Goal: Task Accomplishment & Management: Manage account settings

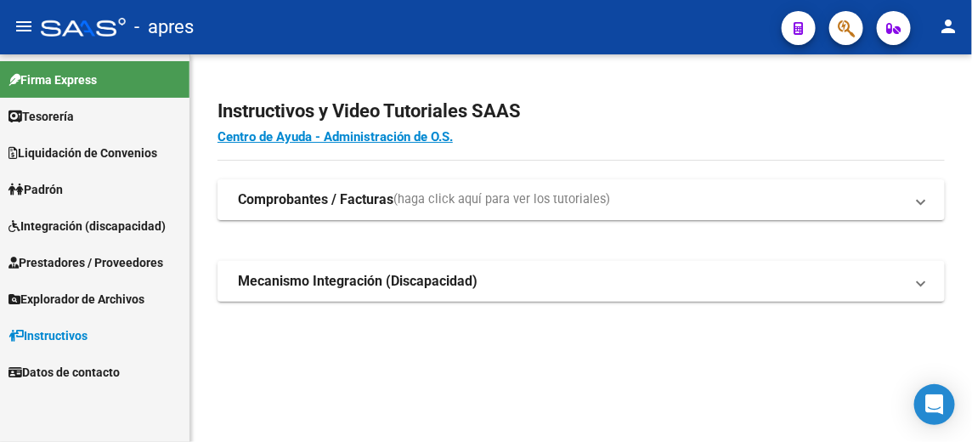
click at [71, 222] on span "Integración (discapacidad)" at bounding box center [86, 226] width 157 height 19
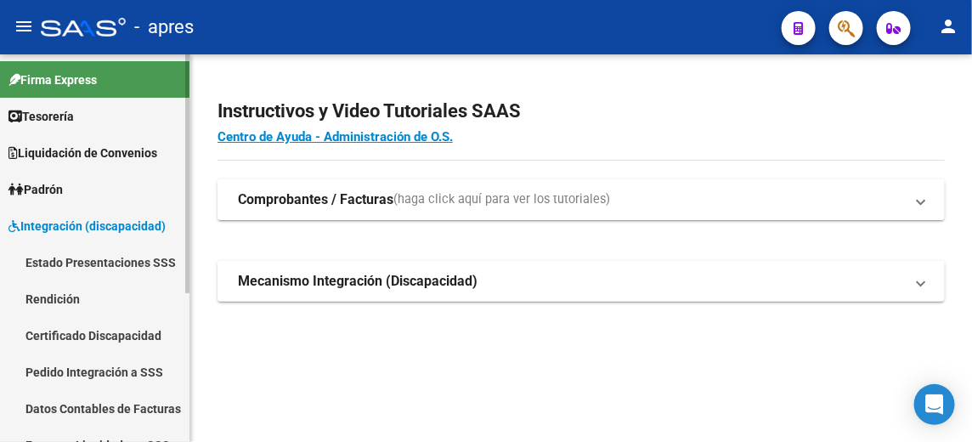
click at [76, 286] on link "Rendición" at bounding box center [95, 298] width 190 height 37
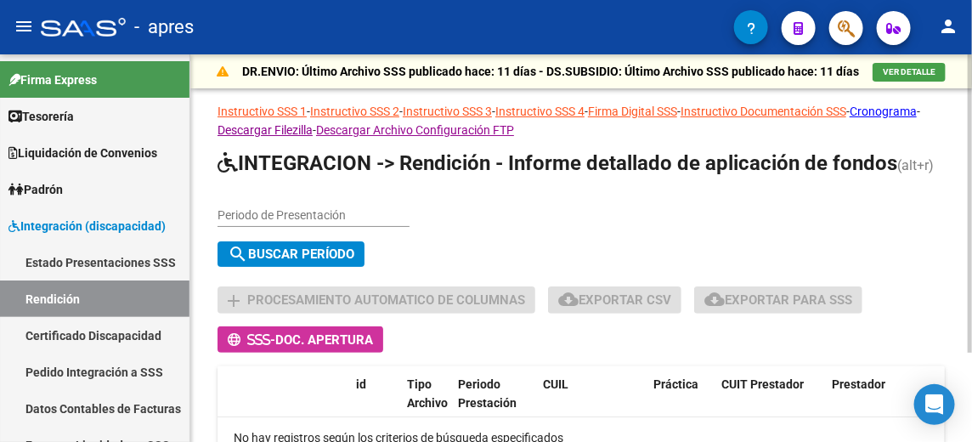
click at [269, 213] on input "Periodo de Presentación" at bounding box center [314, 215] width 192 height 14
type input "202504"
click at [299, 269] on div "search Buscar Período" at bounding box center [581, 257] width 727 height 32
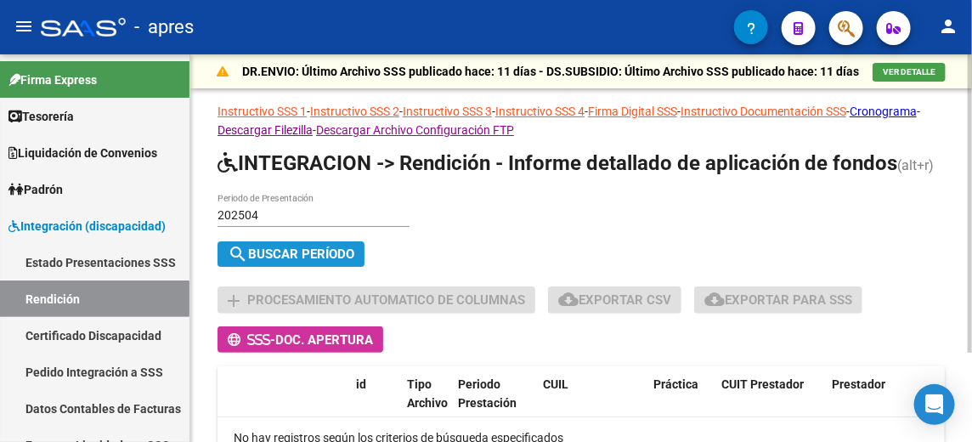
click at [286, 246] on button "search Buscar Período" at bounding box center [291, 253] width 147 height 25
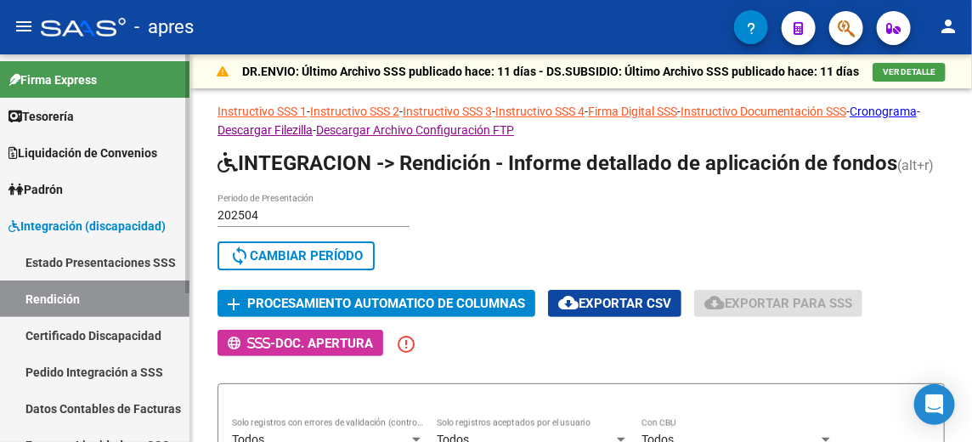
scroll to position [240, 0]
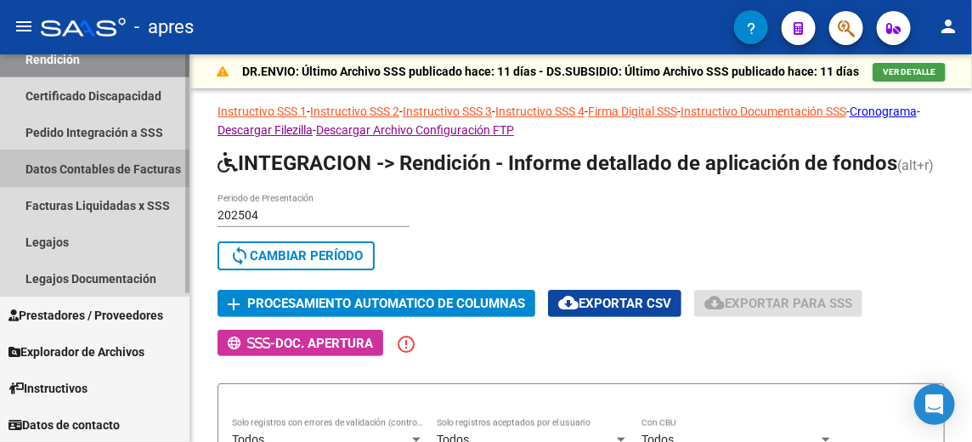
click at [90, 161] on link "Datos Contables de Facturas" at bounding box center [95, 168] width 190 height 37
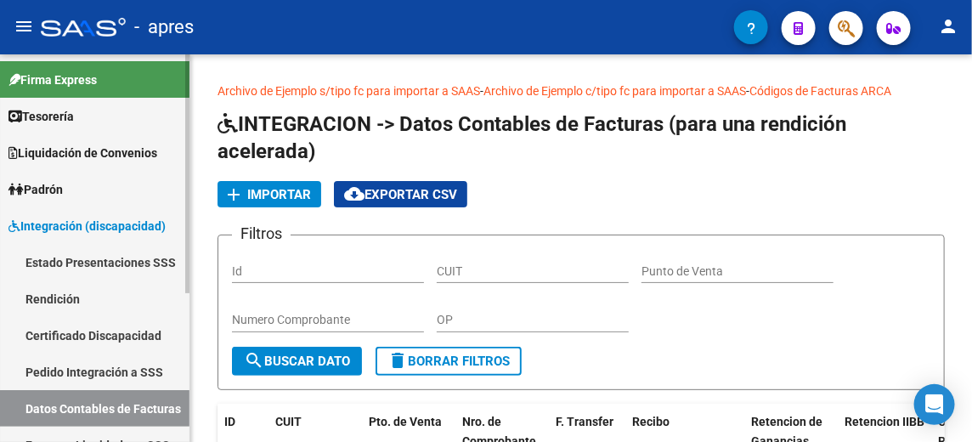
click at [71, 297] on link "Rendición" at bounding box center [95, 298] width 190 height 37
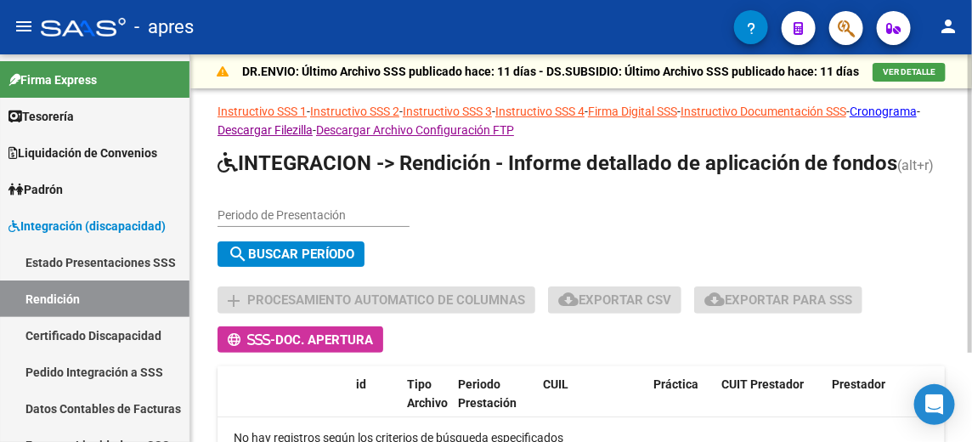
click at [266, 217] on input "Periodo de Presentación" at bounding box center [314, 215] width 192 height 14
type input "202504"
click at [304, 247] on span "search Buscar Período" at bounding box center [291, 253] width 127 height 15
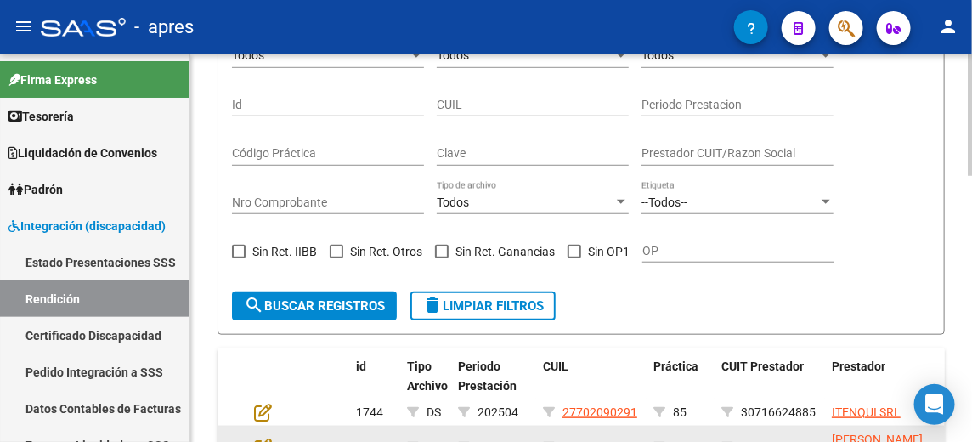
scroll to position [334, 0]
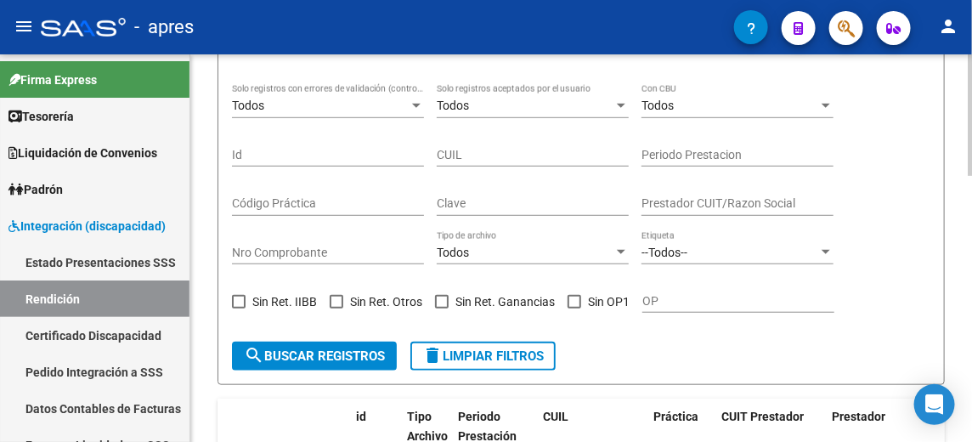
click at [279, 102] on div "Todos" at bounding box center [320, 106] width 177 height 14
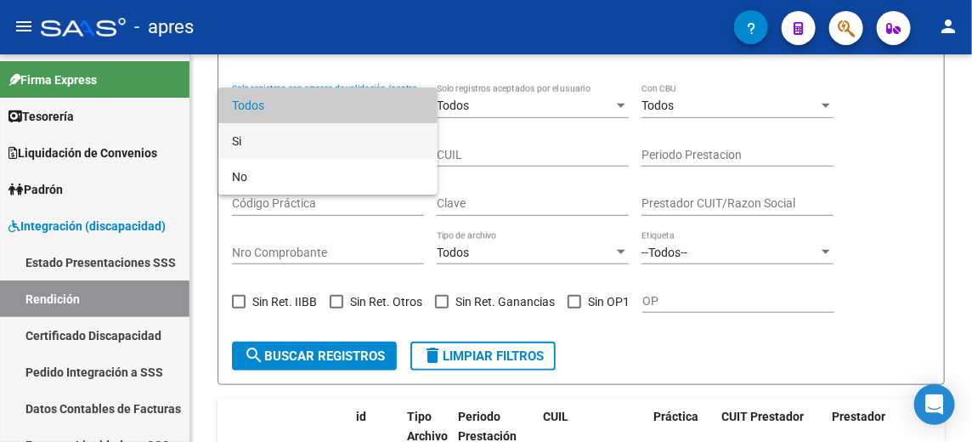
click at [258, 133] on span "Si" at bounding box center [328, 141] width 192 height 36
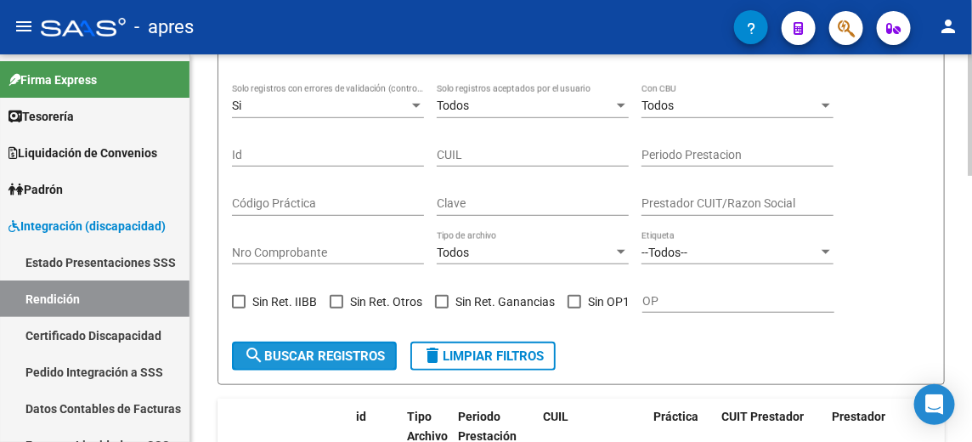
click at [321, 351] on span "search Buscar registros" at bounding box center [314, 355] width 141 height 15
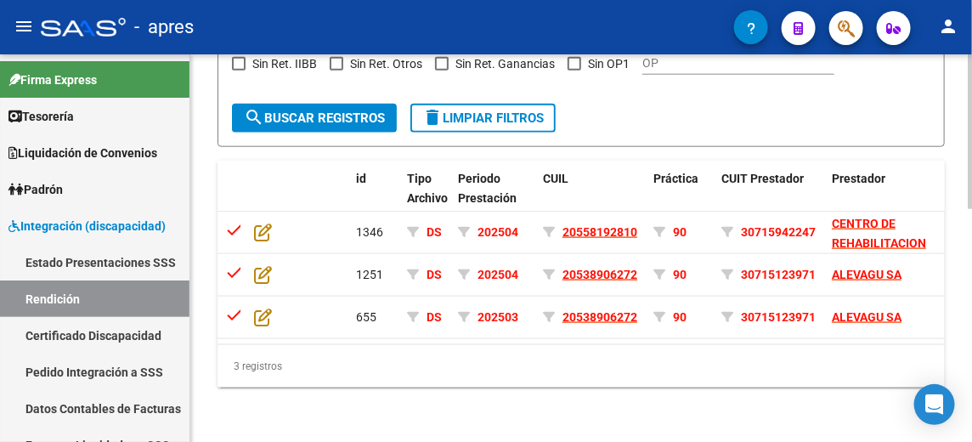
scroll to position [586, 0]
click at [925, 402] on div "Open Intercom Messenger" at bounding box center [935, 404] width 45 height 45
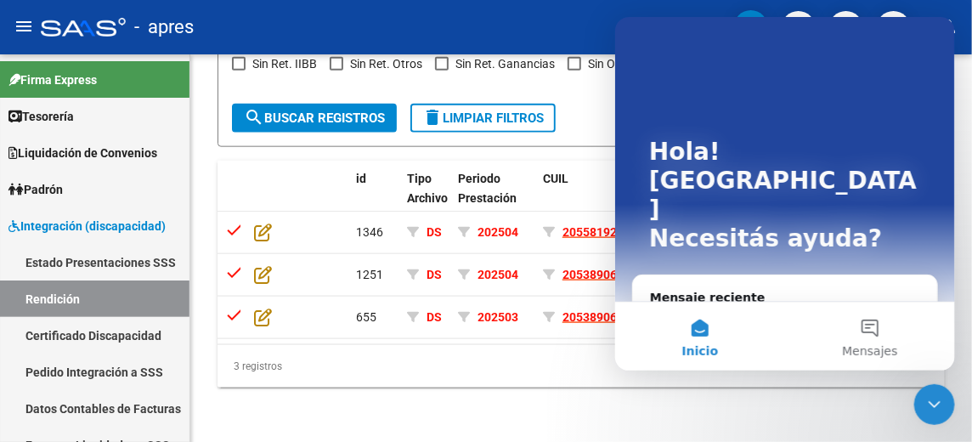
scroll to position [0, 0]
click at [868, 333] on button "Mensajes" at bounding box center [869, 336] width 170 height 68
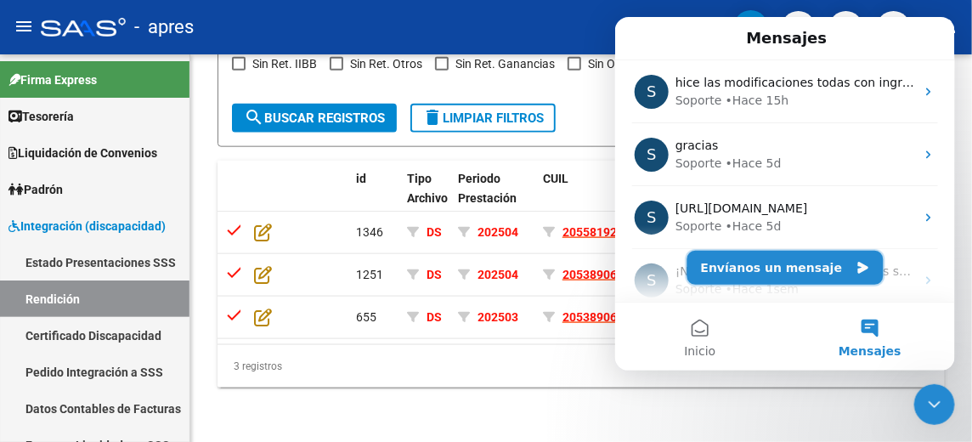
click at [832, 269] on button "Envíanos un mensaje" at bounding box center [785, 267] width 196 height 34
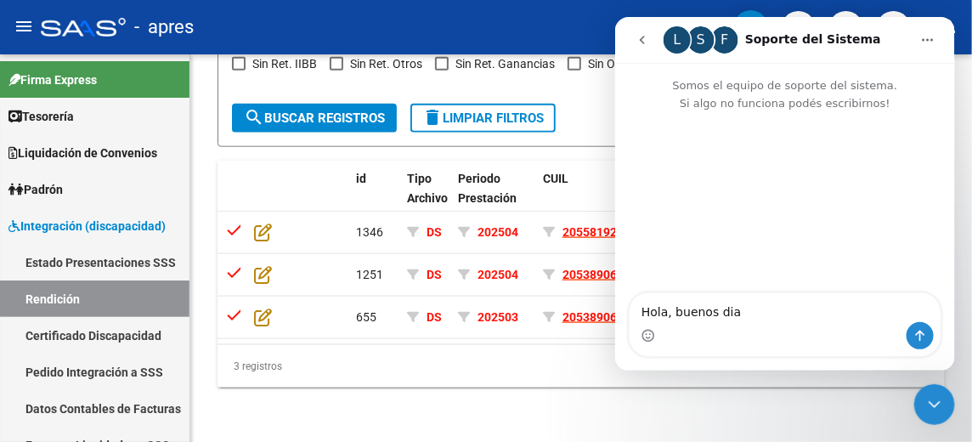
type textarea "Hola, buenos dias"
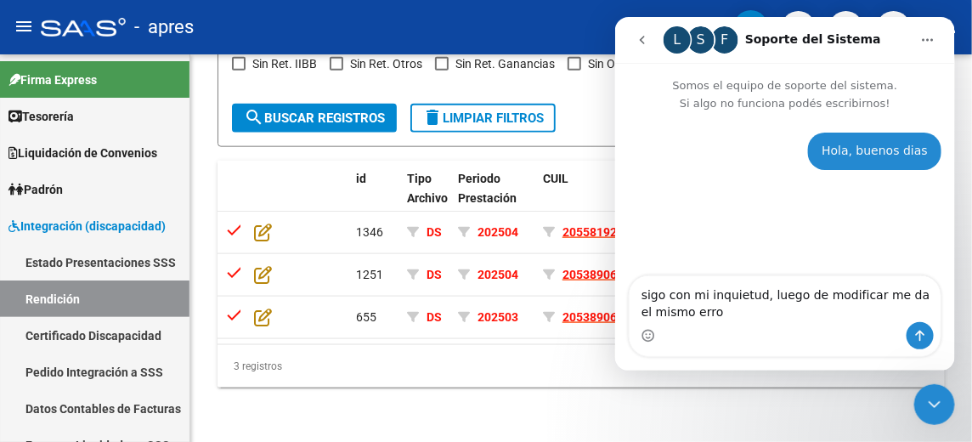
type textarea "sigo con mi inquietud, luego de modificar me da el mismo error"
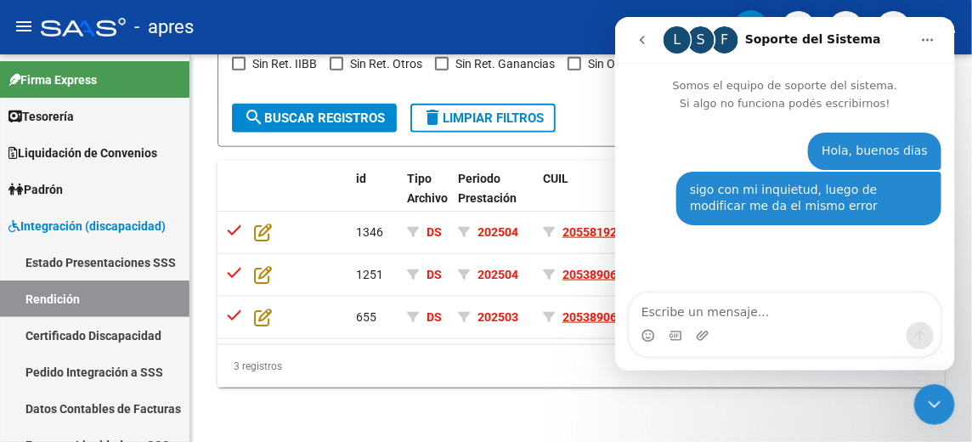
scroll to position [36, 0]
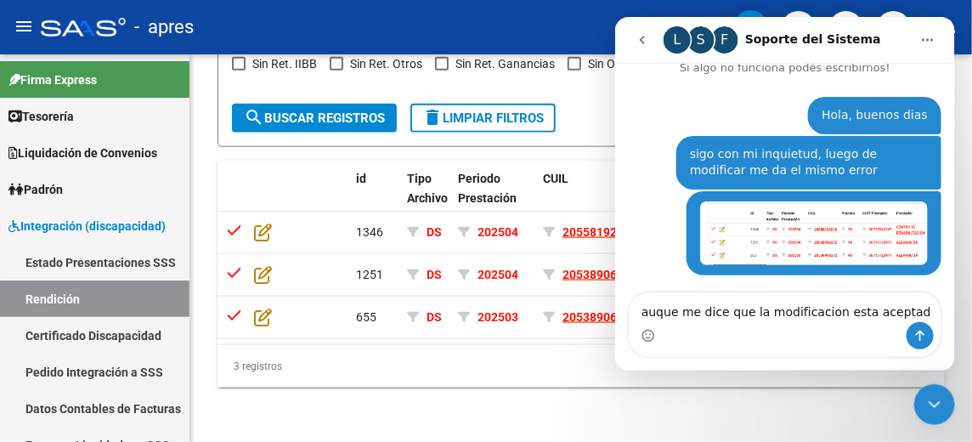
type textarea "auque me dice que la modificacion esta aceptada"
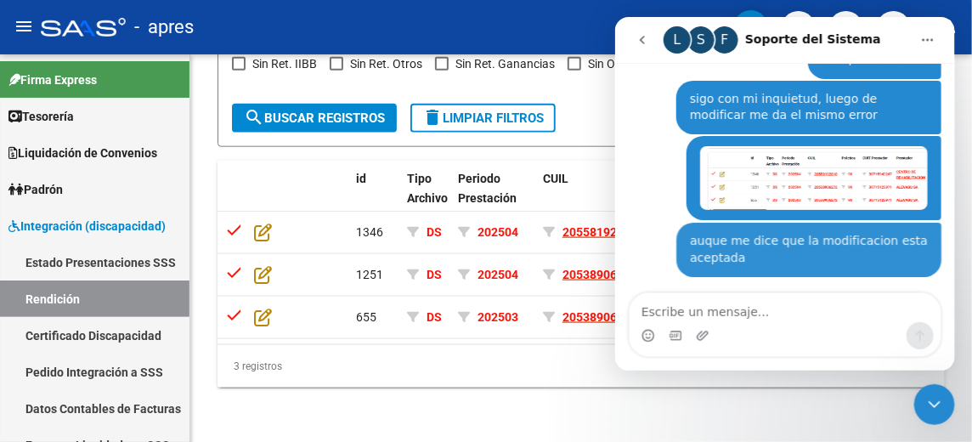
scroll to position [92, 0]
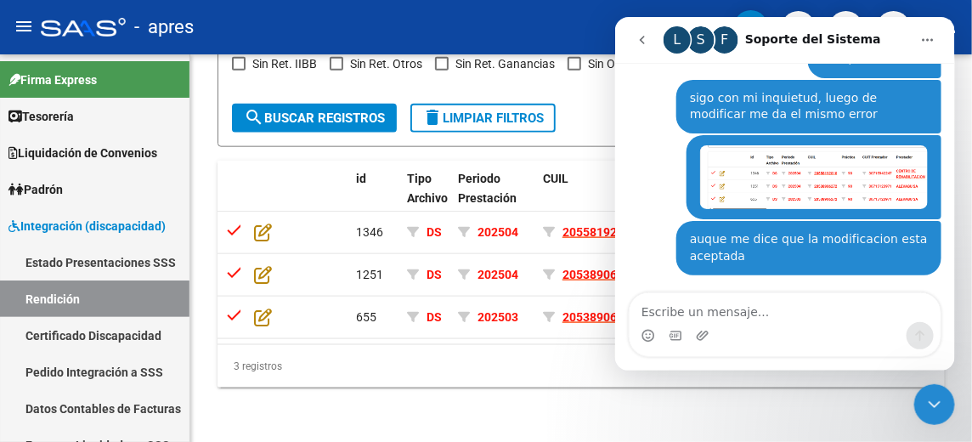
drag, startPoint x: 934, startPoint y: 401, endPoint x: 920, endPoint y: 397, distance: 15.1
click at [920, 397] on div "Cerrar Intercom Messenger" at bounding box center [934, 403] width 41 height 41
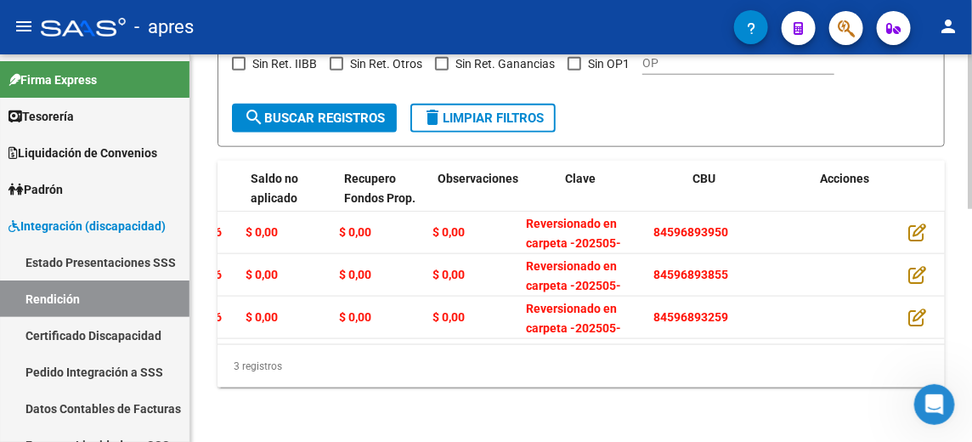
scroll to position [0, 2161]
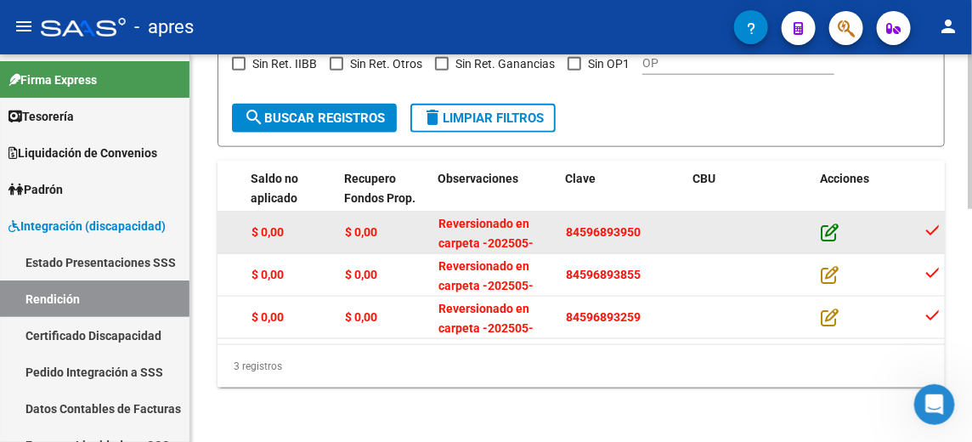
click at [833, 223] on icon at bounding box center [830, 232] width 18 height 19
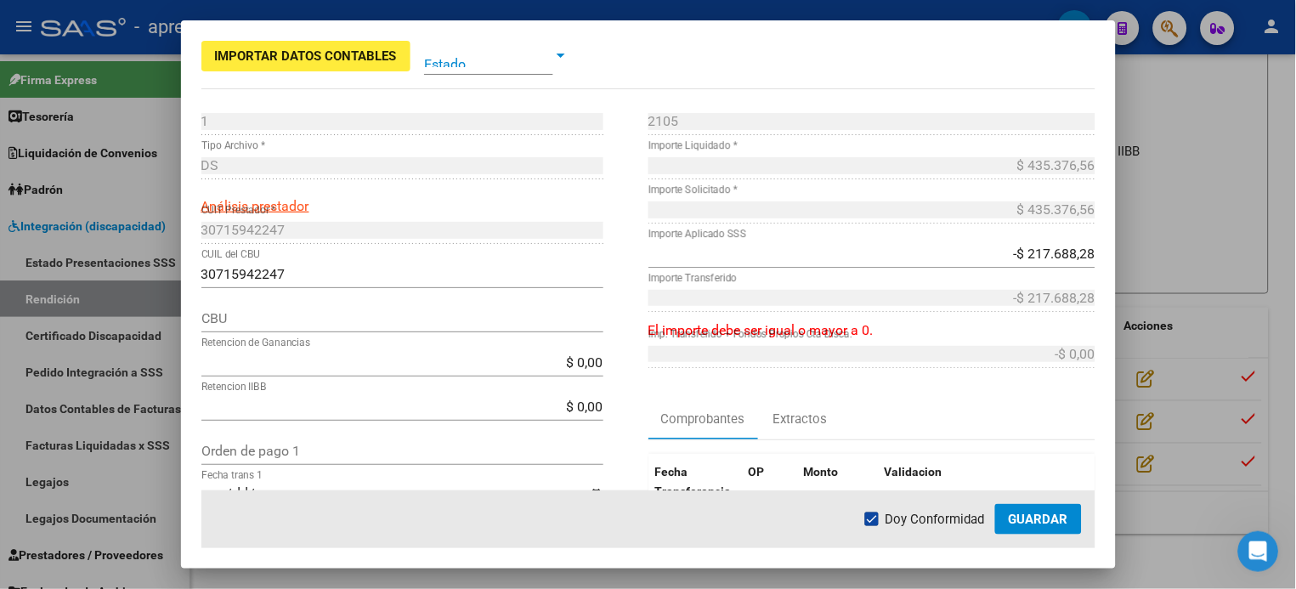
scroll to position [0, 1838]
click at [559, 47] on div at bounding box center [500, 55] width 153 height 22
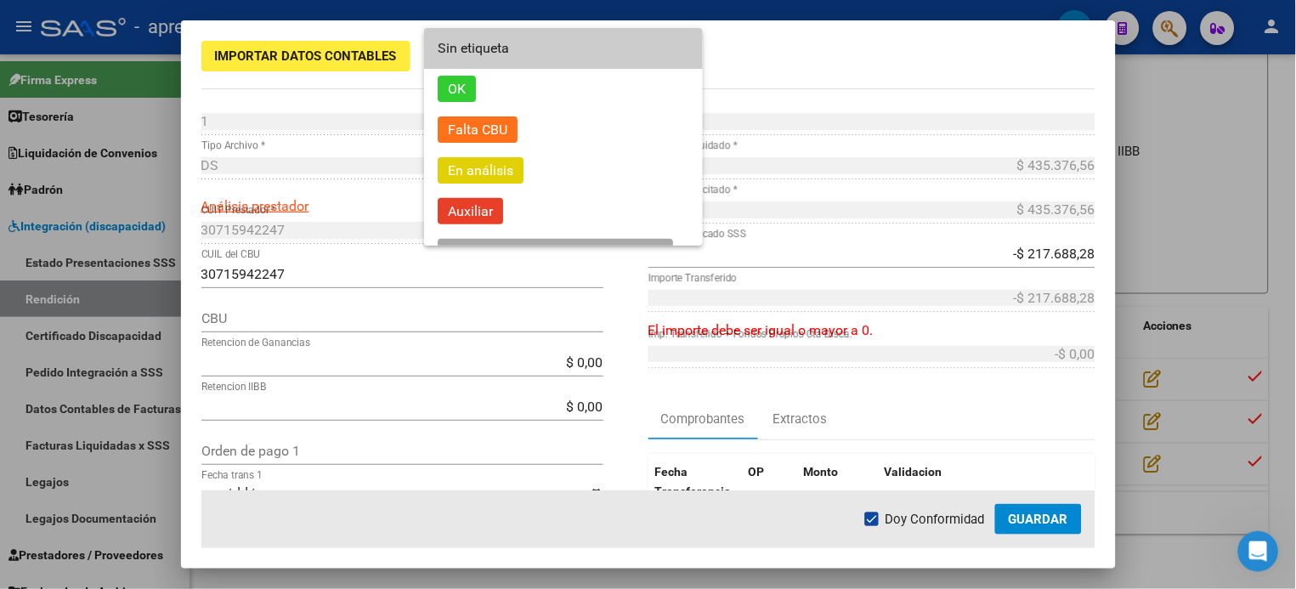
click at [305, 48] on div at bounding box center [648, 294] width 1296 height 589
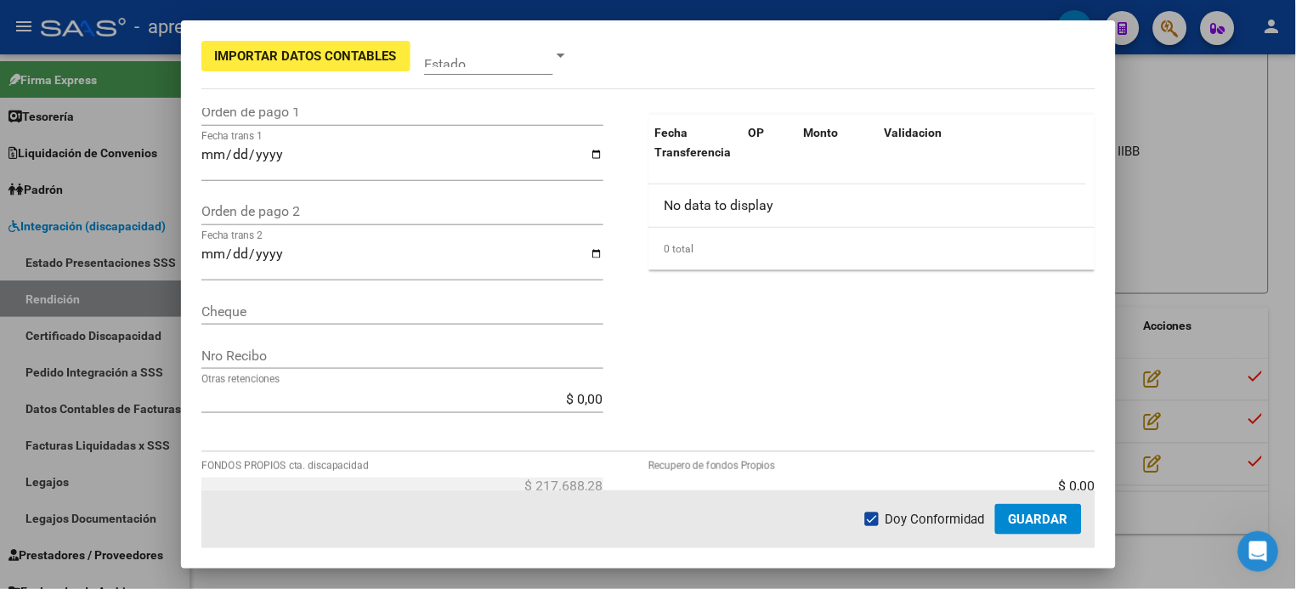
scroll to position [0, 0]
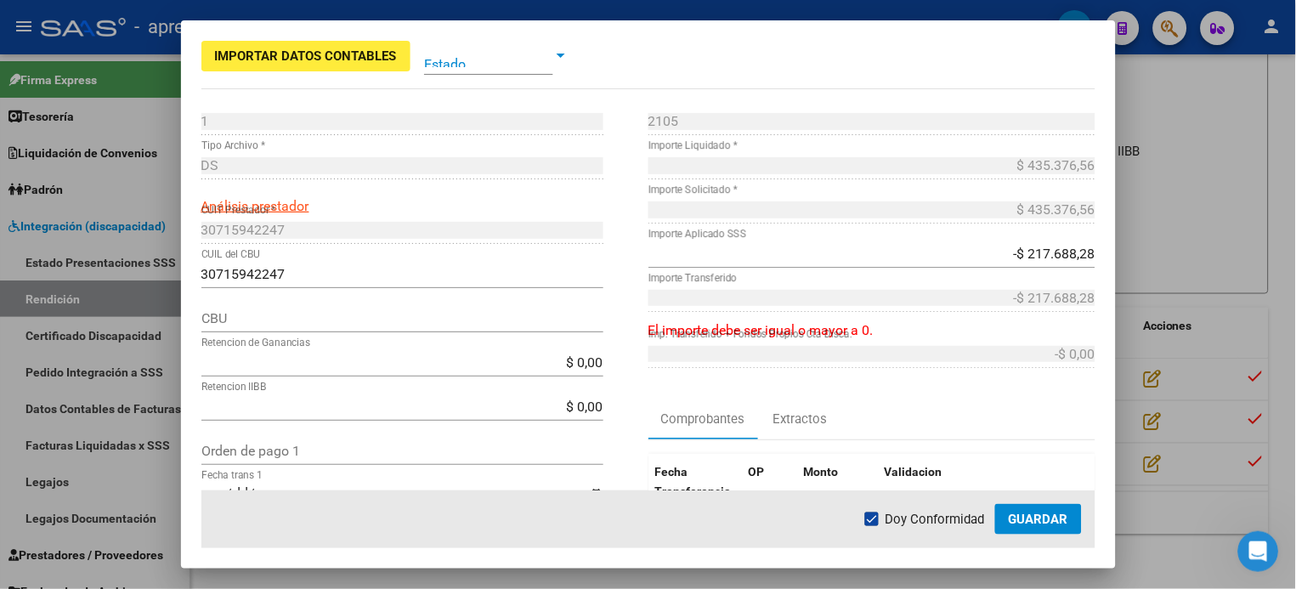
click at [566, 49] on div at bounding box center [560, 56] width 15 height 14
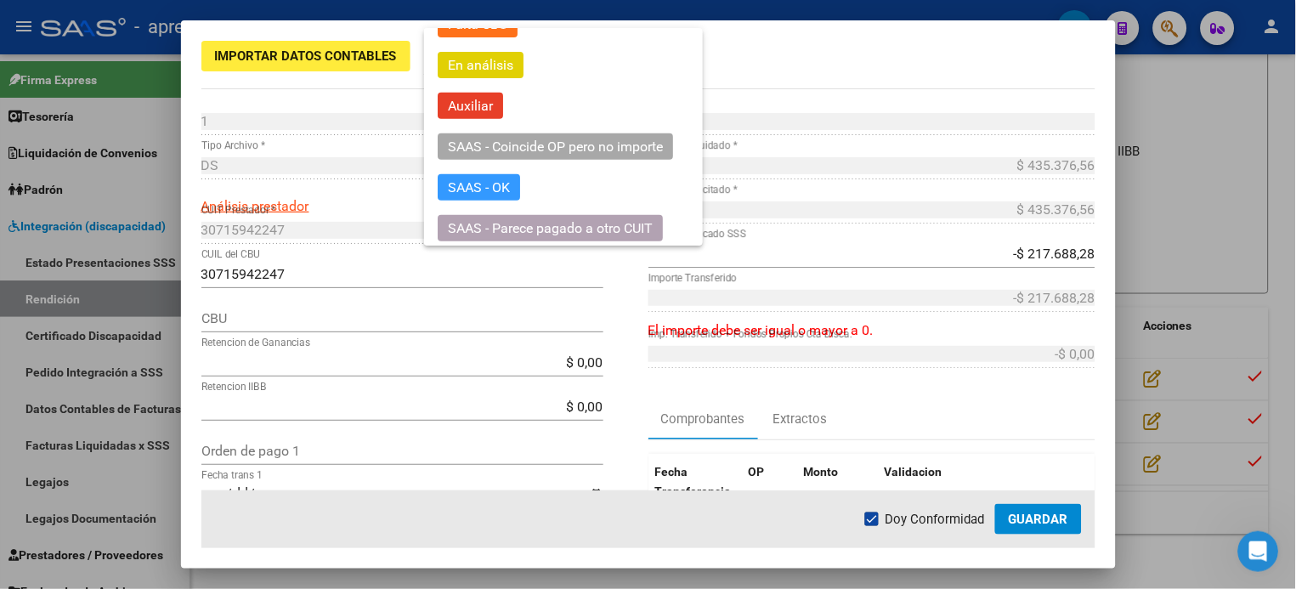
scroll to position [109, 0]
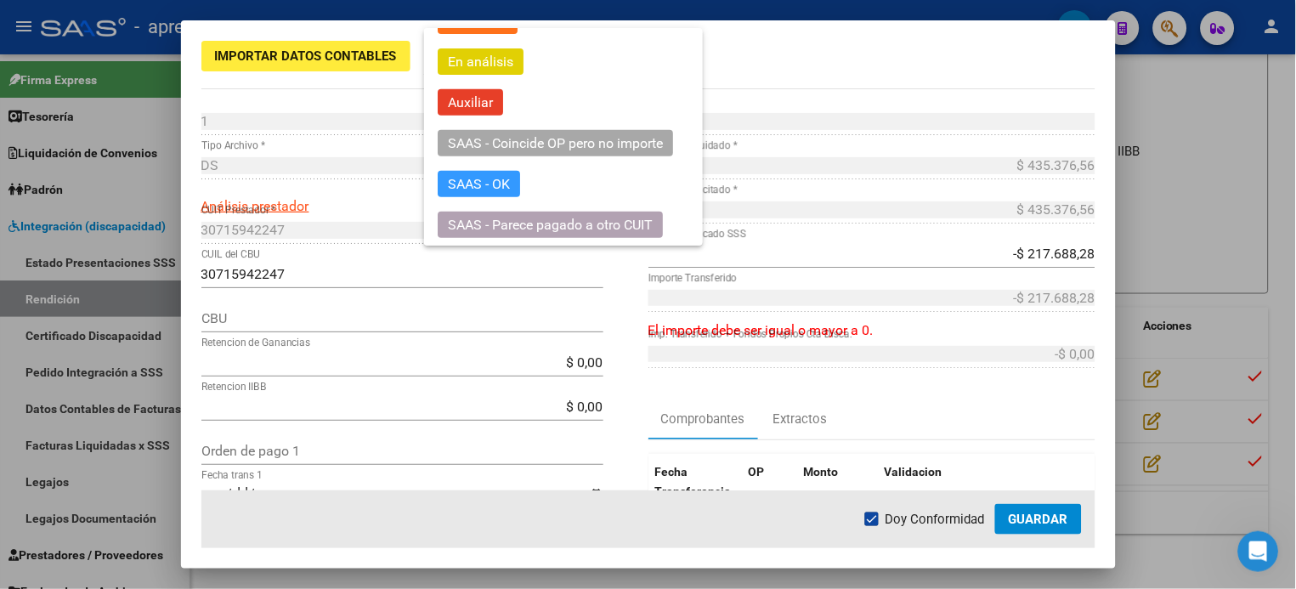
click at [756, 54] on div at bounding box center [648, 294] width 1296 height 589
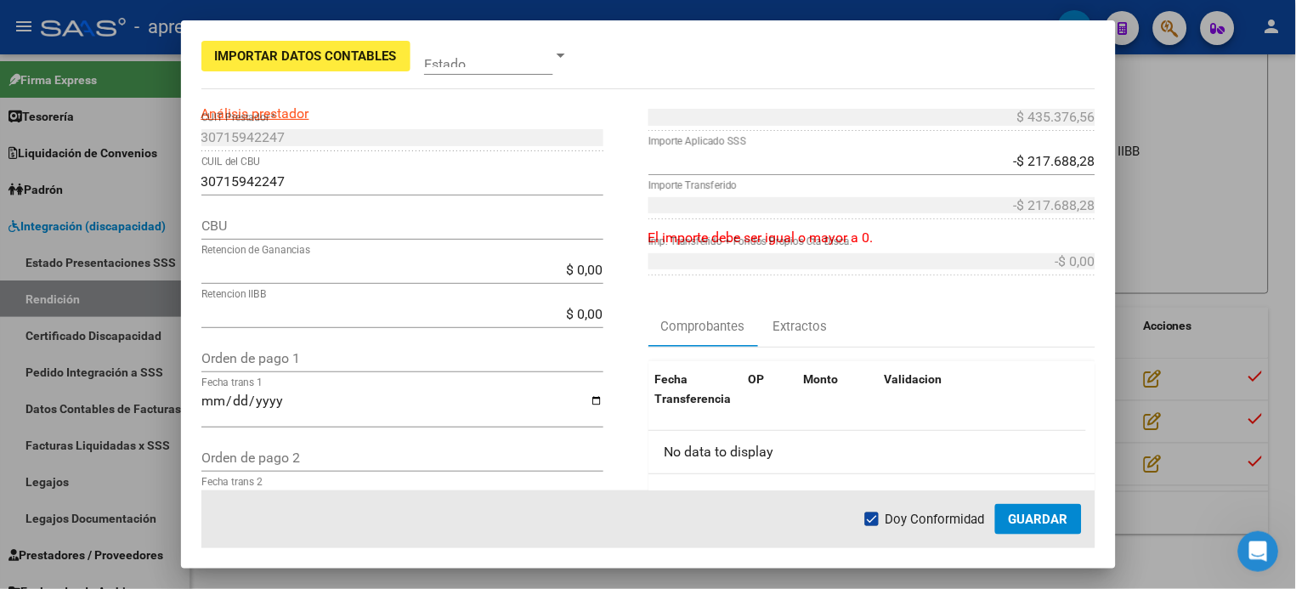
scroll to position [0, 0]
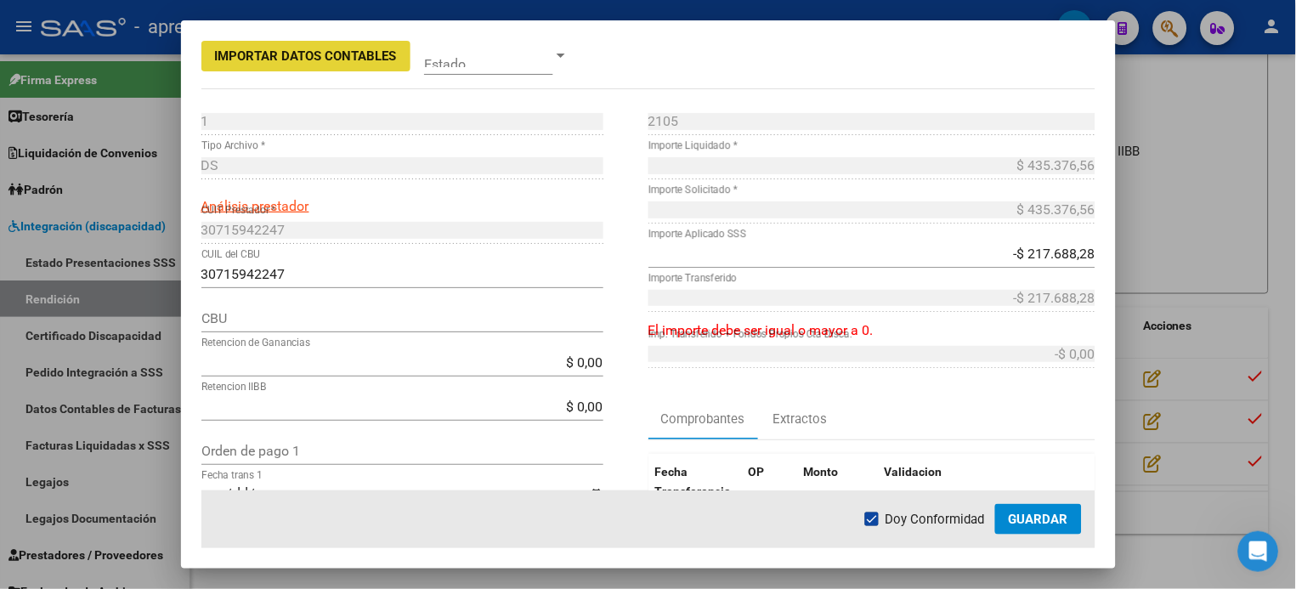
click at [300, 54] on span "Importar Datos Contables" at bounding box center [306, 55] width 182 height 15
type input "364"
type input "[DATE]"
type input "0"
click at [300, 54] on span "Importar Datos Contables" at bounding box center [306, 55] width 182 height 15
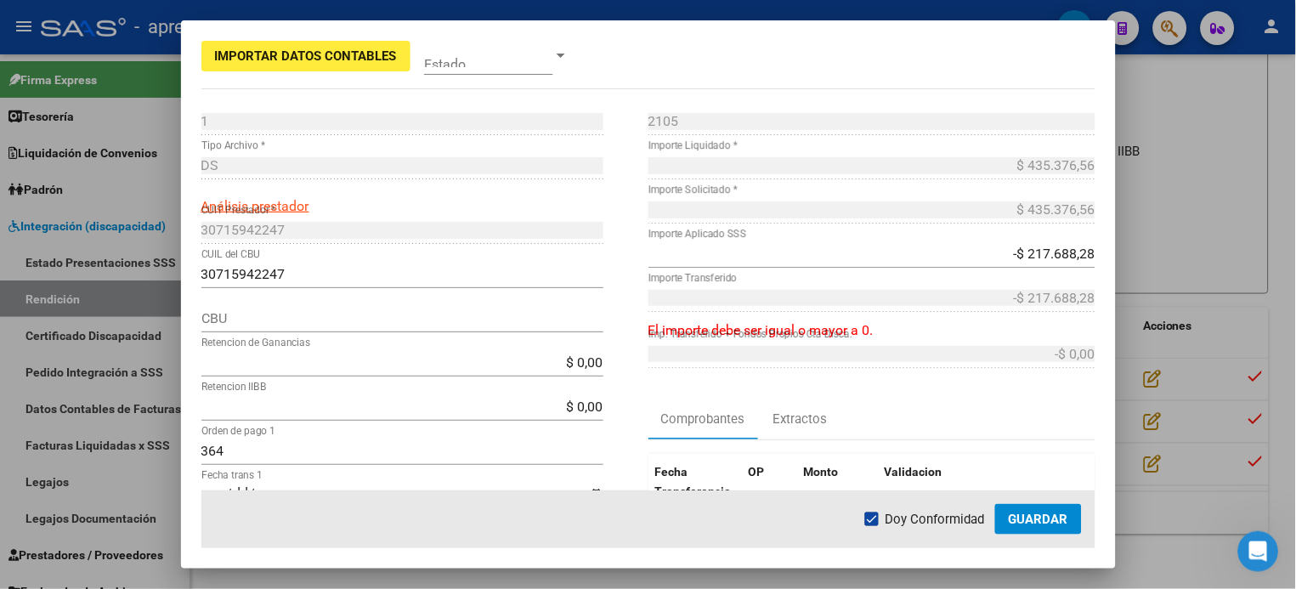
click at [971, 242] on div "-$ 217.688,28 Importe Aplicado SSS" at bounding box center [871, 254] width 447 height 27
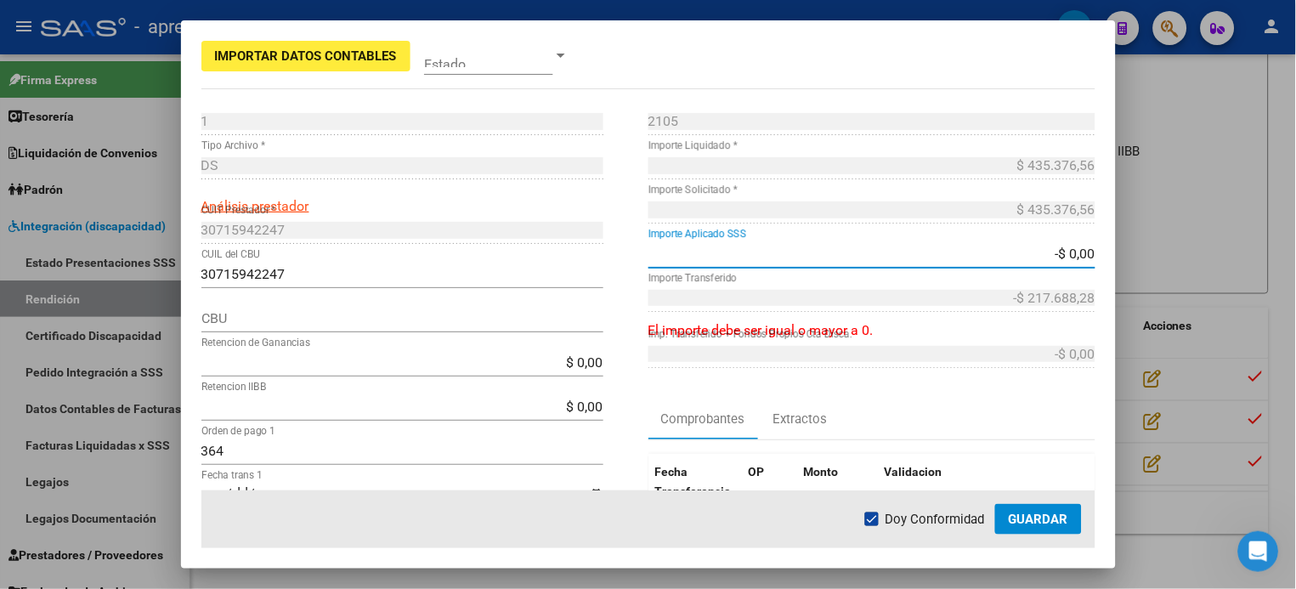
type input "-$ 0,00"
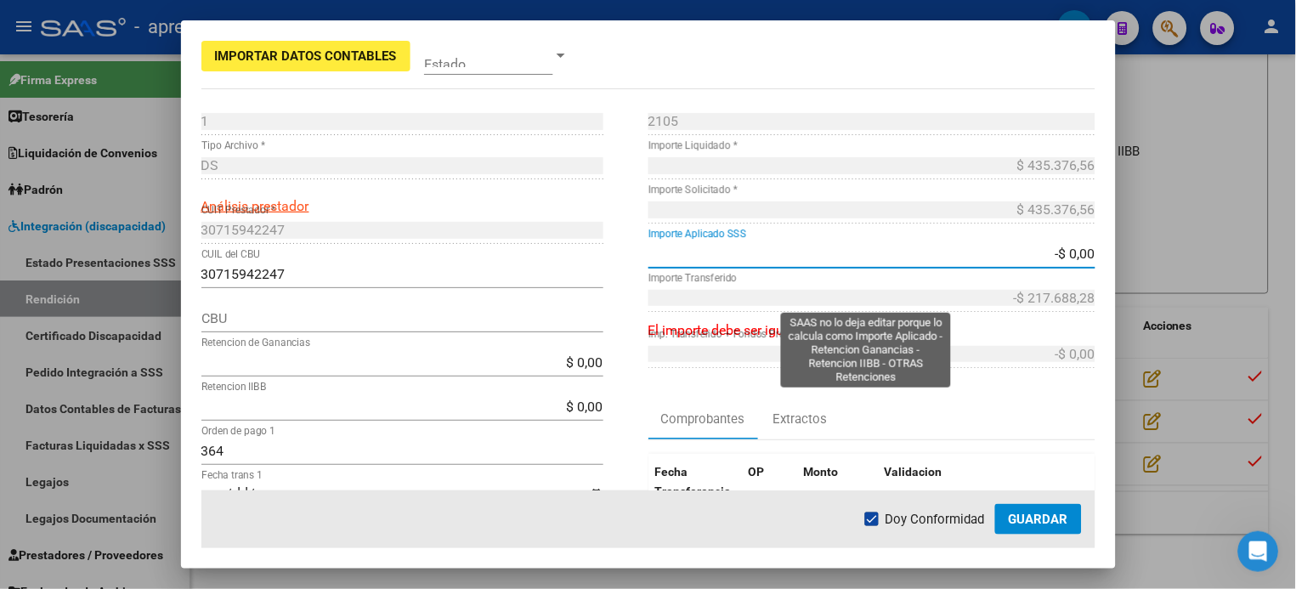
type input "$ 0,00"
click at [971, 326] on div "$ 0,00 Importe Transferido" at bounding box center [871, 307] width 447 height 44
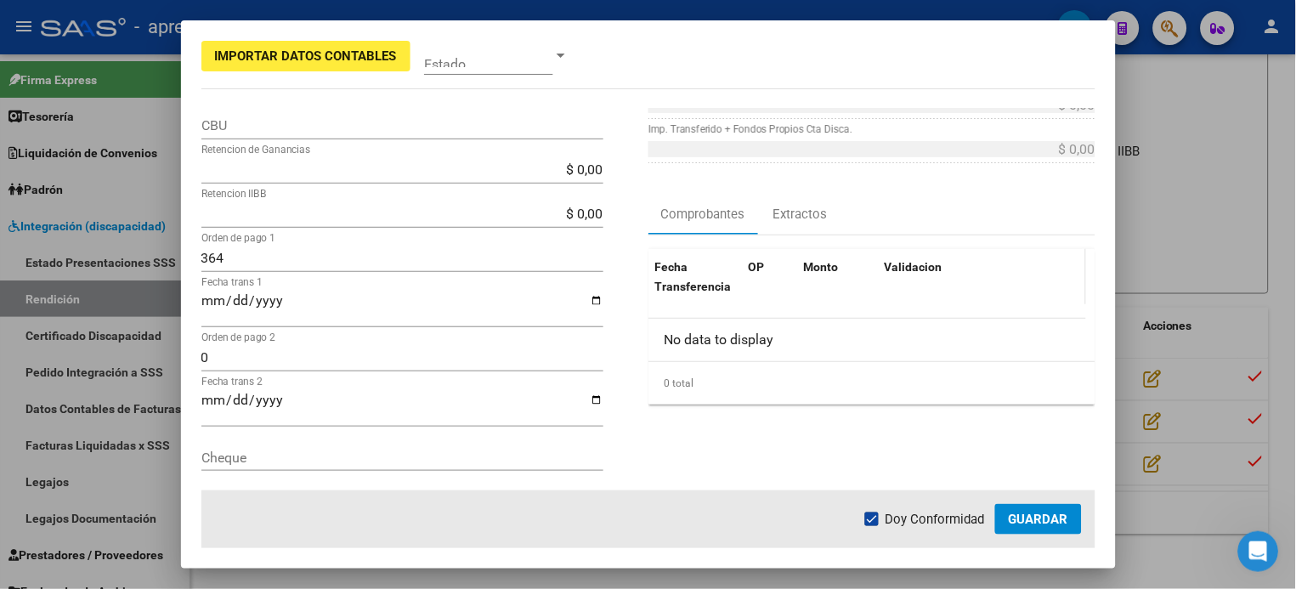
scroll to position [154, 0]
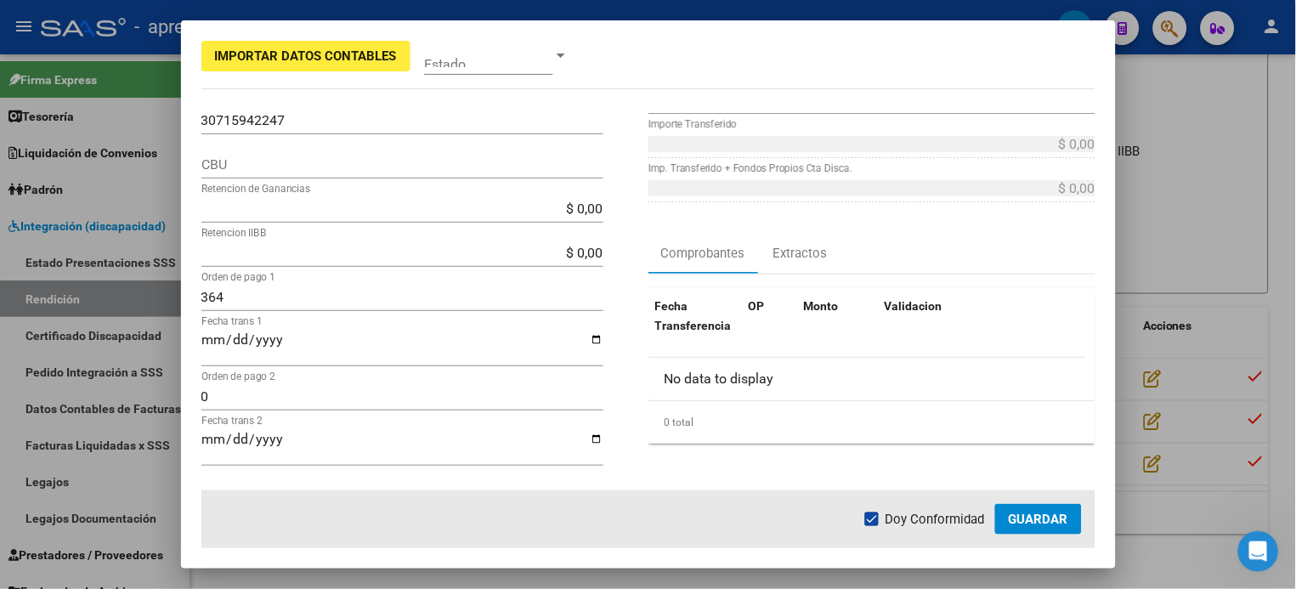
click at [971, 441] on span "Guardar" at bounding box center [1038, 519] width 59 height 15
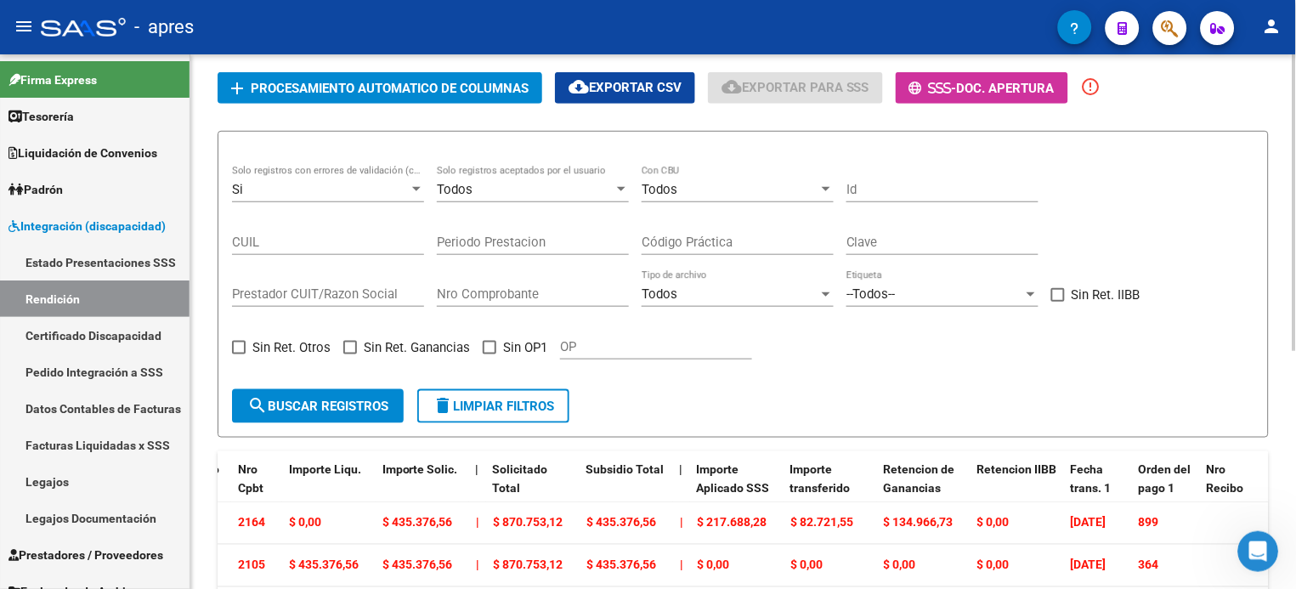
scroll to position [0, 0]
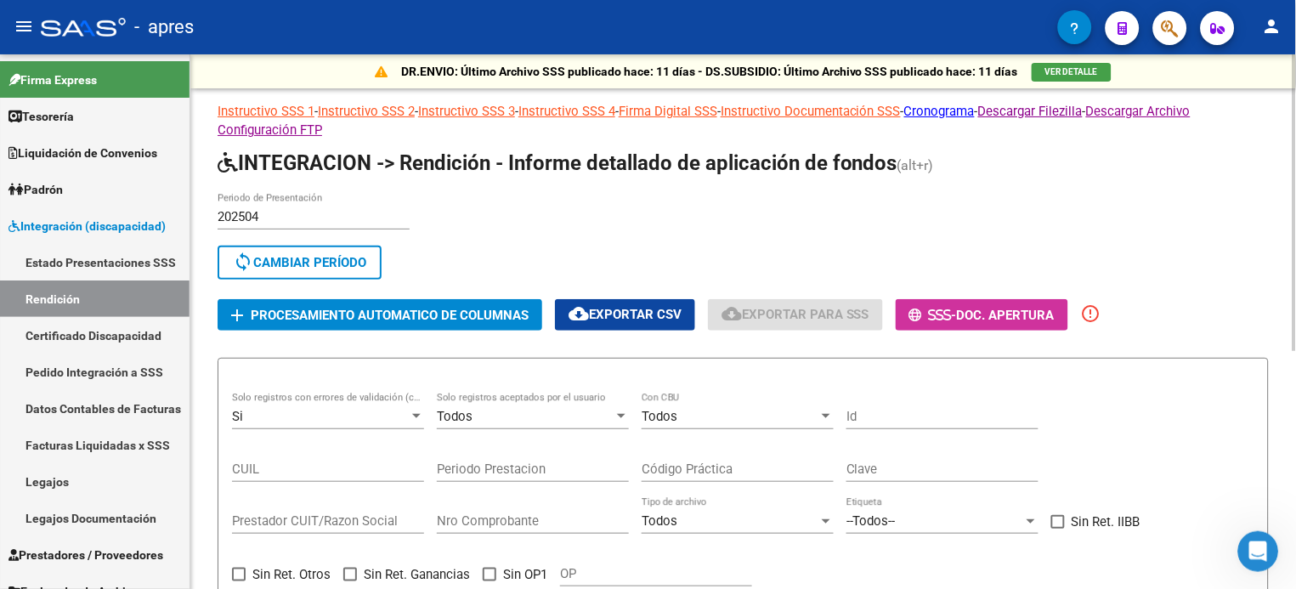
click at [341, 309] on span "Procesamiento automatico de columnas" at bounding box center [390, 315] width 278 height 15
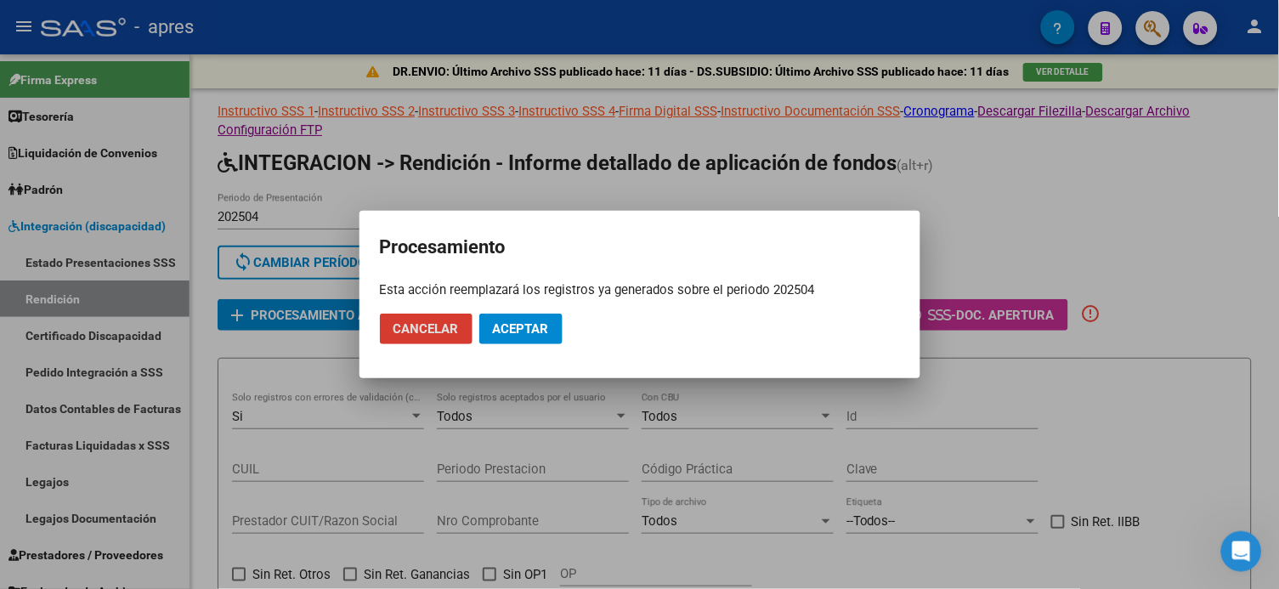
click at [547, 326] on span "Aceptar" at bounding box center [521, 328] width 56 height 15
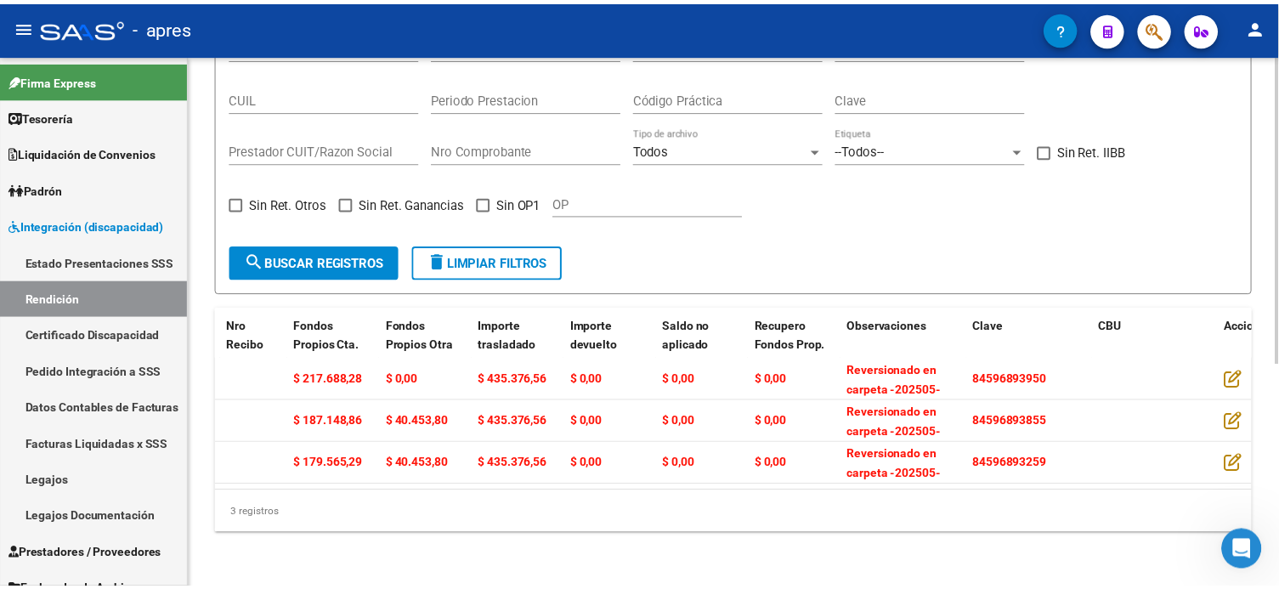
scroll to position [0, 1837]
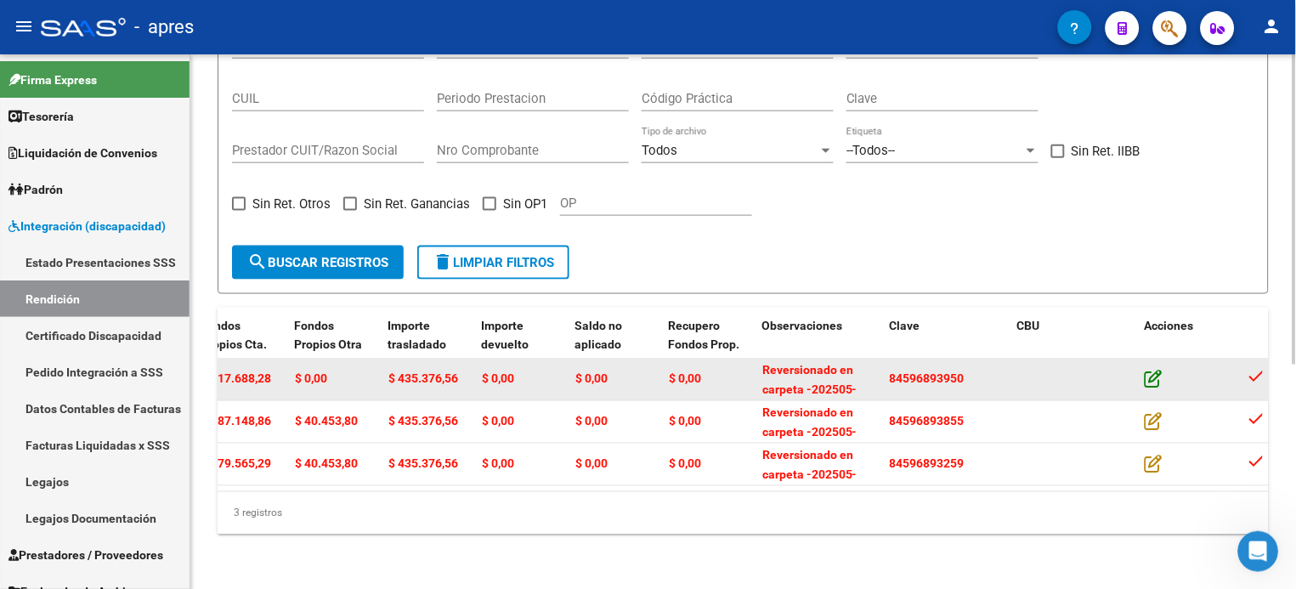
click at [971, 370] on icon at bounding box center [1154, 379] width 18 height 19
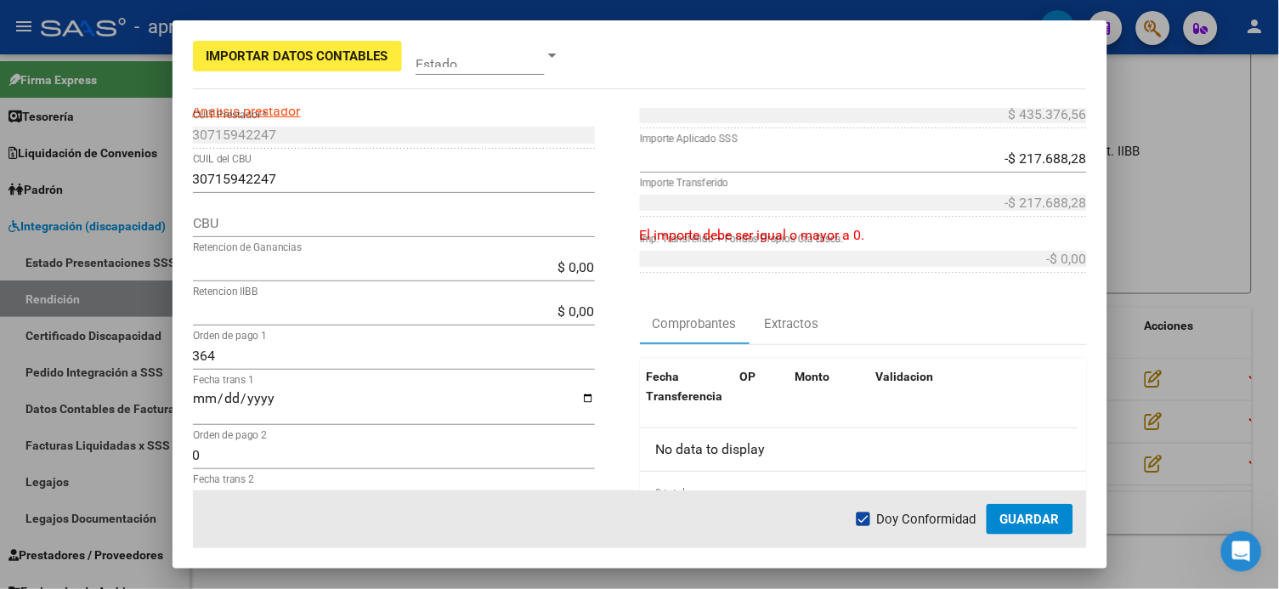
scroll to position [0, 0]
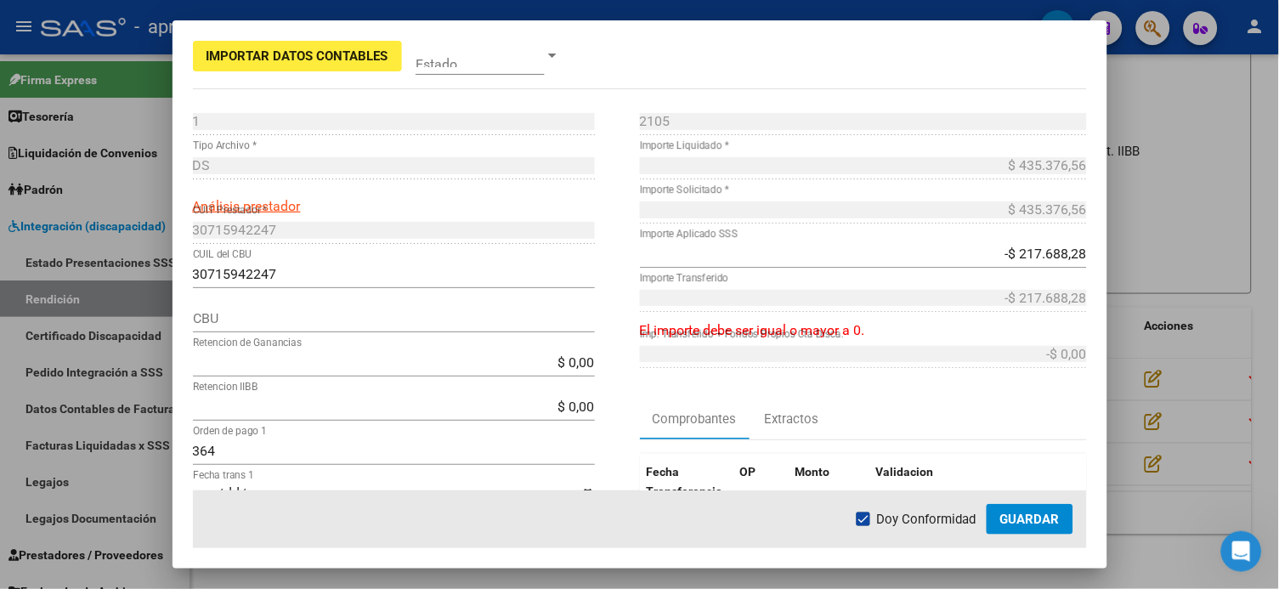
click at [971, 156] on div "$ 435.376,56 Importe Liquidado *" at bounding box center [863, 165] width 447 height 27
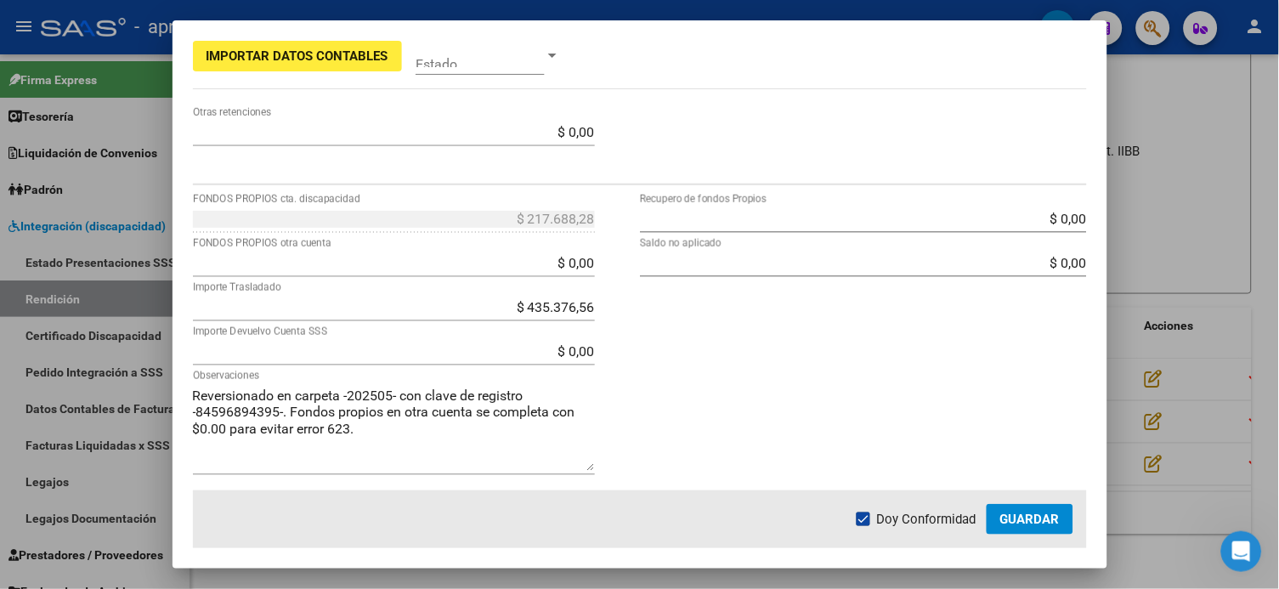
scroll to position [607, 0]
click at [558, 258] on input "$ 0,00" at bounding box center [394, 262] width 402 height 16
type input "$ 217.688,28"
type input "-$ 217.688,28"
type input "-$ 0,00"
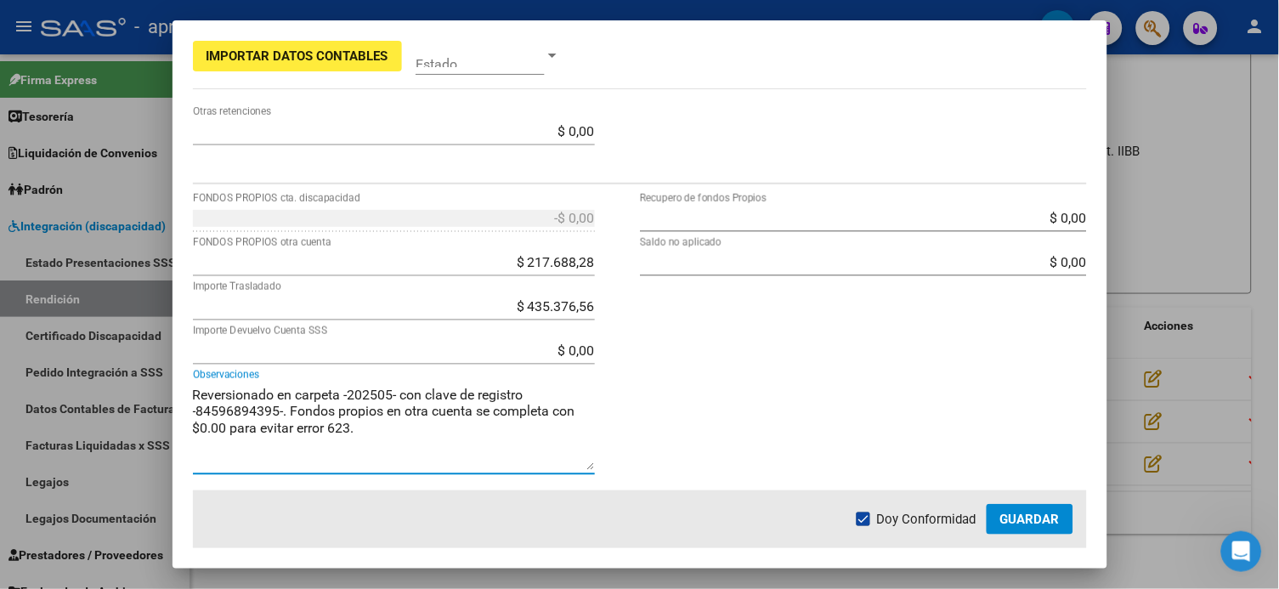
click at [524, 426] on textarea "Reversionado en carpeta -202505- con clave de registro -84596894395-. Fondos pr…" at bounding box center [394, 427] width 402 height 85
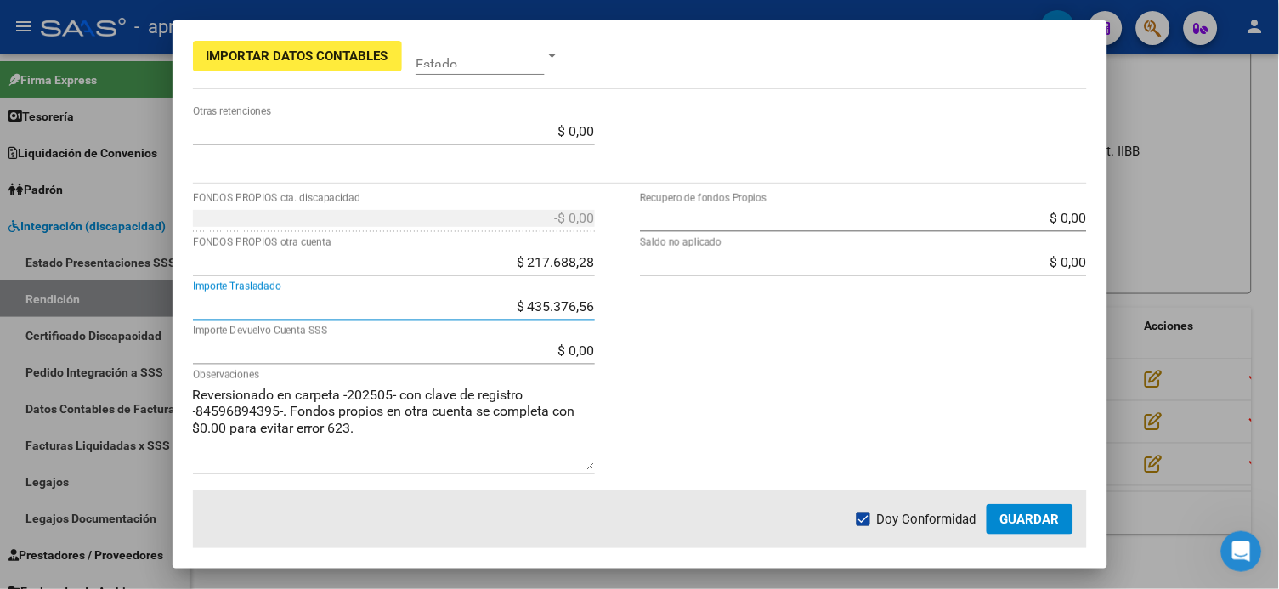
click at [561, 305] on input "$ 435.376,56" at bounding box center [394, 306] width 402 height 16
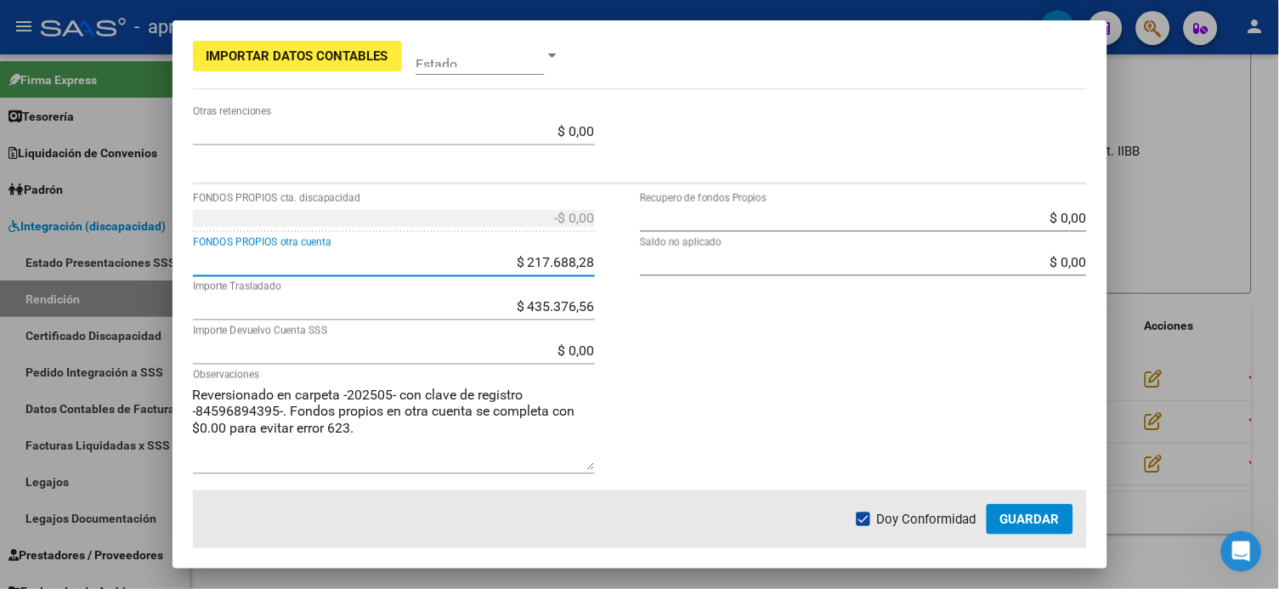
drag, startPoint x: 521, startPoint y: 262, endPoint x: 618, endPoint y: 273, distance: 97.5
click at [618, 272] on div "-$ 0,00 FONDOS PROPIOS cta. discapacidad $ 217.688,28 FONDOS PROPIOS otra cuent…" at bounding box center [416, 348] width 447 height 286
type input "$ 0,00"
type input "-$ 0,00"
type input "$ 217.688,28"
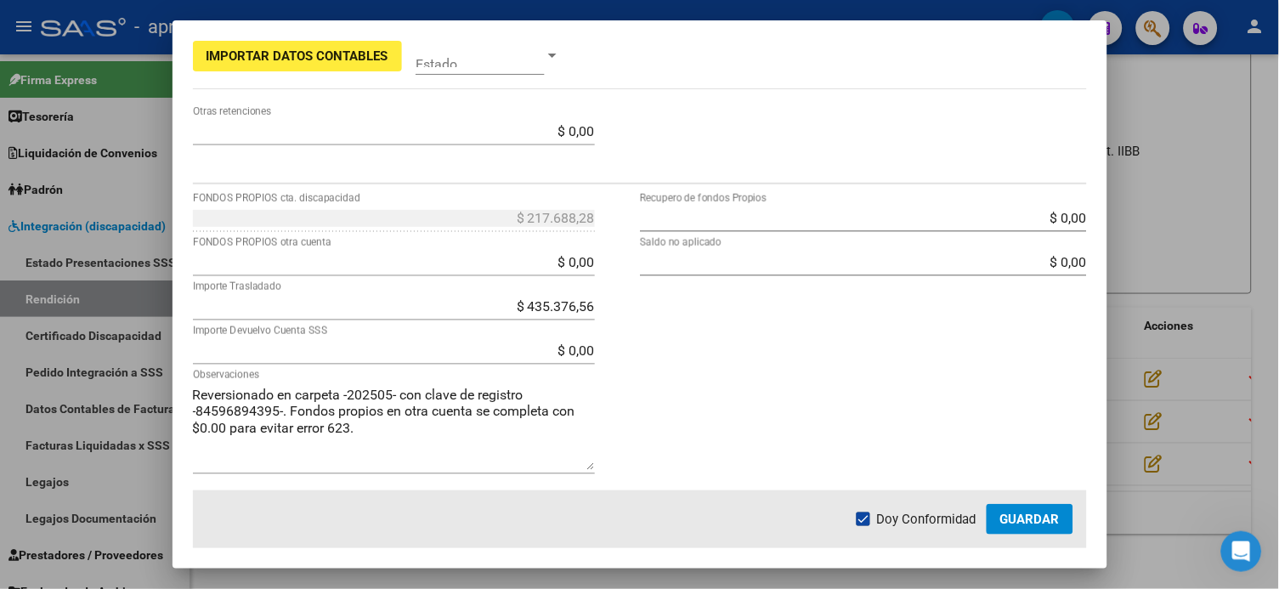
drag, startPoint x: 738, startPoint y: 359, endPoint x: 749, endPoint y: 359, distance: 11.0
click at [747, 359] on div "$ 0,00 Recupero de fondos Propios $ 0,00 Saldo no aplicado" at bounding box center [863, 348] width 447 height 286
click at [564, 263] on input "$ 0,00" at bounding box center [394, 262] width 402 height 16
type input "$ 217.688,28"
type input "-$ 217.688,28"
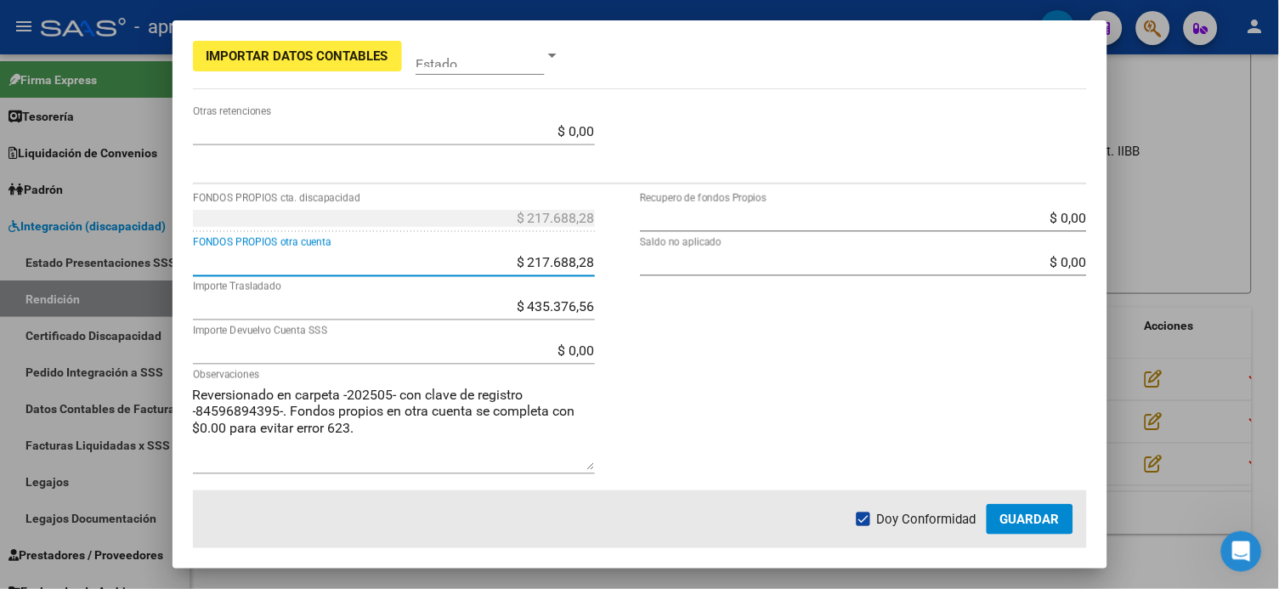
type input "-$ 0,00"
click at [620, 382] on div "-$ 0,00 FONDOS PROPIOS cta. discapacidad $ 217.688,28 FONDOS PROPIOS otra cuent…" at bounding box center [416, 348] width 447 height 286
click at [558, 297] on div "$ 435.376,56 Importe Trasladado" at bounding box center [394, 306] width 402 height 27
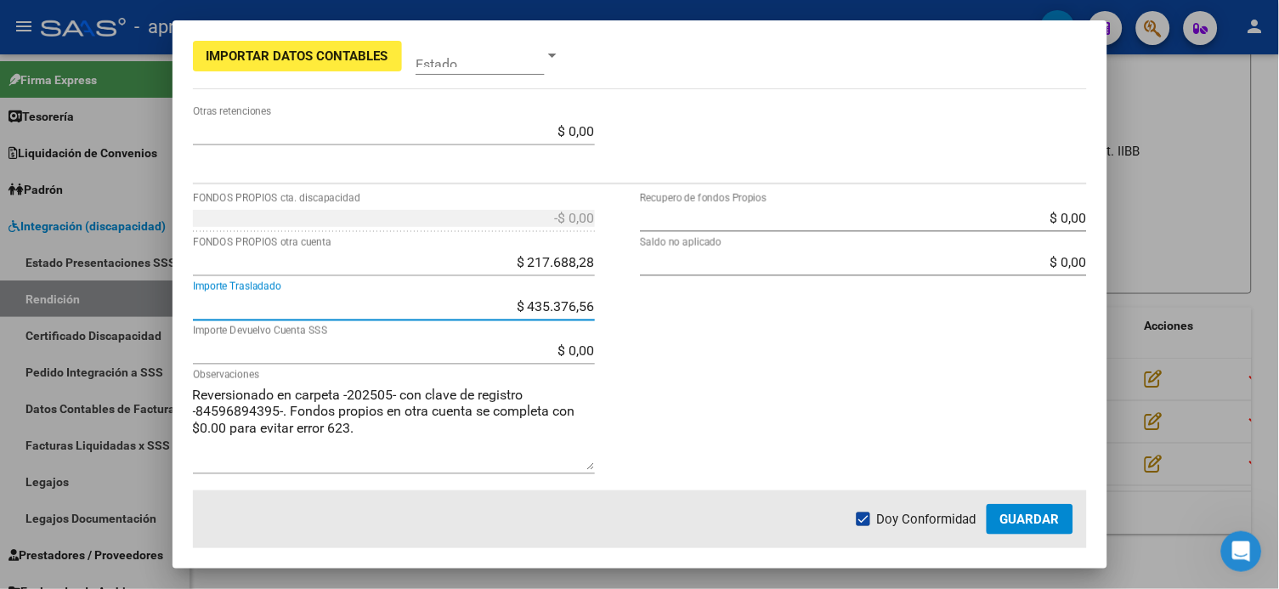
click at [553, 304] on input "$ 435.376,56" at bounding box center [394, 306] width 402 height 16
drag, startPoint x: 520, startPoint y: 306, endPoint x: 598, endPoint y: 297, distance: 78.6
click at [598, 298] on app-form-text-field "$ 435.376,56 Importe Trasladado" at bounding box center [401, 306] width 416 height 16
type input "$ 217.688,28"
type input "-$ 0,00"
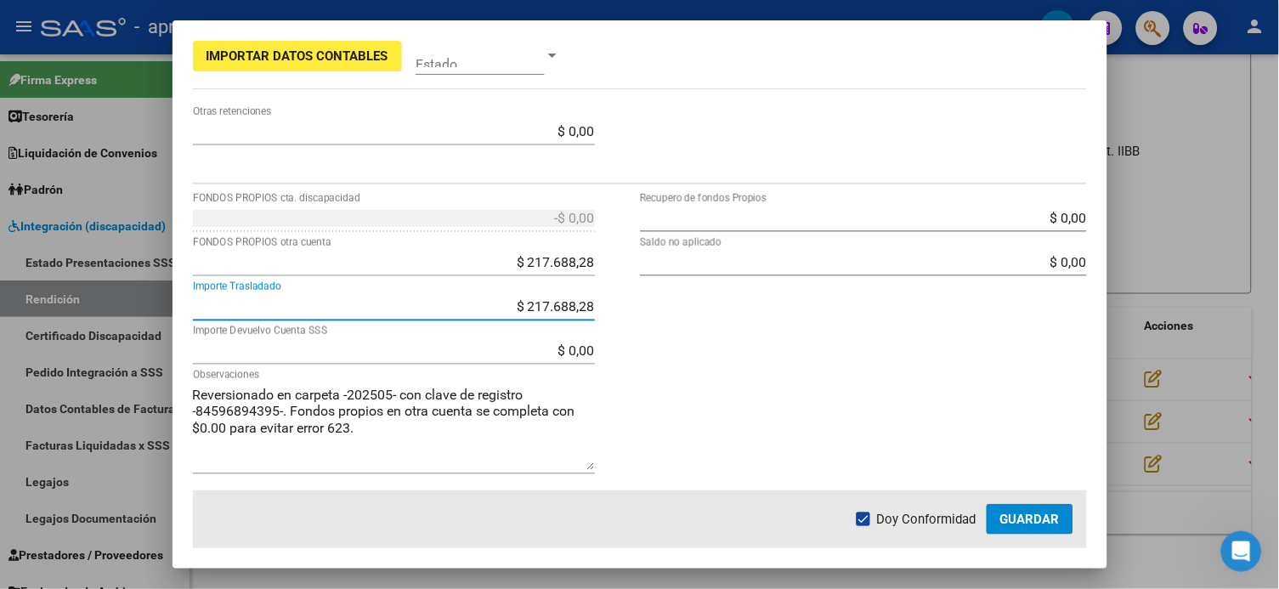
type input "$ 217.688,28"
click at [844, 383] on div "$ 0,00 Recupero de fondos Propios $ 0,00 Saldo no aplicado" at bounding box center [863, 348] width 447 height 286
drag, startPoint x: 518, startPoint y: 305, endPoint x: 665, endPoint y: 295, distance: 147.4
click at [665, 295] on div "$ 217.688,28 FONDOS PROPIOS cta. discapacidad $ 217.688,28 FONDOS PROPIOS otra …" at bounding box center [640, 348] width 894 height 286
type input "$ 0,00"
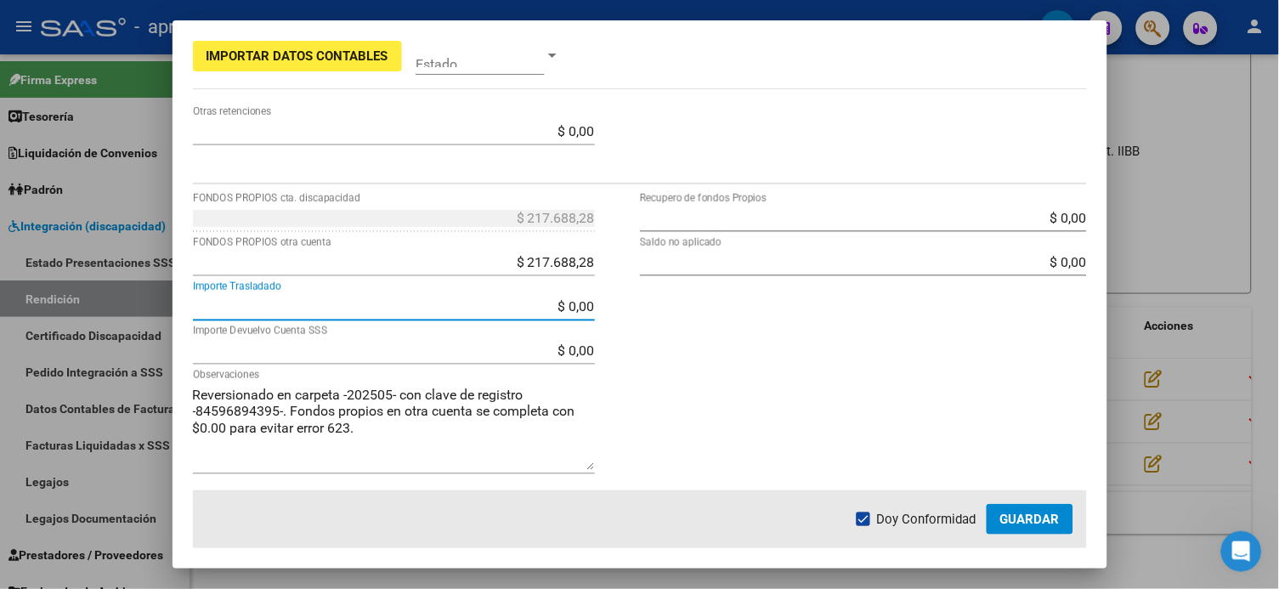
type input "$ 217.688,28"
type input "$ 435.376,56"
click at [710, 287] on div "$ 0,00 Saldo no aplicado" at bounding box center [863, 271] width 447 height 44
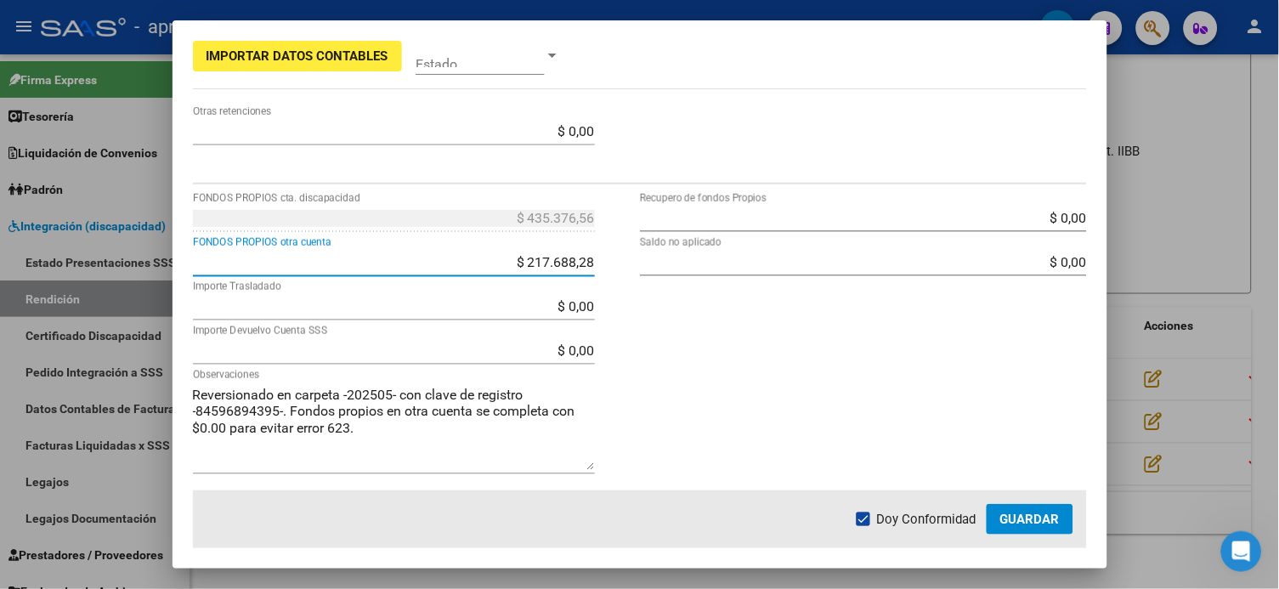
drag, startPoint x: 521, startPoint y: 254, endPoint x: 608, endPoint y: 268, distance: 88.6
click at [608, 254] on div "$ 435.376,56 FONDOS PROPIOS cta. discapacidad $ 217.688,28 FONDOS PROPIOS otra …" at bounding box center [416, 348] width 447 height 286
type input "$ 0,00"
type input "$ 435.376,56"
type input "$ 653.064,84"
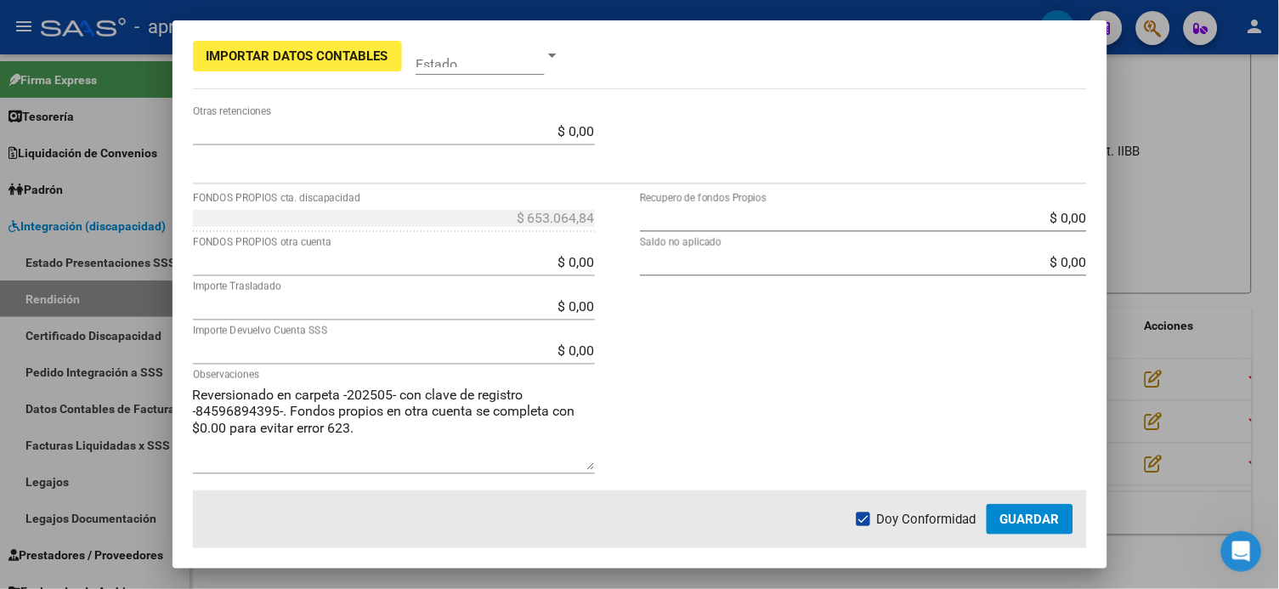
click at [614, 322] on div "$ 653.064,84 FONDOS PROPIOS cta. discapacidad $ 0,00 FONDOS PROPIOS otra cuenta…" at bounding box center [416, 348] width 447 height 286
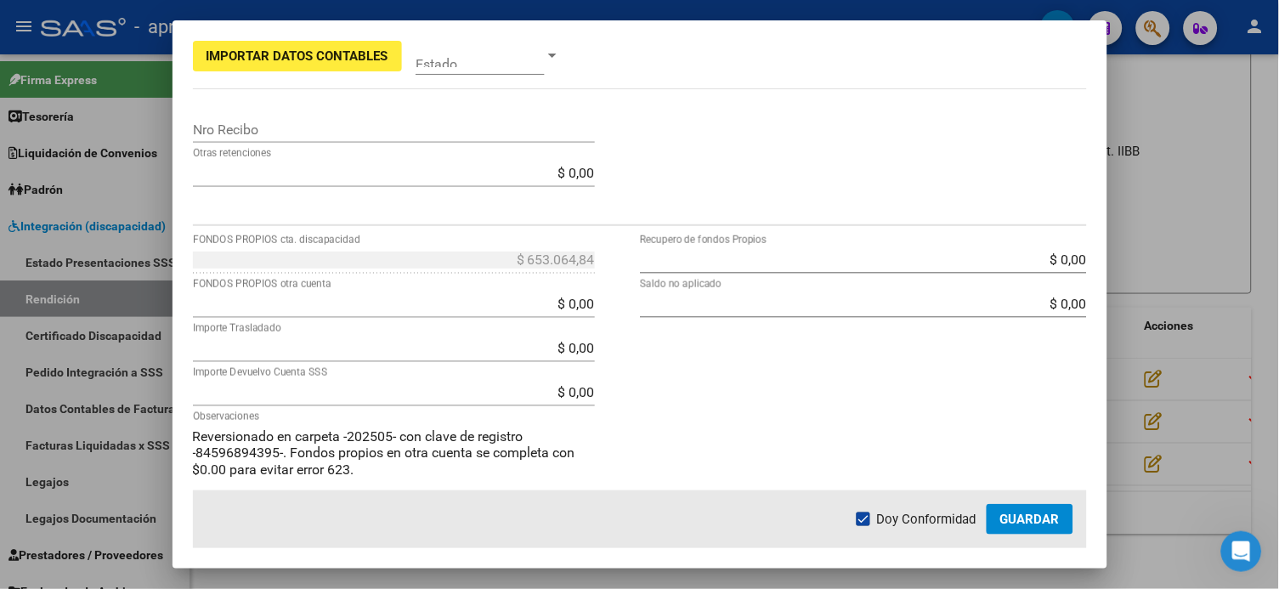
scroll to position [566, 0]
click at [562, 393] on input "$ 0,00" at bounding box center [394, 391] width 402 height 16
type input "$ 217.688,28"
type input "30694407044"
type input "0110599520000002713698"
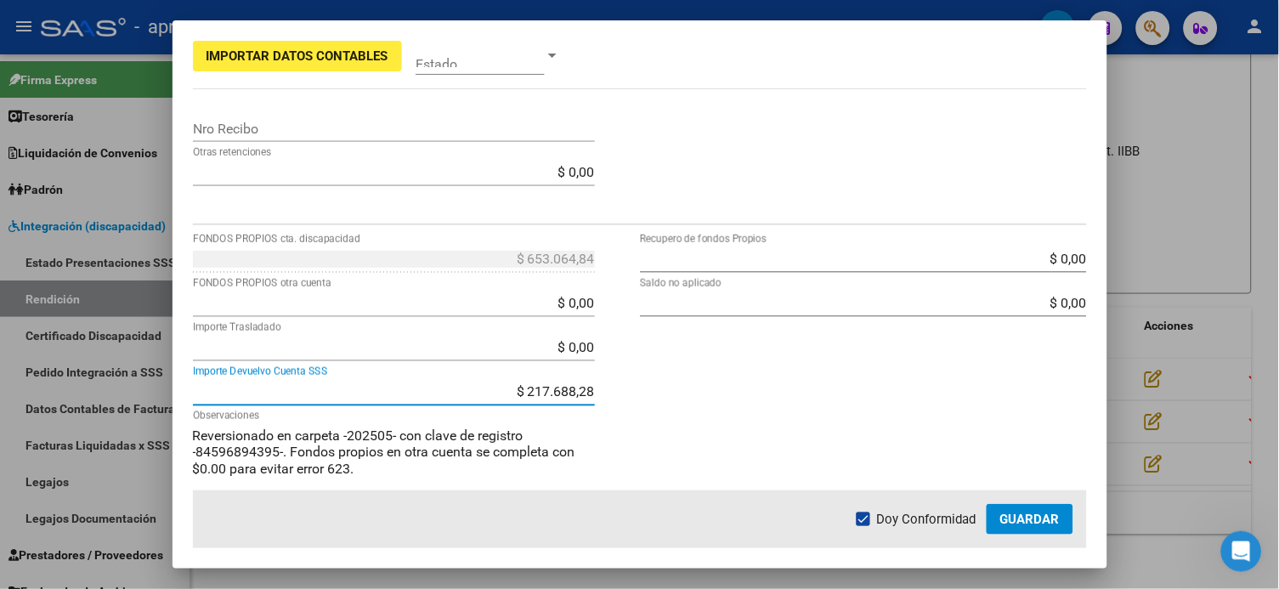
type input "$ 217.688,28"
type input "$ 435.376,56"
click at [807, 390] on div "$ 0,00 Recupero de fondos Propios $ 0,00 Saldo no aplicado" at bounding box center [863, 389] width 447 height 286
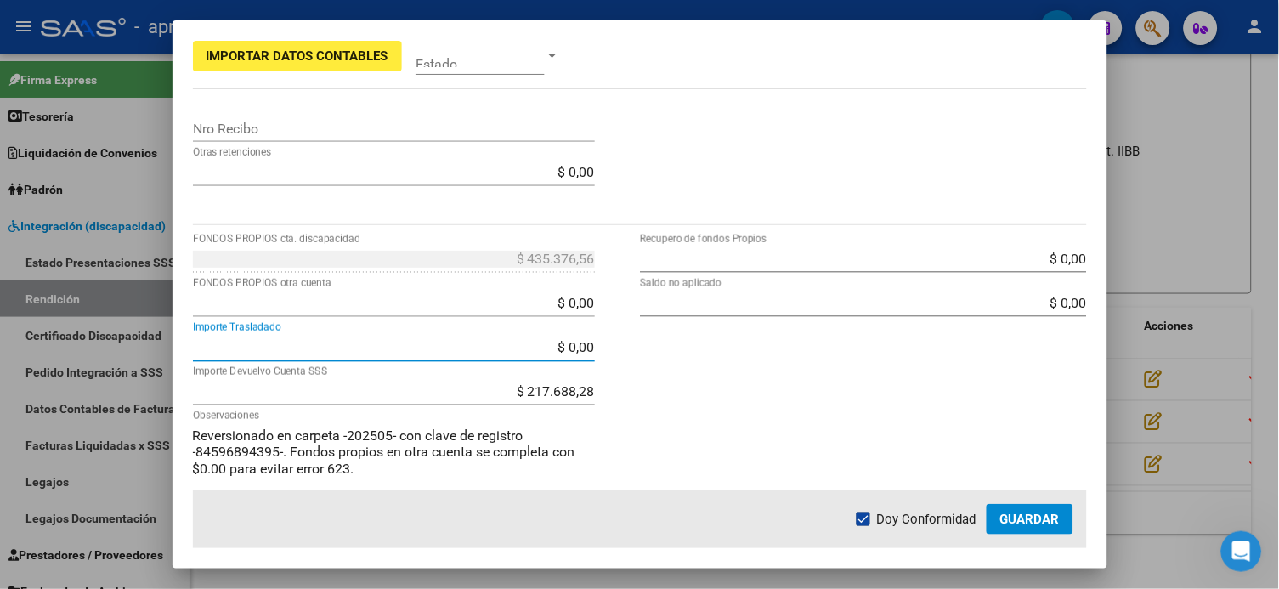
drag, startPoint x: 541, startPoint y: 345, endPoint x: 631, endPoint y: 341, distance: 90.2
click at [631, 342] on div "$ 435.376,56 FONDOS PROPIOS cta. discapacidad $ 0,00 FONDOS PROPIOS otra cuenta…" at bounding box center [640, 389] width 894 height 286
type input "$ 217.688,28"
type input "-$ 0,00"
type input "$ 217.688,28"
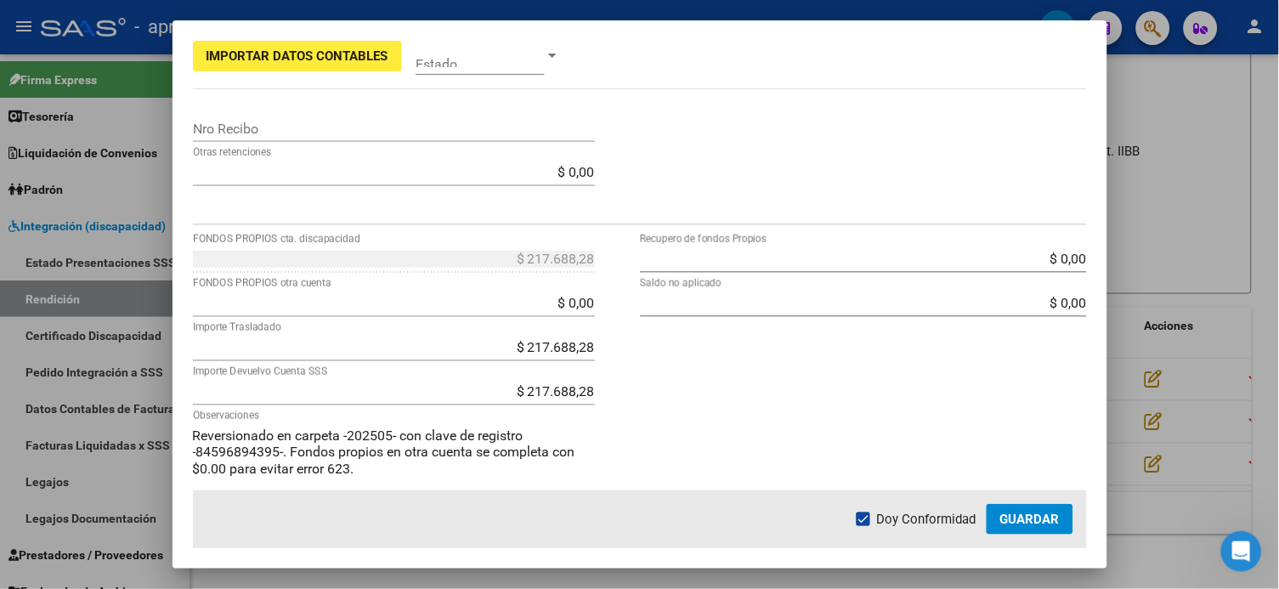
click at [640, 359] on div "$ 0,00 Recupero de fondos Propios $ 0,00 Saldo no aplicado" at bounding box center [863, 389] width 447 height 286
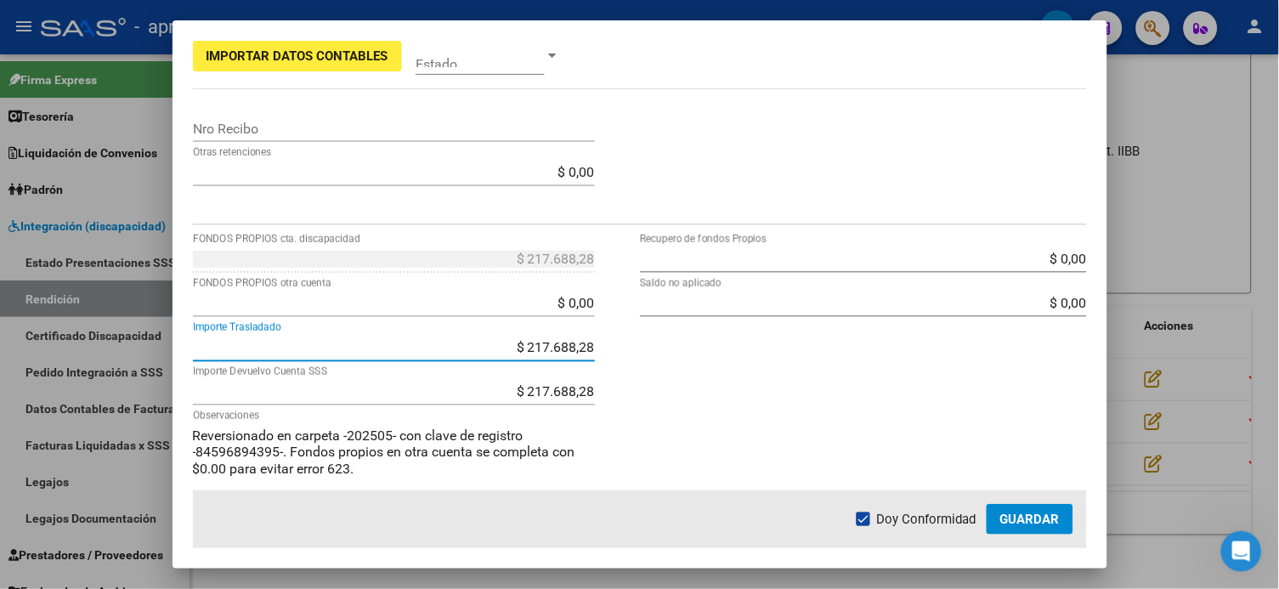
drag, startPoint x: 523, startPoint y: 348, endPoint x: 603, endPoint y: 333, distance: 81.3
click at [599, 339] on app-form-text-field "$ 217.688,28 Importe Trasladado" at bounding box center [401, 347] width 416 height 16
type input "$ 0,00"
type input "$ 217.688,28"
type input "$ 435.376,56"
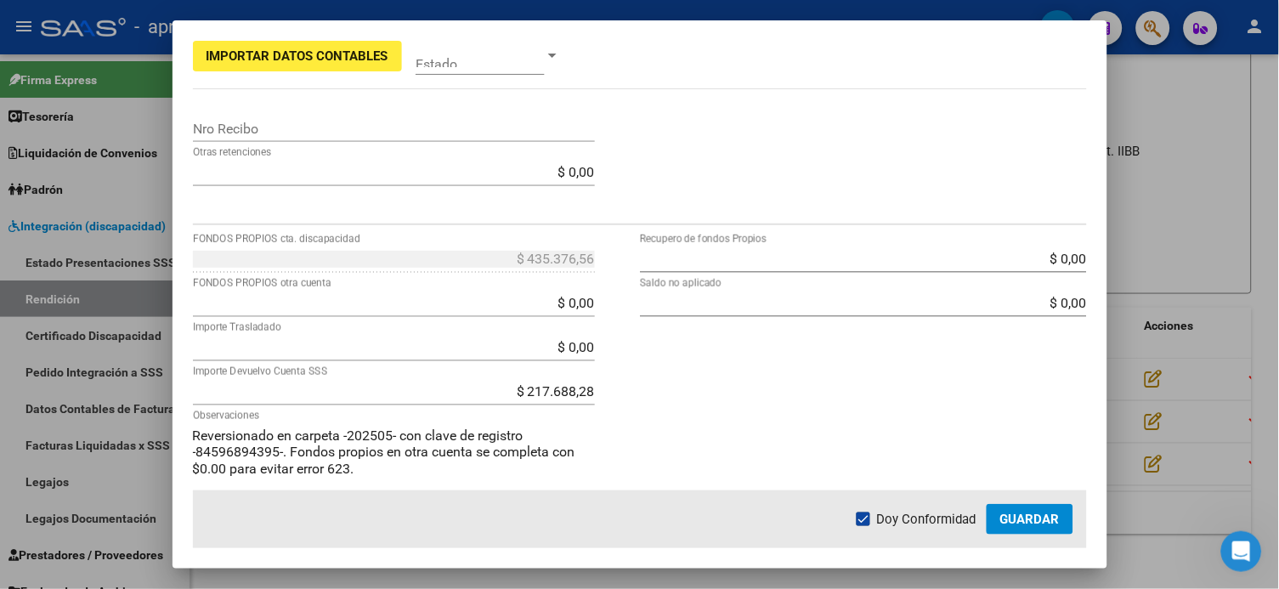
click at [939, 433] on div "$ 0,00 Recupero de fondos Propios $ 0,00 Saldo no aplicado" at bounding box center [863, 389] width 447 height 286
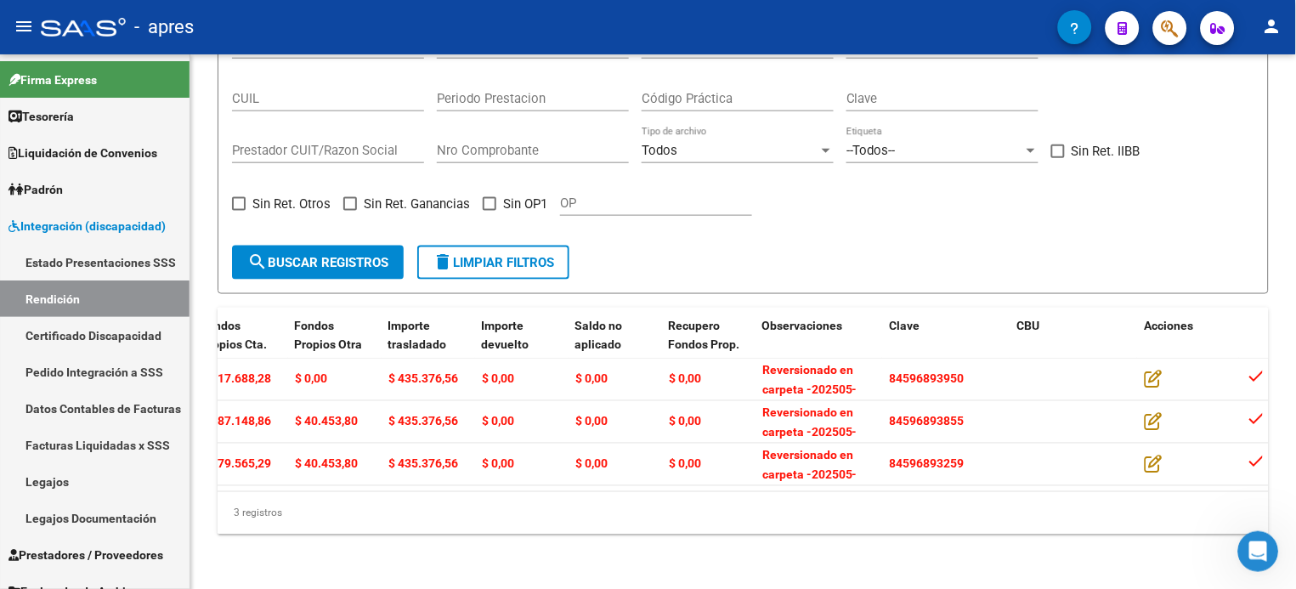
drag, startPoint x: 1265, startPoint y: 551, endPoint x: 1248, endPoint y: 536, distance: 21.7
click at [971, 441] on icon "Abrir Intercom Messenger" at bounding box center [1258, 551] width 28 height 28
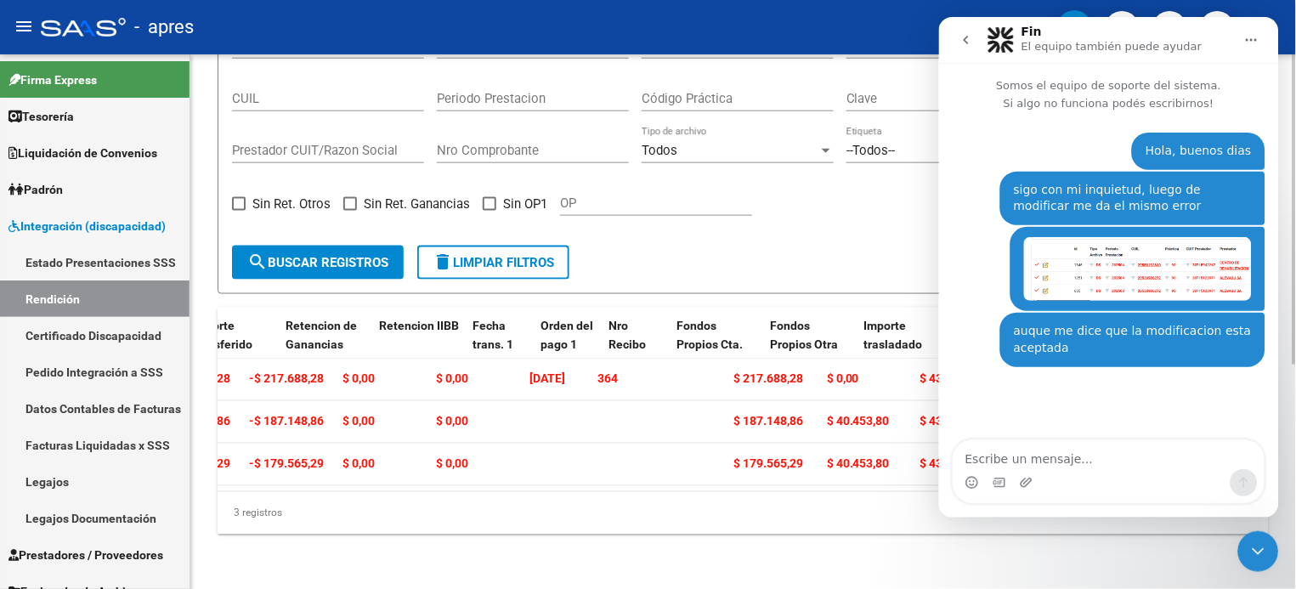
scroll to position [0, 1462]
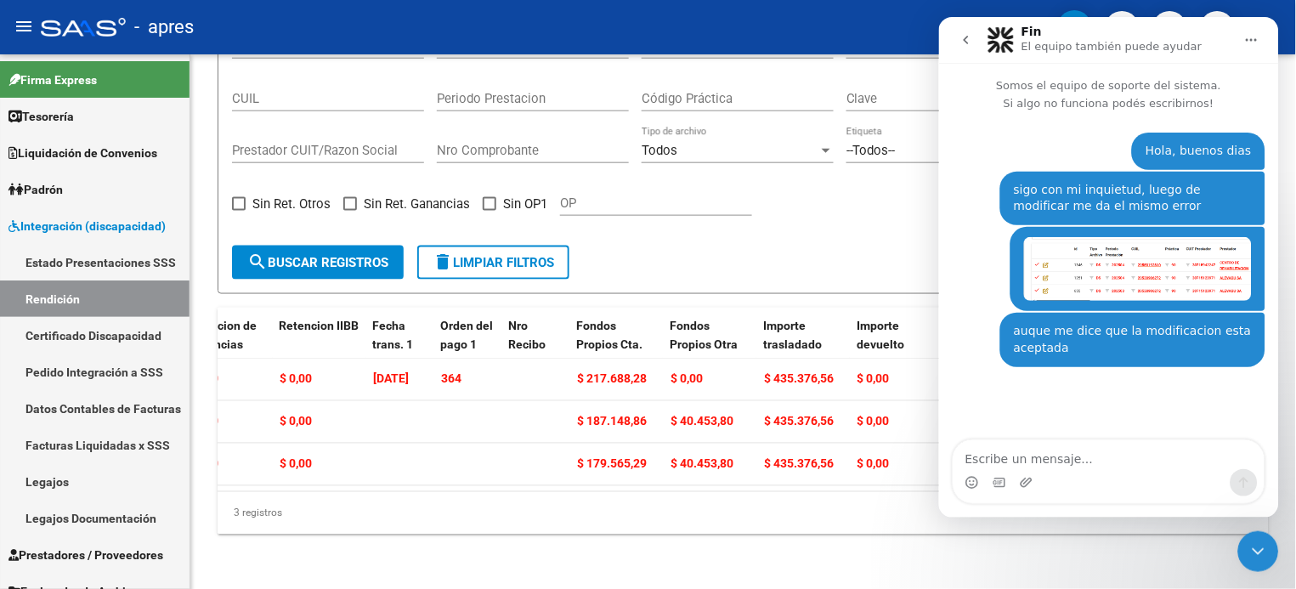
drag, startPoint x: 1254, startPoint y: 550, endPoint x: 1240, endPoint y: 543, distance: 15.2
click at [971, 441] on icon "Cerrar Intercom Messenger" at bounding box center [1258, 551] width 20 height 20
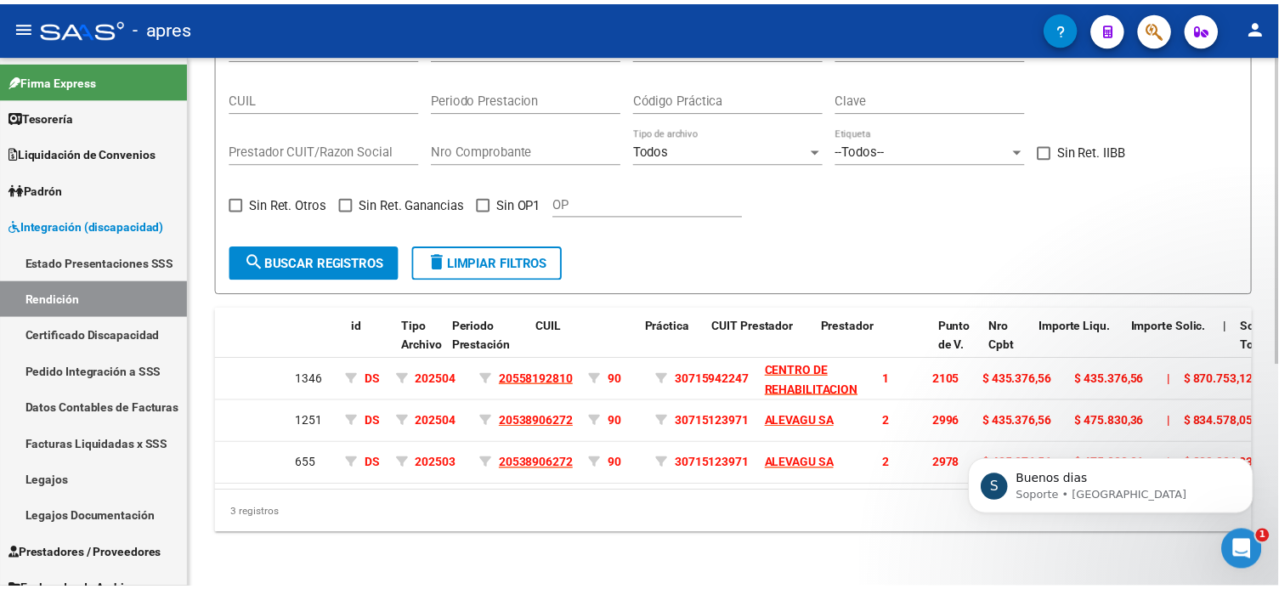
scroll to position [0, 0]
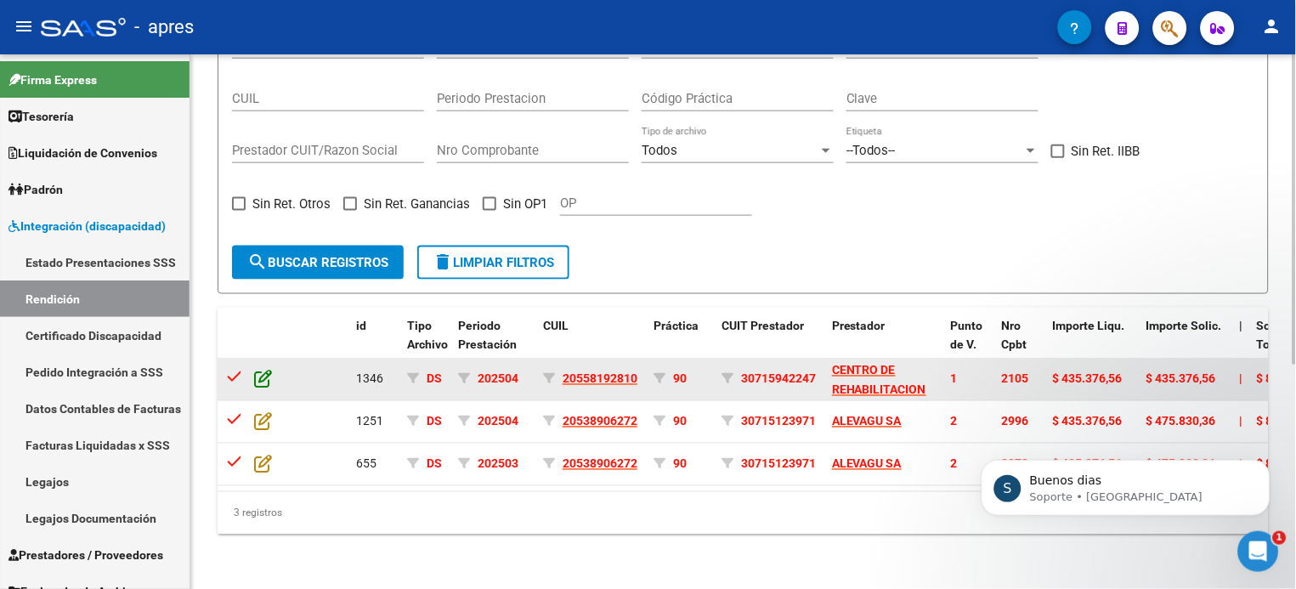
click at [262, 370] on icon at bounding box center [263, 379] width 18 height 19
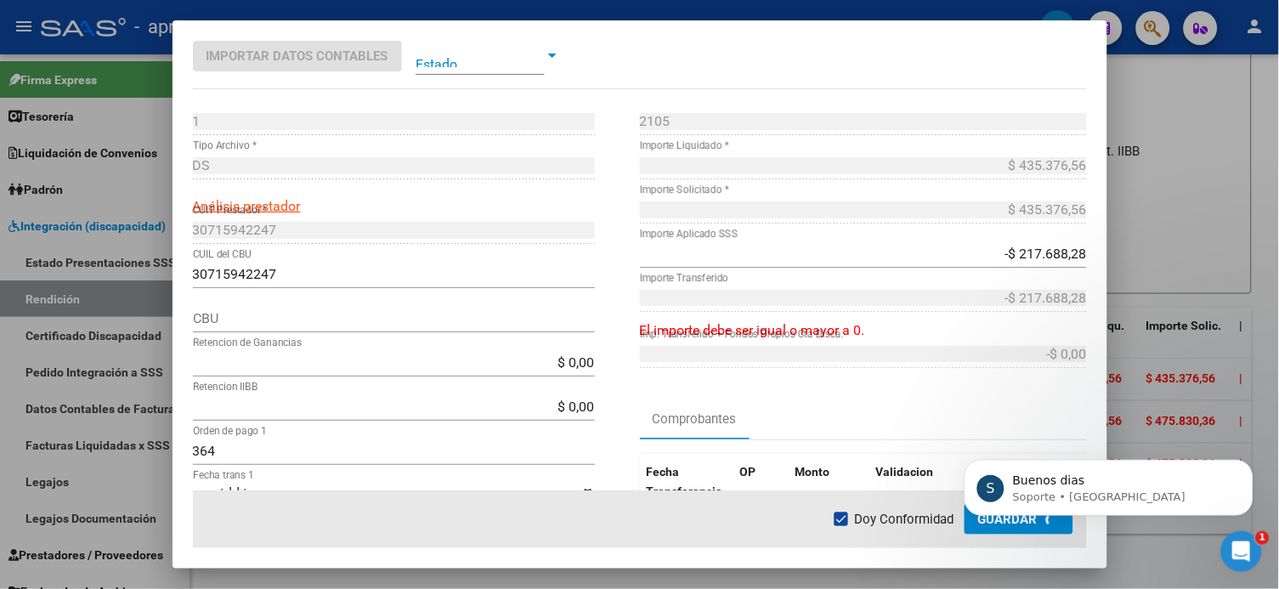
click at [467, 64] on span at bounding box center [480, 56] width 129 height 38
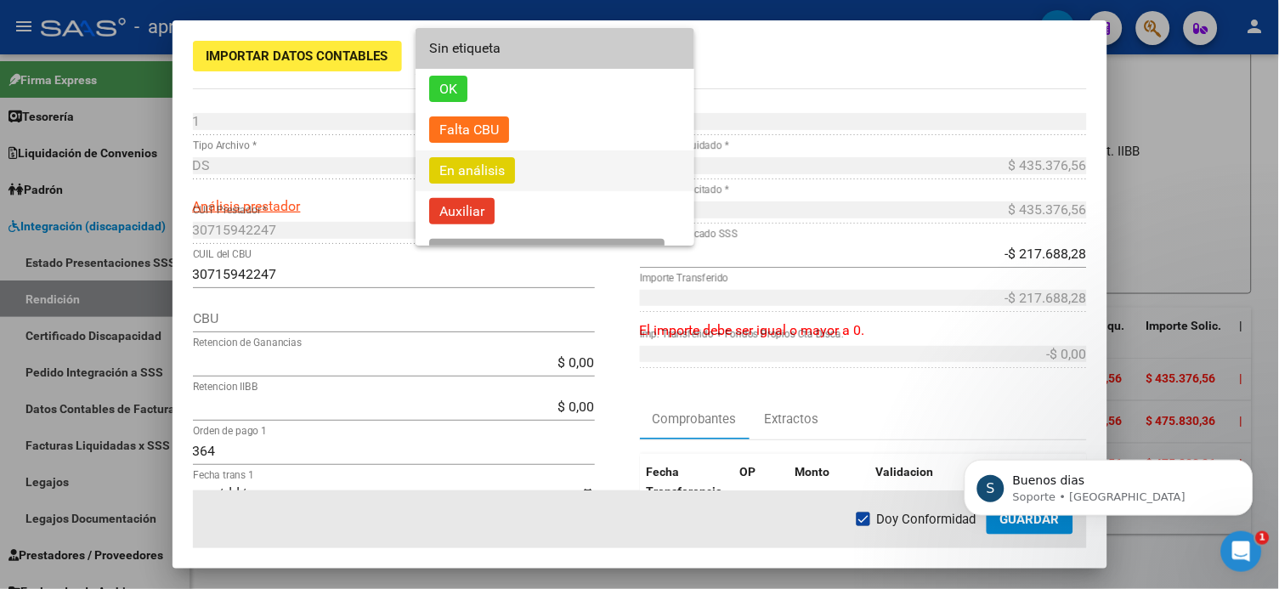
scroll to position [109, 0]
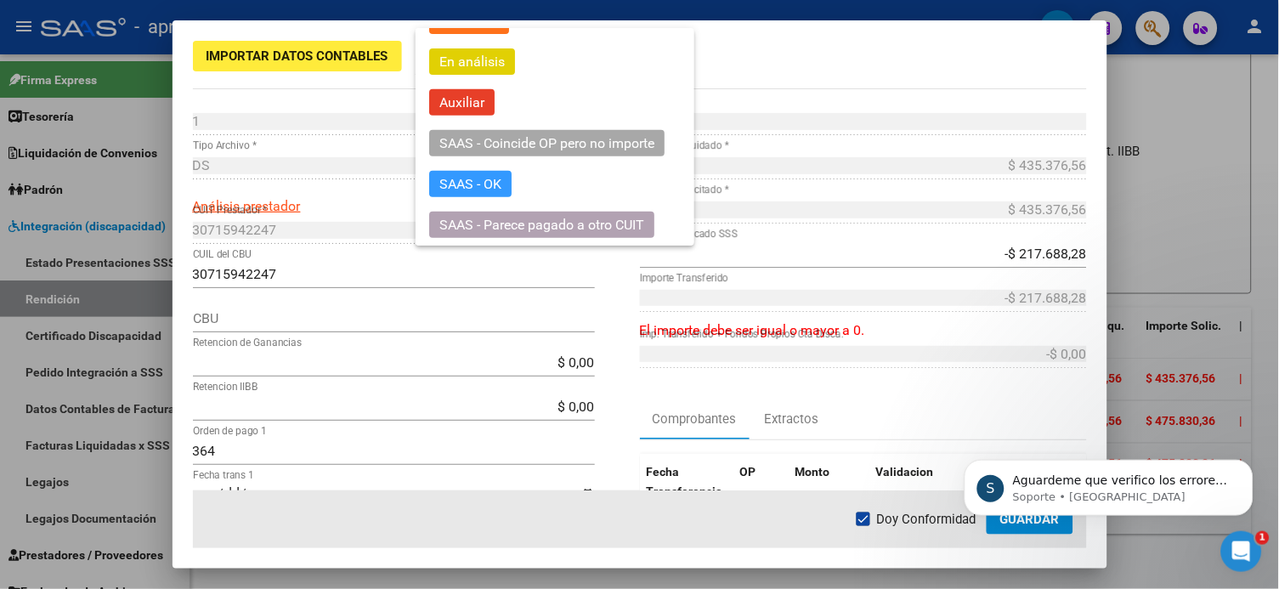
click at [526, 342] on div at bounding box center [639, 294] width 1279 height 589
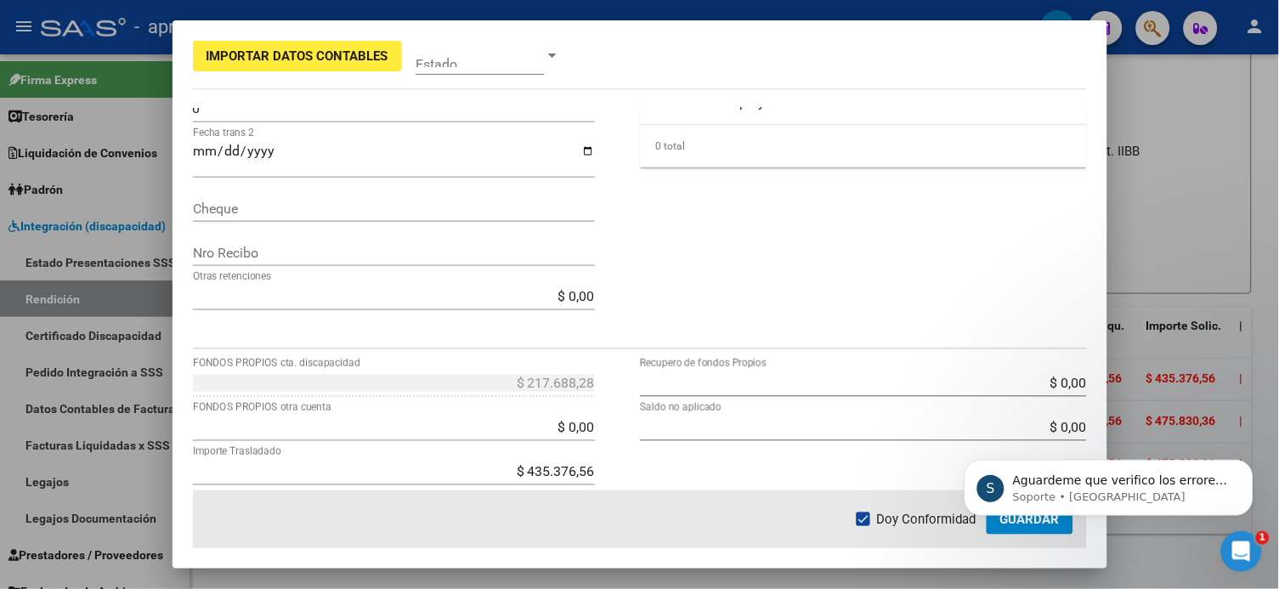
scroll to position [566, 0]
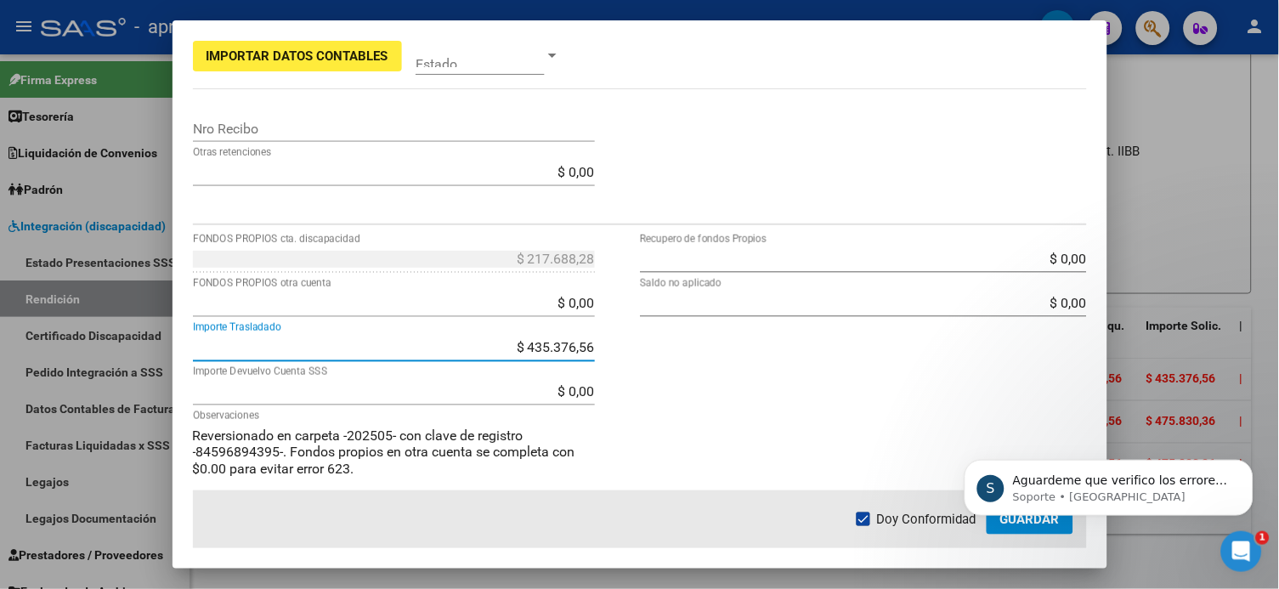
drag, startPoint x: 520, startPoint y: 349, endPoint x: 589, endPoint y: 349, distance: 68.8
click at [589, 349] on app-form-text-field "$ 435.376,56 Importe Trasladado" at bounding box center [401, 347] width 416 height 16
type input "$ 0,00"
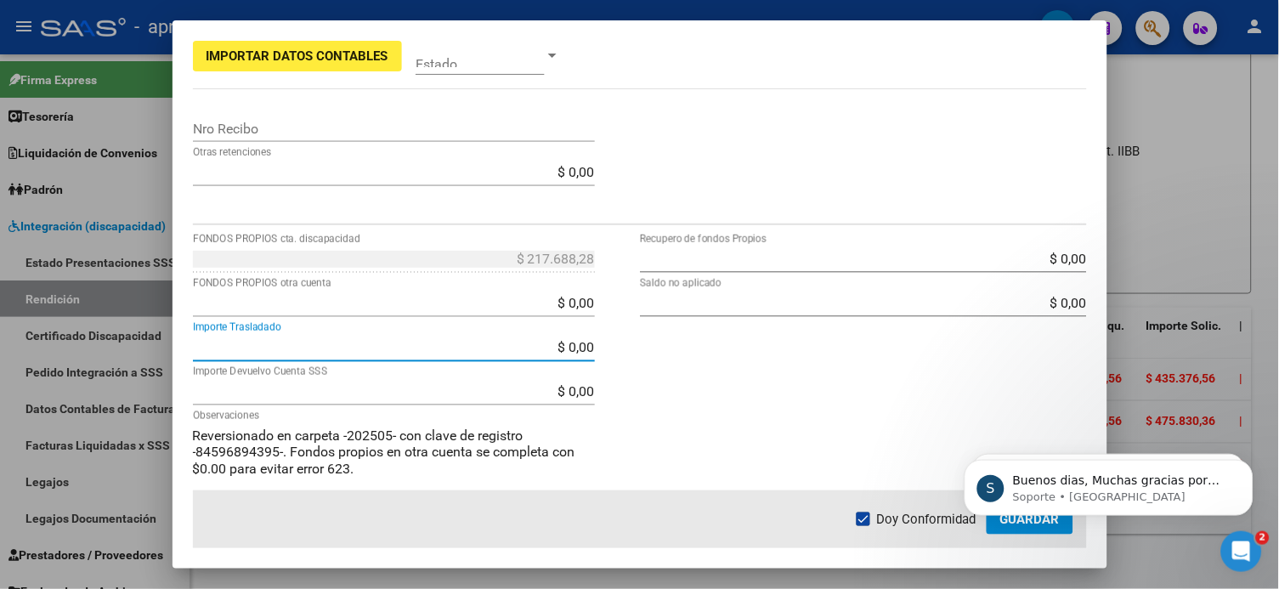
type input "$ 435.376,56"
type input "$ 653.064,84"
drag, startPoint x: 689, startPoint y: 418, endPoint x: 687, endPoint y: 352, distance: 66.3
click at [690, 413] on div "$ 0,00 Recupero de fondos Propios $ 0,00 Saldo no aplicado" at bounding box center [863, 389] width 447 height 286
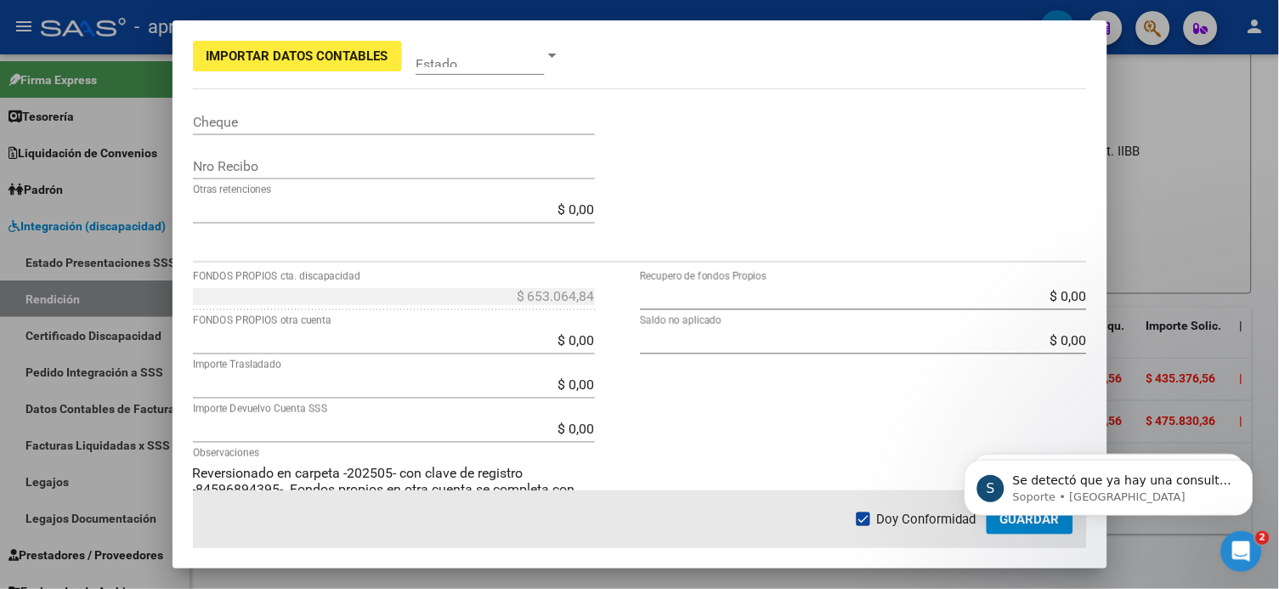
scroll to position [566, 0]
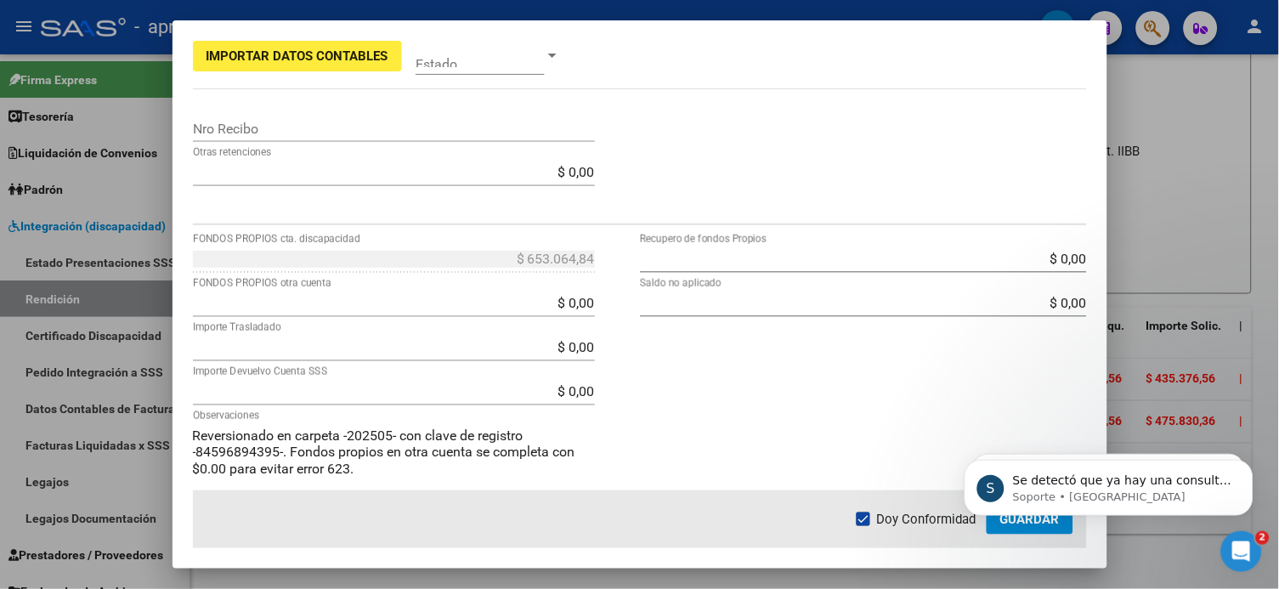
click at [548, 337] on div "$ 0,00 Importe Trasladado" at bounding box center [394, 347] width 402 height 27
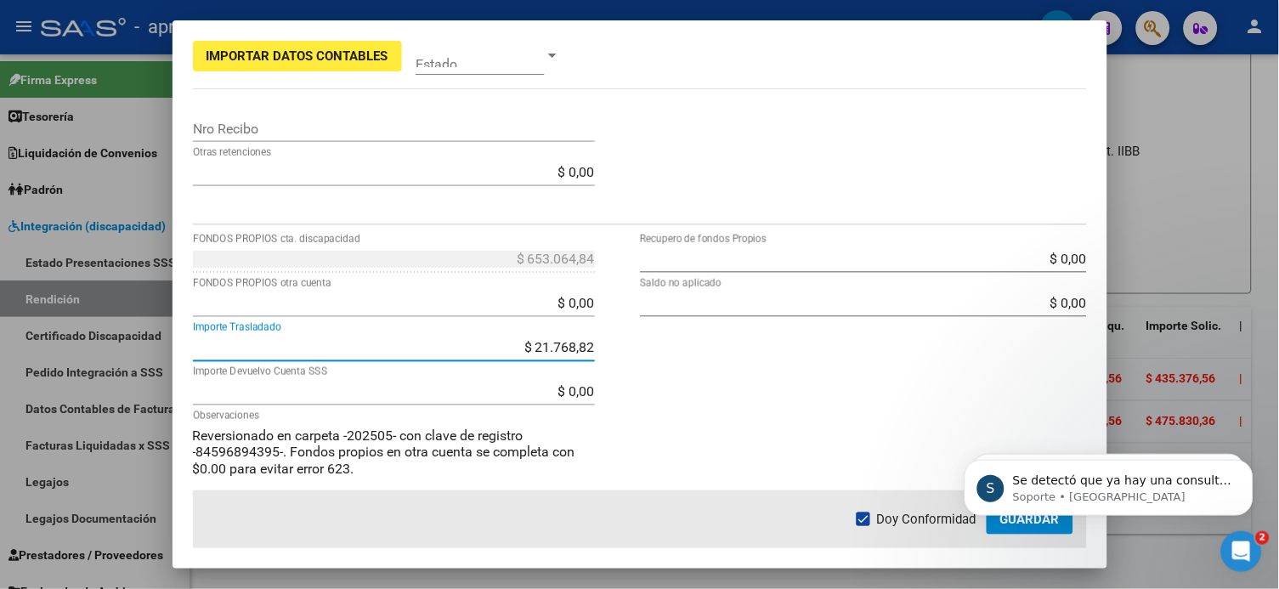
type input "$ 217.688,28"
type input "$ 435.376,56"
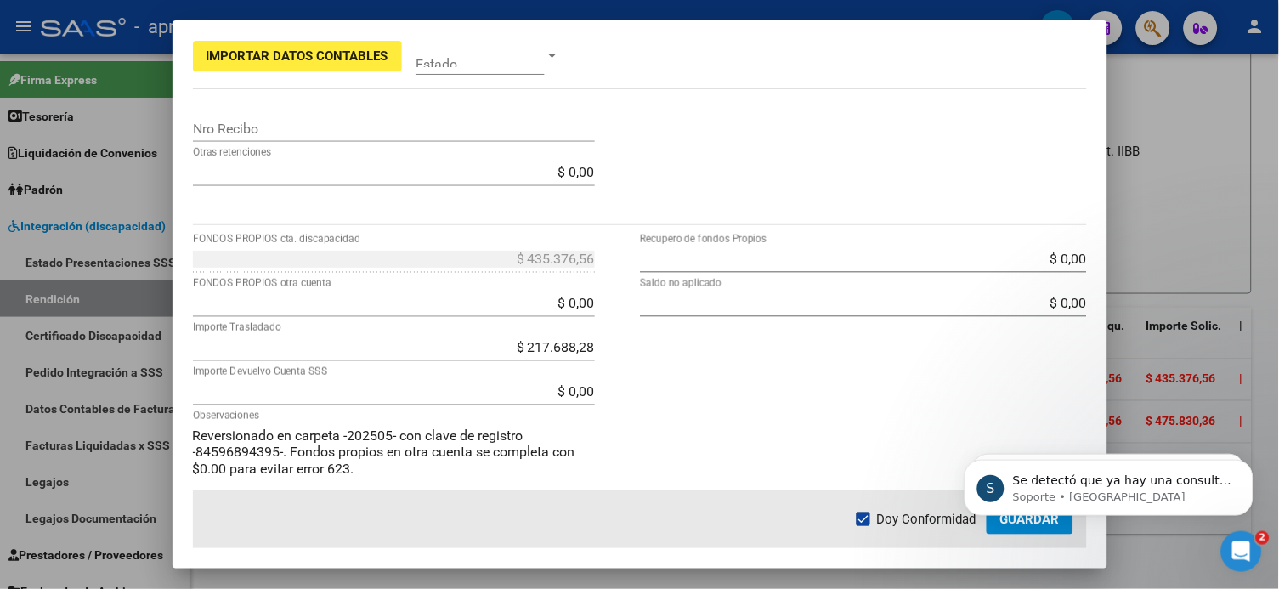
click at [943, 441] on div "$ 0,00 Recupero de fondos Propios $ 0,00 Saldo no aplicado" at bounding box center [863, 389] width 447 height 286
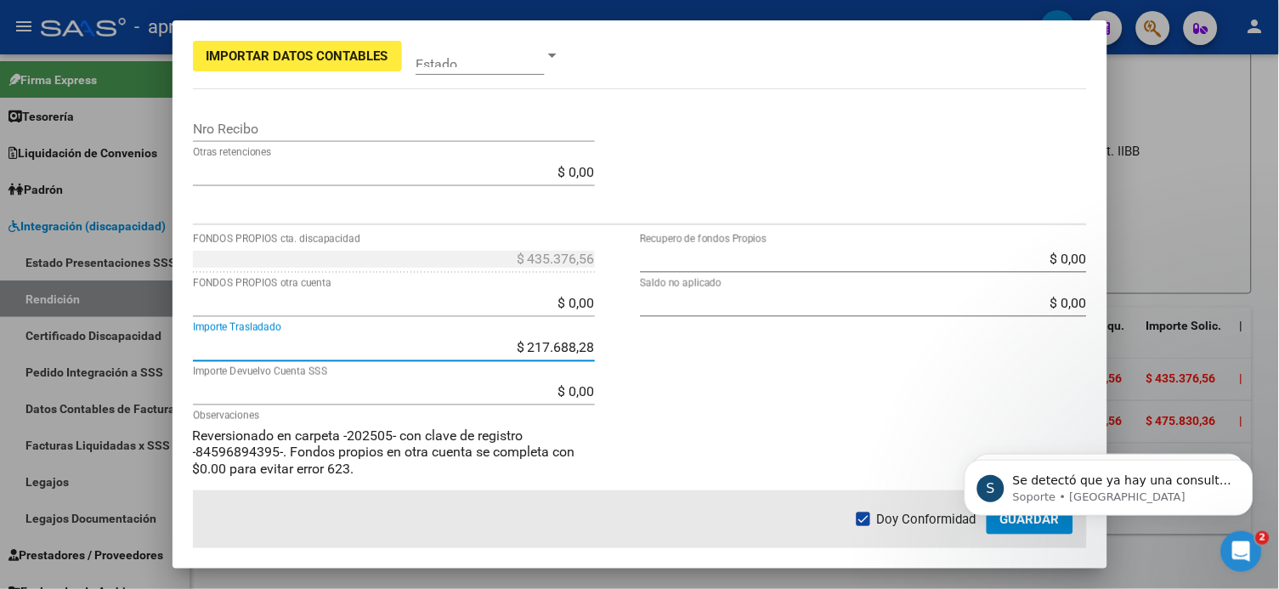
drag, startPoint x: 512, startPoint y: 348, endPoint x: 605, endPoint y: 347, distance: 92.6
click at [605, 347] on div "$ 435.376,56 FONDOS PROPIOS cta. discapacidad $ 0,00 FONDOS PROPIOS otra cuenta…" at bounding box center [416, 389] width 447 height 286
type input "$ 435.376,56"
type input "-$ 0,00"
type input "$ 217.688,28"
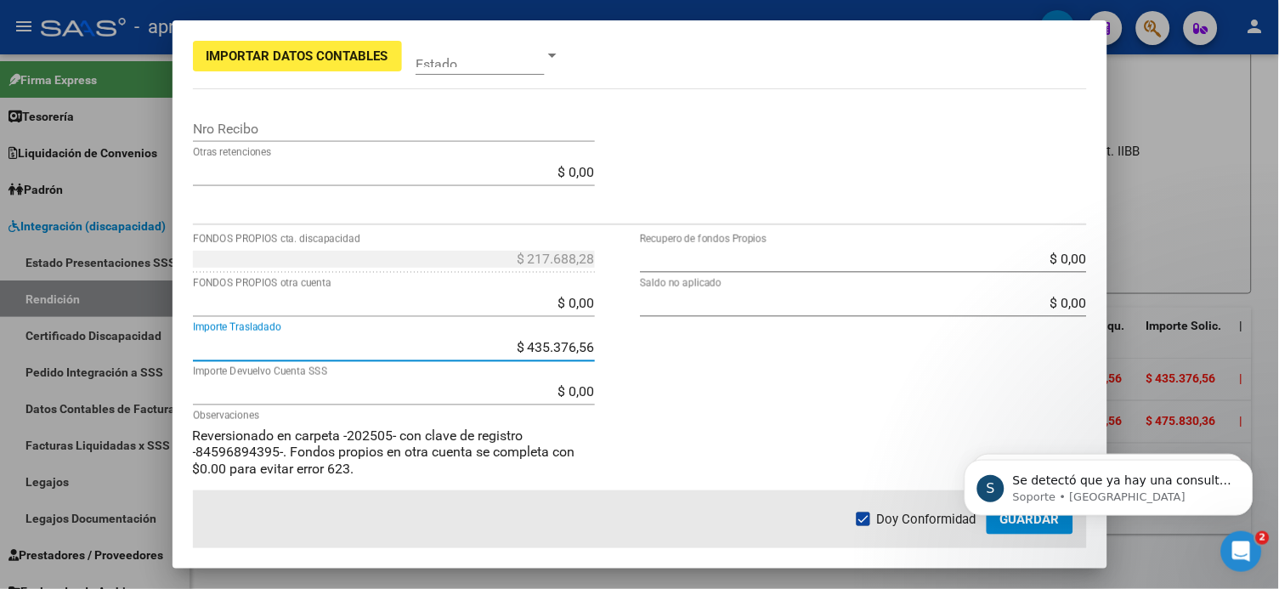
click at [617, 357] on div "$ 217.688,28 FONDOS PROPIOS cta. discapacidad $ 0,00 FONDOS PROPIOS otra cuenta…" at bounding box center [416, 389] width 447 height 286
click at [526, 348] on input "$ 435.376,56" at bounding box center [394, 347] width 402 height 16
drag, startPoint x: 520, startPoint y: 346, endPoint x: 598, endPoint y: 341, distance: 78.4
click at [598, 341] on app-form-text-field "$ 435.376,56 Importe Trasladado" at bounding box center [401, 347] width 416 height 16
type input "$ 0,00"
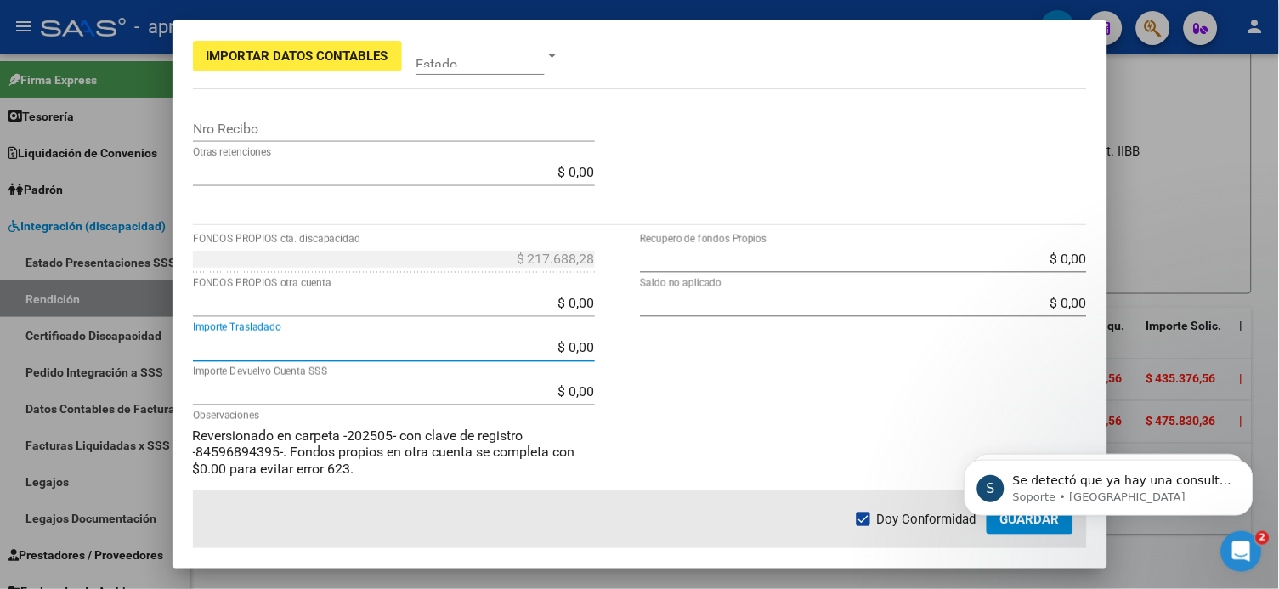
type input "$ 435.376,56"
type input "$ 653.064,84"
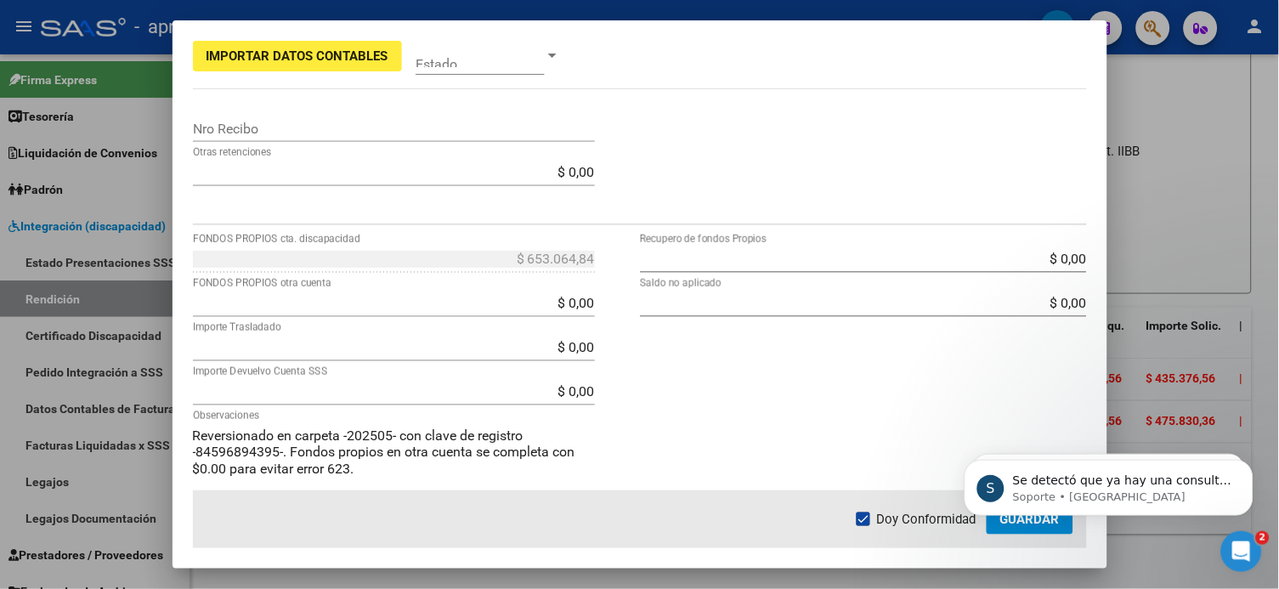
drag, startPoint x: 718, startPoint y: 359, endPoint x: 704, endPoint y: 421, distance: 63.7
click at [720, 358] on div "$ 0,00 Recupero de fondos Propios $ 0,00 Saldo no aplicado" at bounding box center [863, 389] width 447 height 286
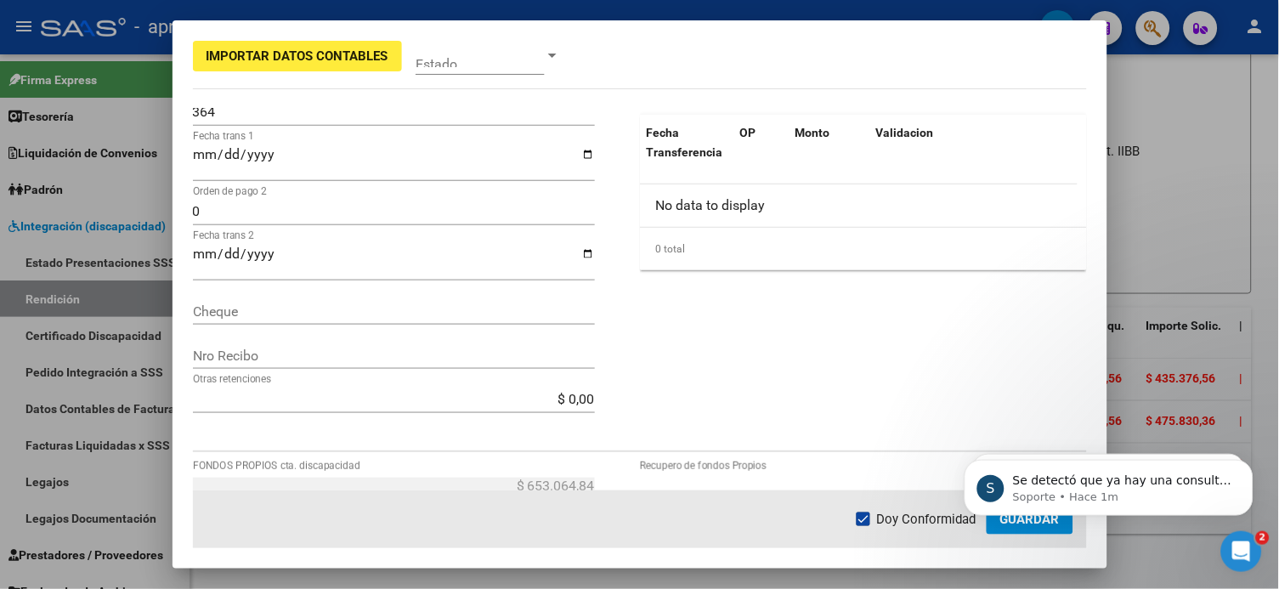
scroll to position [0, 0]
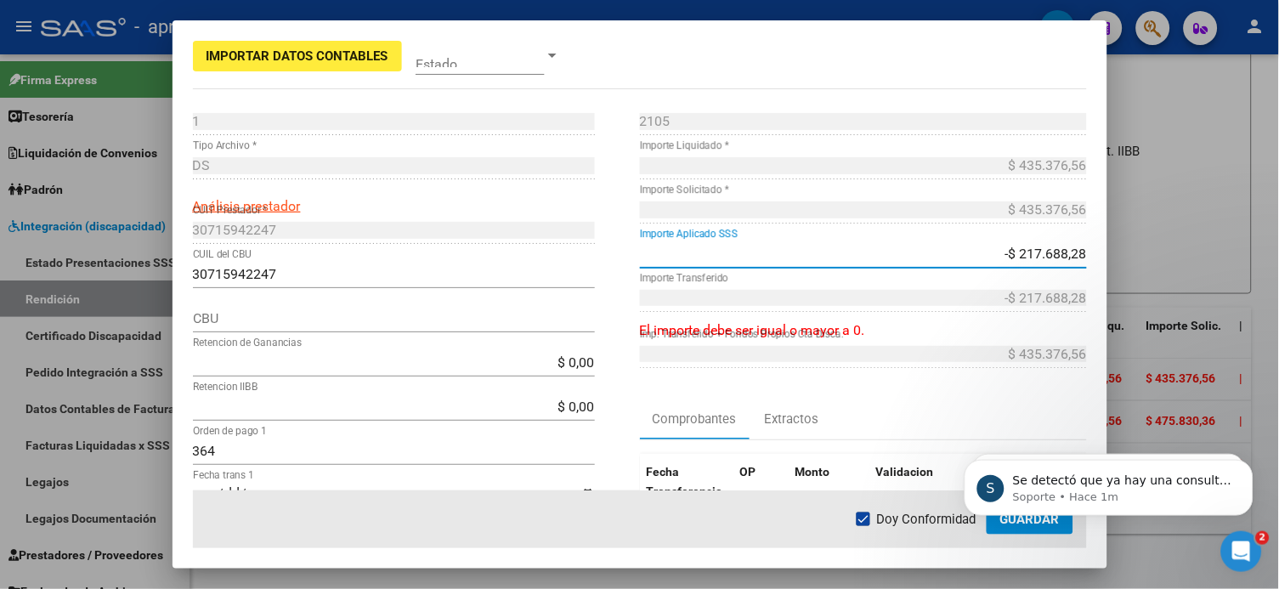
click at [971, 247] on input "-$ 217.688,28" at bounding box center [863, 254] width 447 height 16
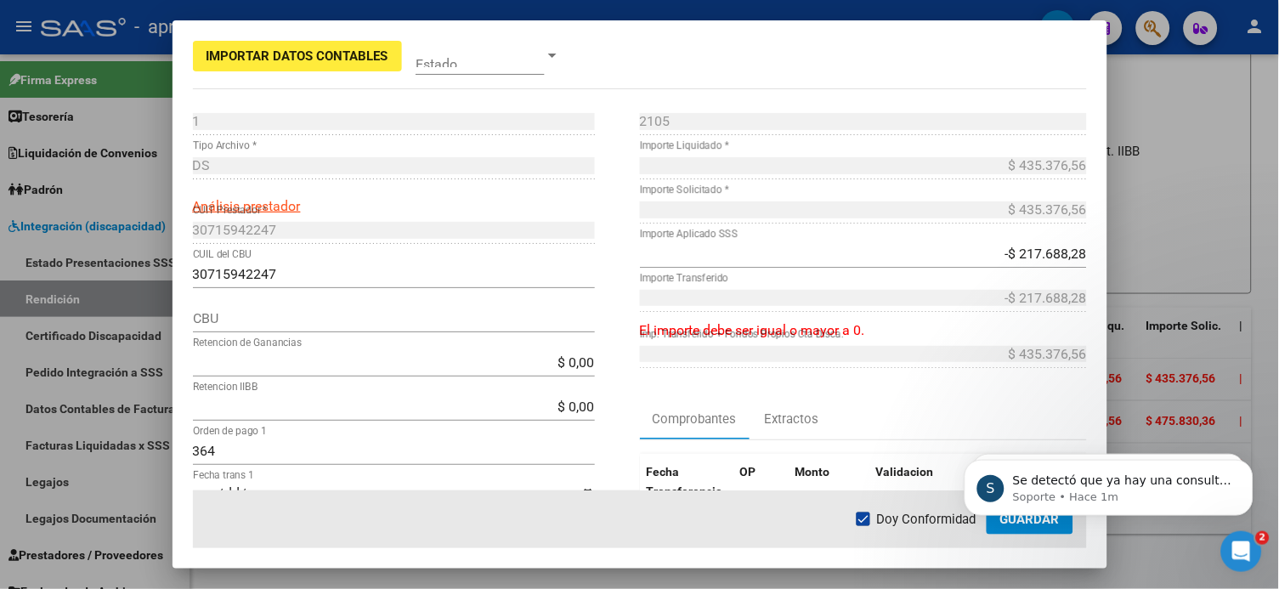
click at [971, 217] on div "$ 435.376,56 Importe Solicitado *" at bounding box center [863, 209] width 447 height 27
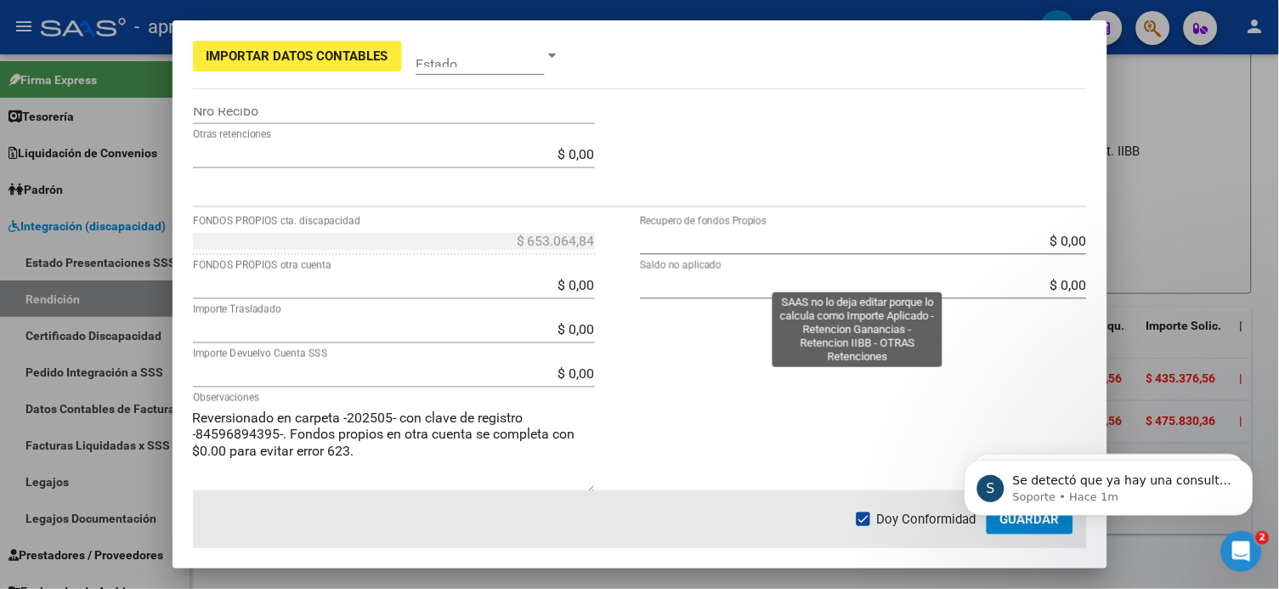
scroll to position [607, 0]
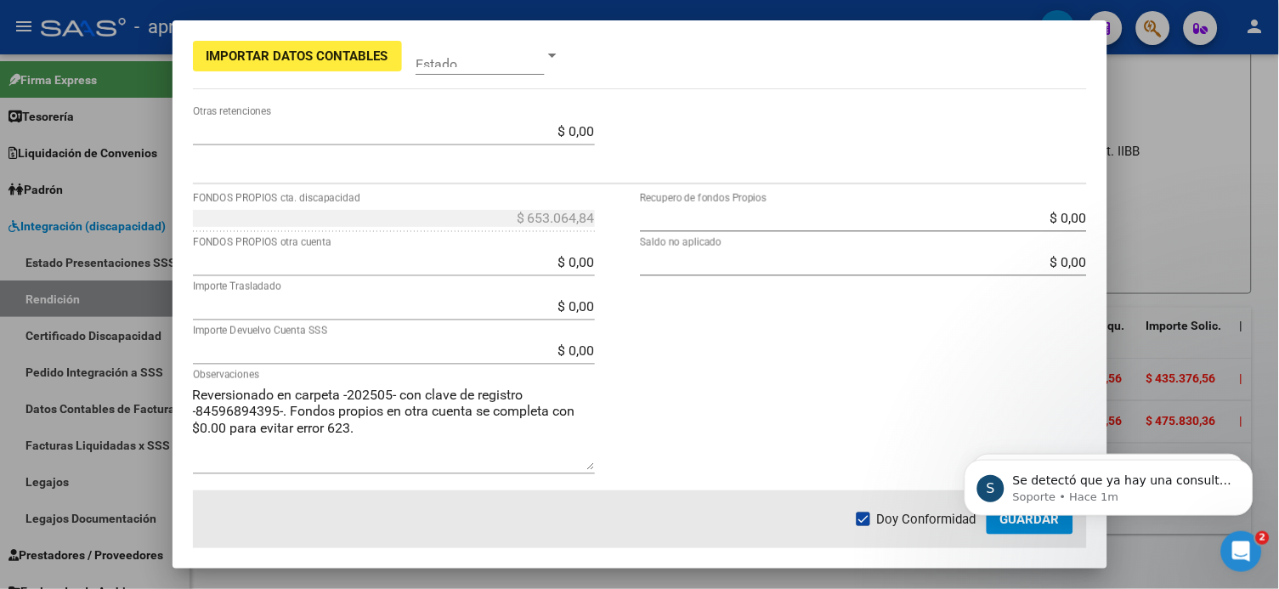
click at [558, 341] on div "$ 0,00 Importe Devuelvo Cuenta SSS" at bounding box center [394, 350] width 402 height 27
type input "$ 217.688,28"
type input "30694407044"
type input "0110599520000002713698"
type input "$ 217.688,28"
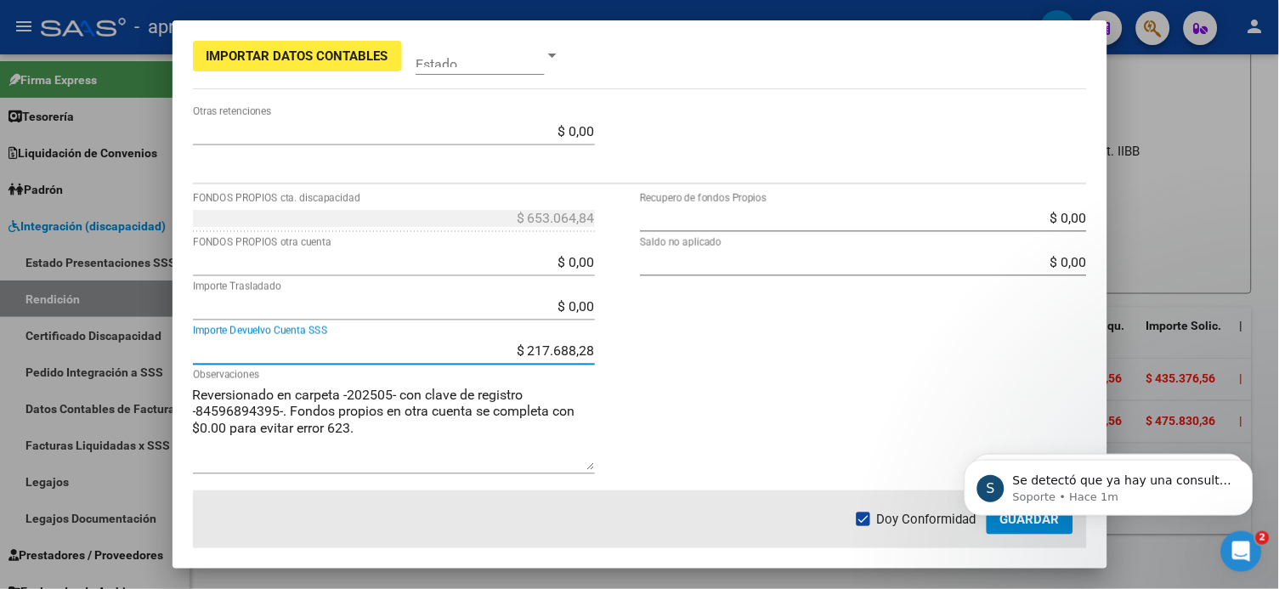
type input "$ 435.376,56"
click at [783, 355] on div "$ 0,00 Recupero de fondos Propios $ 0,00 Saldo no aplicado" at bounding box center [863, 348] width 447 height 286
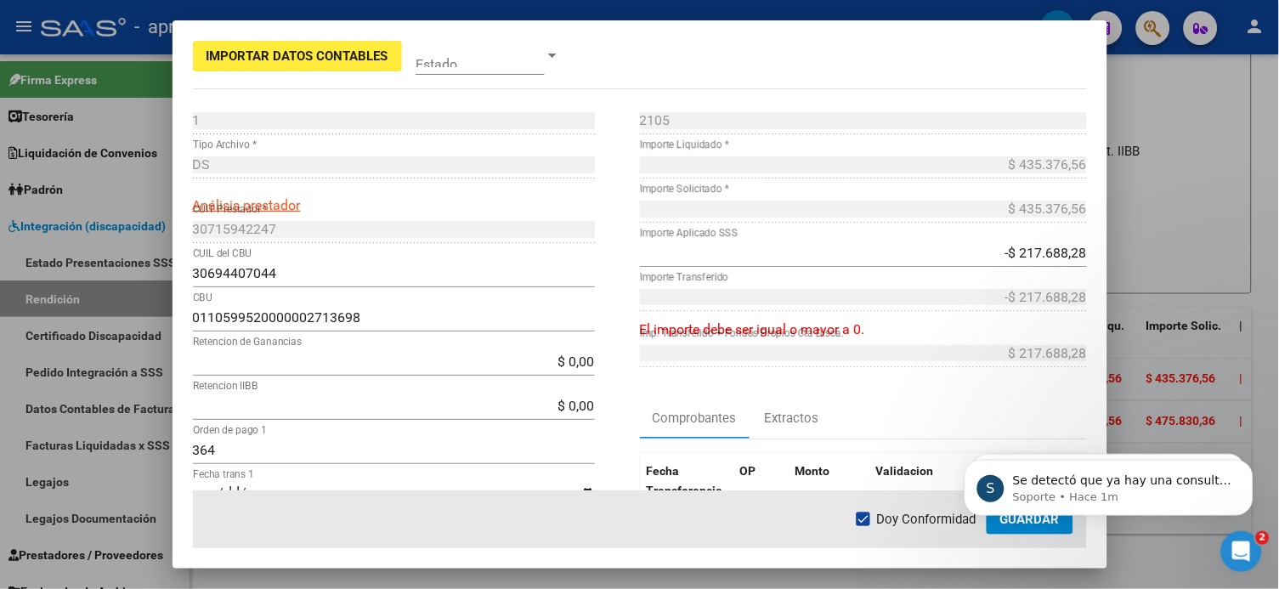
scroll to position [0, 0]
click at [971, 441] on body "S Se detectó que ya hay una consulta abierta con su usuario. Se procederá a cer…" at bounding box center [1108, 482] width 326 height 105
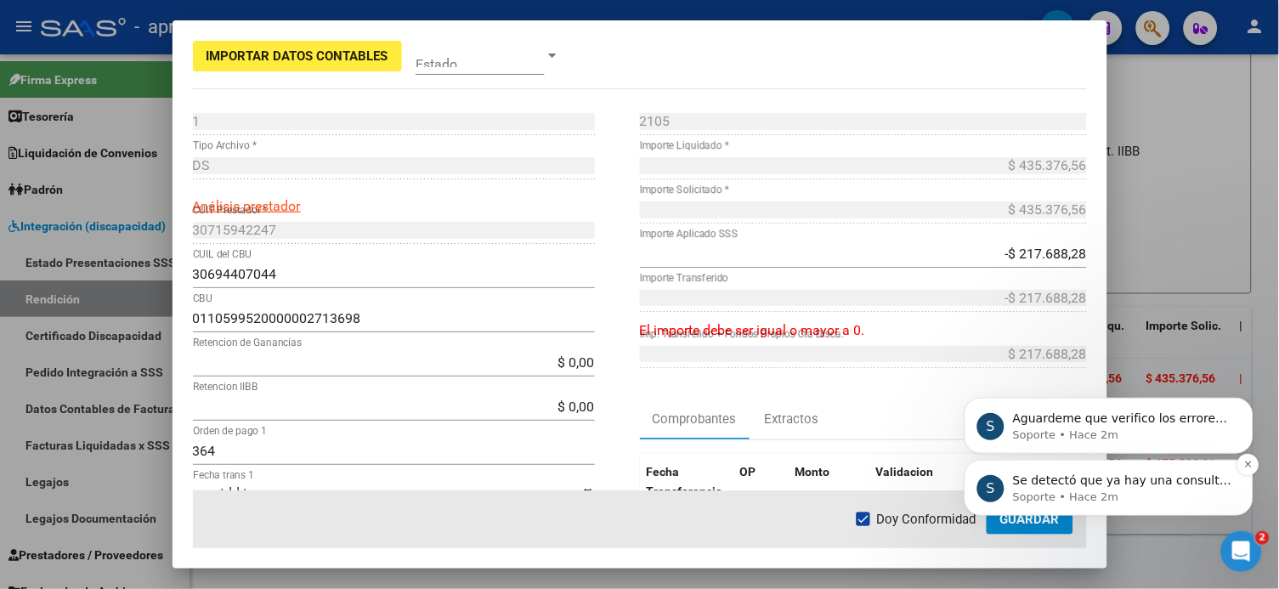
click at [971, 441] on p "Se detectó que ya hay una consulta abierta con su usuario. Se procederá a cerra…" at bounding box center [1121, 480] width 219 height 17
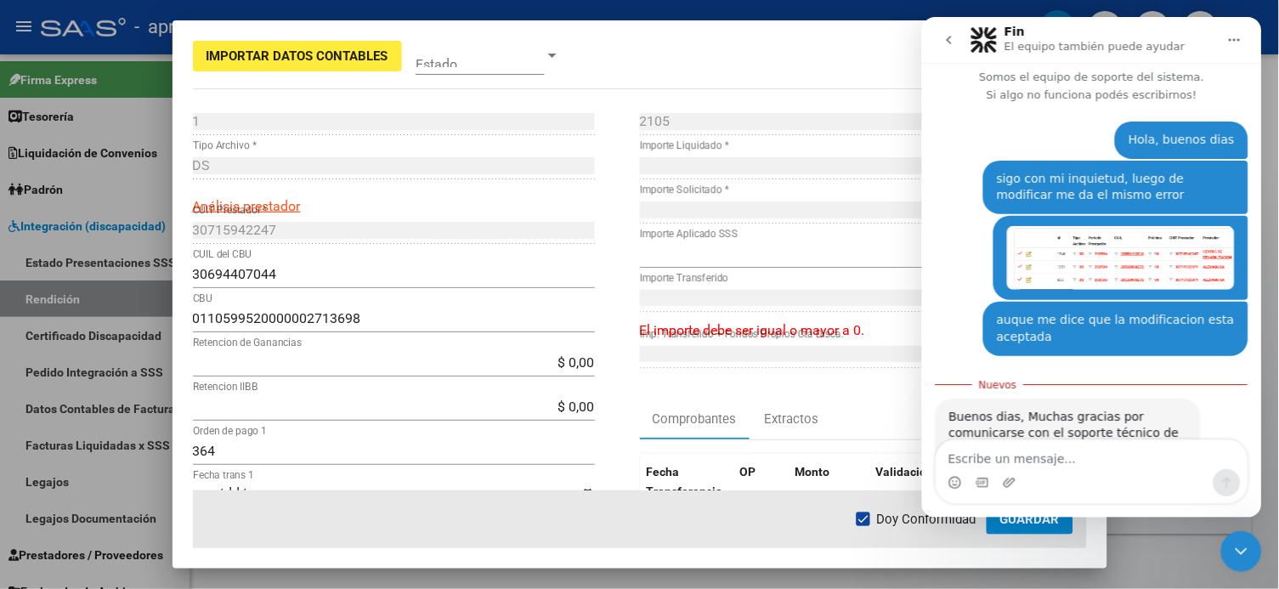
scroll to position [161, 0]
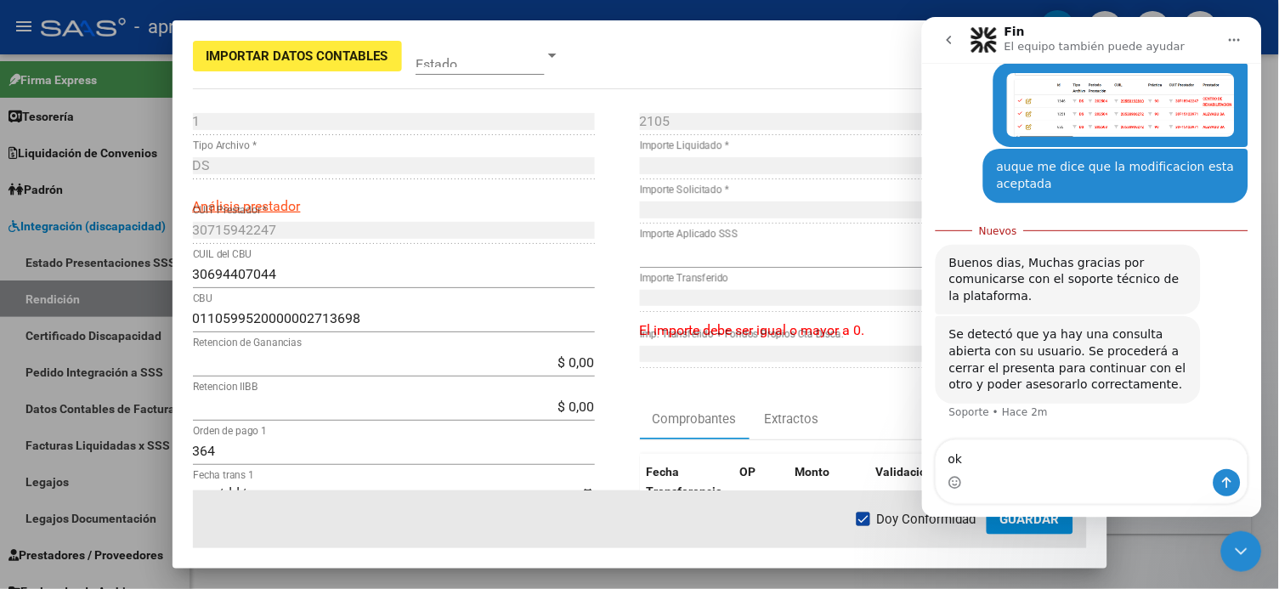
type textarea "ok"
click at [971, 441] on button "Enviar un mensaje…" at bounding box center [1226, 481] width 27 height 27
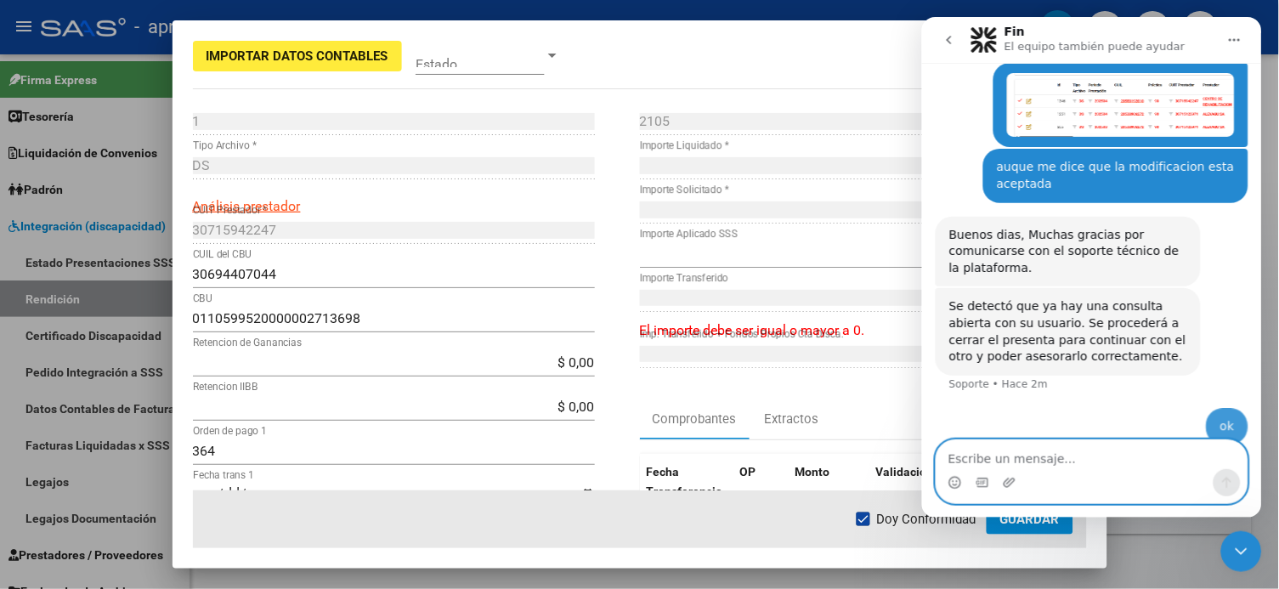
scroll to position [184, 0]
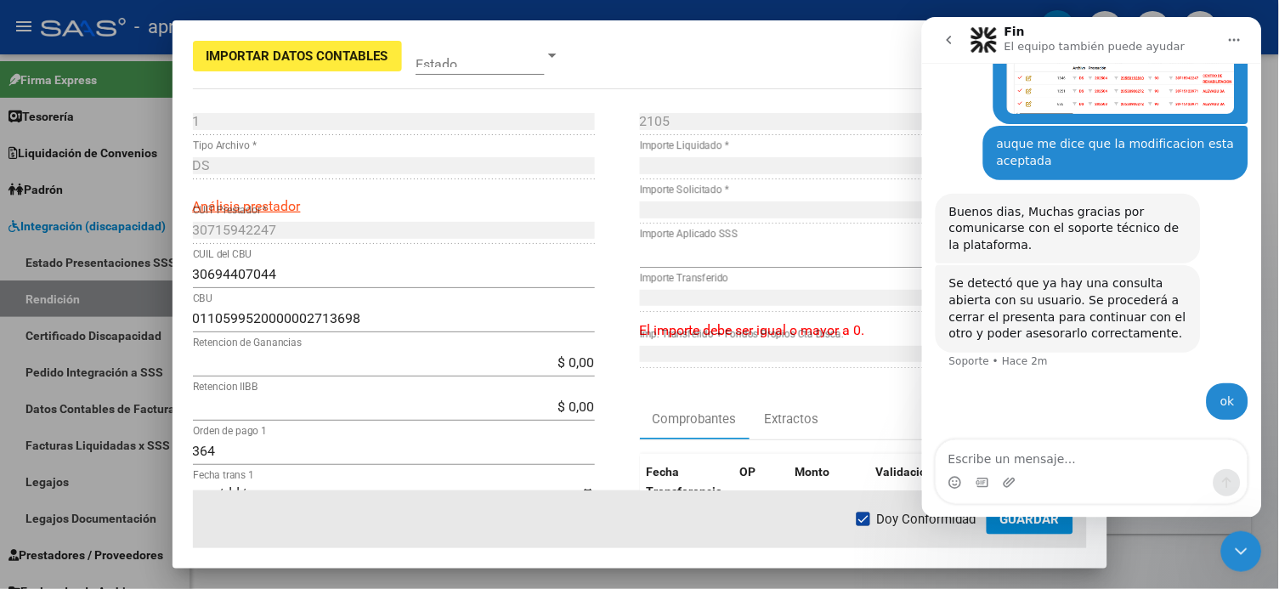
click at [946, 46] on button "go back" at bounding box center [948, 39] width 32 height 32
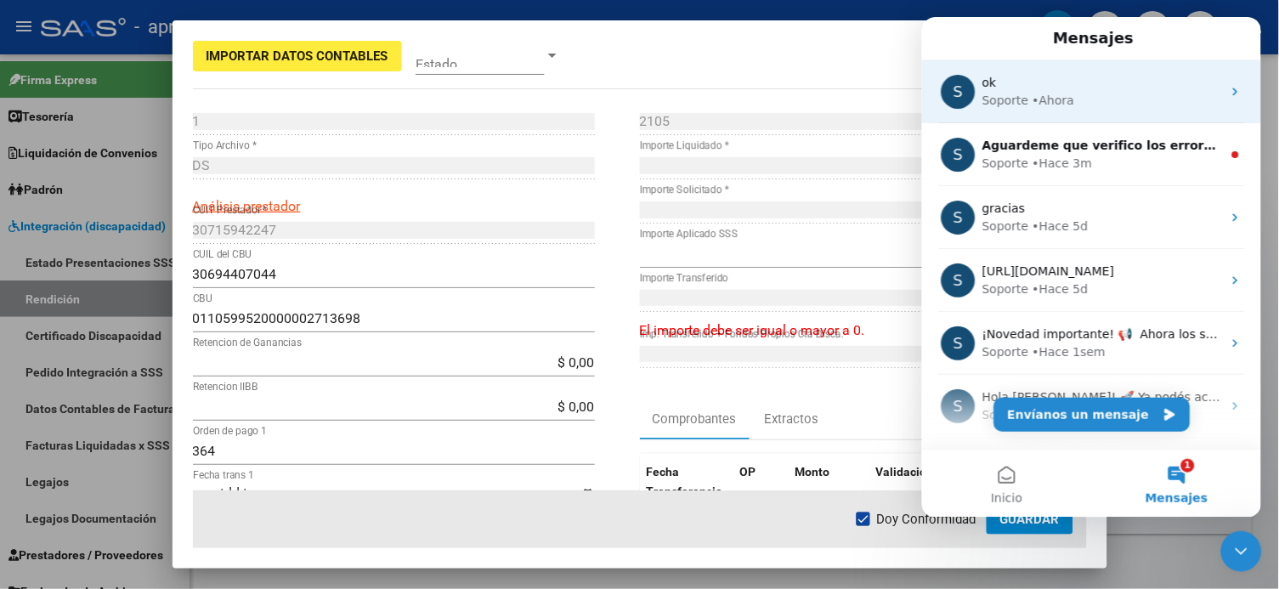
scroll to position [0, 0]
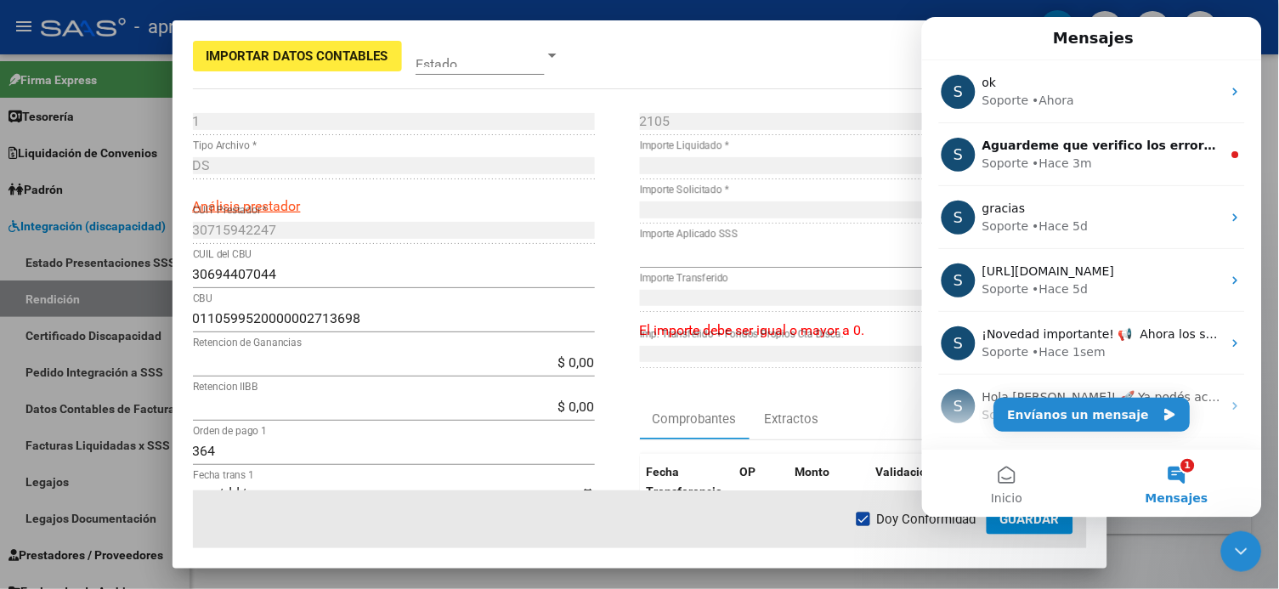
click at [971, 441] on button "1 Mensajes" at bounding box center [1176, 483] width 170 height 68
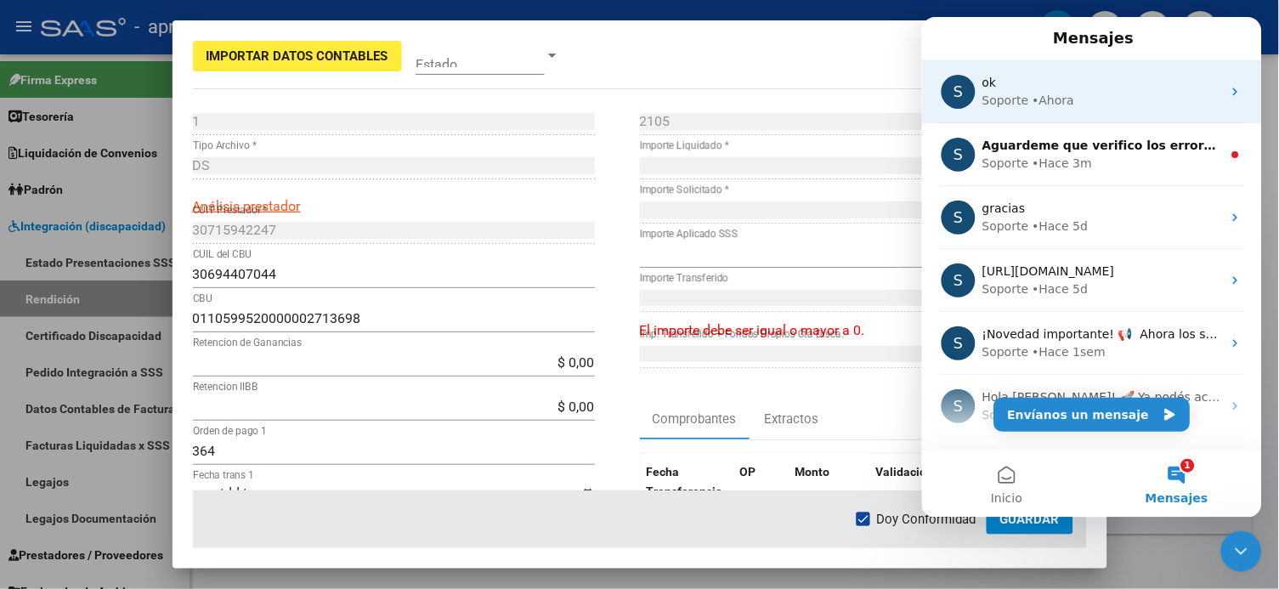
click at [971, 115] on div "S ok Soporte • [GEOGRAPHIC_DATA]" at bounding box center [1091, 90] width 340 height 63
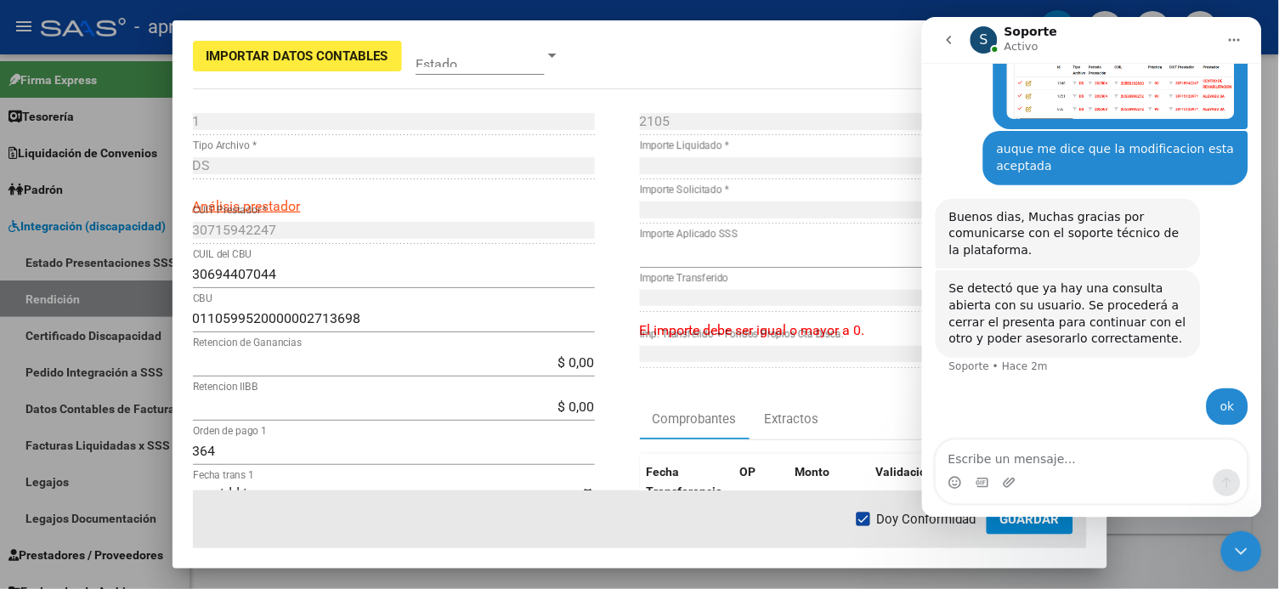
scroll to position [184, 0]
click at [940, 43] on button "go back" at bounding box center [948, 39] width 32 height 32
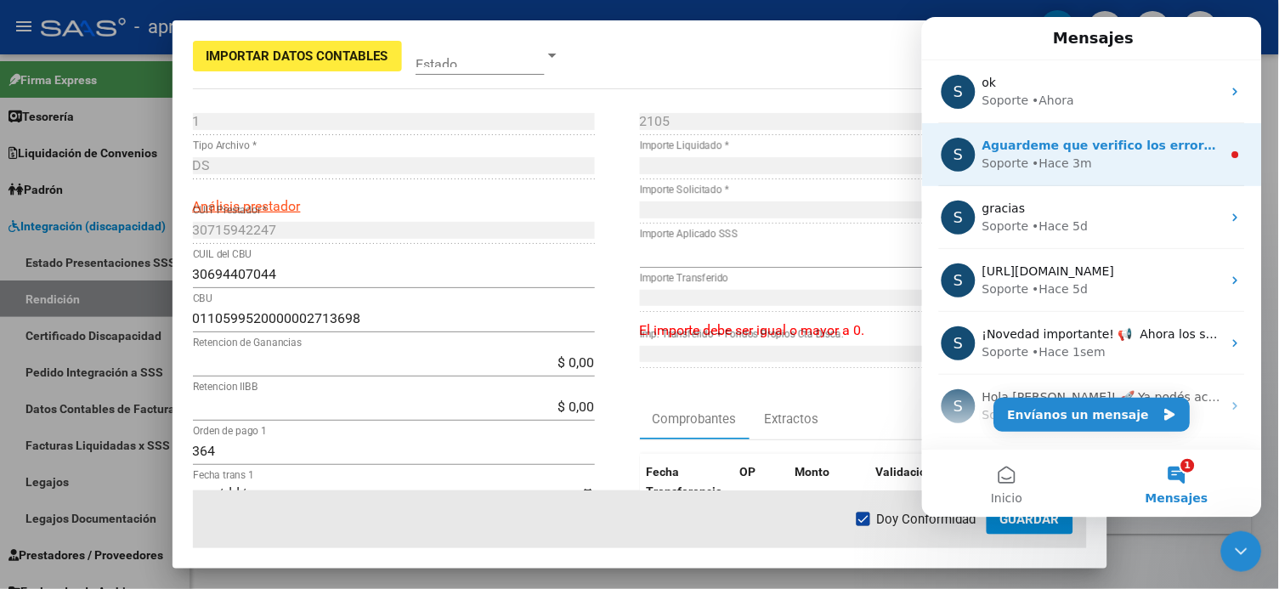
click at [971, 150] on span "Aguardeme que verifico los errores de la rendicion" at bounding box center [1153, 145] width 342 height 14
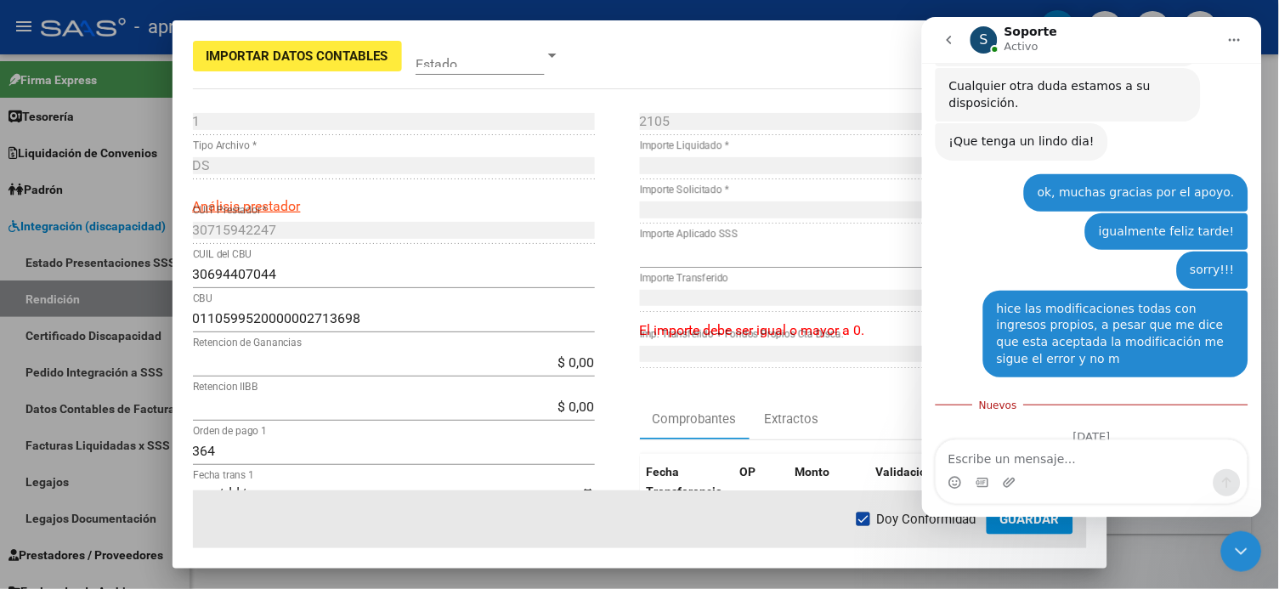
scroll to position [3212, 0]
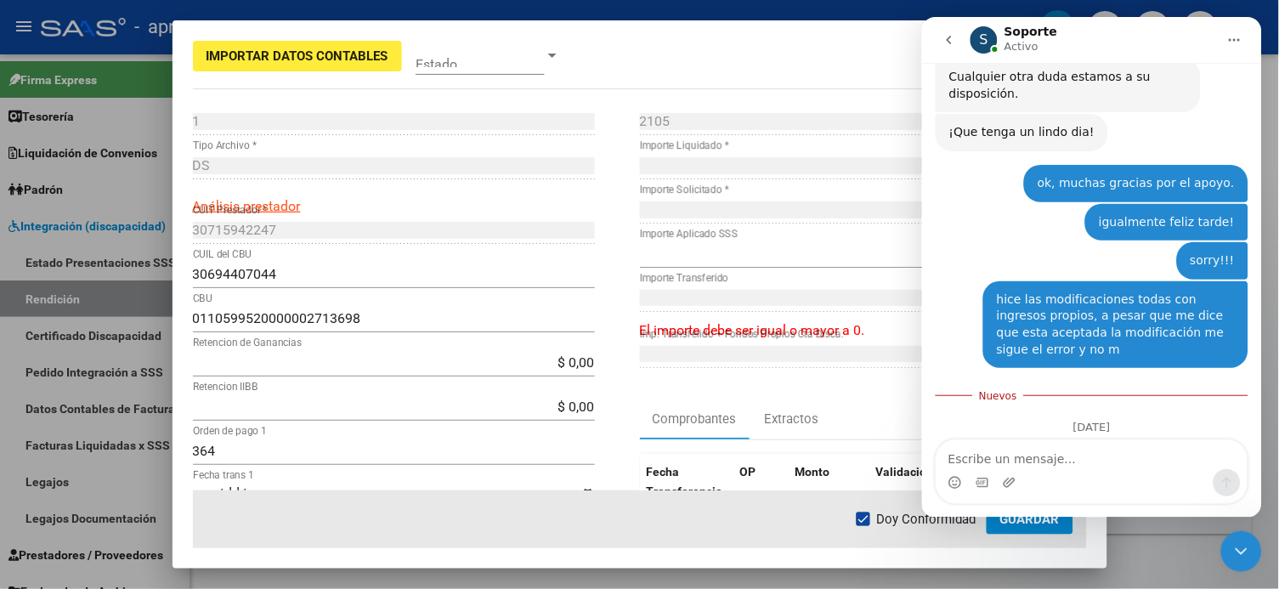
click at [971, 40] on div "S Soporte Activo" at bounding box center [1093, 40] width 246 height 30
click at [971, 441] on icon "Cerrar Intercom Messenger" at bounding box center [1241, 551] width 20 height 20
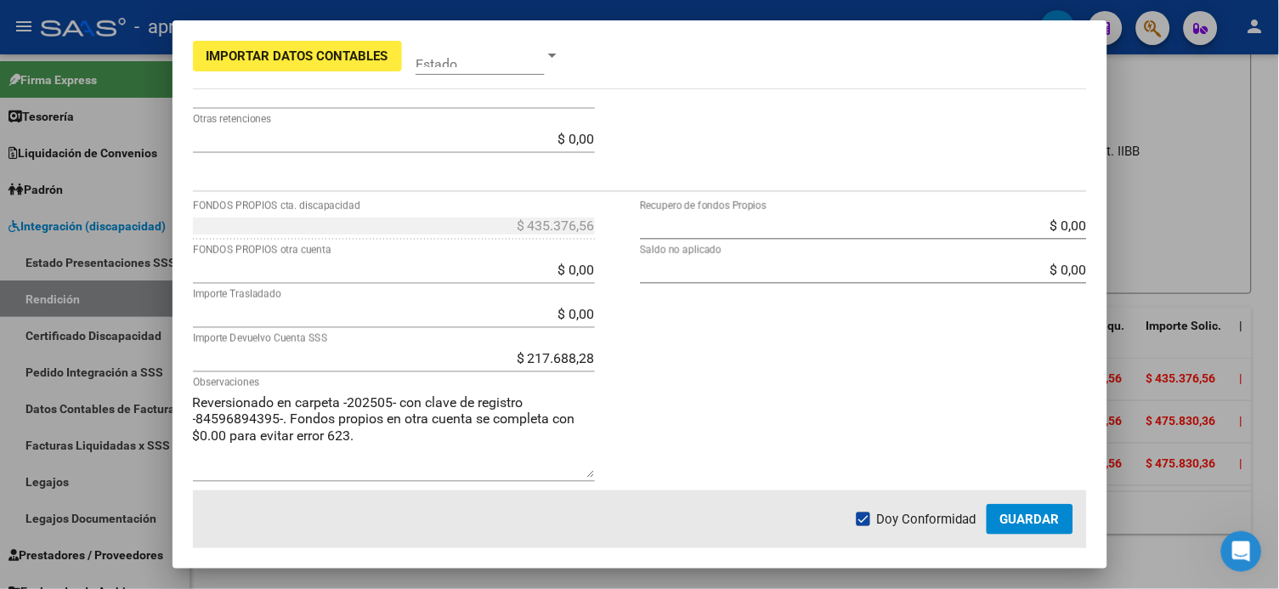
scroll to position [607, 0]
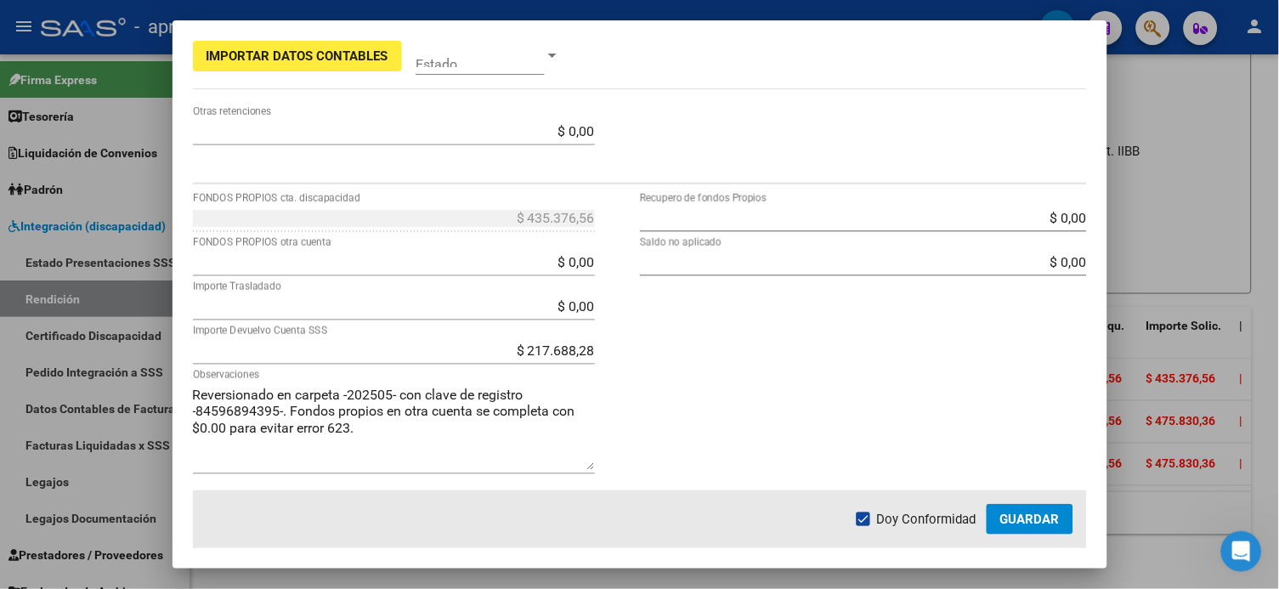
click at [971, 441] on span "Guardar" at bounding box center [1029, 519] width 59 height 15
click at [971, 441] on button "Guardar" at bounding box center [1030, 519] width 87 height 31
click at [971, 441] on span "Guardar" at bounding box center [1029, 519] width 59 height 15
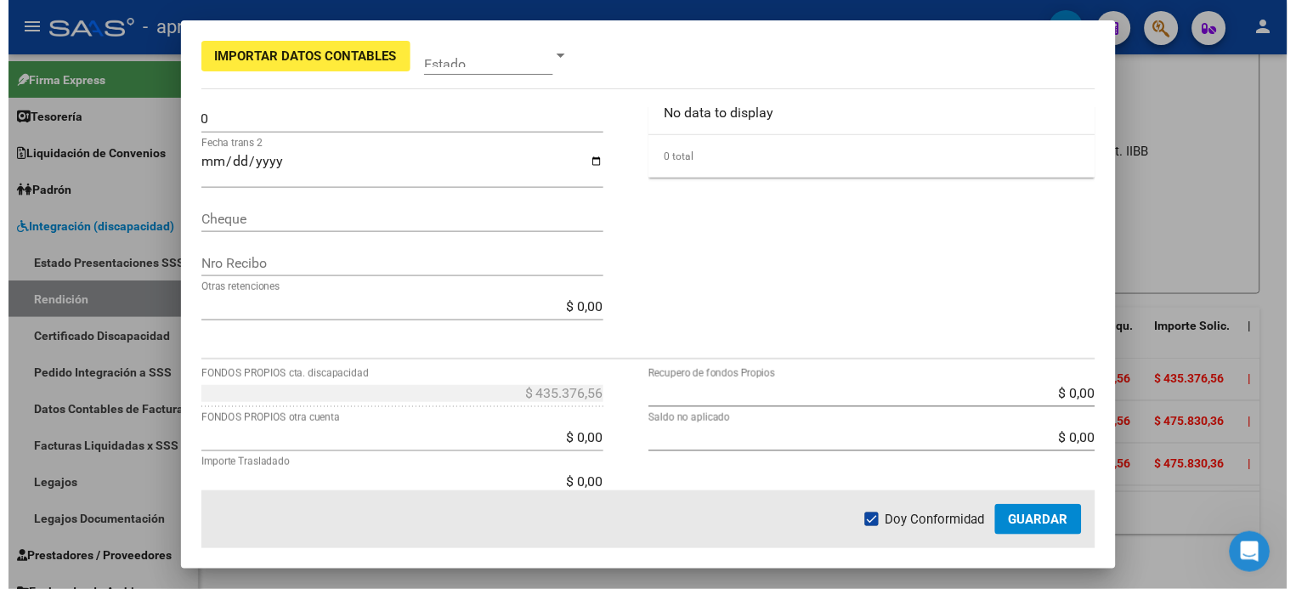
scroll to position [407, 0]
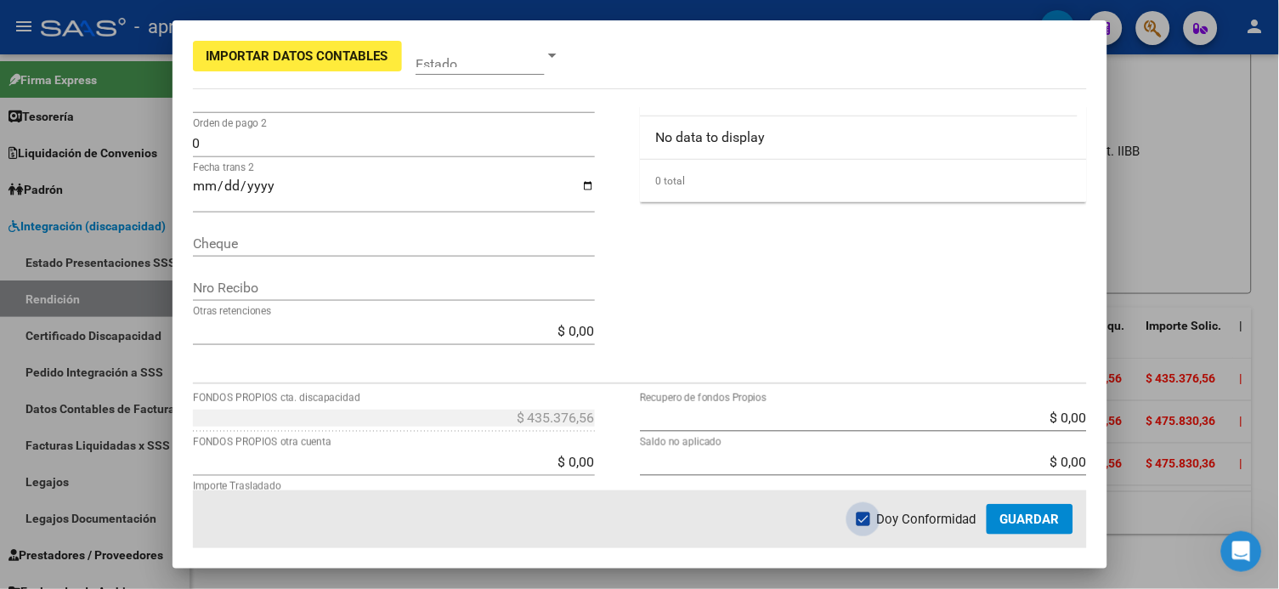
click at [918, 441] on span "Doy Conformidad" at bounding box center [926, 519] width 99 height 20
click at [863, 441] on input "Doy Conformidad" at bounding box center [863, 526] width 1 height 1
checkbox input "false"
click at [971, 441] on span "Guardar" at bounding box center [1029, 519] width 59 height 15
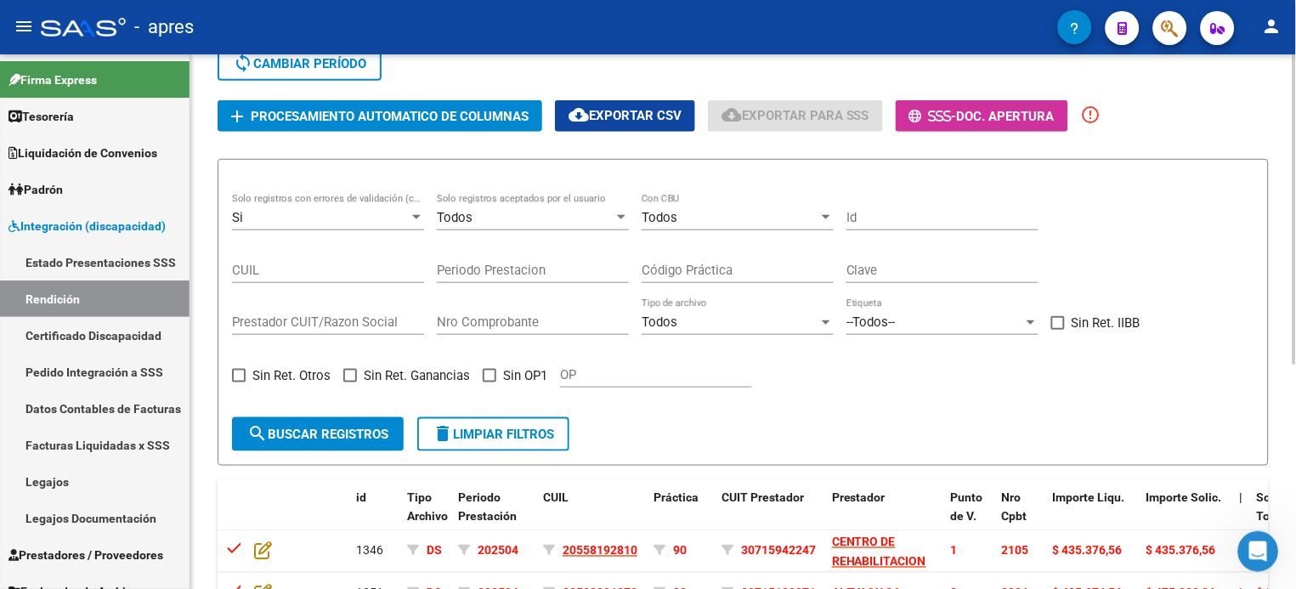
scroll to position [45, 0]
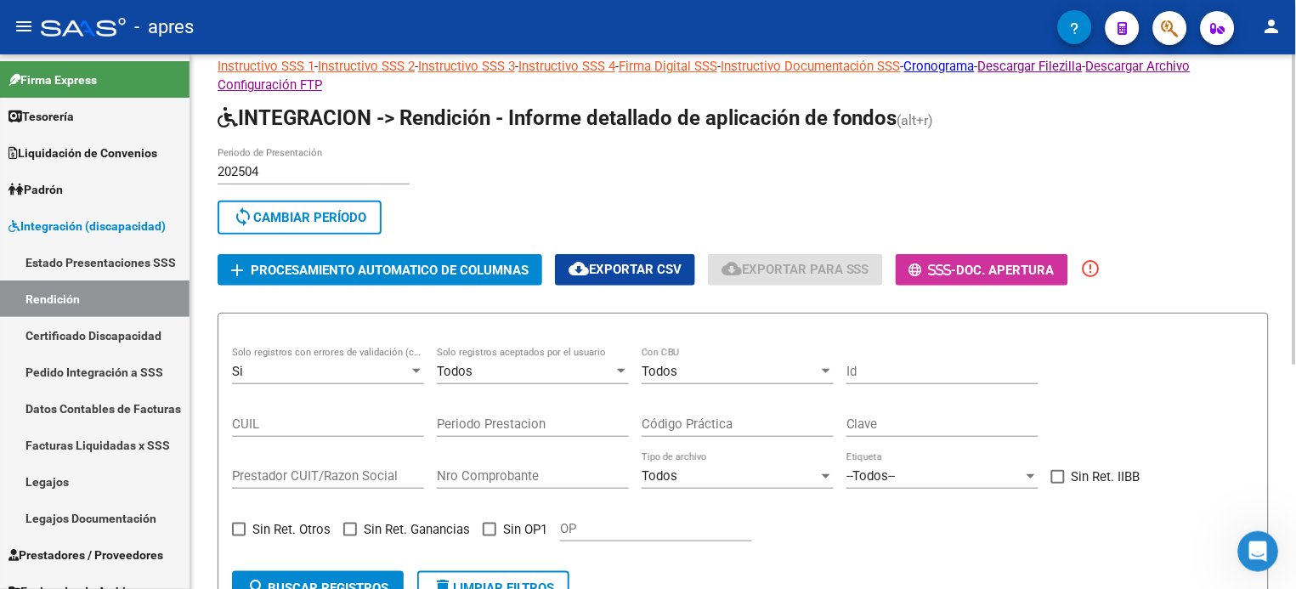
click at [372, 263] on span "Procesamiento automatico de columnas" at bounding box center [390, 270] width 278 height 15
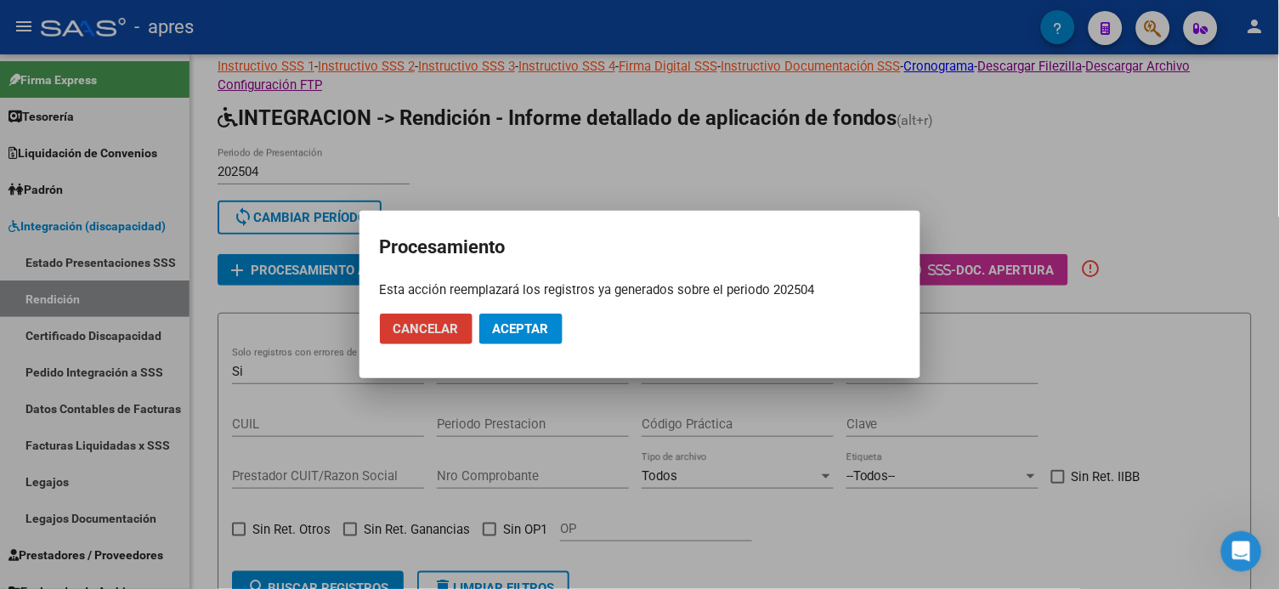
click at [529, 331] on span "Aceptar" at bounding box center [521, 328] width 56 height 15
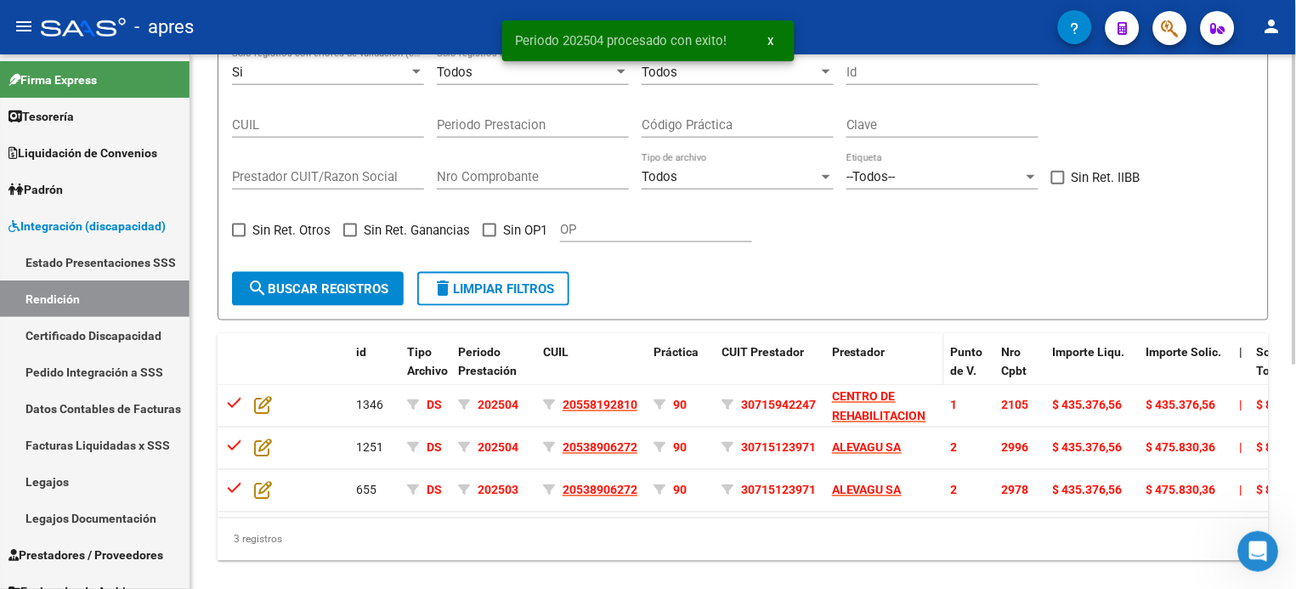
scroll to position [385, 0]
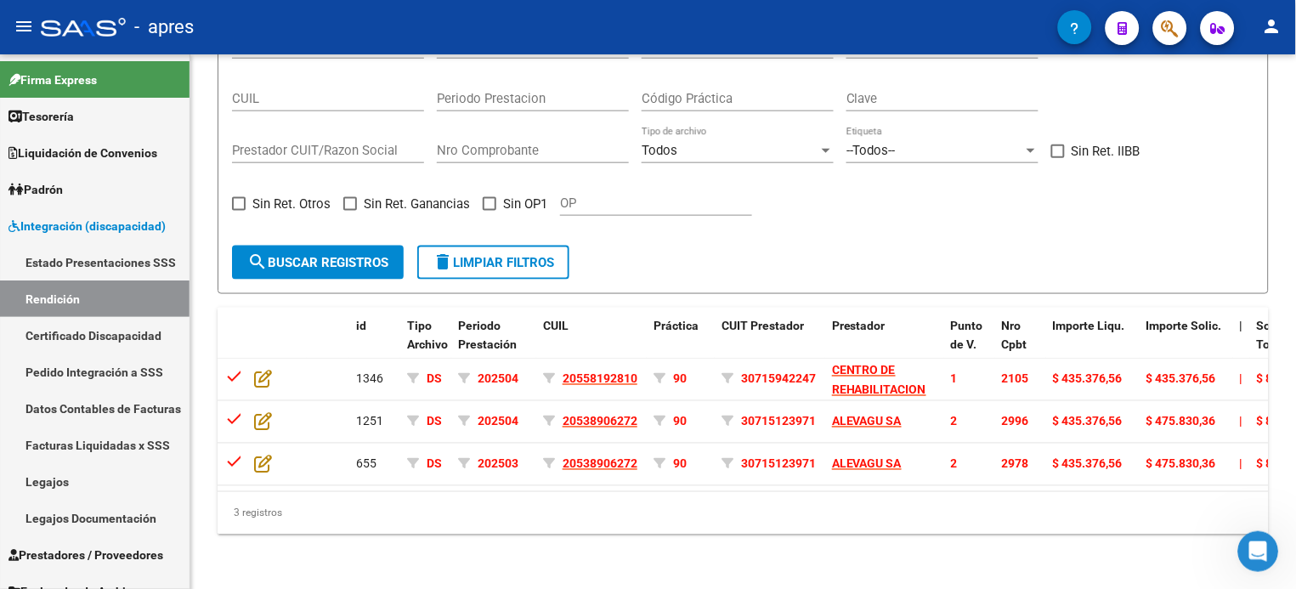
click at [971, 441] on icon "Abrir Intercom Messenger" at bounding box center [1258, 551] width 28 height 28
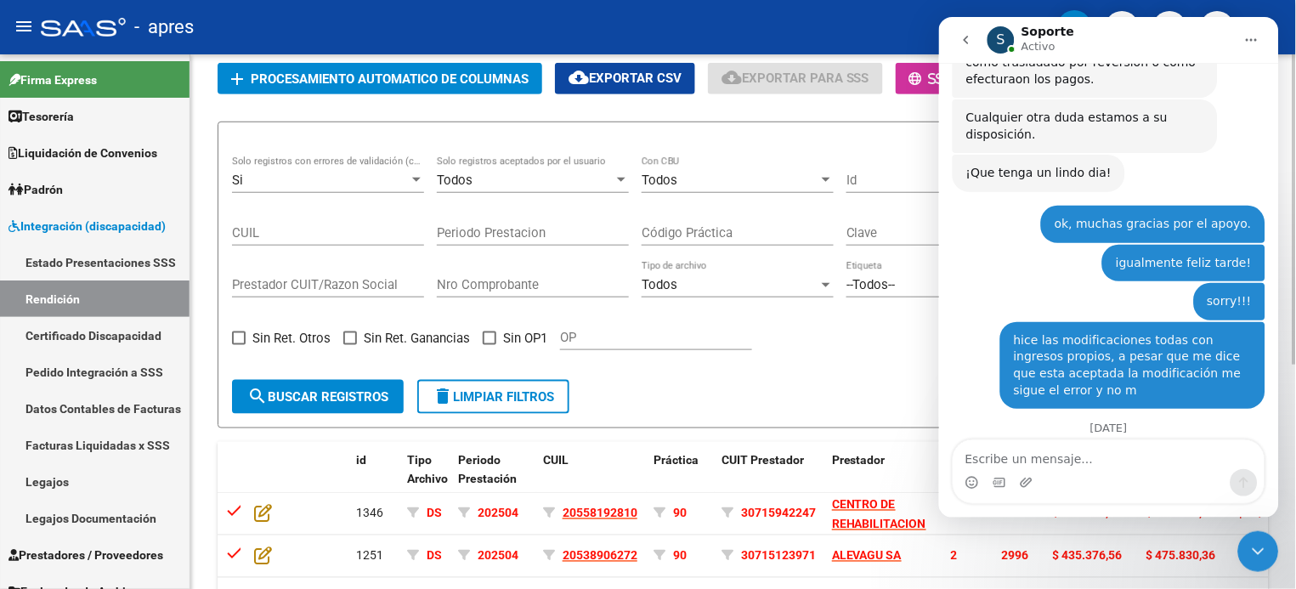
scroll to position [271, 0]
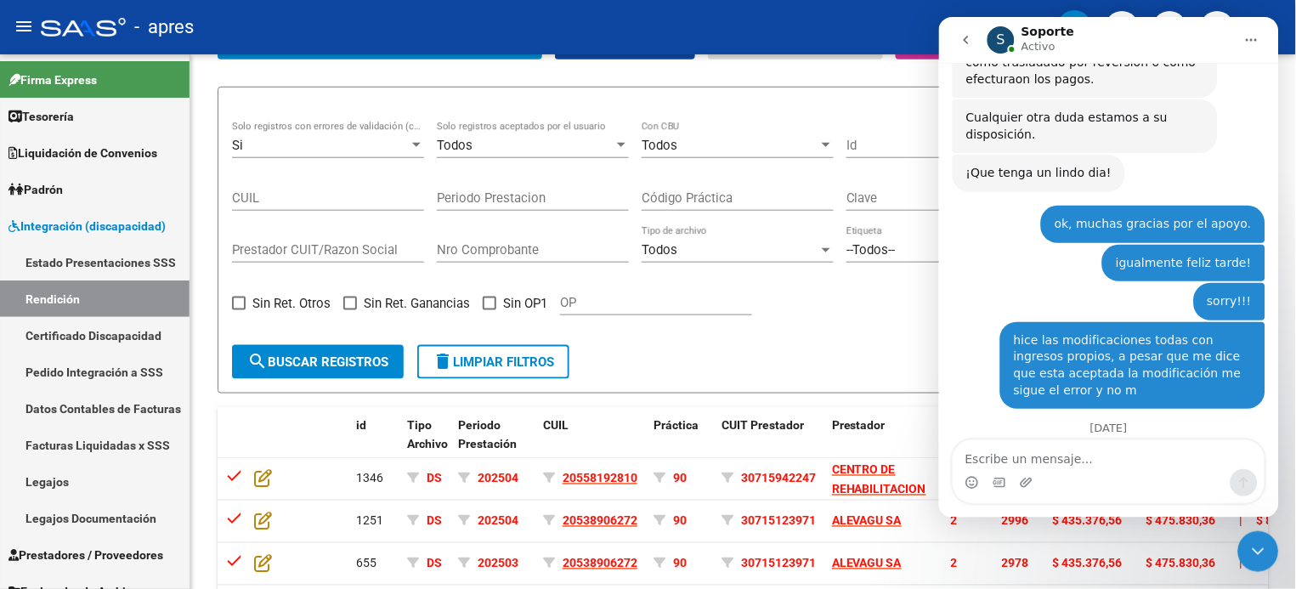
click at [971, 441] on icon "Cerrar Intercom Messenger" at bounding box center [1258, 551] width 20 height 20
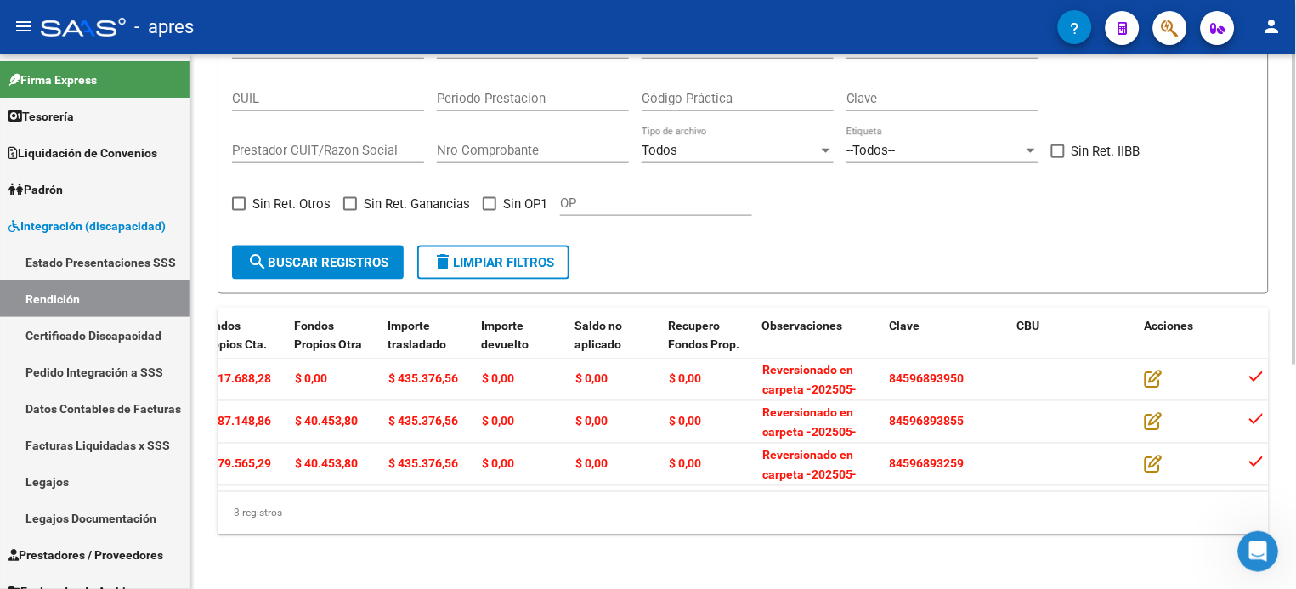
scroll to position [0, 1835]
click at [971, 441] on div "Abrir Intercom Messenger" at bounding box center [1258, 551] width 56 height 56
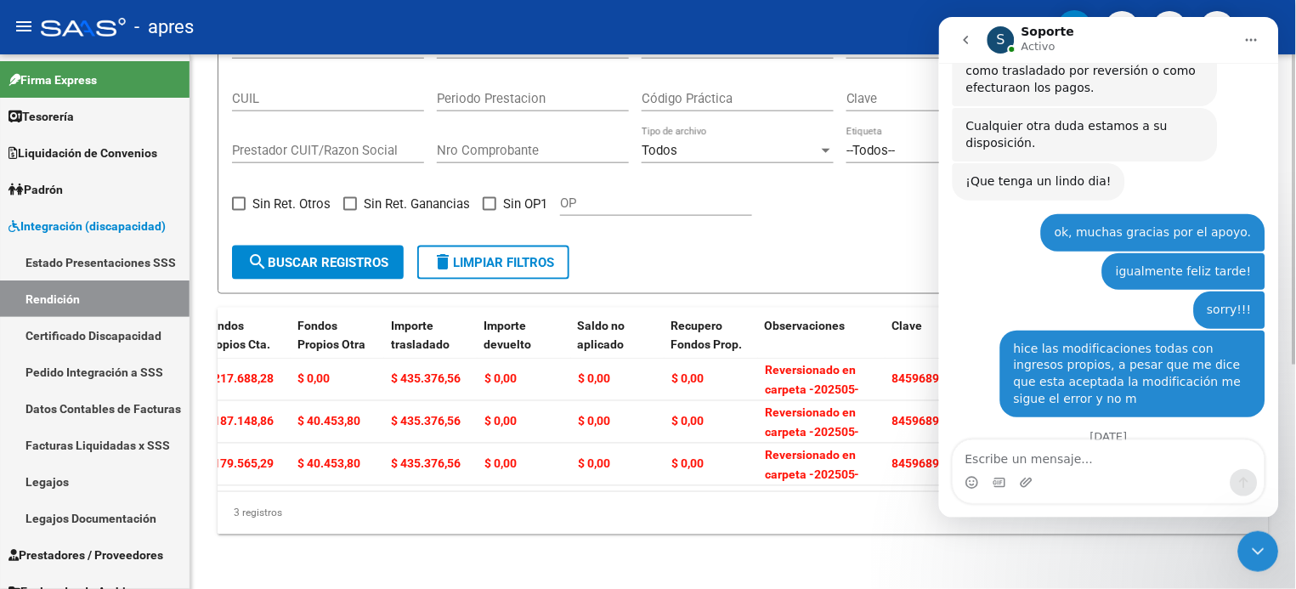
scroll to position [3173, 0]
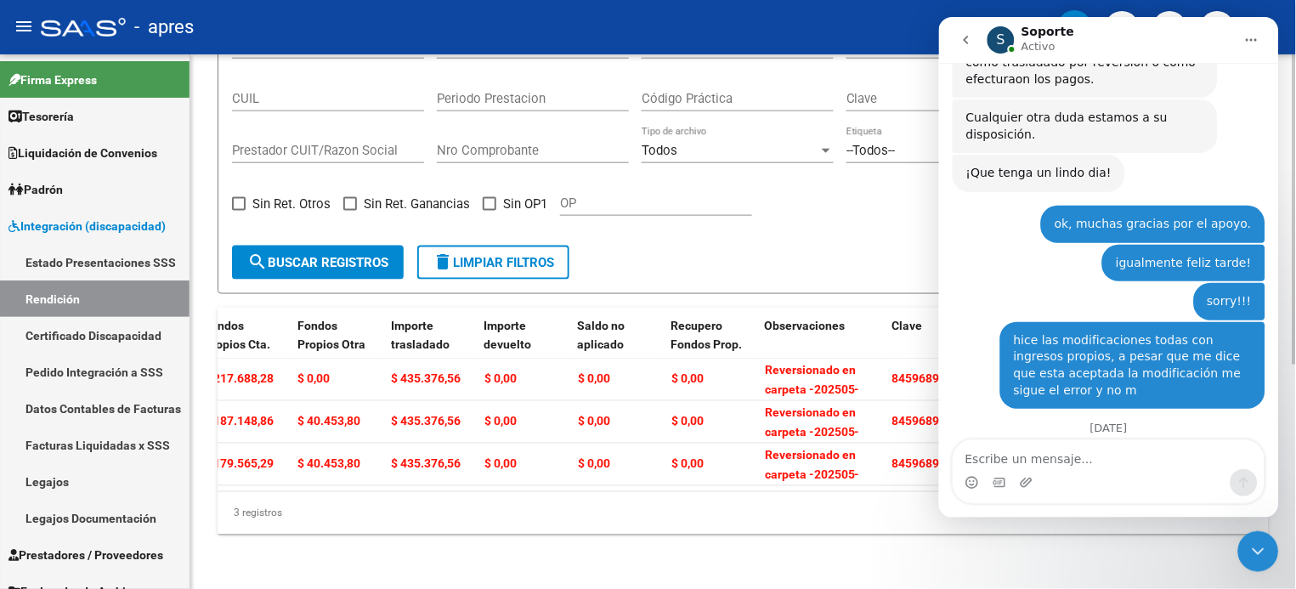
click at [816, 209] on div "Si Solo registros con errores de validación (control 623 instructivo de rendici…" at bounding box center [743, 127] width 1022 height 210
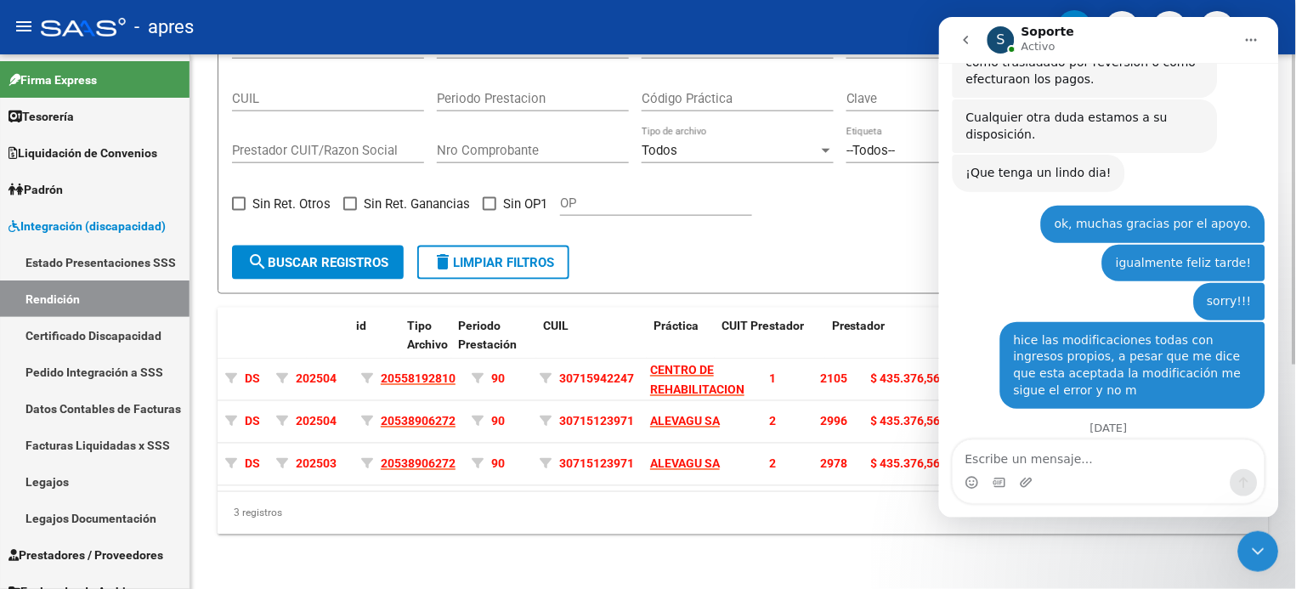
scroll to position [0, 0]
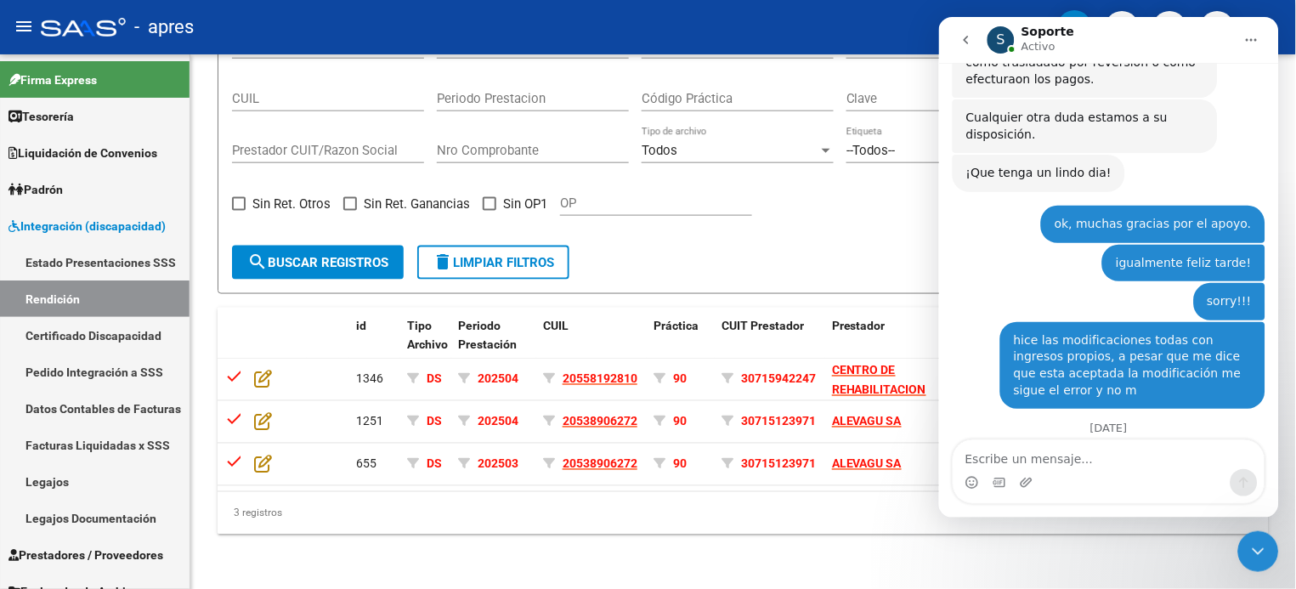
click at [971, 441] on icon "Cerrar Intercom Messenger" at bounding box center [1258, 551] width 20 height 20
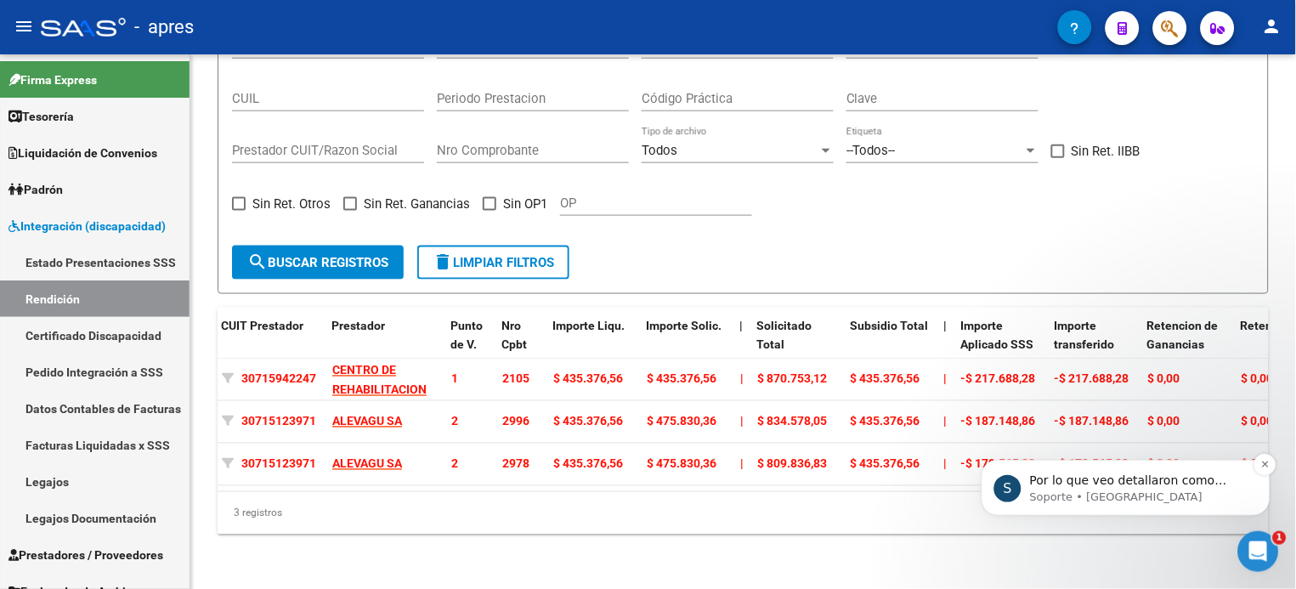
click at [971, 441] on p "Por lo que veo detallaron como importe aplicado un monto en negatico y esa colu…" at bounding box center [1138, 480] width 219 height 17
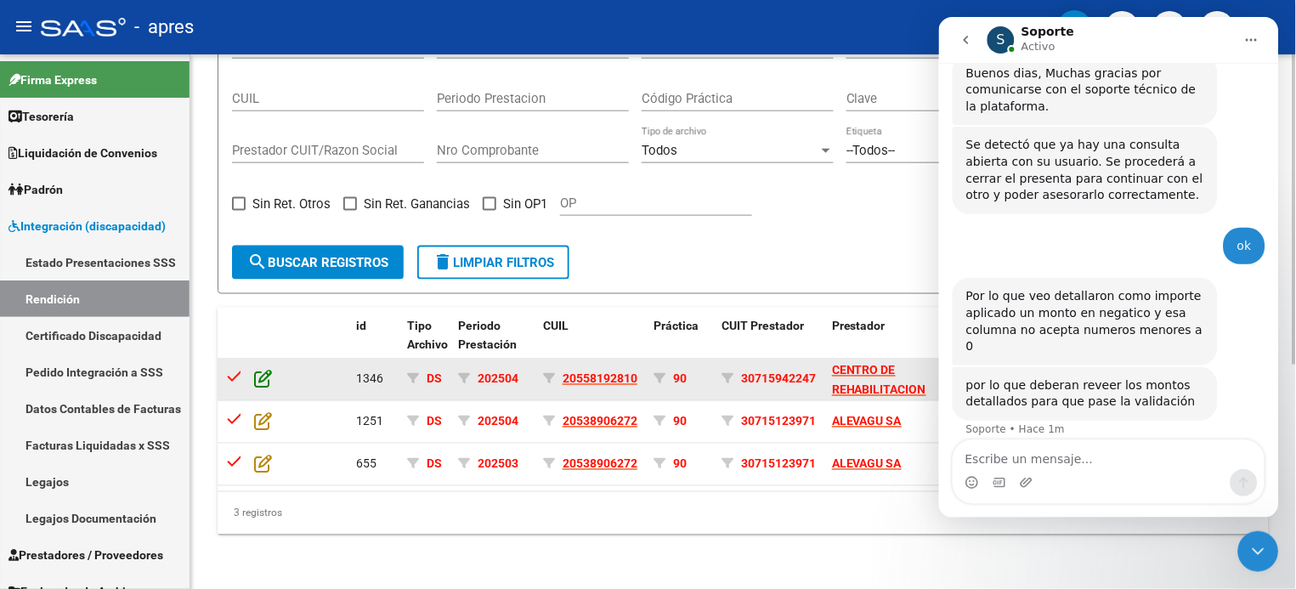
click at [254, 370] on icon at bounding box center [263, 379] width 18 height 19
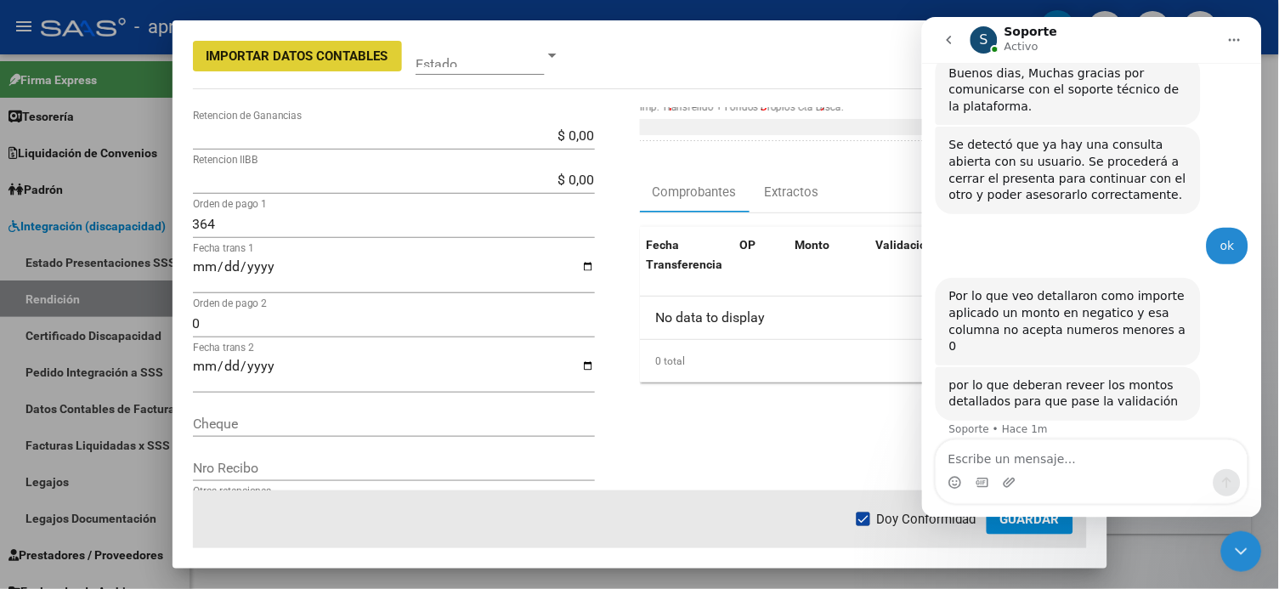
scroll to position [607, 0]
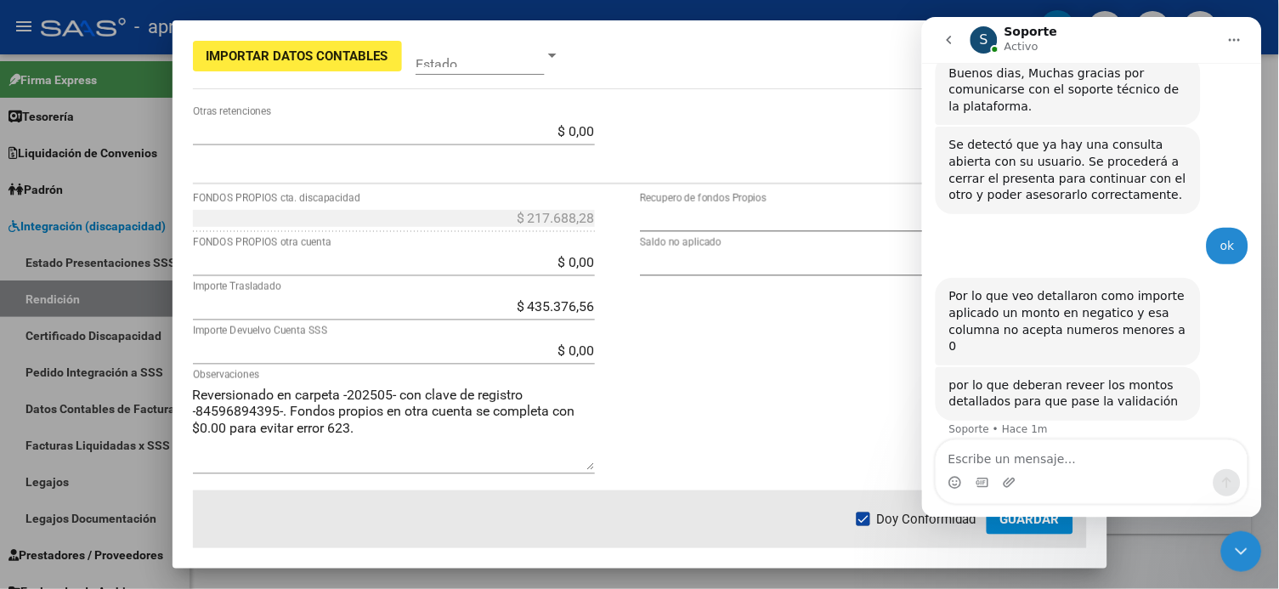
click at [544, 298] on div "$ 435.376,56 Importe Trasladado" at bounding box center [394, 306] width 402 height 27
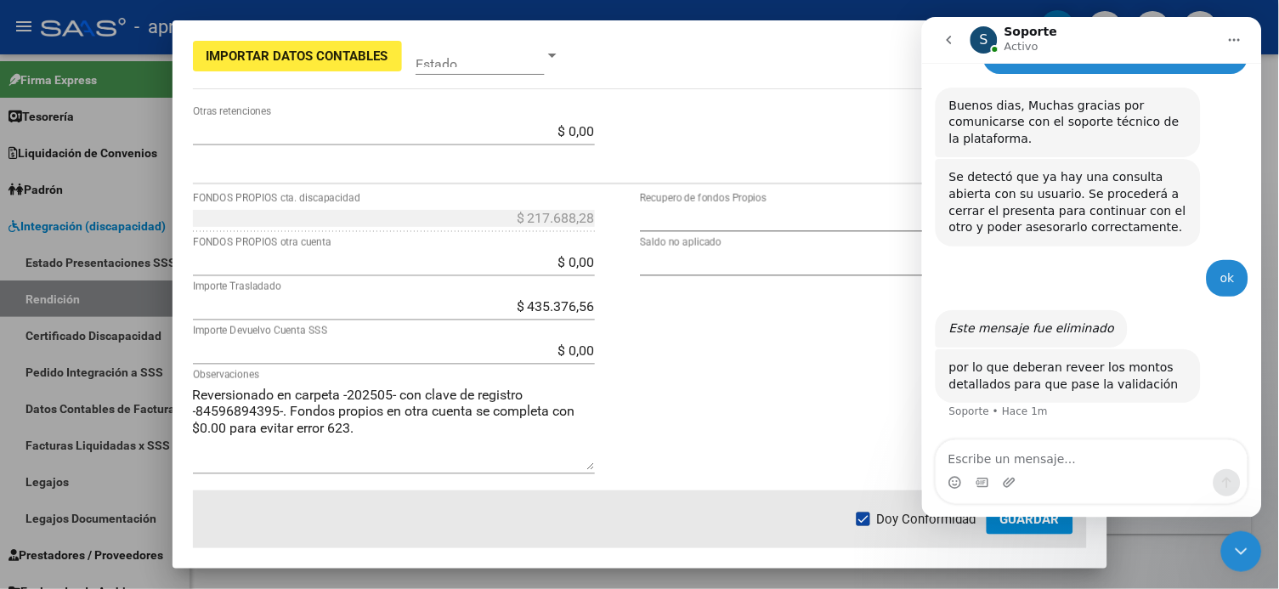
scroll to position [290, 0]
drag, startPoint x: 588, startPoint y: 308, endPoint x: 555, endPoint y: 308, distance: 33.1
click at [555, 308] on app-form-text-field "$ 435.376,56 Importe Trasladado" at bounding box center [401, 306] width 416 height 16
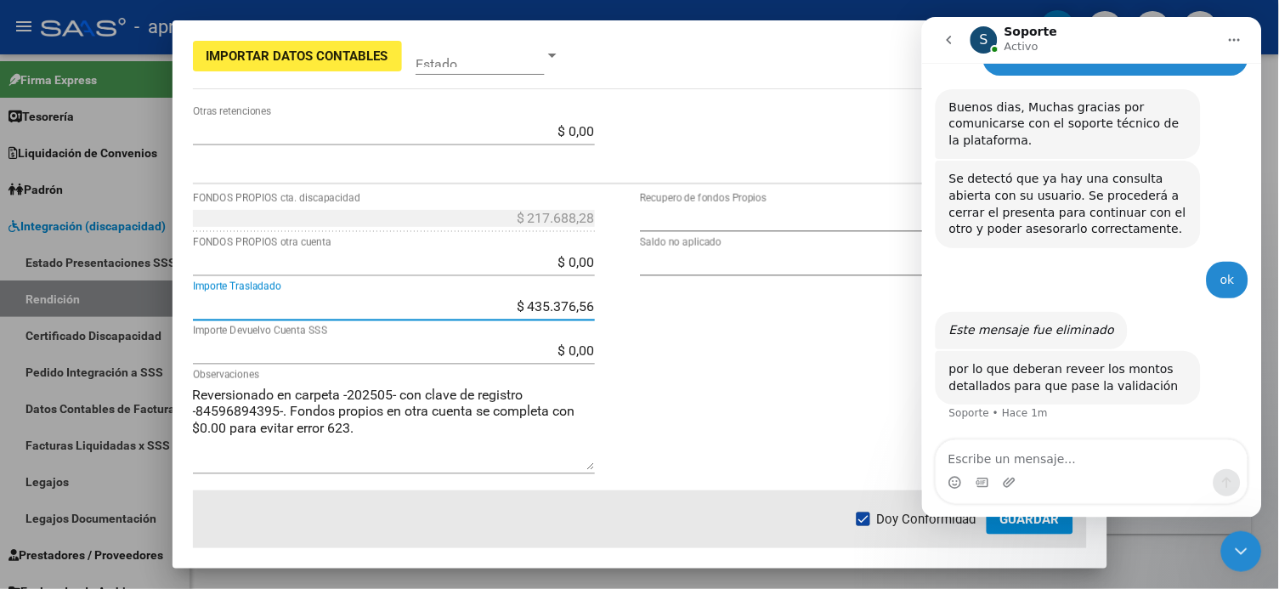
click at [545, 308] on input "$ 435.376,56" at bounding box center [394, 306] width 402 height 16
drag, startPoint x: 516, startPoint y: 308, endPoint x: 676, endPoint y: 308, distance: 159.8
click at [676, 308] on div "$ 217.688,28 FONDOS PROPIOS cta. discapacidad $ 0,00 FONDOS PROPIOS otra cuenta…" at bounding box center [640, 348] width 894 height 286
type input "$ 217.688,28"
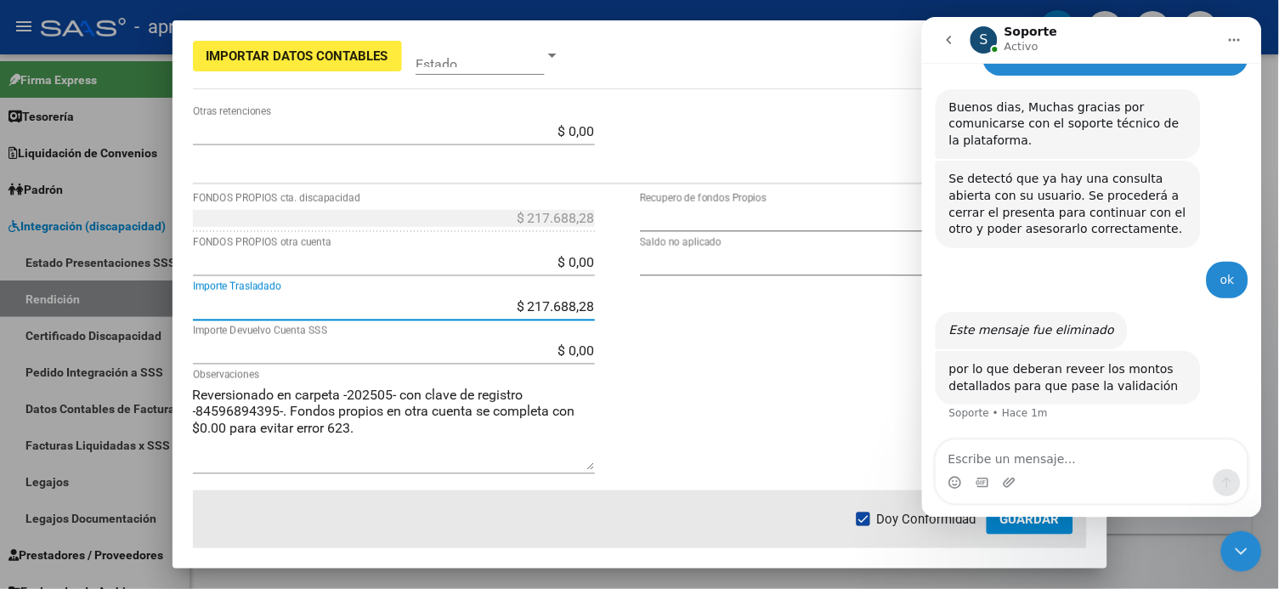
type input "$ 435.376,56"
click at [670, 306] on div "$ 0,00 Recupero de fondos Propios $ 0,00 Saldo no aplicado" at bounding box center [863, 348] width 447 height 286
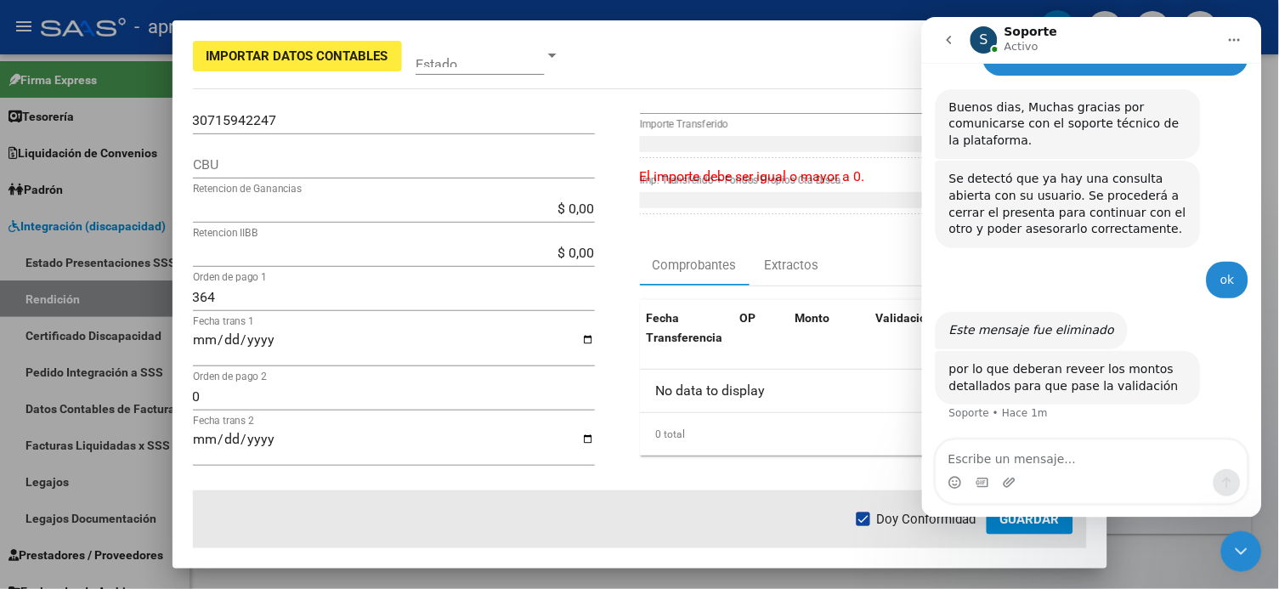
click at [971, 441] on icon "Cerrar Intercom Messenger" at bounding box center [1241, 551] width 20 height 20
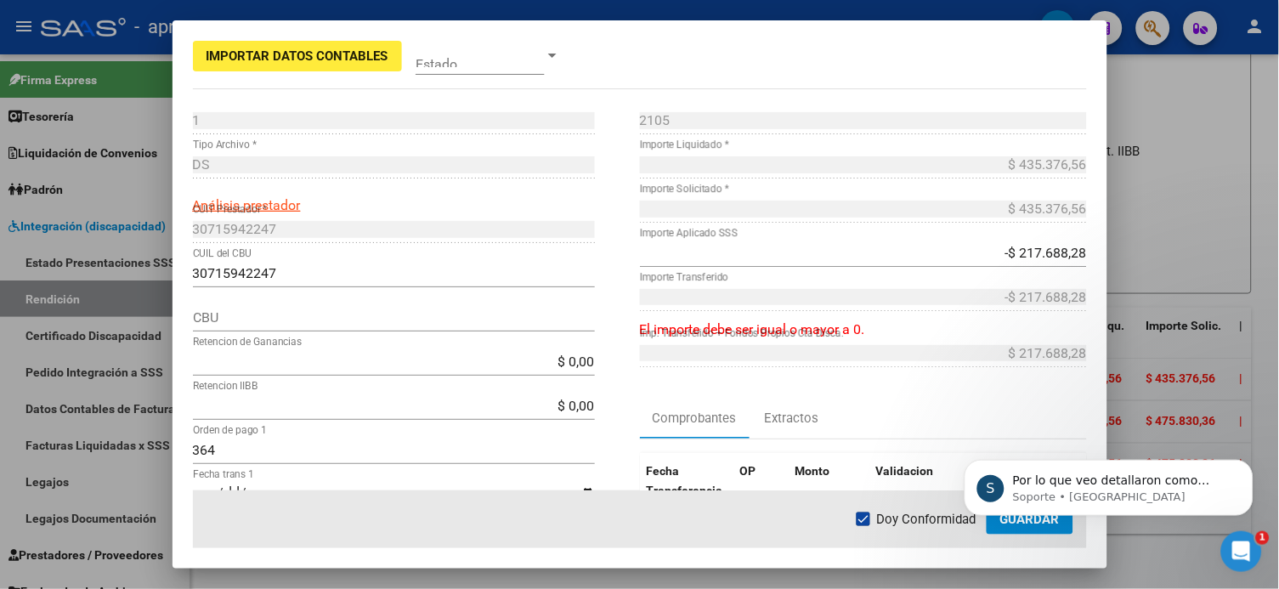
scroll to position [0, 0]
click at [971, 246] on input "-$ 217.688,28" at bounding box center [863, 254] width 447 height 16
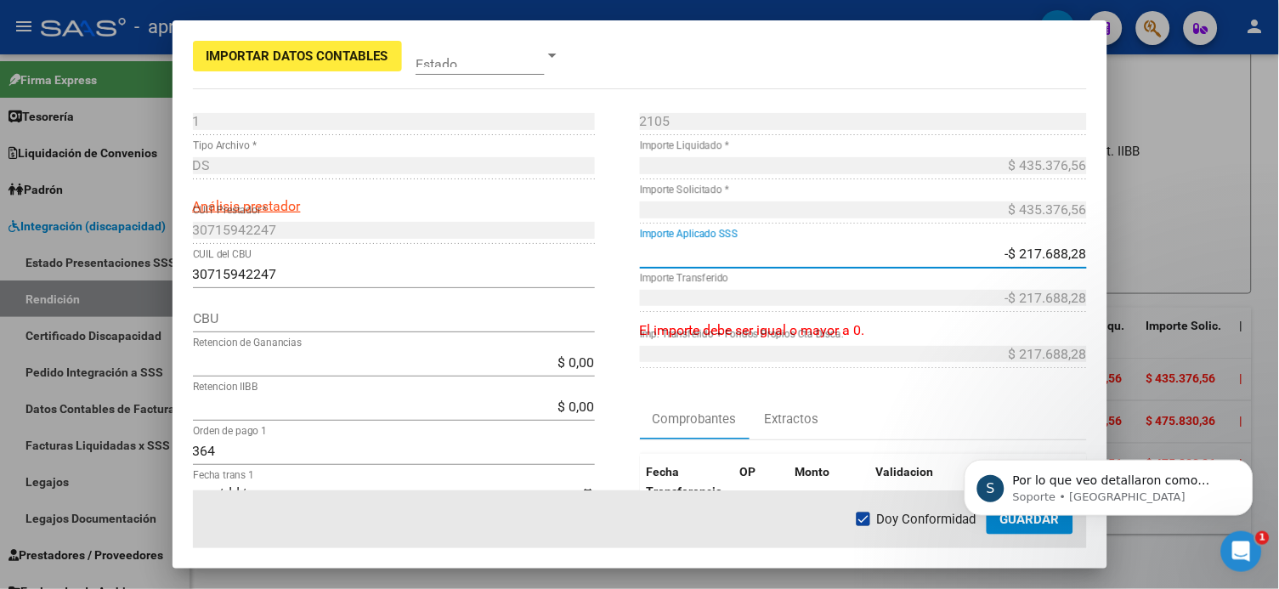
click at [971, 255] on input "-$ 217.688,28" at bounding box center [863, 254] width 447 height 16
type input "-$ 2.176.808,28"
type input "$ 2.394.496,56"
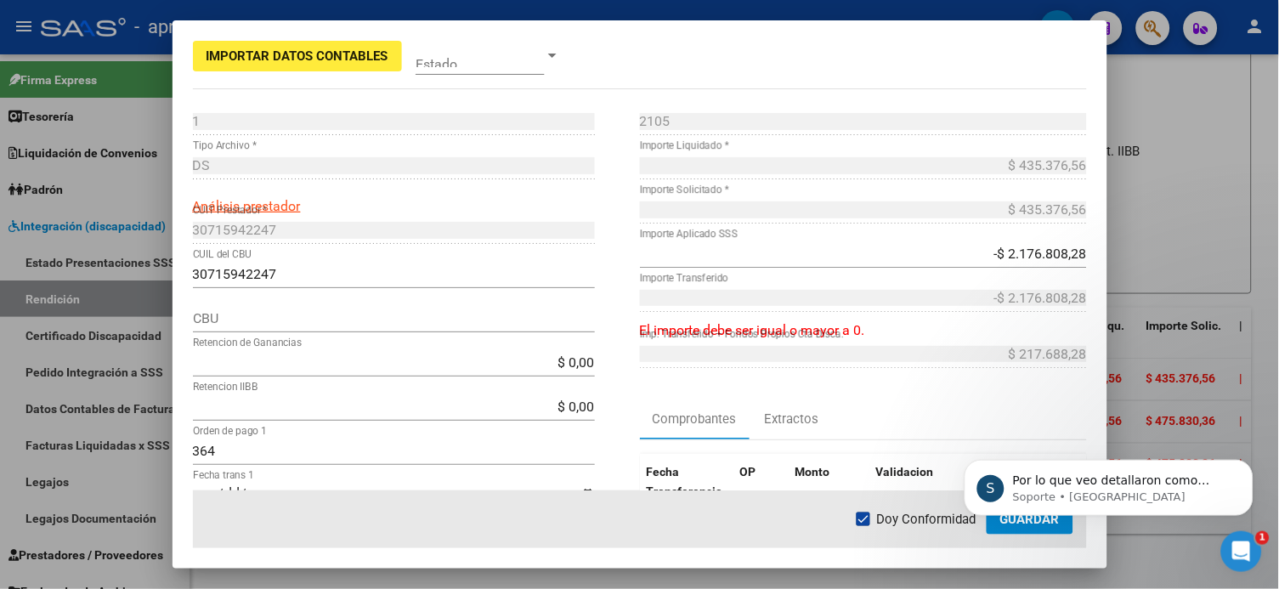
click at [963, 263] on div "-$ 2.176.808,28 Importe Aplicado SSS" at bounding box center [863, 254] width 447 height 27
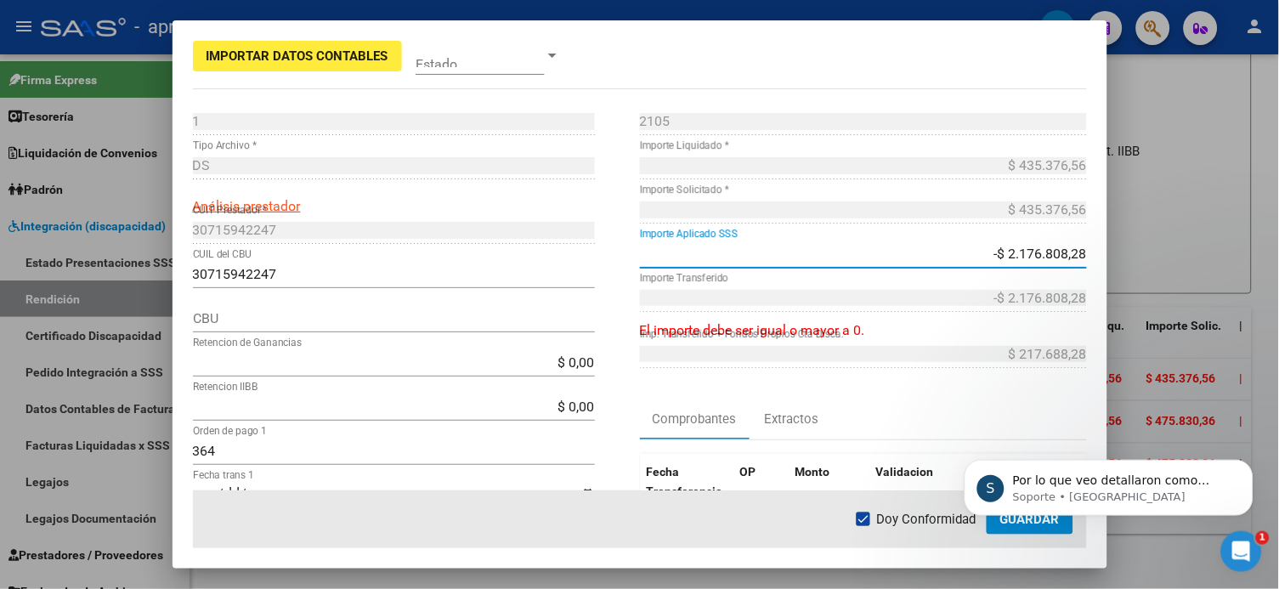
drag, startPoint x: 965, startPoint y: 253, endPoint x: 1150, endPoint y: 247, distance: 185.4
click at [971, 247] on div "Importar Datos Contables Estado 1 Punto de Venta * DS Tipo Archivo * Análisis p…" at bounding box center [639, 294] width 1279 height 589
type input "$ 0,00"
type input "$ 217.688,28"
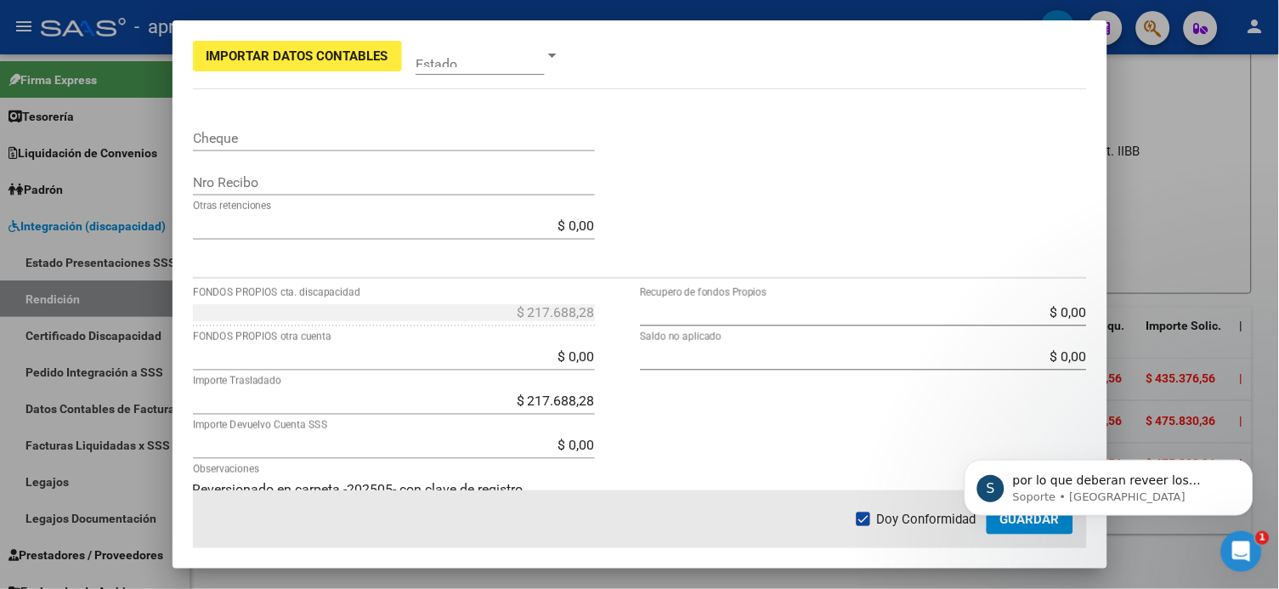
scroll to position [566, 0]
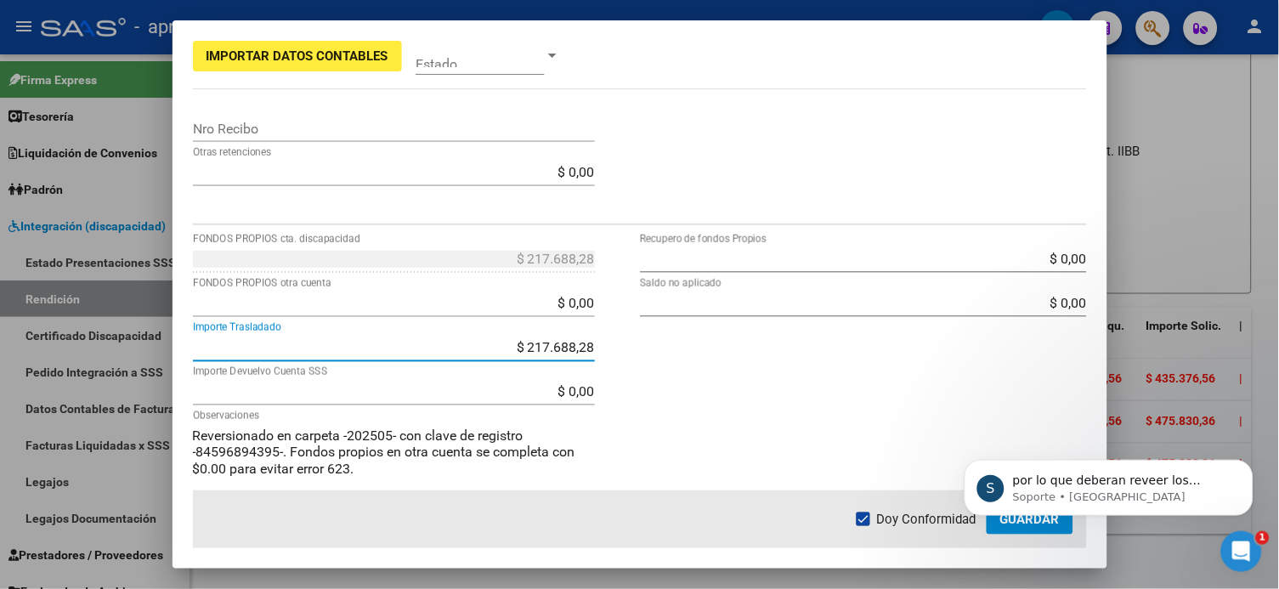
drag, startPoint x: 512, startPoint y: 354, endPoint x: 641, endPoint y: 352, distance: 128.4
click at [641, 352] on div "$ 217.688,28 FONDOS PROPIOS cta. discapacidad $ 0,00 FONDOS PROPIOS otra cuenta…" at bounding box center [640, 389] width 894 height 286
type input "$ 0,00"
type input "$ 435.376,56"
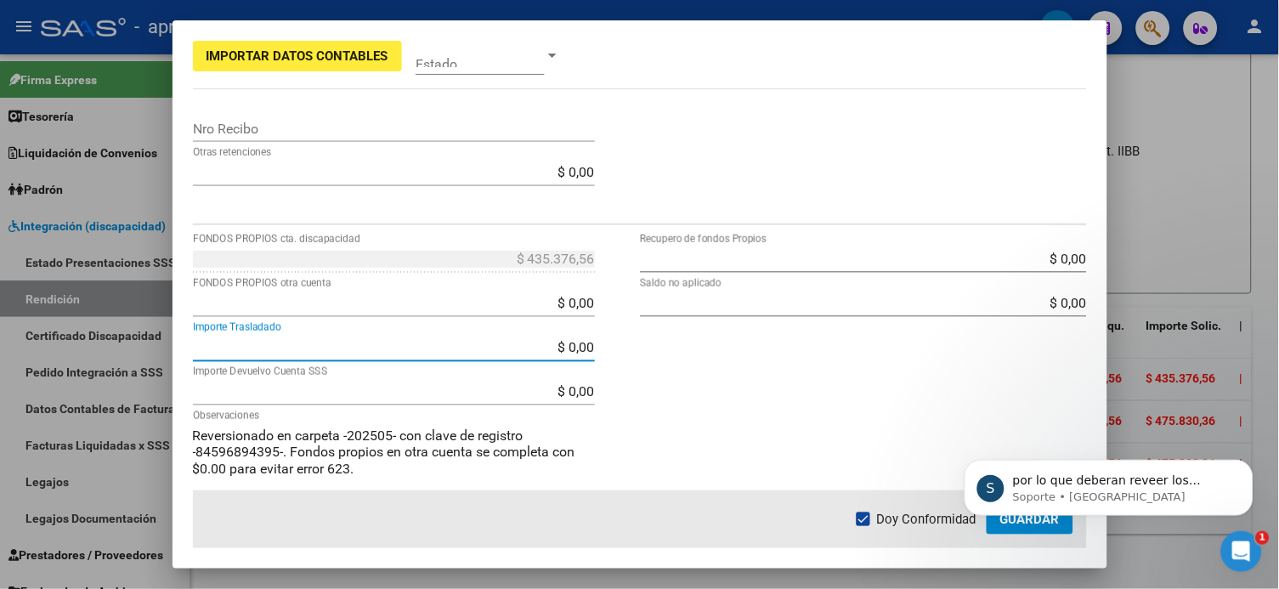
click at [646, 391] on div "$ 0,00 Recupero de fondos Propios $ 0,00 Saldo no aplicado" at bounding box center [863, 389] width 447 height 286
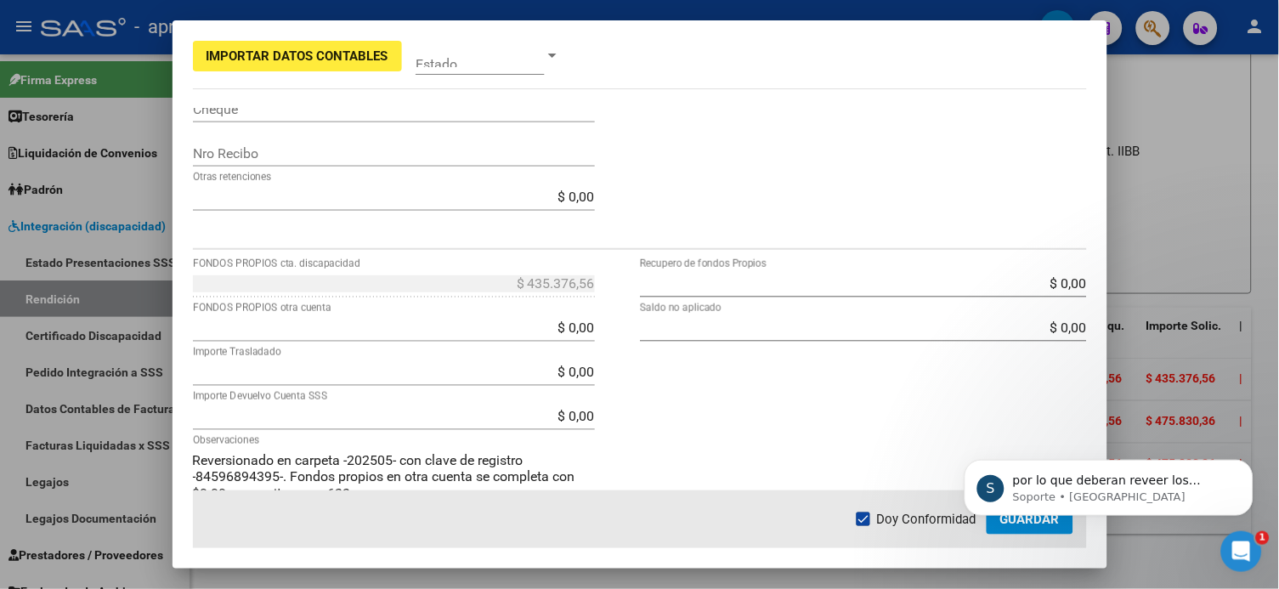
scroll to position [607, 0]
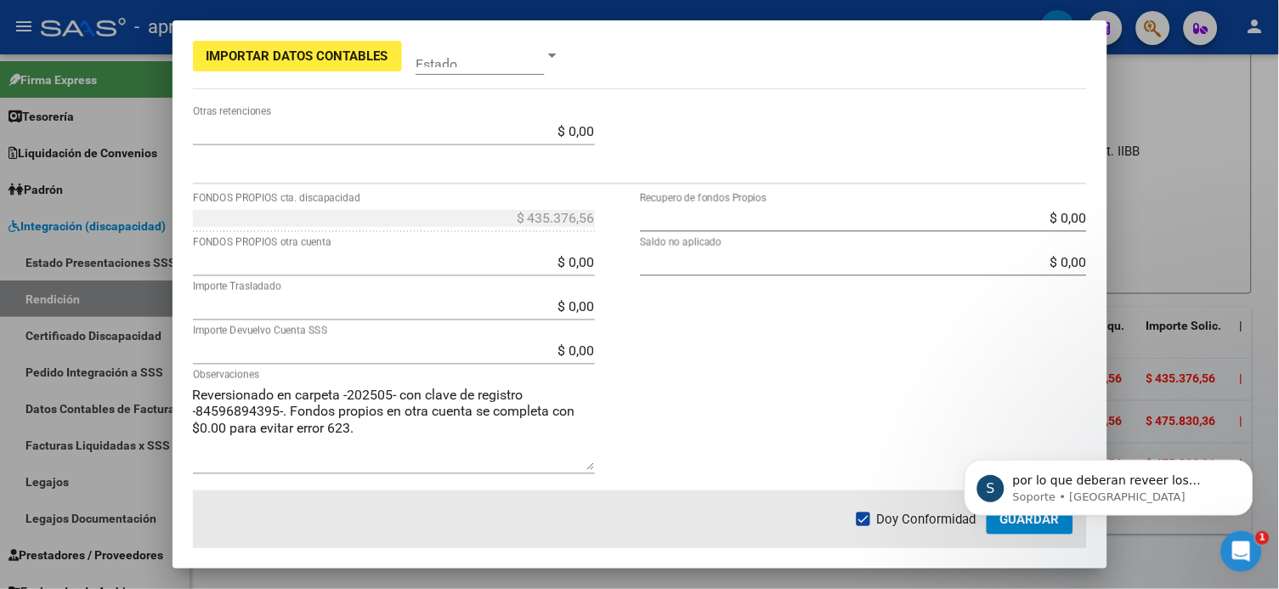
click at [971, 441] on body "S por lo que deberan reveer los montos detallados para que pase la validación S…" at bounding box center [1108, 482] width 326 height 105
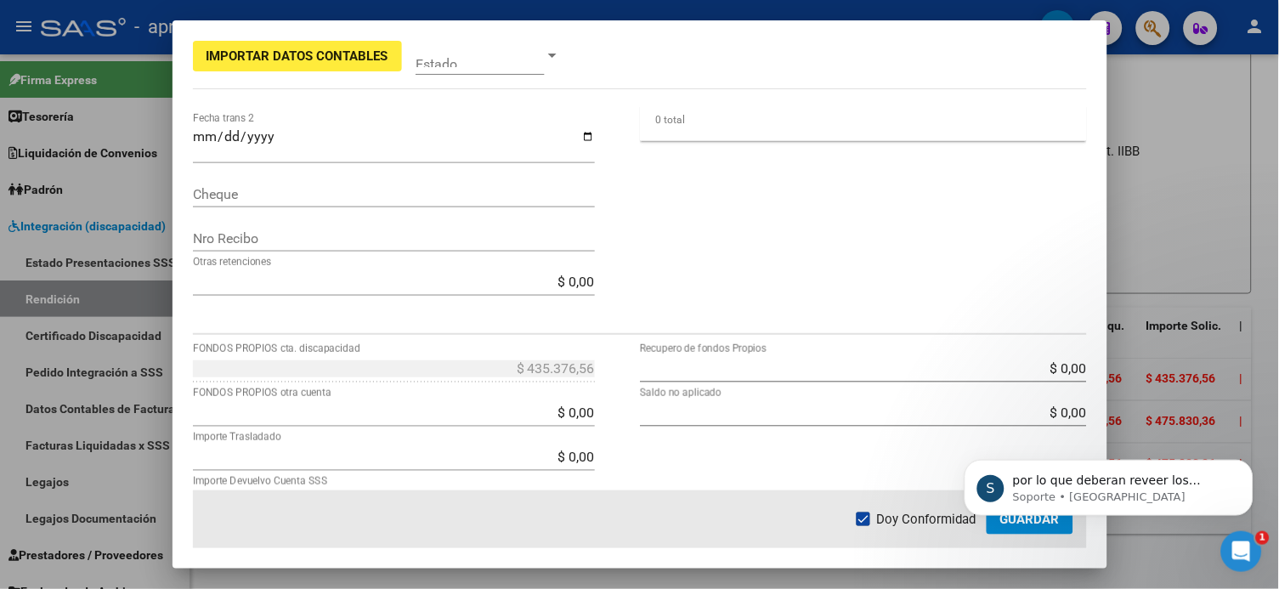
scroll to position [154, 0]
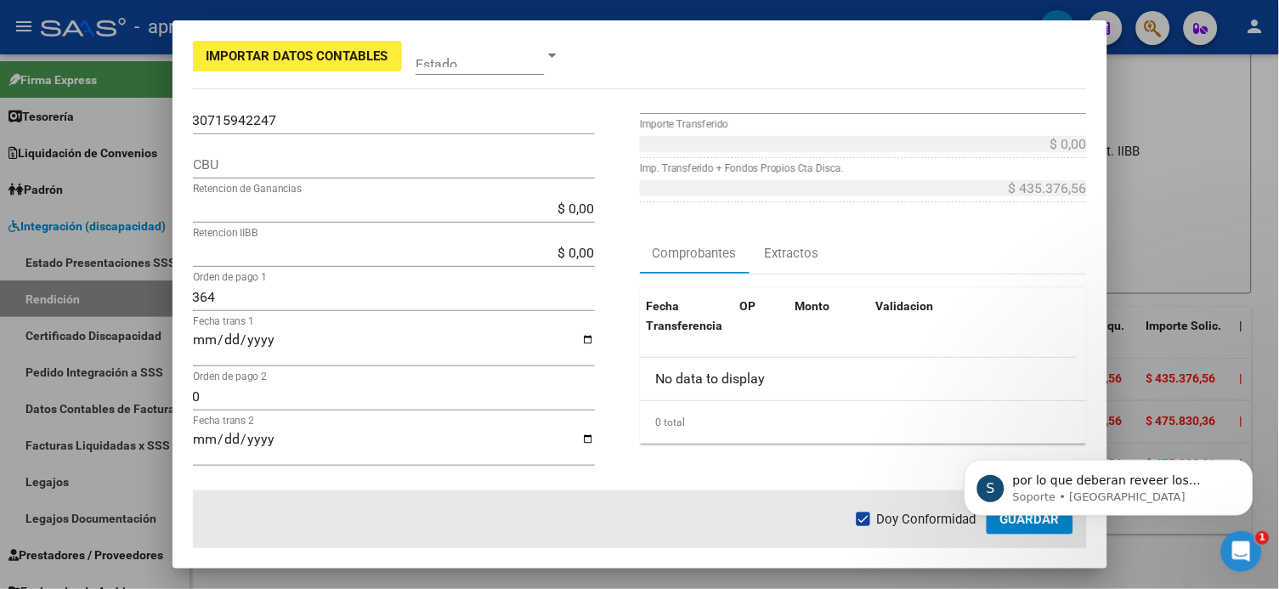
click at [971, 441] on body "S por lo que deberan reveer los montos detallados para que pase la validación S…" at bounding box center [1108, 482] width 326 height 105
click at [971, 441] on icon "Abrir Intercom Messenger" at bounding box center [1241, 551] width 28 height 28
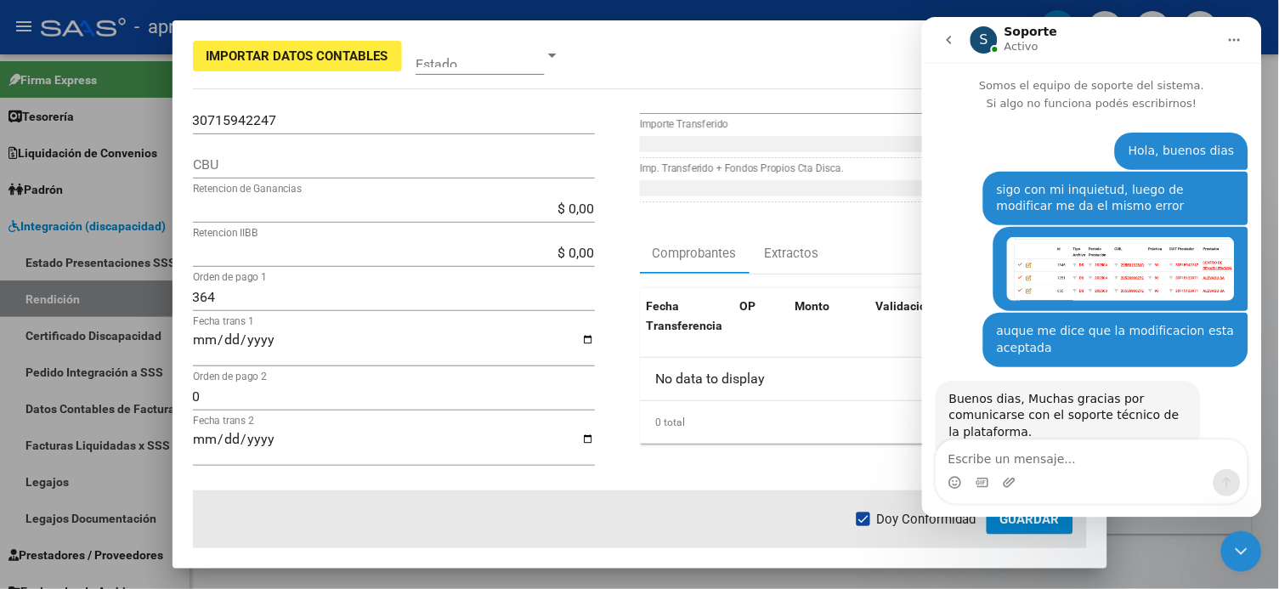
click at [971, 441] on icon "Cerrar Intercom Messenger" at bounding box center [1241, 551] width 20 height 20
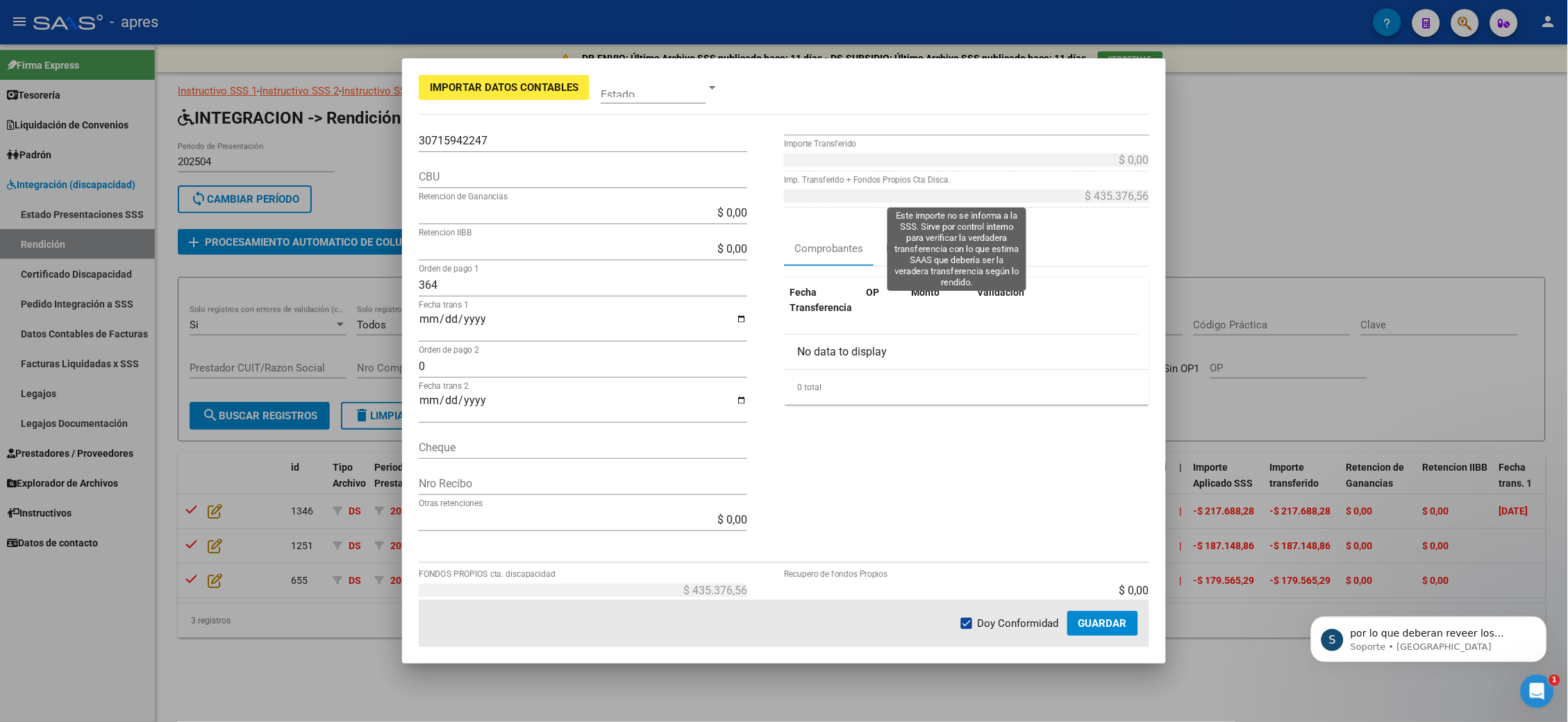
scroll to position [145, 0]
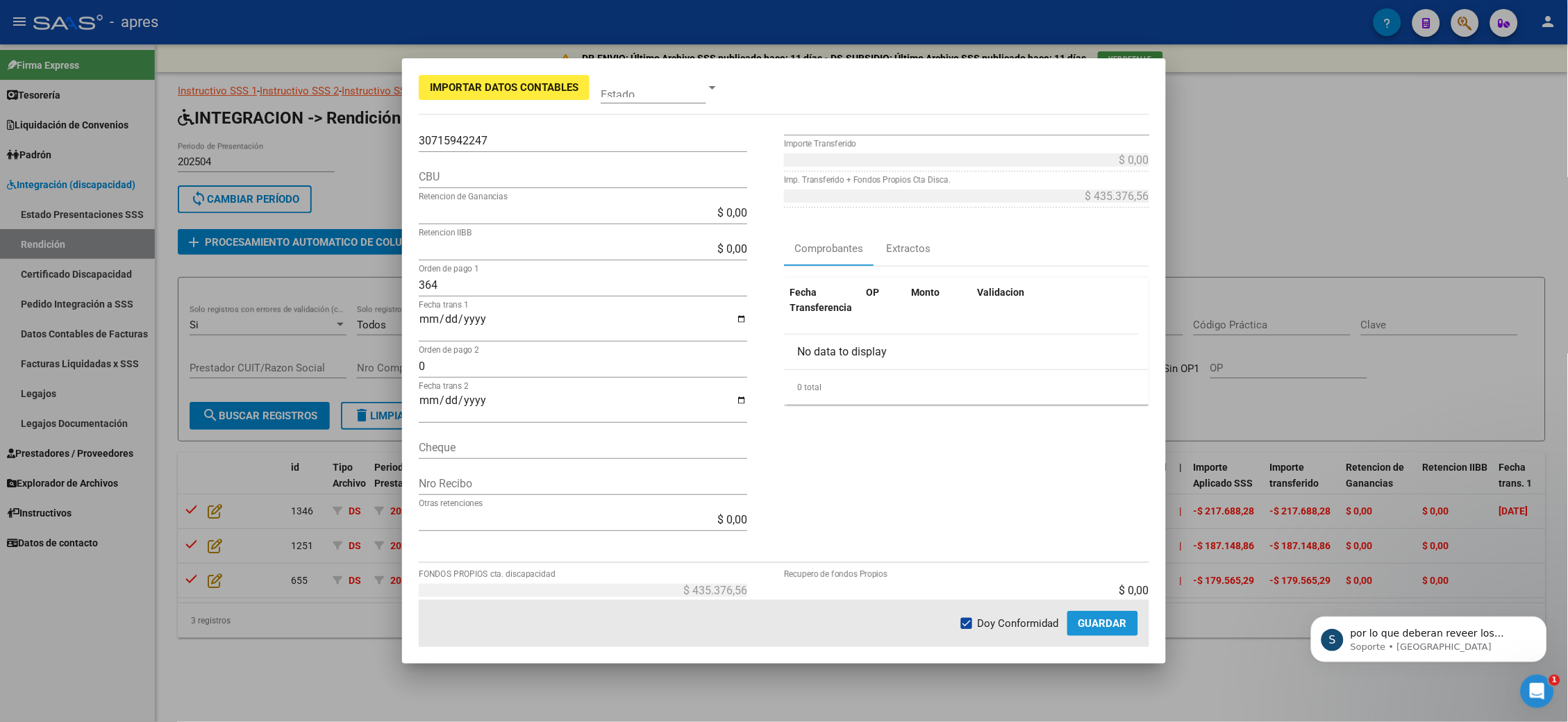
click at [793, 360] on span "Guardar" at bounding box center [1102, 623] width 48 height 12
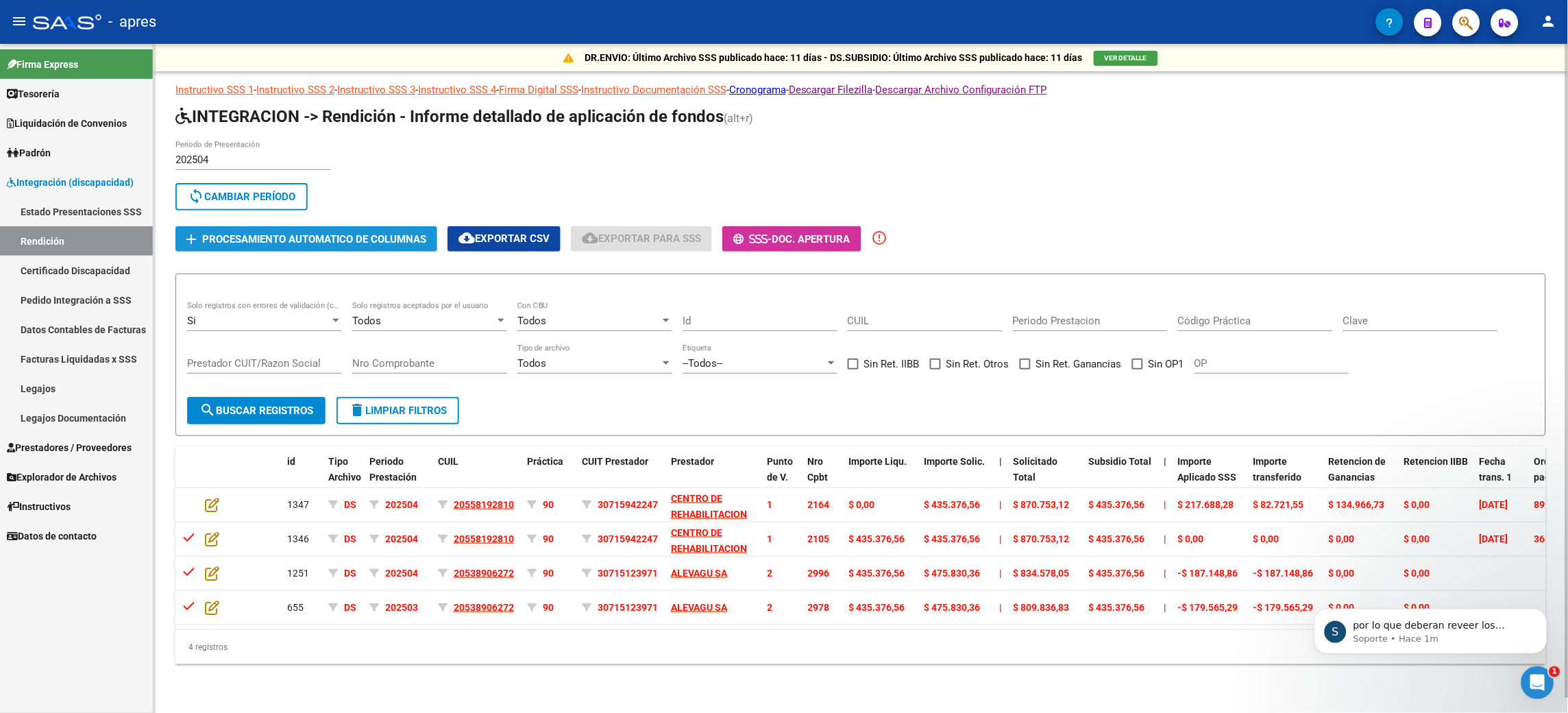
click at [366, 245] on button "add Procesamiento automatico de columnas" at bounding box center [307, 238] width 262 height 25
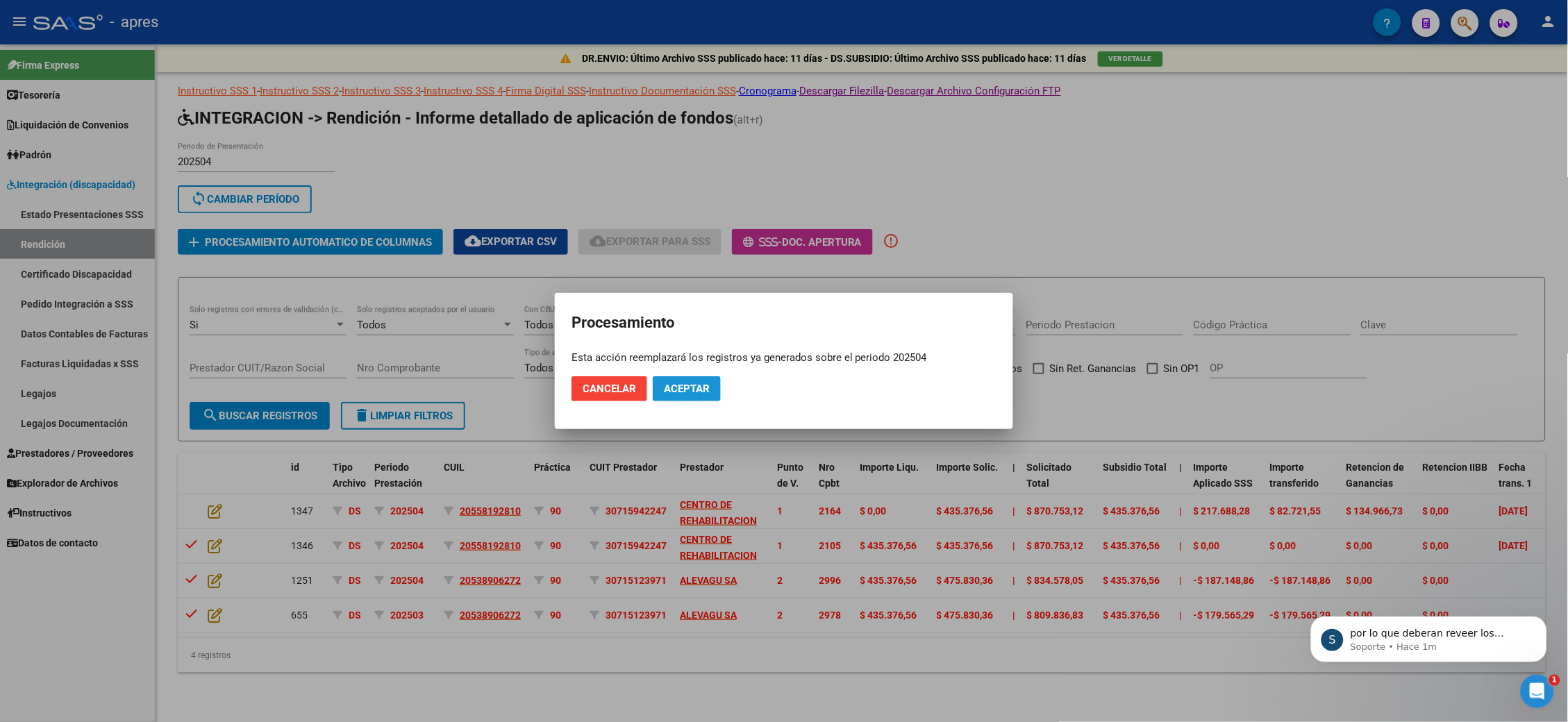
click at [682, 360] on span "Aceptar" at bounding box center [686, 388] width 46 height 12
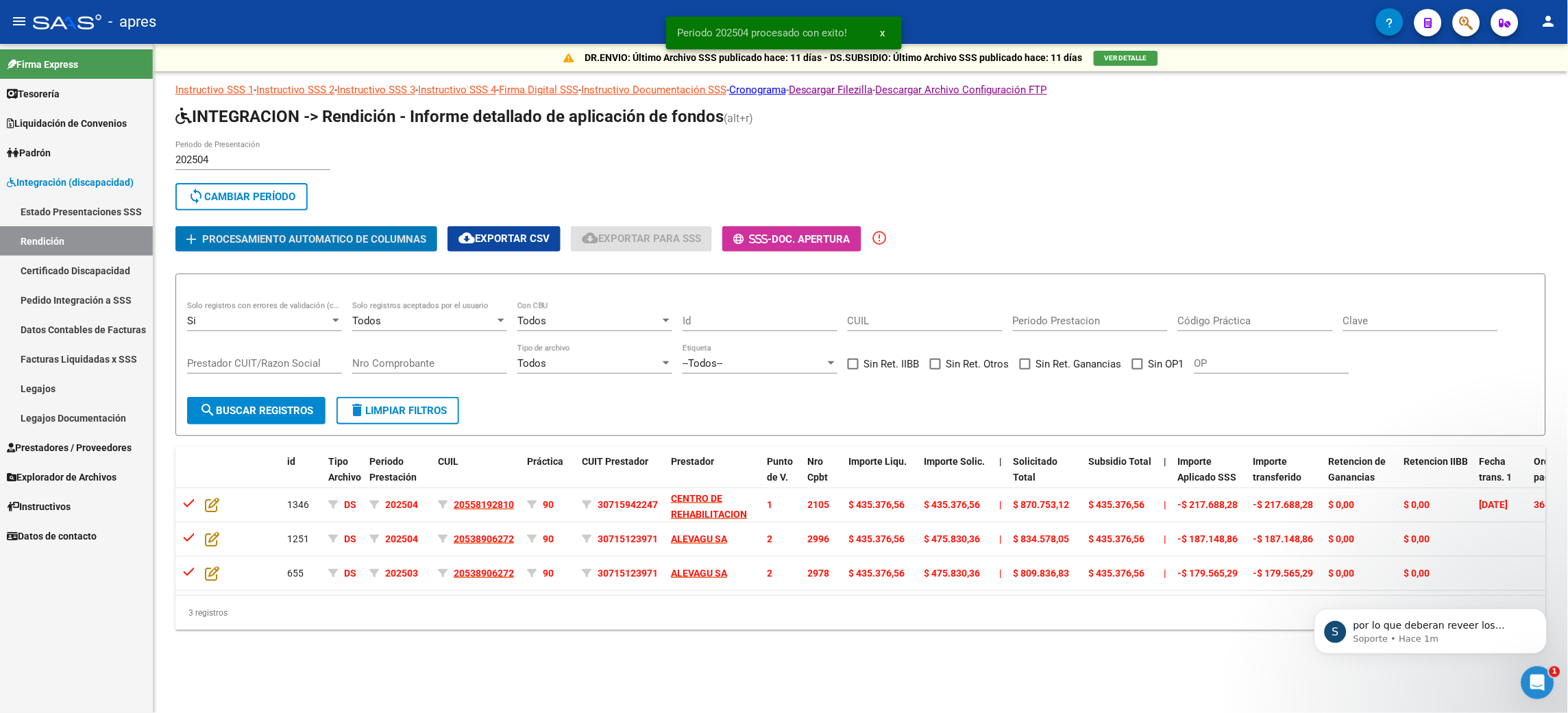
click at [258, 320] on div "Si" at bounding box center [258, 320] width 143 height 12
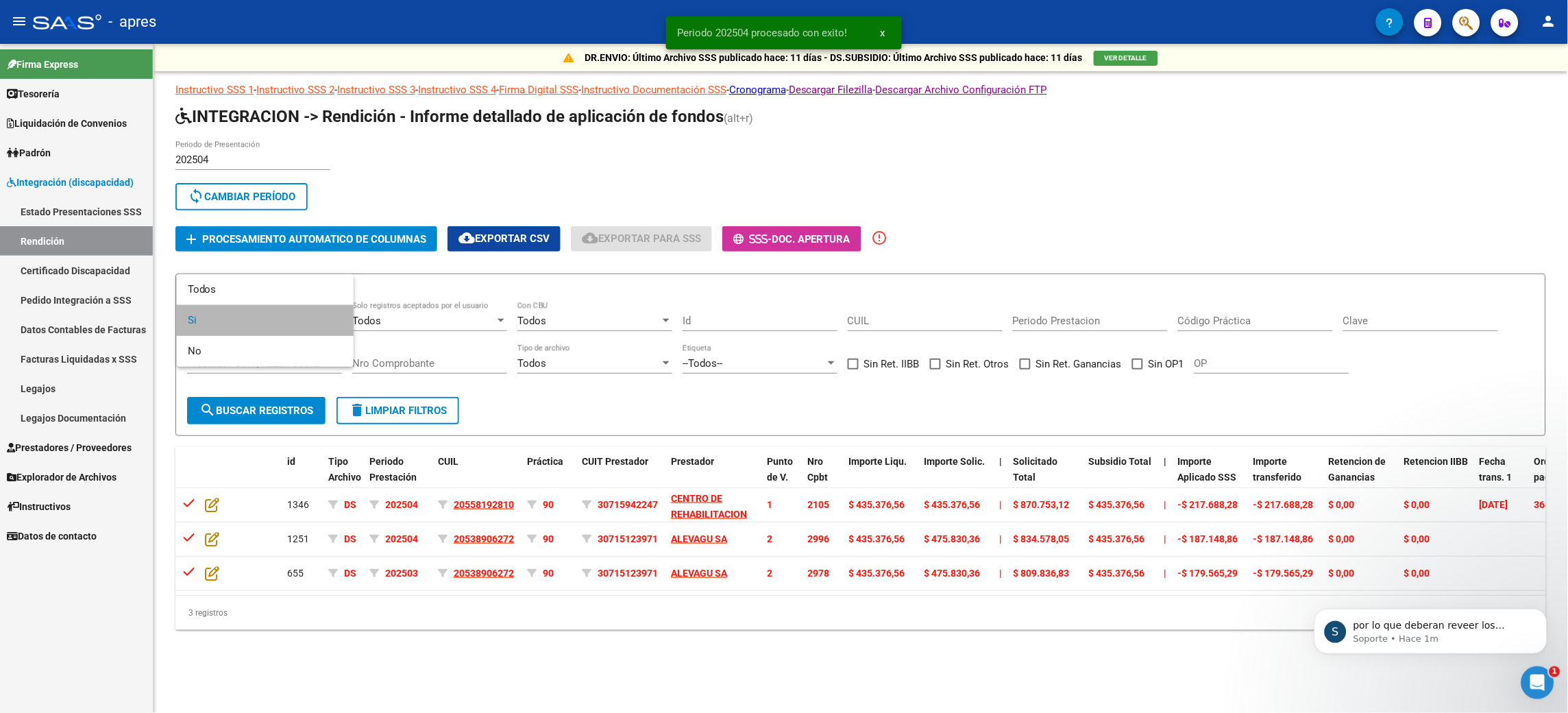
click at [240, 326] on span "Si" at bounding box center [265, 320] width 155 height 31
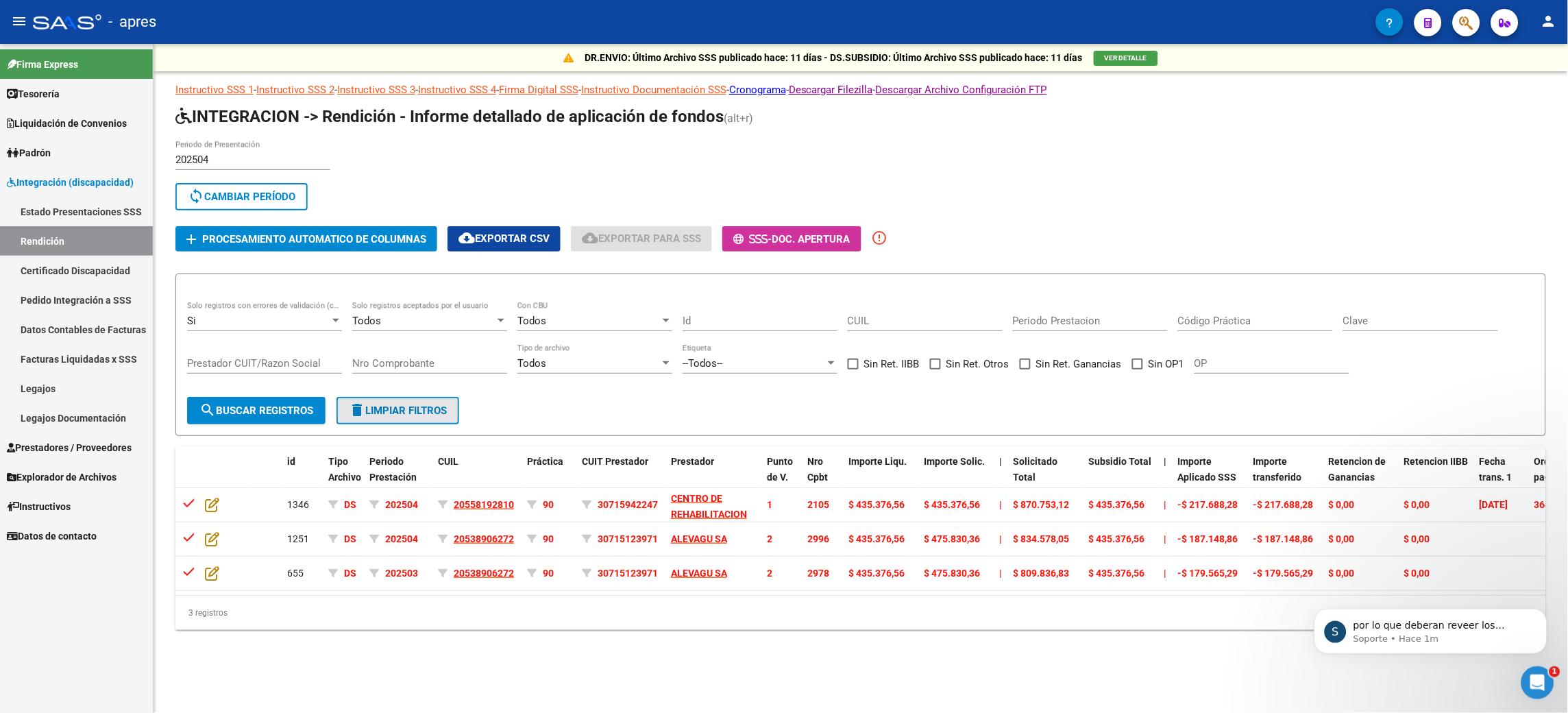
click at [400, 356] on span "delete Limpiar filtros" at bounding box center [398, 410] width 98 height 12
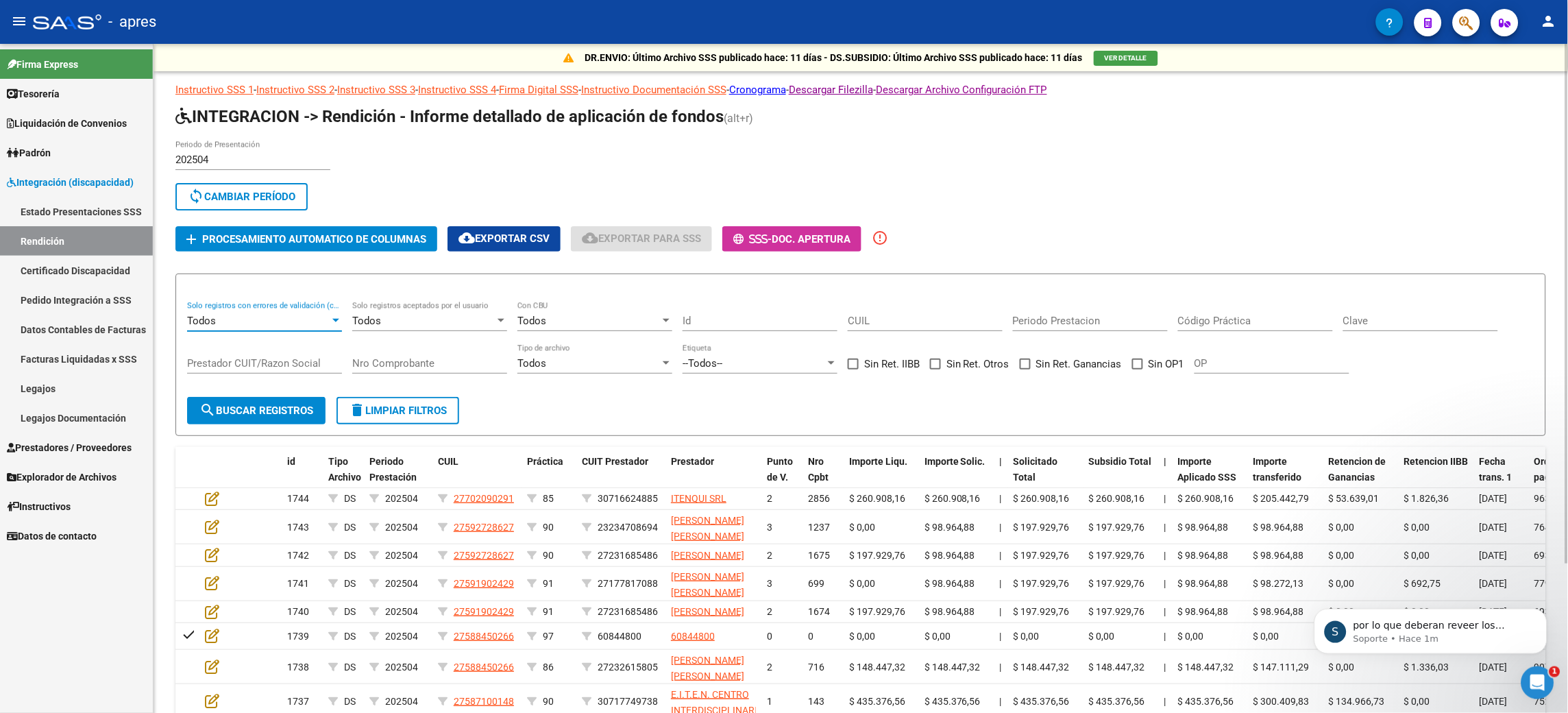
click at [290, 315] on div "Todos" at bounding box center [258, 320] width 143 height 12
click at [222, 344] on span "Si" at bounding box center [265, 351] width 155 height 31
click at [248, 356] on span "search Buscar registros" at bounding box center [256, 410] width 114 height 12
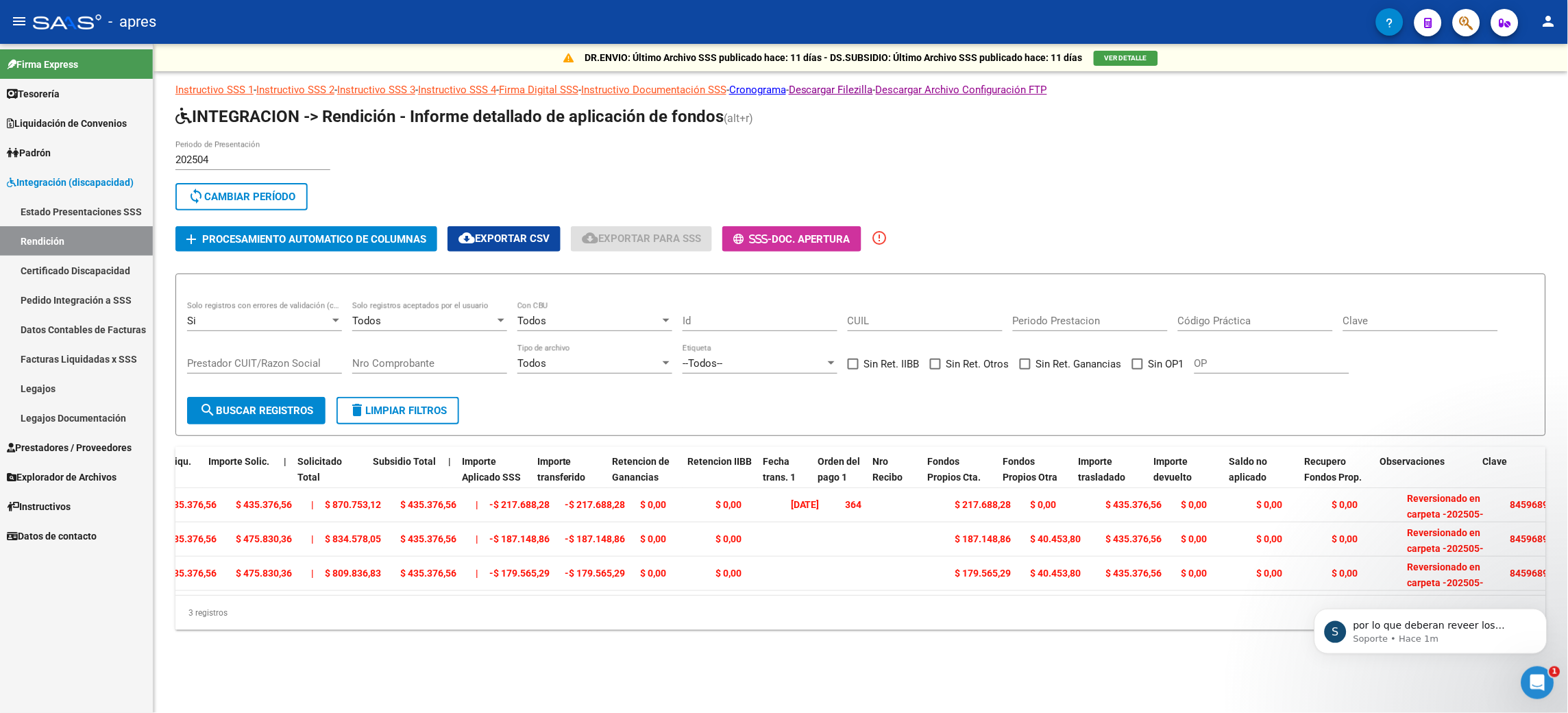
scroll to position [0, 716]
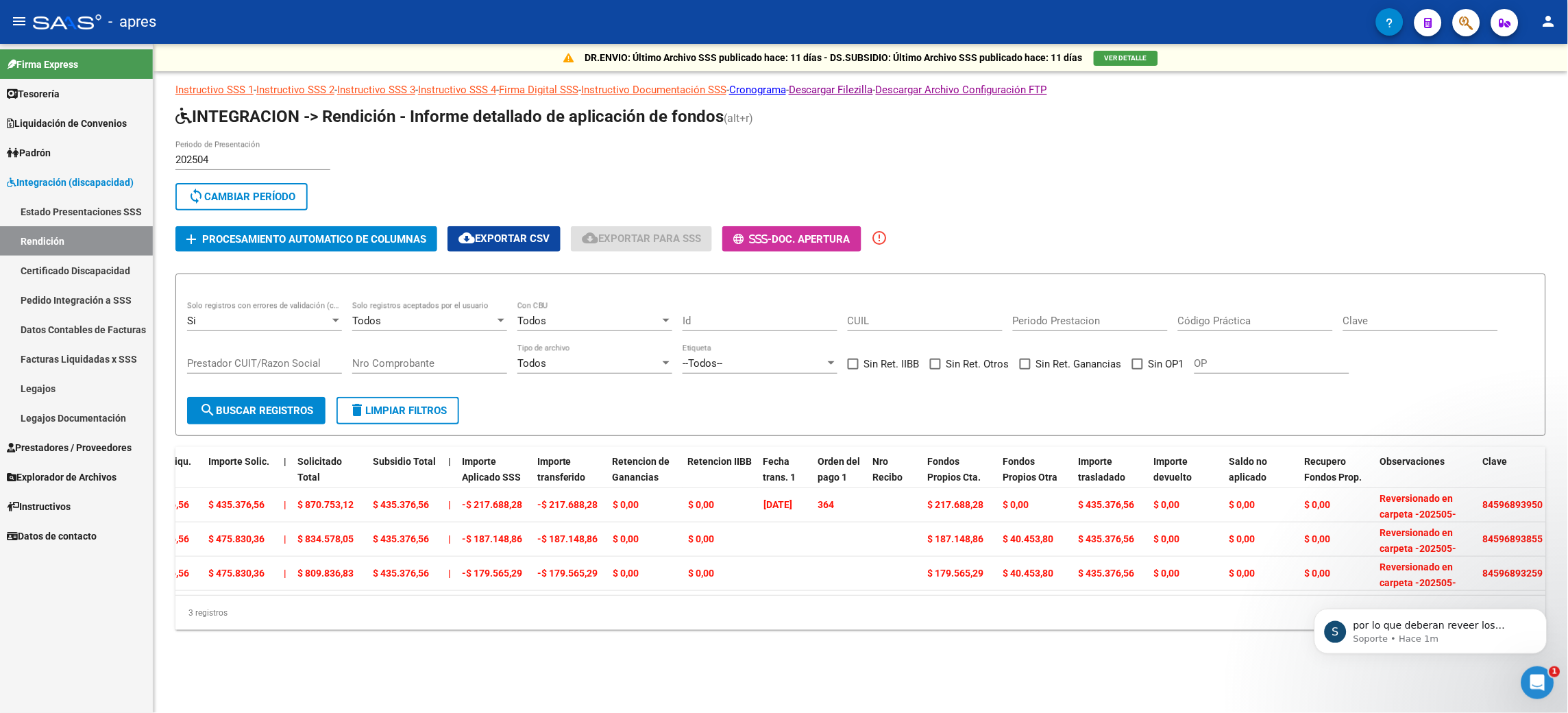
drag, startPoint x: 965, startPoint y: 600, endPoint x: 35, endPoint y: 13, distance: 1099.8
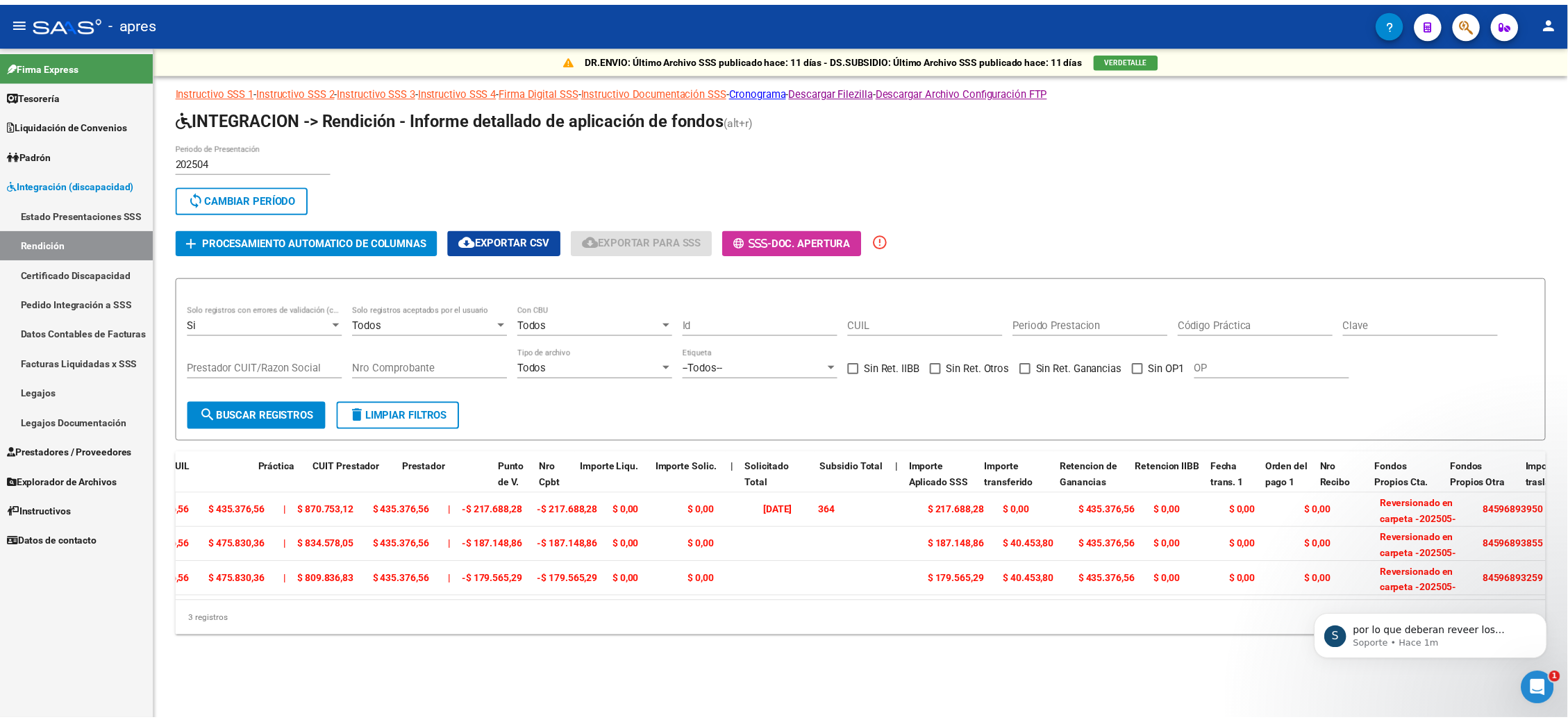
scroll to position [0, 0]
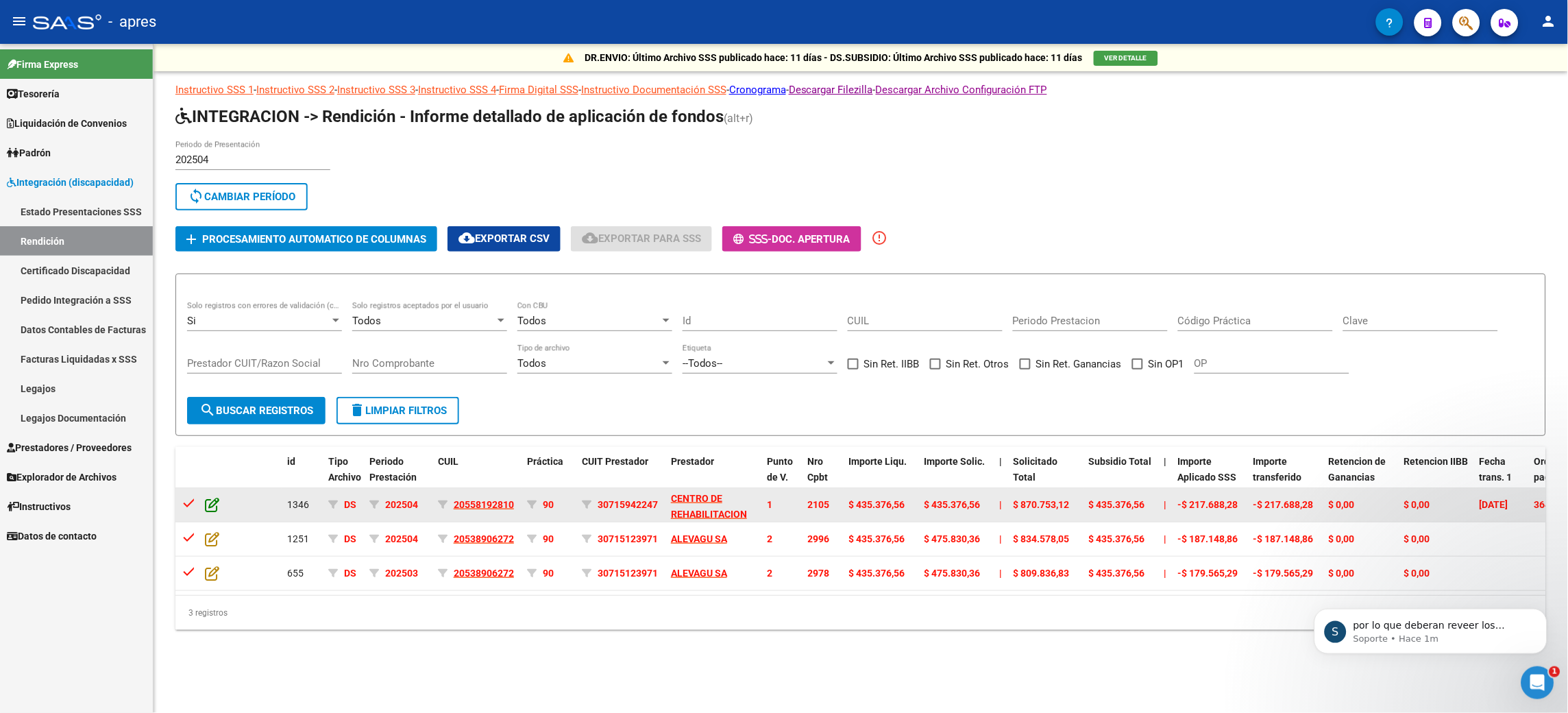
click at [212, 356] on icon at bounding box center [212, 504] width 15 height 15
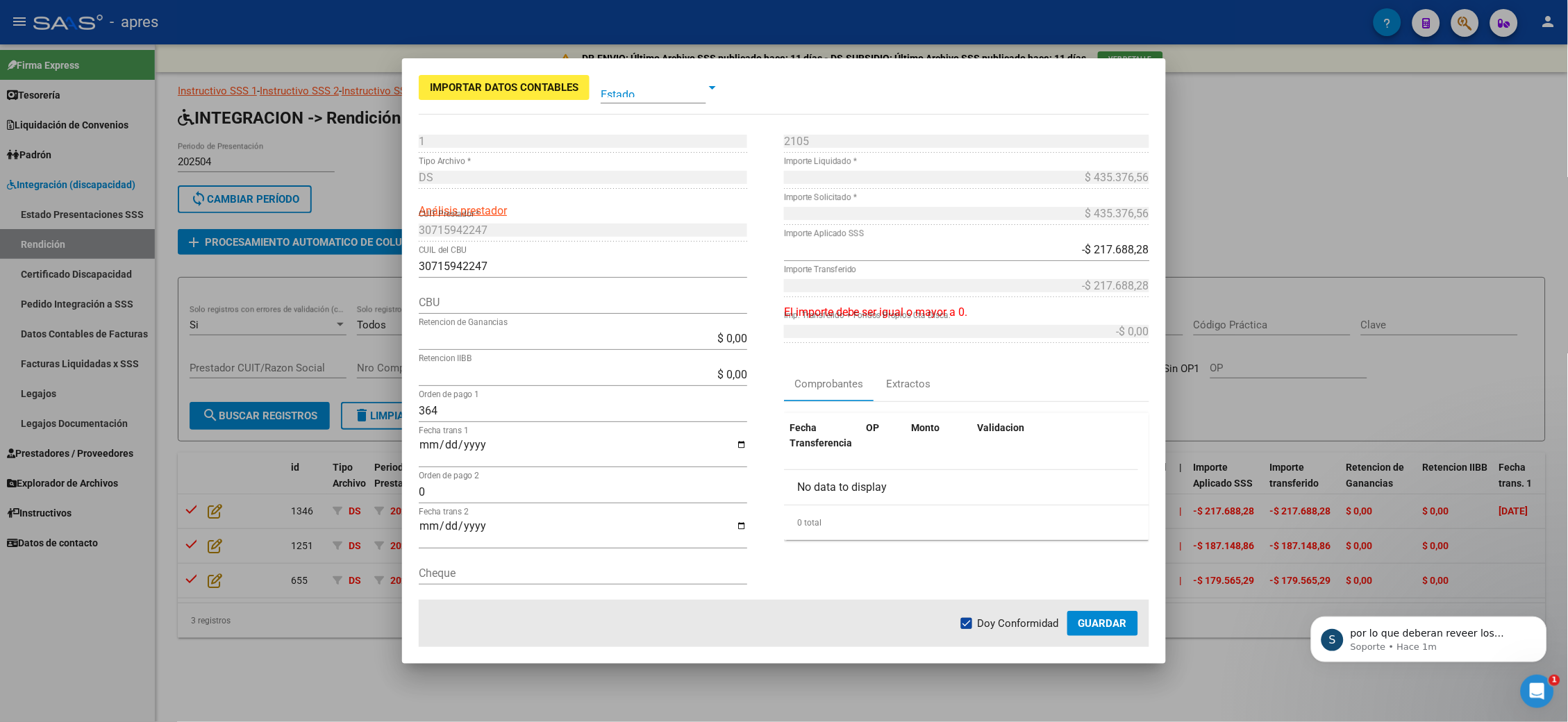
click at [540, 81] on span "Importar Datos Contables" at bounding box center [504, 87] width 149 height 12
click at [540, 86] on span "Importar Datos Contables" at bounding box center [504, 87] width 149 height 12
click at [534, 92] on span "Importar Datos Contables" at bounding box center [504, 87] width 149 height 12
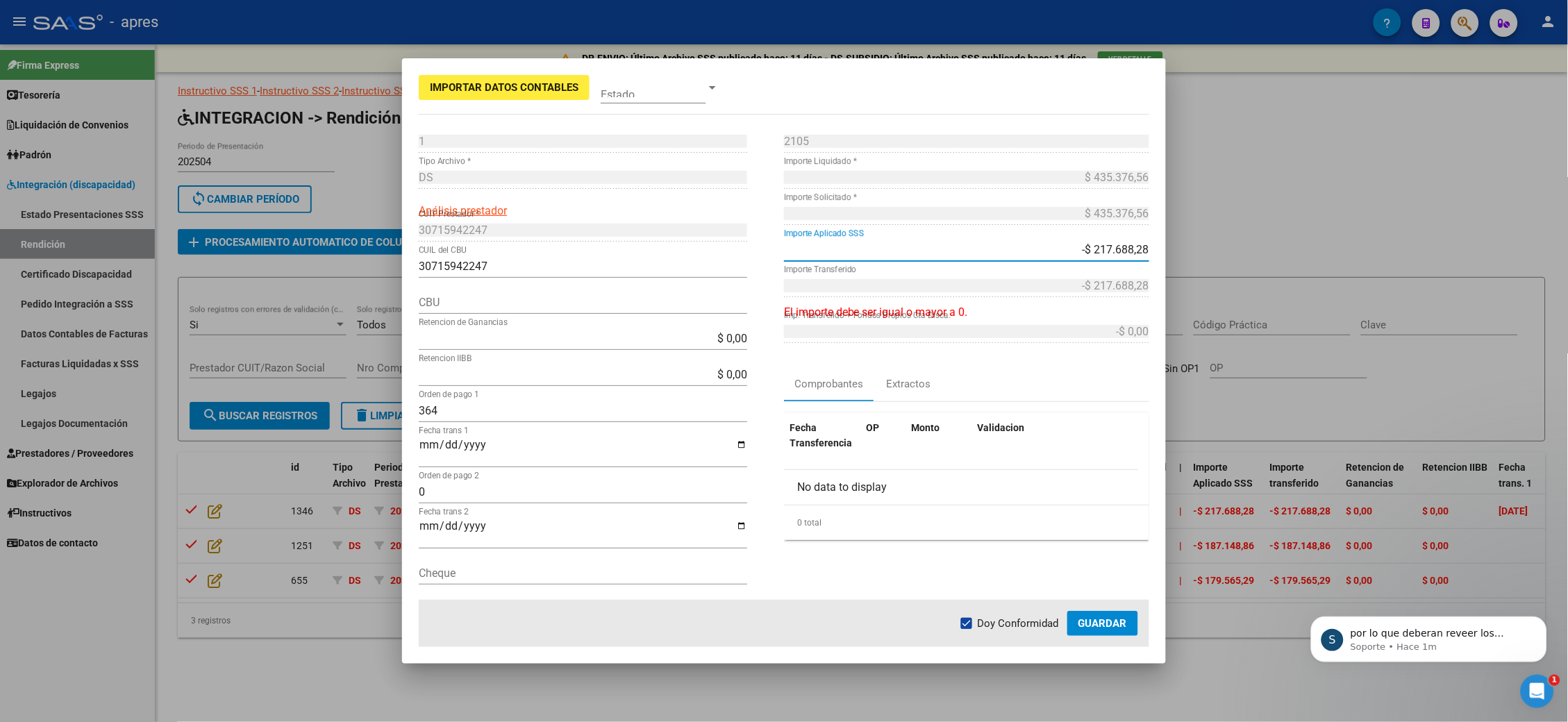
click at [793, 248] on input "-$ 217.688,28" at bounding box center [966, 249] width 365 height 13
drag, startPoint x: 1066, startPoint y: 253, endPoint x: 1247, endPoint y: 231, distance: 182.3
click at [793, 251] on div "Importar Datos Contables Estado 1 Punto de Venta * DS Tipo Archivo * Análisis p…" at bounding box center [784, 361] width 1568 height 722
type input "-$ 0,00"
type input "$ 0,00"
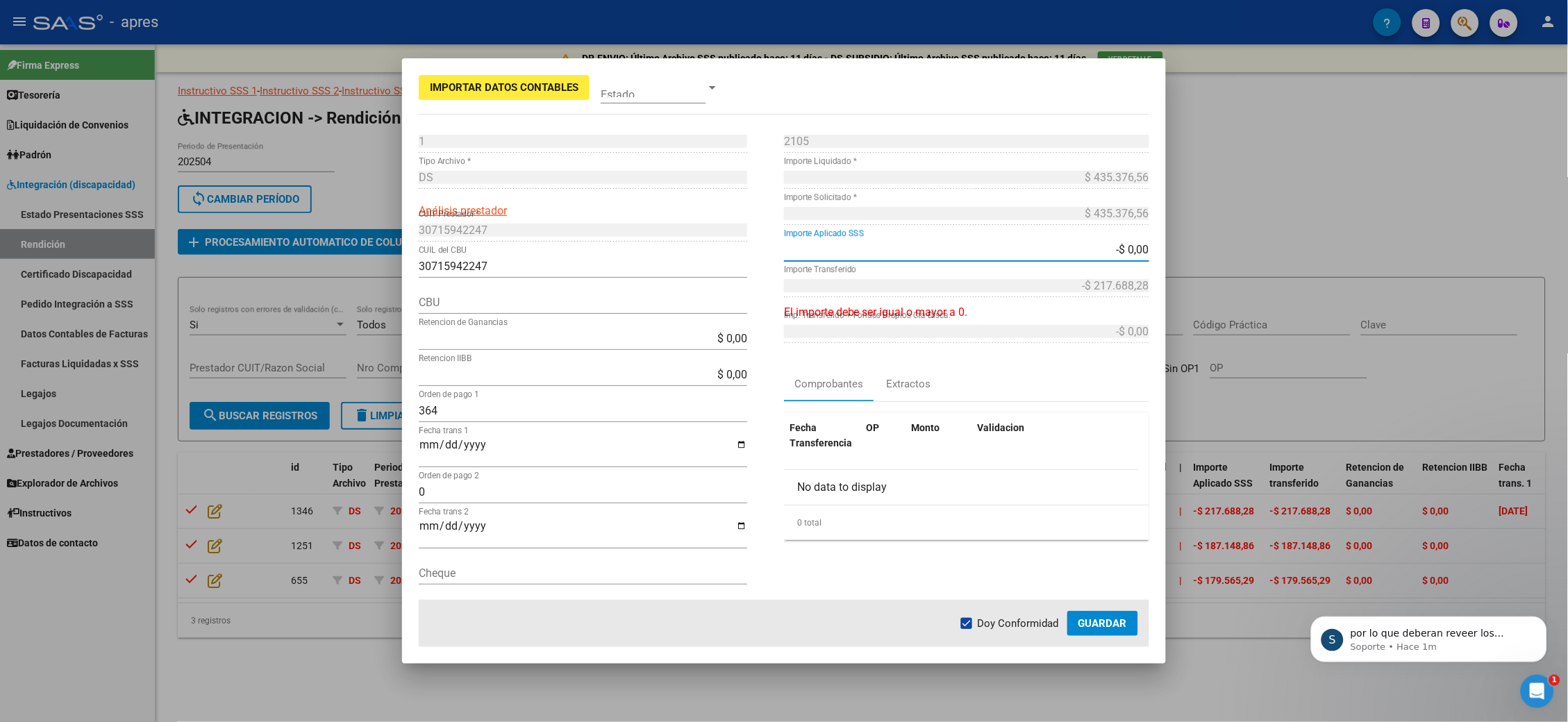
type input "$ 0,00"
click at [793, 86] on mat-dialog-container "Importar Datos Contables Estado 1 Punto de Venta * DS Tipo Archivo * Análisis p…" at bounding box center [784, 360] width 764 height 605
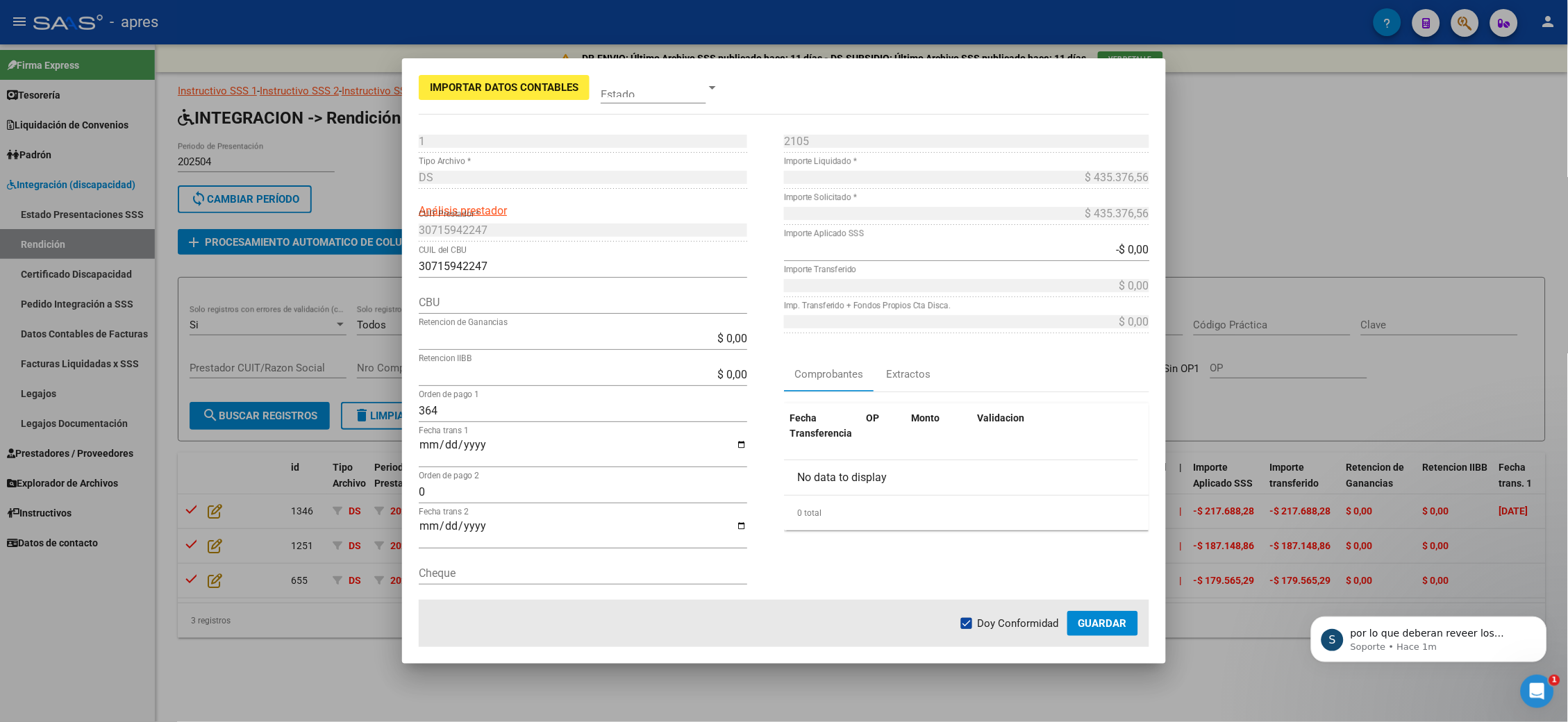
click at [793, 201] on div "$ 435.376,56 Importe Liquidado *" at bounding box center [966, 185] width 365 height 36
click at [793, 205] on div "$ 435.376,56 Importe Solicitado *" at bounding box center [966, 213] width 365 height 22
click at [793, 171] on div "$ 435.376,56 Importe Liquidado *" at bounding box center [966, 177] width 365 height 22
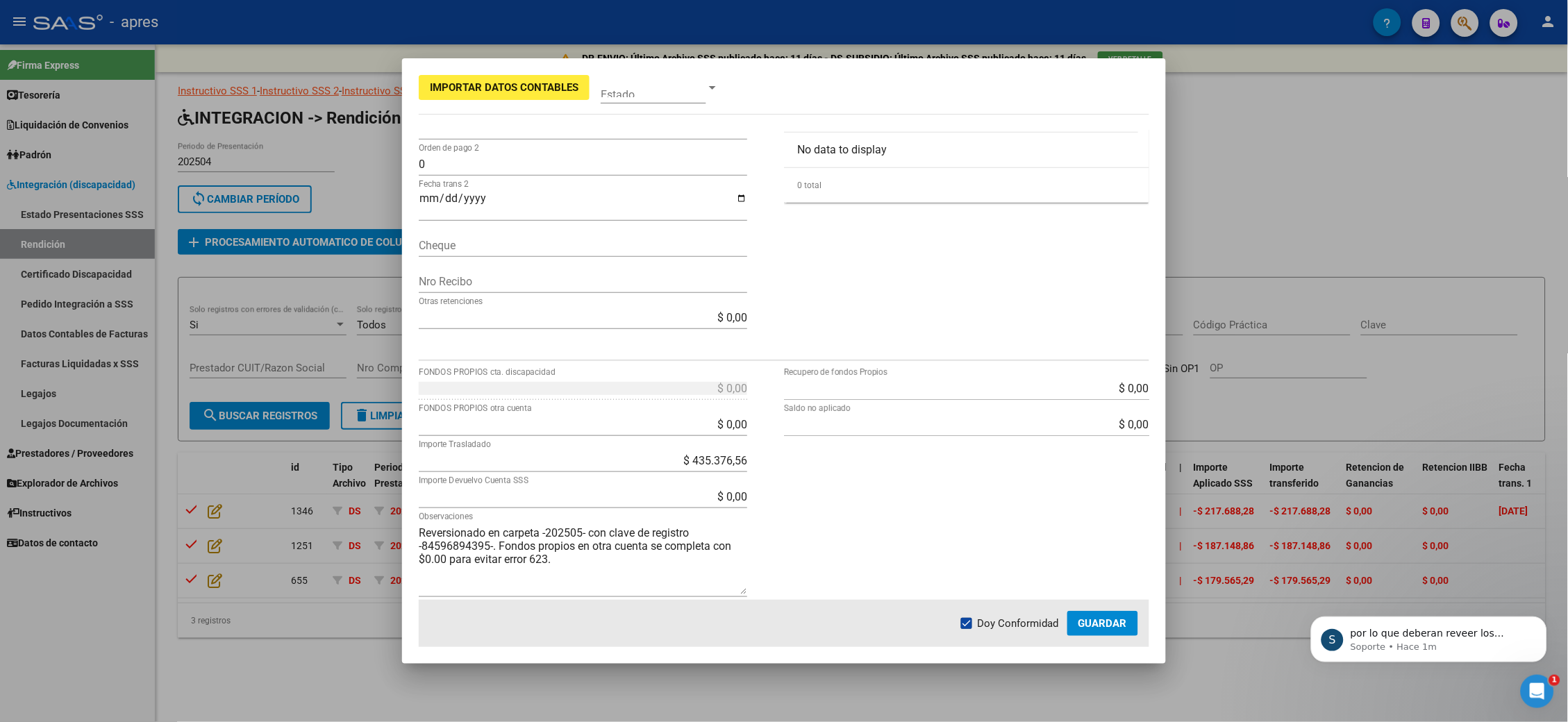
scroll to position [340, 0]
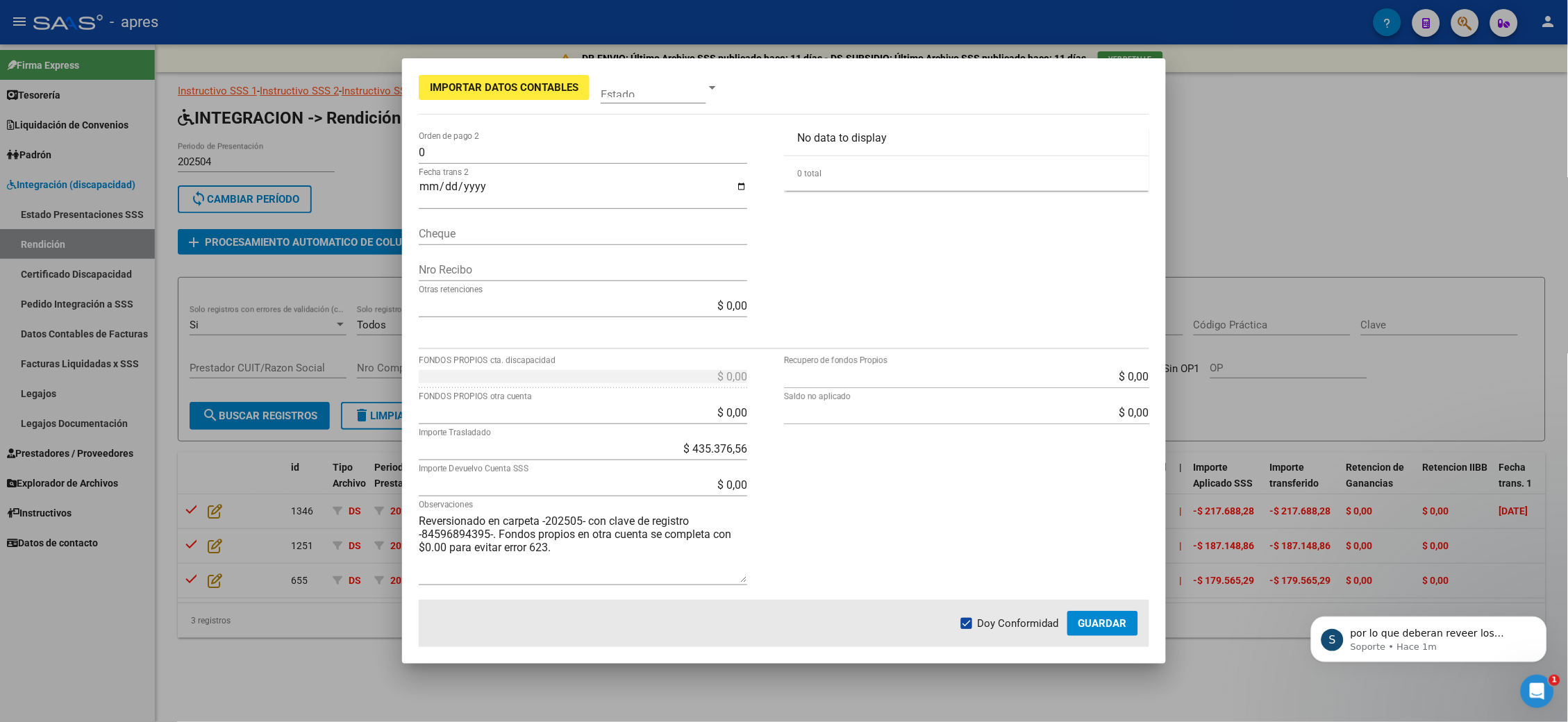
click at [701, 360] on div "$ 435.376,56 Importe Trasladado" at bounding box center [583, 448] width 328 height 22
click at [707, 360] on div "$ 435.376,56 Importe Trasladado" at bounding box center [583, 448] width 328 height 22
drag, startPoint x: 672, startPoint y: 452, endPoint x: 839, endPoint y: 452, distance: 167.0
click at [793, 360] on div "$ 0,00 FONDOS PROPIOS cta. discapacidad $ 0,00 FONDOS PROPIOS otra cuenta $ 4.3…" at bounding box center [784, 483] width 730 height 234
type input "$ 0,00"
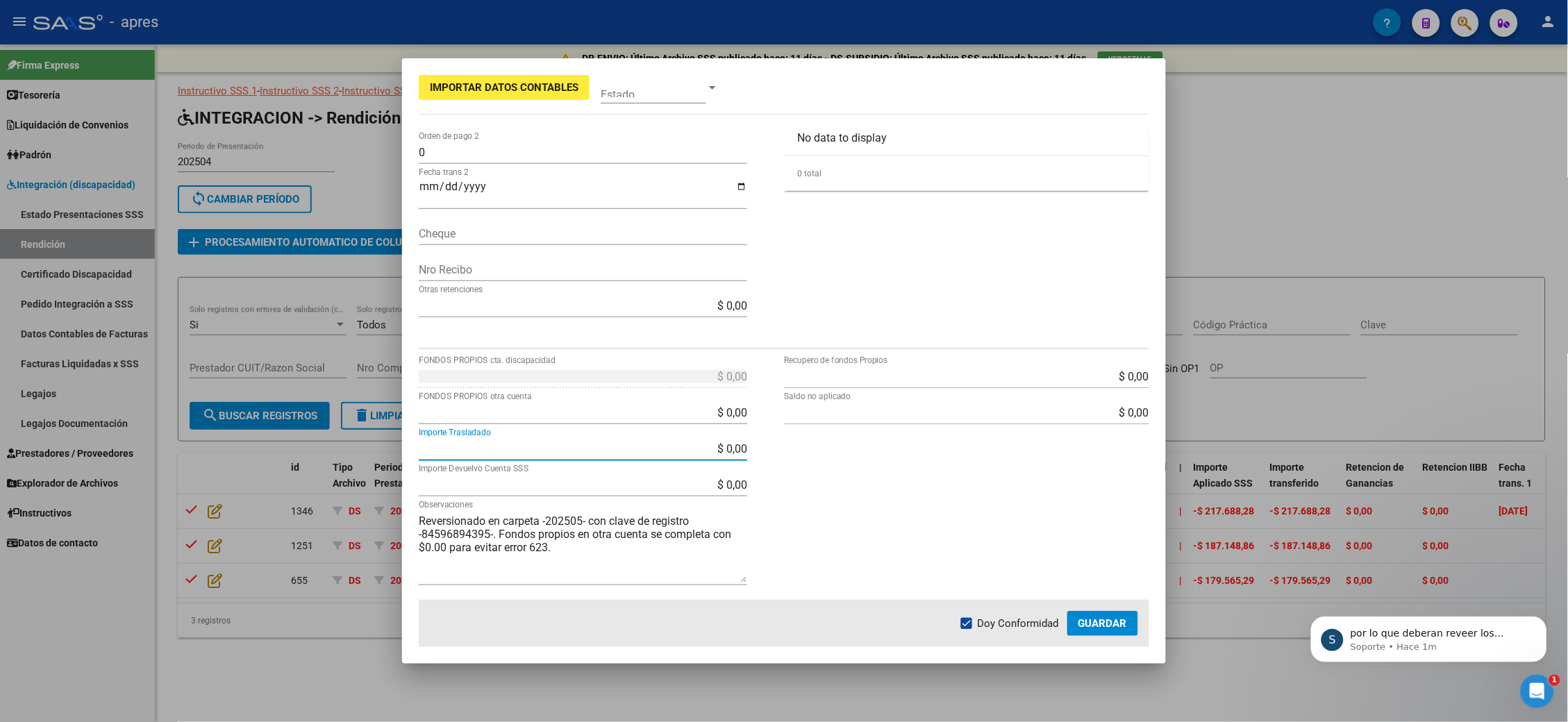
type input "$ 435.376,56"
click at [793, 360] on div "$ 0,00 Recupero de fondos Propios $ 0,00 Saldo no aplicado" at bounding box center [966, 483] width 365 height 234
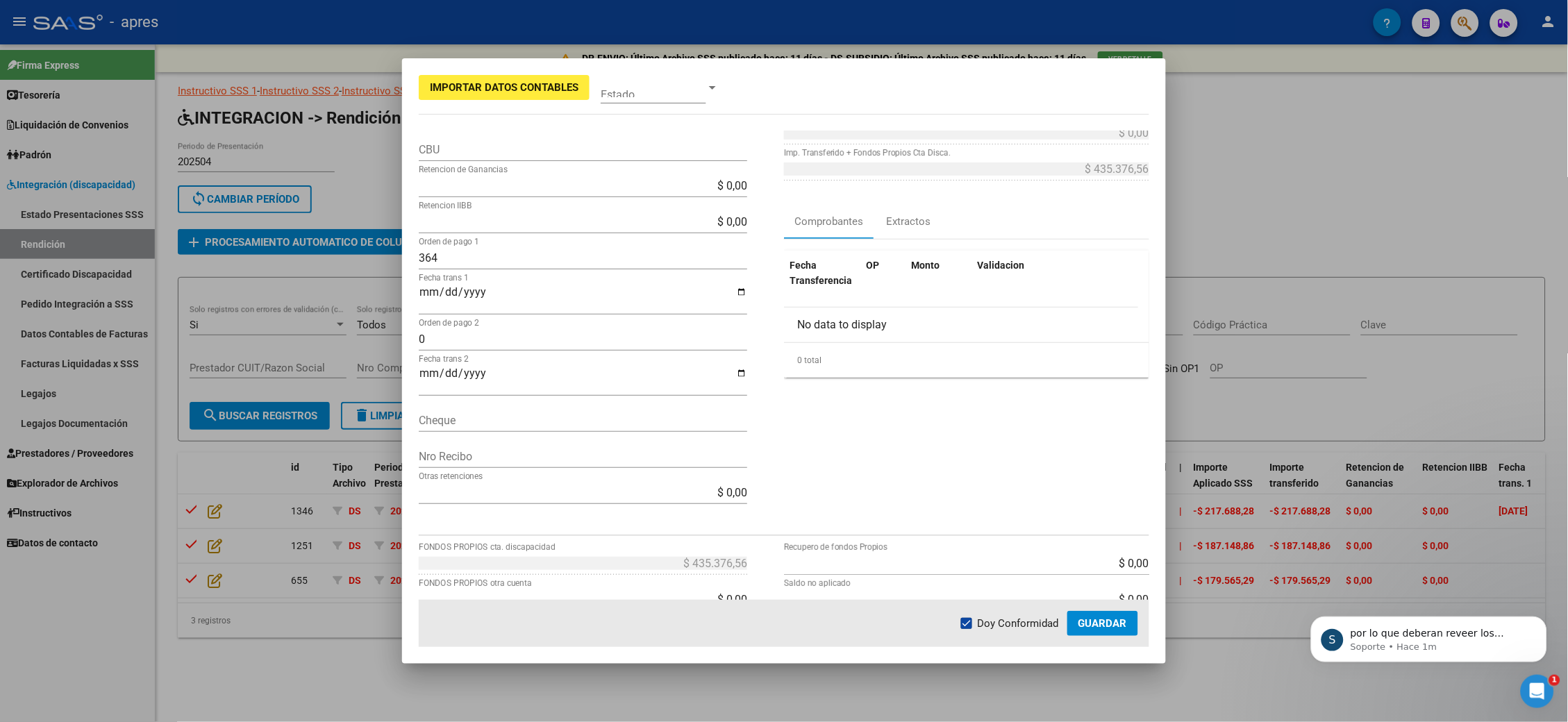
scroll to position [0, 0]
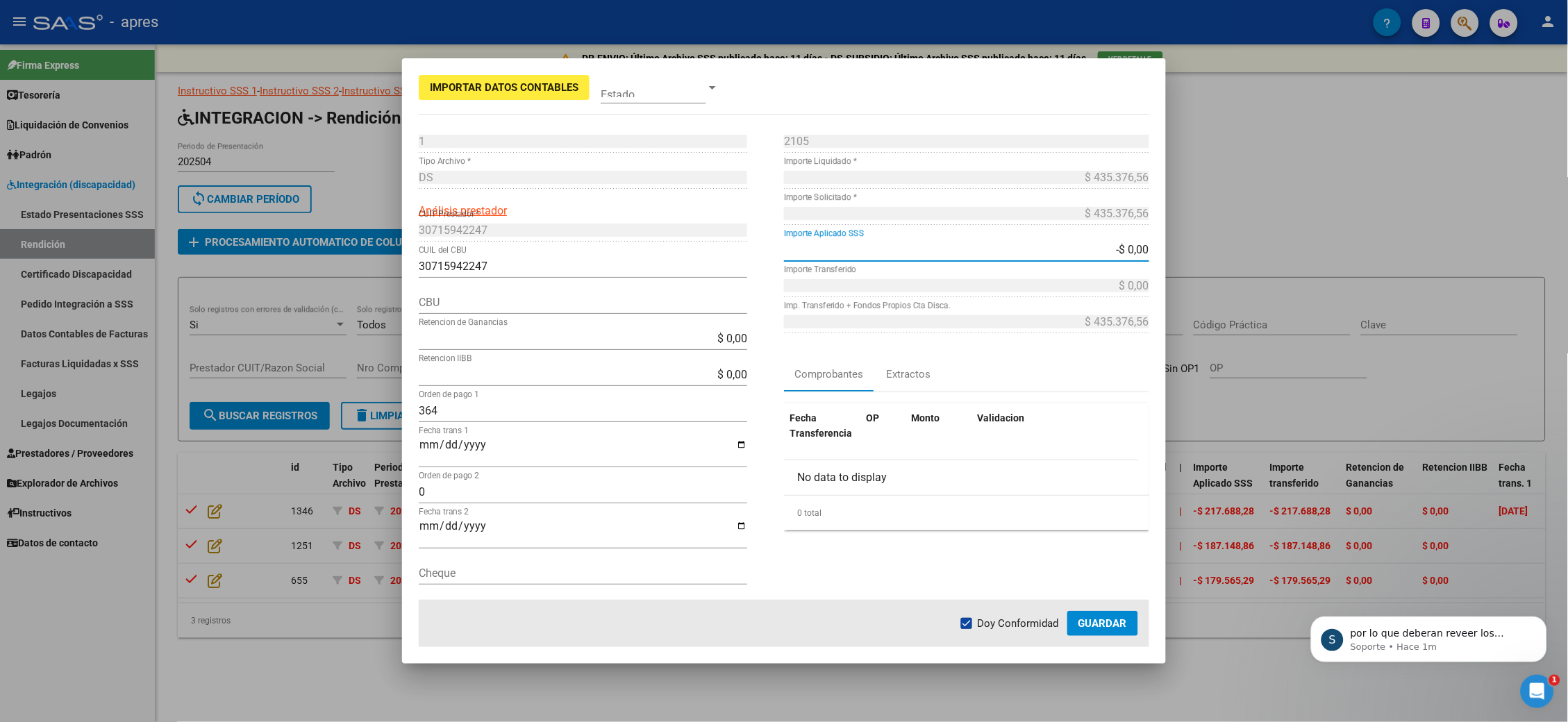
click at [793, 256] on div "-$ 0,00 Importe Aplicado SSS" at bounding box center [966, 249] width 365 height 22
type input "-$ 0,00"
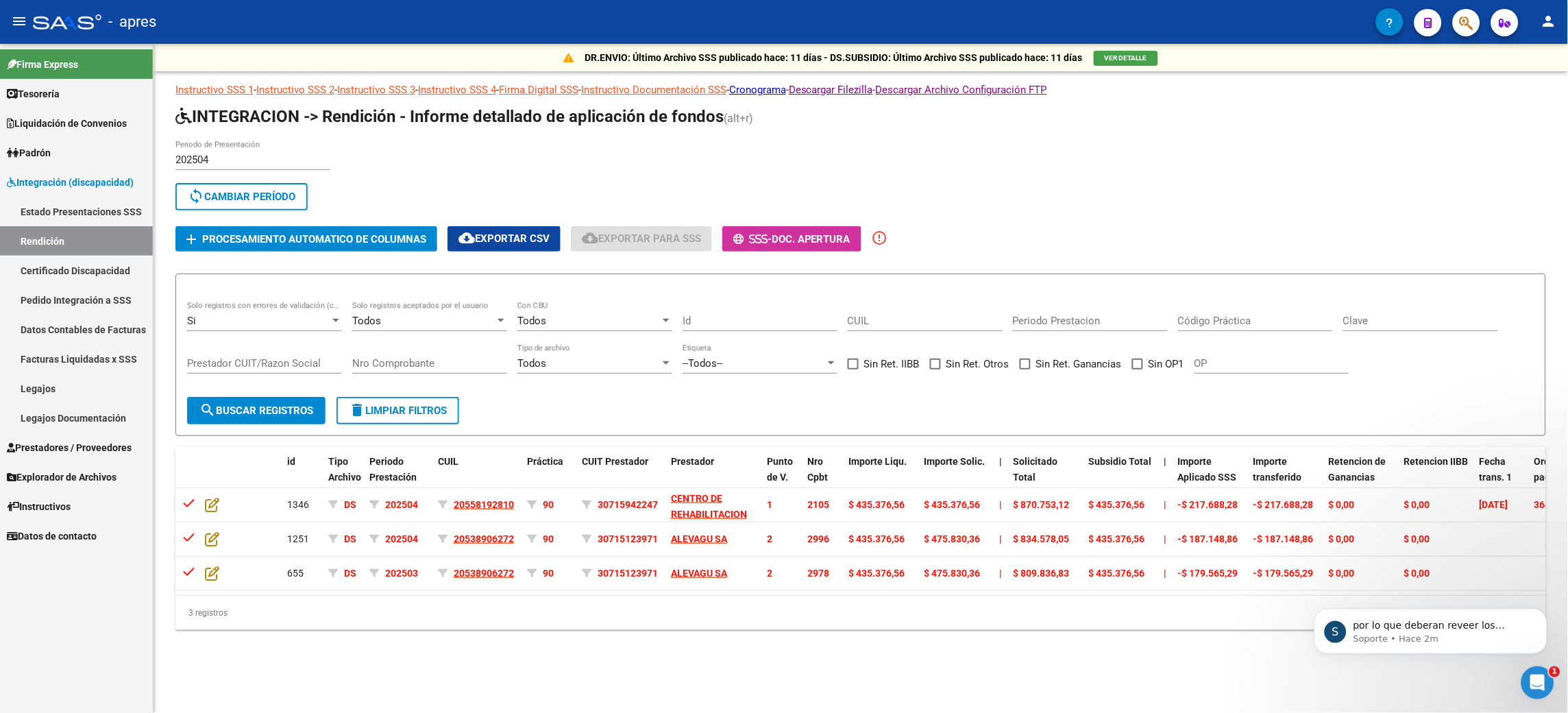
click at [265, 320] on div "Si" at bounding box center [258, 320] width 143 height 12
click at [276, 348] on span "No" at bounding box center [265, 351] width 155 height 31
click at [305, 356] on span "search Buscar registros" at bounding box center [256, 410] width 114 height 12
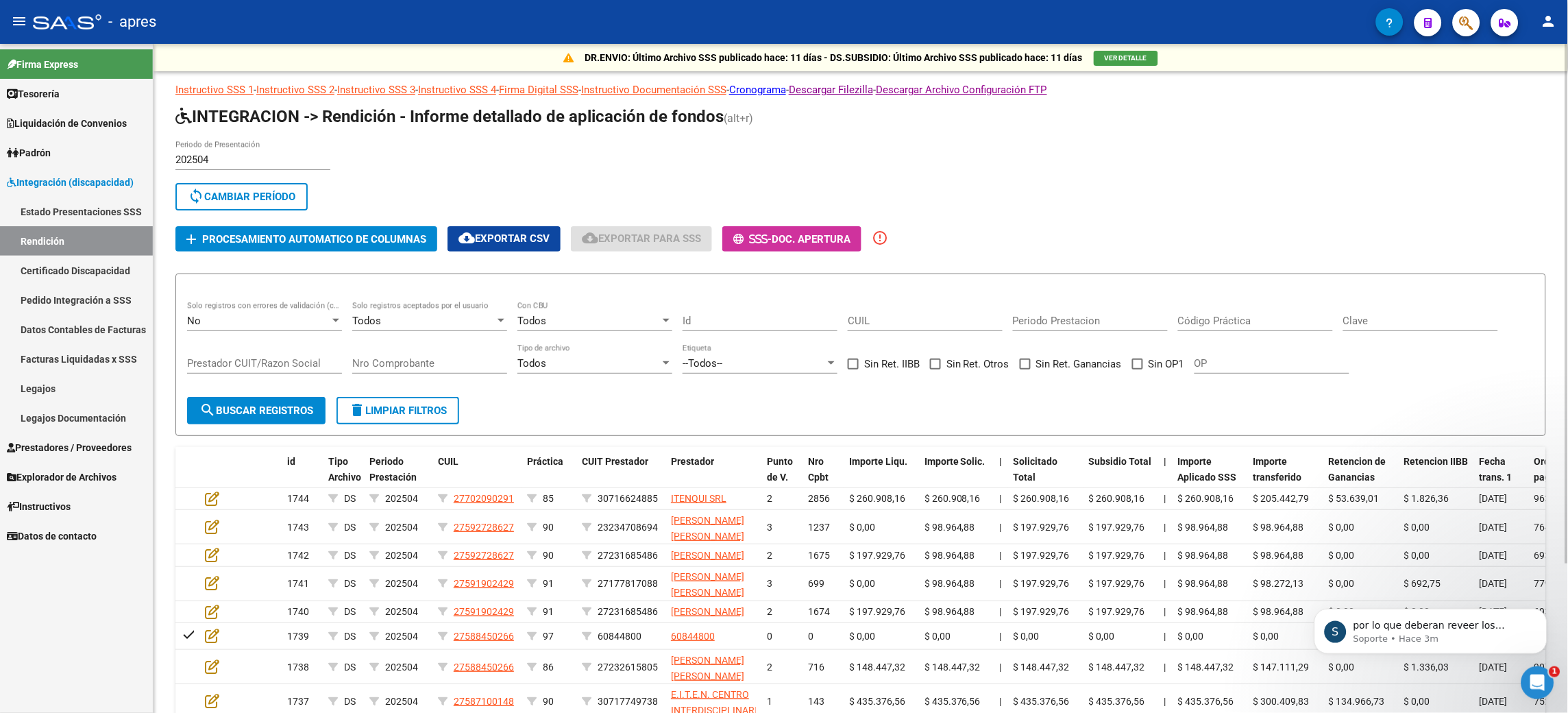
click at [783, 356] on input "OP" at bounding box center [1272, 363] width 155 height 12
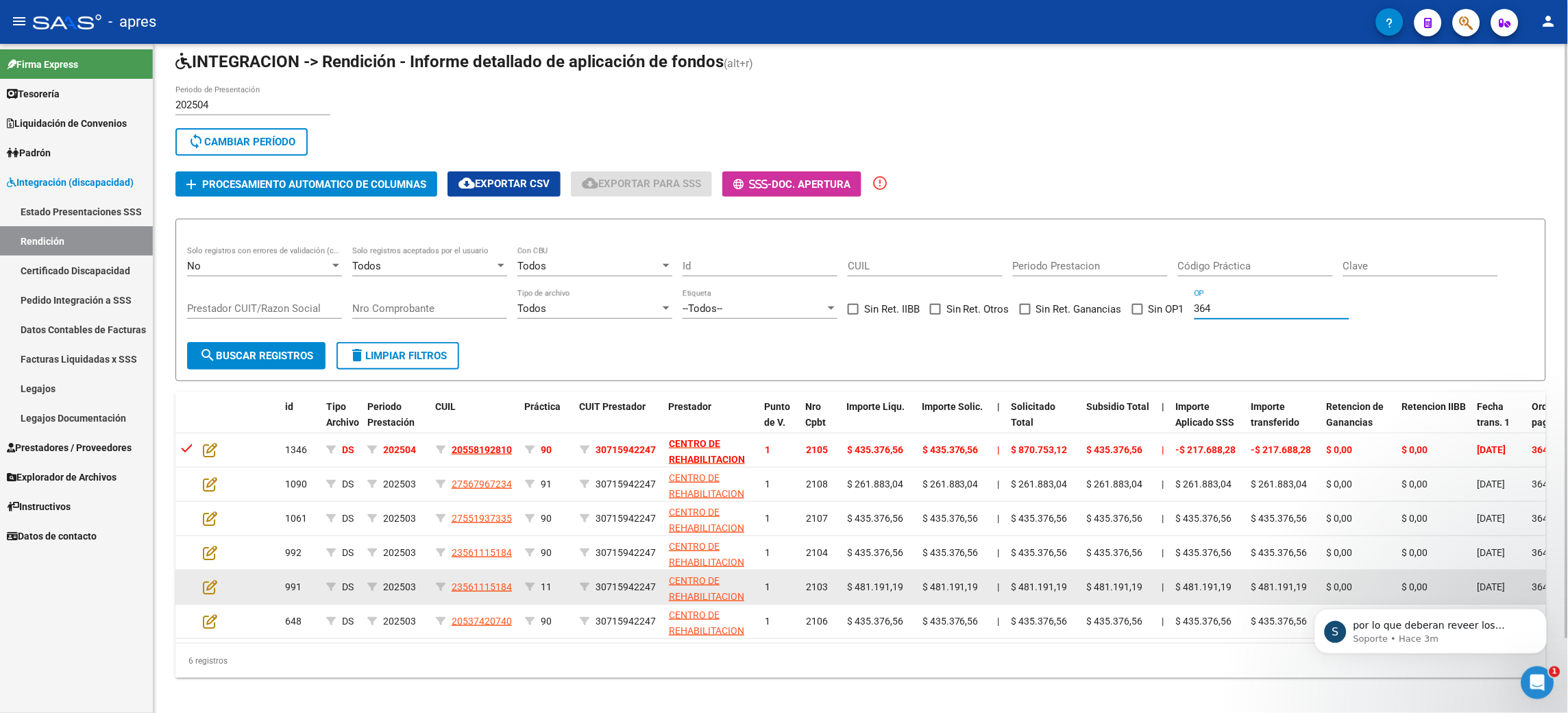
scroll to position [83, 0]
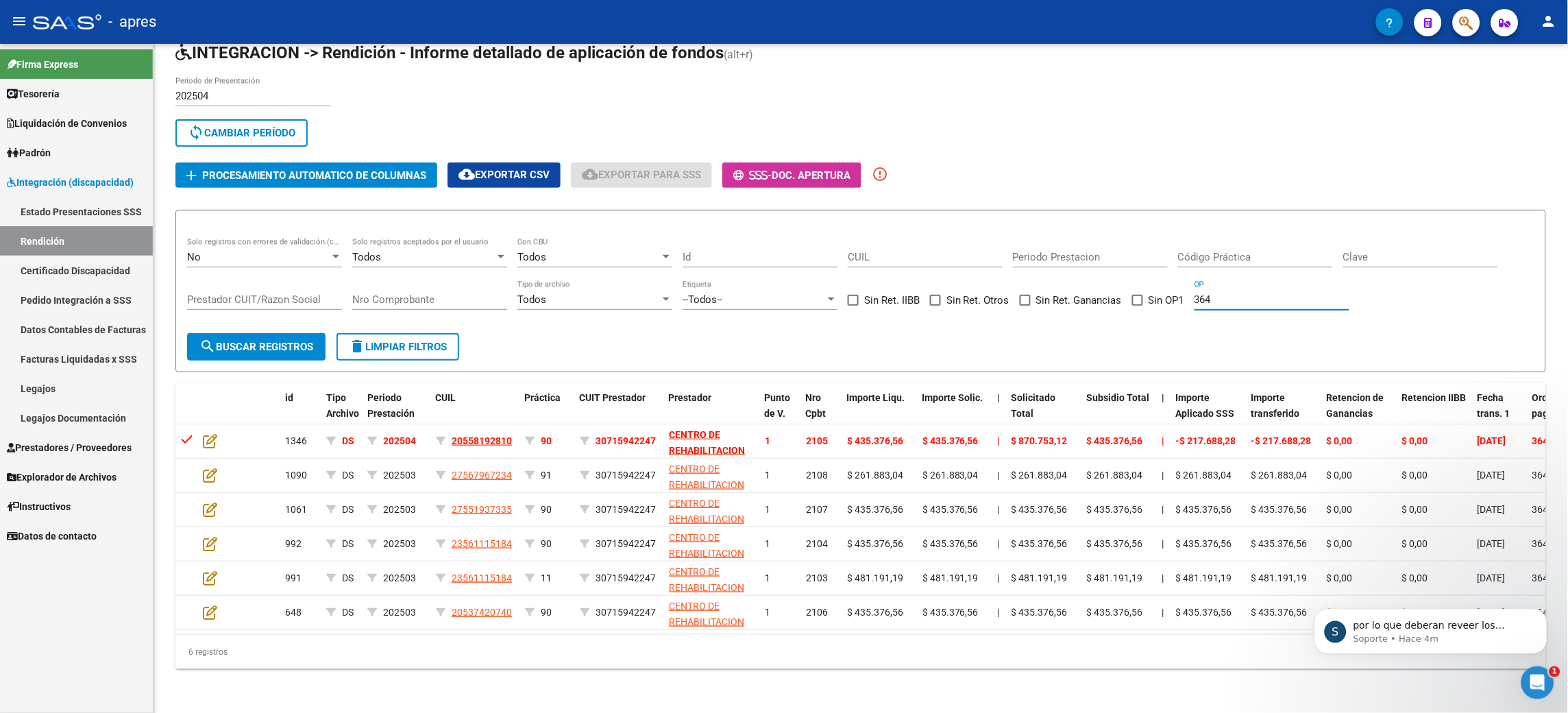
type input "364"
drag, startPoint x: 1540, startPoint y: 686, endPoint x: 1540, endPoint y: 678, distance: 8.0
click at [783, 356] on icon "Abrir Intercom Messenger" at bounding box center [1538, 682] width 23 height 23
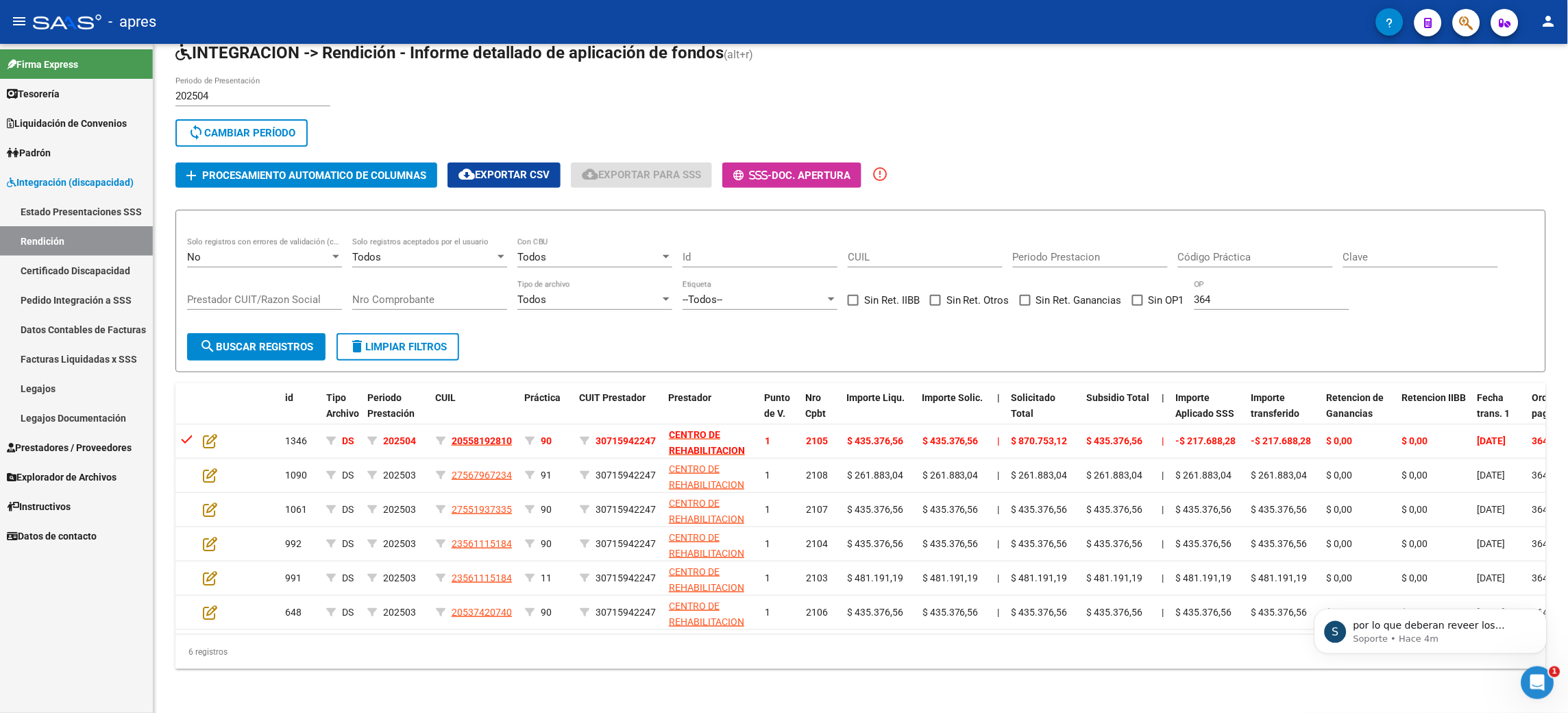
scroll to position [0, 0]
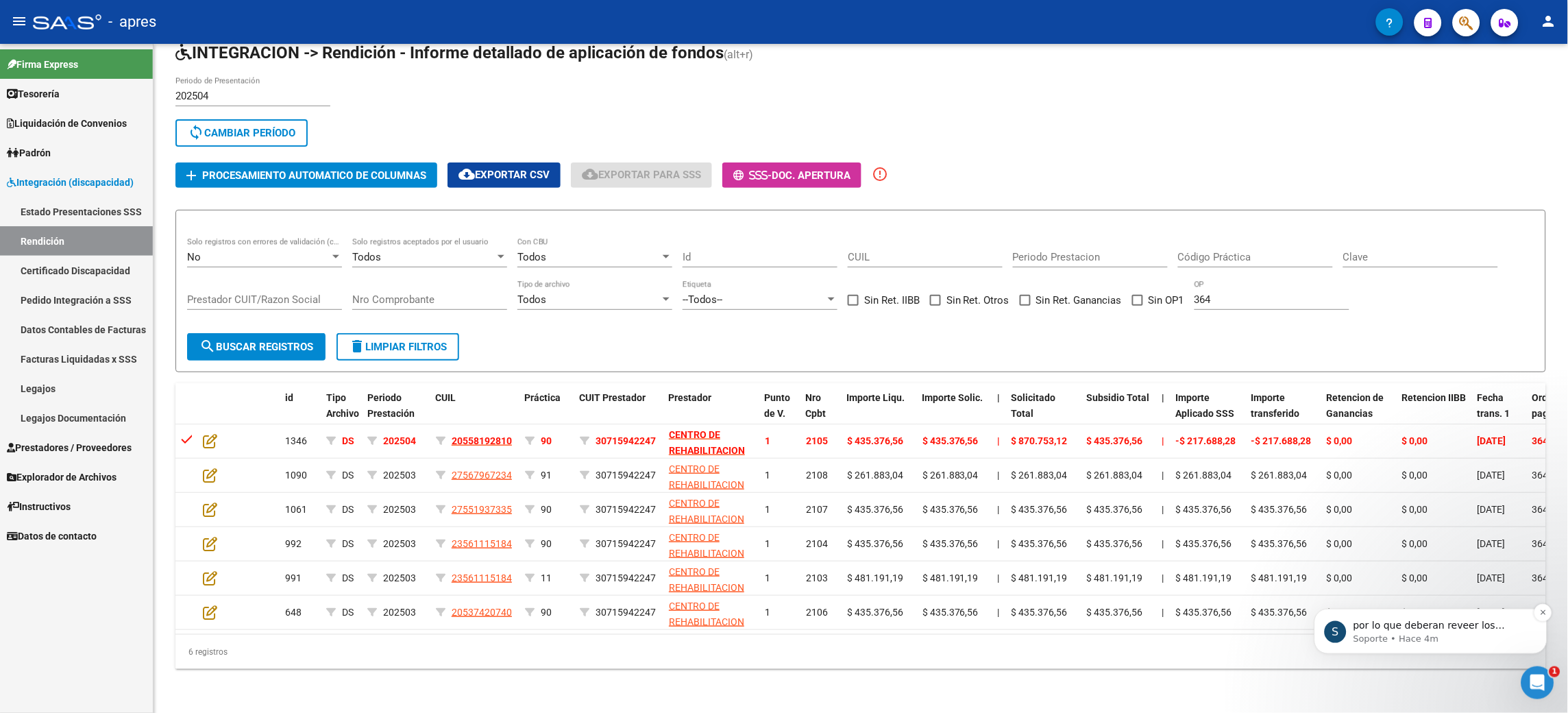
click at [783, 356] on div "S por lo que deberan reveer los montos detallados para que pase la validación S…" at bounding box center [1430, 631] width 233 height 45
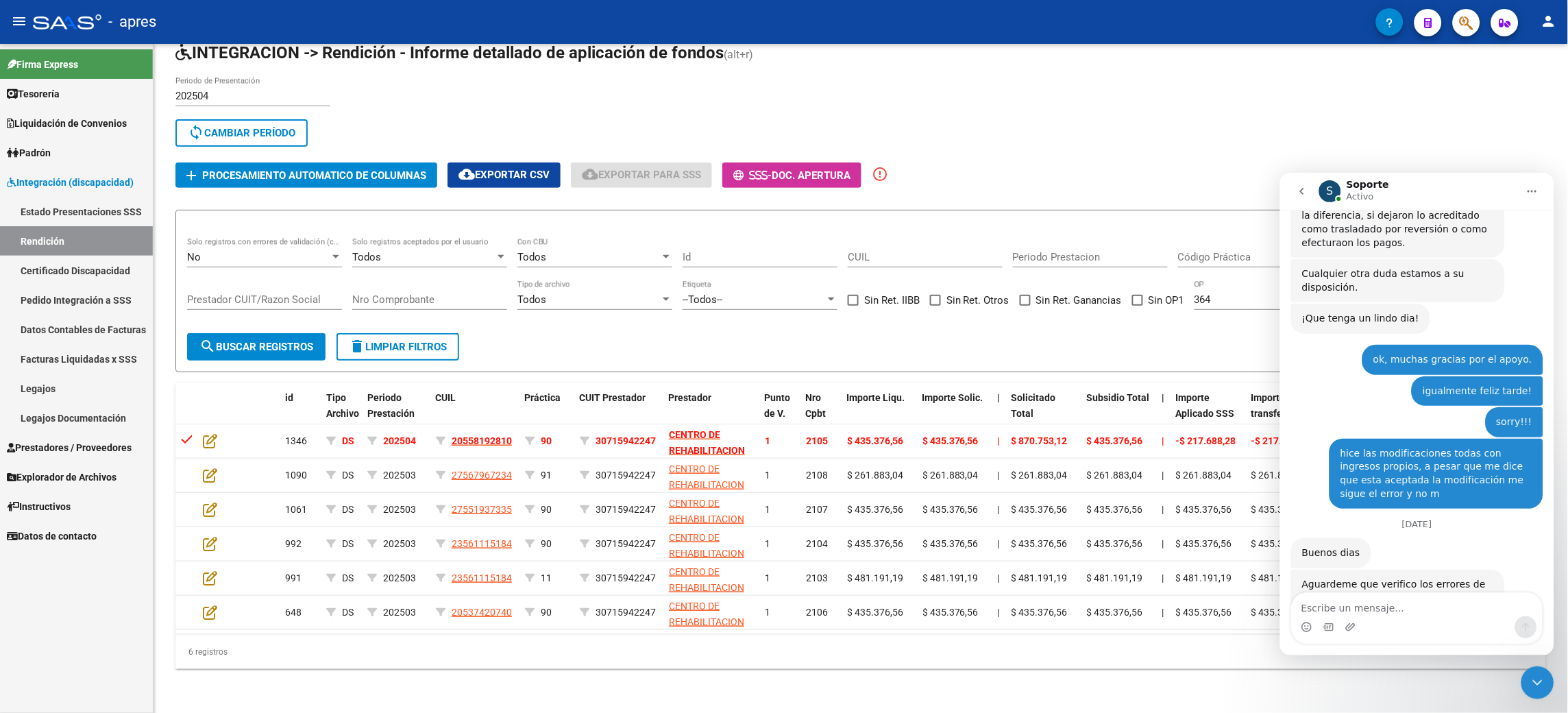
scroll to position [2604, 0]
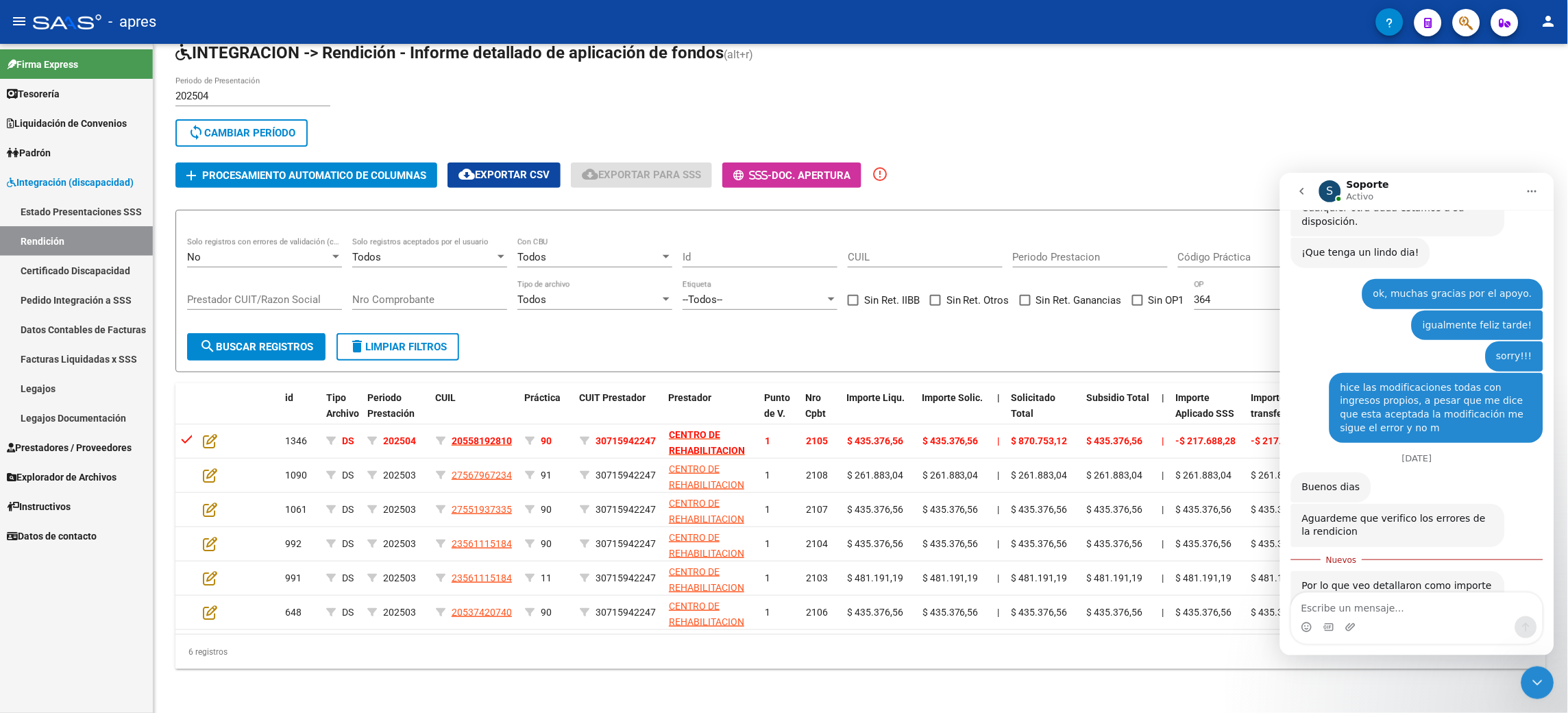
click at [783, 356] on textarea "Escribe un mensaje..." at bounding box center [1416, 603] width 251 height 23
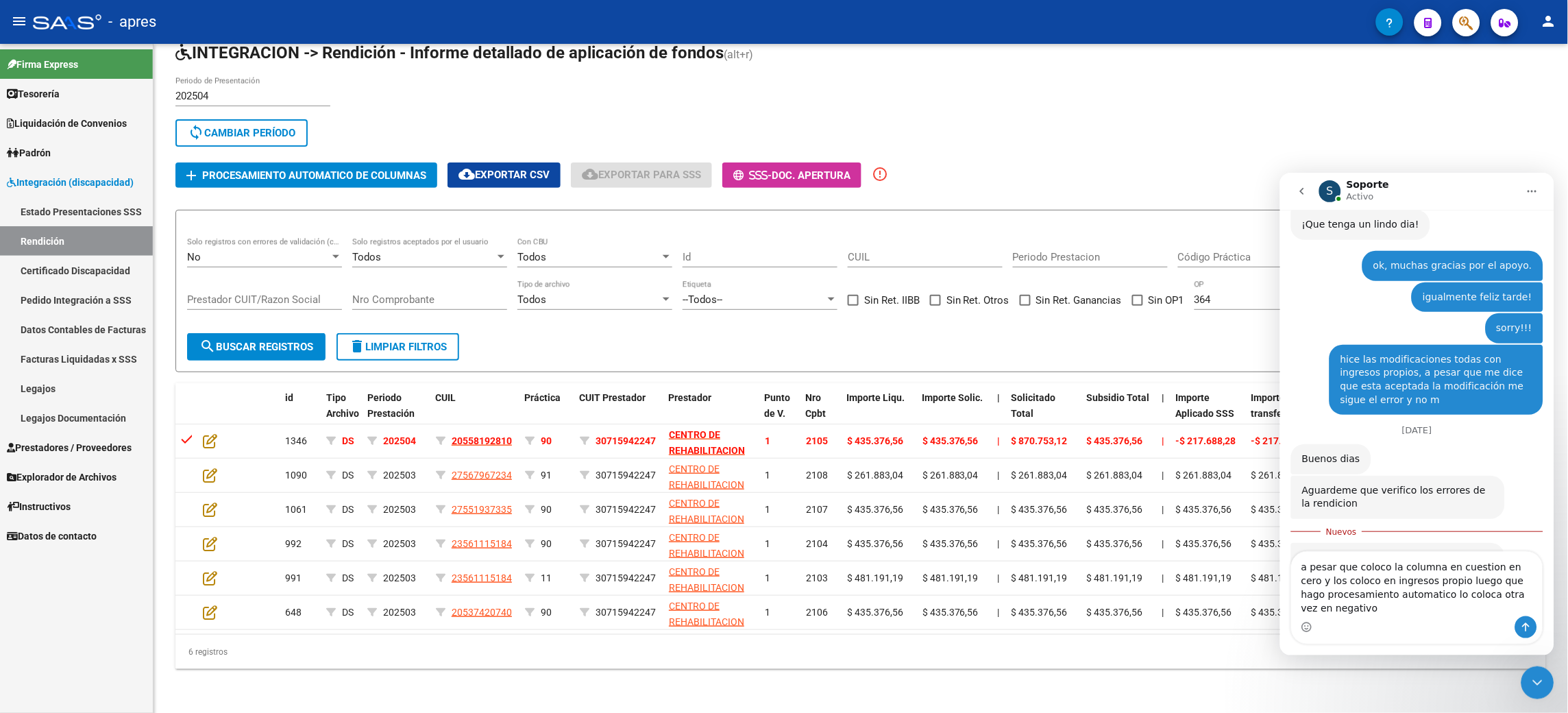
scroll to position [2646, 0]
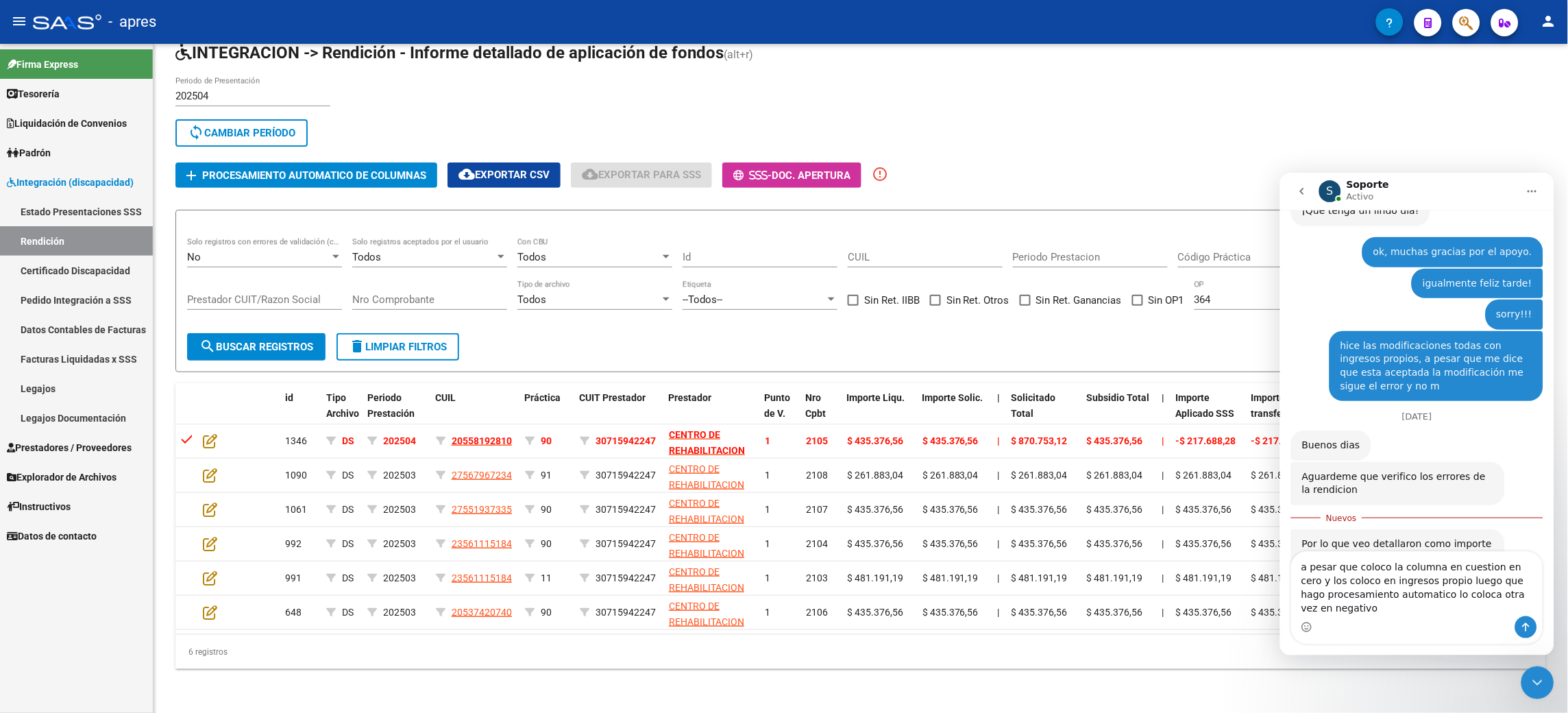
type textarea "a pesar que coloco la columna en cuestion en cero y los coloco en ingresos prop…"
click at [783, 356] on div "Intercom Messenger" at bounding box center [1416, 626] width 251 height 22
click at [783, 356] on div "Intercom Messenger" at bounding box center [1525, 626] width 22 height 22
click at [783, 356] on button "Enviar un mensaje…" at bounding box center [1525, 626] width 22 height 22
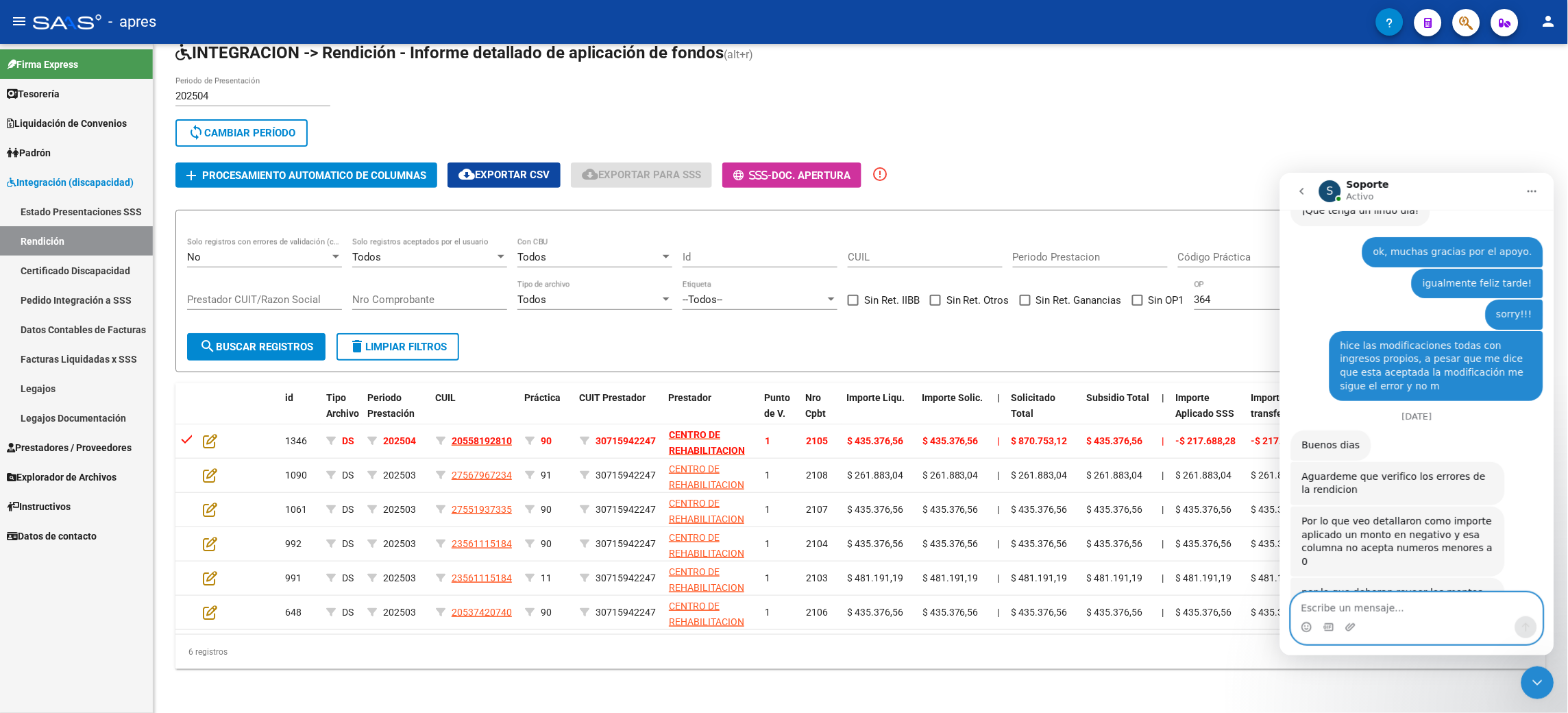
scroll to position [2663, 0]
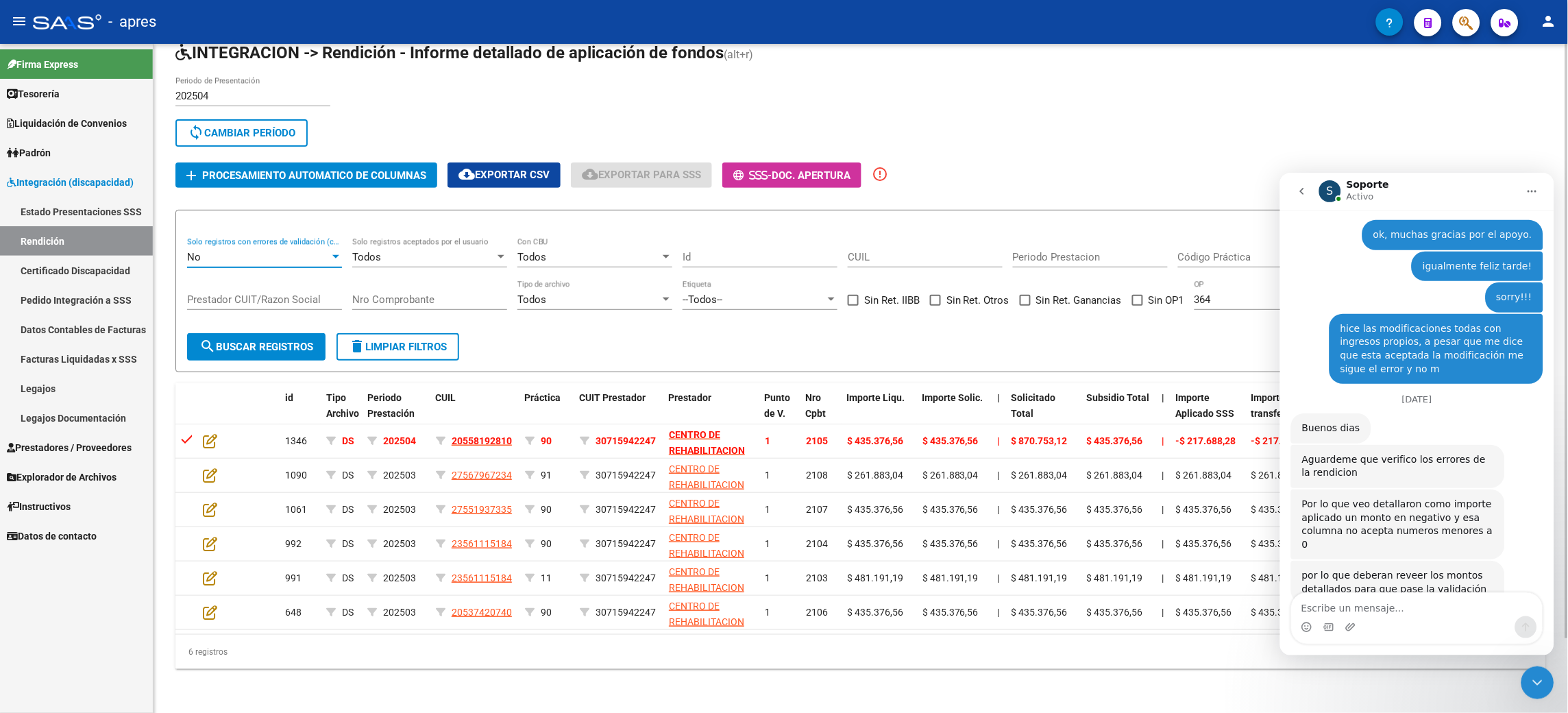
click at [223, 251] on div "No" at bounding box center [258, 256] width 143 height 12
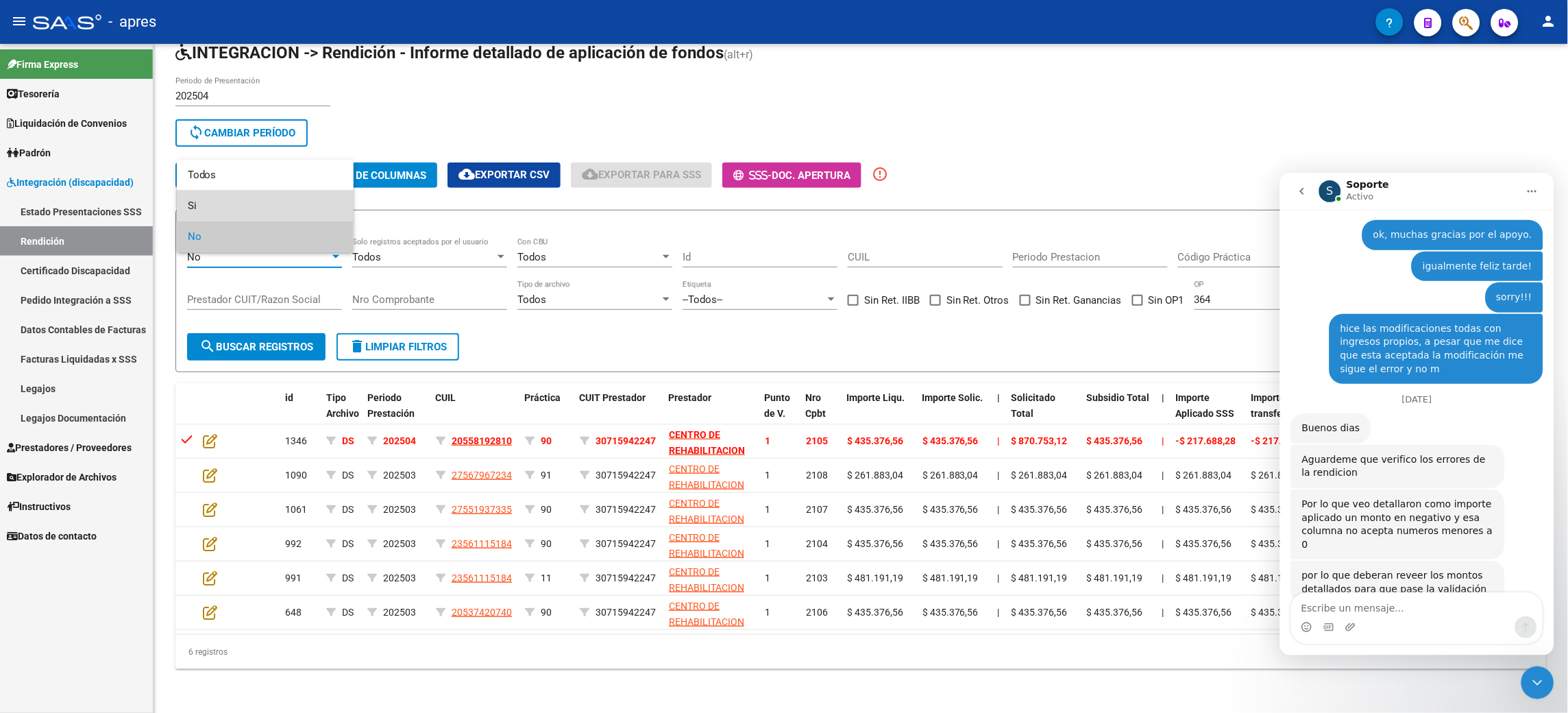
click at [218, 204] on span "Si" at bounding box center [265, 206] width 155 height 31
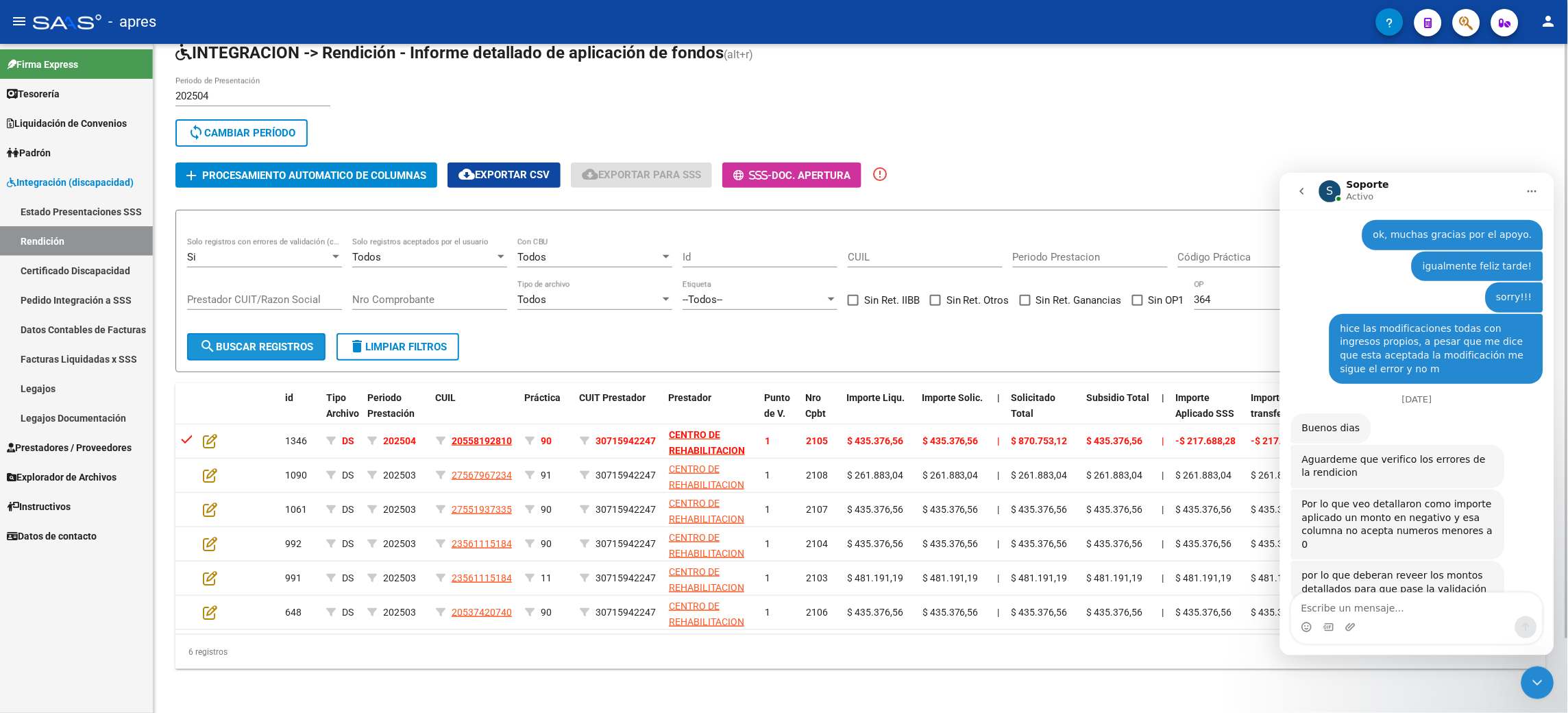
click at [235, 333] on button "search Buscar registros" at bounding box center [256, 347] width 139 height 27
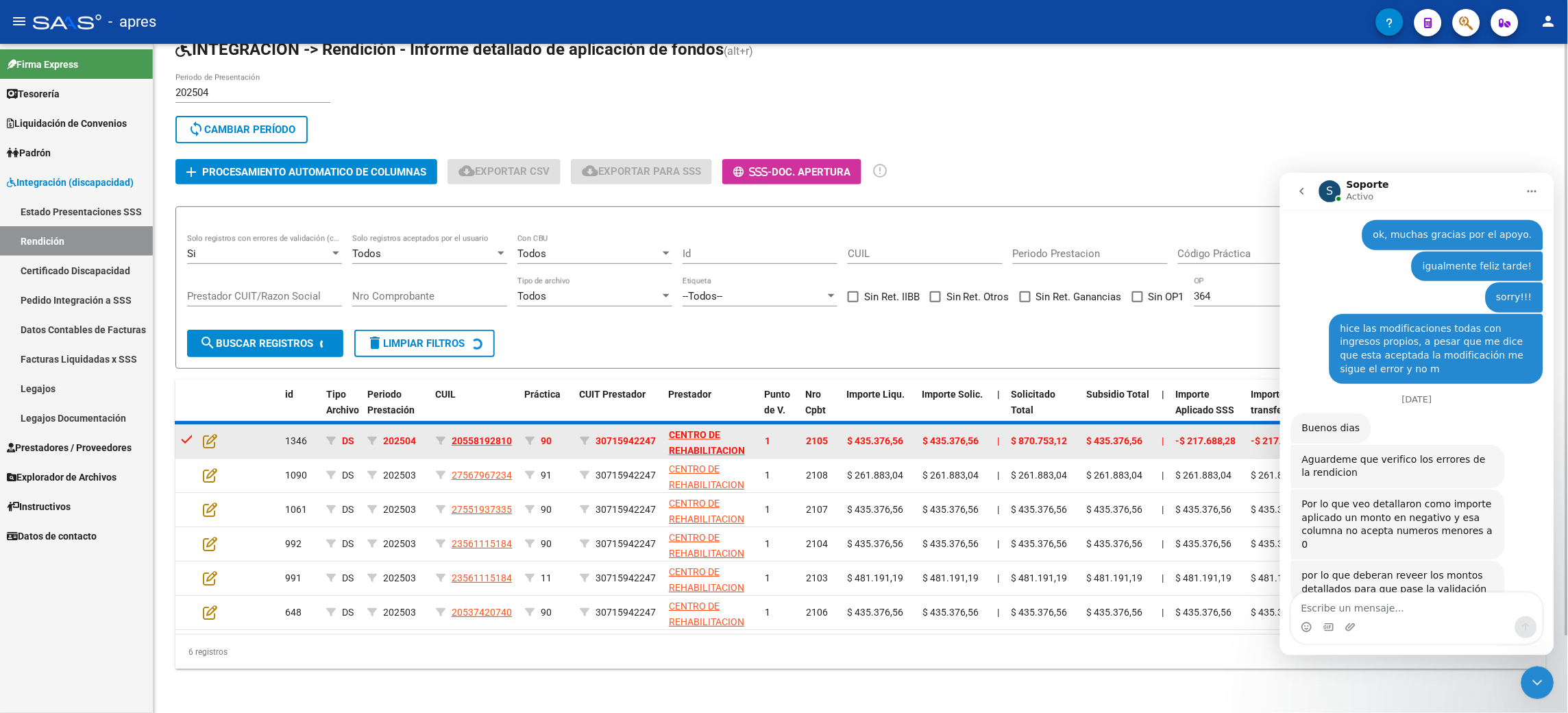
scroll to position [0, 0]
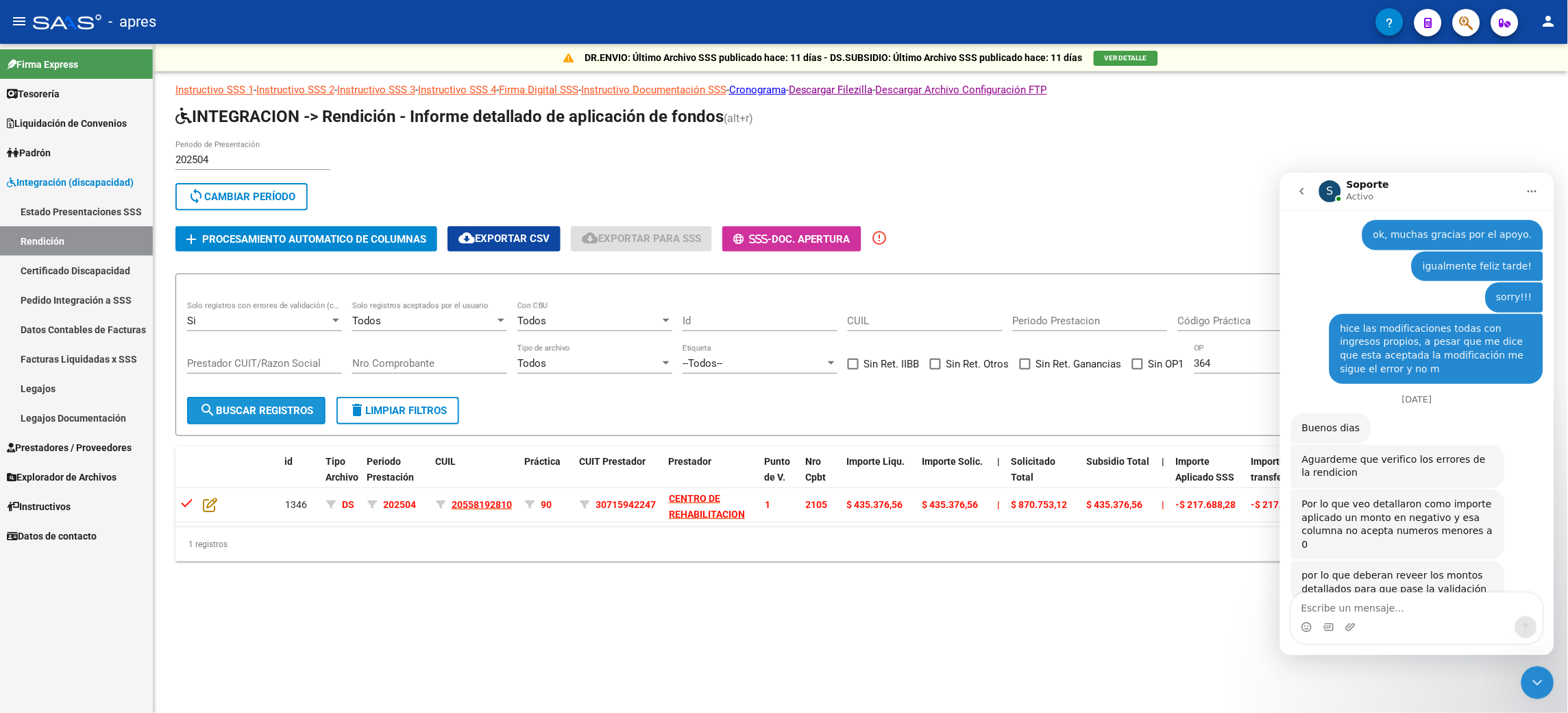
click at [252, 356] on button "search Buscar registros" at bounding box center [256, 411] width 139 height 27
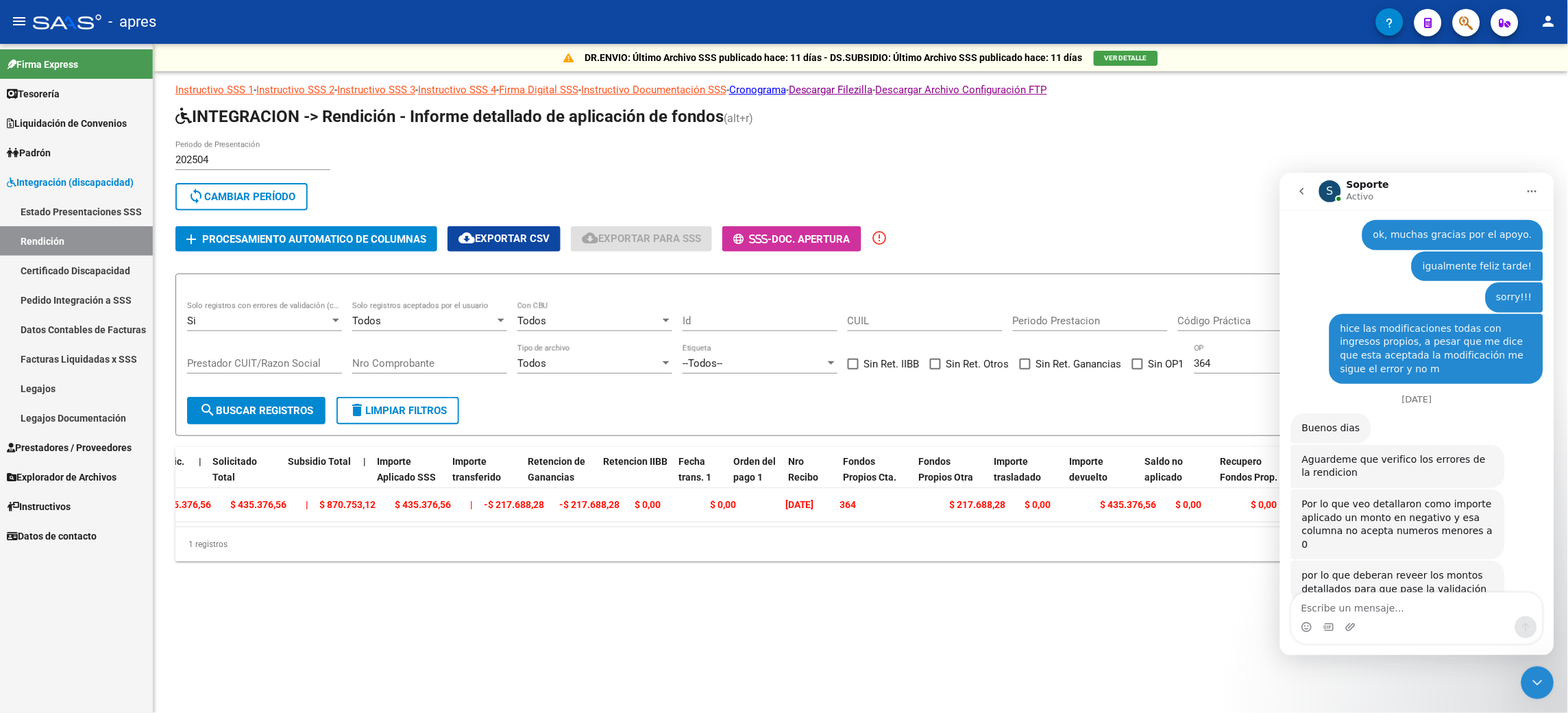
scroll to position [0, 806]
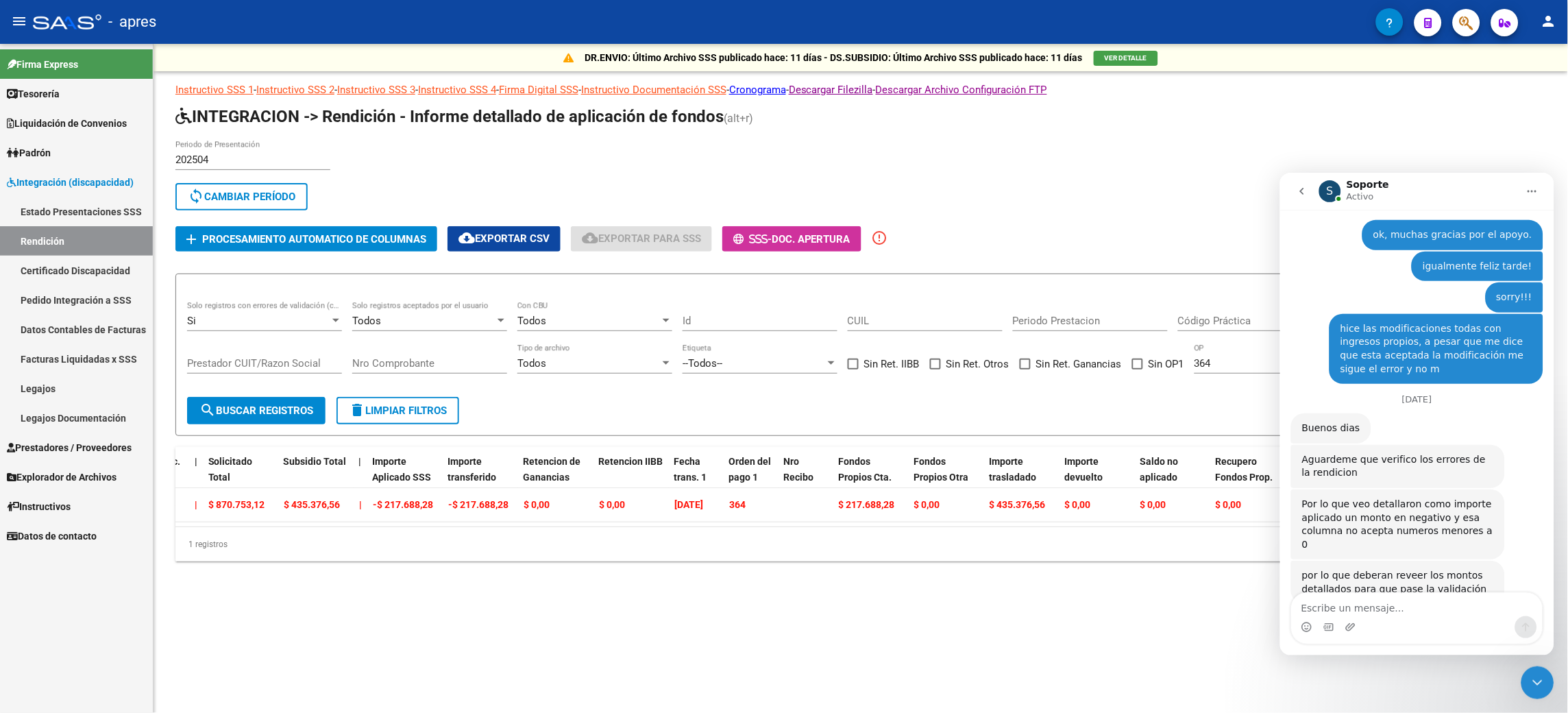
drag, startPoint x: 898, startPoint y: 563, endPoint x: 755, endPoint y: 563, distance: 143.0
click at [755, 356] on div "1 registros" at bounding box center [861, 544] width 1371 height 34
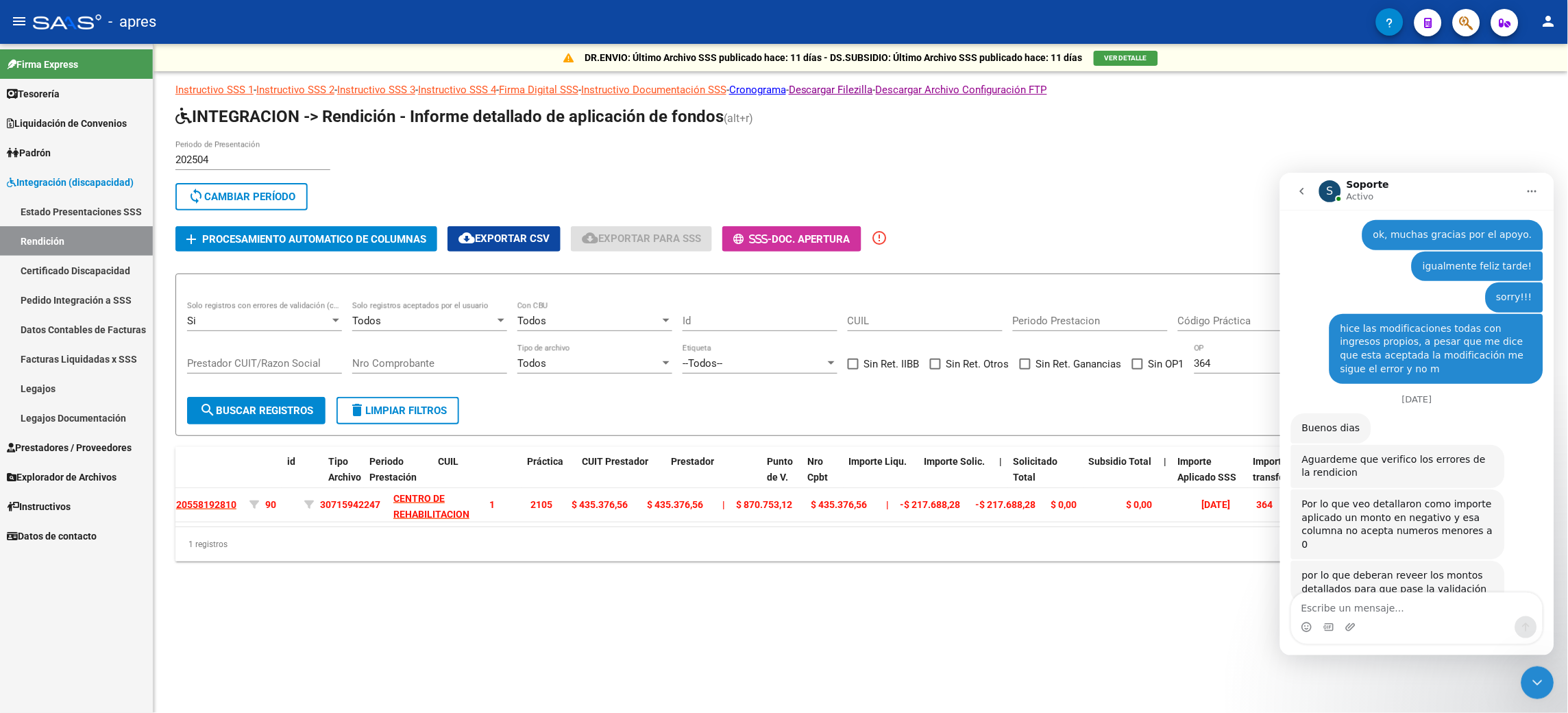
scroll to position [0, 0]
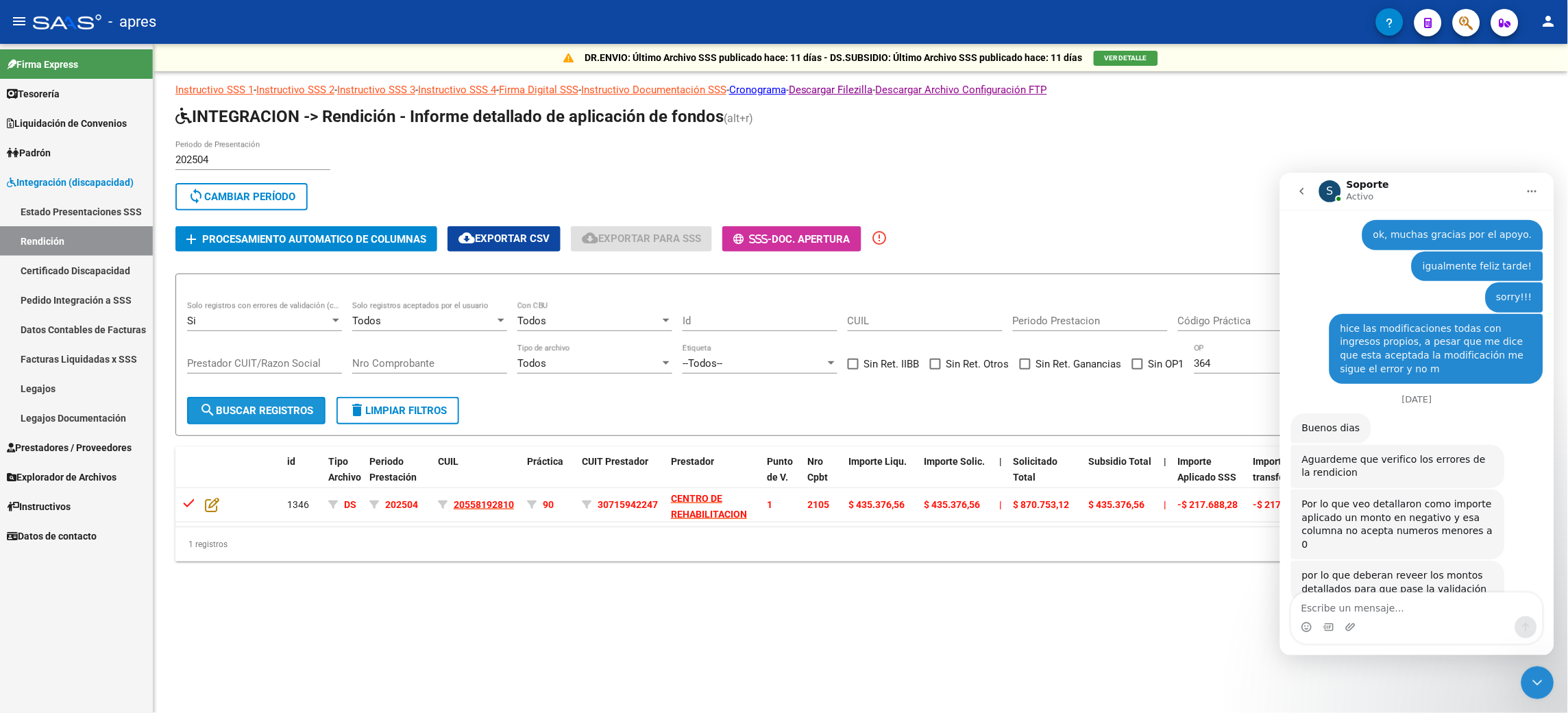
drag, startPoint x: 288, startPoint y: 404, endPoint x: 261, endPoint y: 411, distance: 27.9
click at [261, 356] on span "search Buscar registros" at bounding box center [256, 410] width 114 height 12
click at [387, 356] on span "delete Limpiar filtros" at bounding box center [398, 410] width 98 height 12
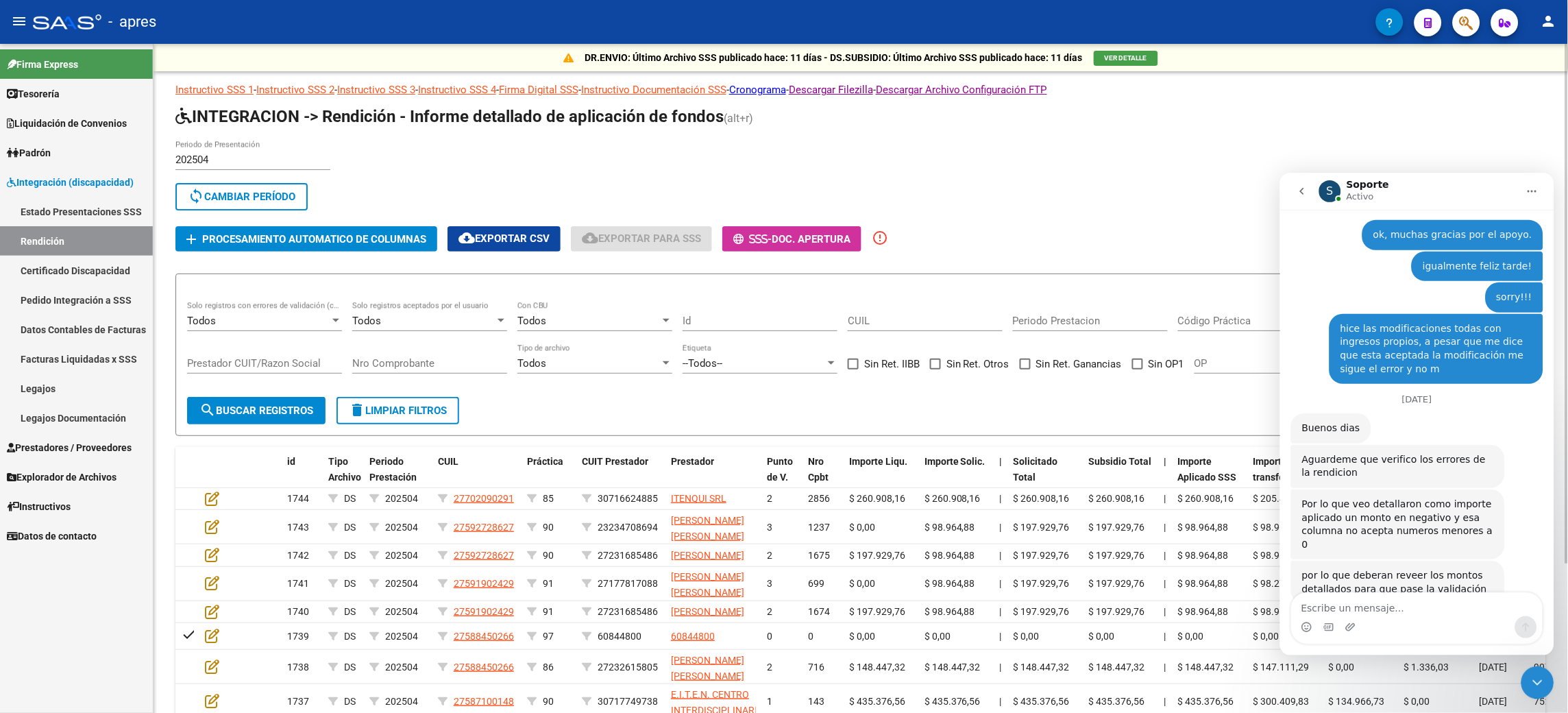
scroll to position [2716, 0]
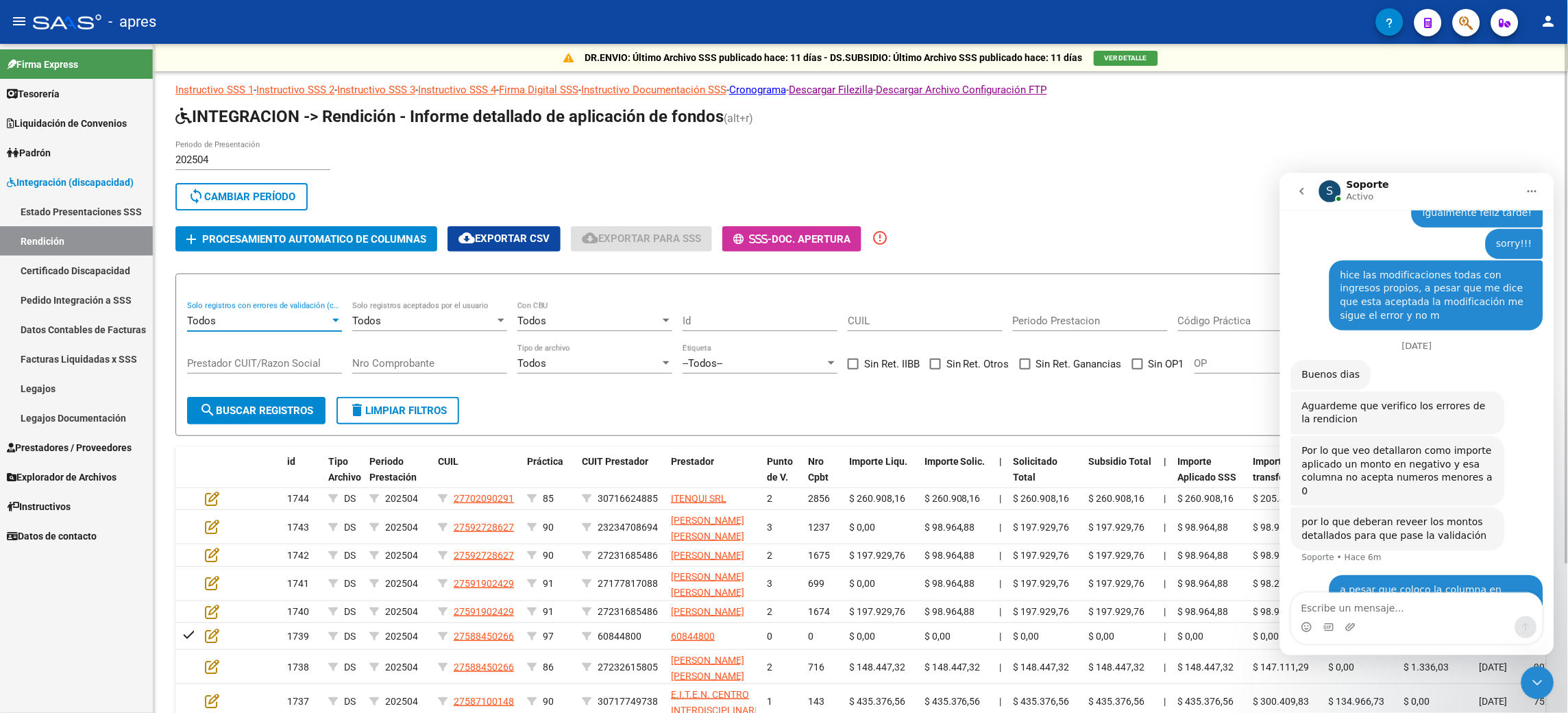
click at [263, 315] on div "Todos" at bounding box center [258, 320] width 143 height 12
click at [222, 340] on span "Si" at bounding box center [265, 351] width 155 height 31
click at [270, 356] on span "search Buscar registros" at bounding box center [256, 410] width 114 height 12
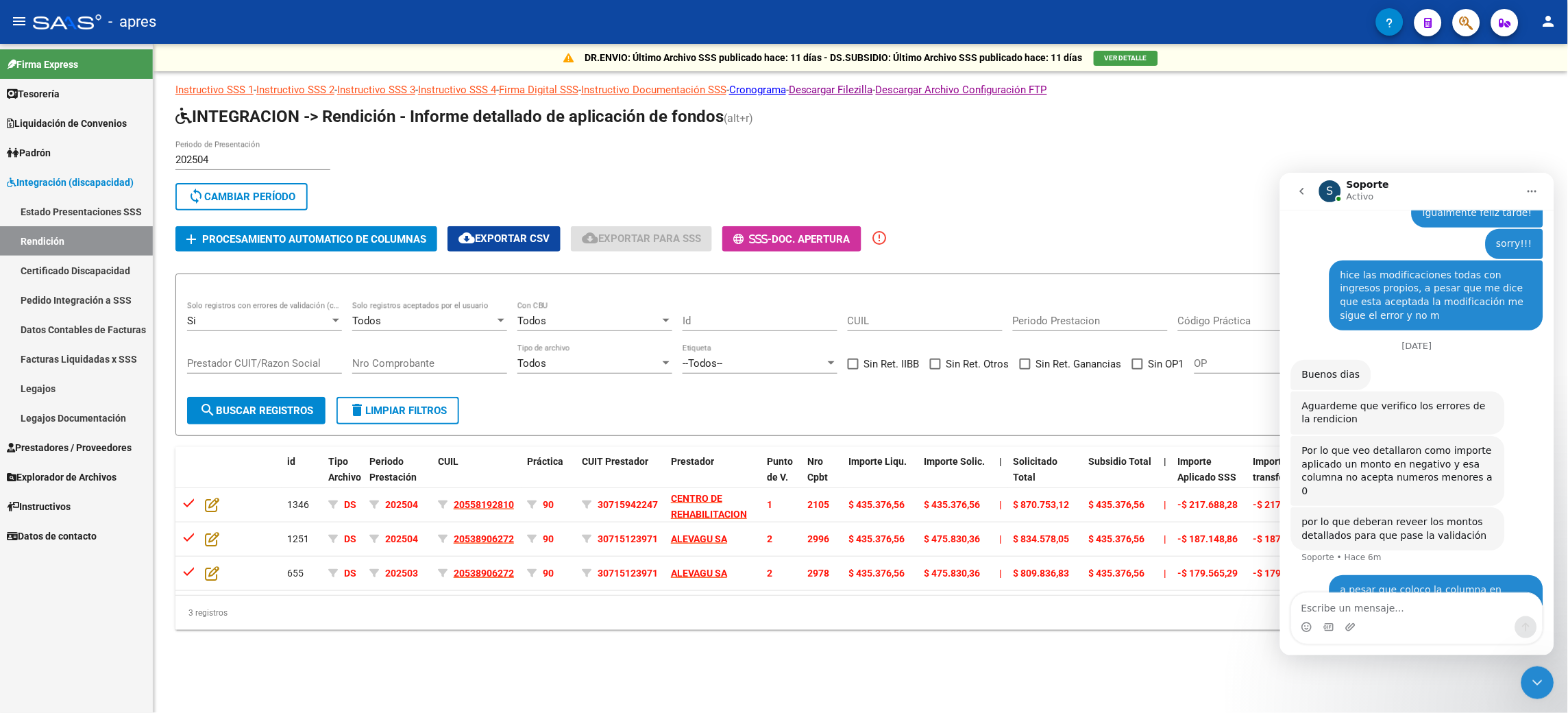
scroll to position [2663, 0]
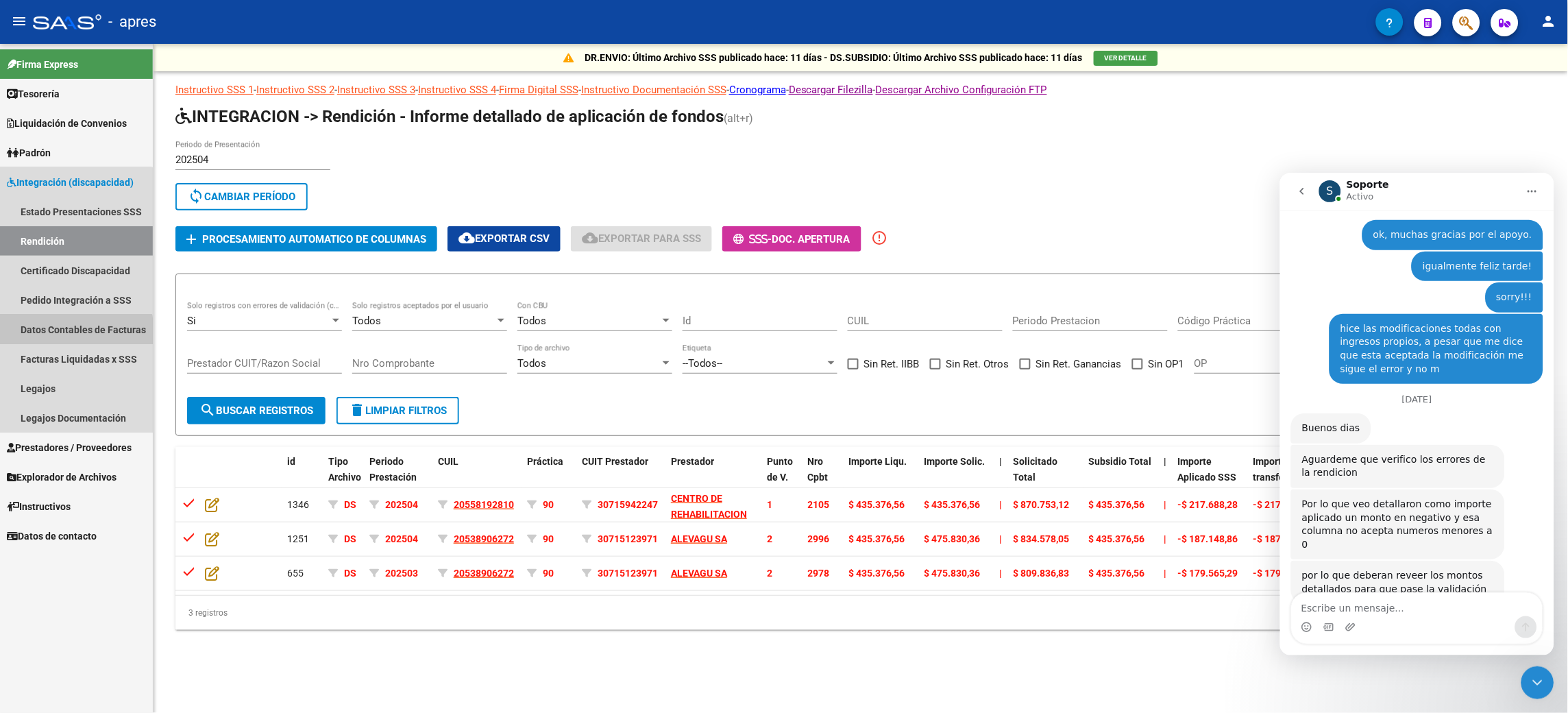
click at [69, 332] on link "Datos Contables de Facturas" at bounding box center [77, 329] width 153 height 30
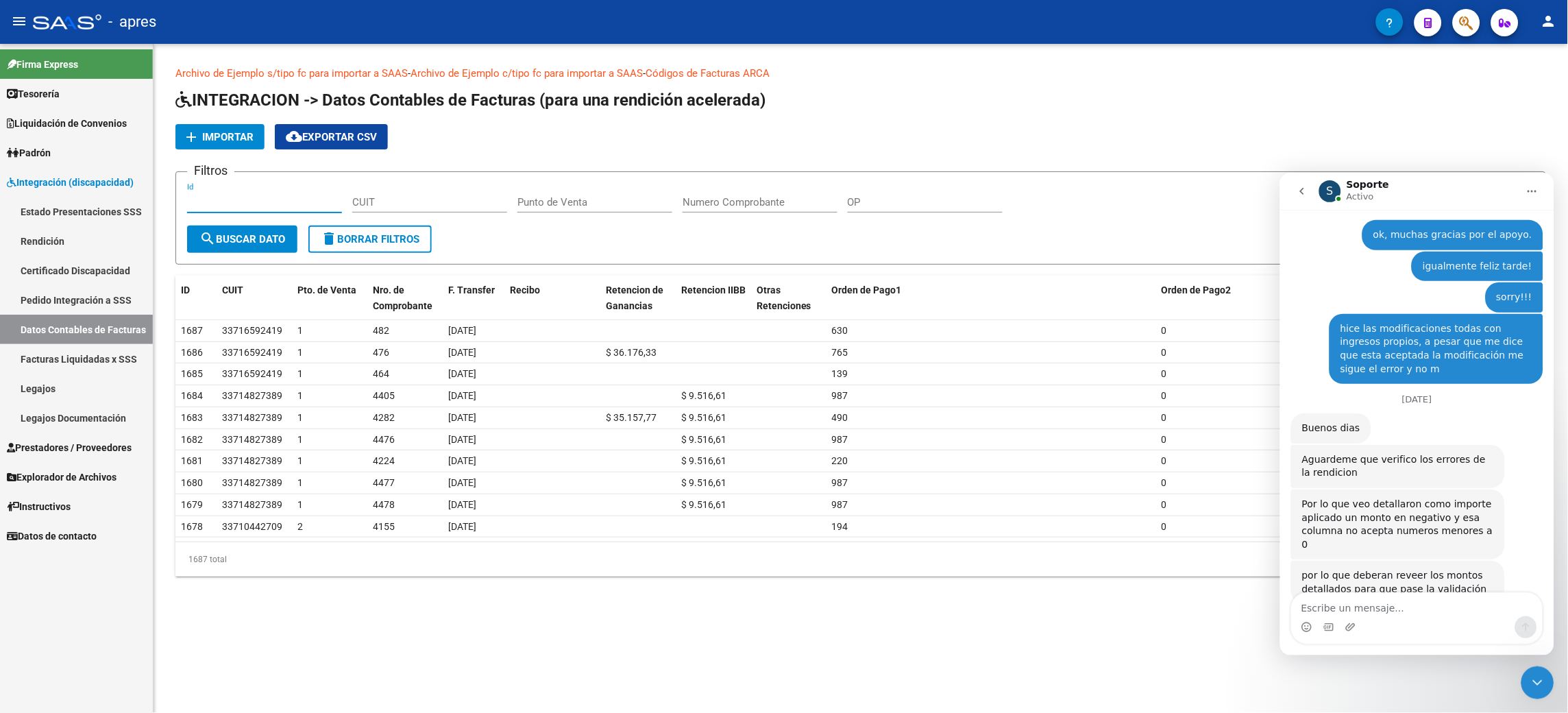
click at [290, 202] on input "Id" at bounding box center [265, 202] width 155 height 12
type input "1346"
click at [242, 233] on span "search Buscar Dato" at bounding box center [242, 239] width 85 height 12
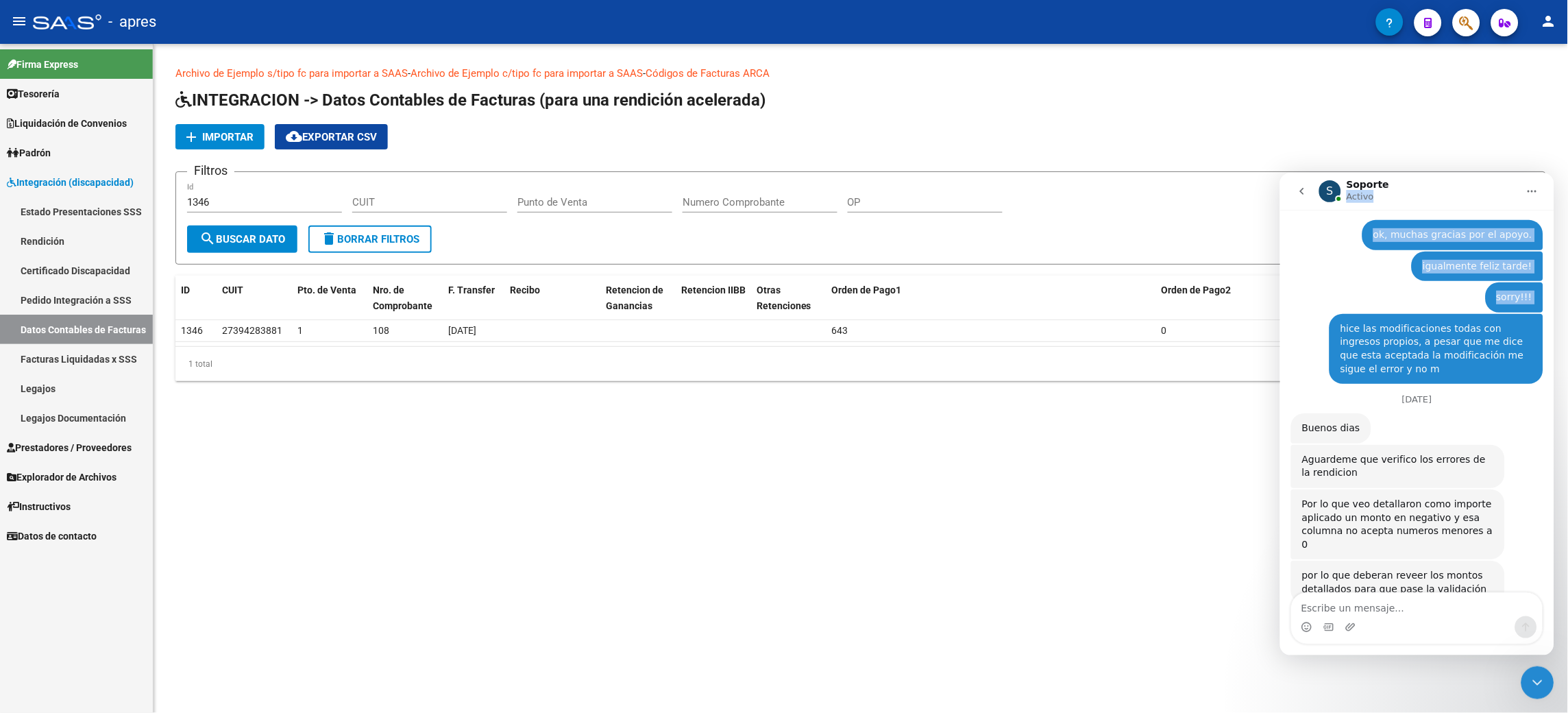
scroll to position [2614, 0]
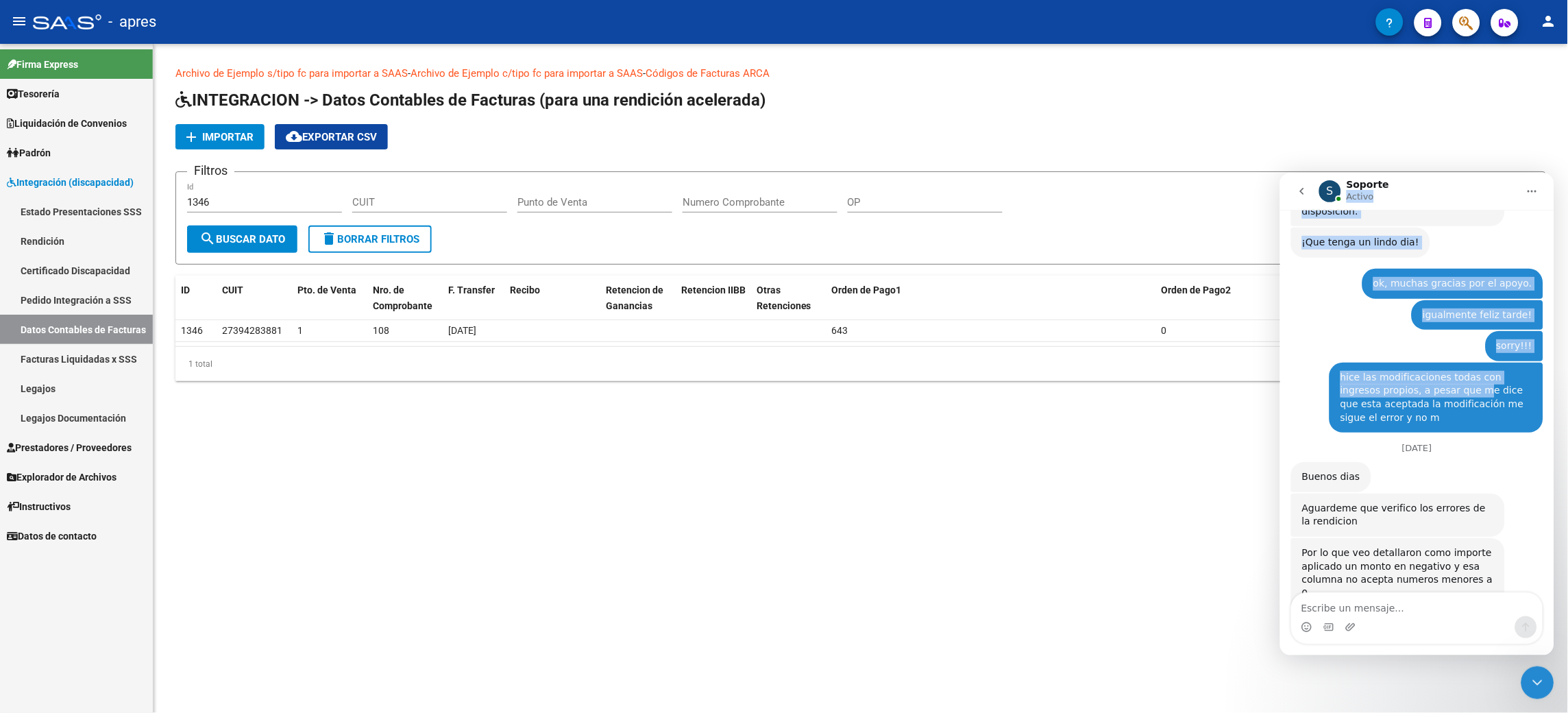
drag, startPoint x: 1450, startPoint y: 192, endPoint x: 1423, endPoint y: 279, distance: 91.1
click at [783, 279] on div "S Soporte Activo Somos el equipo de soporte del sistema. Si algo no funciona po…" at bounding box center [1417, 413] width 274 height 482
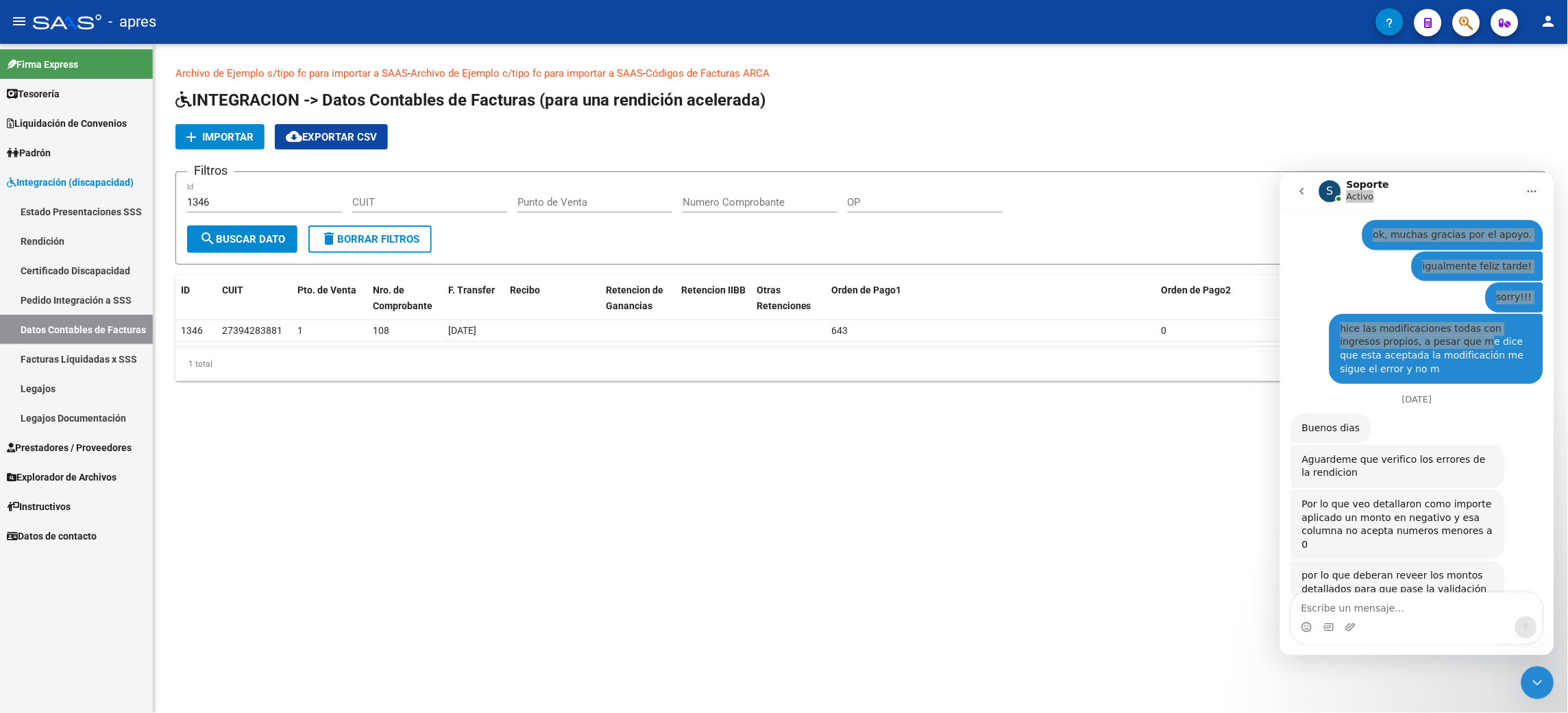
click at [783, 356] on icon "Cerrar Intercom Messenger" at bounding box center [1537, 682] width 16 height 16
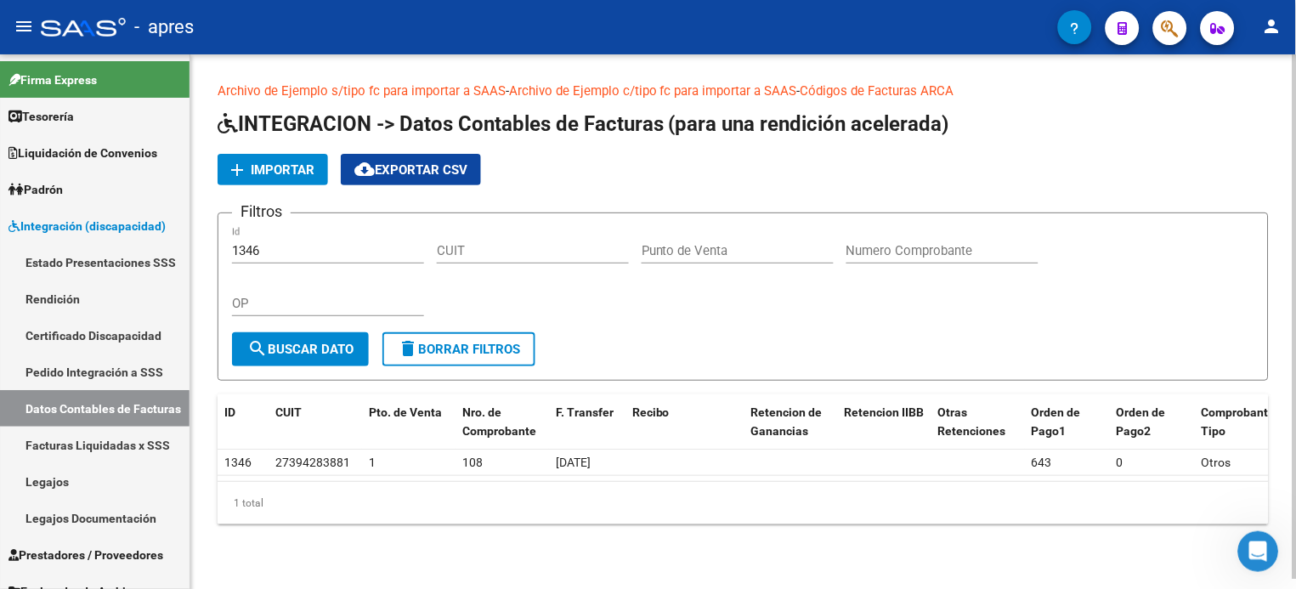
scroll to position [0, 3]
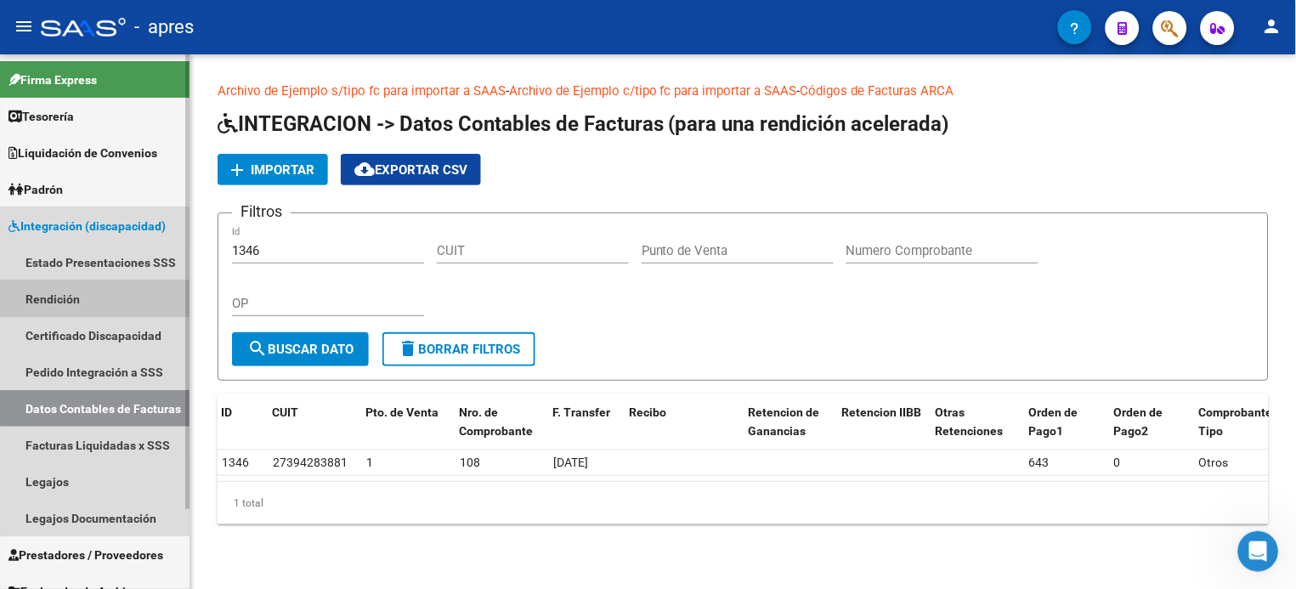
click at [65, 297] on link "Rendición" at bounding box center [95, 298] width 190 height 37
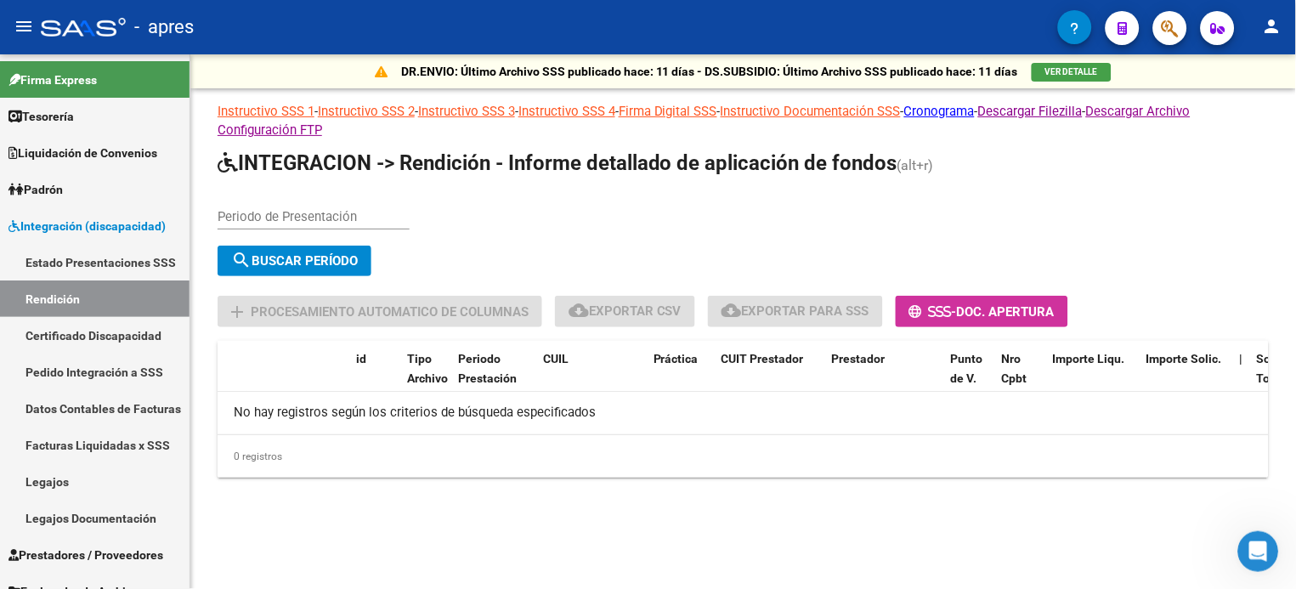
click at [323, 190] on app-list-header "INTEGRACION -> Rendición - Informe detallado de aplicación de fondos (alt+r) Pe…" at bounding box center [743, 239] width 1051 height 178
click at [317, 218] on input "Periodo de Presentación" at bounding box center [314, 216] width 192 height 15
type input "202504"
click at [317, 253] on span "search Buscar Período" at bounding box center [294, 260] width 127 height 15
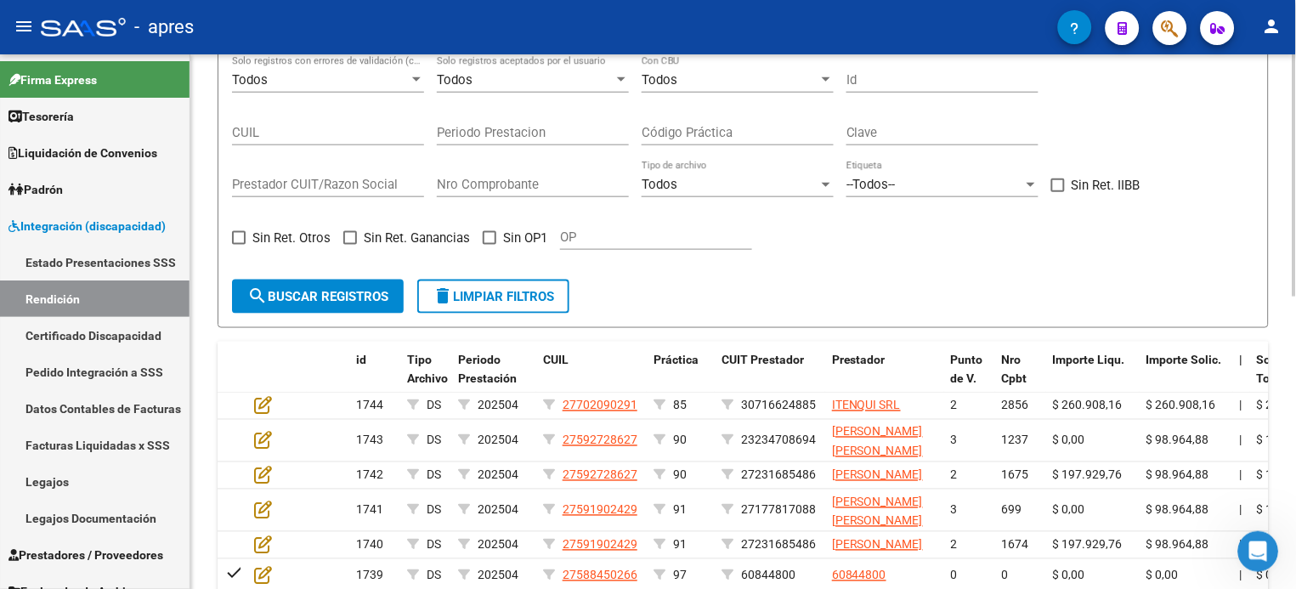
scroll to position [227, 0]
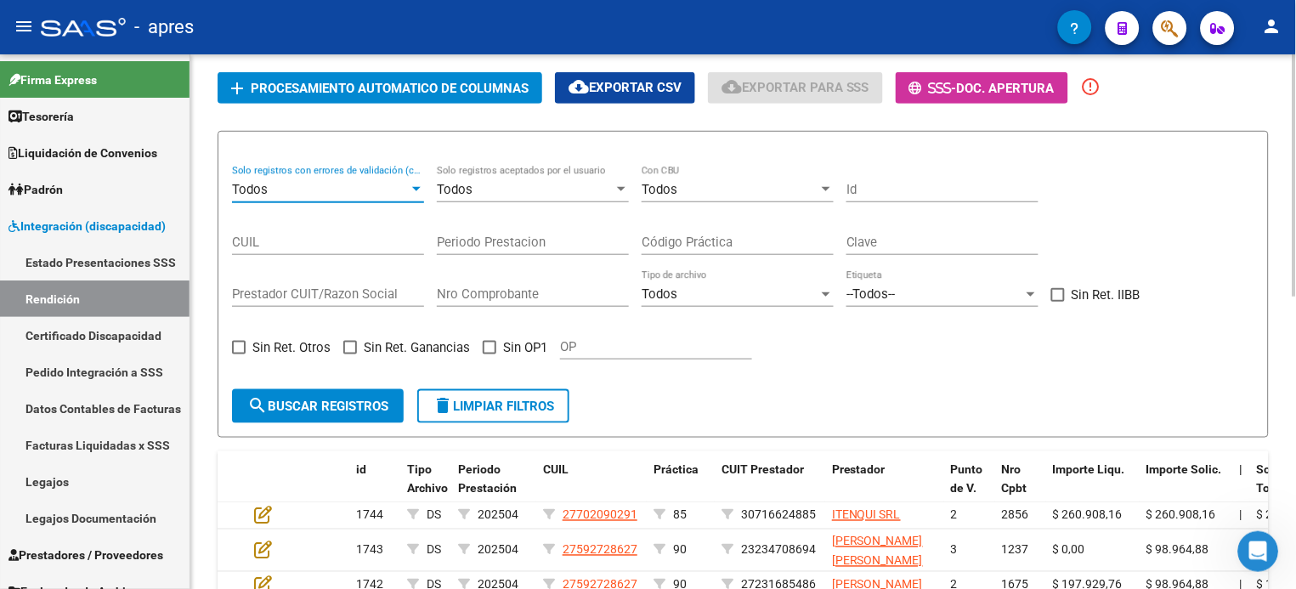
click at [280, 184] on div "Todos" at bounding box center [320, 189] width 177 height 15
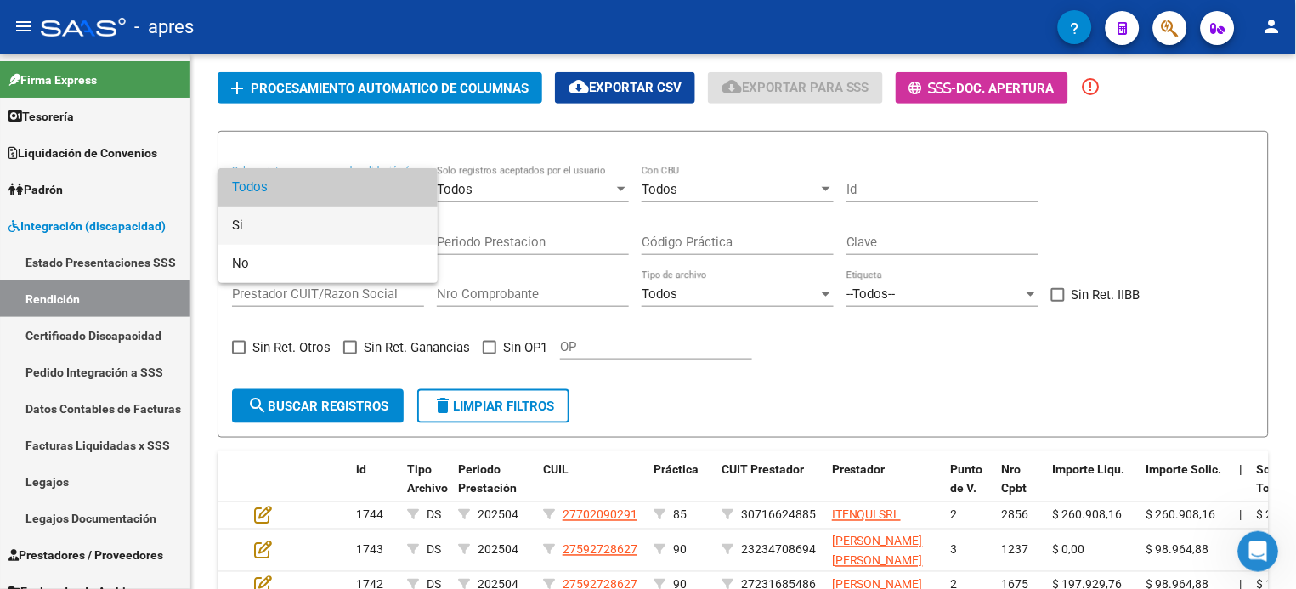
click at [258, 218] on span "Si" at bounding box center [328, 226] width 192 height 38
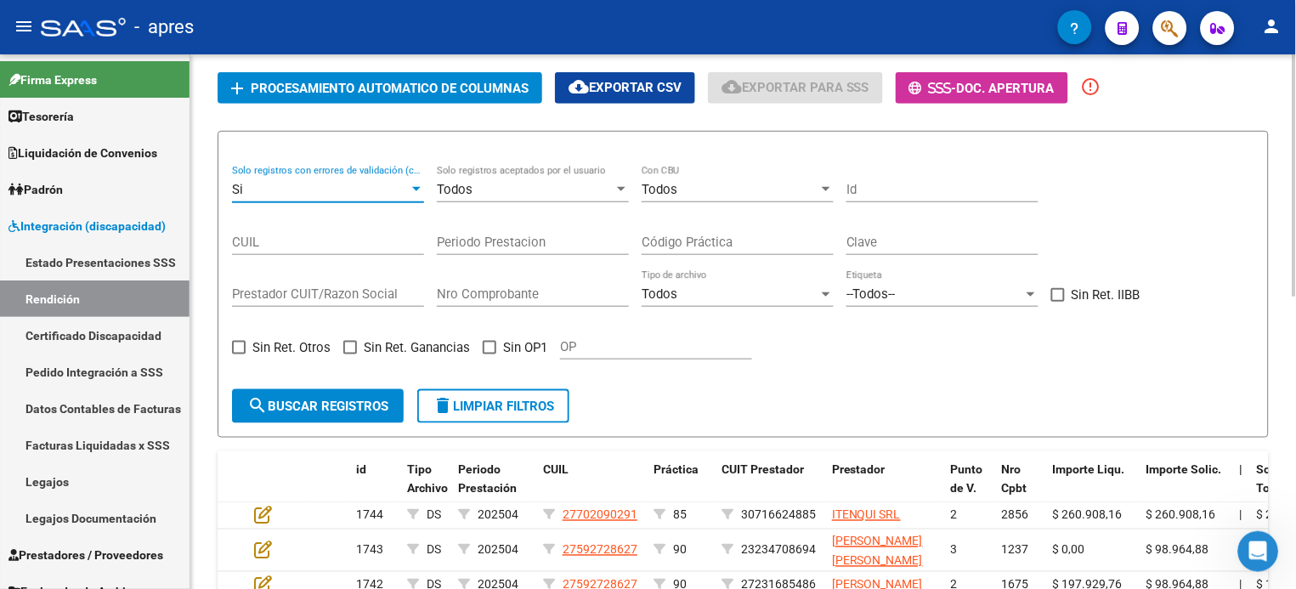
click at [290, 391] on button "search Buscar registros" at bounding box center [318, 406] width 172 height 34
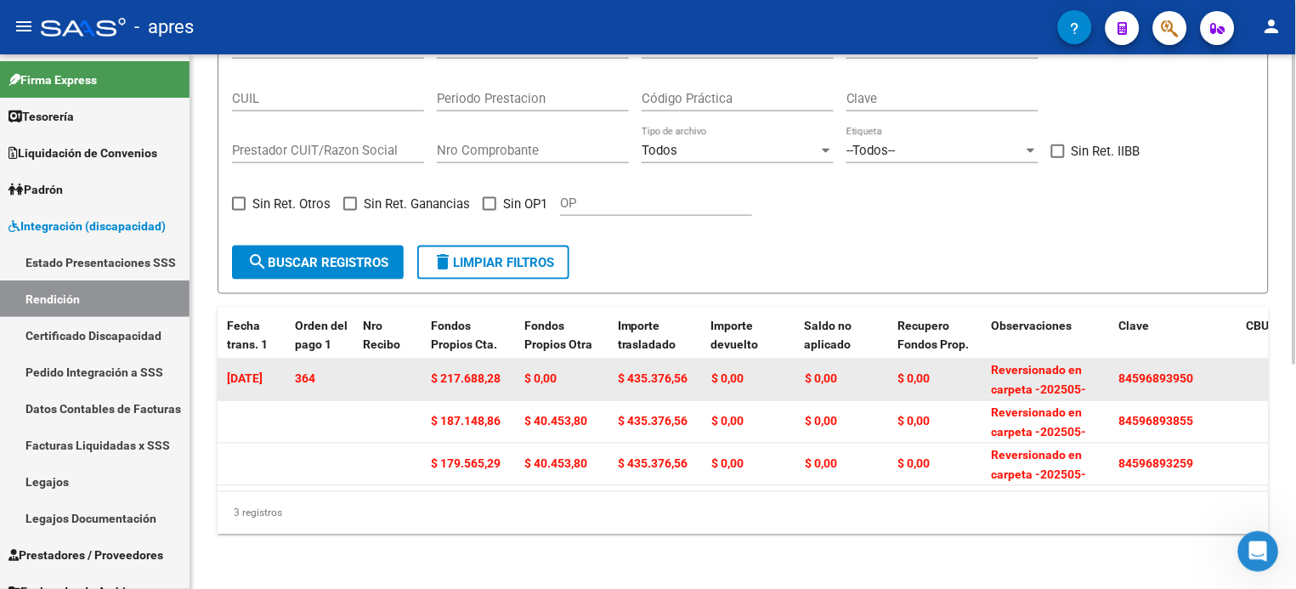
scroll to position [0, 1583]
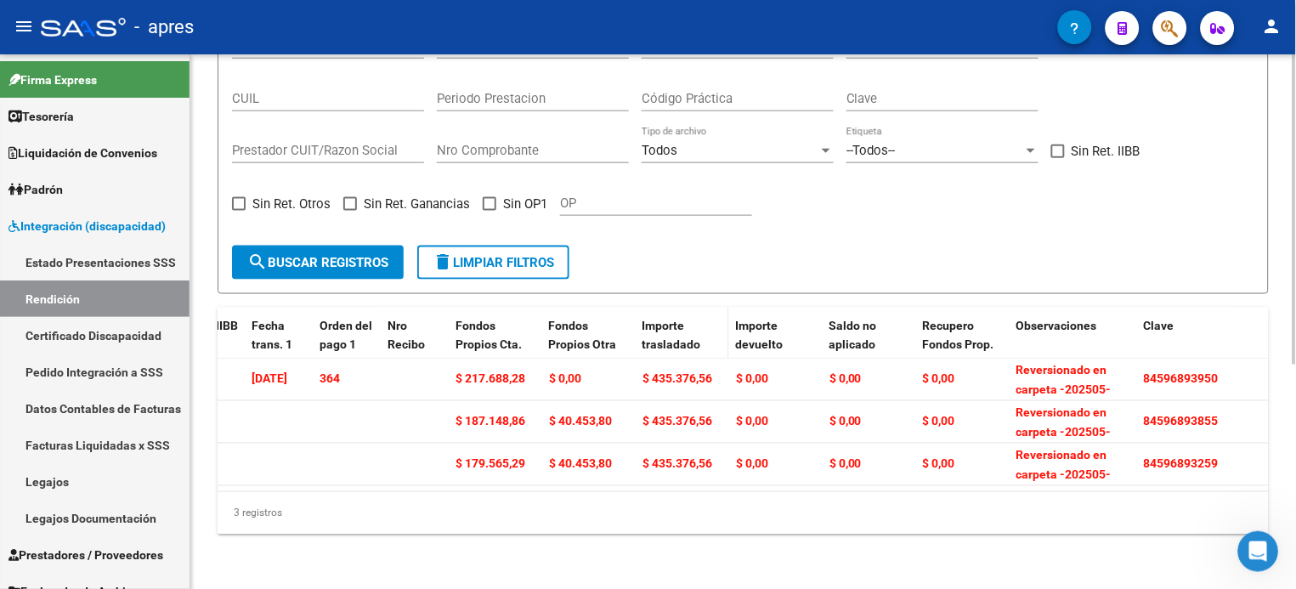
click at [661, 320] on span "Importe trasladado" at bounding box center [671, 335] width 59 height 33
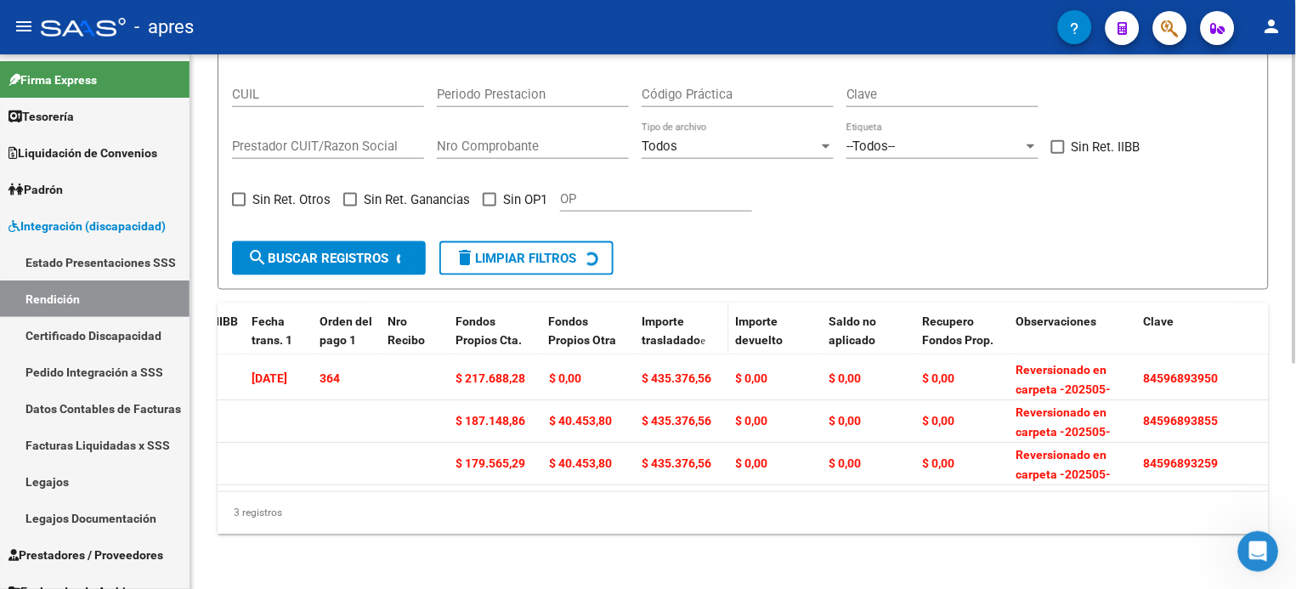
click at [661, 320] on span "Importe trasladado" at bounding box center [671, 330] width 59 height 33
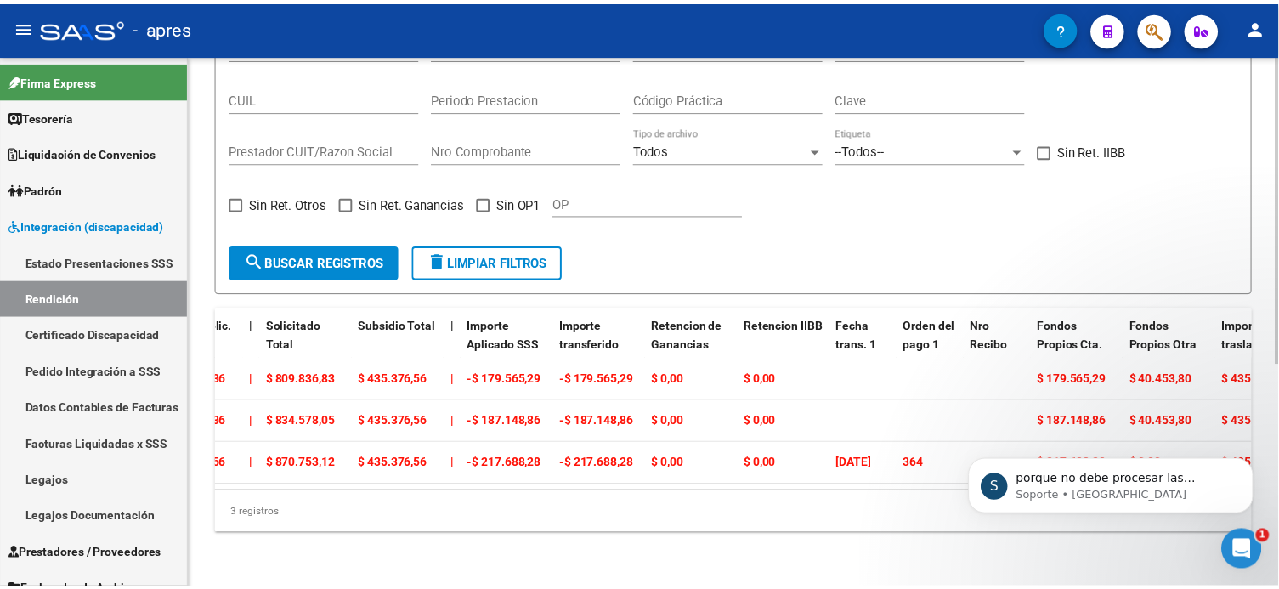
scroll to position [0, 1837]
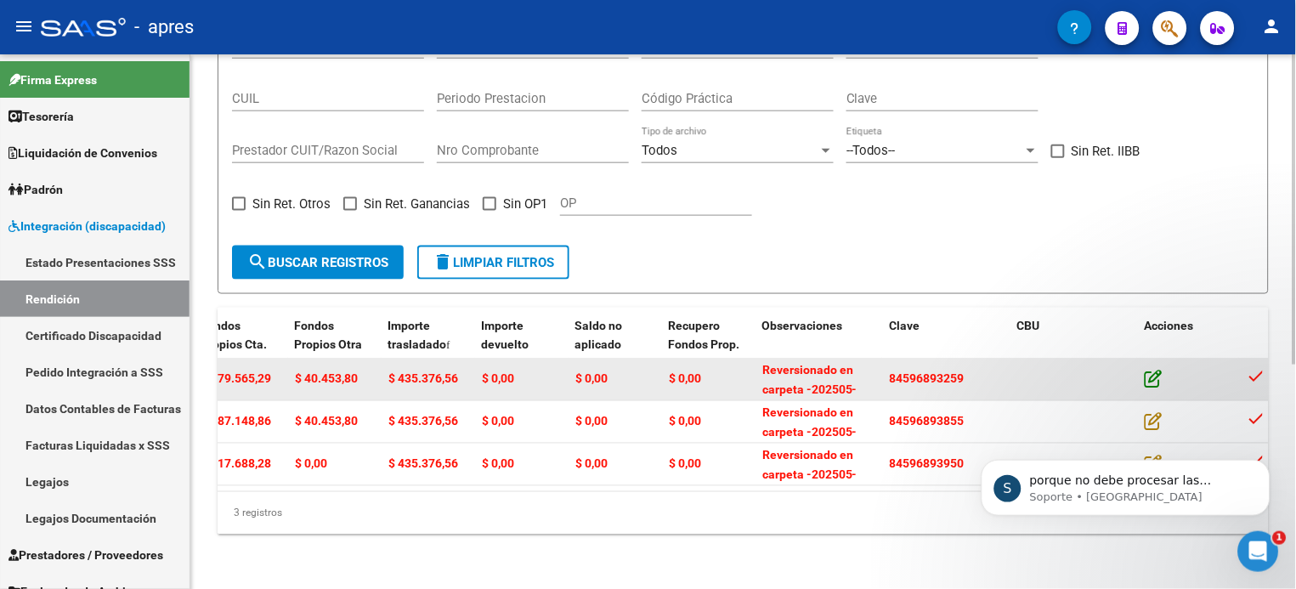
click at [971, 370] on icon at bounding box center [1154, 379] width 18 height 19
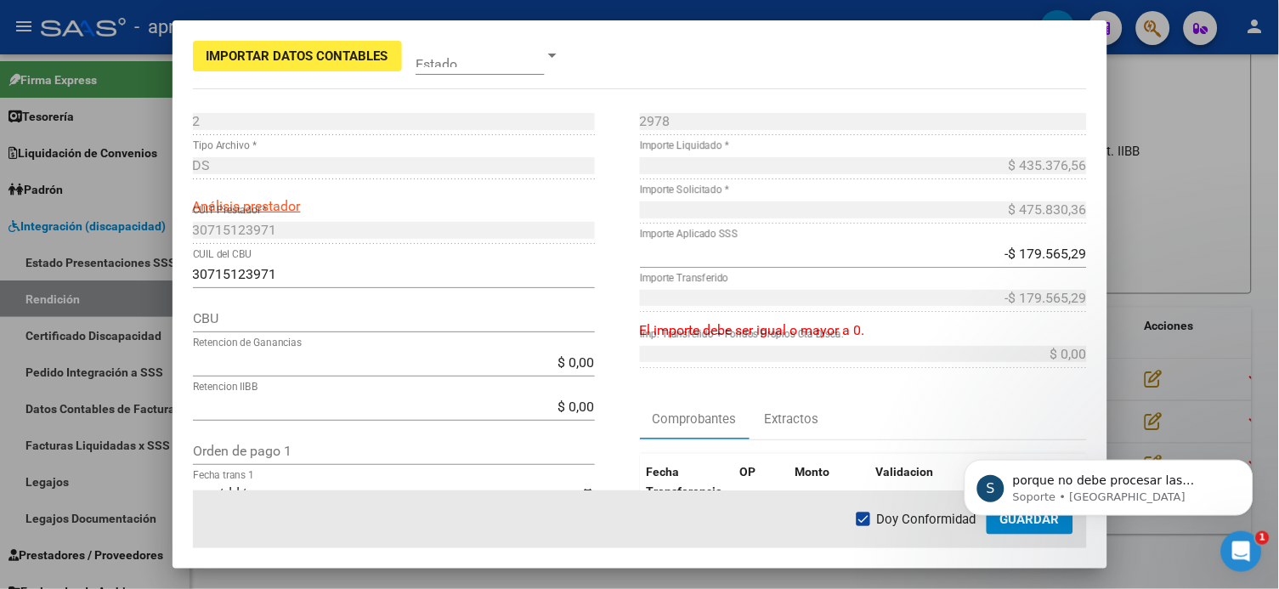
drag, startPoint x: 500, startPoint y: 352, endPoint x: 509, endPoint y: 358, distance: 11.1
click at [507, 356] on div "$ 0,00 Retencion de Ganancias" at bounding box center [394, 362] width 402 height 27
drag, startPoint x: 522, startPoint y: 365, endPoint x: 647, endPoint y: 395, distance: 128.6
click at [647, 395] on div "2 Punto de Venta * DS Tipo Archivo * Análisis prestador 30715123971 CUIT Presta…" at bounding box center [640, 438] width 894 height 661
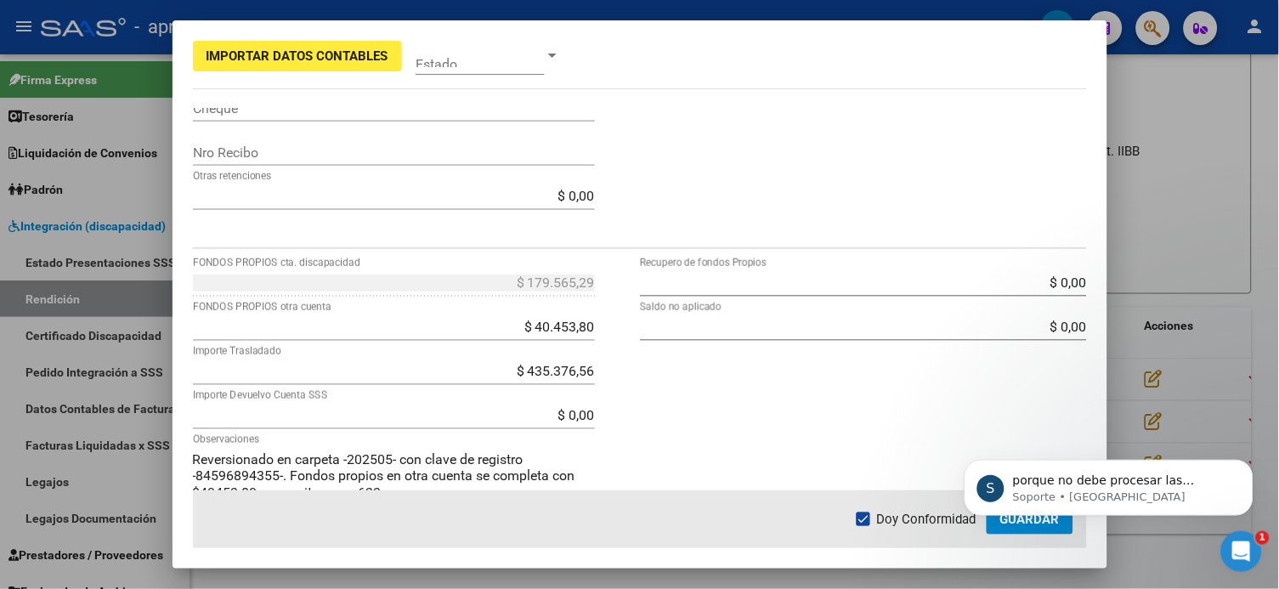
scroll to position [494, 0]
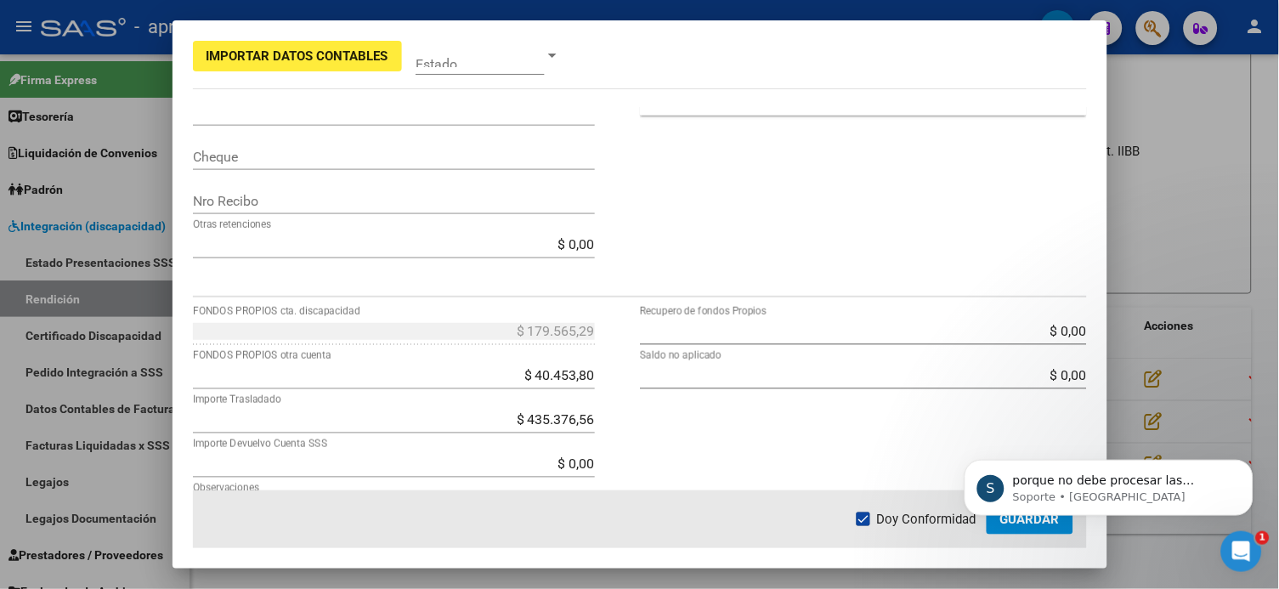
click at [520, 54] on span at bounding box center [480, 56] width 129 height 38
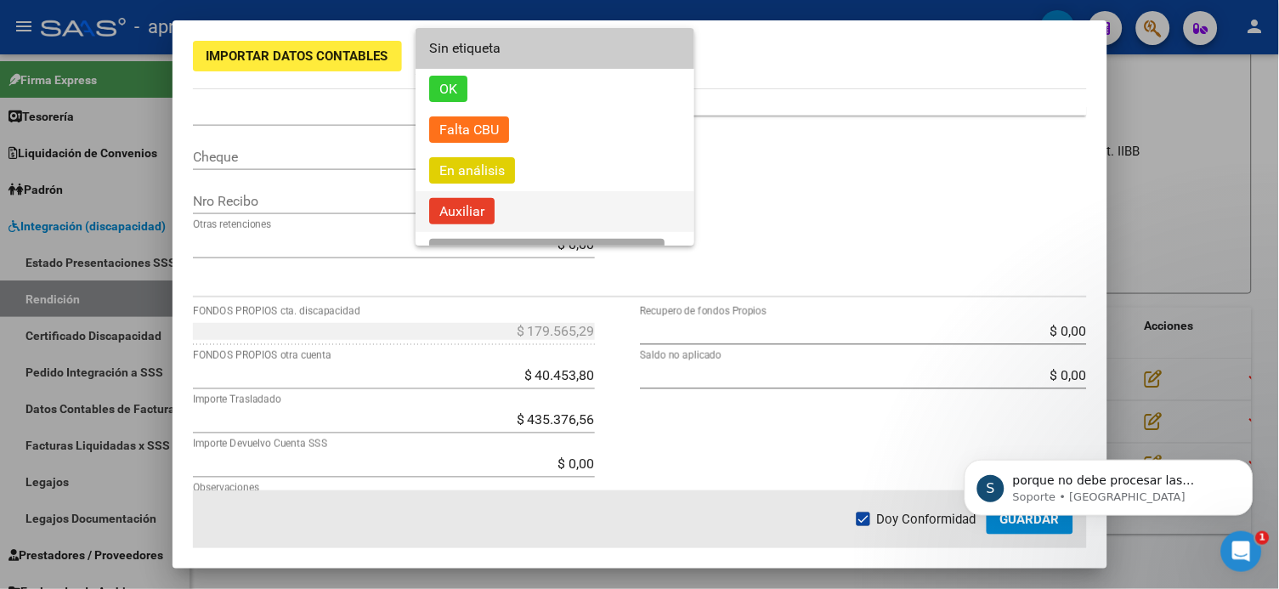
scroll to position [109, 0]
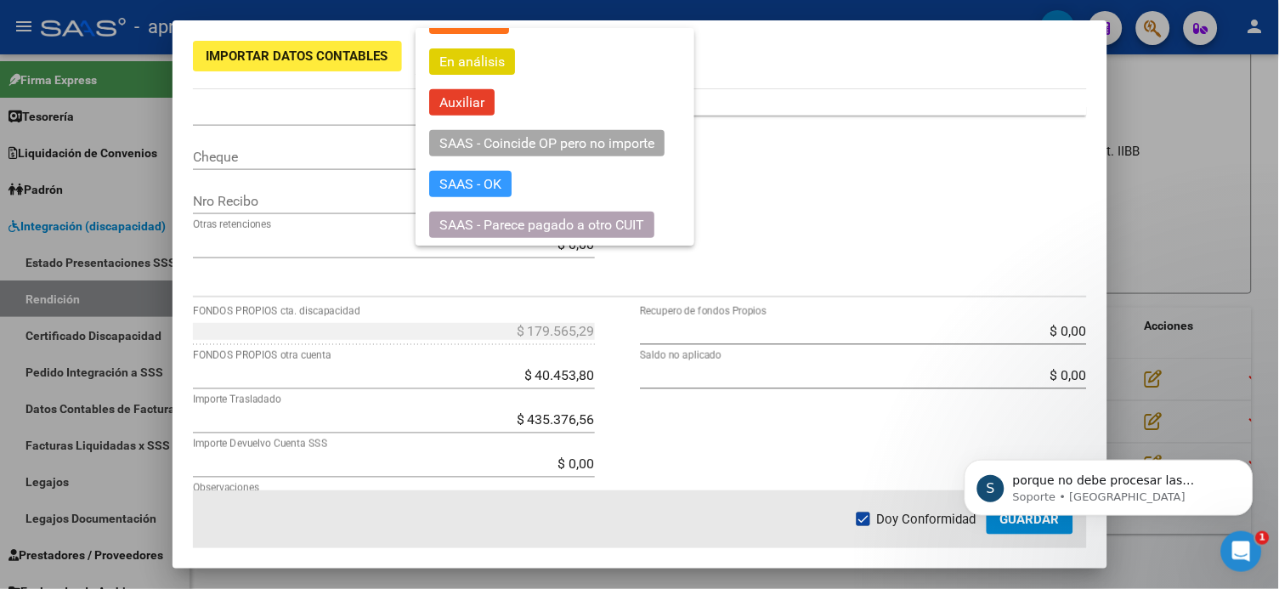
click at [817, 188] on div at bounding box center [639, 294] width 1279 height 589
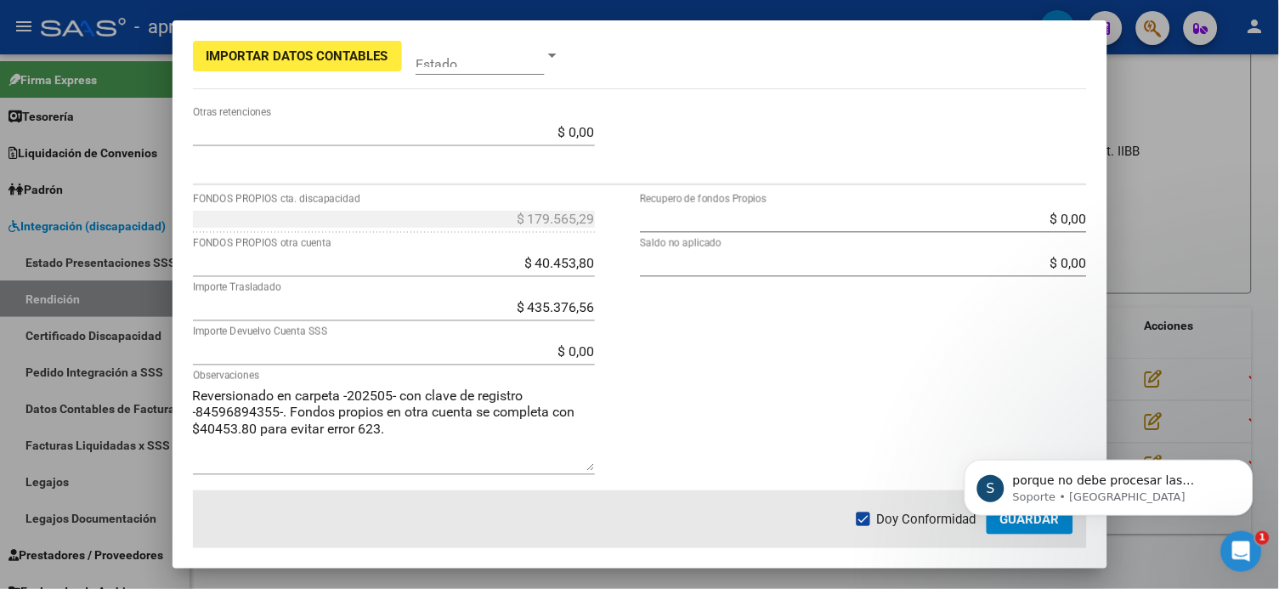
scroll to position [607, 0]
click at [971, 441] on div "Abrir Intercom Messenger" at bounding box center [1241, 551] width 56 height 56
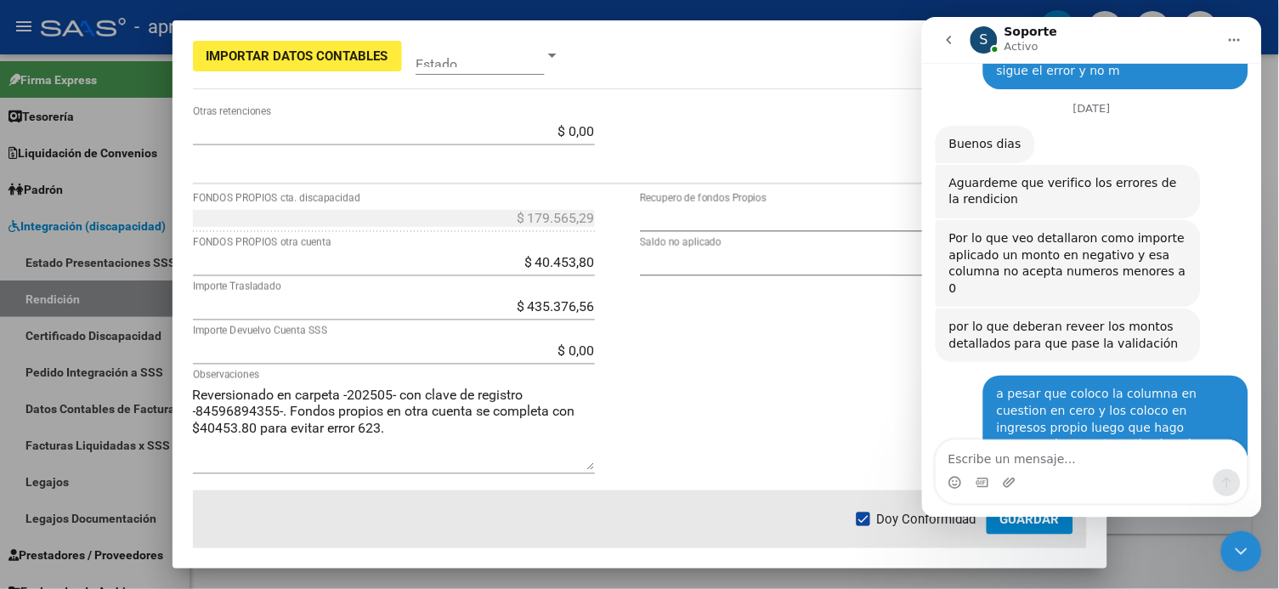
scroll to position [3545, 0]
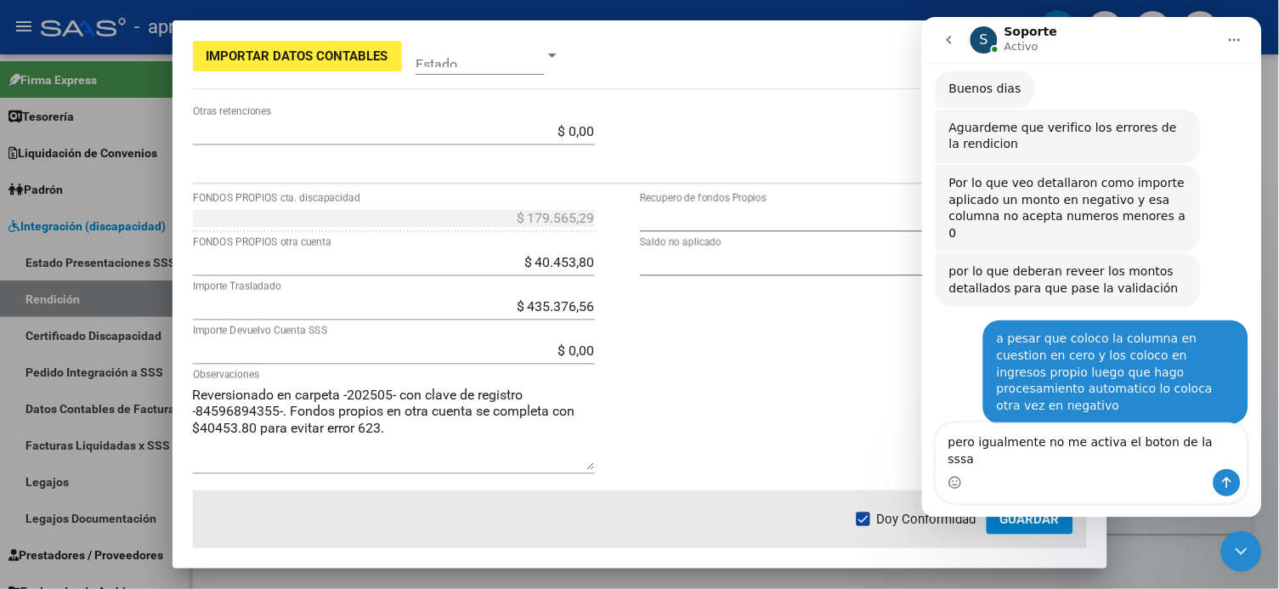
type textarea "pero igualmente no me activa el boton de la sssa"
click at [971, 441] on icon "Enviar un mensaje…" at bounding box center [1226, 482] width 9 height 11
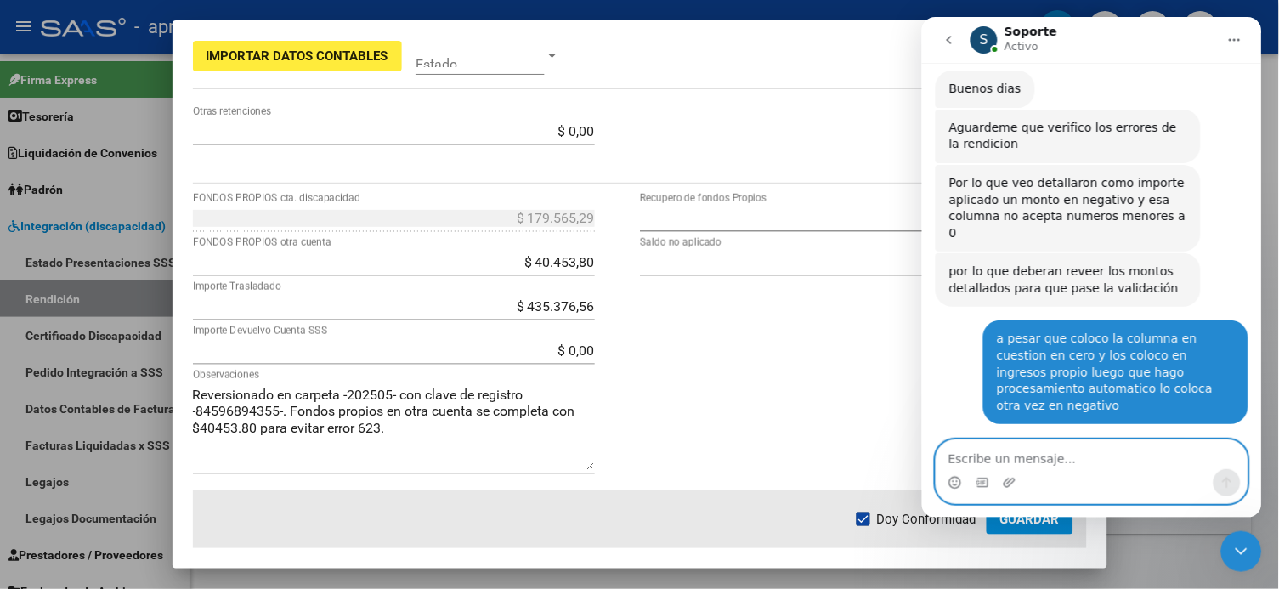
scroll to position [3585, 0]
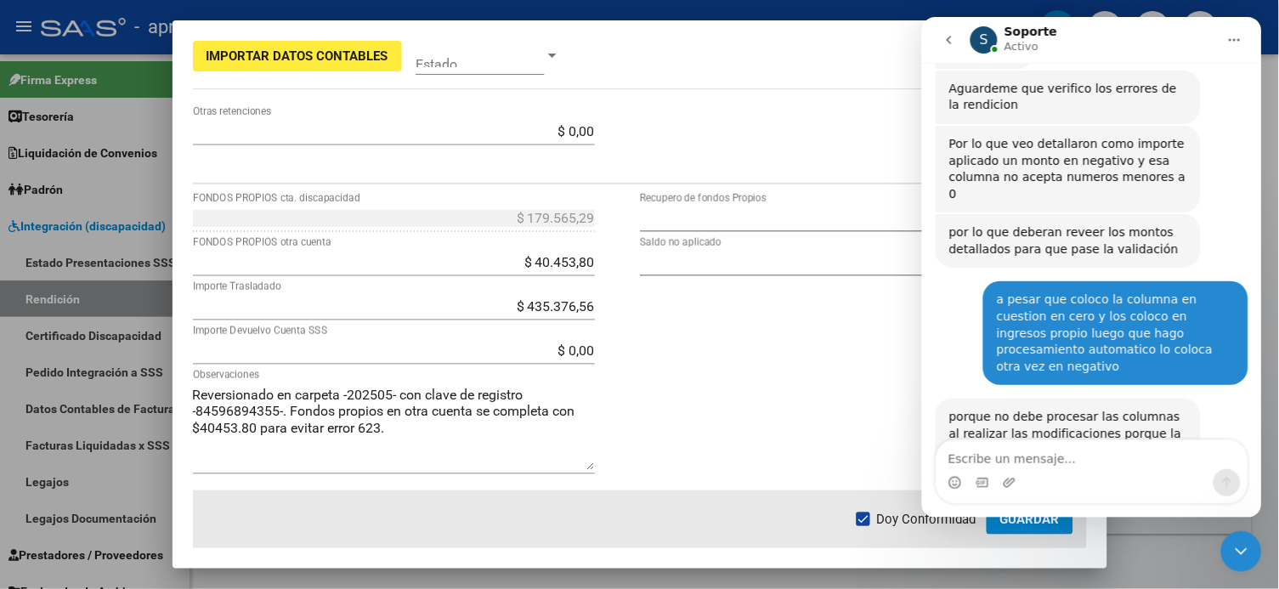
drag, startPoint x: 783, startPoint y: 444, endPoint x: 813, endPoint y: 444, distance: 30.6
click at [791, 441] on div "$ 0,00 Recupero de fondos Propios $ 0,00 Saldo no aplicado" at bounding box center [863, 348] width 447 height 286
drag, startPoint x: 1257, startPoint y: 553, endPoint x: 1237, endPoint y: 549, distance: 20.0
click at [971, 441] on div "Cerrar Intercom Messenger" at bounding box center [1240, 550] width 41 height 41
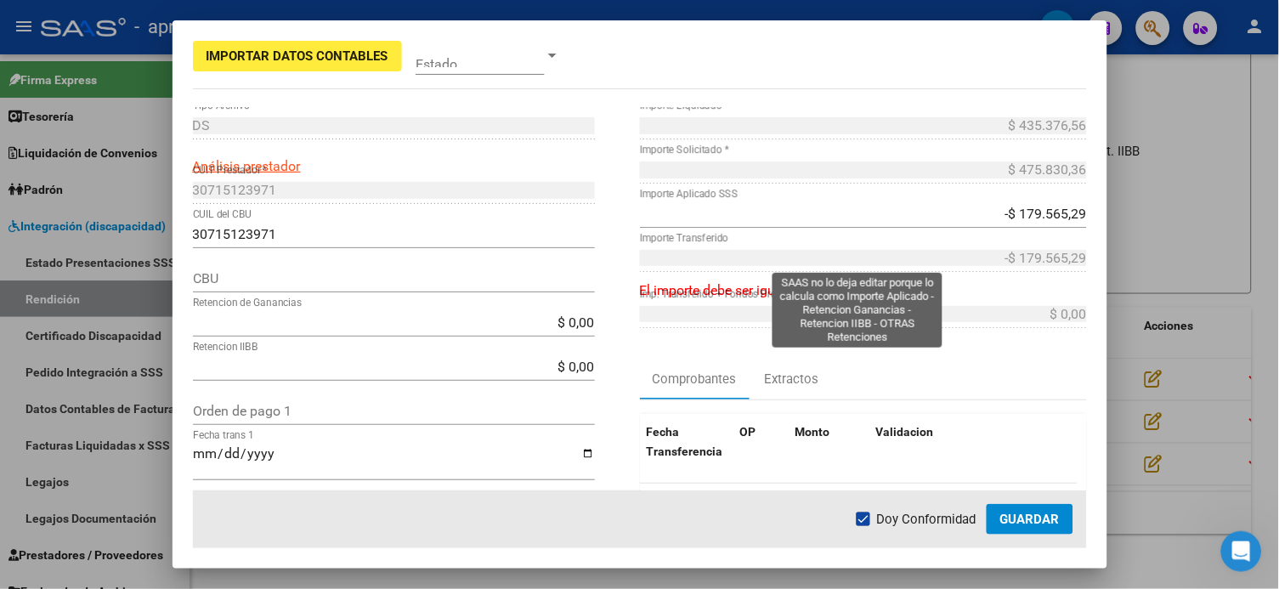
scroll to position [0, 0]
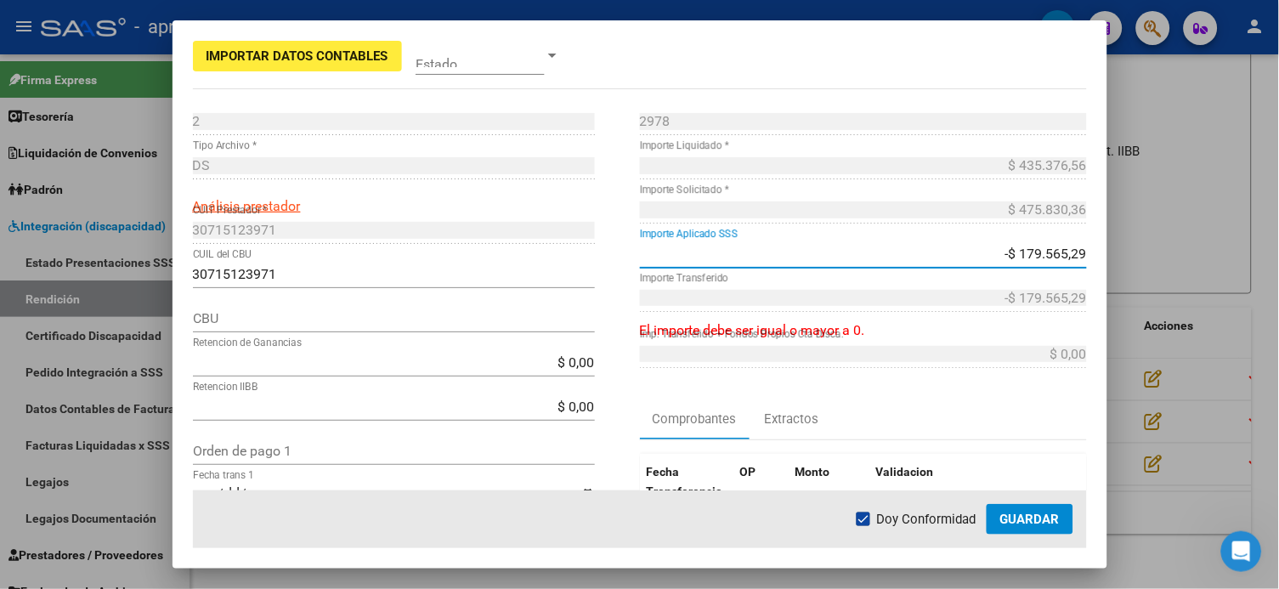
drag, startPoint x: 999, startPoint y: 248, endPoint x: 1056, endPoint y: 260, distance: 58.2
click at [971, 260] on input "-$ 179.565,29" at bounding box center [863, 254] width 447 height 16
click at [971, 249] on input "-$ 179.565,29" at bounding box center [863, 254] width 447 height 16
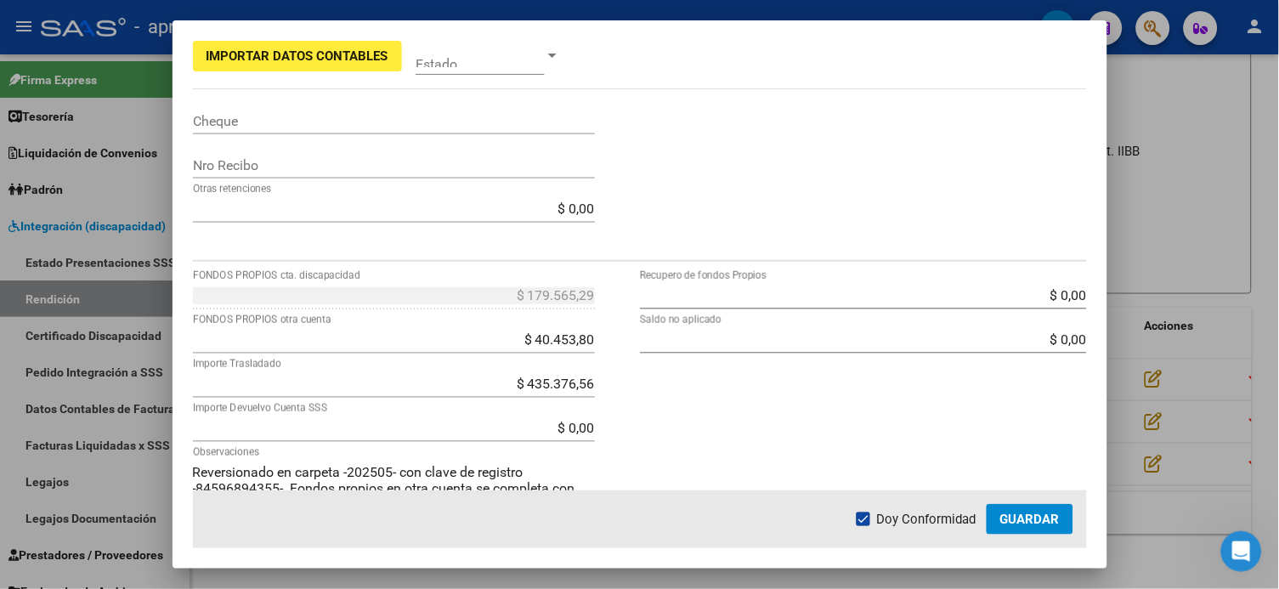
scroll to position [566, 0]
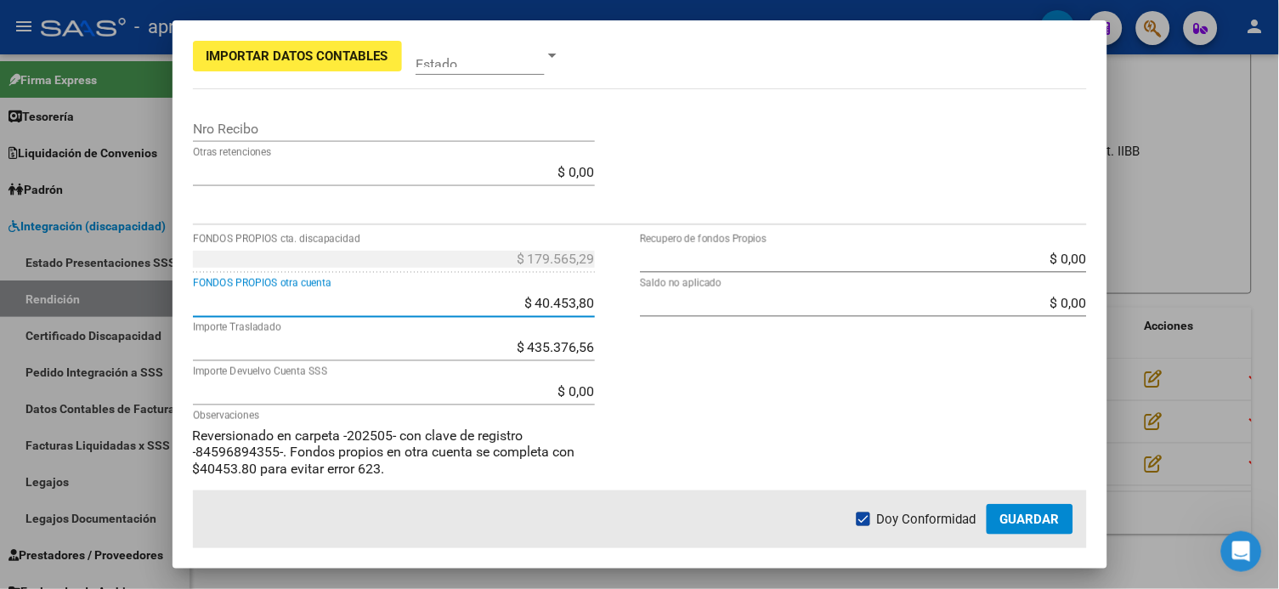
drag, startPoint x: 499, startPoint y: 303, endPoint x: 614, endPoint y: 302, distance: 115.6
click at [614, 302] on div "$ 179.565,29 FONDOS PROPIOS cta. discapacidad $ 40.453,80 FONDOS PROPIOS otra c…" at bounding box center [416, 389] width 447 height 286
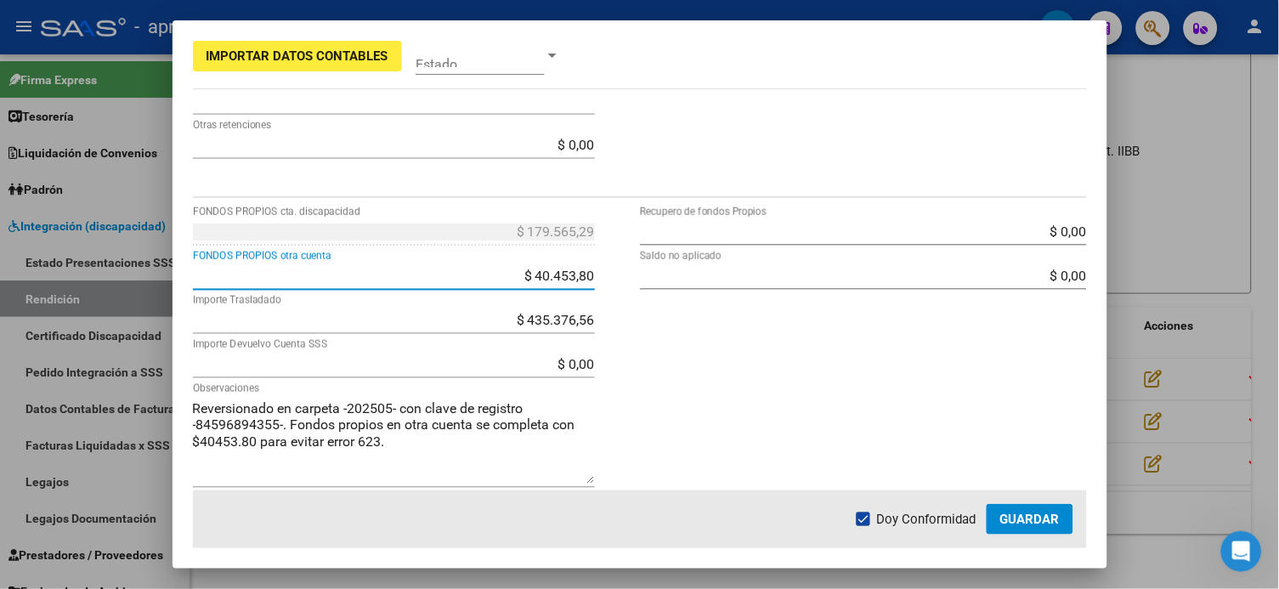
scroll to position [607, 0]
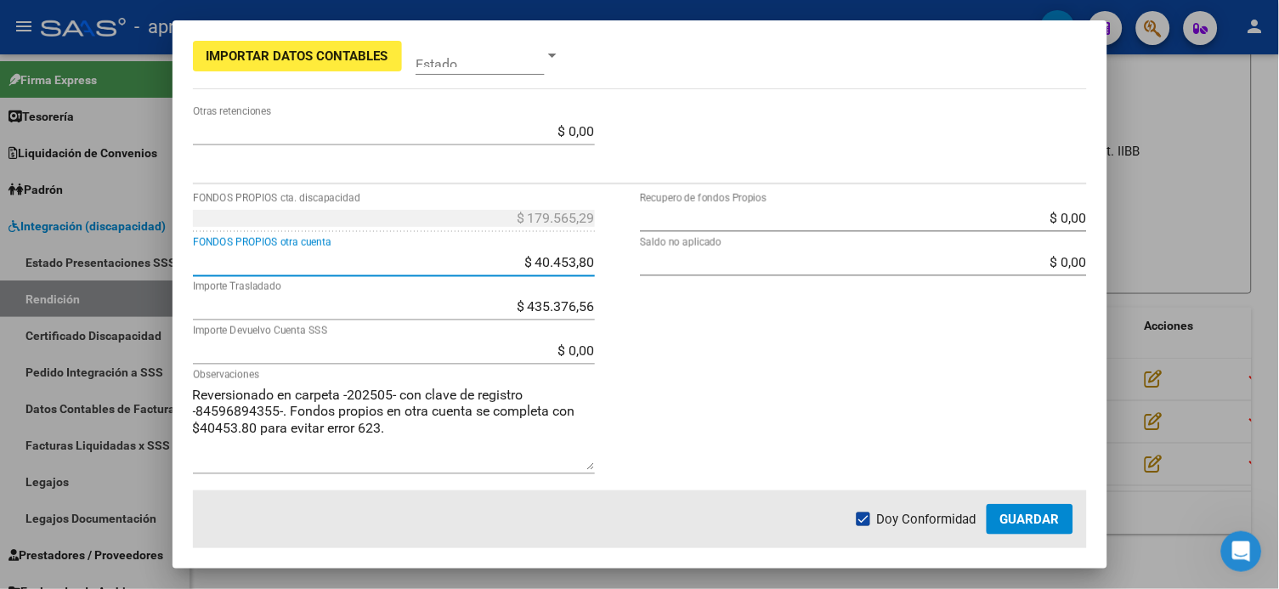
type input "$ 0,00"
type input "$ 40.453,80"
type input "$ 220.019,09"
click at [684, 406] on div "$ 0,00 Recupero de fondos Propios $ 0,00 Saldo no aplicado" at bounding box center [863, 348] width 447 height 286
click at [563, 263] on input "$ 0,00" at bounding box center [394, 262] width 402 height 16
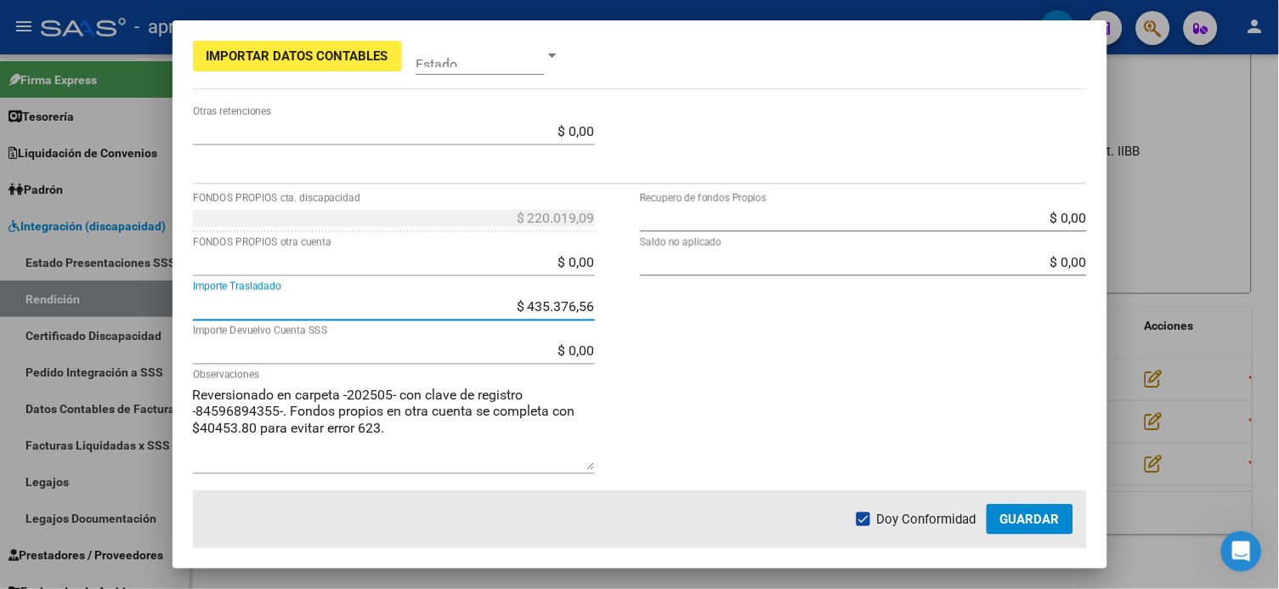
click at [570, 303] on input "$ 435.376,56" at bounding box center [394, 306] width 402 height 16
type input "$ 4.353.760,56"
type input "-$ 3.877.930,20"
type input "-$ 3.698.364,91"
click at [806, 377] on div "$ 0,00 Recupero de fondos Propios $ 0,00 Saldo no aplicado" at bounding box center [863, 348] width 447 height 286
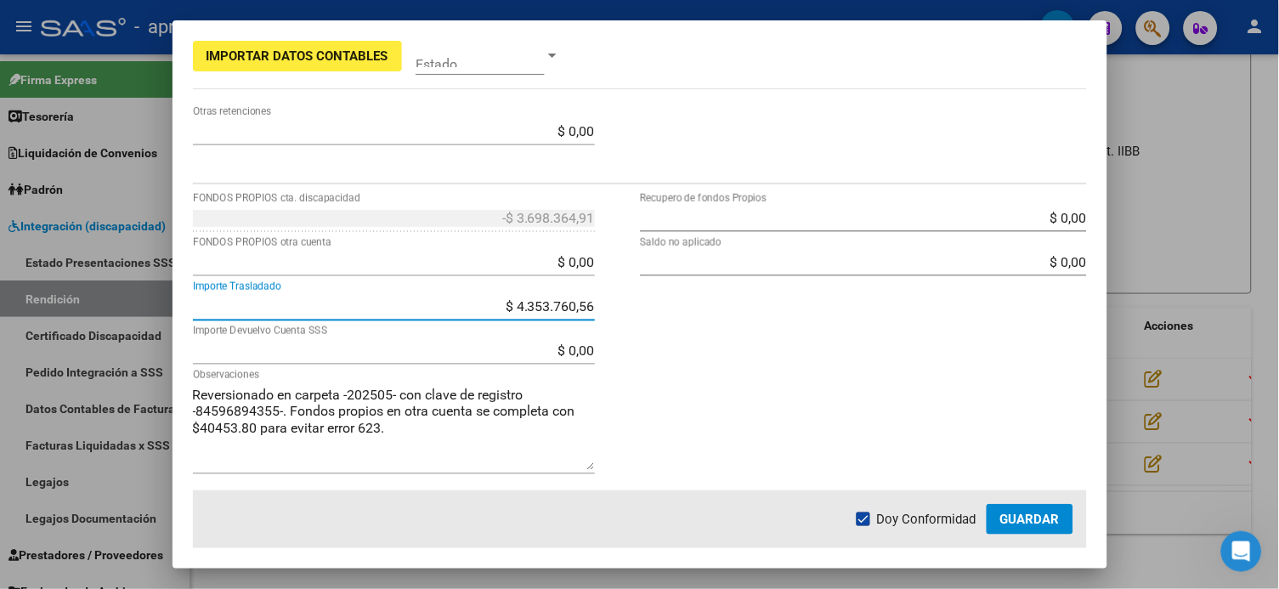
drag, startPoint x: 505, startPoint y: 308, endPoint x: 712, endPoint y: 338, distance: 209.5
click at [714, 338] on div "-$ 3.698.364,91 FONDOS PROPIOS cta. discapacidad $ 0,00 FONDOS PROPIOS otra cue…" at bounding box center [640, 348] width 894 height 286
type input "$ 0,00"
type input "$ 475.830,36"
type input "$ 655.395,65"
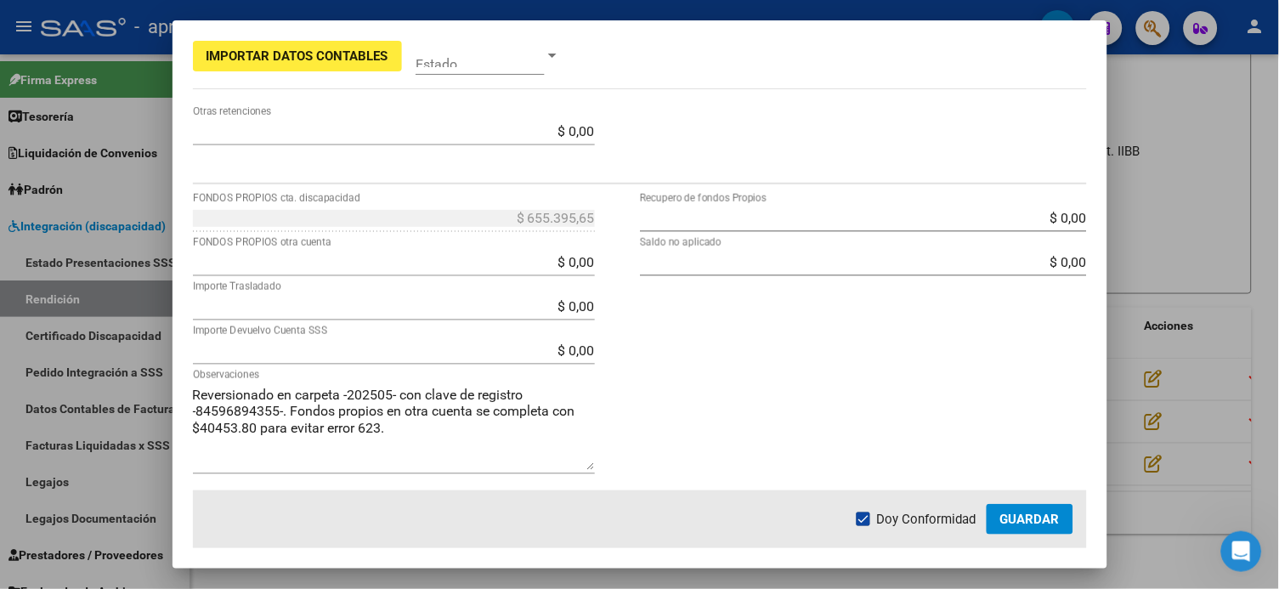
click at [701, 349] on div "$ 0,00 Recupero de fondos Propios $ 0,00 Saldo no aplicado" at bounding box center [863, 348] width 447 height 286
drag, startPoint x: 553, startPoint y: 260, endPoint x: 588, endPoint y: 258, distance: 34.9
click at [588, 258] on app-form-text-field "$ 0,00 FONDOS PROPIOS otra cuenta" at bounding box center [401, 262] width 416 height 16
type input "$ 435.376,56"
type input "$ 40.453,80"
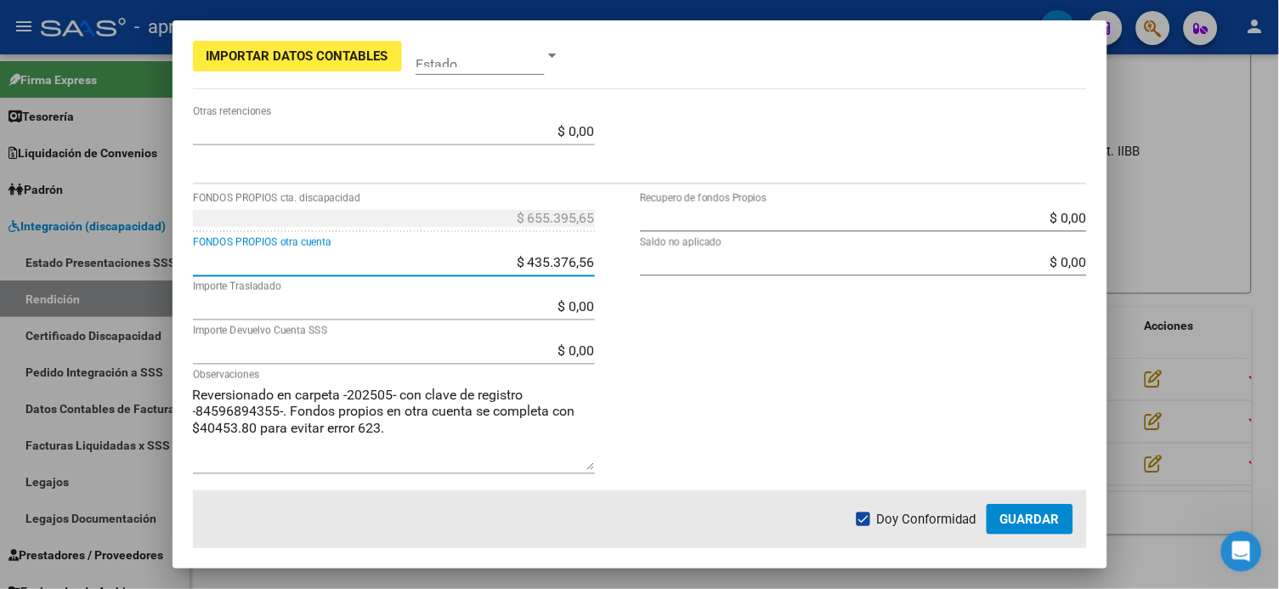
type input "$ 220.019,09"
drag, startPoint x: 716, startPoint y: 337, endPoint x: 713, endPoint y: 348, distance: 11.3
click at [714, 337] on div "$ 0,00 Recupero de fondos Propios $ 0,00 Saldo no aplicado" at bounding box center [863, 348] width 447 height 286
drag, startPoint x: 514, startPoint y: 256, endPoint x: 608, endPoint y: 288, distance: 99.7
click at [608, 288] on div "$ 220.019,09 FONDOS PROPIOS cta. discapacidad $ 435.376,56 FONDOS PROPIOS otra …" at bounding box center [416, 348] width 447 height 286
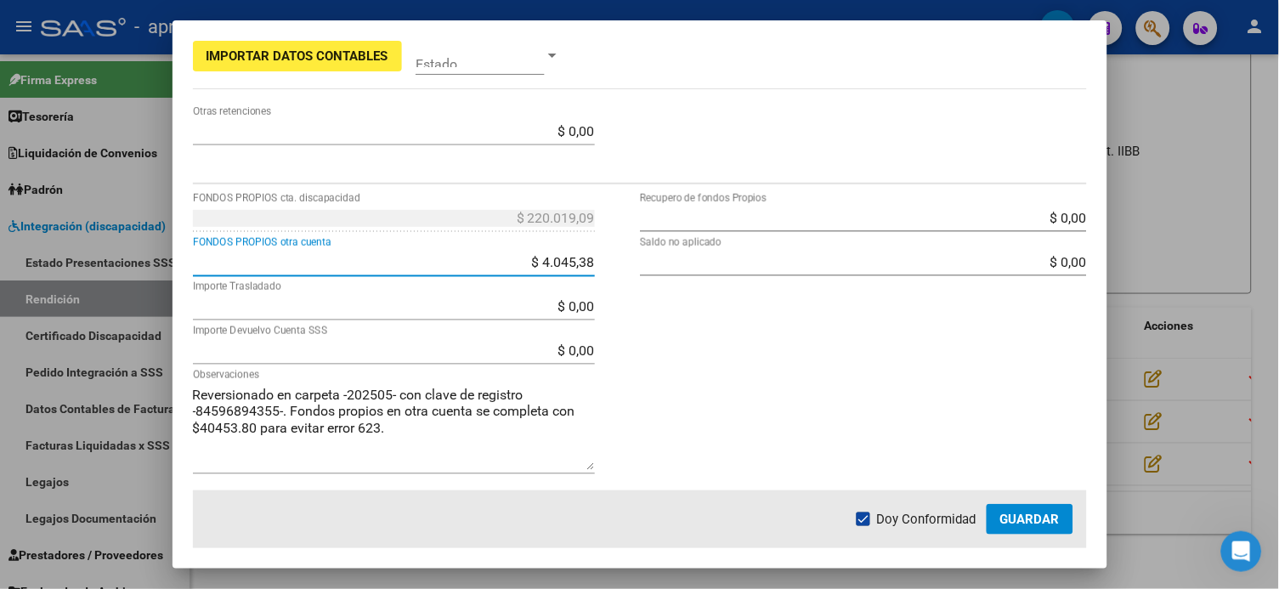
type input "$ 40.453,80"
type input "$ 435.376,56"
type input "$ 614.941,85"
click at [534, 325] on div "$ 0,00 Importe Trasladado" at bounding box center [394, 315] width 402 height 44
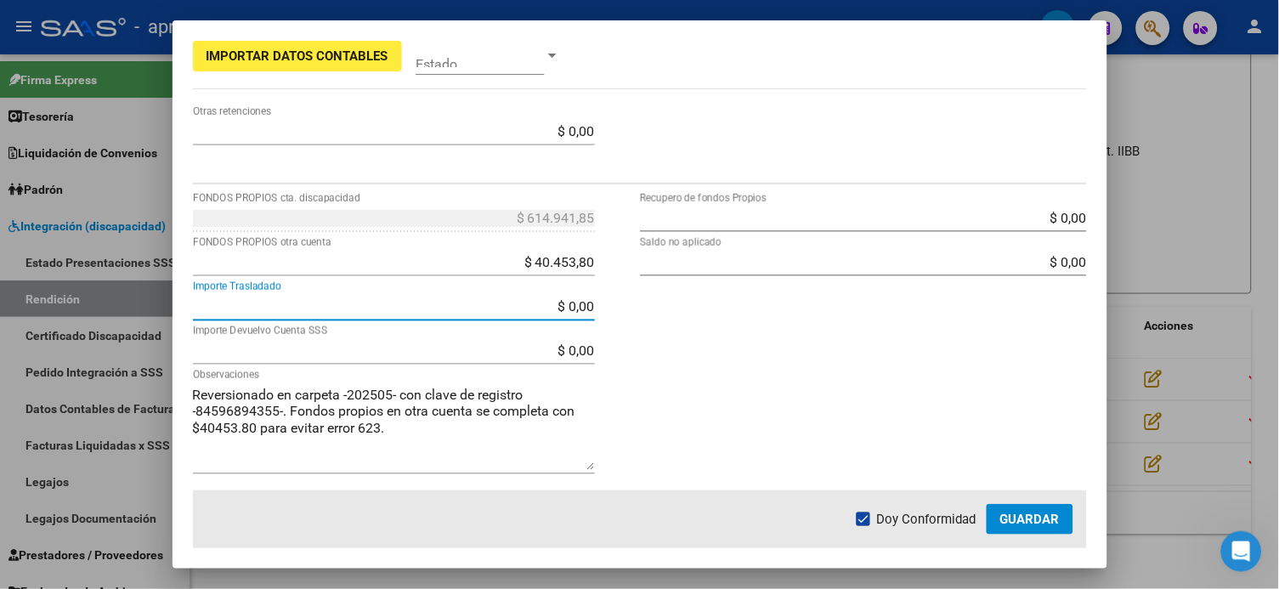
drag, startPoint x: 538, startPoint y: 305, endPoint x: 622, endPoint y: 324, distance: 86.2
click at [622, 324] on div "$ 614.941,85 FONDOS PROPIOS cta. discapacidad $ 40.453,80 FONDOS PROPIOS otra c…" at bounding box center [416, 348] width 447 height 286
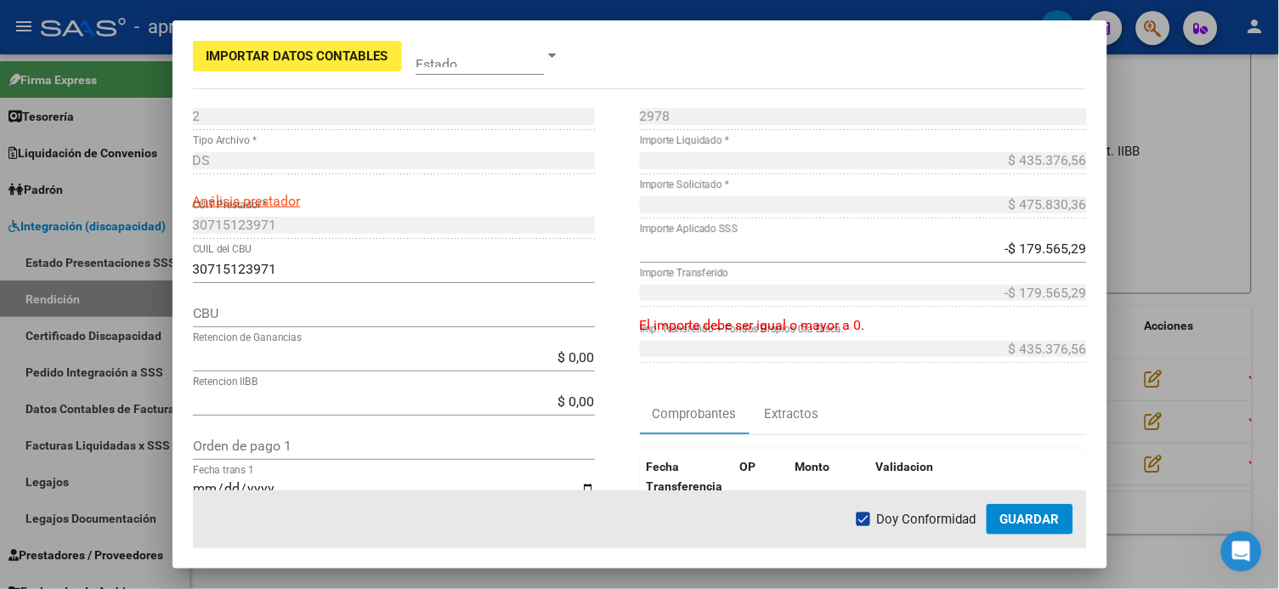
scroll to position [0, 0]
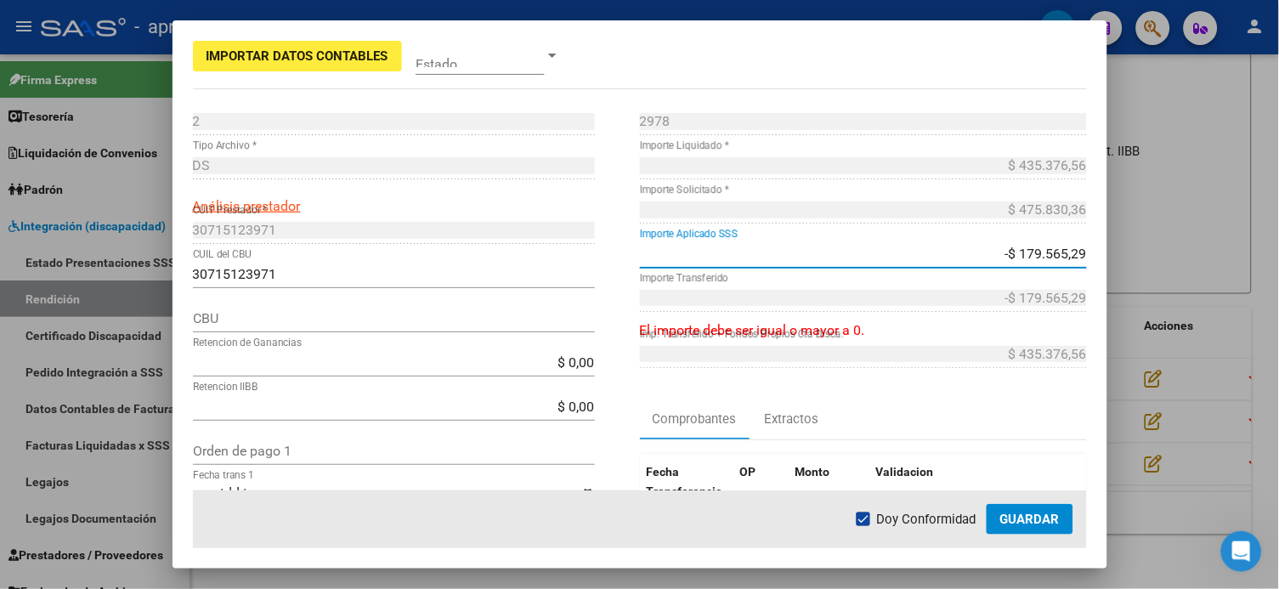
drag, startPoint x: 988, startPoint y: 258, endPoint x: 1056, endPoint y: 258, distance: 68.8
click at [971, 258] on input "-$ 179.565,29" at bounding box center [863, 254] width 447 height 16
click at [922, 242] on div "-$ 179.565,29 Importe Aplicado SSS" at bounding box center [863, 254] width 447 height 27
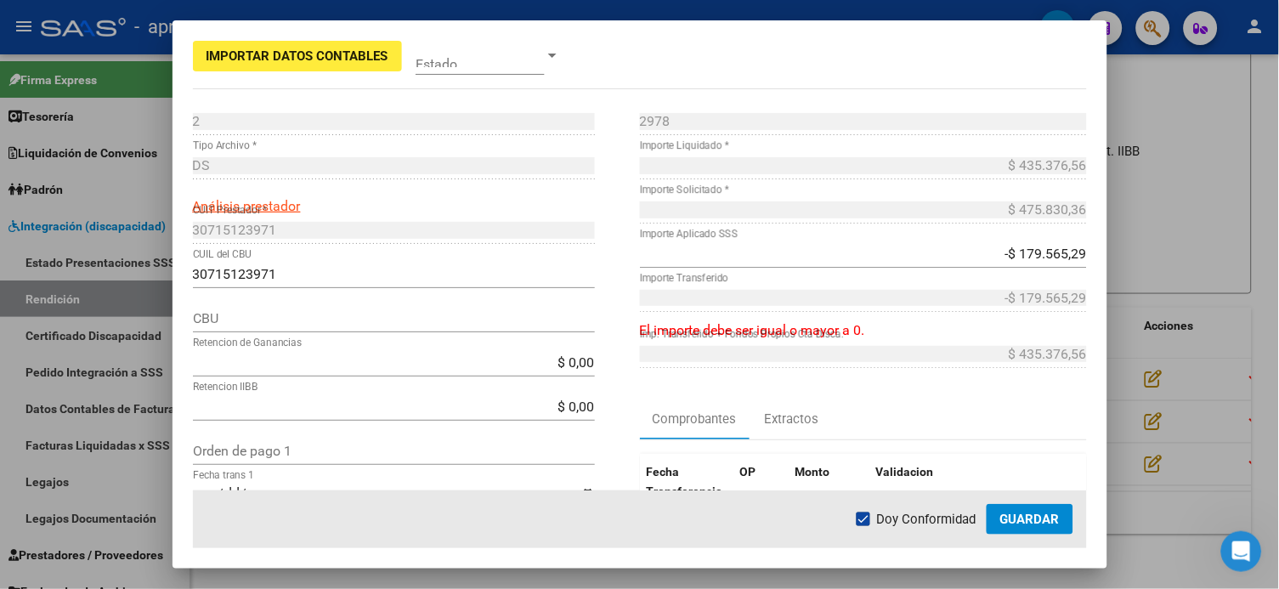
click at [964, 245] on div "-$ 179.565,29 Importe Aplicado SSS" at bounding box center [863, 254] width 447 height 27
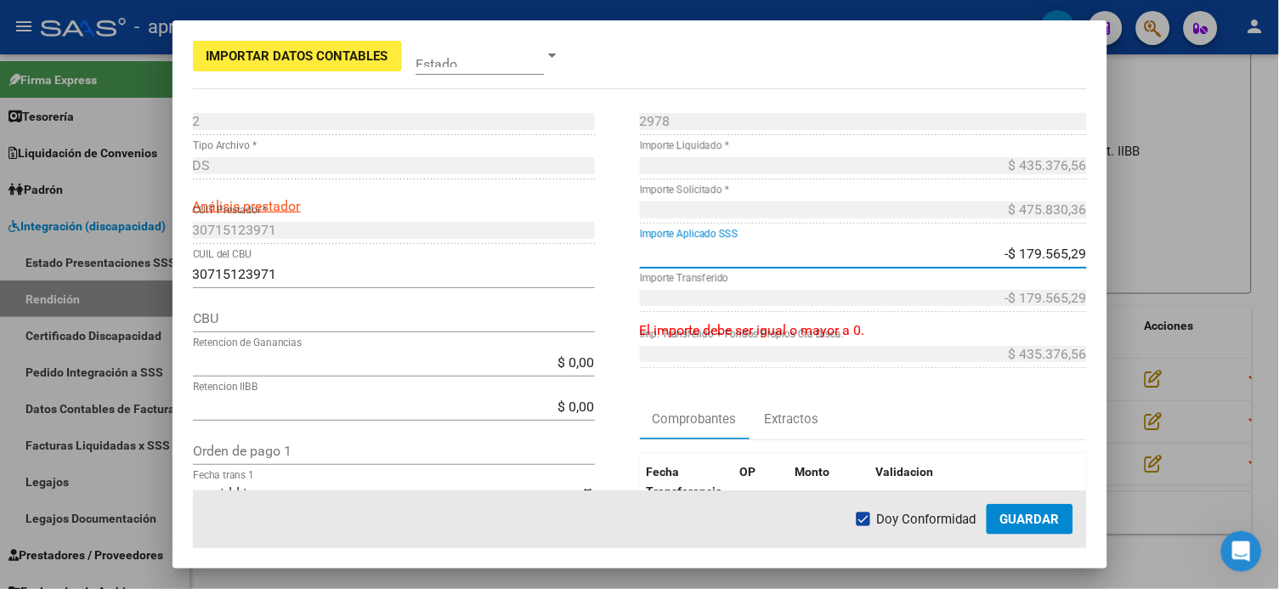
click at [966, 257] on input "-$ 179.565,29" at bounding box center [863, 254] width 447 height 16
type input "-$ 0,00"
type input "$ 0,00"
type input "$ 435.376,56"
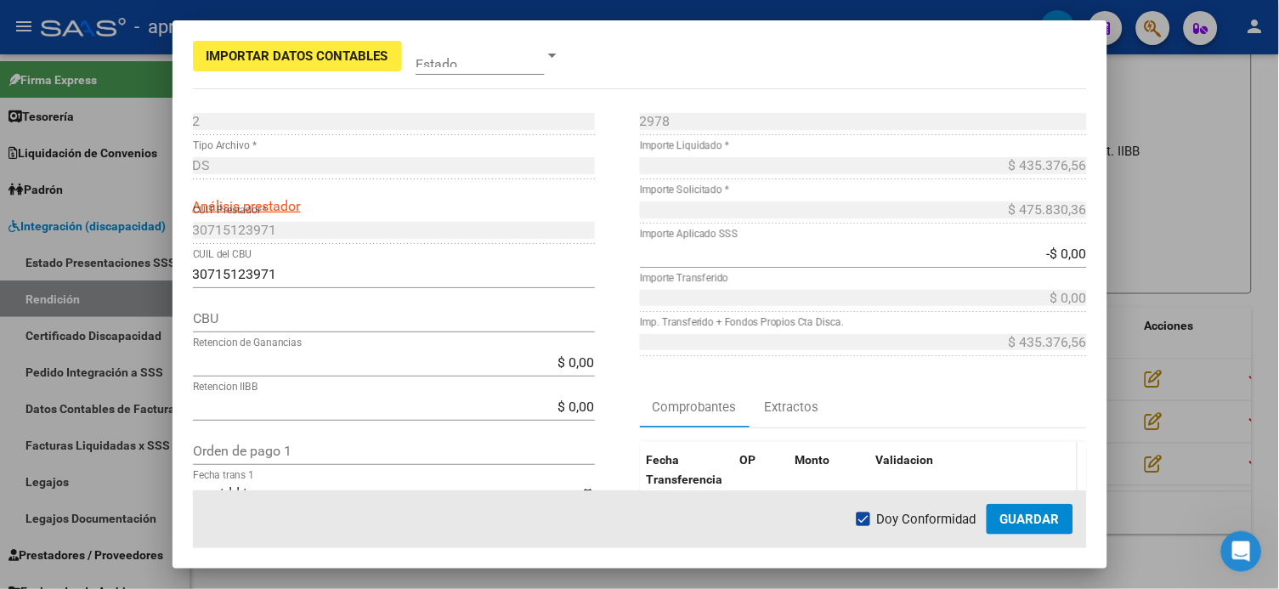
click at [971, 441] on datatable-header-cell "Validacion" at bounding box center [973, 470] width 208 height 56
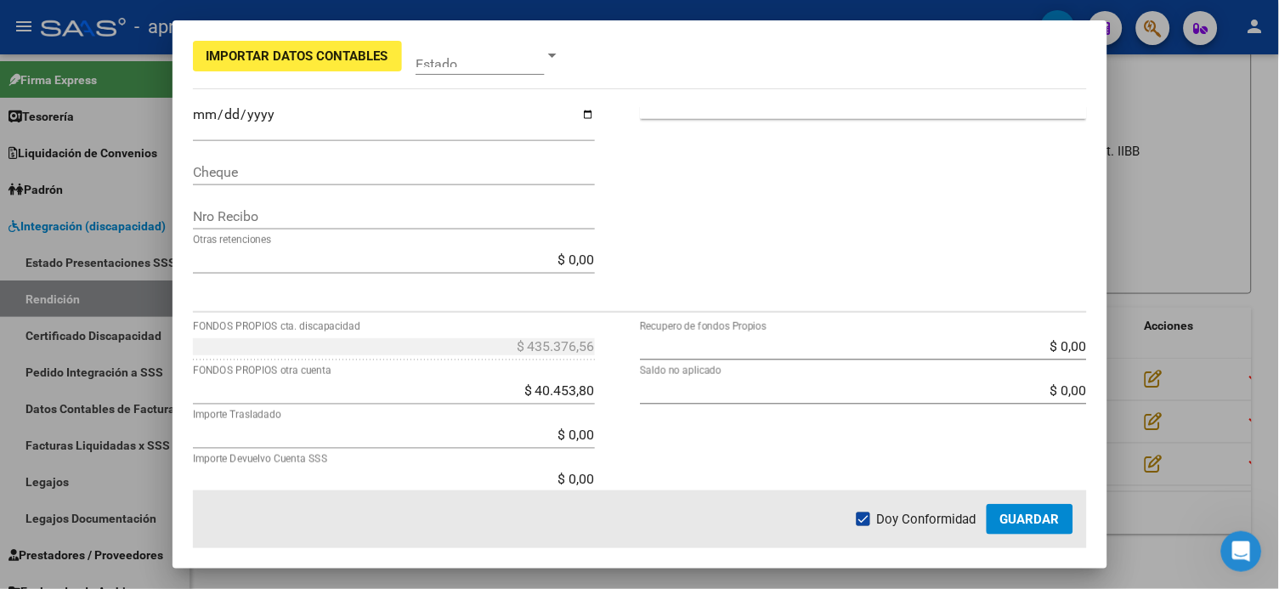
scroll to position [566, 0]
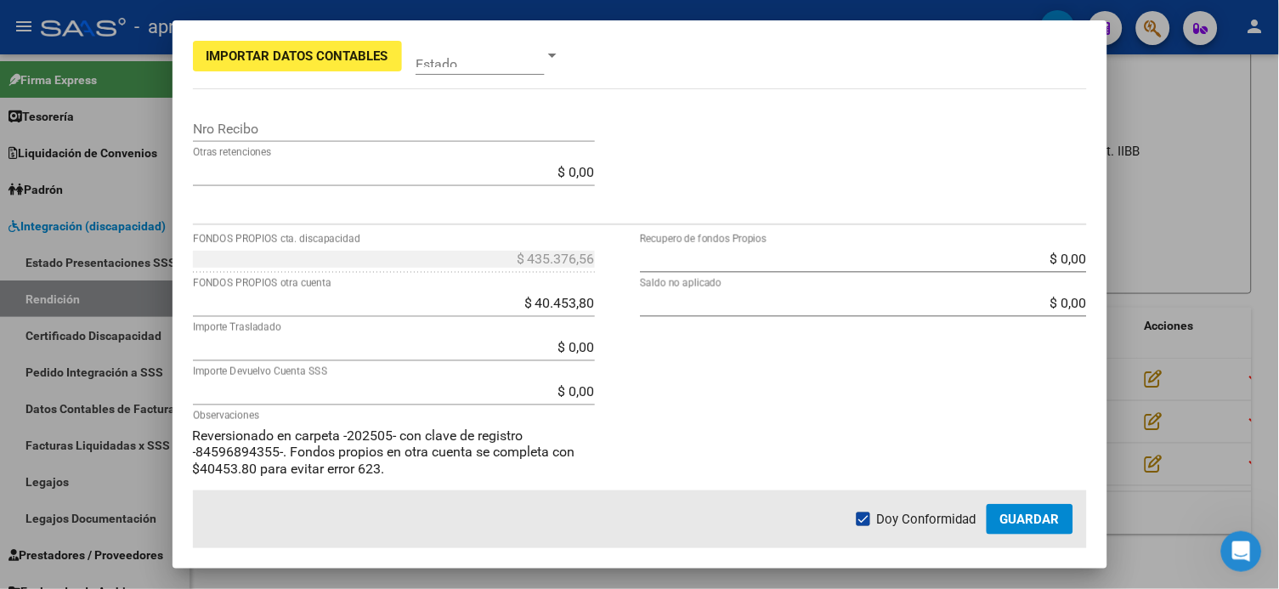
drag, startPoint x: 528, startPoint y: 335, endPoint x: 552, endPoint y: 348, distance: 28.1
click at [586, 348] on div "$ 0,00 Importe Trasladado" at bounding box center [394, 347] width 402 height 27
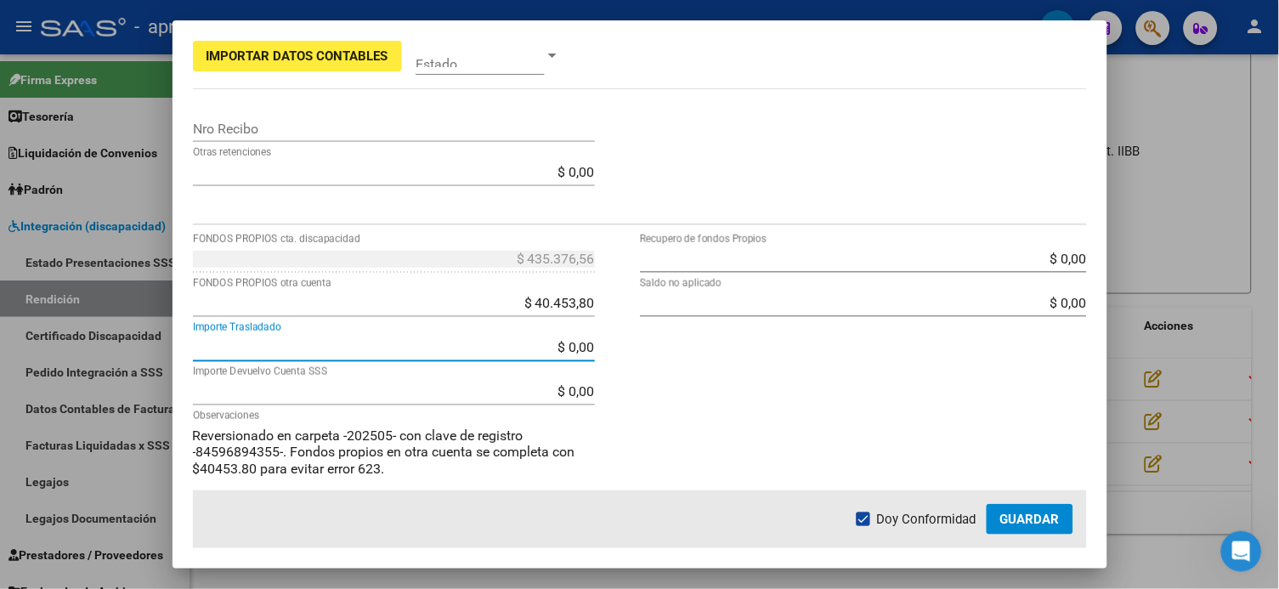
drag, startPoint x: 546, startPoint y: 348, endPoint x: 637, endPoint y: 354, distance: 90.2
click at [637, 354] on div "$ 435.376,56 FONDOS PROPIOS cta. discapacidad $ 40.453,80 FONDOS PROPIOS otra c…" at bounding box center [640, 389] width 894 height 286
type input "$ 435.376,56"
type input "-$ 0,00"
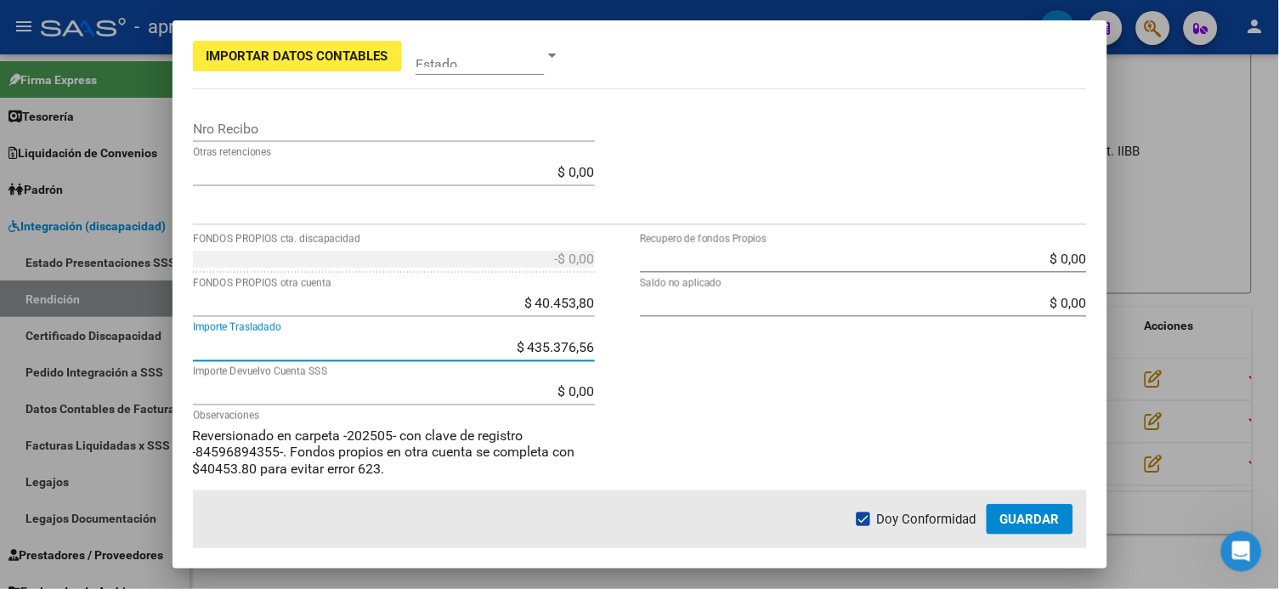
click at [659, 430] on div "$ 0,00 Recupero de fondos Propios $ 0,00 Saldo no aplicado" at bounding box center [863, 389] width 447 height 286
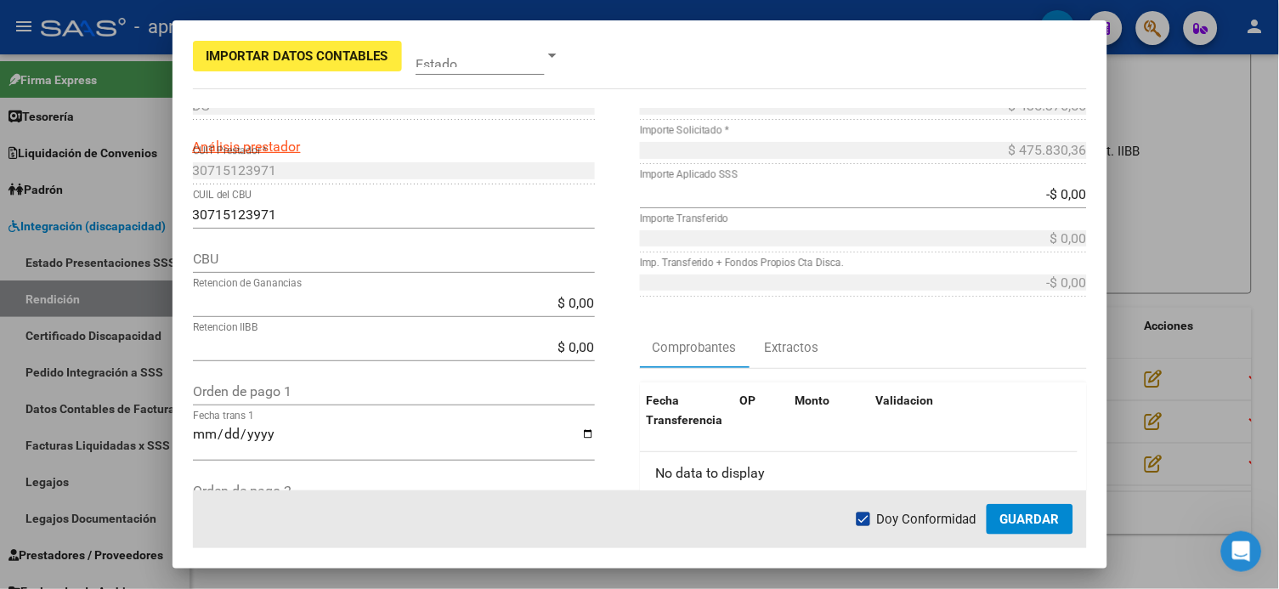
scroll to position [0, 0]
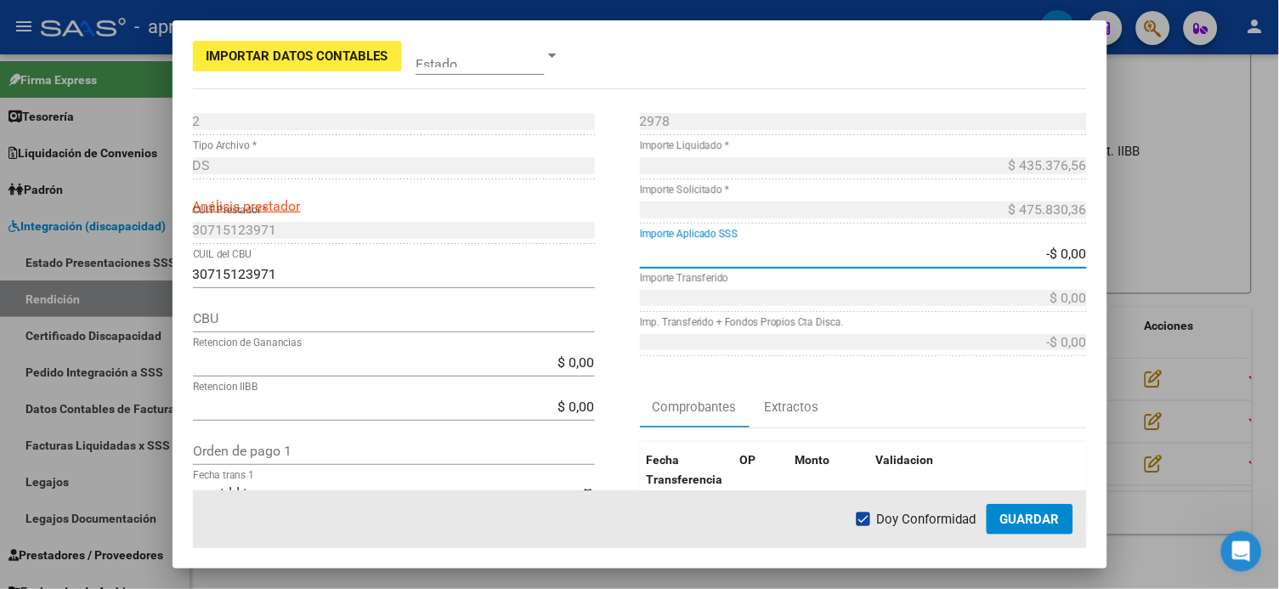
drag, startPoint x: 1023, startPoint y: 251, endPoint x: 1101, endPoint y: 269, distance: 79.4
click at [971, 269] on mat-dialog-content "2 Punto de Venta * DS Tipo Archivo * Análisis prestador 30715123971 CUIT Presta…" at bounding box center [640, 299] width 935 height 382
type input "$ 475.830,36"
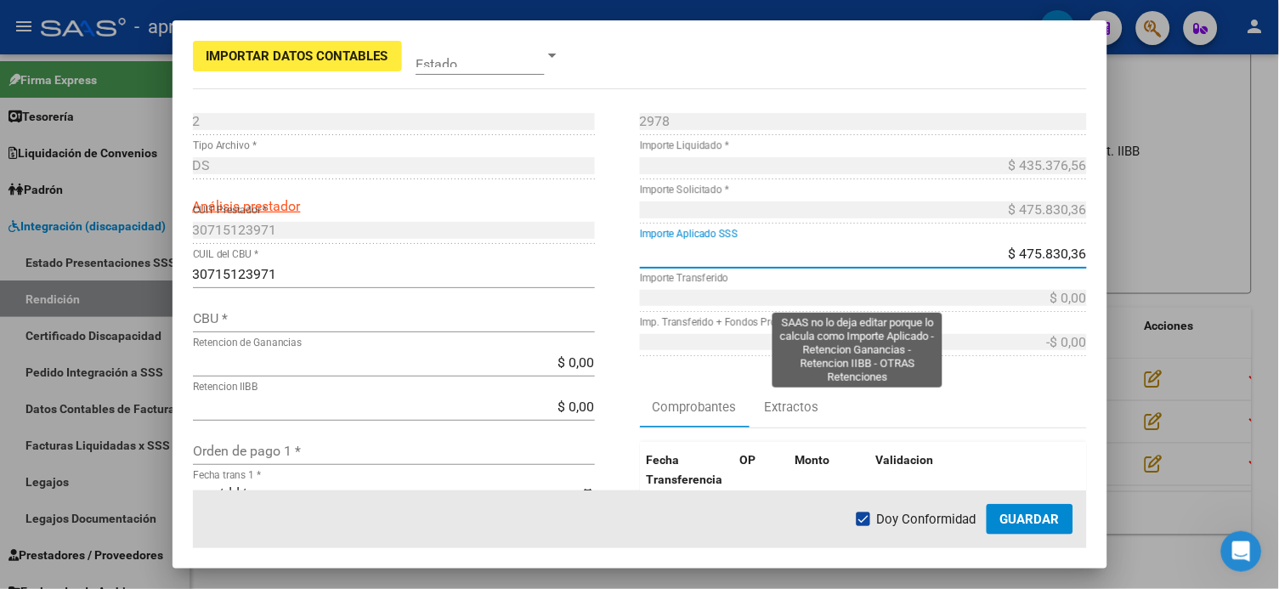
type input "$ 475.830,36"
type input "$ 0,00"
type input "-$ 475.830,36"
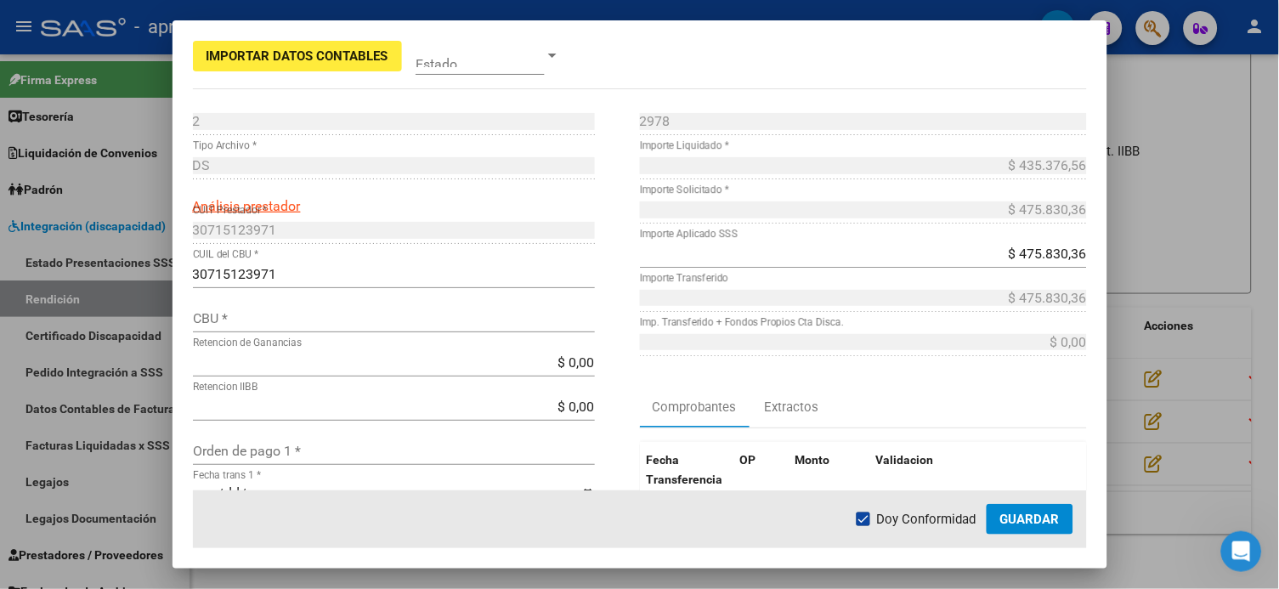
click at [971, 428] on div "Fecha Transferencia OP Monto Validacion No data to display 0 total 1" at bounding box center [863, 519] width 447 height 183
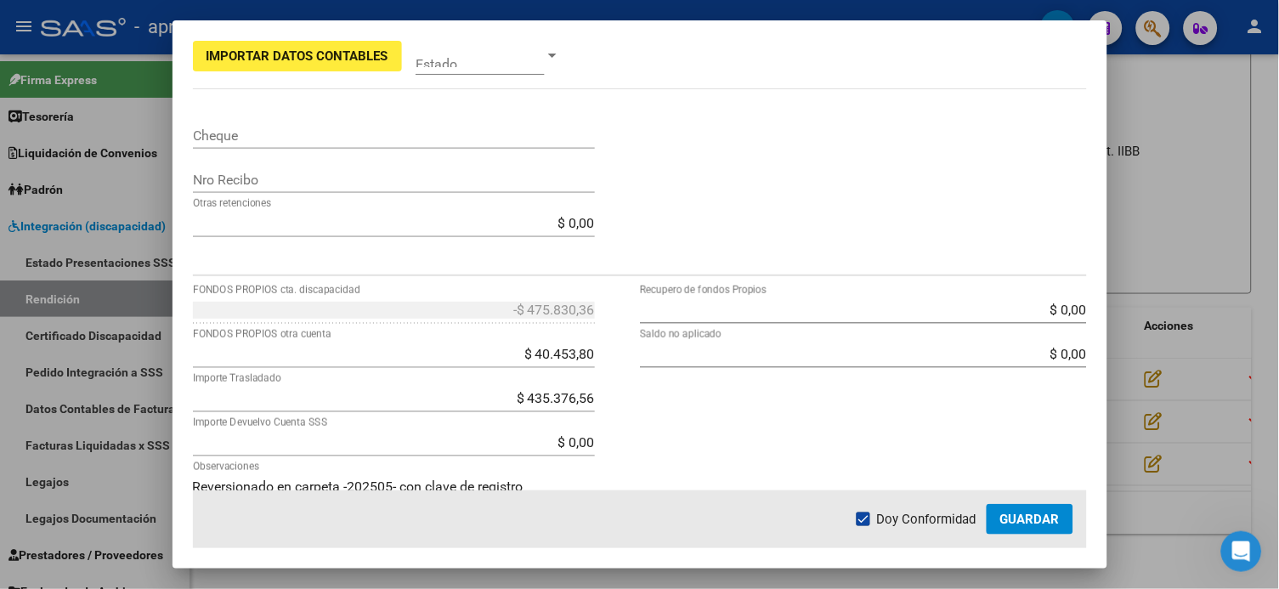
scroll to position [607, 0]
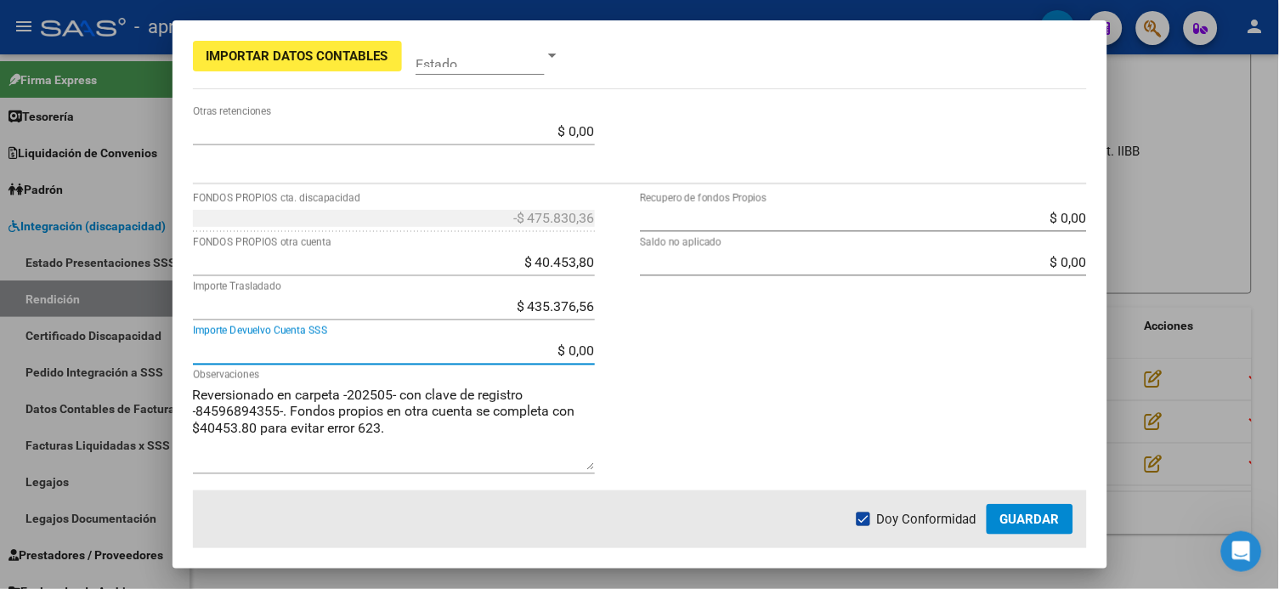
drag, startPoint x: 514, startPoint y: 356, endPoint x: 607, endPoint y: 326, distance: 97.3
click at [623, 346] on div "-$ 475.830,36 FONDOS PROPIOS cta. discapacidad $ 40.453,80 FONDOS PROPIOS otra …" at bounding box center [416, 348] width 447 height 286
drag, startPoint x: 518, startPoint y: 293, endPoint x: 584, endPoint y: 312, distance: 68.9
click at [584, 312] on div "$ 435.376,56 Importe Trasladado" at bounding box center [394, 306] width 402 height 27
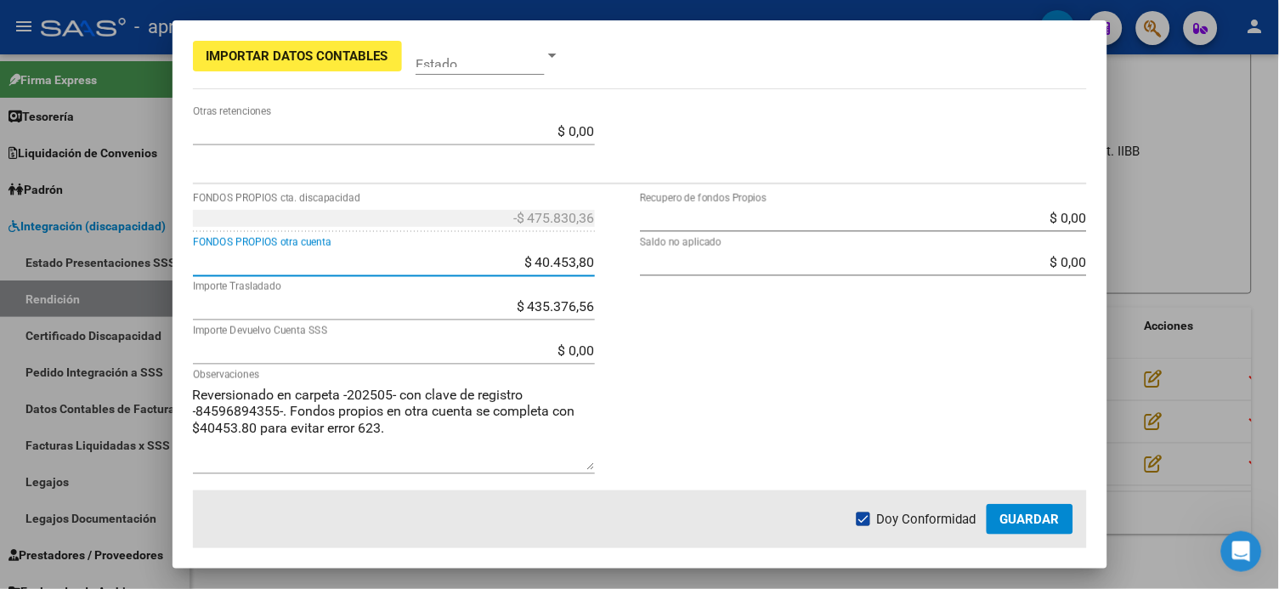
drag, startPoint x: 528, startPoint y: 262, endPoint x: 639, endPoint y: 286, distance: 114.0
click at [638, 286] on div "-$ 475.830,36 FONDOS PROPIOS cta. discapacidad $ 40.453,80 FONDOS PROPIOS otra …" at bounding box center [640, 348] width 894 height 286
type input "$ 0,00"
type input "$ 40.453,80"
type input "-$ 435.376,56"
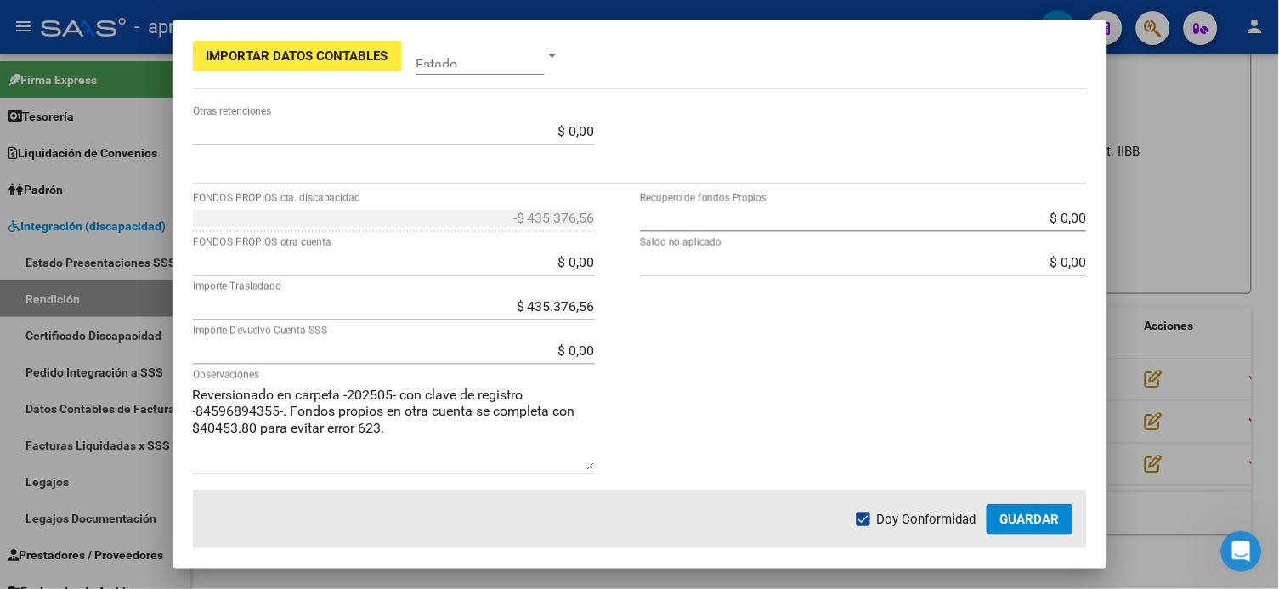
click at [664, 436] on div "$ 0,00 Recupero de fondos Propios $ 0,00 Saldo no aplicado" at bounding box center [863, 348] width 447 height 286
drag, startPoint x: 364, startPoint y: 433, endPoint x: 363, endPoint y: 416, distance: 17.0
click at [364, 430] on textarea "Reversionado en carpeta -202505- con clave de registro -84596894355-. Fondos pr…" at bounding box center [394, 427] width 402 height 85
drag, startPoint x: 580, startPoint y: 482, endPoint x: 583, endPoint y: 467, distance: 15.5
click at [583, 441] on div "Reversionado en carpeta -202505- con clave de registro -84596894355-. Fondos pr…" at bounding box center [394, 437] width 402 height 110
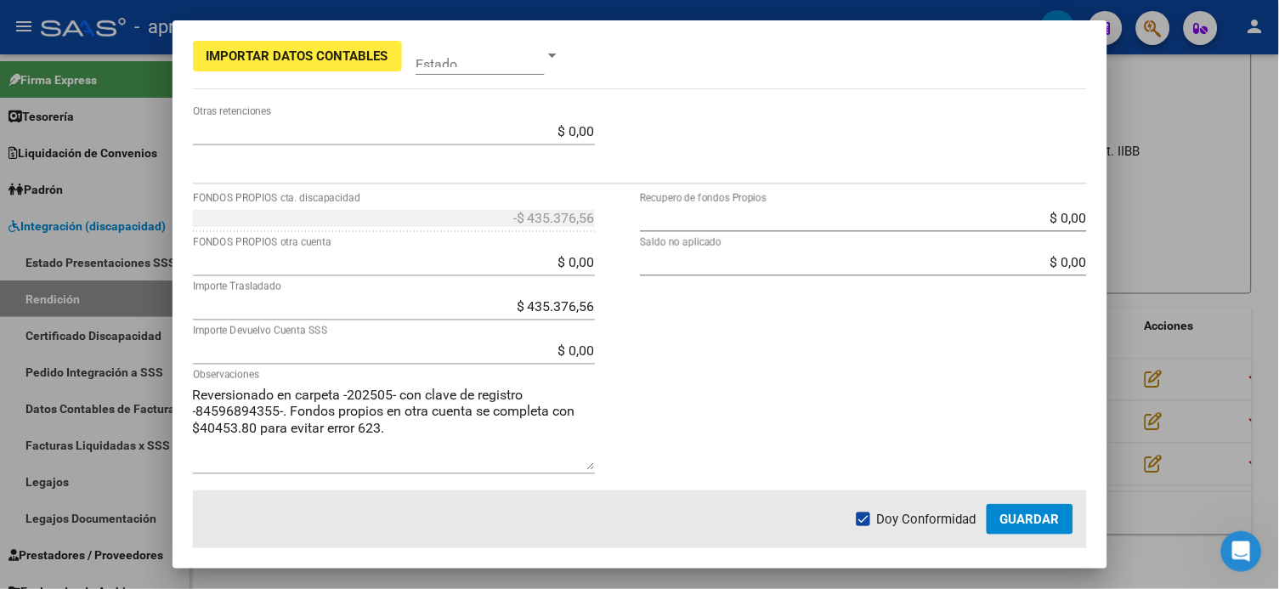
click at [584, 441] on textarea "Reversionado en carpeta -202505- con clave de registro -84596894355-. Fondos pr…" at bounding box center [394, 427] width 402 height 85
drag, startPoint x: 584, startPoint y: 461, endPoint x: 563, endPoint y: 547, distance: 89.3
click at [563, 441] on mat-dialog-container "Importar Datos Contables Estado 2 Punto de Venta * DS Tipo Archivo * Análisis p…" at bounding box center [640, 294] width 935 height 549
click at [640, 390] on div "$ 0,00 Recupero de fondos Propios $ 0,00 Saldo no aplicado" at bounding box center [863, 391] width 447 height 373
click at [502, 348] on input "$ 0,00" at bounding box center [394, 350] width 402 height 16
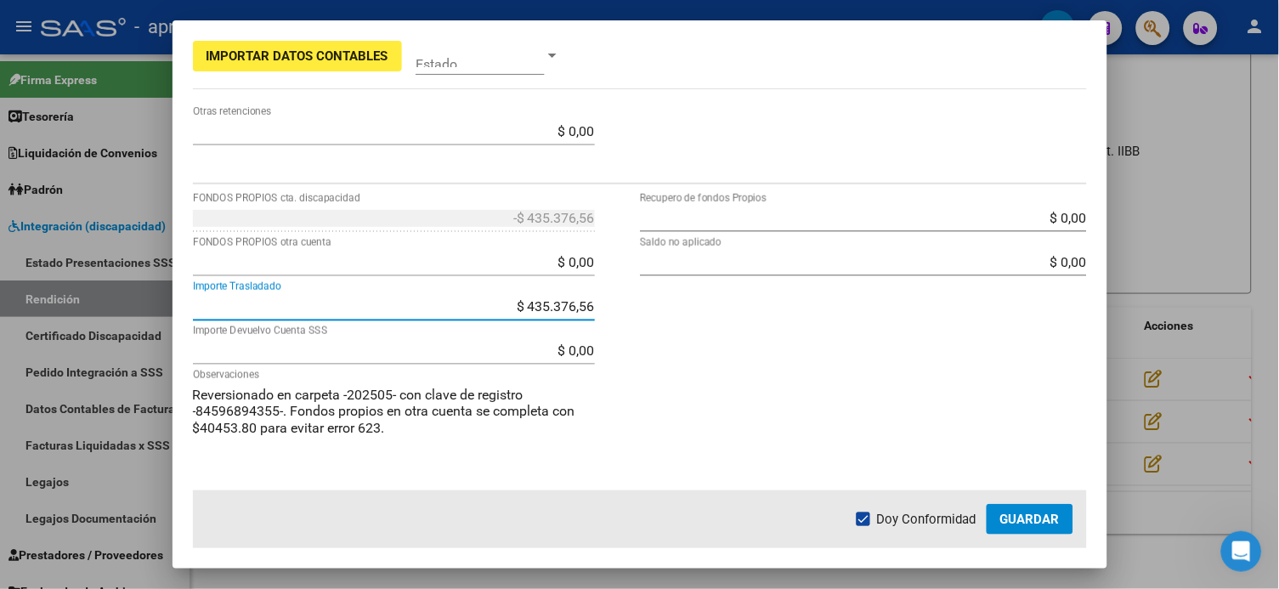
drag, startPoint x: 512, startPoint y: 304, endPoint x: 739, endPoint y: 369, distance: 235.1
click at [679, 343] on div "-$ 435.376,56 FONDOS PROPIOS cta. discapacidad $ 0,00 FONDOS PROPIOS otra cuent…" at bounding box center [640, 391] width 894 height 373
click at [739, 369] on div "$ 0,00 Recupero de fondos Propios $ 0,00 Saldo no aplicado" at bounding box center [863, 391] width 447 height 373
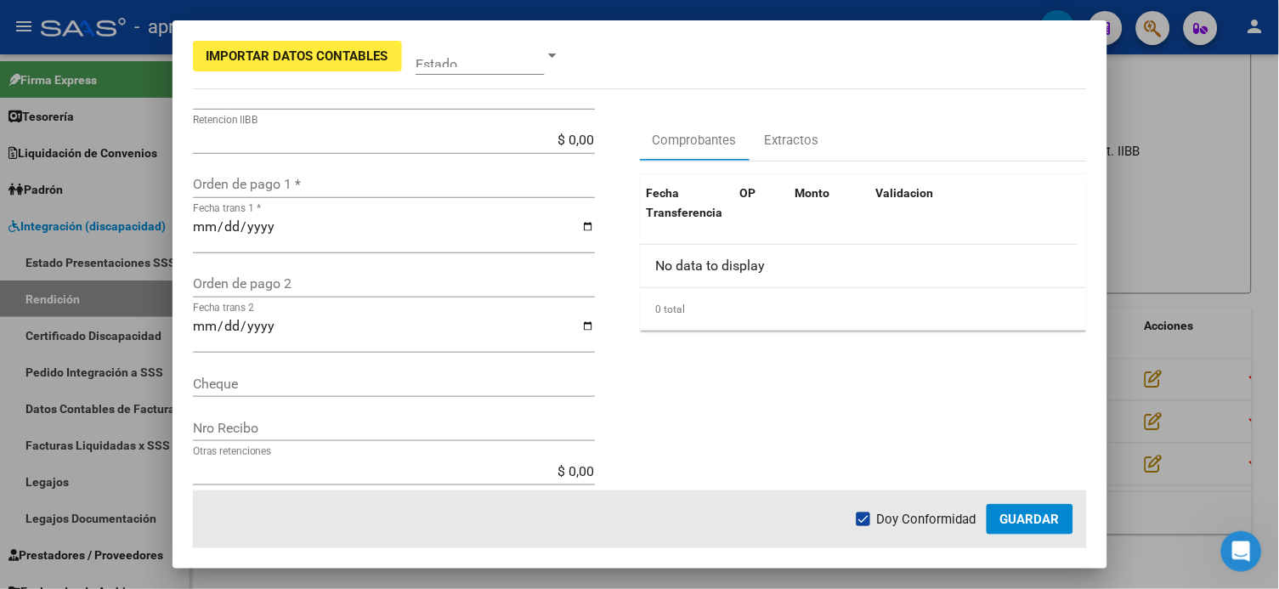
scroll to position [0, 0]
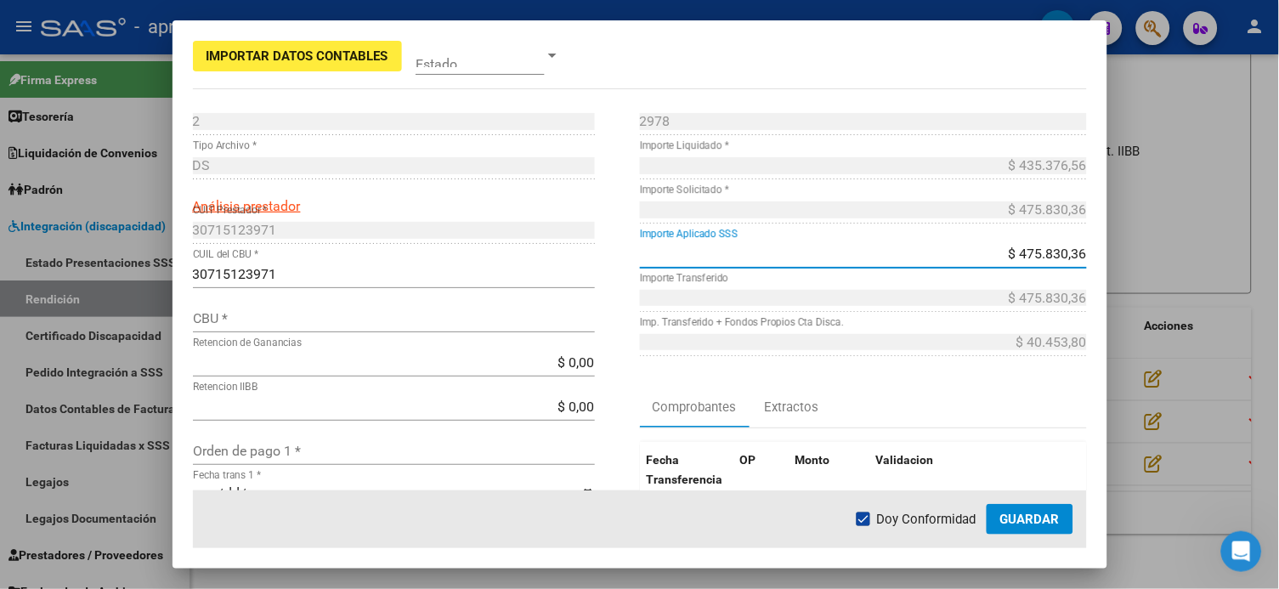
drag, startPoint x: 1073, startPoint y: 269, endPoint x: 1130, endPoint y: 280, distance: 58.8
click at [971, 280] on div "Importar Datos Contables Estado 2 Punto de Venta * DS Tipo Archivo * Análisis p…" at bounding box center [639, 294] width 1279 height 589
type input "$ 0,00"
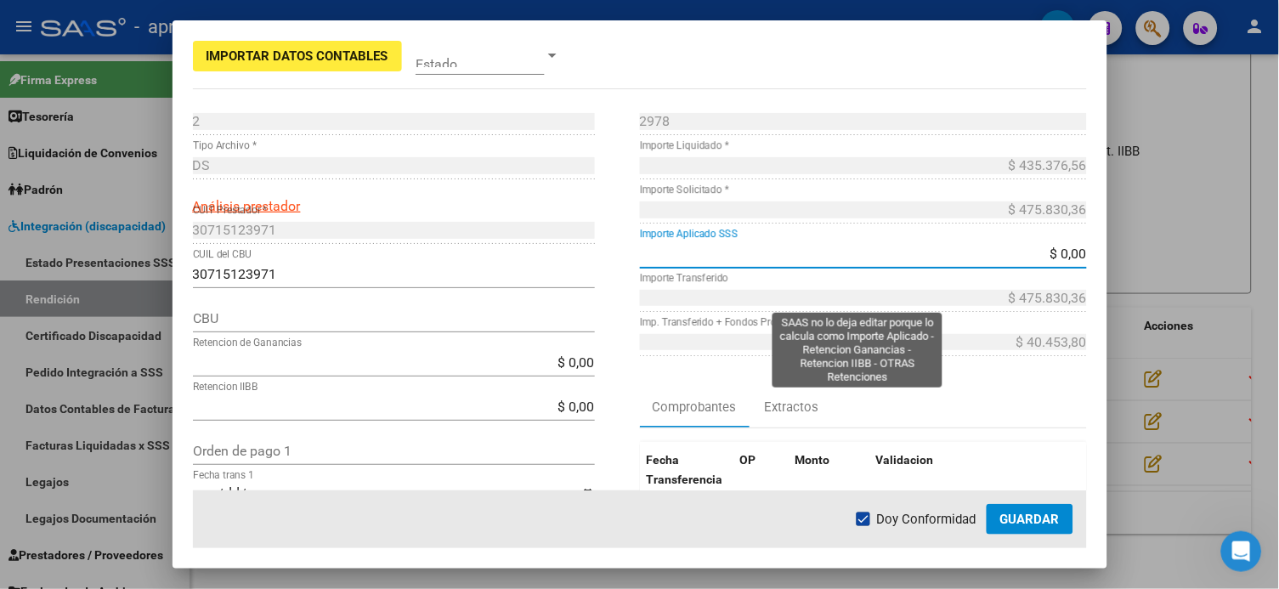
type input "$ 0,00"
type input "$ 40.453,80"
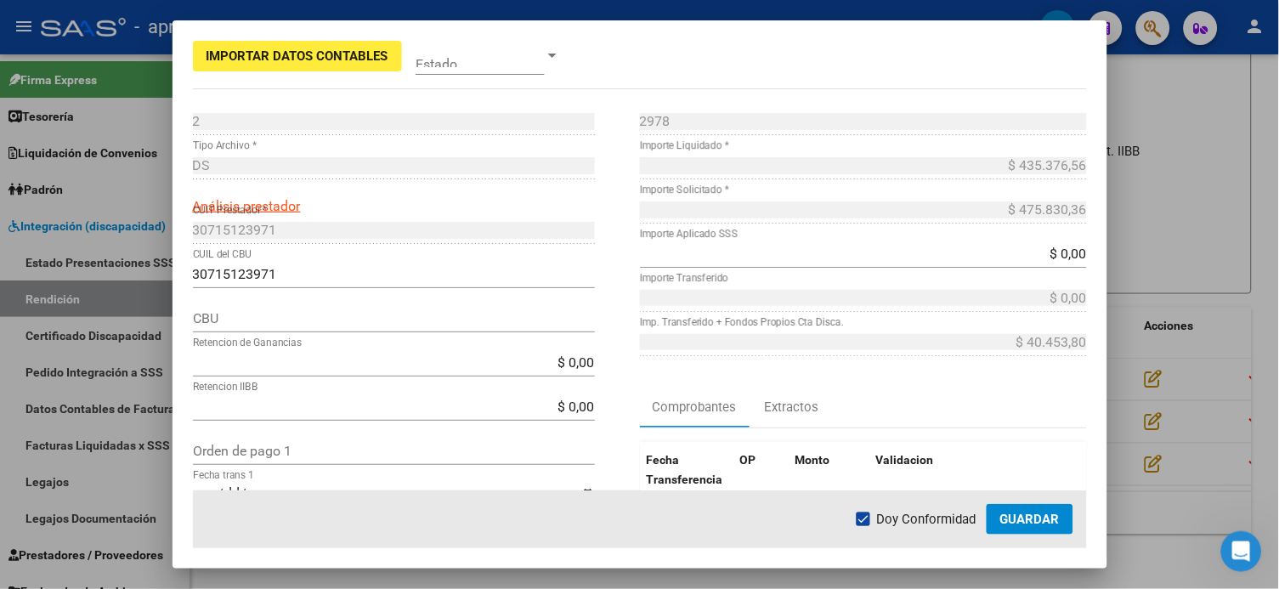
click at [971, 417] on div "Comprobantes Extractos" at bounding box center [863, 407] width 447 height 41
click at [971, 248] on input "$ 0,00" at bounding box center [863, 254] width 447 height 16
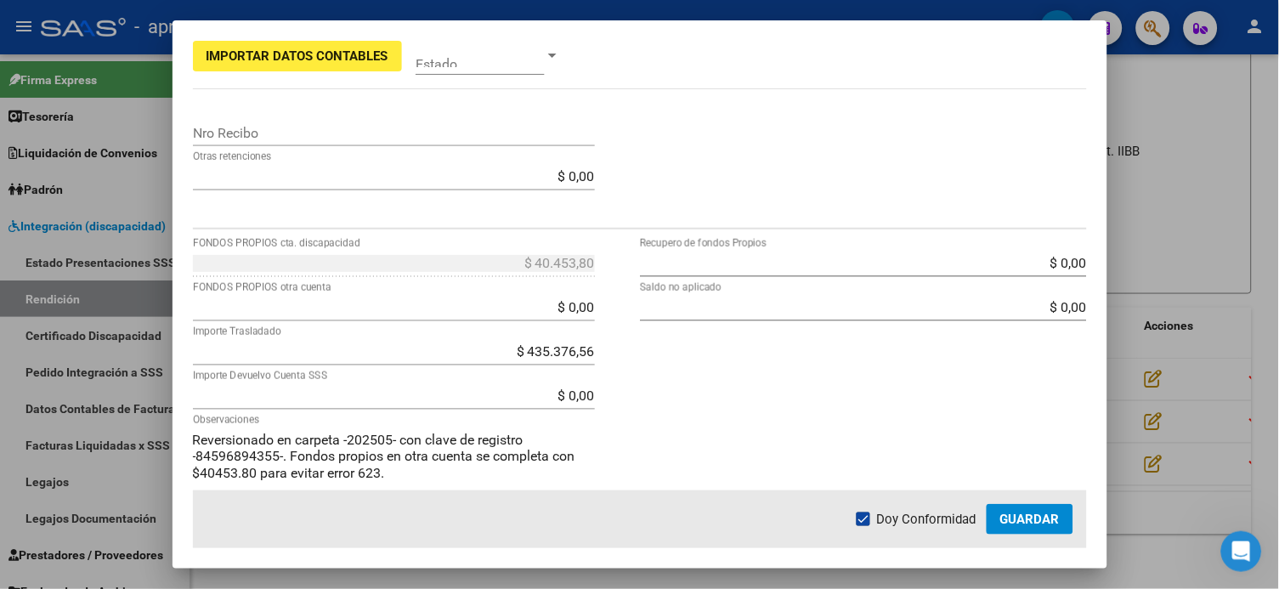
scroll to position [566, 0]
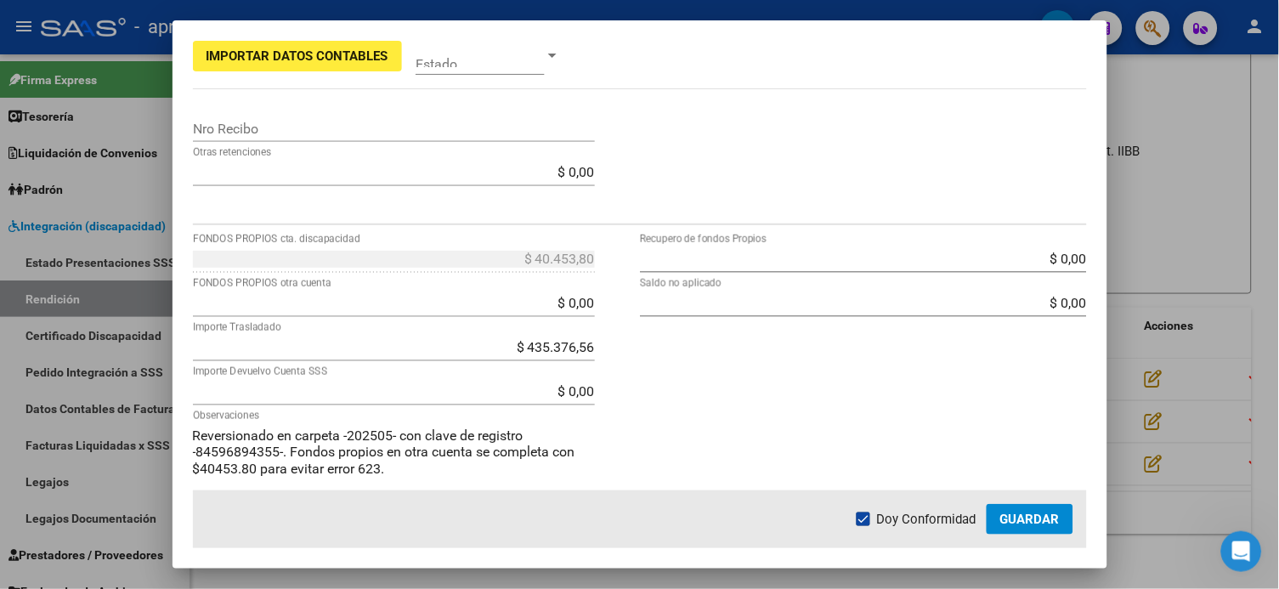
drag, startPoint x: 545, startPoint y: 291, endPoint x: 642, endPoint y: 341, distance: 108.7
click at [642, 341] on div "$ 40.453,80 FONDOS PROPIOS cta. discapacidad $ 0,00 FONDOS PROPIOS otra cuenta …" at bounding box center [640, 432] width 894 height 373
click at [554, 298] on input "$ 0,00" at bounding box center [394, 303] width 402 height 16
type input "$ 394.922,76"
type input "-$ 354.468,96"
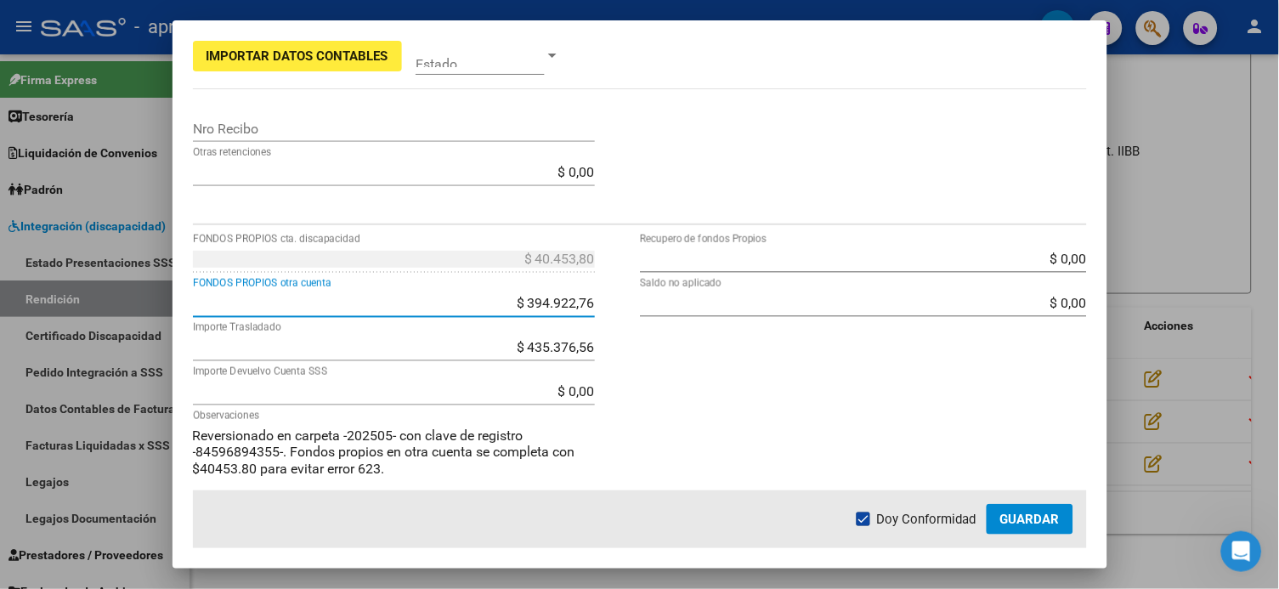
type input "-$ 354.468,96"
click at [948, 390] on div "$ 0,00 Recupero de fondos Propios $ 0,00 Saldo no aplicado" at bounding box center [863, 432] width 447 height 373
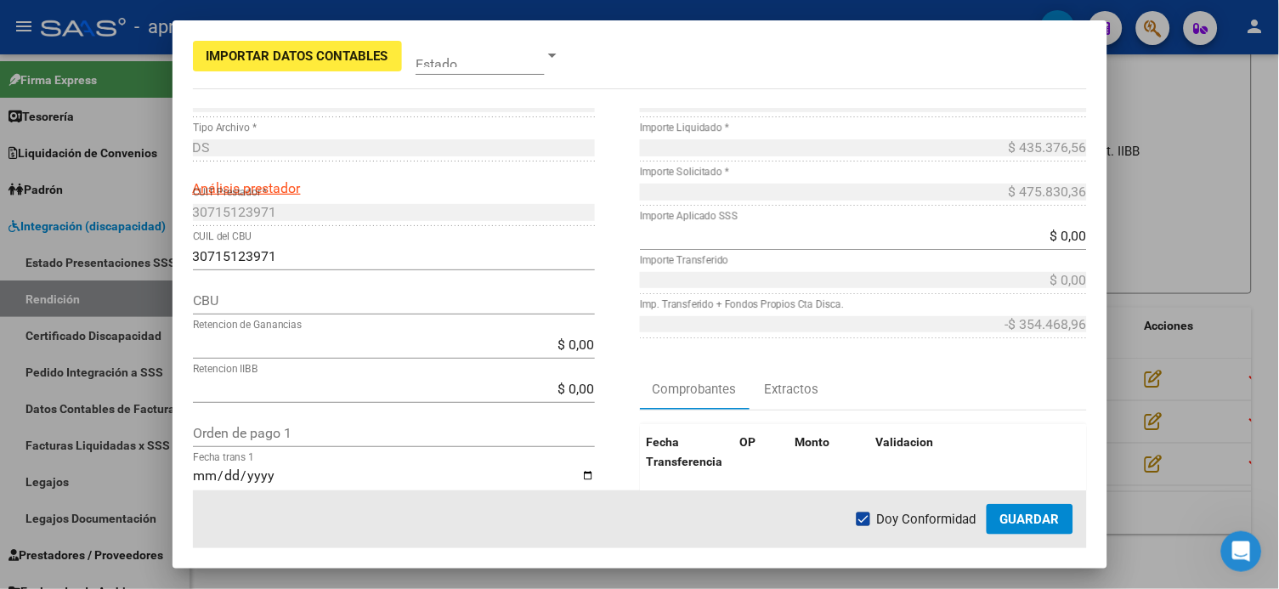
scroll to position [0, 0]
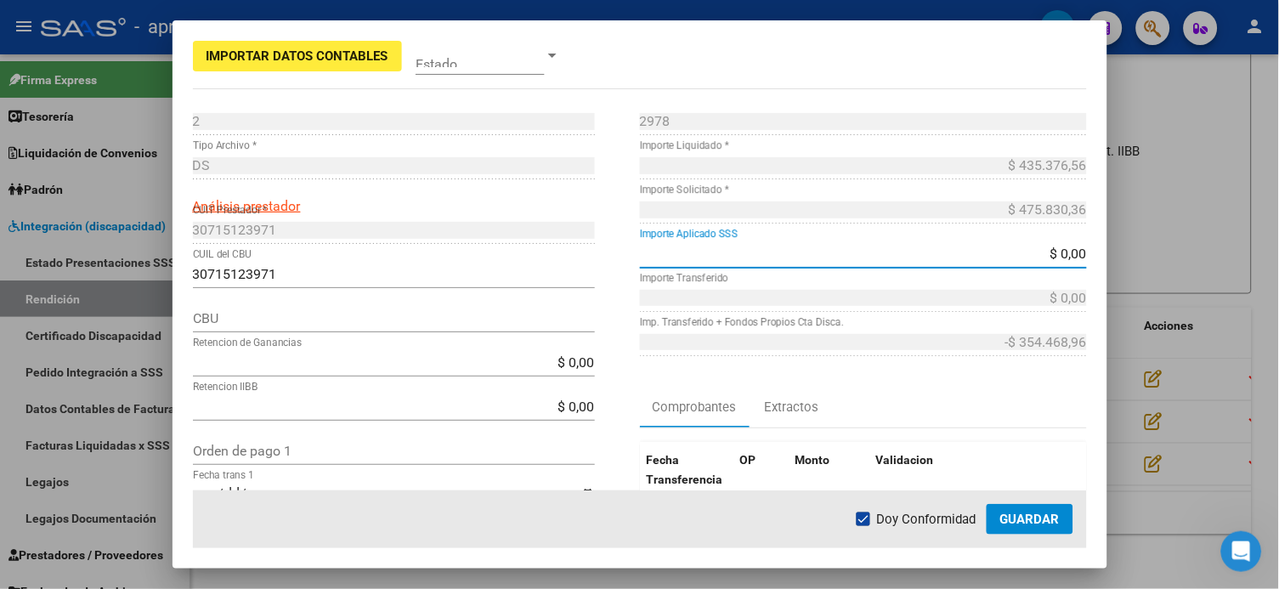
drag, startPoint x: 946, startPoint y: 254, endPoint x: 990, endPoint y: 253, distance: 44.2
click at [965, 253] on input "$ 0,00" at bounding box center [863, 254] width 447 height 16
drag, startPoint x: 1035, startPoint y: 250, endPoint x: 1055, endPoint y: 275, distance: 31.5
click at [971, 258] on mat-dialog-content "2 Punto de Venta * DS Tipo Archivo * Análisis prestador 30715123971 CUIT Presta…" at bounding box center [640, 299] width 935 height 382
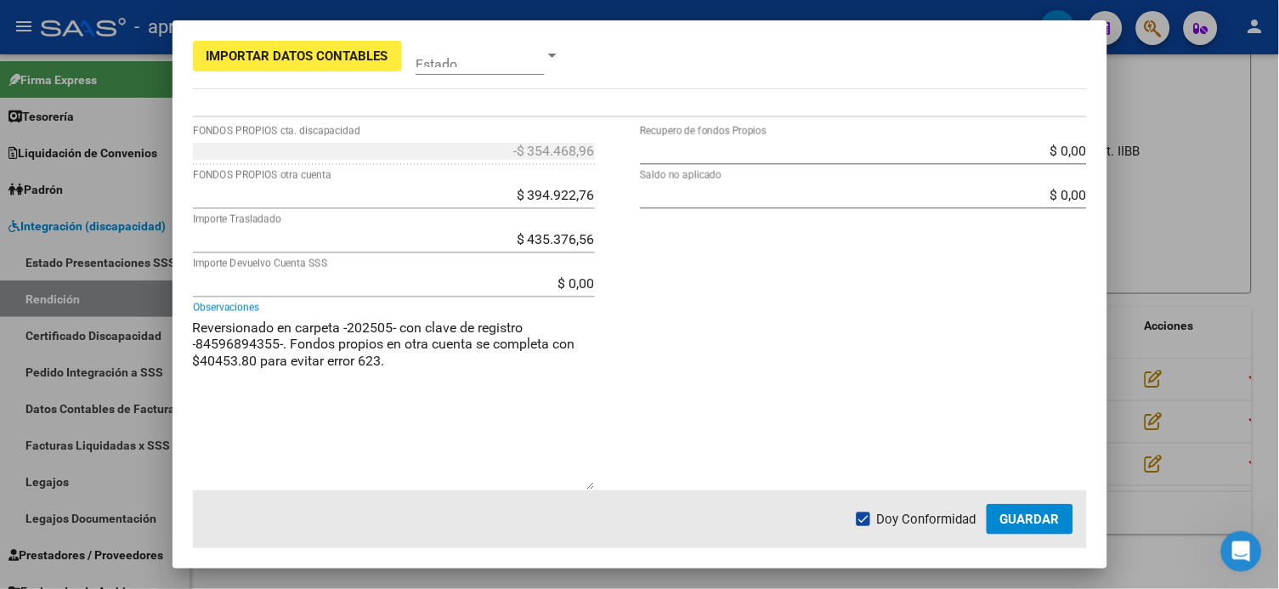
scroll to position [693, 0]
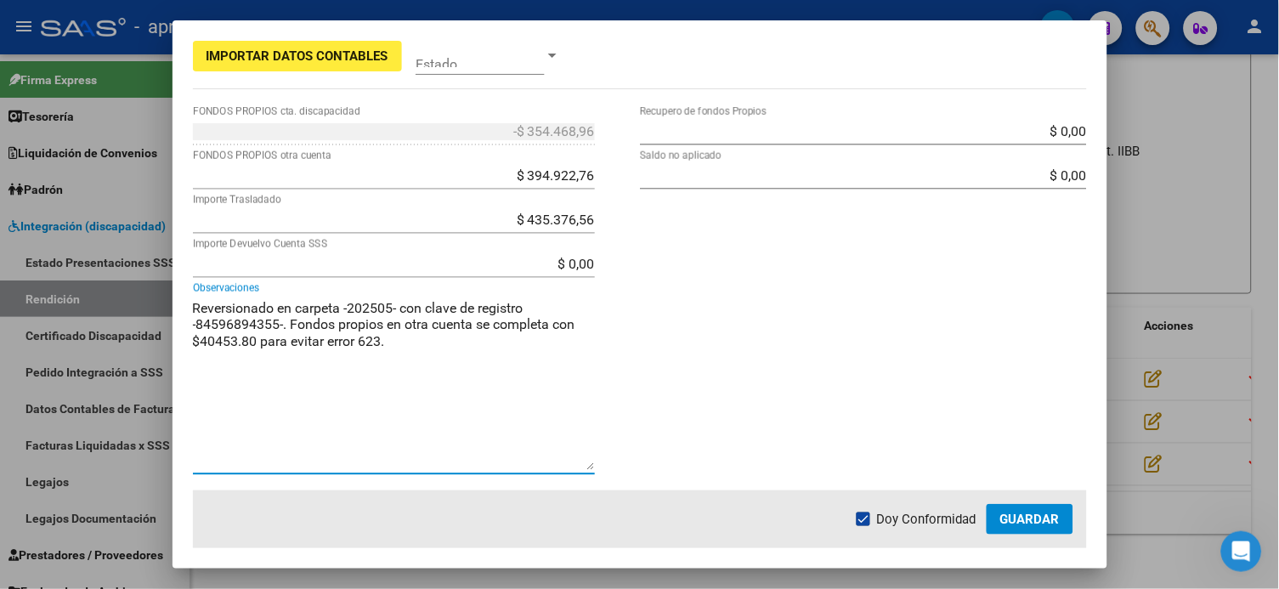
drag, startPoint x: 204, startPoint y: 467, endPoint x: 269, endPoint y: 483, distance: 66.6
click at [269, 441] on div "Reversionado en carpeta -202505- con clave de registro -84596894355-. Fondos pr…" at bounding box center [394, 393] width 402 height 196
click at [282, 355] on textarea "Reversionado en carpeta -202505- con clave de registro -84596894355-. Fondos pr…" at bounding box center [394, 384] width 402 height 172
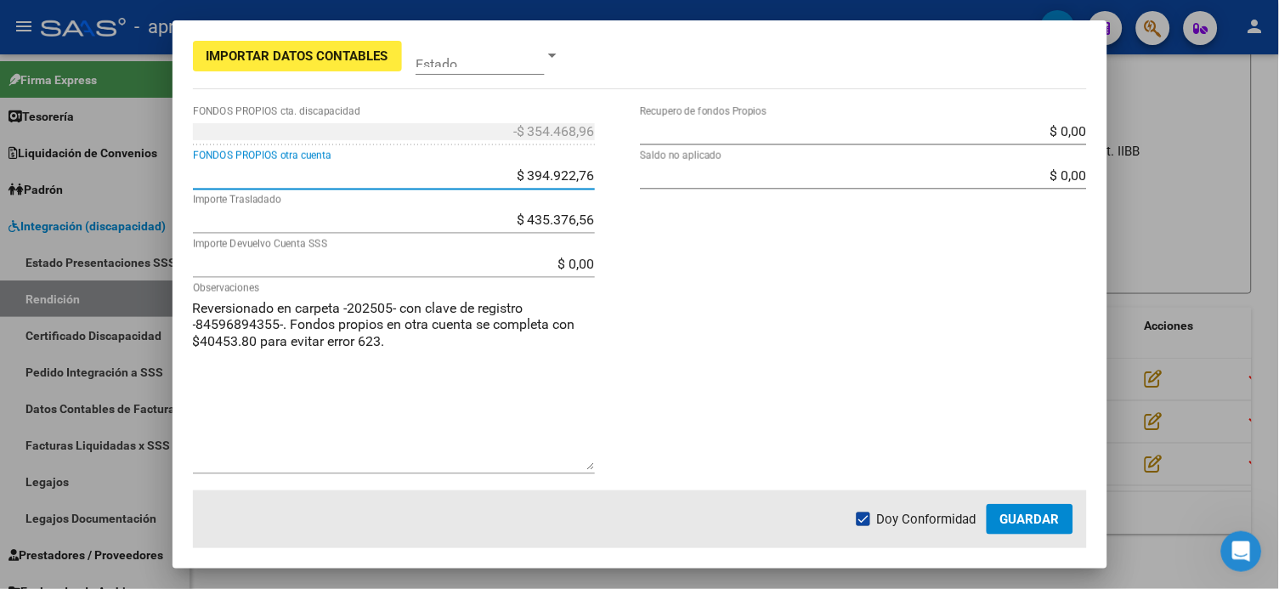
drag, startPoint x: 521, startPoint y: 172, endPoint x: 599, endPoint y: 207, distance: 85.6
click at [598, 207] on div "-$ 354.468,96 FONDOS PROPIOS cta. discapacidad $ 394.922,76 FONDOS PROPIOS otra…" at bounding box center [416, 304] width 447 height 373
type input "$ 40.453,80"
type input "-$ 0,00"
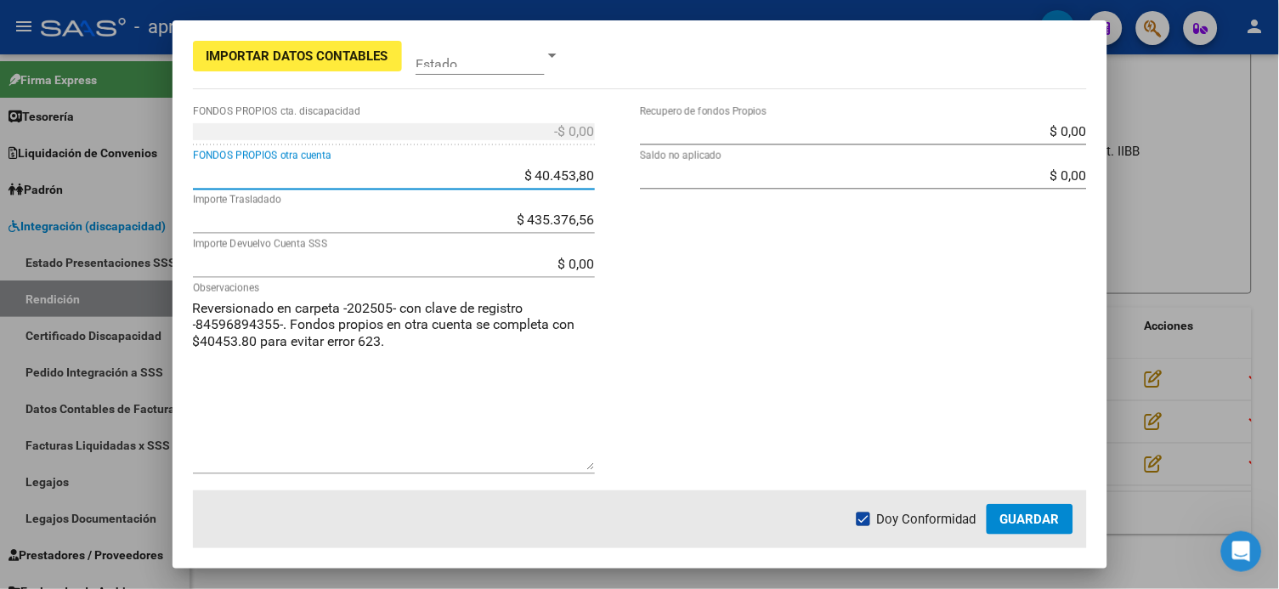
click at [630, 258] on div "-$ 0,00 FONDOS PROPIOS cta. discapacidad $ 40.453,80 FONDOS PROPIOS otra cuenta…" at bounding box center [416, 304] width 447 height 373
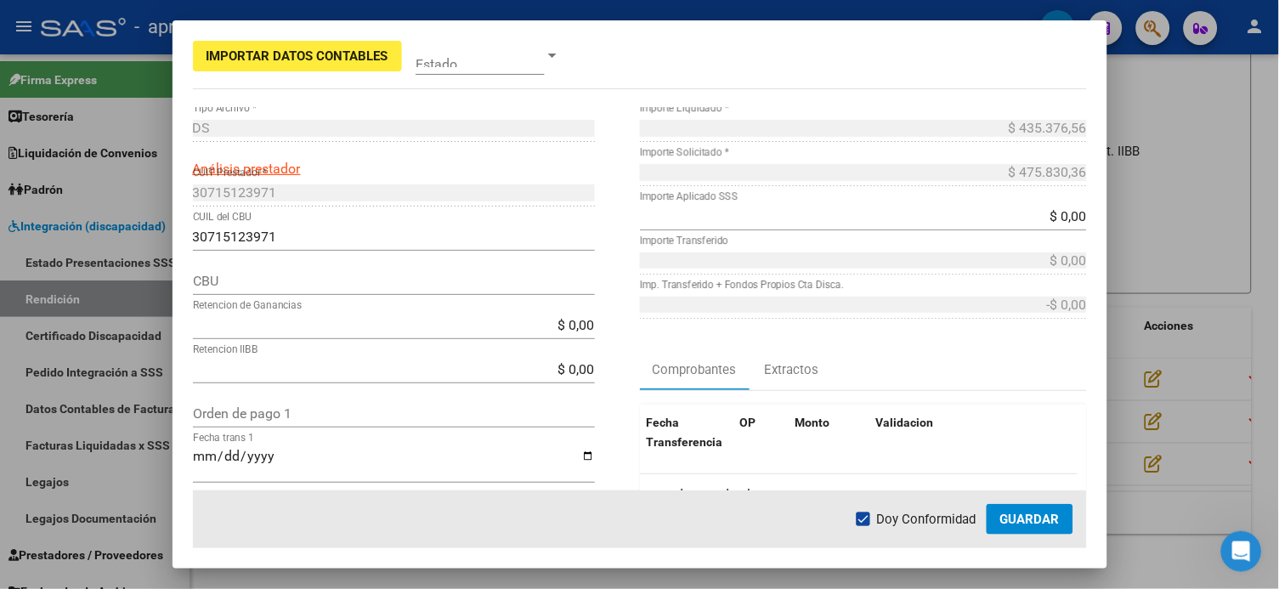
scroll to position [0, 0]
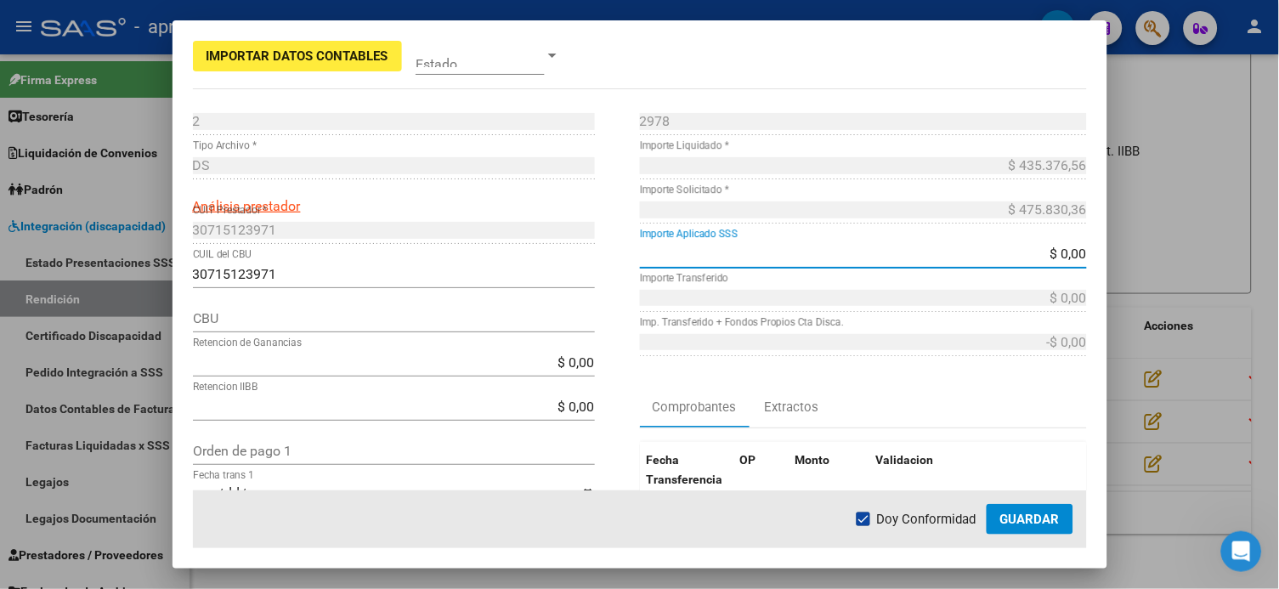
drag, startPoint x: 932, startPoint y: 247, endPoint x: 1162, endPoint y: 280, distance: 231.8
click at [971, 280] on div "Importar Datos Contables Estado 2 Punto de Venta * DS Tipo Archivo * Análisis p…" at bounding box center [639, 294] width 1279 height 589
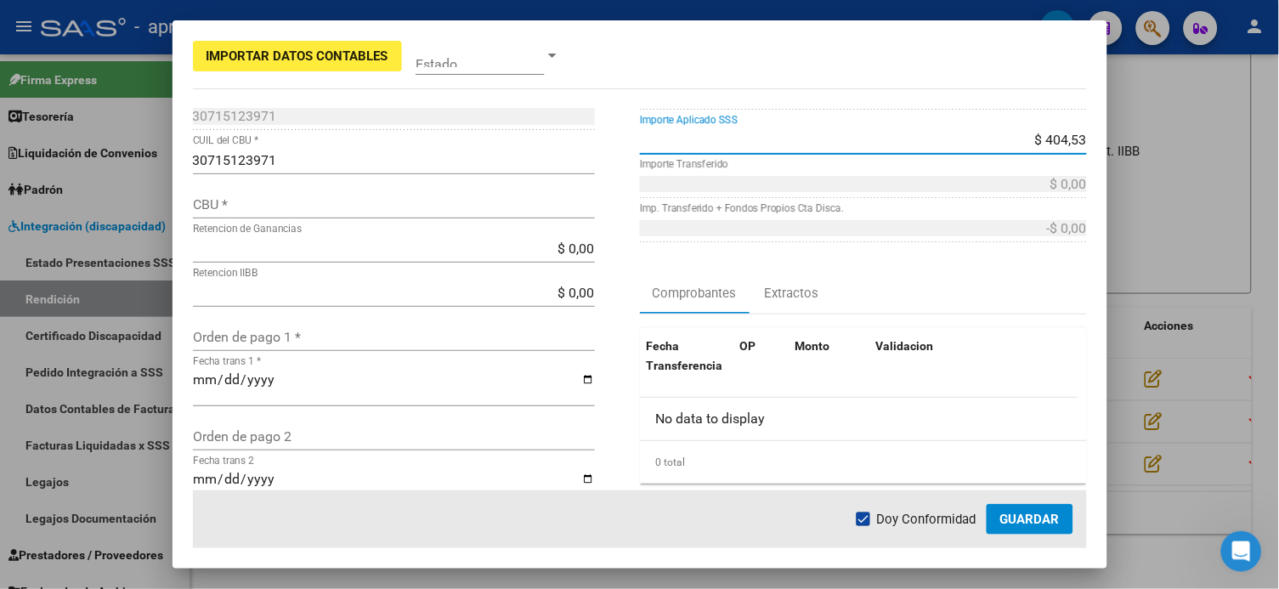
scroll to position [113, 0]
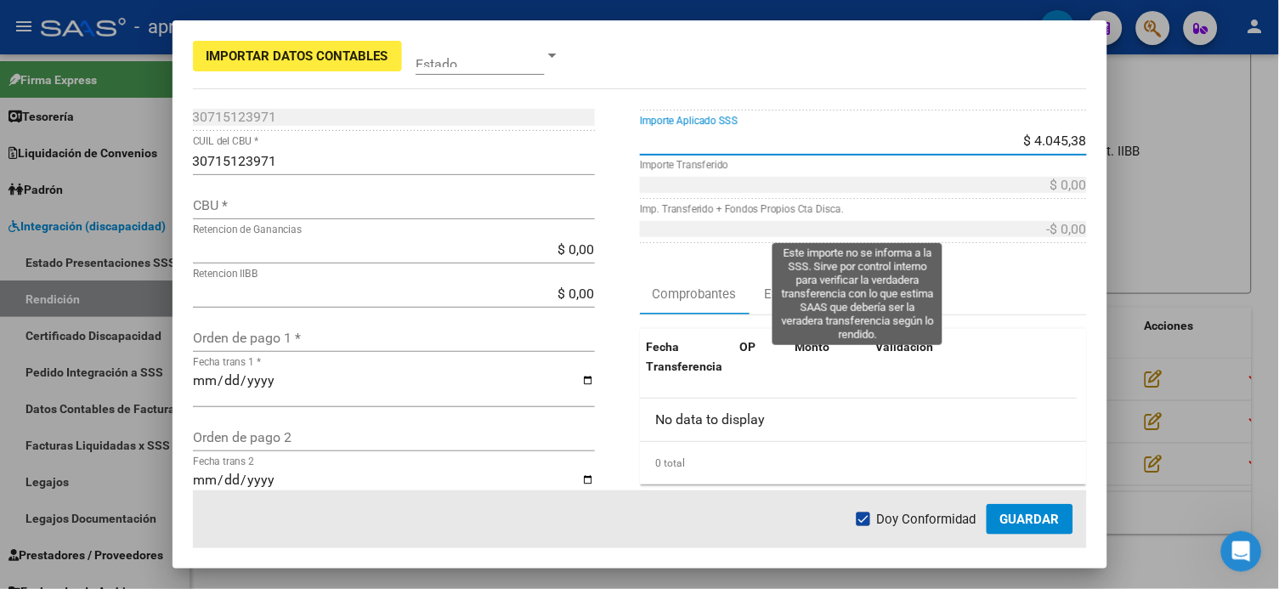
type input "$ 40.453,80"
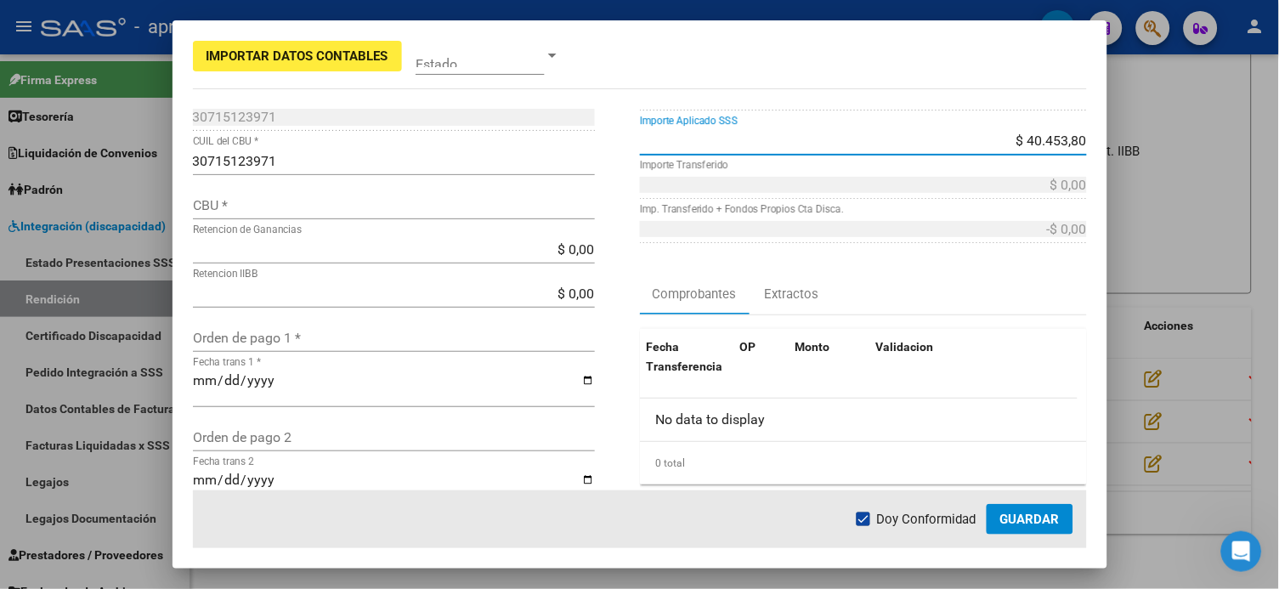
type input "$ 40.453,80"
type input "$ 0,00"
type input "-$ 40.453,80"
click at [971, 279] on div "Comprobantes Extractos" at bounding box center [863, 294] width 447 height 41
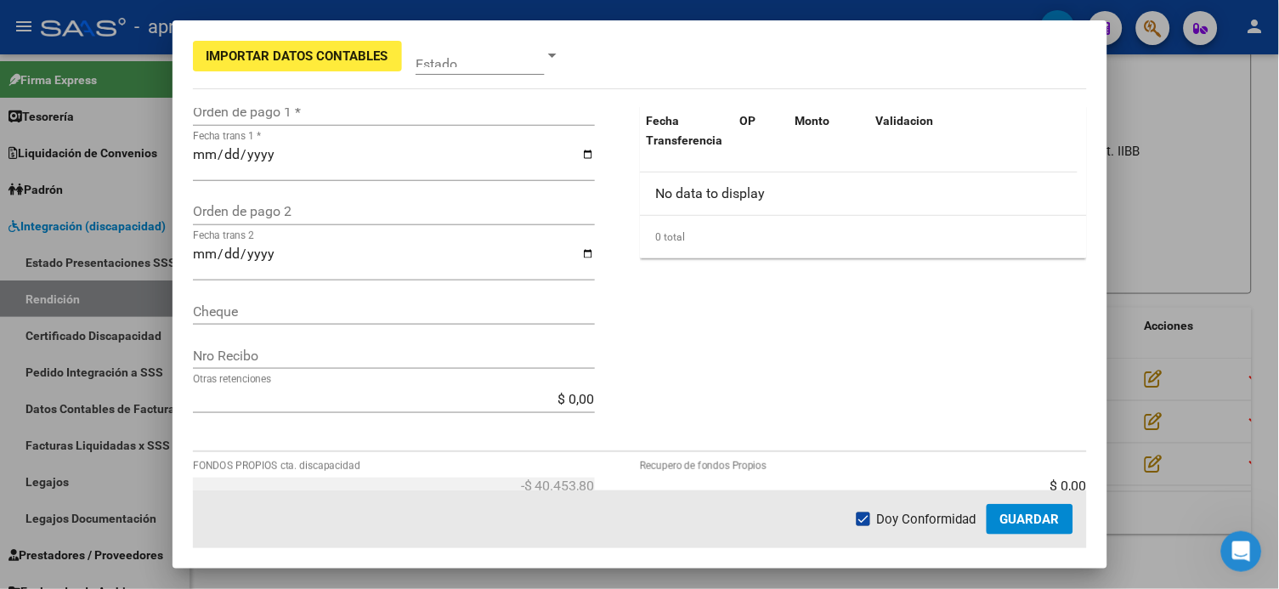
scroll to position [566, 0]
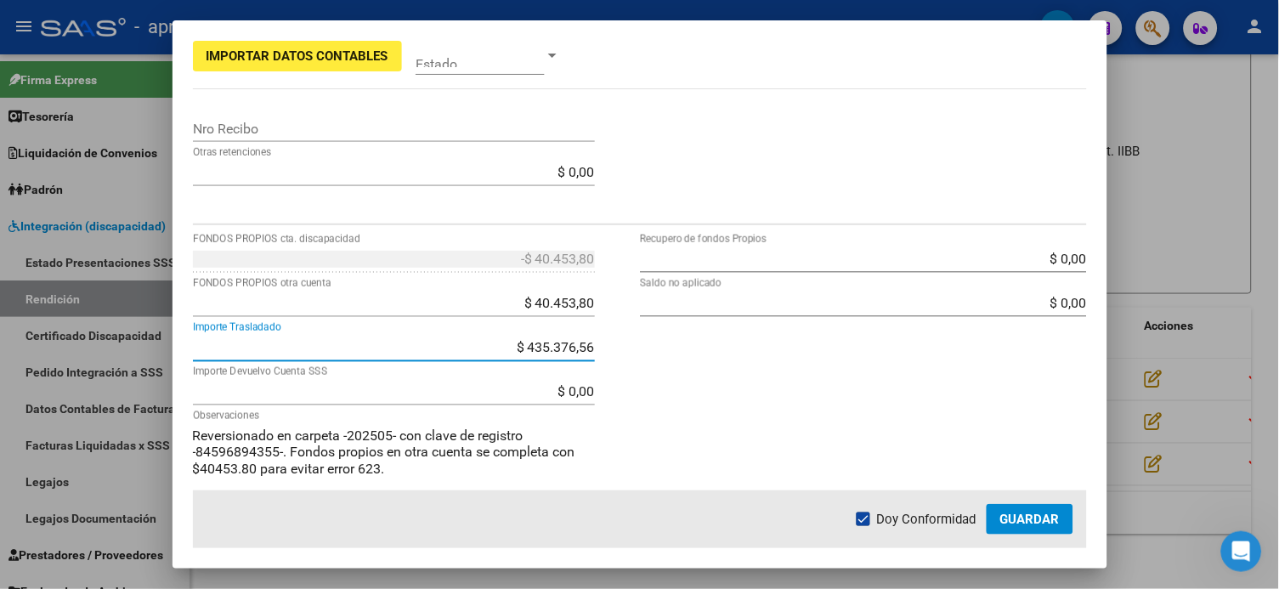
drag, startPoint x: 515, startPoint y: 343, endPoint x: 616, endPoint y: 377, distance: 106.7
click at [616, 377] on div "-$ 40.453,80 FONDOS PROPIOS cta. discapacidad $ 40.453,80 FONDOS PROPIOS otra c…" at bounding box center [416, 432] width 447 height 373
type input "$ 394.922,76"
type input "$ 40.453,80"
type input "-$ 0,00"
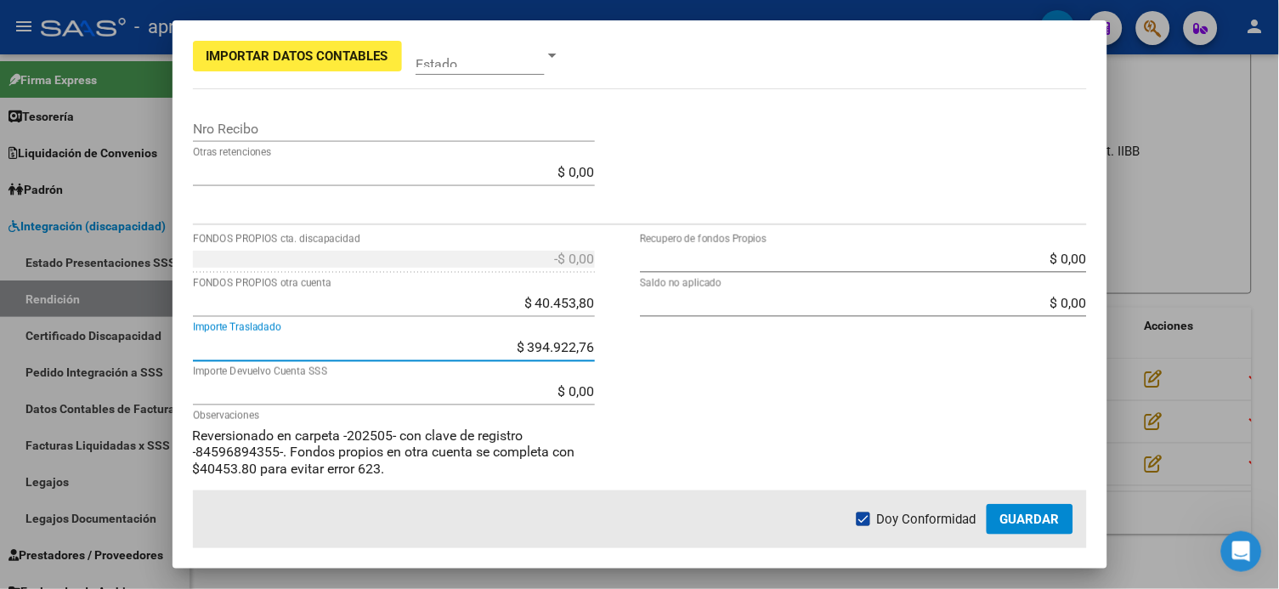
click at [653, 441] on div "$ 0,00 Recupero de fondos Propios $ 0,00 Saldo no aplicado" at bounding box center [863, 432] width 447 height 373
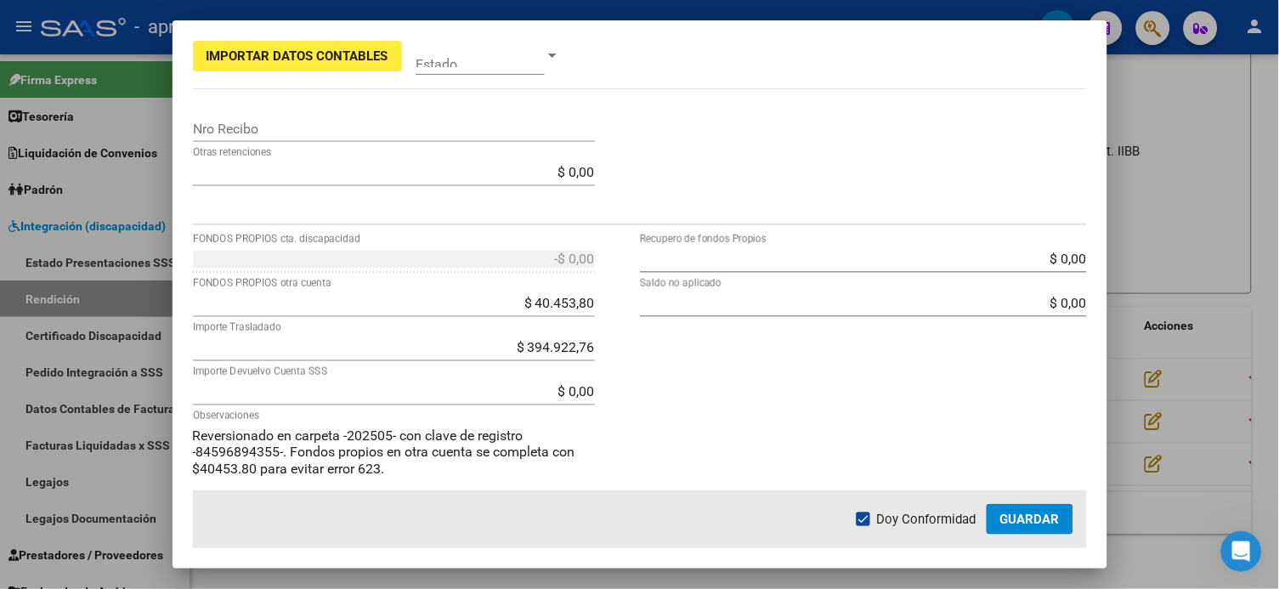
click at [514, 389] on input "$ 0,00" at bounding box center [394, 391] width 402 height 16
click at [228, 371] on div "$ 394.922,76 Importe Trasladado" at bounding box center [394, 356] width 402 height 44
click at [229, 371] on div "$ 394.922,76 Importe Trasladado" at bounding box center [394, 356] width 402 height 44
drag, startPoint x: 229, startPoint y: 371, endPoint x: 330, endPoint y: 433, distance: 119.1
click at [229, 371] on div "$ 394.922,76 Importe Trasladado" at bounding box center [394, 356] width 402 height 44
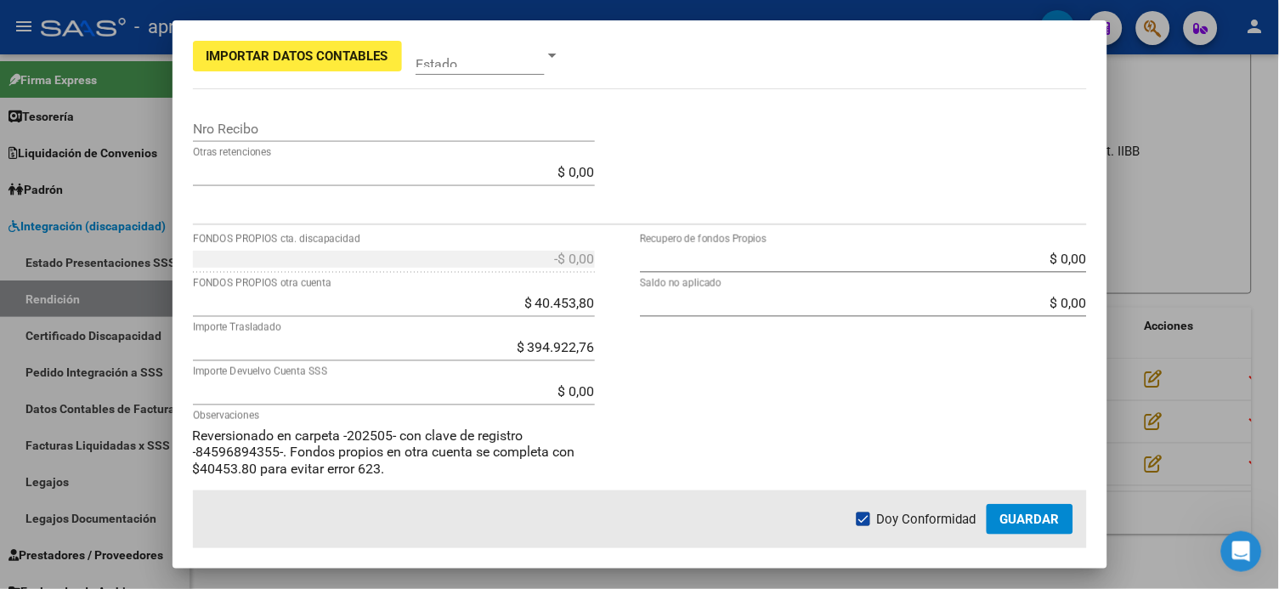
click at [356, 376] on div "$ 394.922,76 Importe Trasladado" at bounding box center [394, 356] width 402 height 44
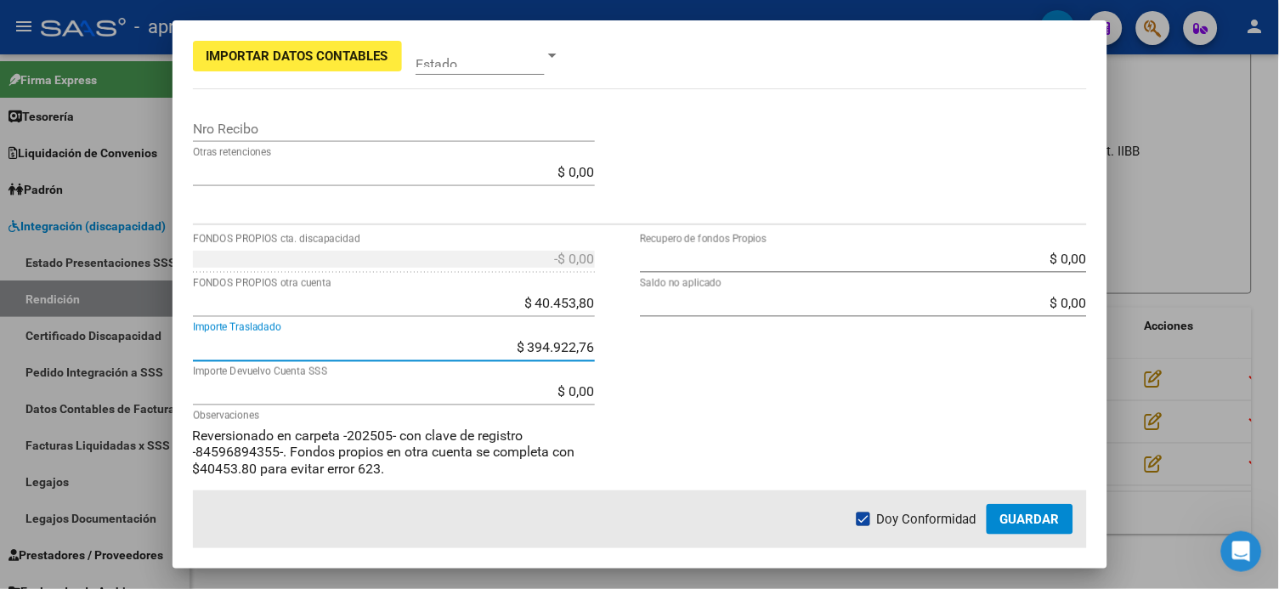
drag, startPoint x: 517, startPoint y: 346, endPoint x: 675, endPoint y: 408, distance: 169.8
click at [656, 368] on div "-$ 0,00 FONDOS PROPIOS cta. discapacidad $ 40.453,80 FONDOS PROPIOS otra cuenta…" at bounding box center [640, 432] width 894 height 373
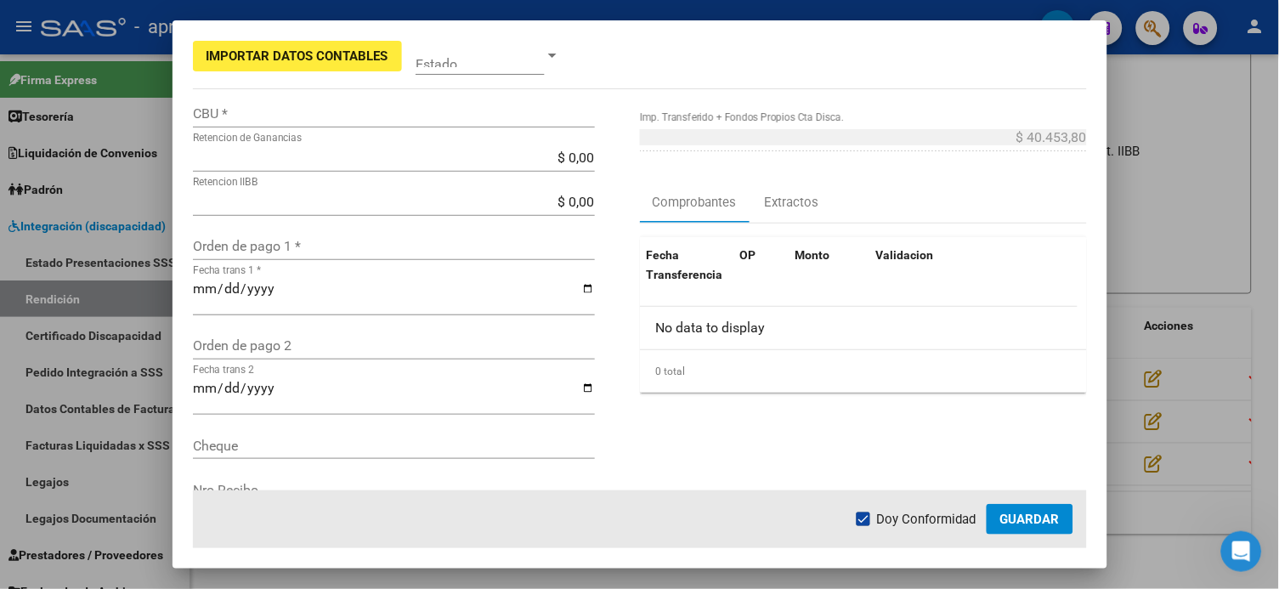
scroll to position [0, 0]
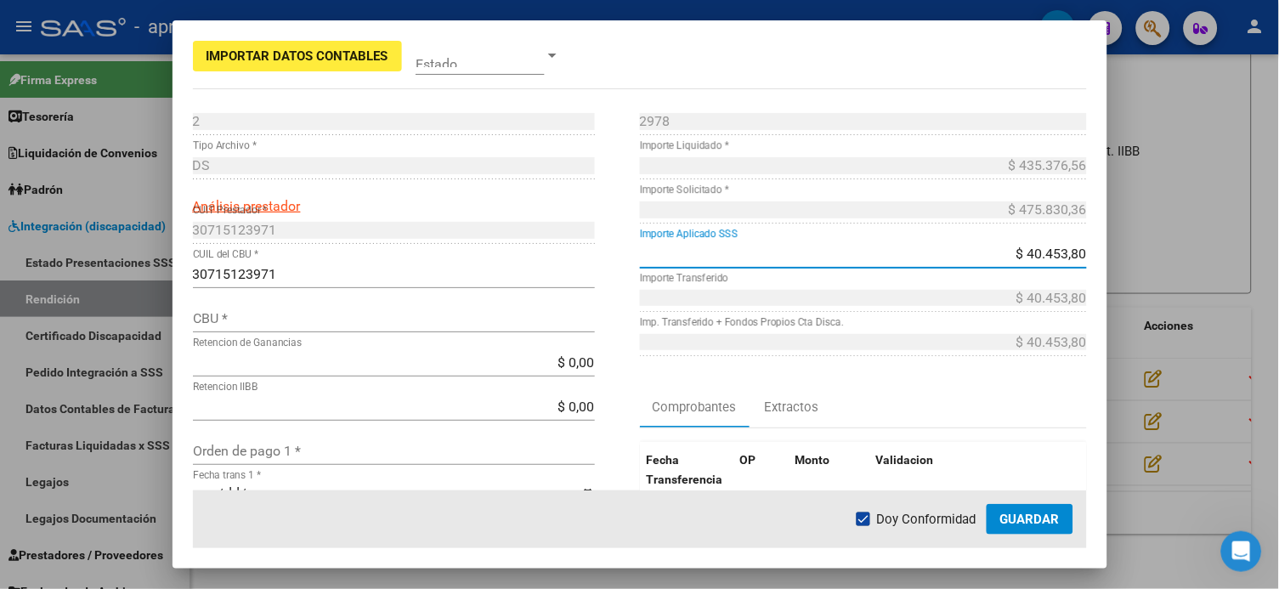
drag, startPoint x: 1009, startPoint y: 247, endPoint x: 1105, endPoint y: 270, distance: 98.7
click at [971, 269] on mat-dialog-content "2 Punto de Venta * DS Tipo Archivo * Análisis prestador 30715123971 CUIT Presta…" at bounding box center [640, 299] width 935 height 382
type input "$ 0,00"
type input "$ 40.453,80"
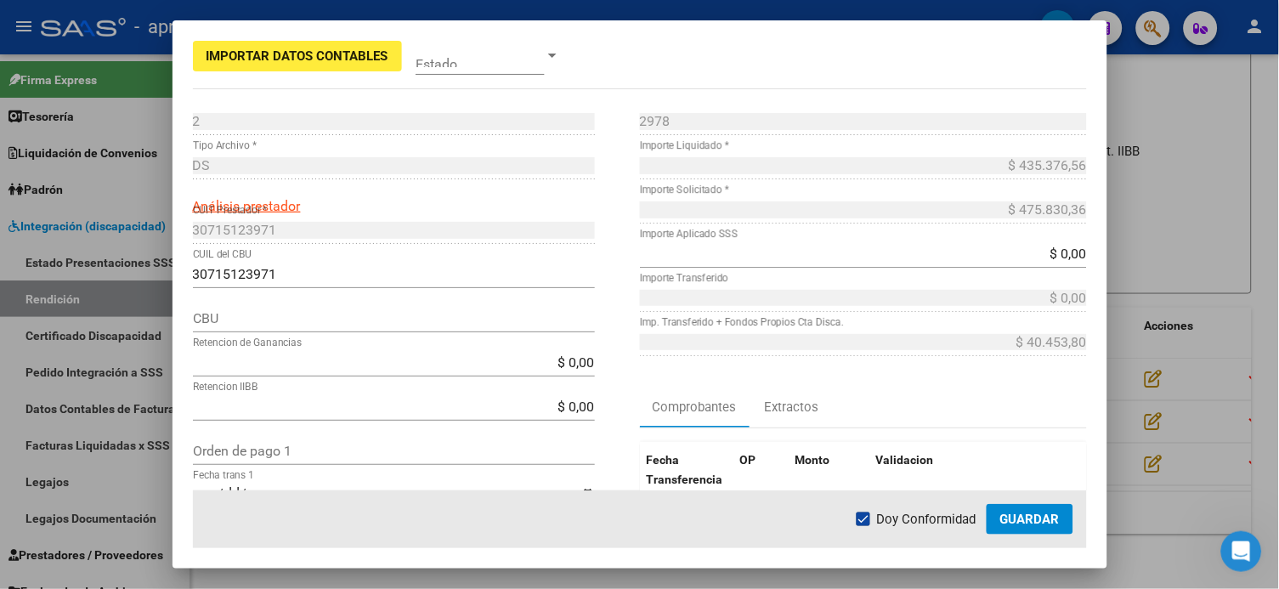
click at [893, 188] on div "$ 435.376,56 Importe Liquidado *" at bounding box center [863, 174] width 447 height 44
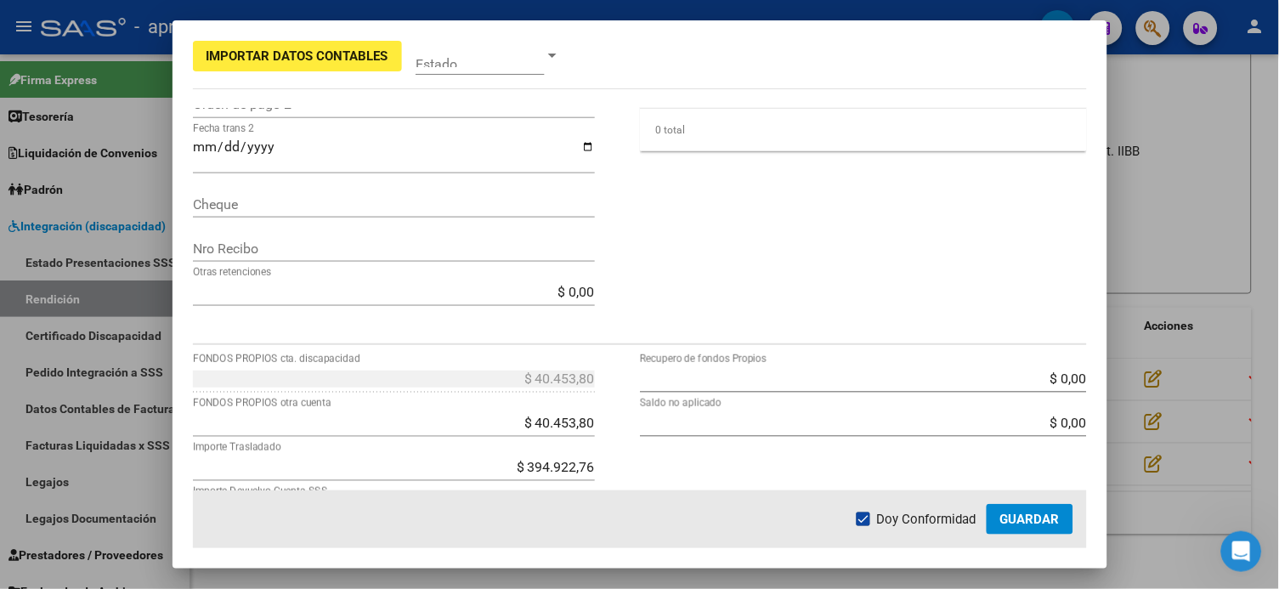
scroll to position [680, 0]
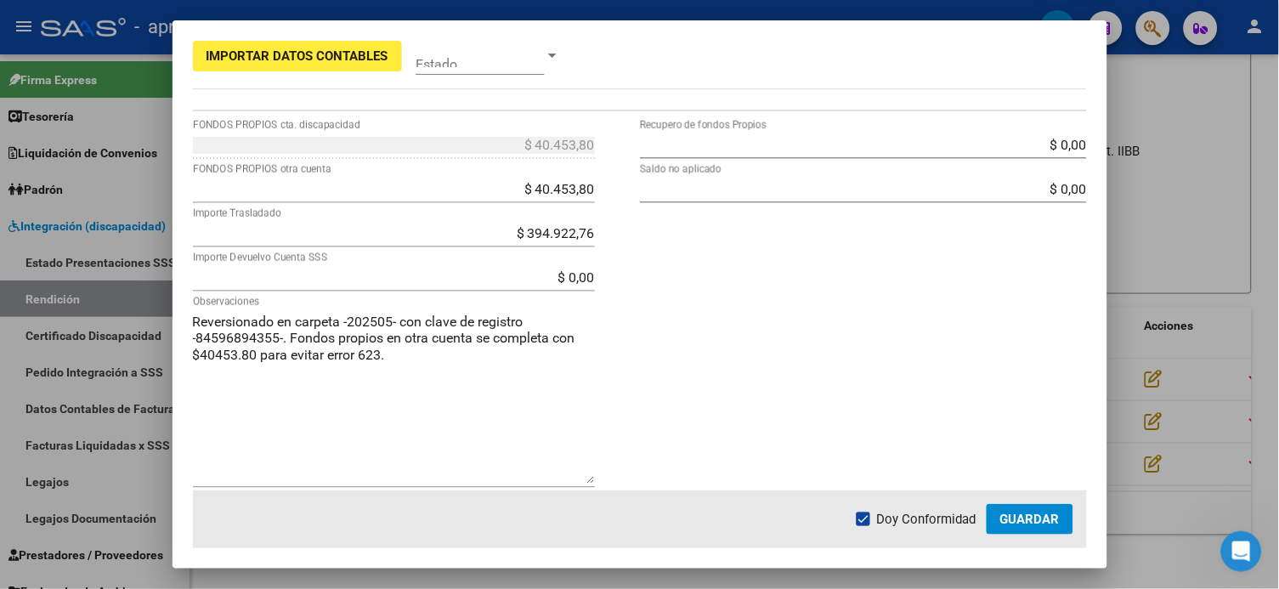
click at [515, 176] on div "$ 40.453,80 FONDOS PROPIOS otra cuenta" at bounding box center [394, 189] width 402 height 27
click at [533, 196] on input "$ 40.453,80" at bounding box center [394, 189] width 402 height 16
click at [524, 184] on input "$ 40.453,80" at bounding box center [394, 189] width 402 height 16
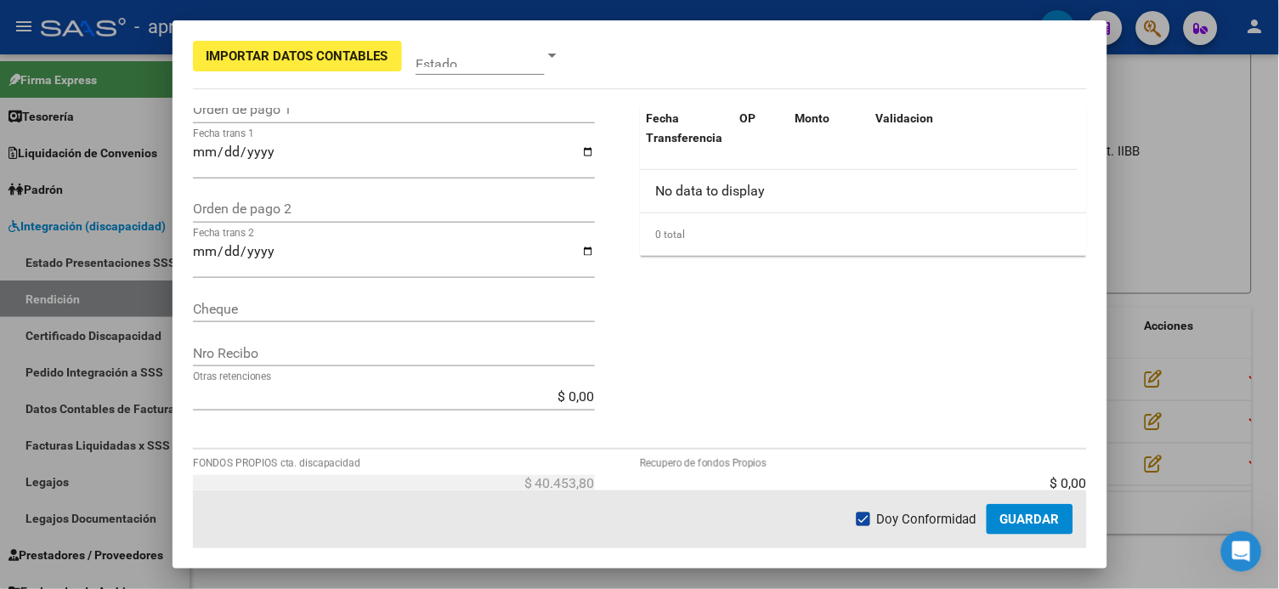
scroll to position [0, 0]
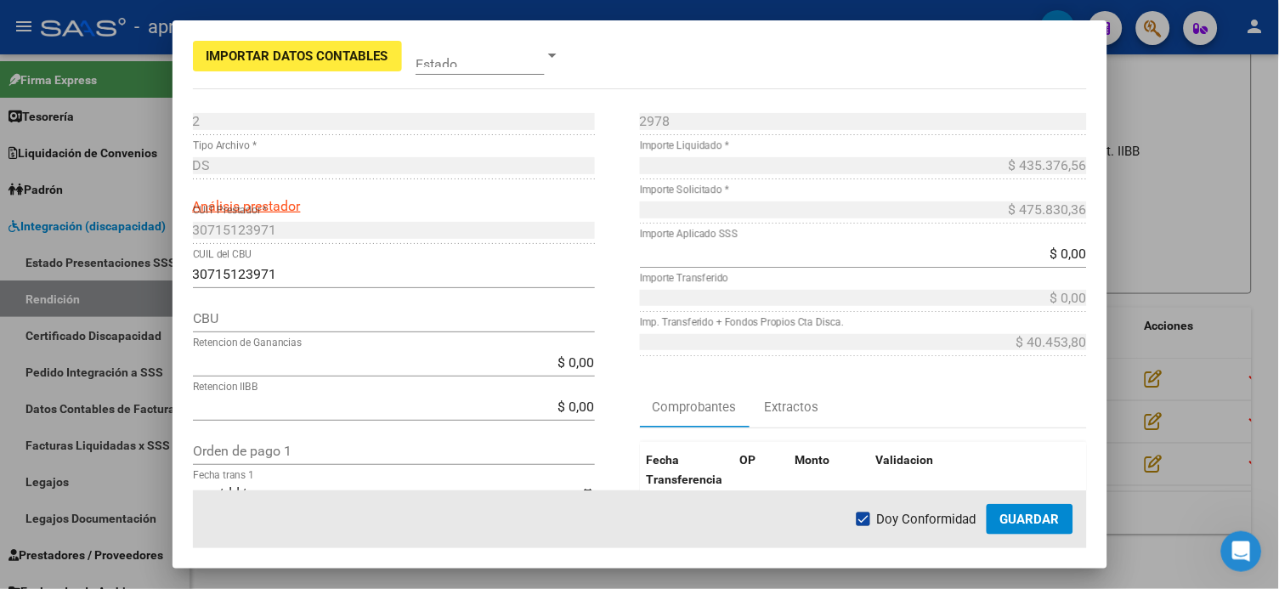
click at [971, 199] on div "$ 475.830,36 Importe Solicitado *" at bounding box center [863, 209] width 447 height 27
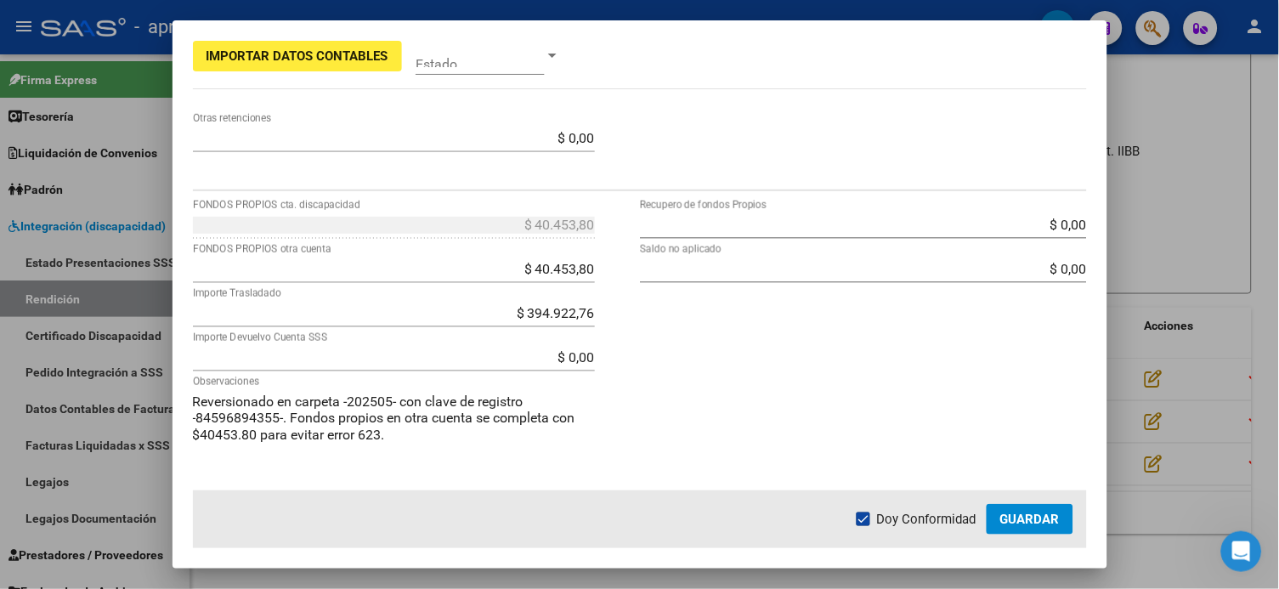
scroll to position [680, 0]
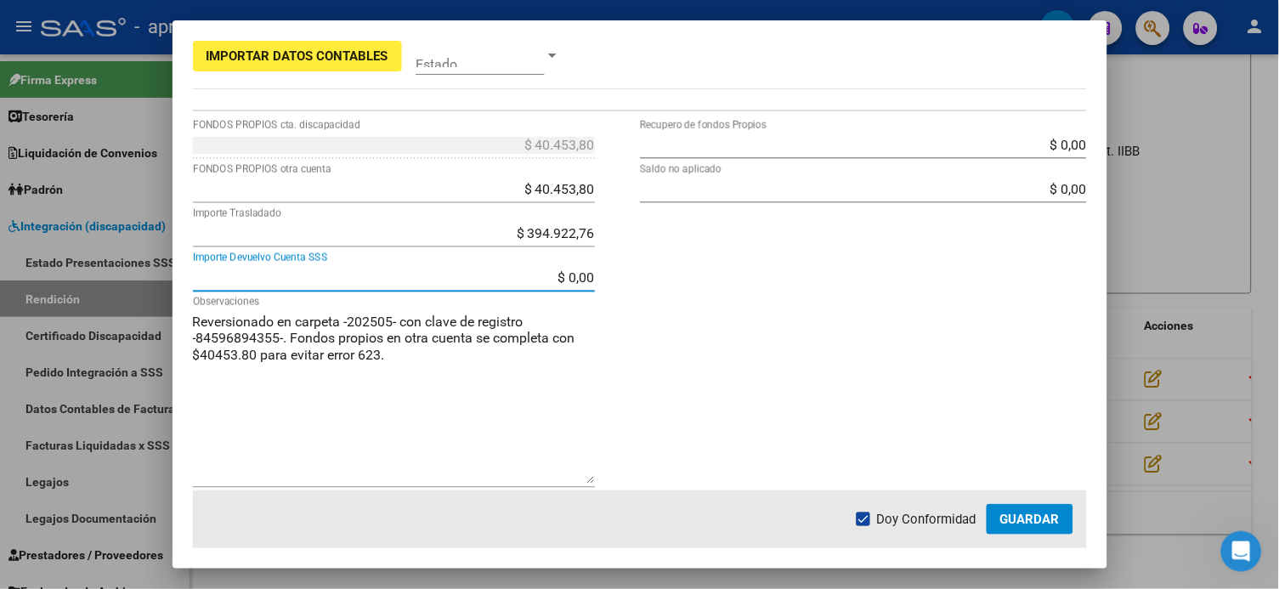
click at [509, 277] on input "$ 0,00" at bounding box center [394, 277] width 402 height 16
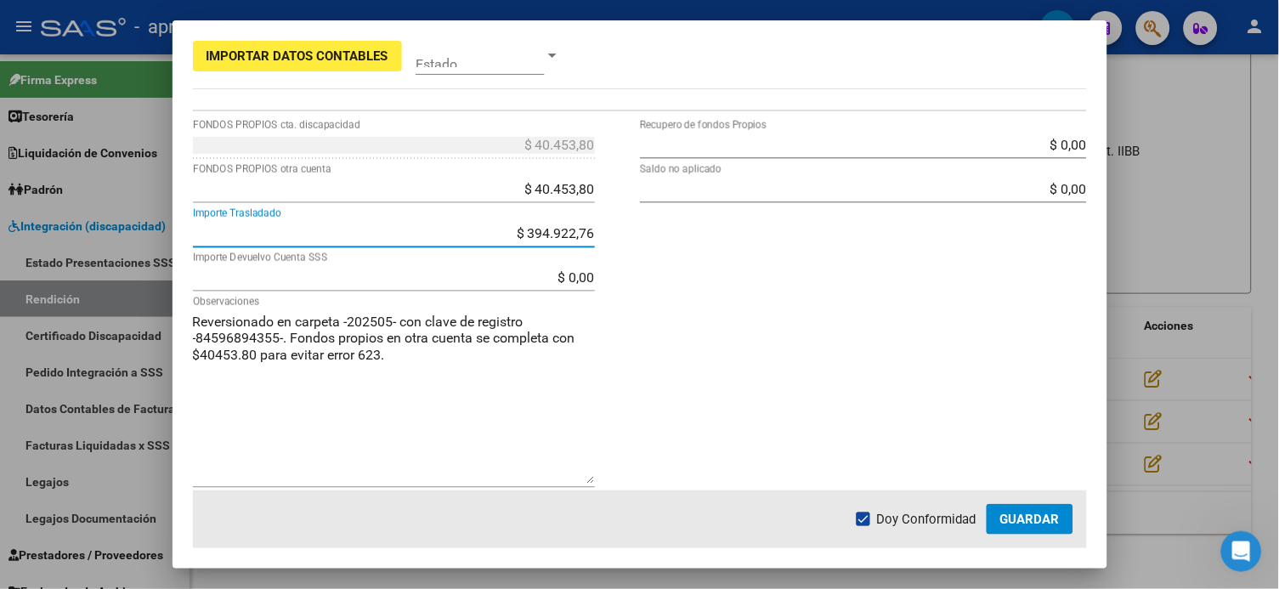
drag, startPoint x: 514, startPoint y: 237, endPoint x: 605, endPoint y: 235, distance: 91.0
click at [605, 235] on div "$ 40.453,80 FONDOS PROPIOS cta. discapacidad $ 40.453,80 FONDOS PROPIOS otra cu…" at bounding box center [416, 318] width 447 height 373
type input "$ 220.019,09"
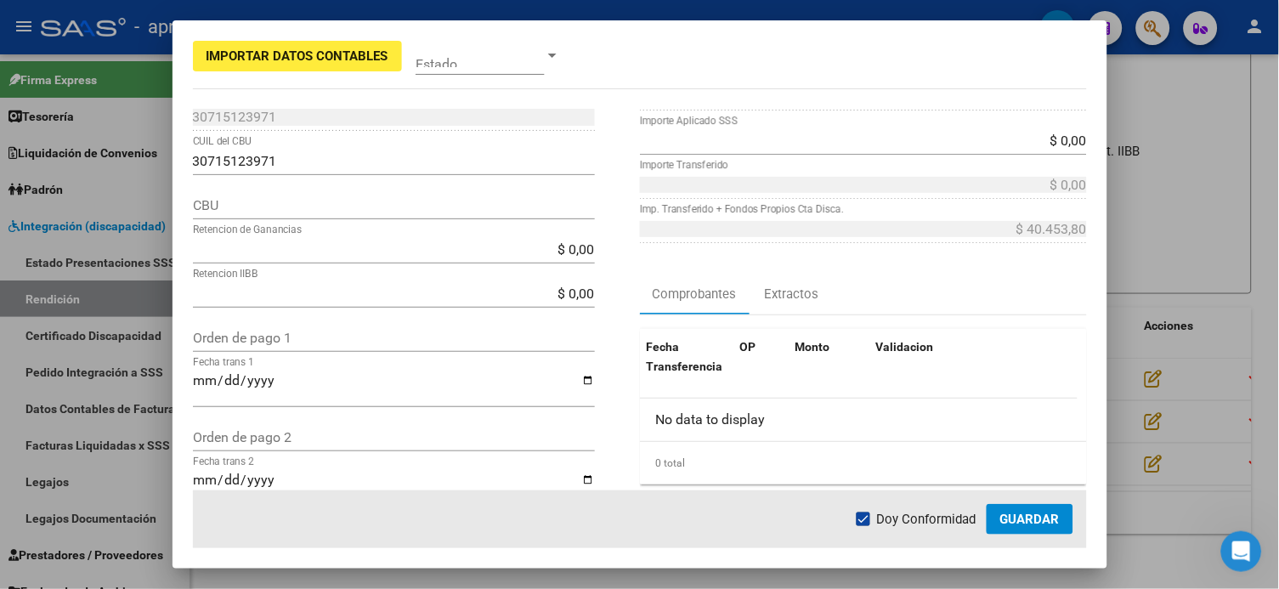
scroll to position [0, 0]
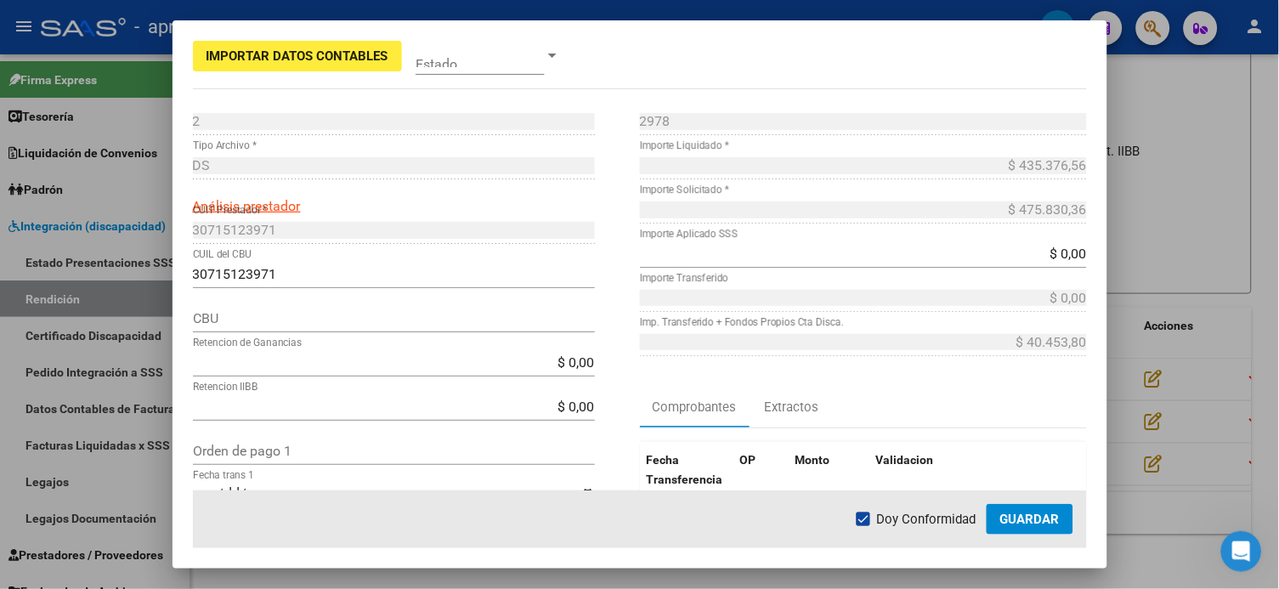
type input "$ 215.357,47"
click at [971, 155] on div "$ 435.376,56 Importe Liquidado *" at bounding box center [863, 165] width 447 height 27
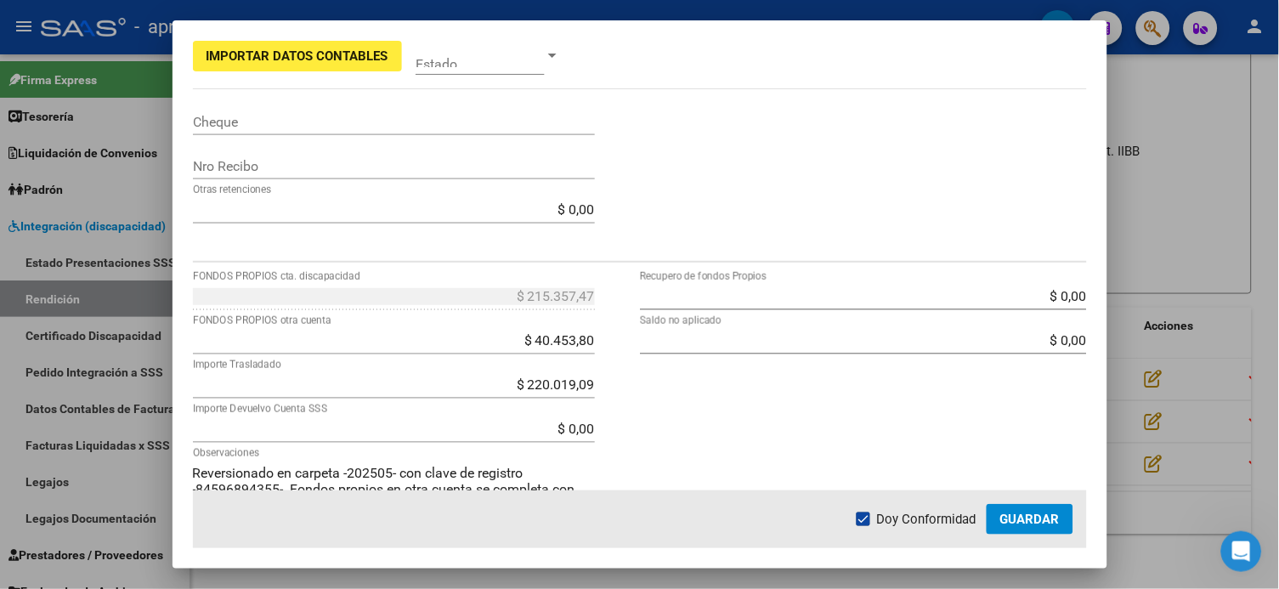
scroll to position [566, 0]
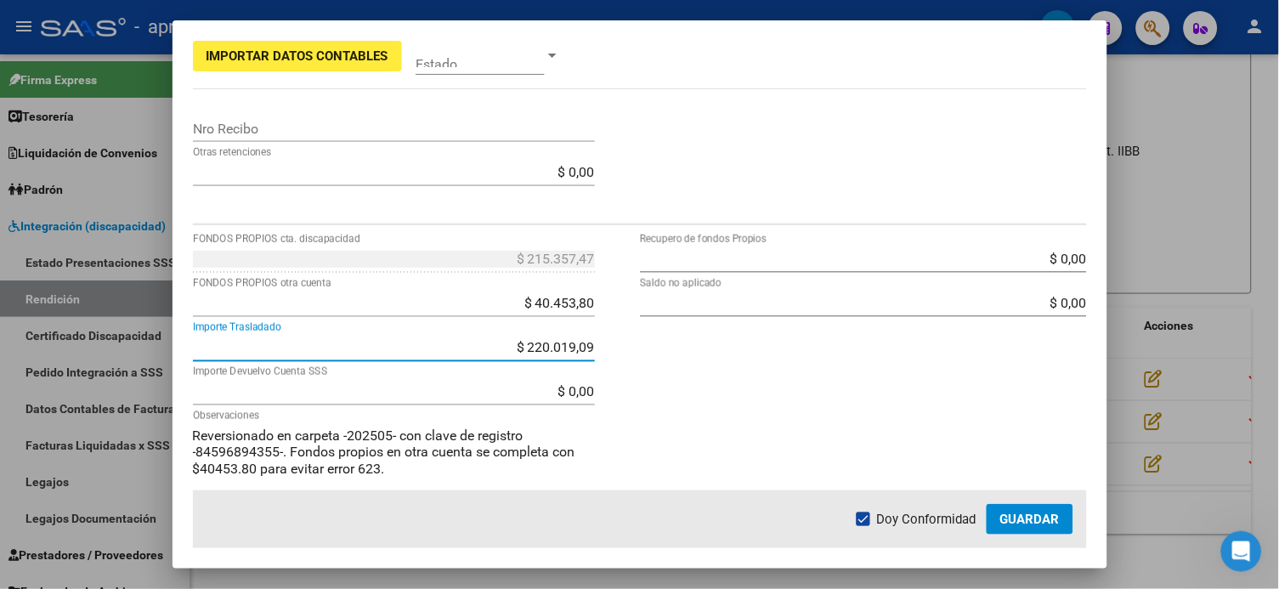
click at [549, 351] on input "$ 220.019,09" at bounding box center [394, 347] width 402 height 16
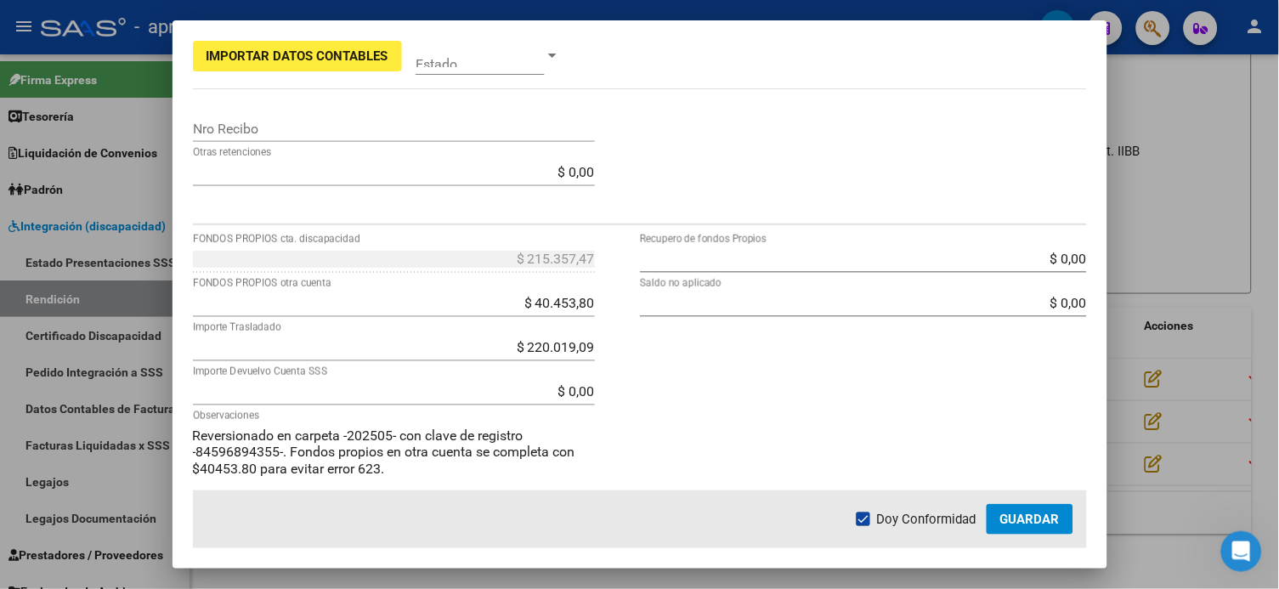
click at [589, 343] on app-form-text-field "$ 220.019,09 Importe Trasladado" at bounding box center [401, 347] width 416 height 16
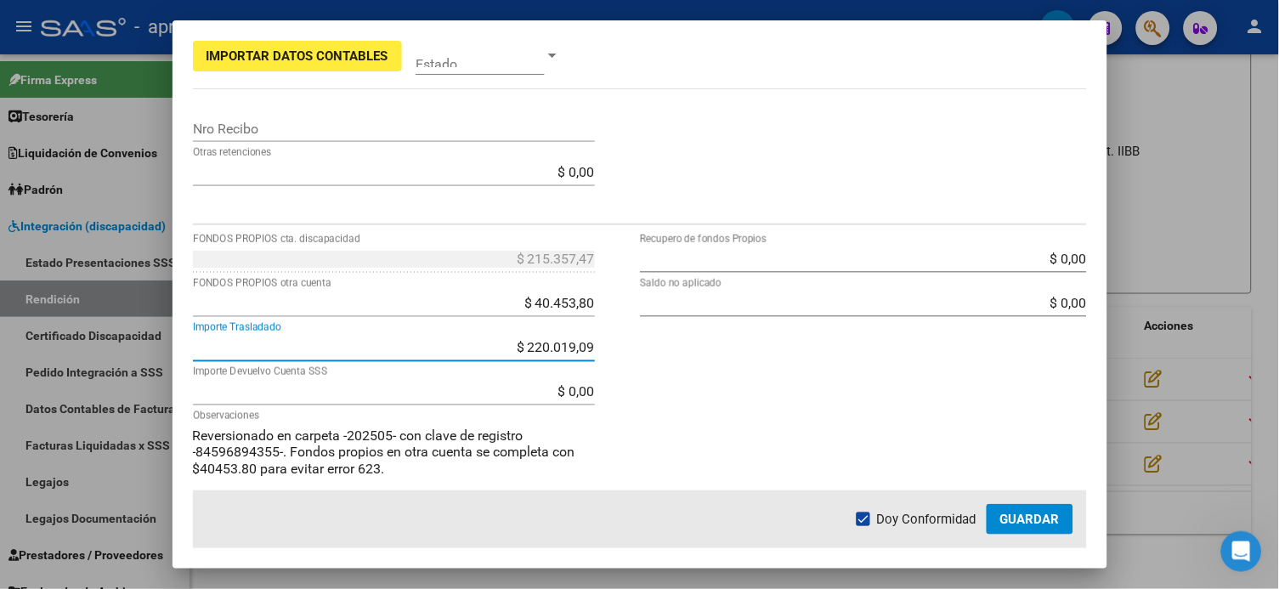
click at [585, 347] on input "$ 220.019,09" at bounding box center [394, 347] width 402 height 16
type input "$ 0,00"
type input "$ 435.376,56"
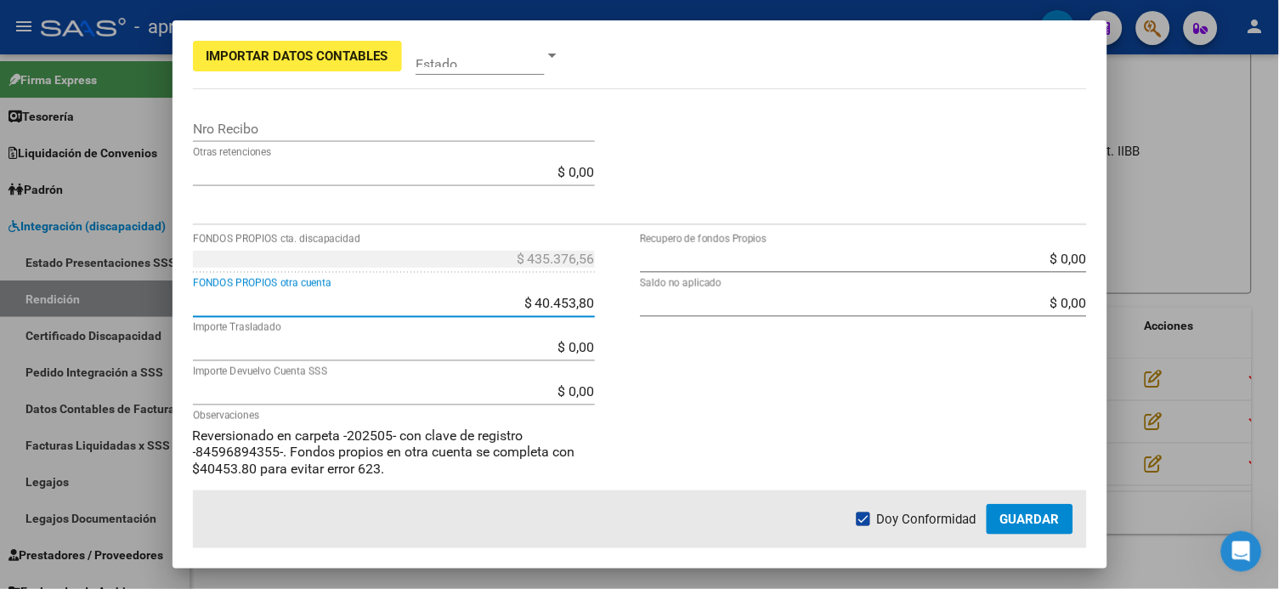
click at [558, 305] on input "$ 40.453,80" at bounding box center [394, 303] width 402 height 16
click at [579, 298] on input "$ 40.453,80" at bounding box center [394, 303] width 402 height 16
drag, startPoint x: 588, startPoint y: 304, endPoint x: 563, endPoint y: 298, distance: 26.2
click at [563, 298] on app-form-text-field "$ 40.453,80 FONDOS PROPIOS otra cuenta" at bounding box center [401, 303] width 416 height 16
drag, startPoint x: 519, startPoint y: 300, endPoint x: 607, endPoint y: 302, distance: 87.6
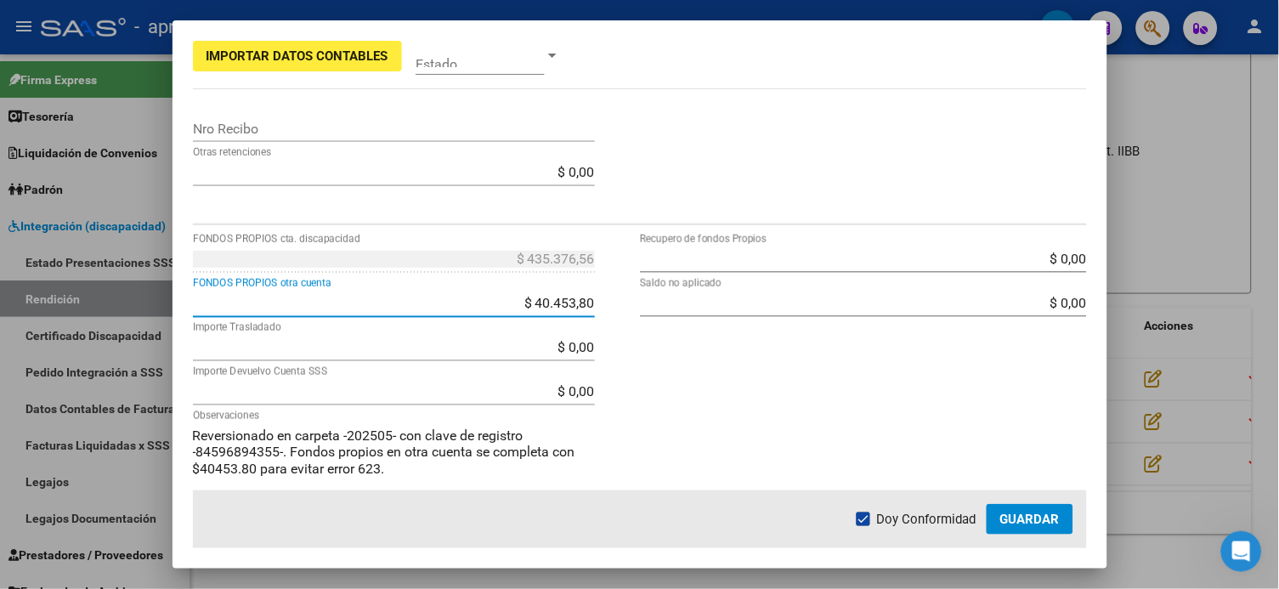
click at [607, 302] on div "$ 435.376,56 FONDOS PROPIOS cta. discapacidad $ 40.453,80 FONDOS PROPIOS otra c…" at bounding box center [416, 432] width 447 height 373
type input "$ 0,00"
type input "$ 475.830,36"
click at [716, 441] on div "$ 0,00 Recupero de fondos Propios $ 0,00 Saldo no aplicado" at bounding box center [863, 432] width 447 height 373
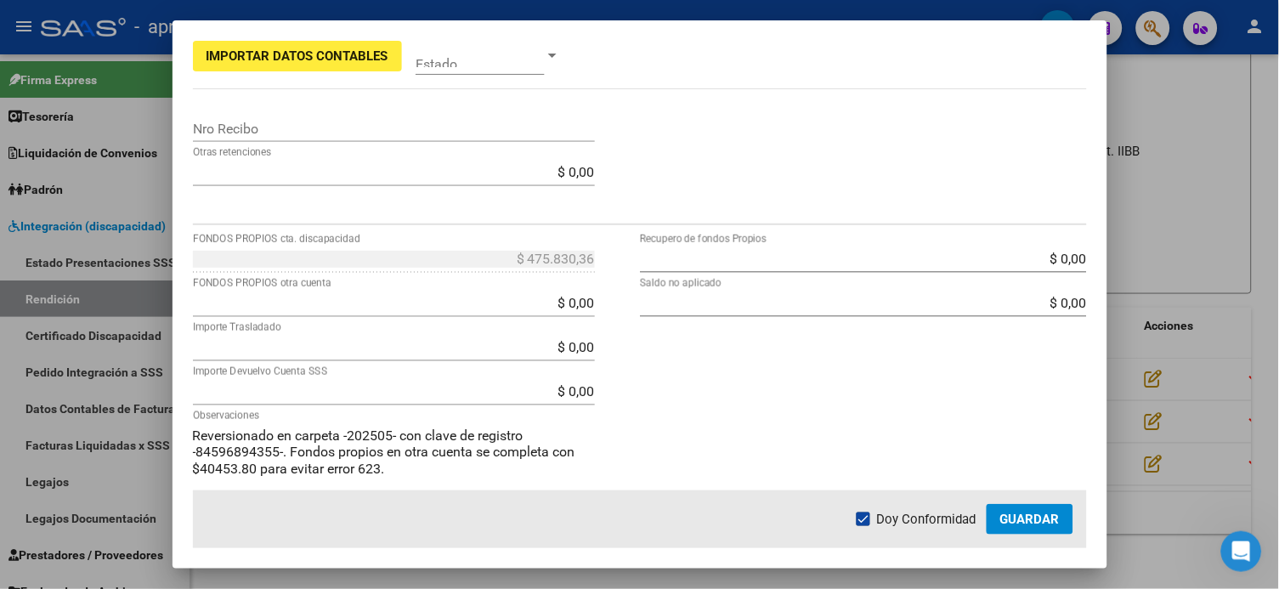
click at [558, 300] on input "$ 0,00" at bounding box center [394, 303] width 402 height 16
drag, startPoint x: 583, startPoint y: 308, endPoint x: 533, endPoint y: 302, distance: 50.5
click at [533, 302] on input "$ 0,00" at bounding box center [394, 303] width 402 height 16
click at [588, 309] on app-form-text-field "$ 0,00 FONDOS PROPIOS otra cuenta" at bounding box center [401, 303] width 416 height 16
drag, startPoint x: 586, startPoint y: 304, endPoint x: 523, endPoint y: 303, distance: 63.7
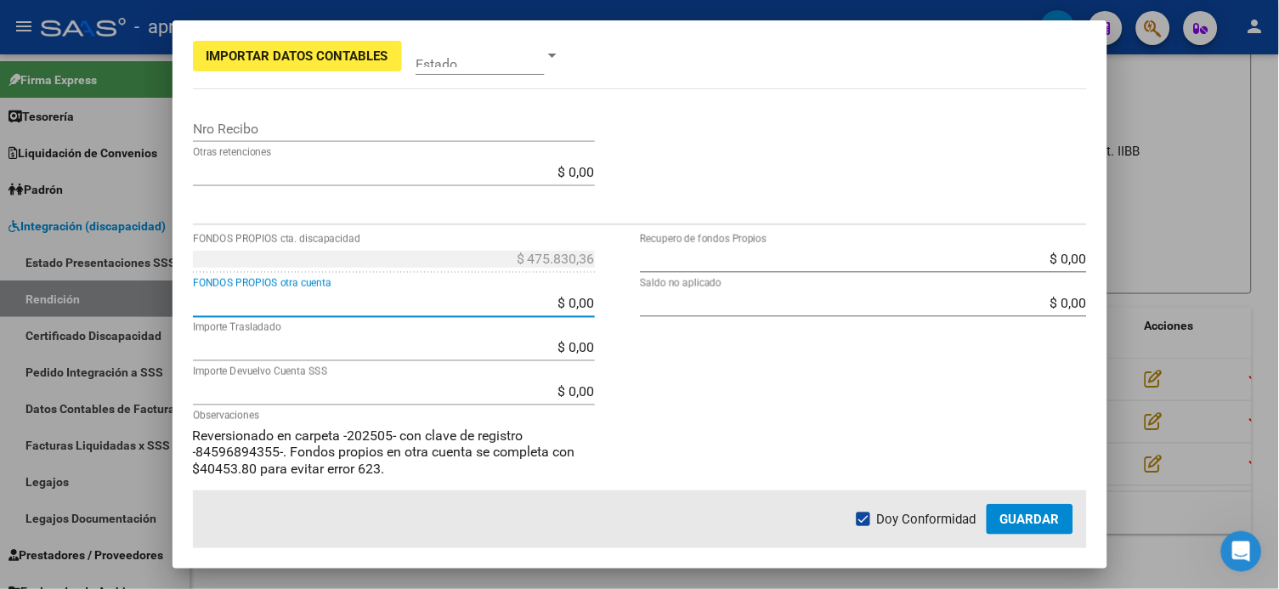
click at [523, 303] on input "$ 0,00" at bounding box center [394, 303] width 402 height 16
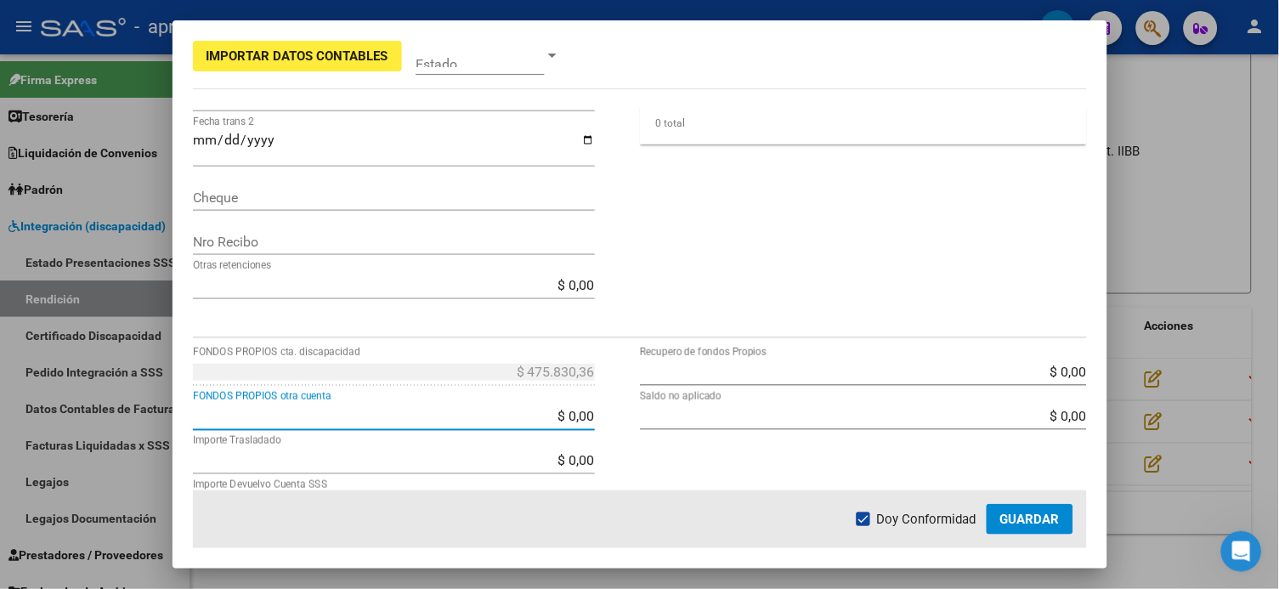
scroll to position [3585, 0]
type input "-$ 40.453,80"
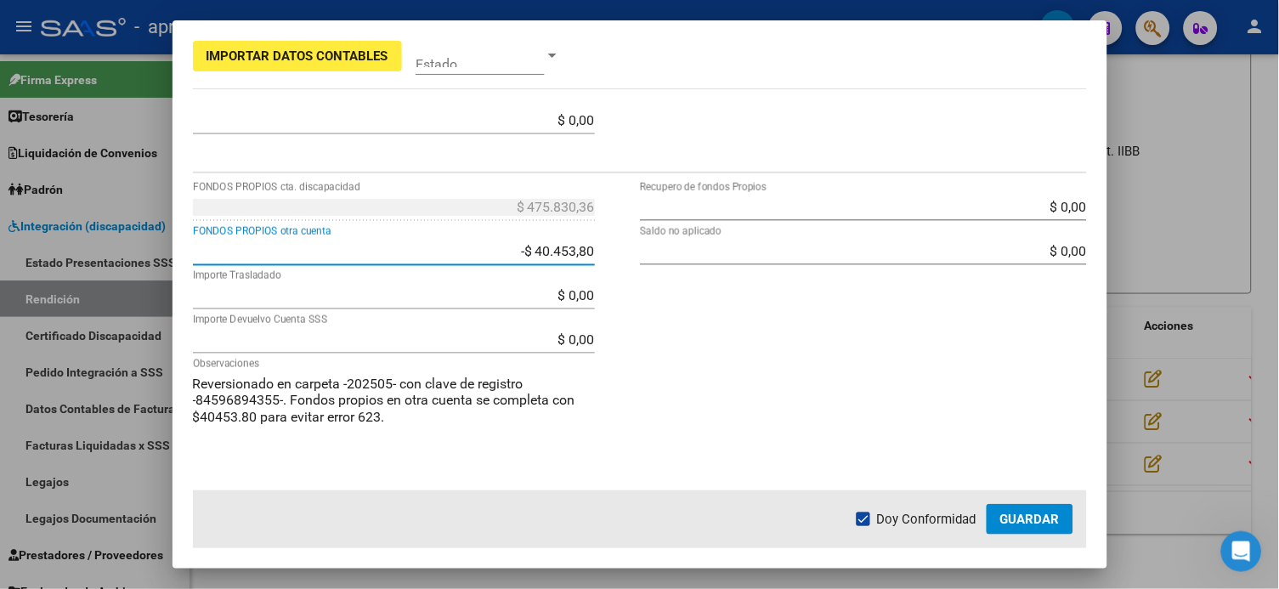
scroll to position [580, 0]
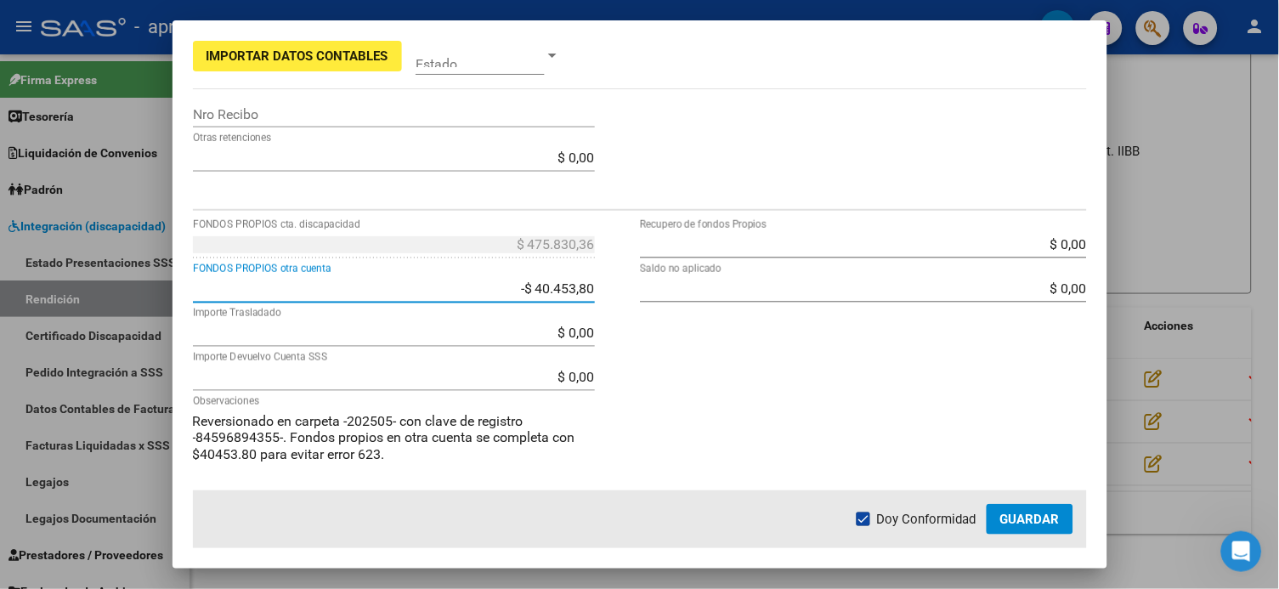
type input "$ 516.284,16"
click at [971, 415] on div "$ 0,00 Recupero de fondos Propios $ 0,00 Saldo no aplicado" at bounding box center [863, 417] width 447 height 373
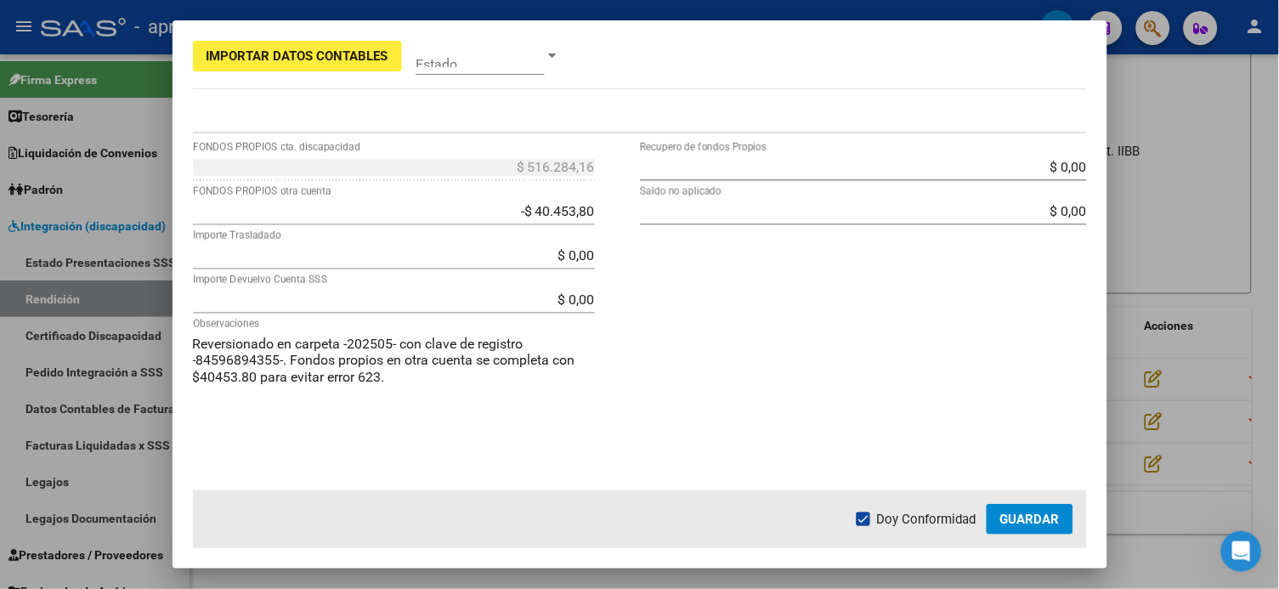
scroll to position [680, 0]
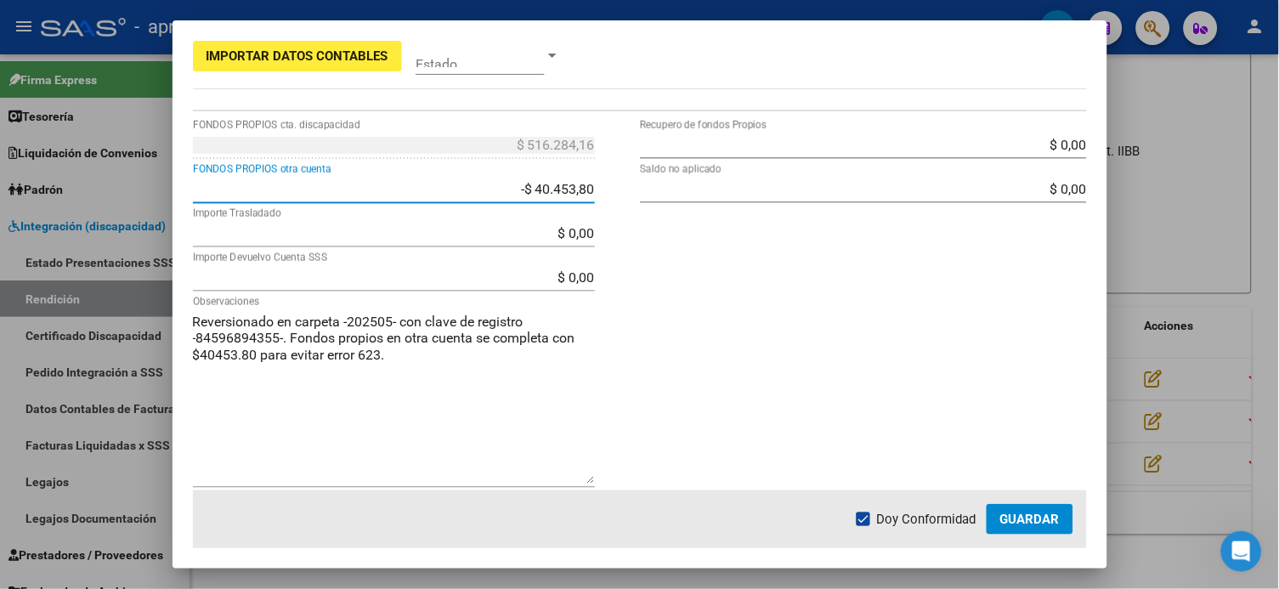
click at [518, 188] on input "-$ 40.453,80" at bounding box center [394, 189] width 402 height 16
type input "-$ 453,80"
type input "$ 476.284,16"
click at [588, 189] on app-form-text-field "-$ 453,80 FONDOS PROPIOS otra cuenta" at bounding box center [401, 189] width 416 height 16
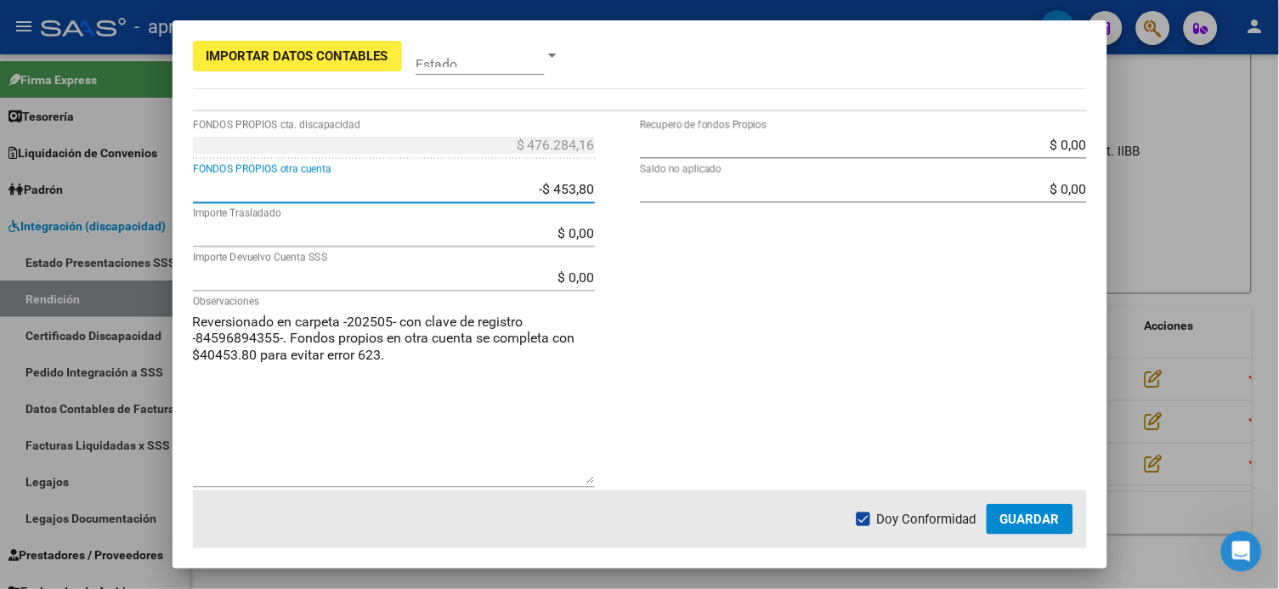
click at [584, 186] on input "-$ 453,80" at bounding box center [394, 189] width 402 height 16
type input "$ 40.453,80"
type input "$ 435.376,56"
click at [696, 407] on div "$ 0,00 Recupero de fondos Propios $ 0,00 Saldo no aplicado" at bounding box center [863, 318] width 447 height 373
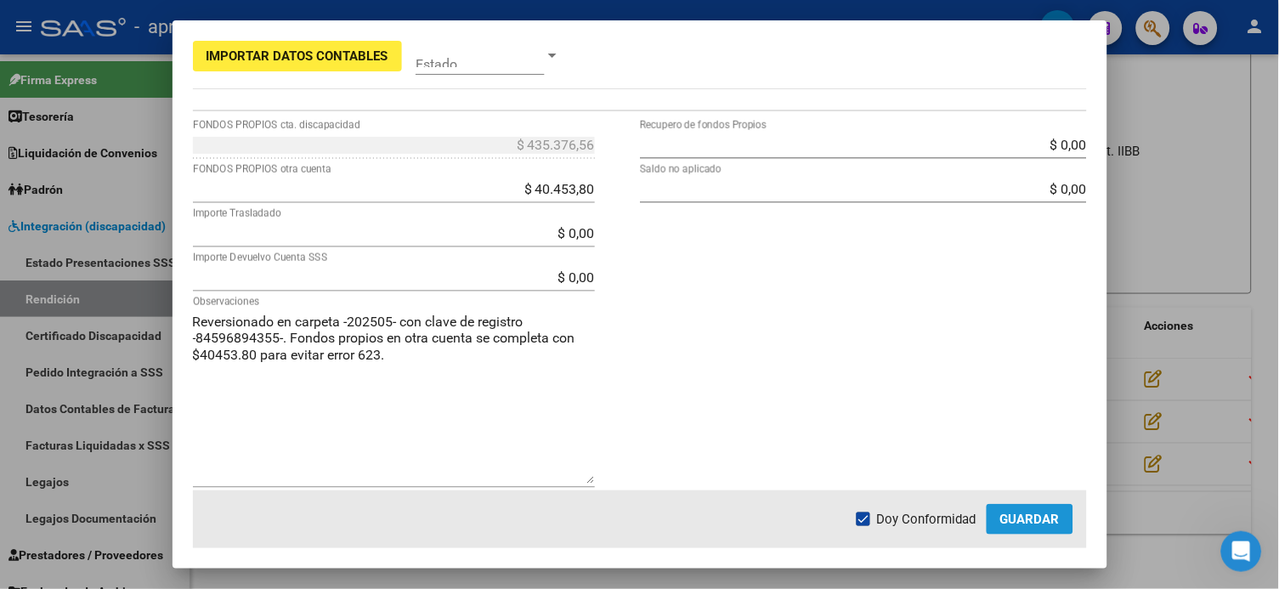
click at [971, 441] on button "Guardar" at bounding box center [1030, 519] width 87 height 31
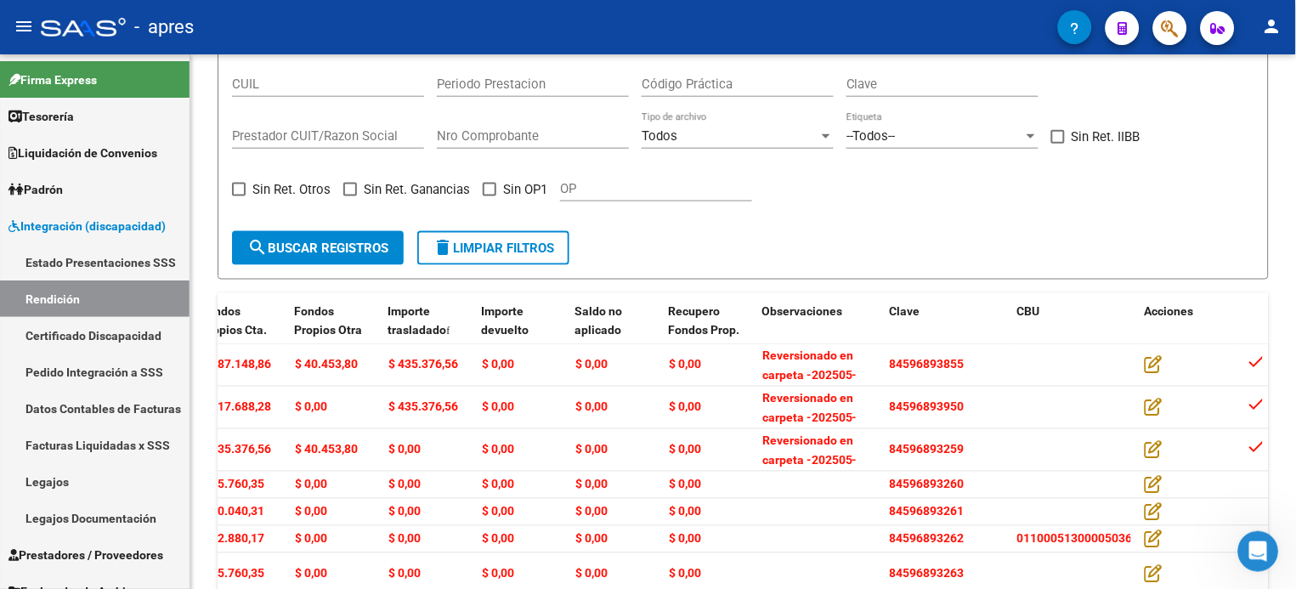
click at [971, 441] on div "Abrir Intercom Messenger" at bounding box center [1258, 551] width 56 height 56
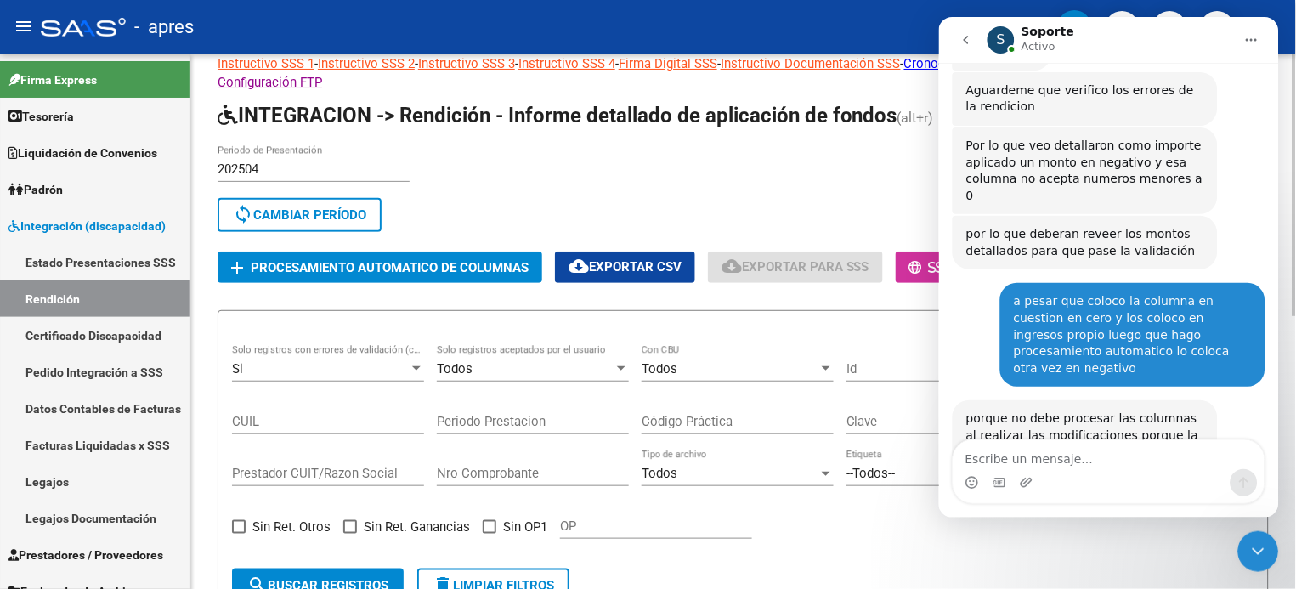
scroll to position [45, 0]
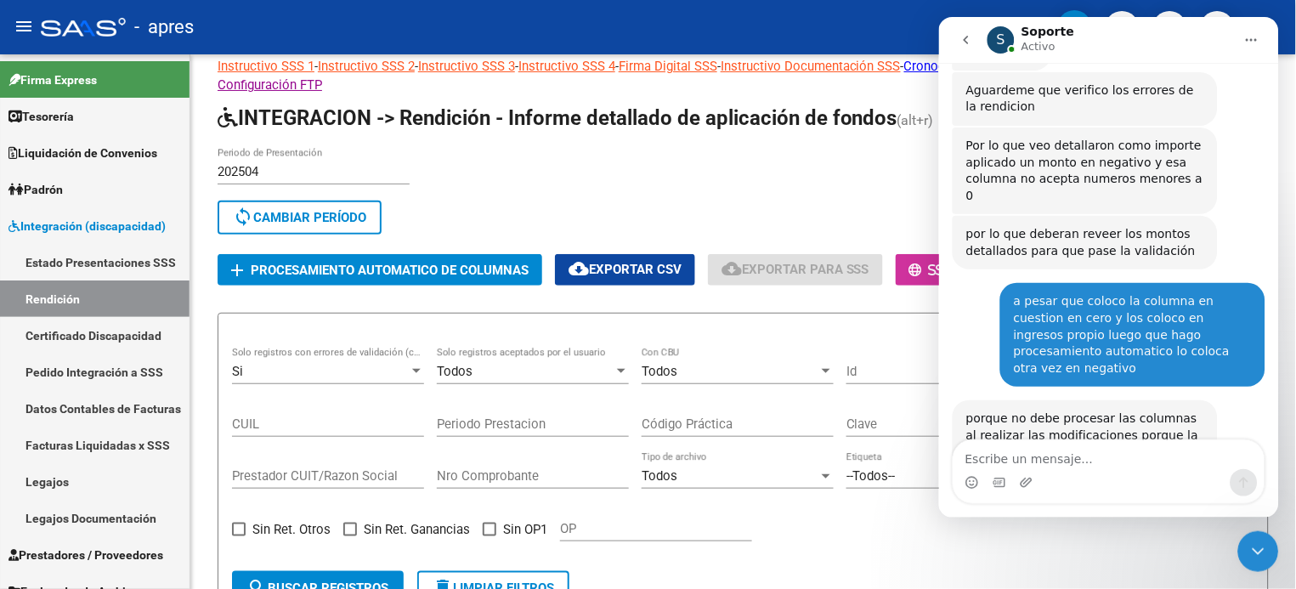
click at [971, 441] on icon "Cerrar Intercom Messenger" at bounding box center [1258, 551] width 20 height 20
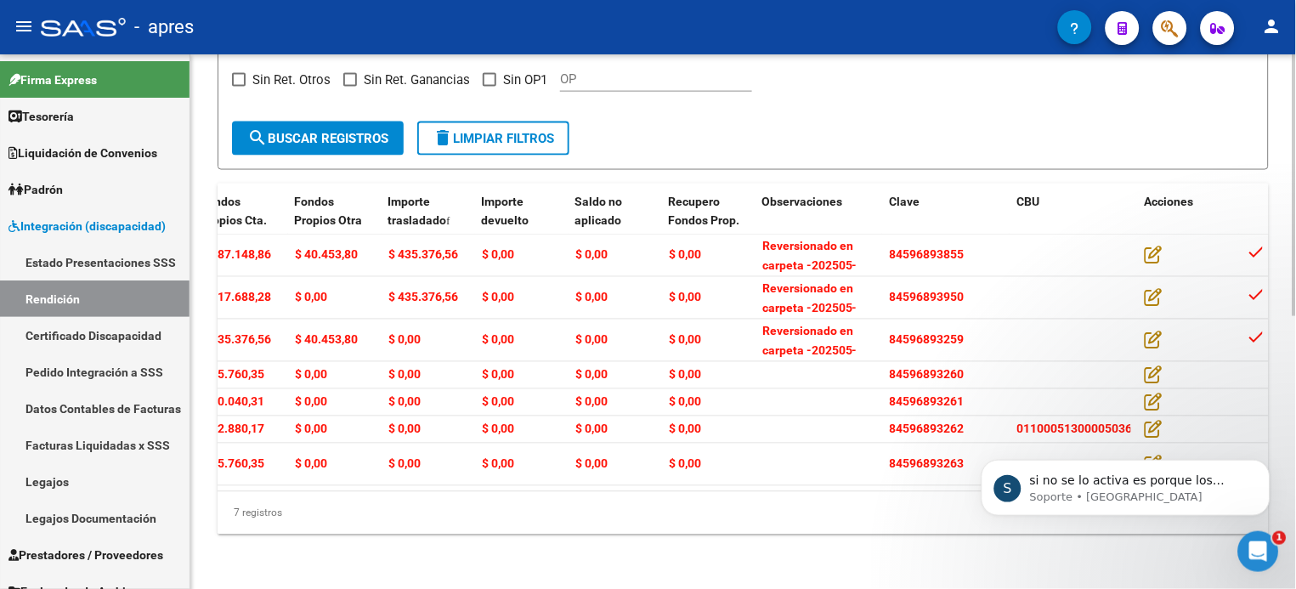
scroll to position [3652, 0]
click at [971, 441] on p "si no se lo activa es porque los registros no pasan la validación y da error en…" at bounding box center [1138, 480] width 219 height 17
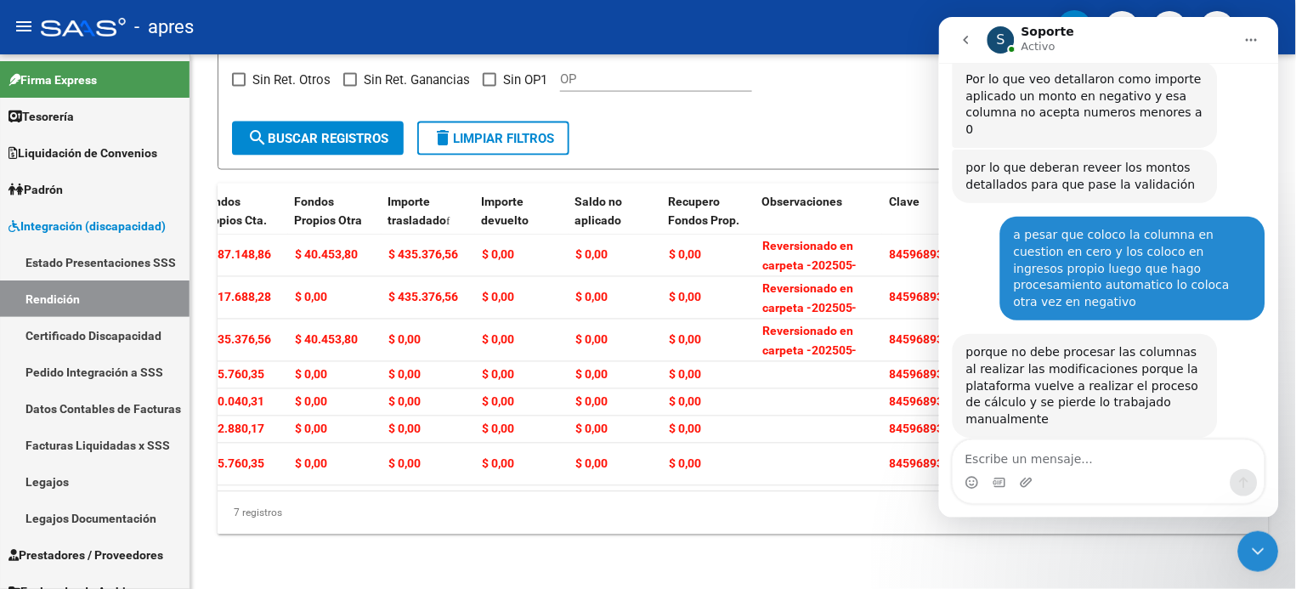
scroll to position [3680, 0]
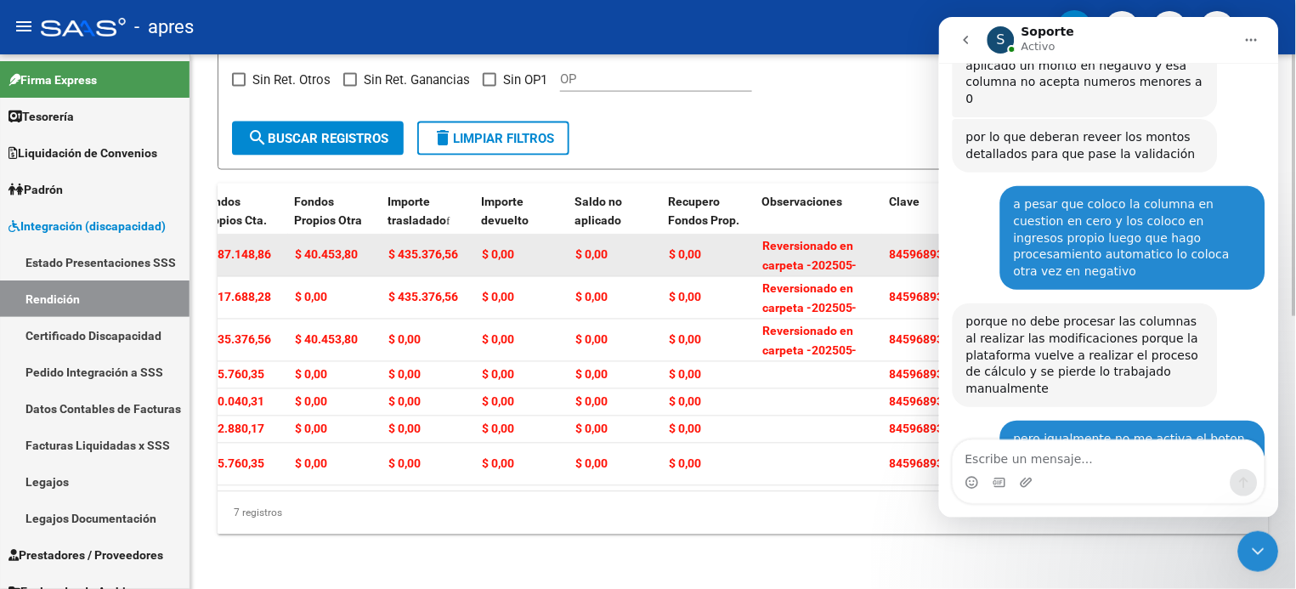
click at [721, 246] on div "$ 0,00" at bounding box center [709, 256] width 80 height 20
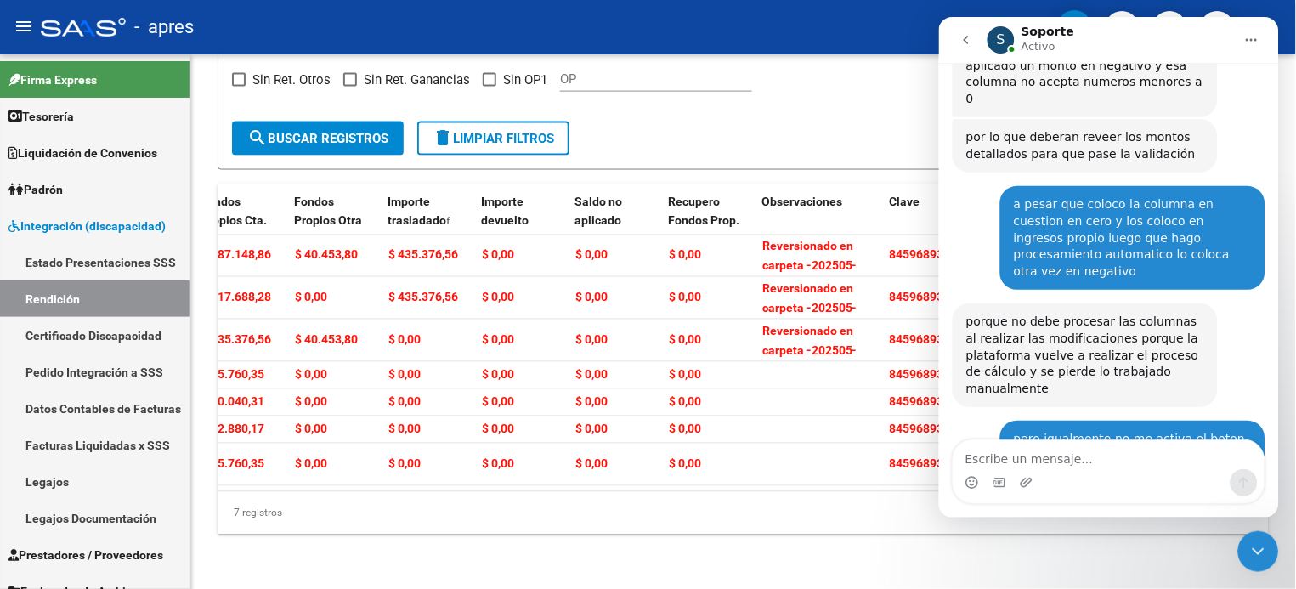
click at [971, 441] on icon "Cerrar Intercom Messenger" at bounding box center [1258, 551] width 20 height 20
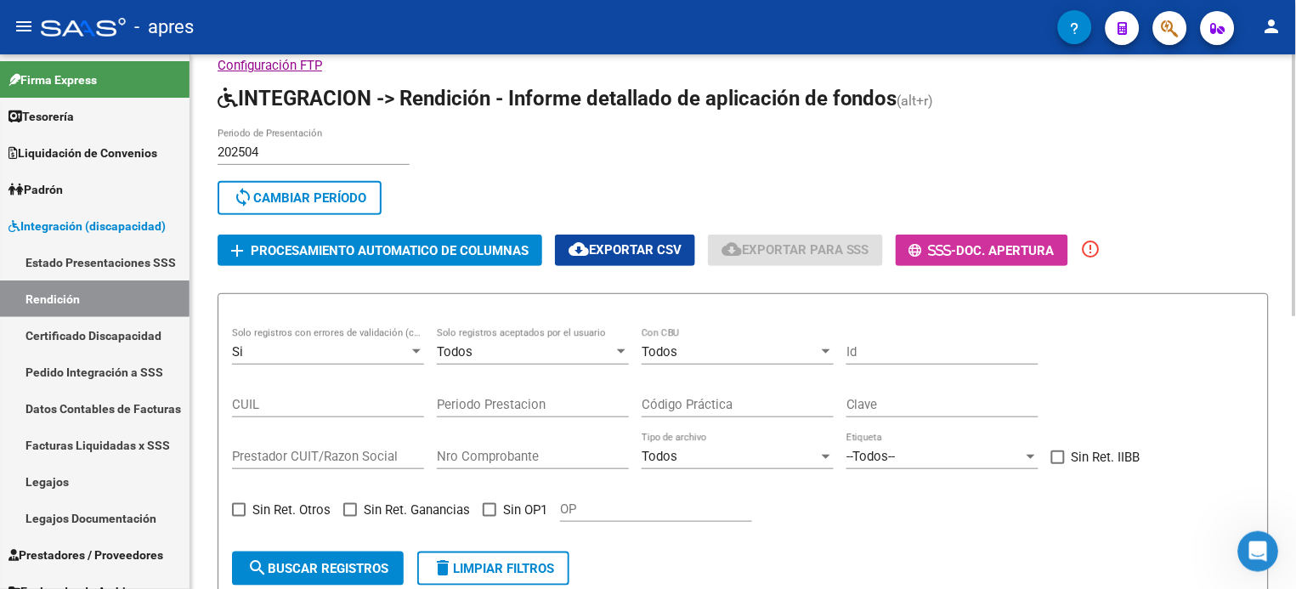
scroll to position [0, 0]
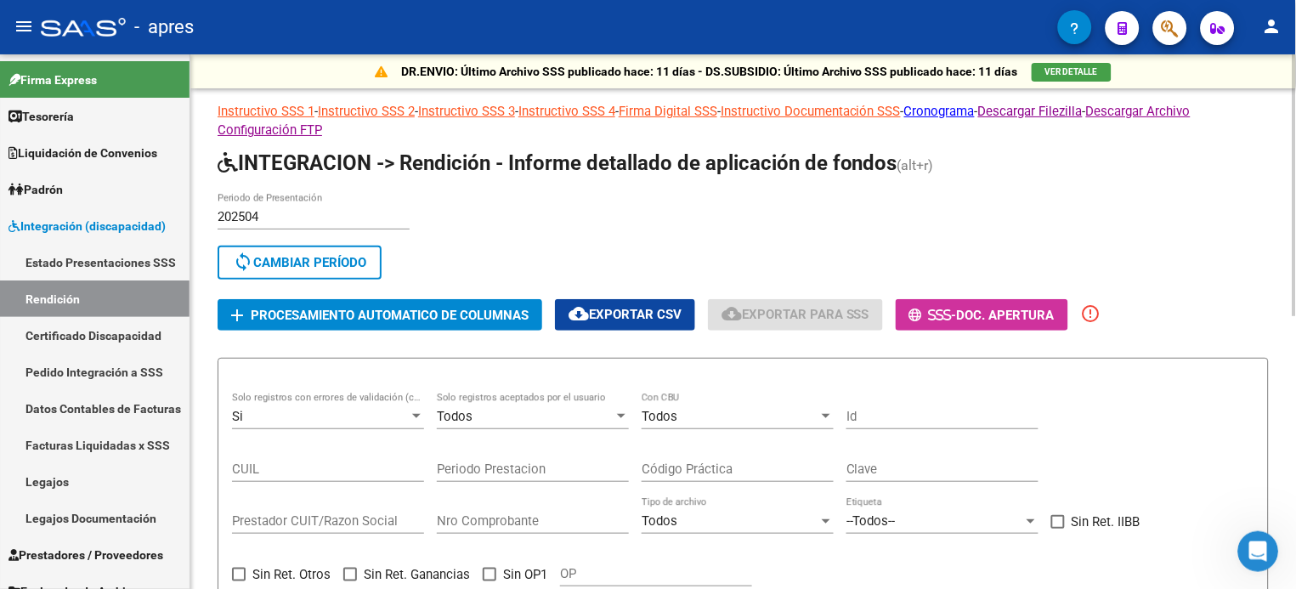
click at [377, 308] on span "Procesamiento automatico de columnas" at bounding box center [390, 315] width 278 height 15
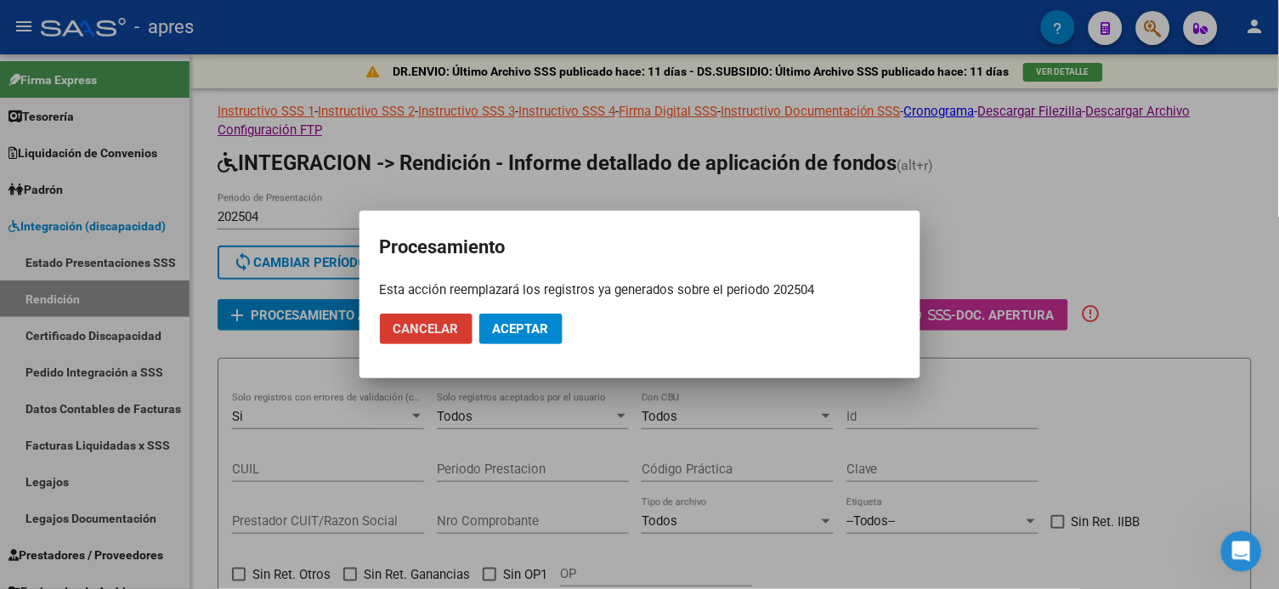
click at [530, 322] on span "Aceptar" at bounding box center [521, 328] width 56 height 15
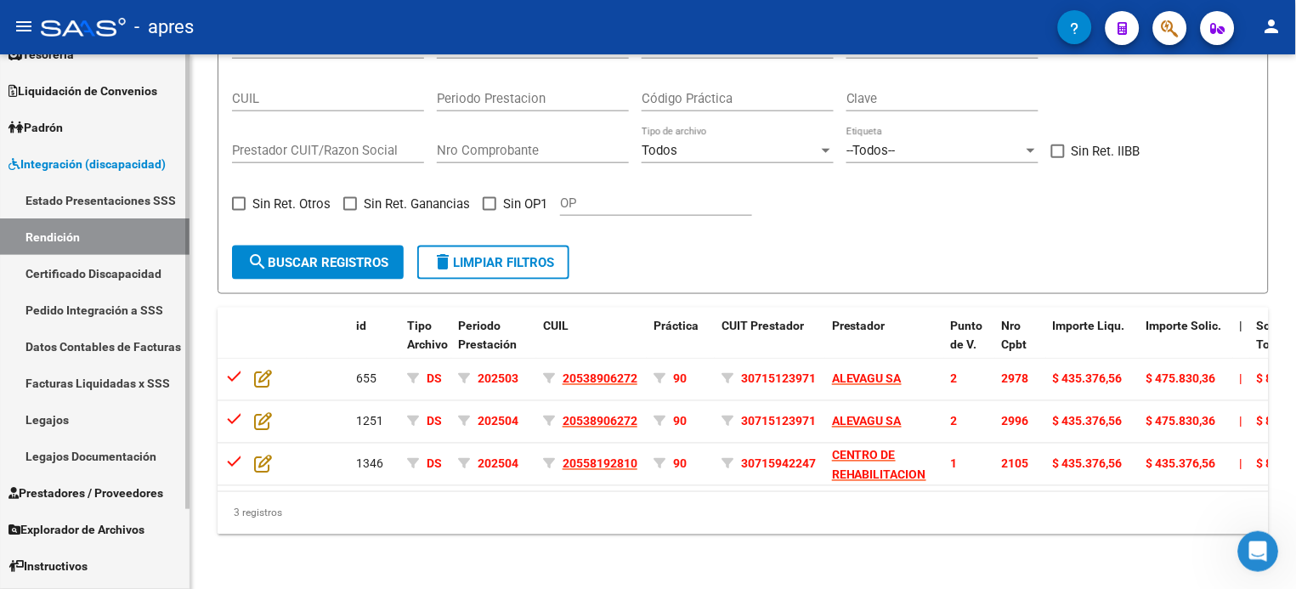
scroll to position [93, 0]
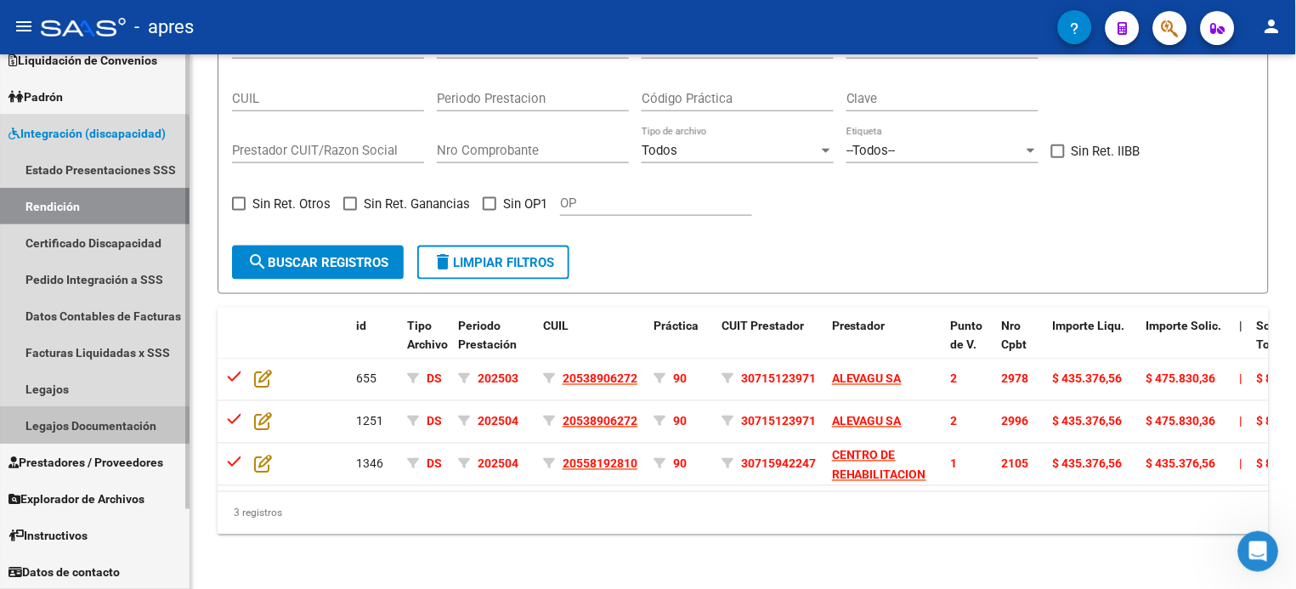
click at [85, 422] on link "Legajos Documentación" at bounding box center [95, 425] width 190 height 37
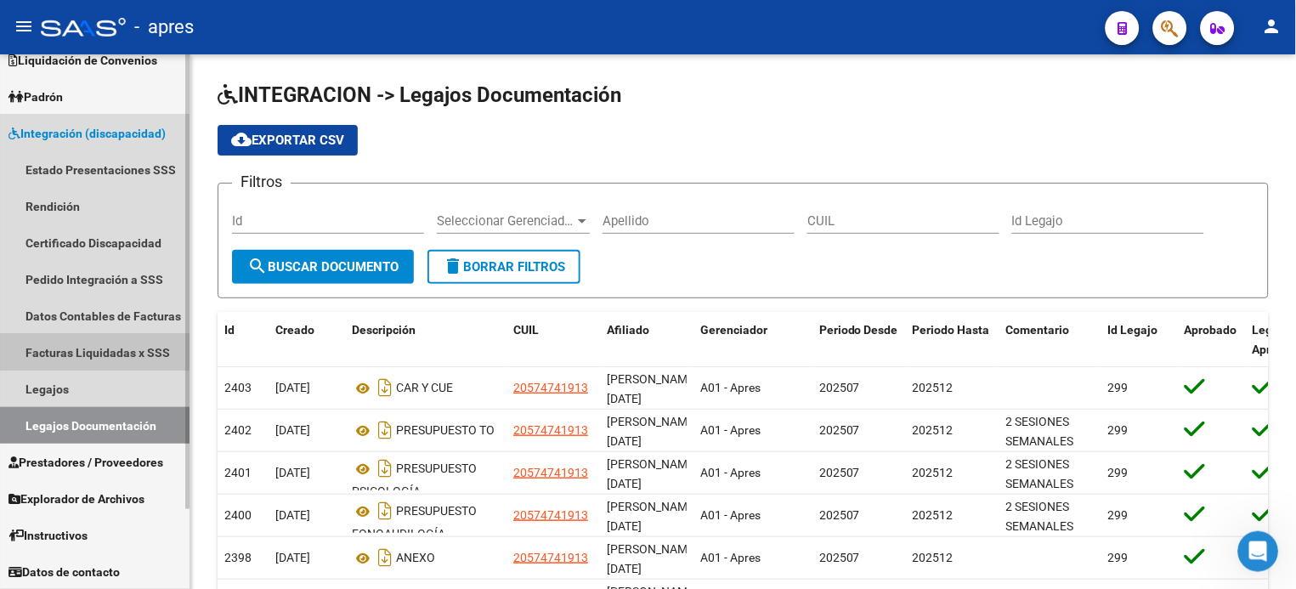
click at [82, 351] on link "Facturas Liquidadas x SSS" at bounding box center [95, 352] width 190 height 37
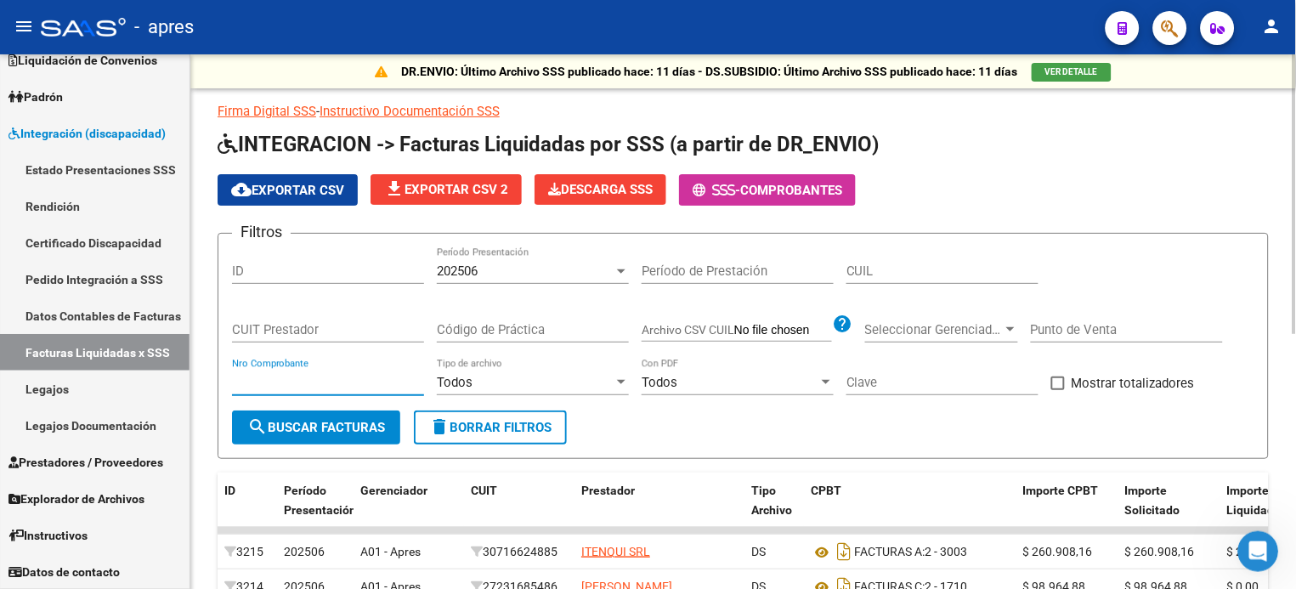
click at [343, 385] on input "Nro Comprobante" at bounding box center [328, 382] width 192 height 15
type input "1086"
click at [354, 429] on span "search Buscar Facturas" at bounding box center [316, 427] width 138 height 15
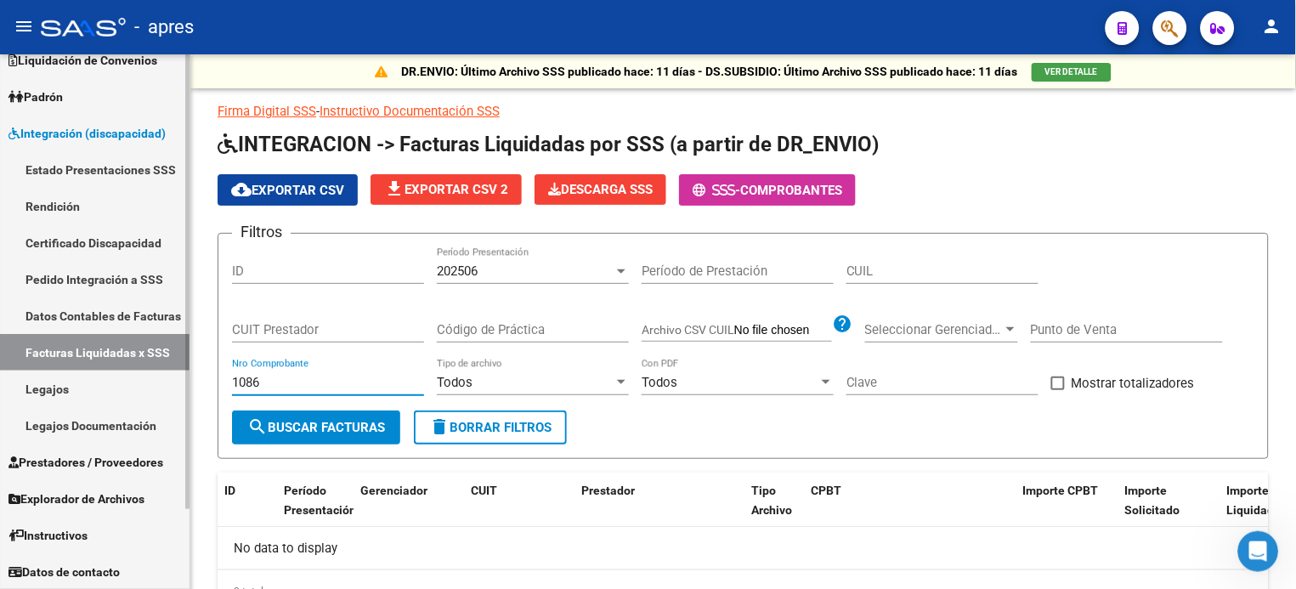
drag, startPoint x: 312, startPoint y: 376, endPoint x: 149, endPoint y: 367, distance: 163.4
click at [149, 374] on mat-sidenav-container "Firma Express Tesorería Extractos Procesados (csv) Extractos Originales (pdf) O…" at bounding box center [648, 321] width 1296 height 535
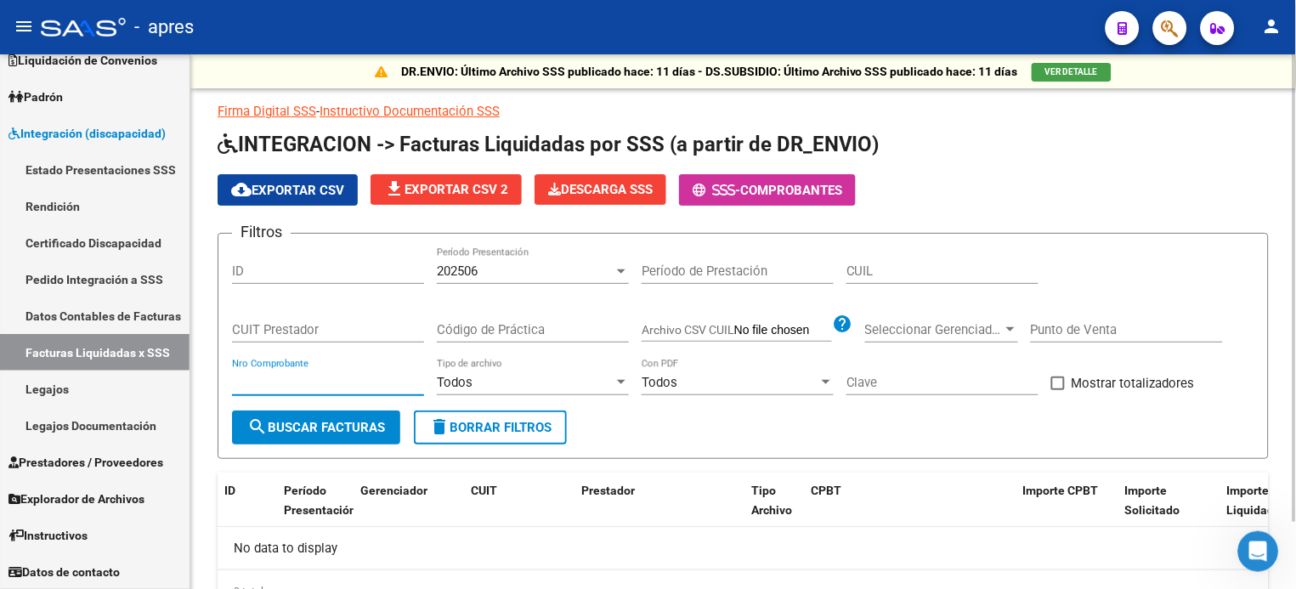
click at [755, 430] on form "Filtros ID 202506 Período Presentación Período de Prestación CUIL CUIT Prestado…" at bounding box center [743, 346] width 1051 height 226
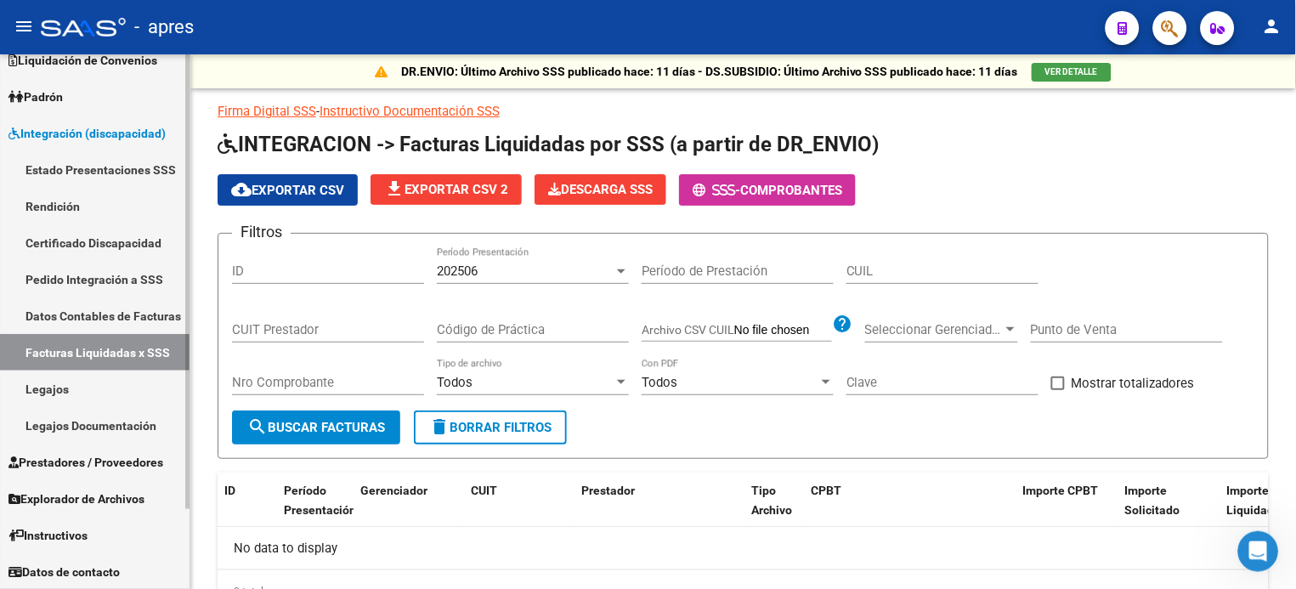
click at [47, 205] on link "Rendición" at bounding box center [95, 206] width 190 height 37
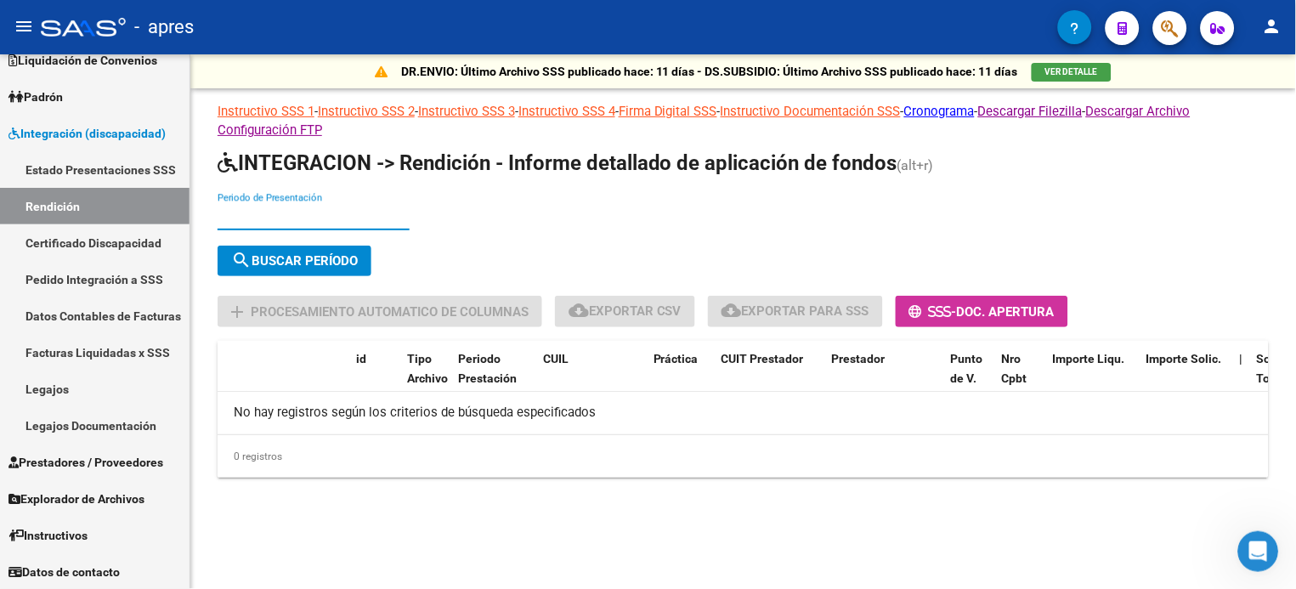
click at [320, 218] on input "Periodo de Presentación" at bounding box center [314, 216] width 192 height 15
type input "202504"
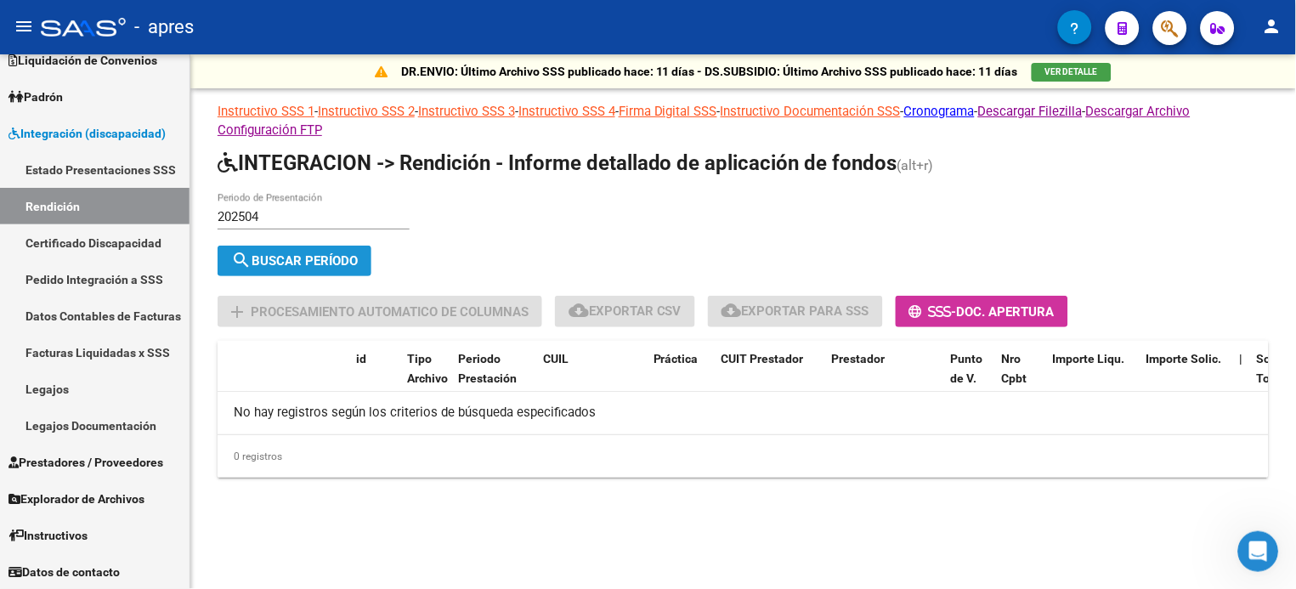
click at [362, 256] on button "search Buscar Período" at bounding box center [295, 261] width 154 height 31
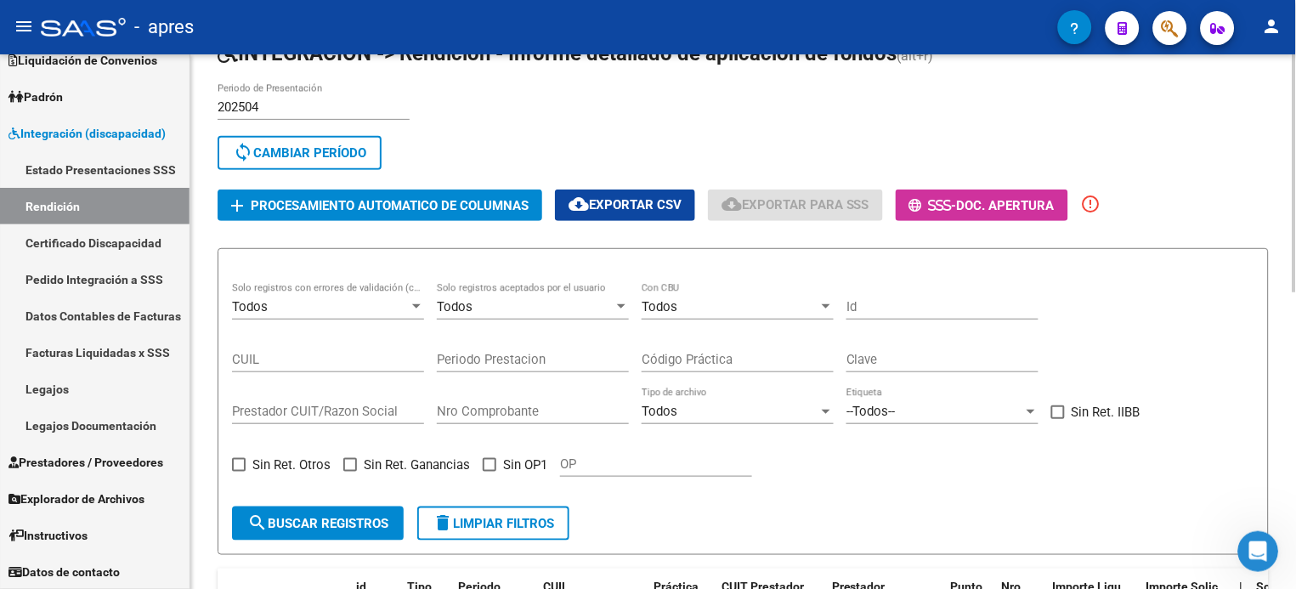
scroll to position [99, 0]
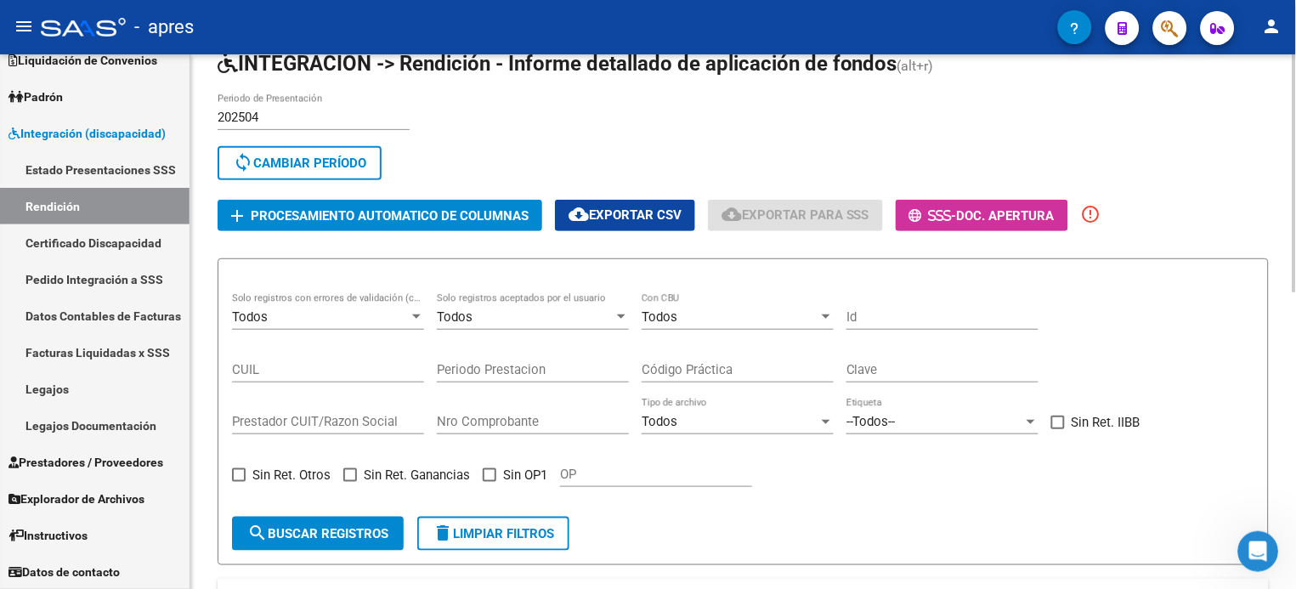
click at [322, 309] on div "Todos" at bounding box center [320, 316] width 177 height 15
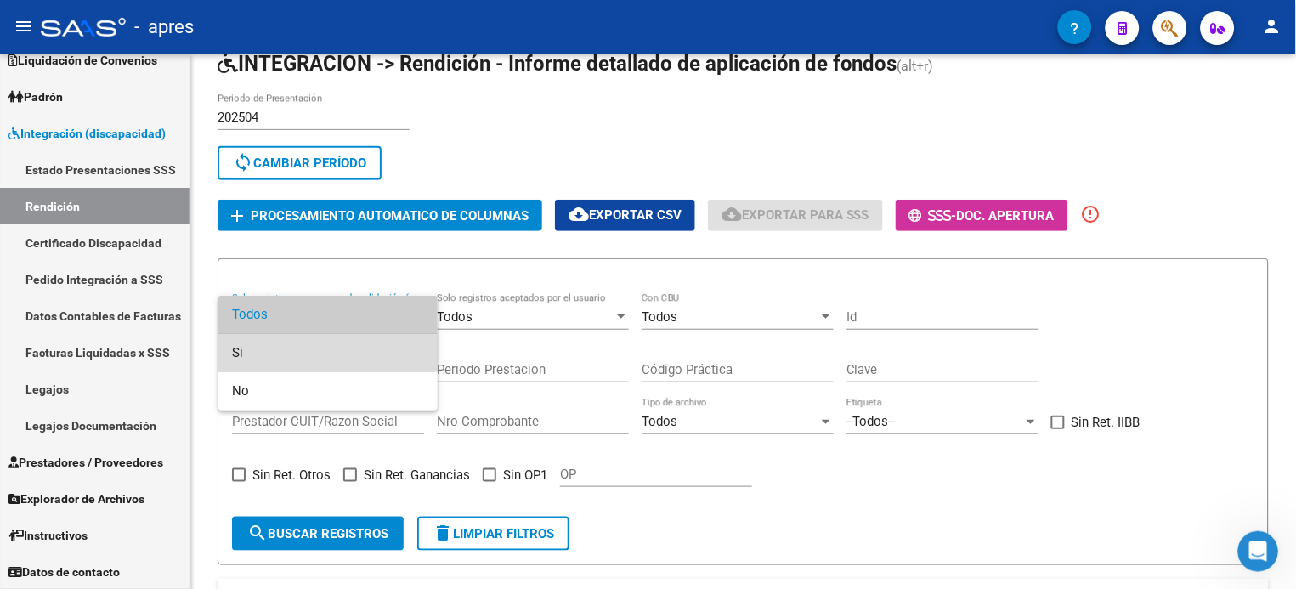
click at [295, 345] on span "Si" at bounding box center [328, 353] width 192 height 38
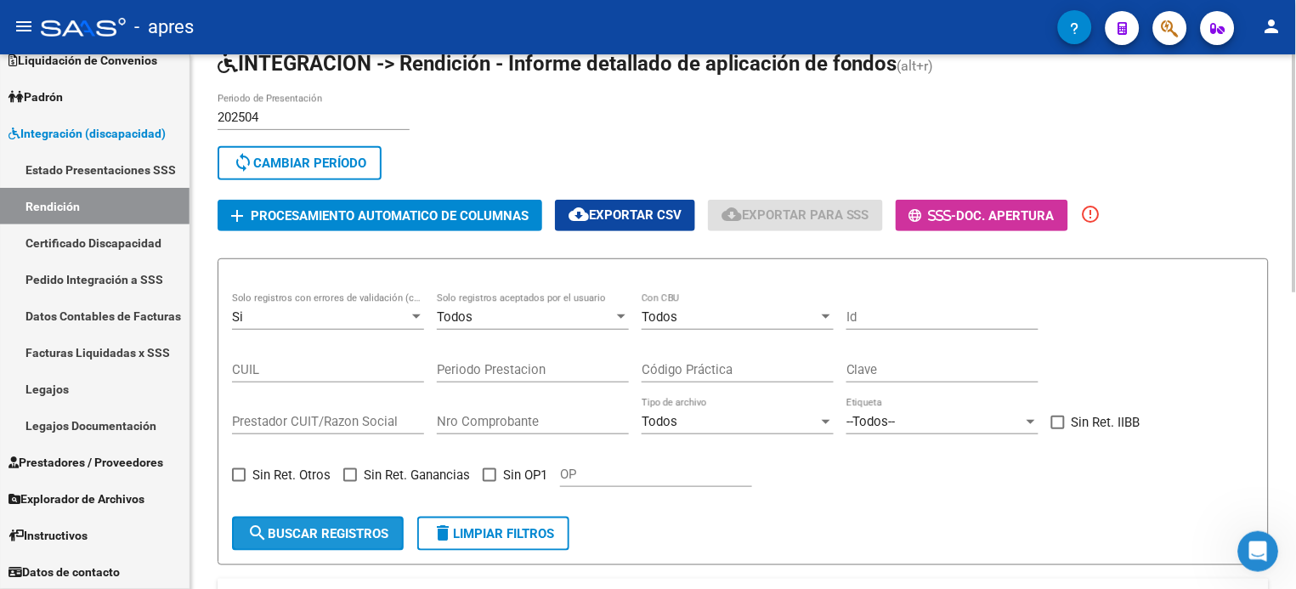
click at [323, 441] on span "search Buscar registros" at bounding box center [317, 533] width 141 height 15
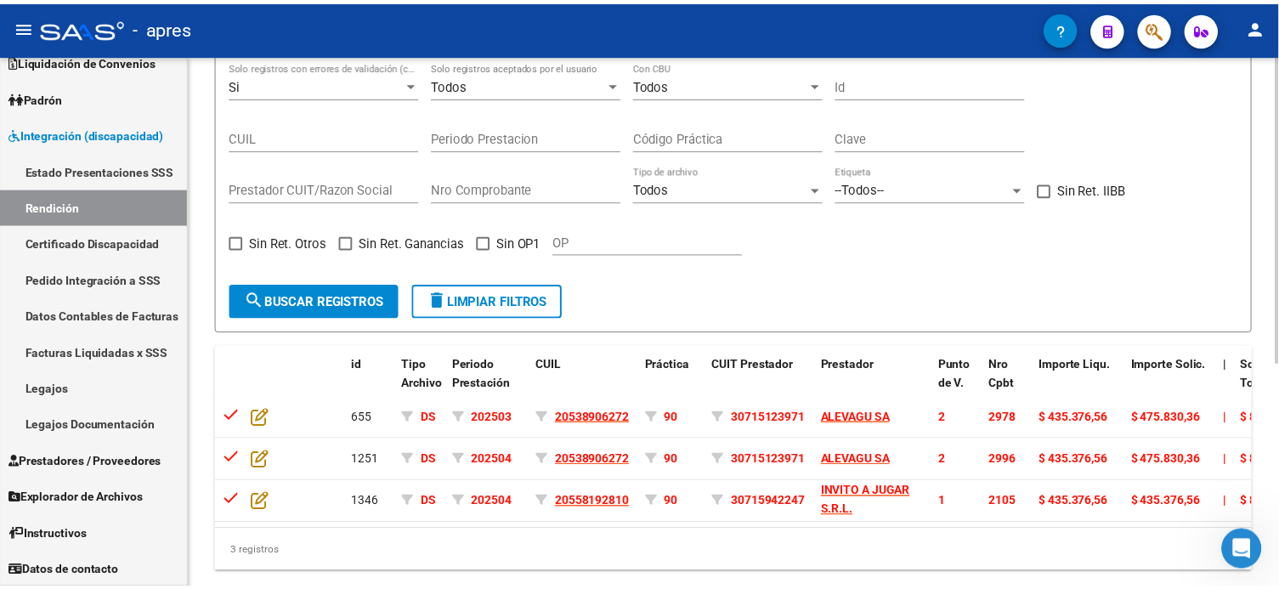
scroll to position [385, 0]
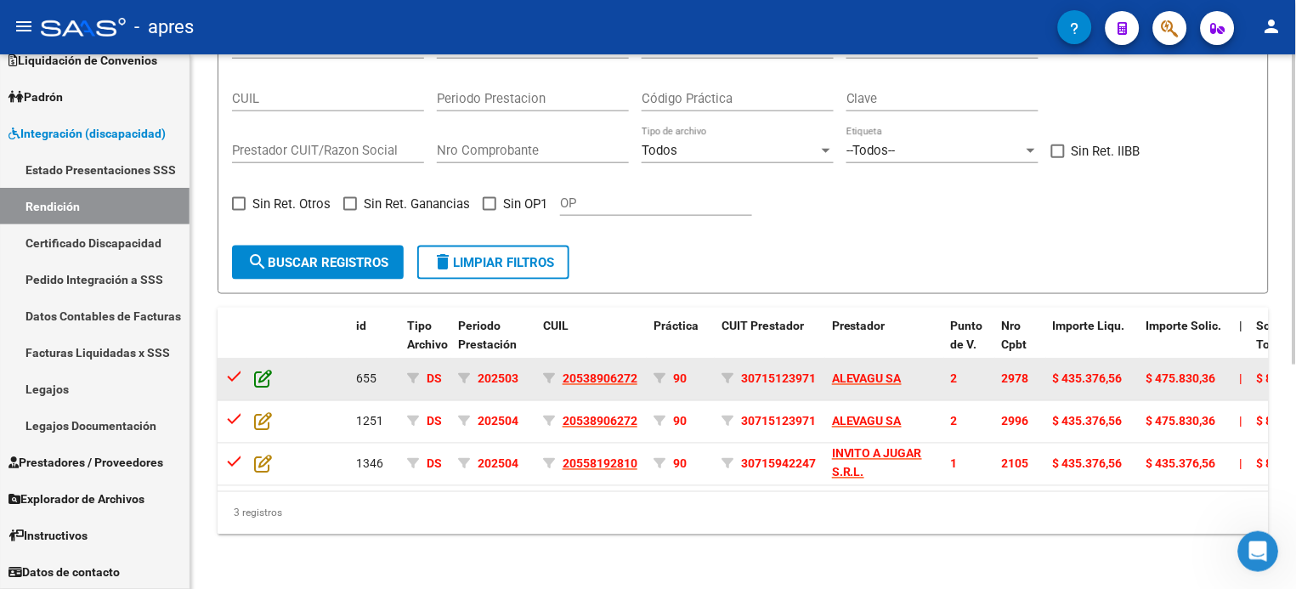
click at [257, 370] on icon at bounding box center [263, 379] width 18 height 19
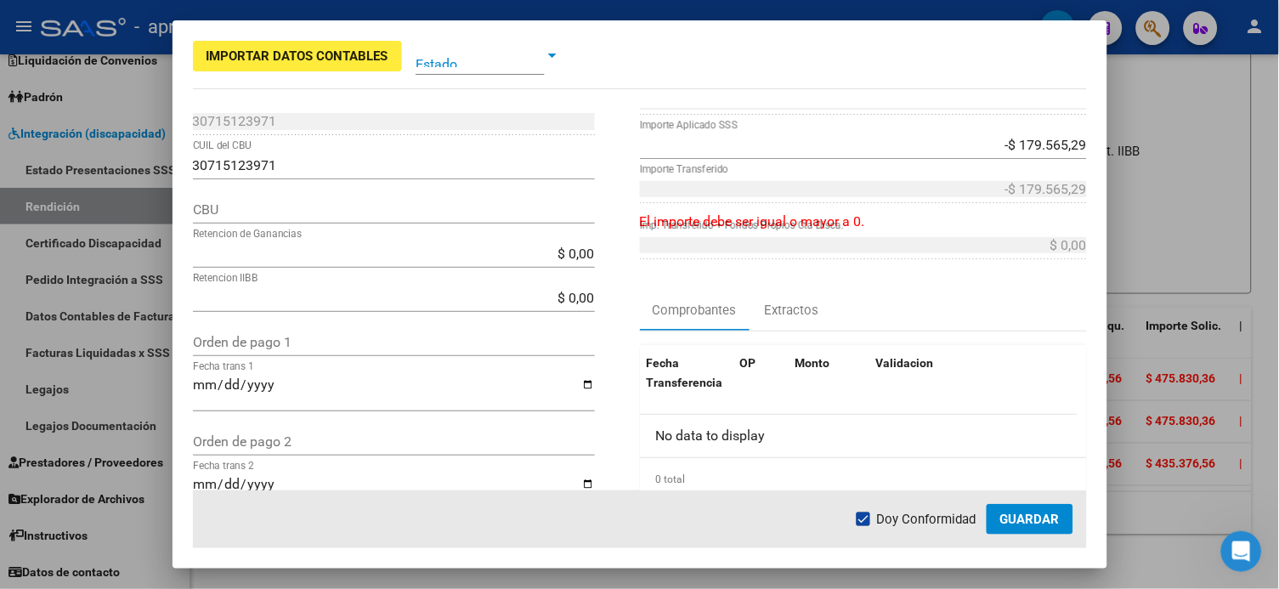
scroll to position [0, 0]
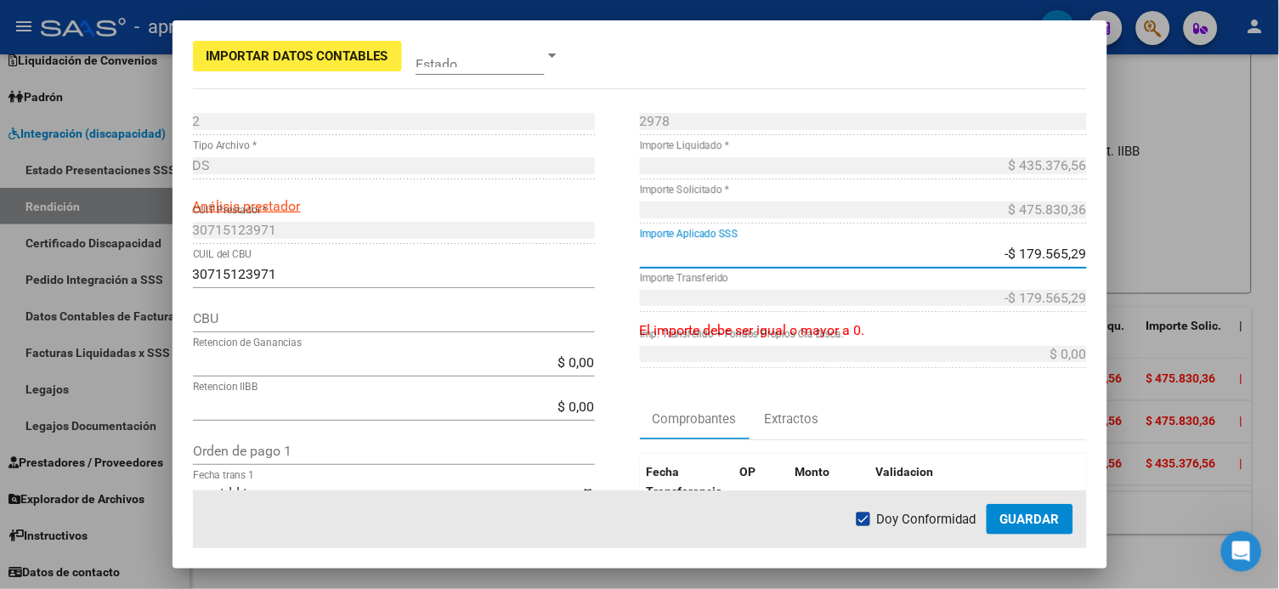
drag, startPoint x: 1006, startPoint y: 251, endPoint x: 1115, endPoint y: 259, distance: 109.1
click at [971, 259] on div "Importar Datos Contables Estado 2 Punto de Venta * DS Tipo Archivo * Análisis p…" at bounding box center [639, 294] width 1279 height 589
drag, startPoint x: 1015, startPoint y: 249, endPoint x: 1044, endPoint y: 253, distance: 30.0
click at [971, 249] on input "-$ 0,00" at bounding box center [863, 254] width 447 height 16
type input "-$ 0,00"
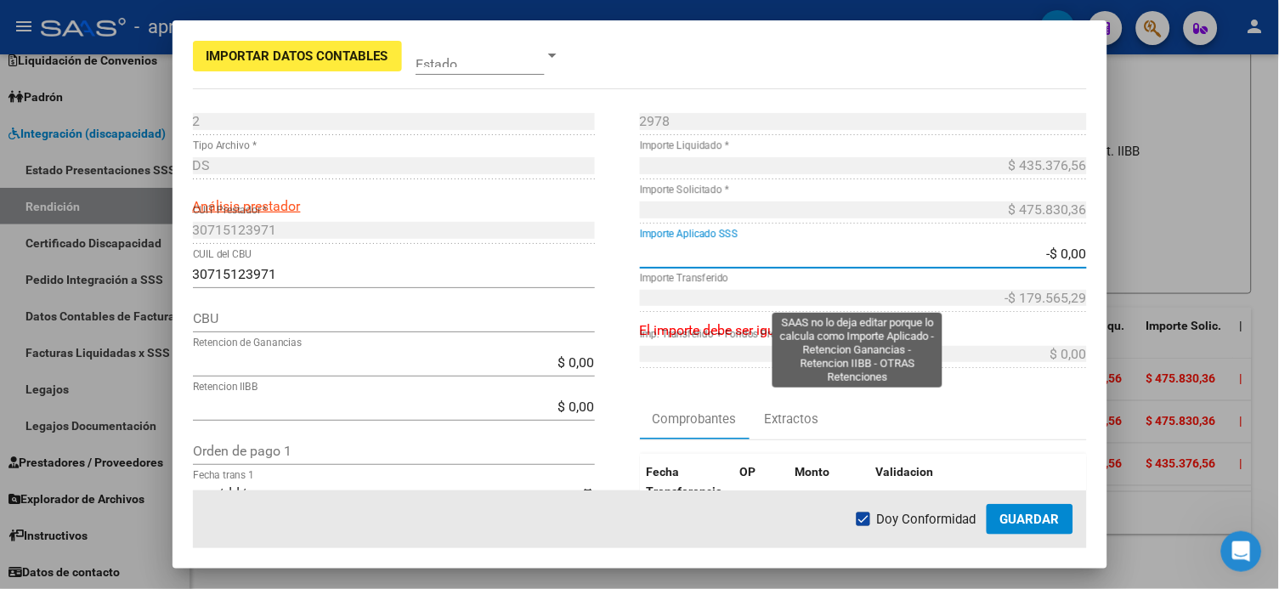
type input "$ 0,00"
type input "-$ 0,00"
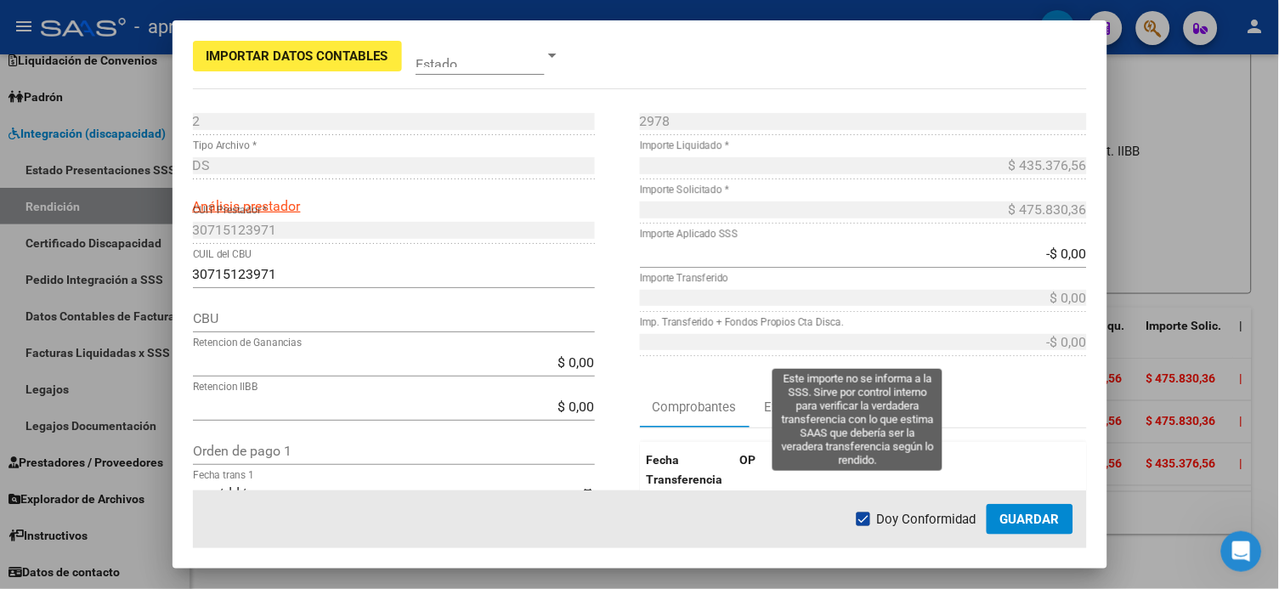
click at [971, 356] on div "-$ 0,00 Imp. Transferido + Fondos Propios Cta Disca." at bounding box center [863, 351] width 447 height 44
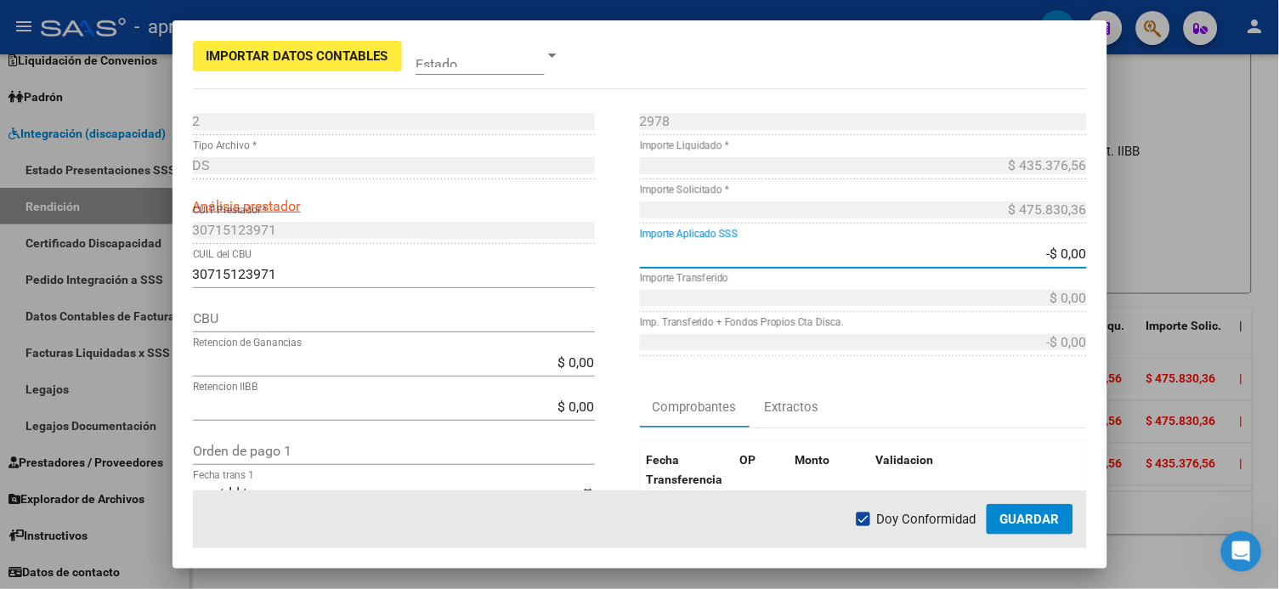
click at [971, 262] on input "-$ 0,00" at bounding box center [863, 254] width 447 height 16
type input "$ 0,00"
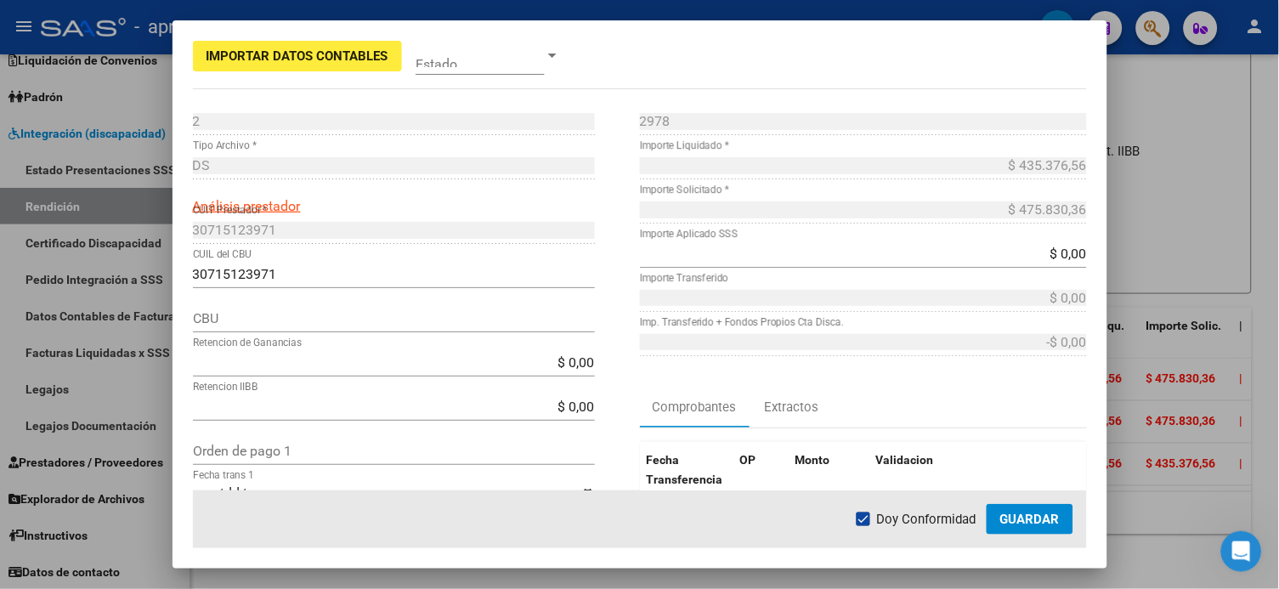
click at [971, 416] on div "Comprobantes Extractos" at bounding box center [863, 407] width 447 height 41
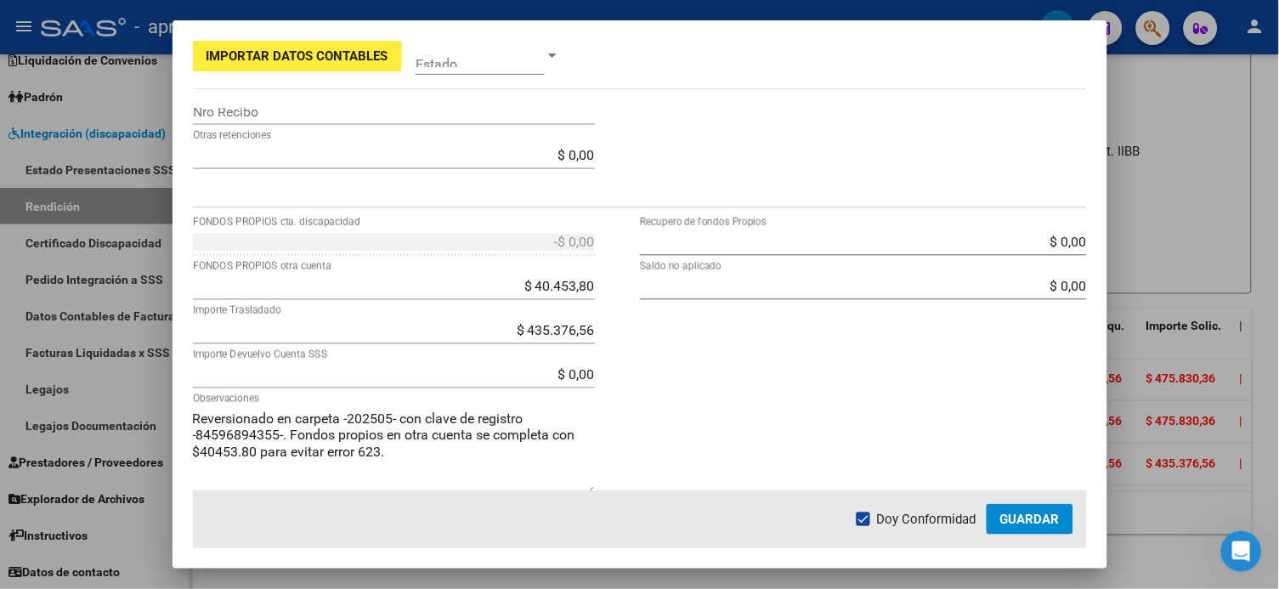
scroll to position [607, 0]
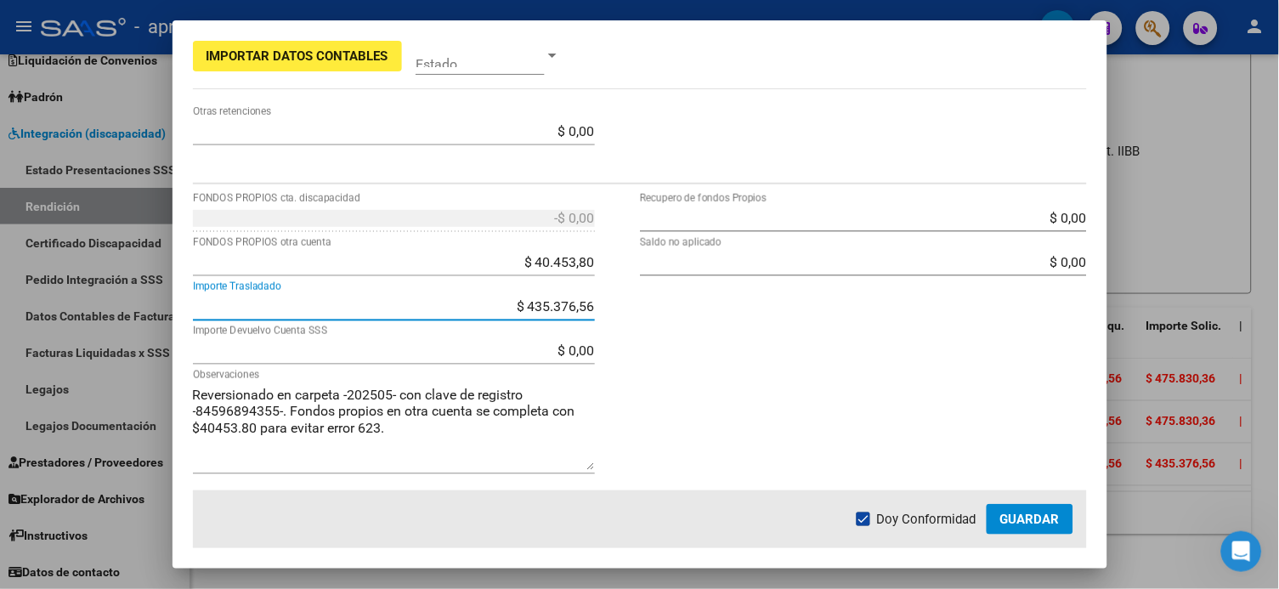
click at [555, 307] on input "$ 435.376,56" at bounding box center [394, 306] width 402 height 16
drag, startPoint x: 509, startPoint y: 307, endPoint x: 857, endPoint y: 309, distance: 347.6
click at [857, 309] on div "-$ 0,00 FONDOS PROPIOS cta. discapacidad $ 40.453,80 FONDOS PROPIOS otra cuenta…" at bounding box center [640, 348] width 894 height 286
type input "$ 0,00"
type input "$ 435.376,56"
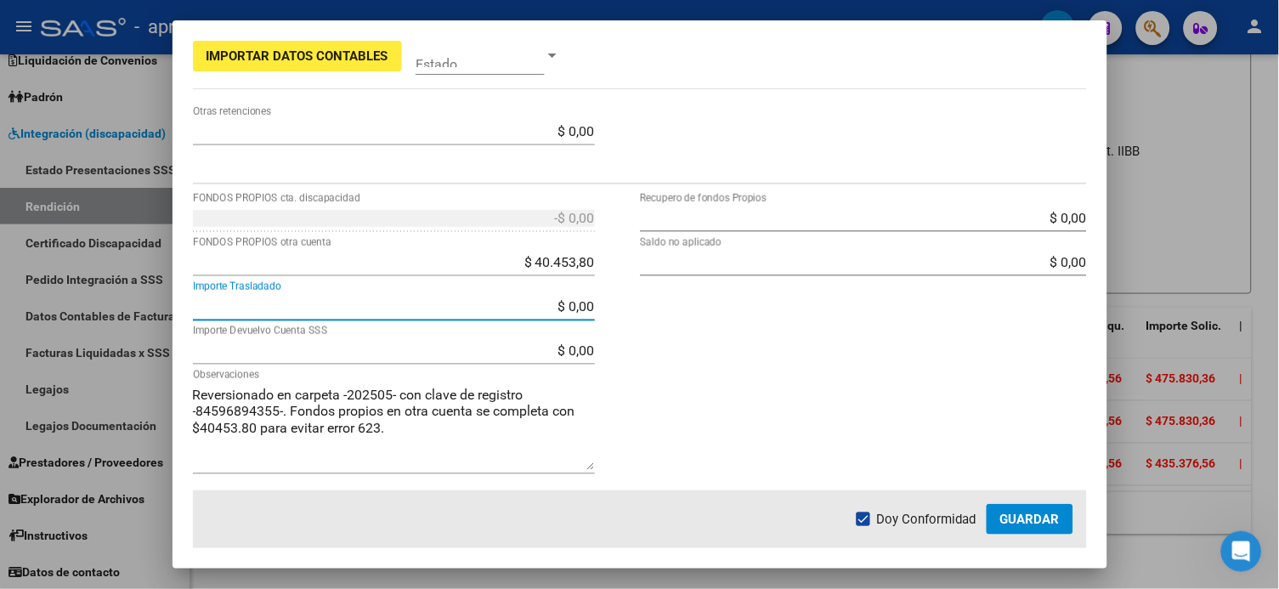
type input "$ 435.376,56"
click at [858, 310] on div "$ 0,00 Recupero de fondos Propios $ 0,00 Saldo no aplicado" at bounding box center [863, 348] width 447 height 286
click at [971, 441] on button "Guardar" at bounding box center [1030, 519] width 87 height 31
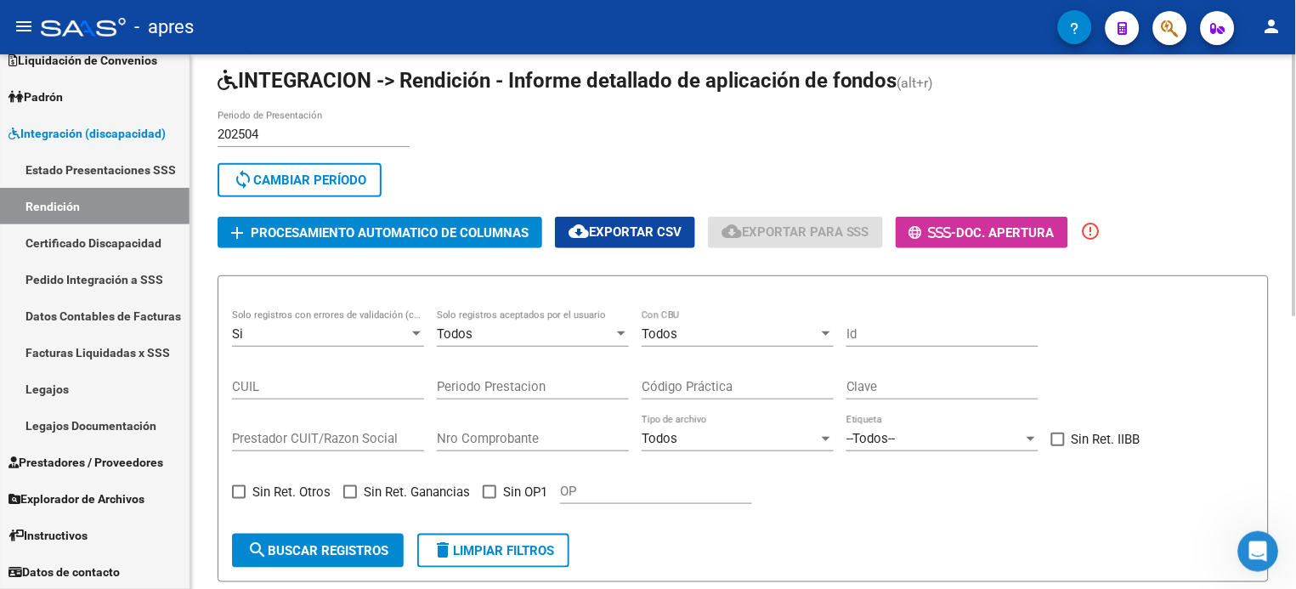
scroll to position [0, 0]
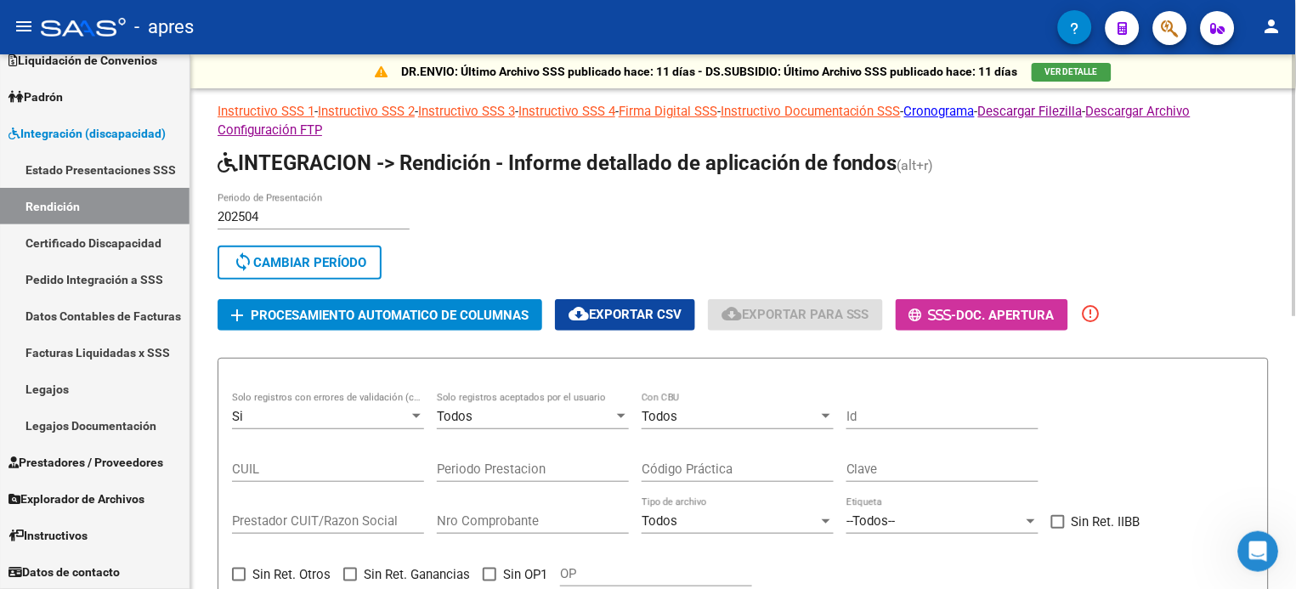
click at [654, 303] on button "cloud_download Exportar CSV" at bounding box center [625, 314] width 140 height 31
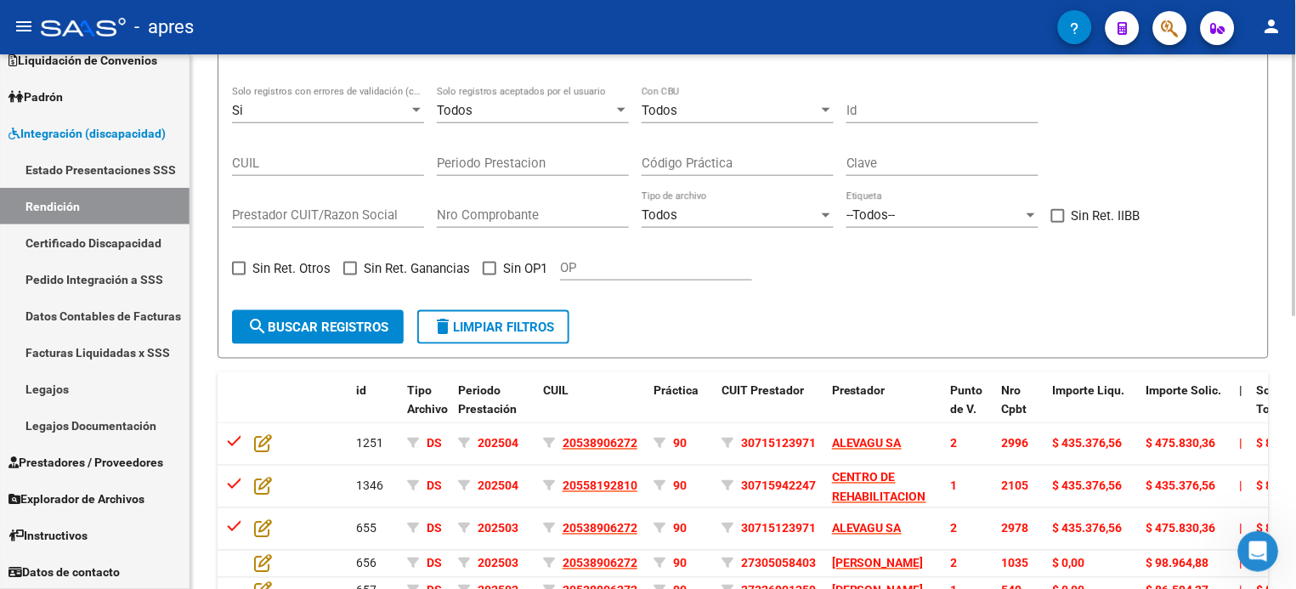
scroll to position [339, 0]
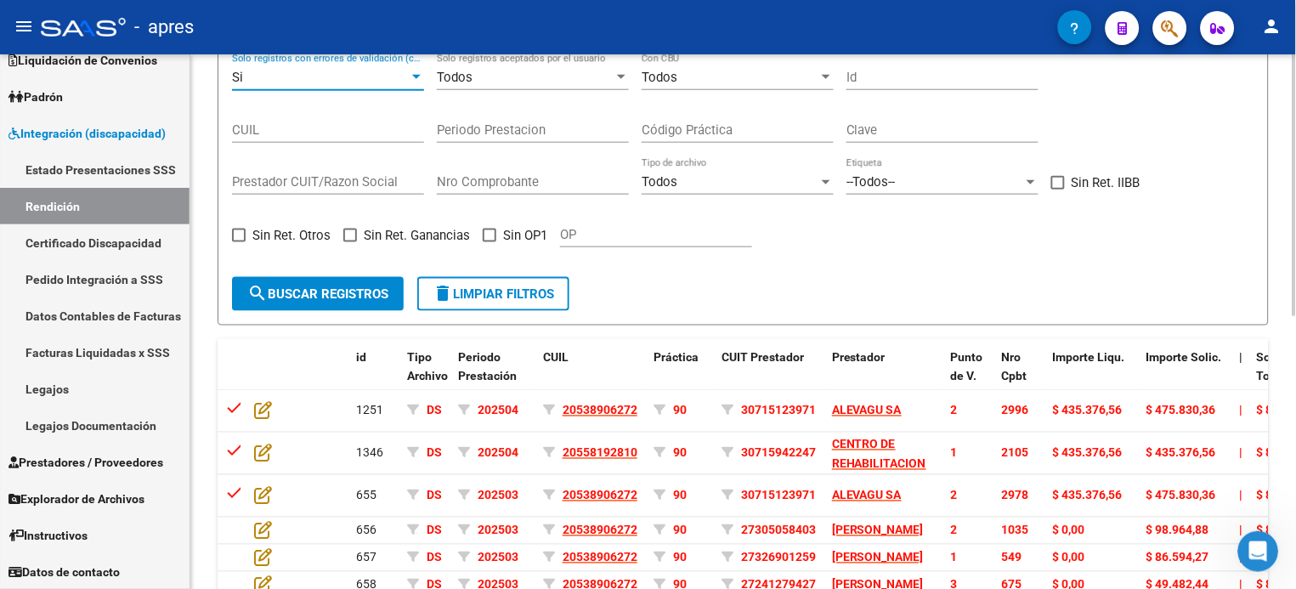
click at [336, 76] on div "Si" at bounding box center [320, 77] width 177 height 15
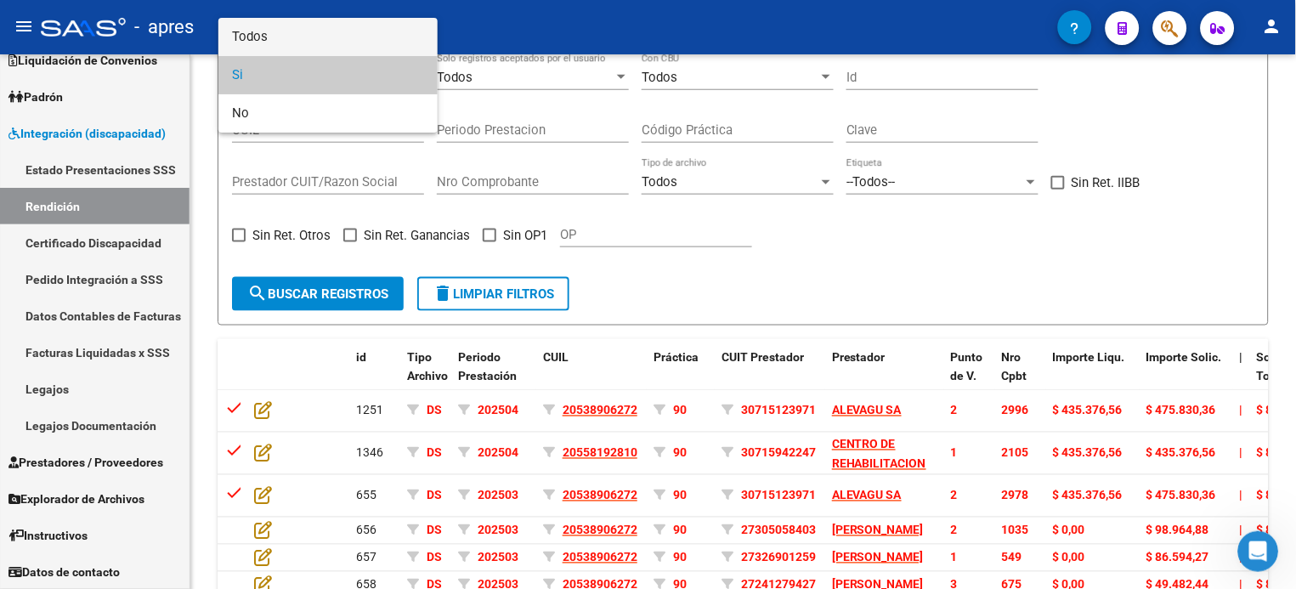
click at [313, 32] on span "Todos" at bounding box center [328, 37] width 192 height 38
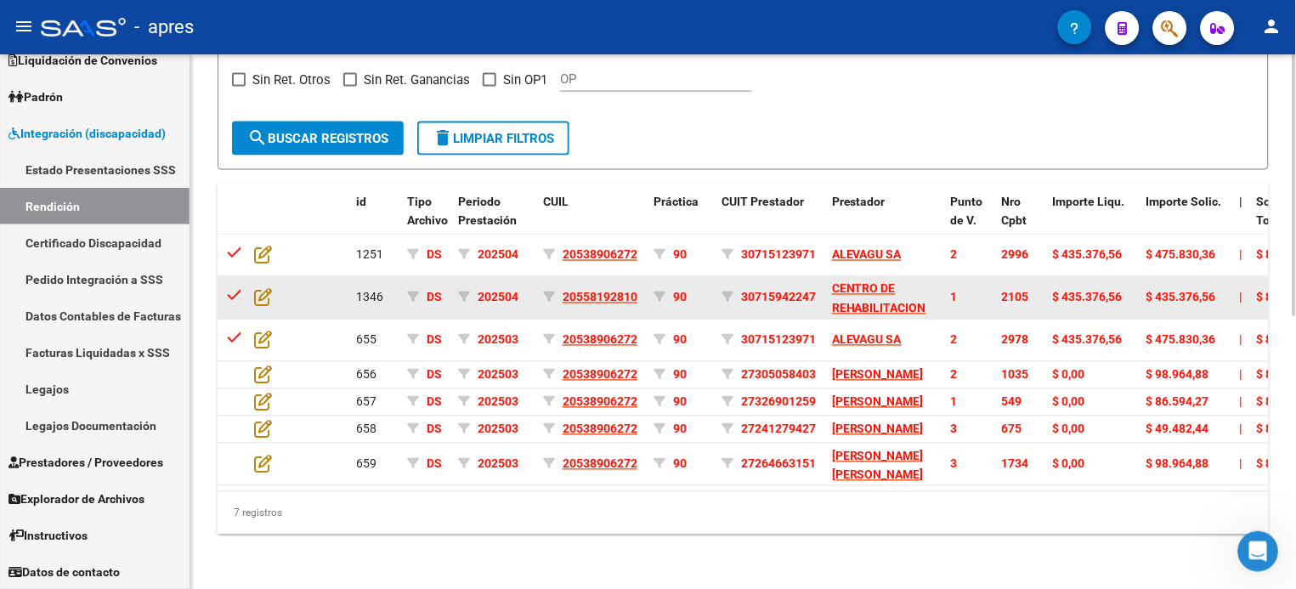
scroll to position [214, 0]
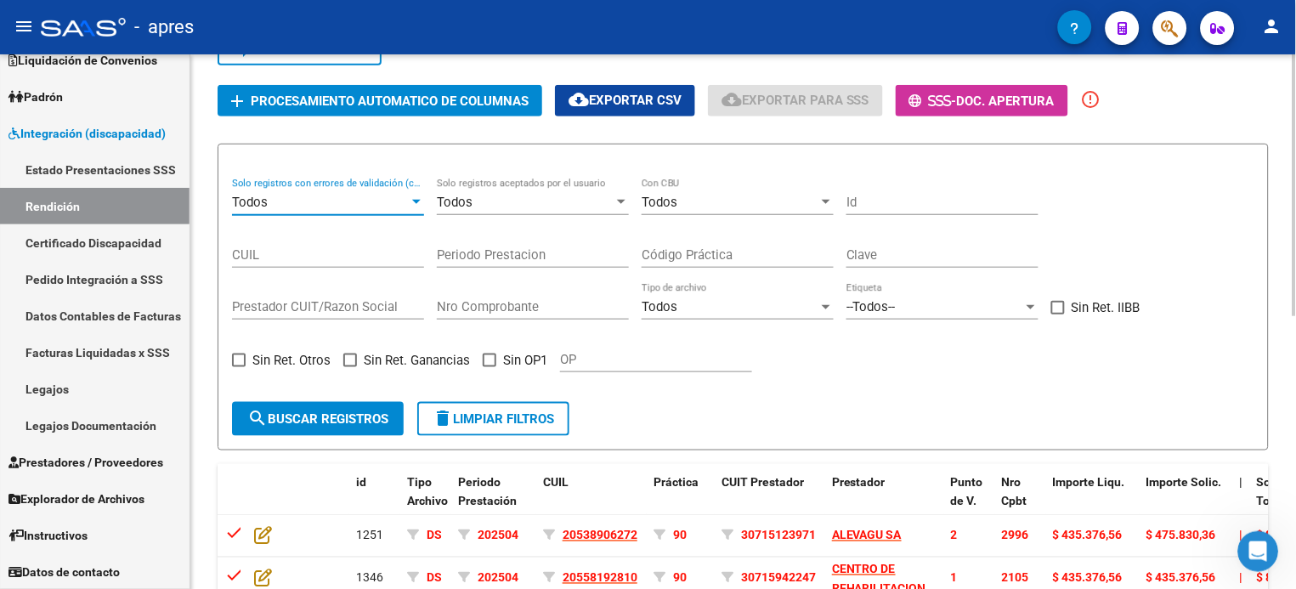
click at [348, 198] on div "Todos" at bounding box center [320, 202] width 177 height 15
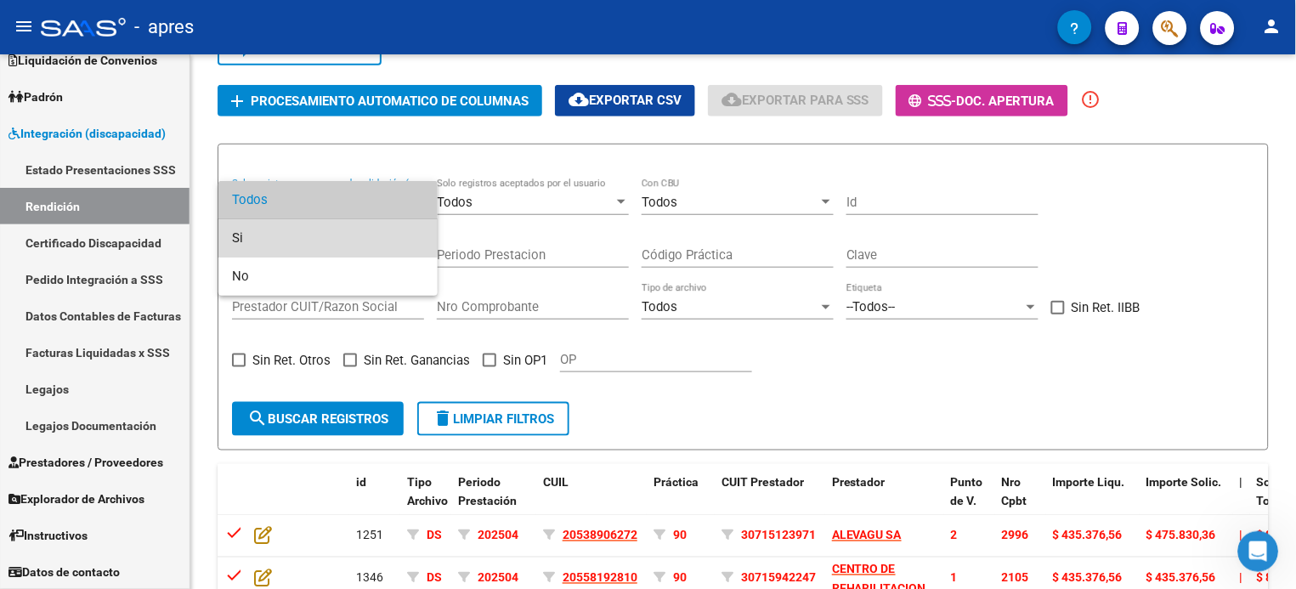
click at [289, 235] on span "Si" at bounding box center [328, 238] width 192 height 38
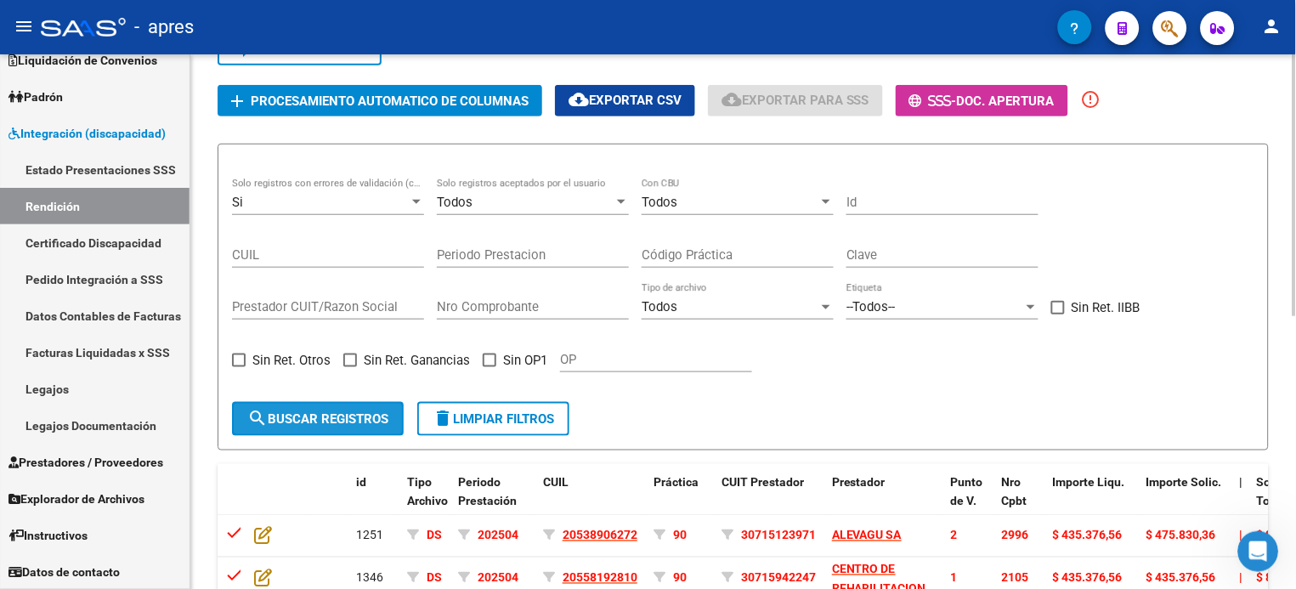
click at [337, 421] on span "search Buscar registros" at bounding box center [317, 418] width 141 height 15
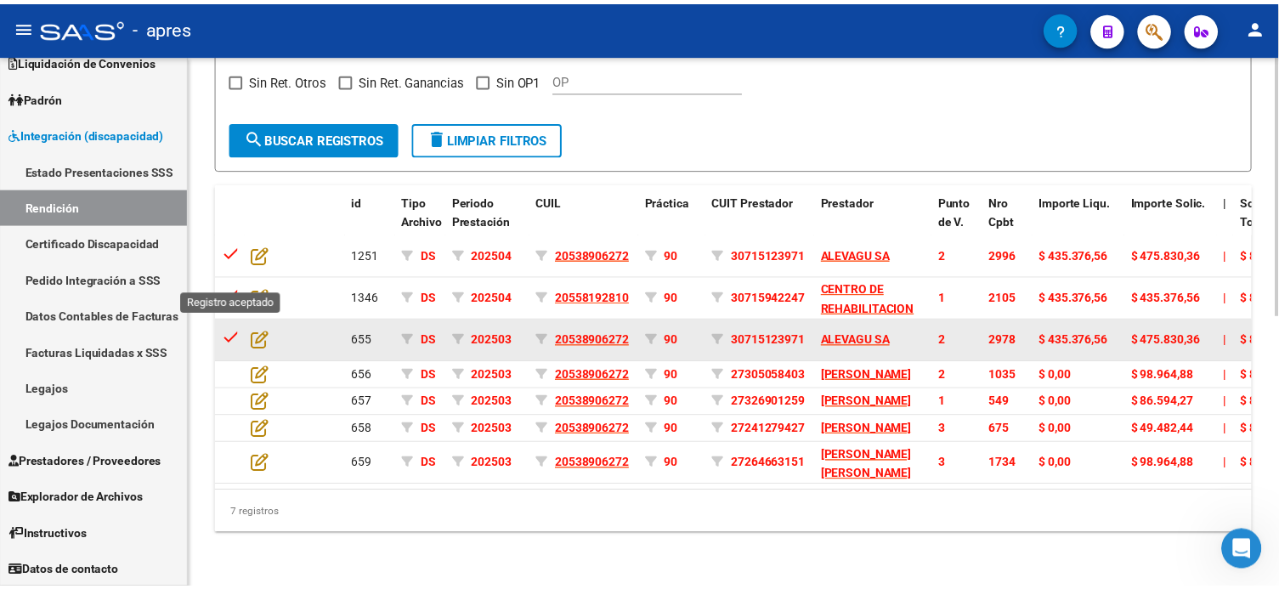
scroll to position [3680, 0]
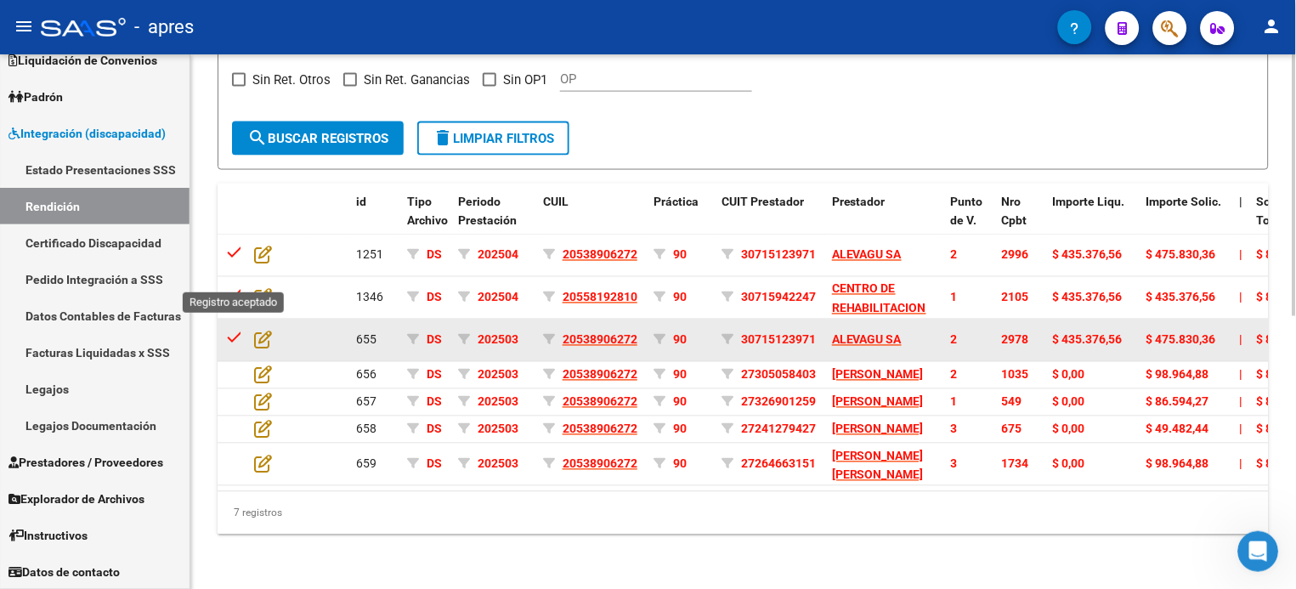
click at [232, 327] on mat-icon "check" at bounding box center [234, 337] width 20 height 20
click at [269, 331] on icon at bounding box center [263, 340] width 18 height 19
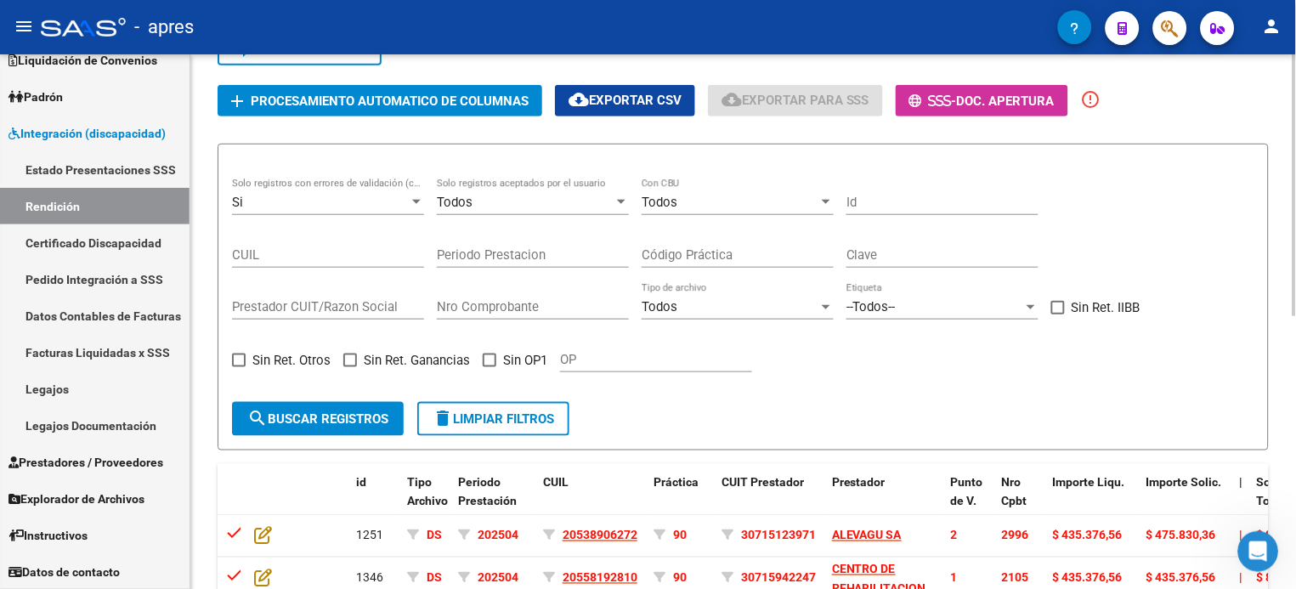
scroll to position [0, 0]
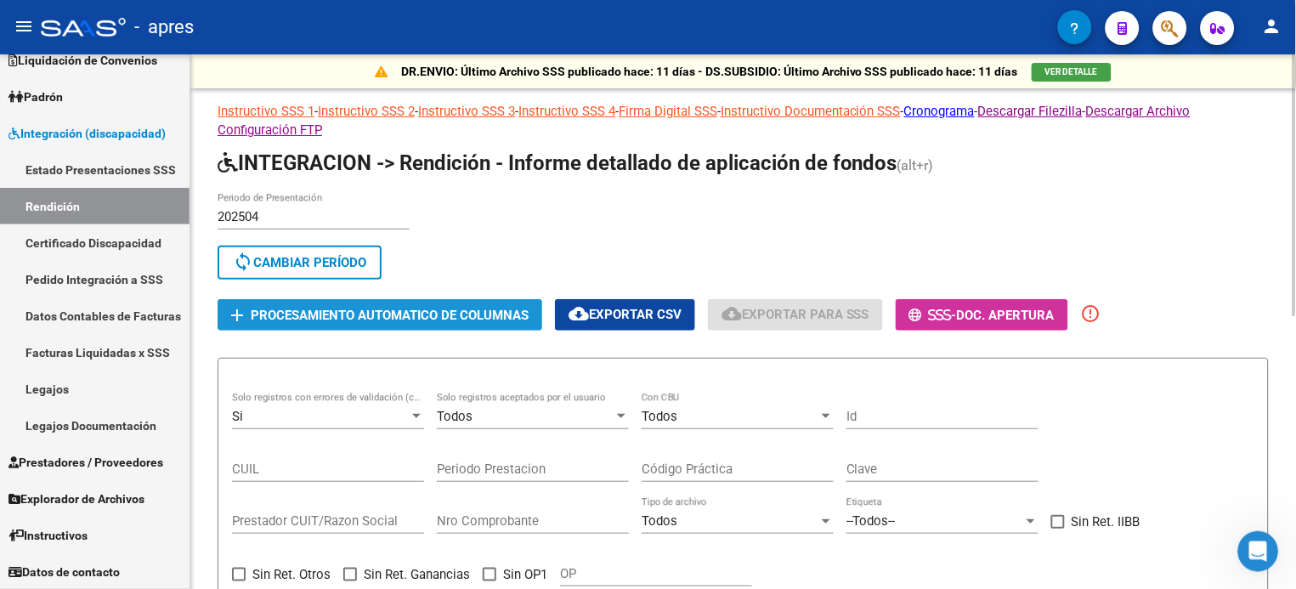
click at [422, 308] on span "Procesamiento automatico de columnas" at bounding box center [390, 315] width 278 height 15
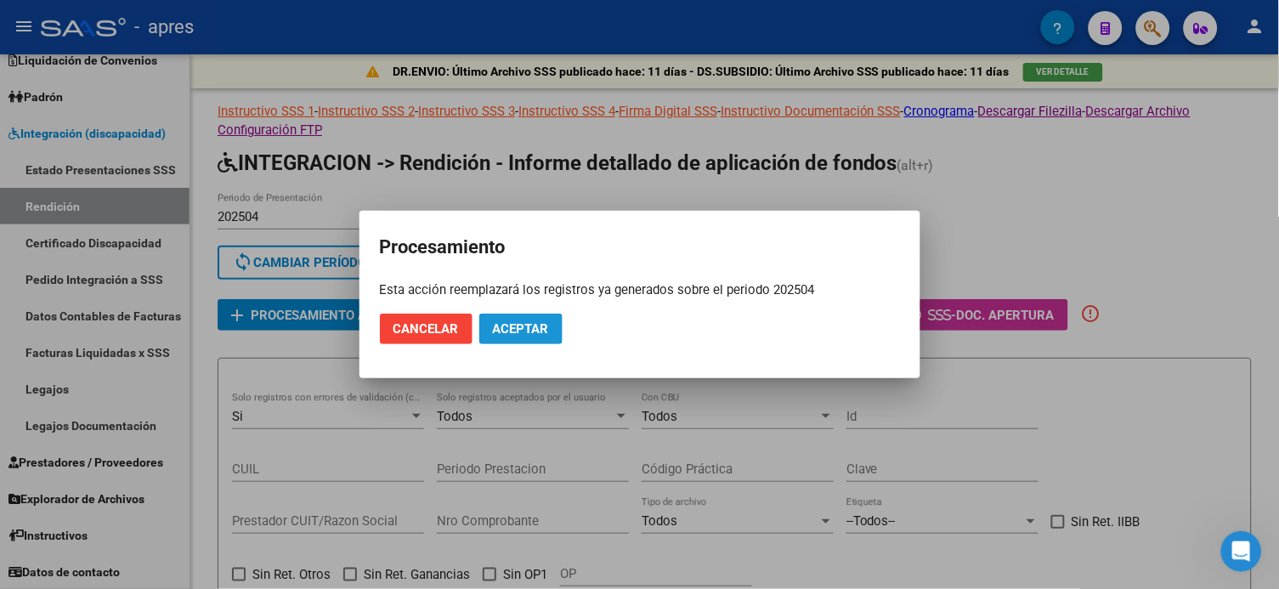
click at [509, 334] on span "Aceptar" at bounding box center [521, 328] width 56 height 15
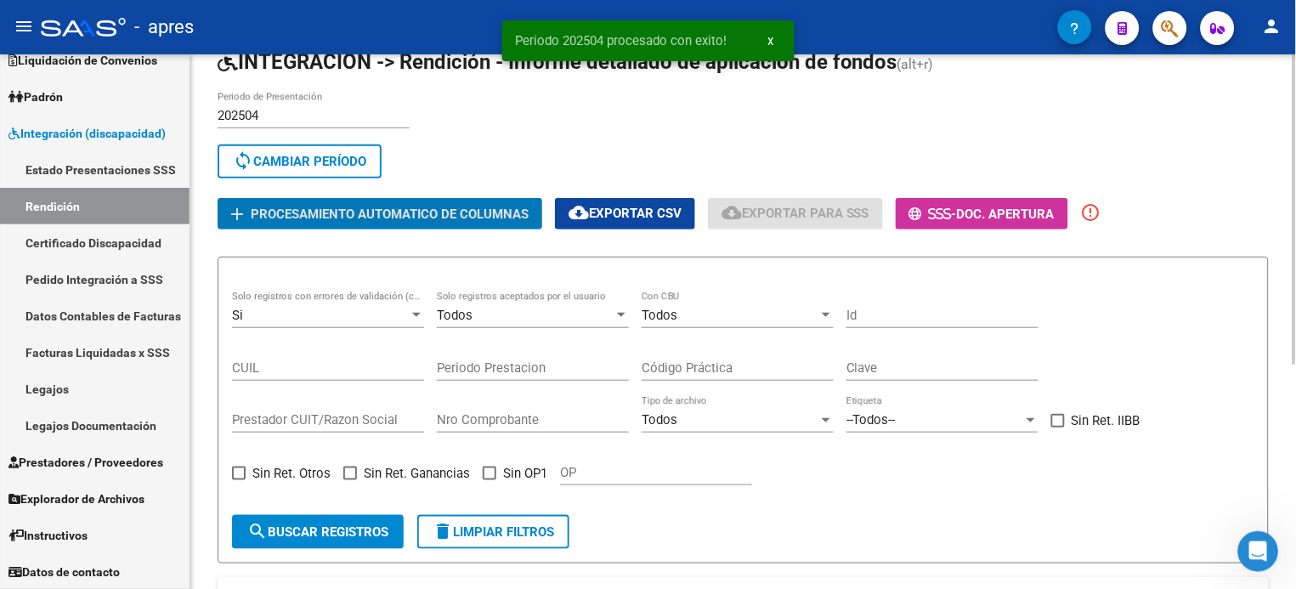
scroll to position [227, 0]
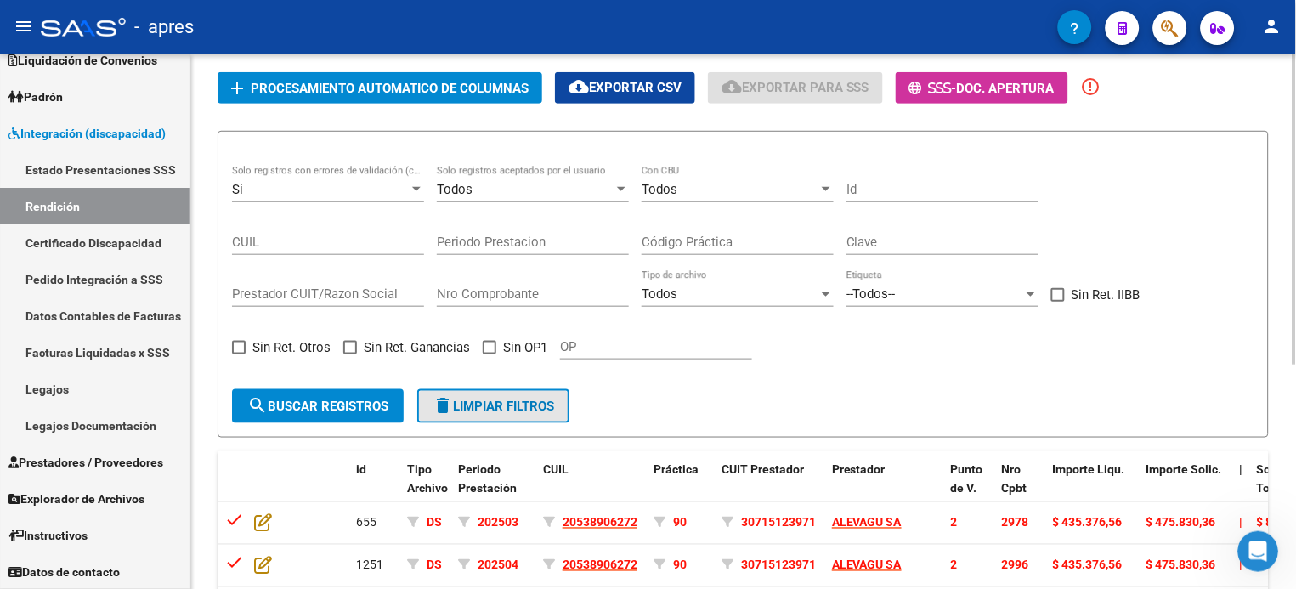
click at [536, 401] on span "delete Limpiar filtros" at bounding box center [494, 406] width 122 height 15
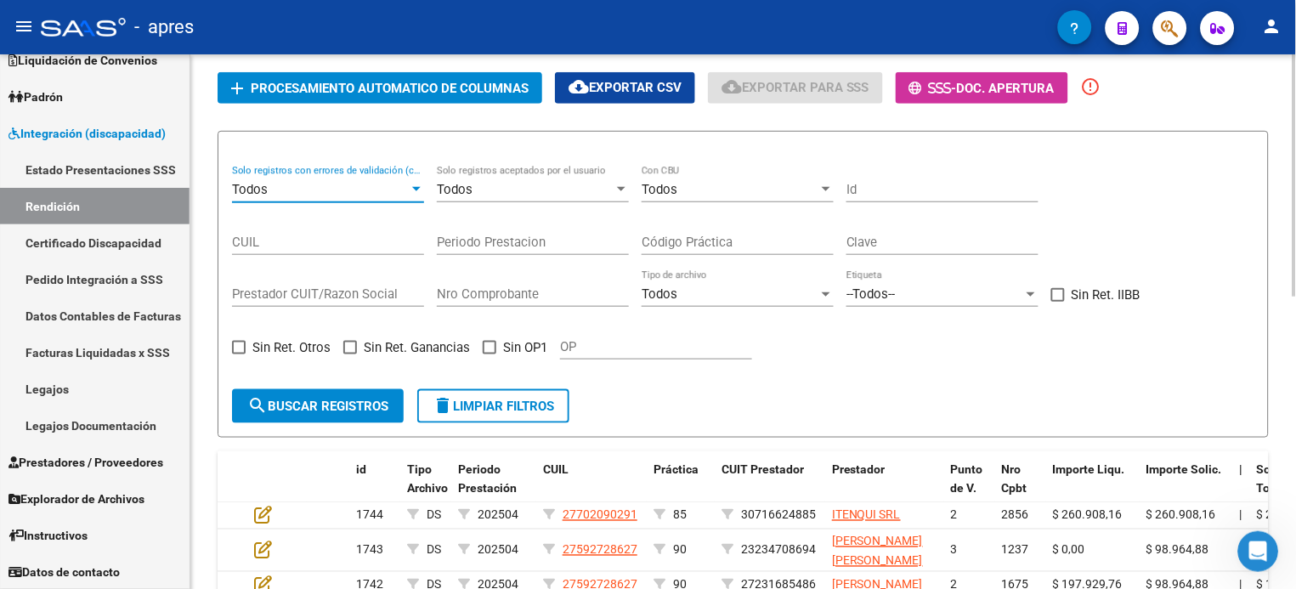
click at [296, 184] on div "Todos" at bounding box center [320, 189] width 177 height 15
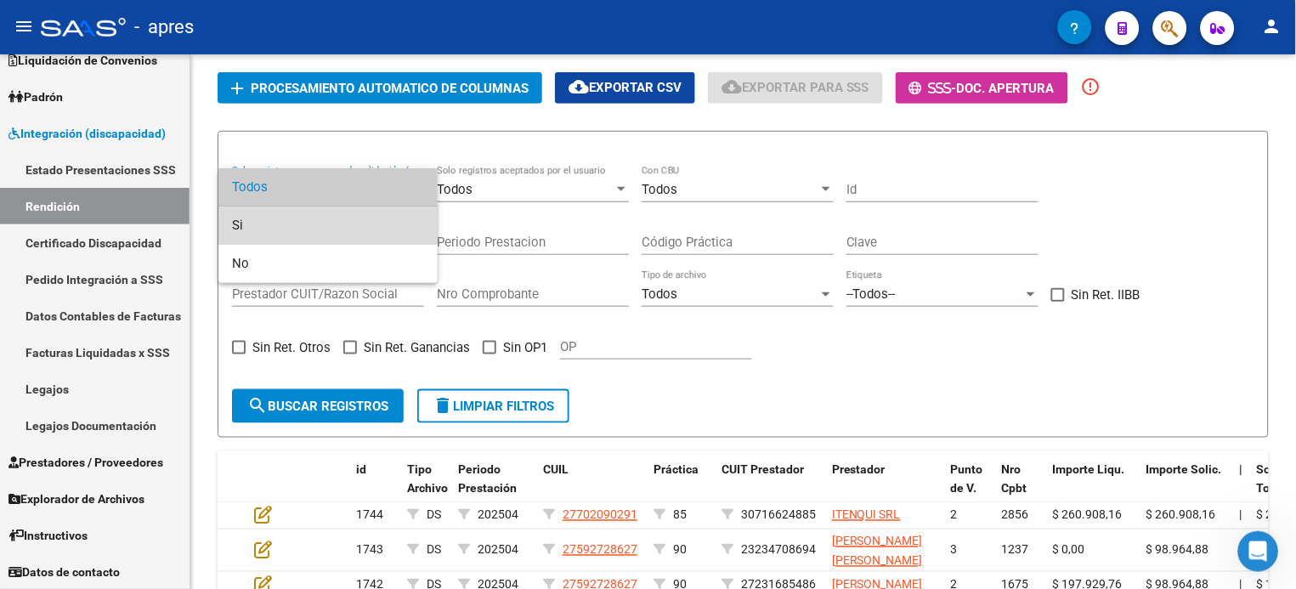
click at [297, 216] on span "Si" at bounding box center [328, 226] width 192 height 38
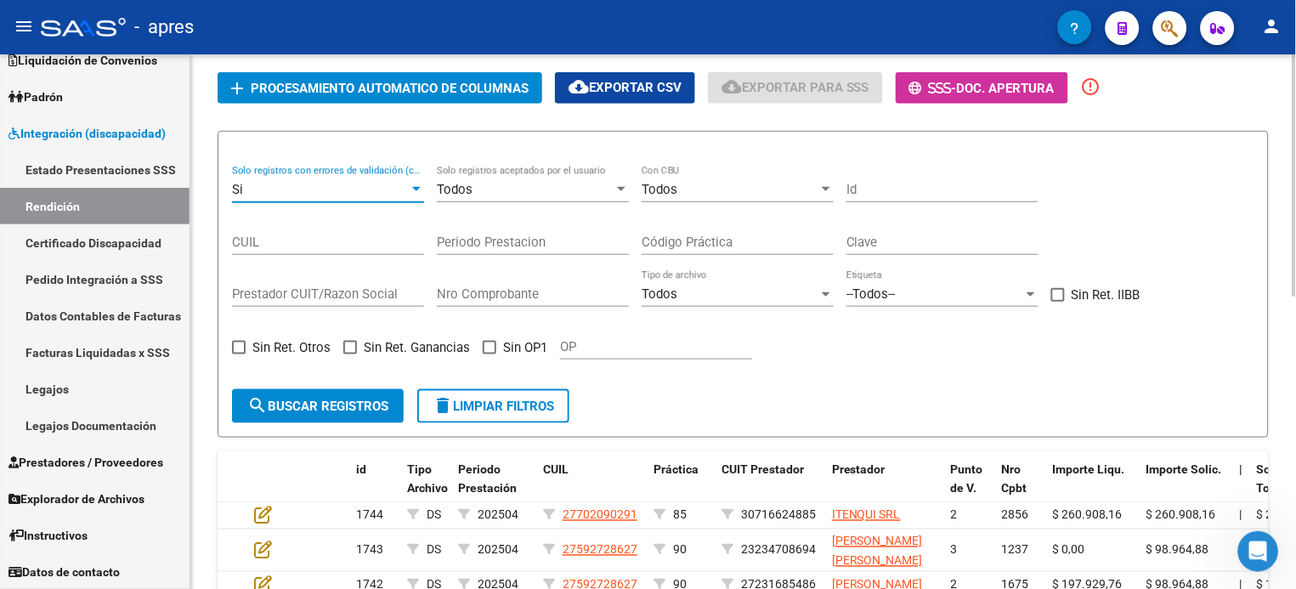
click at [356, 400] on span "search Buscar registros" at bounding box center [317, 406] width 141 height 15
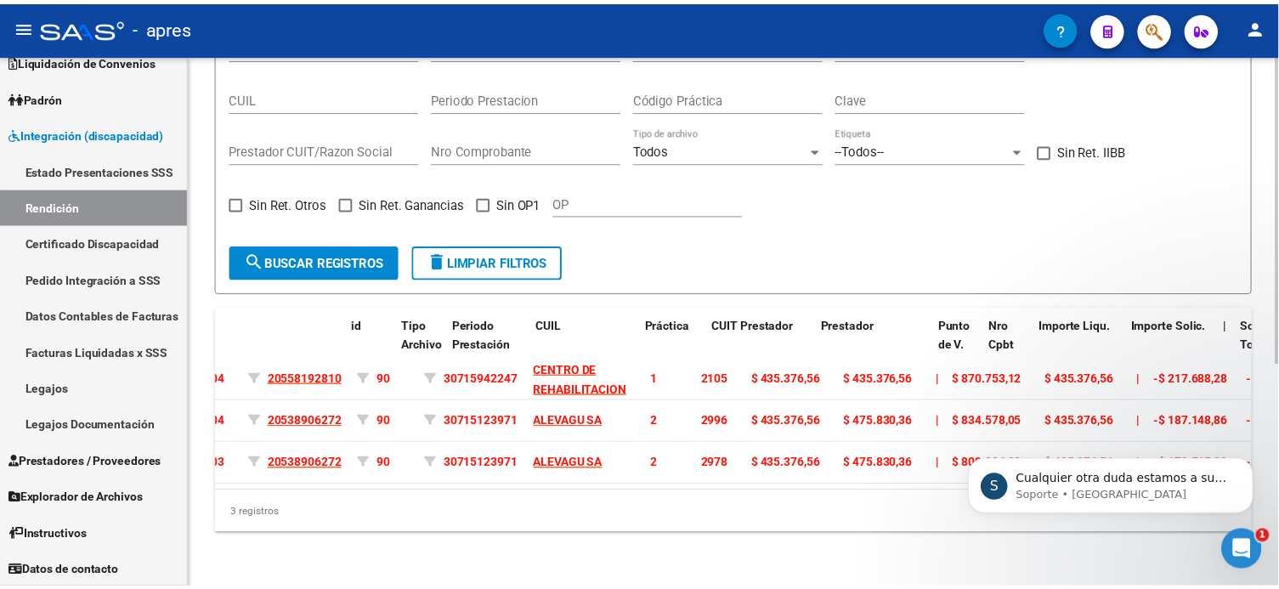
scroll to position [0, 0]
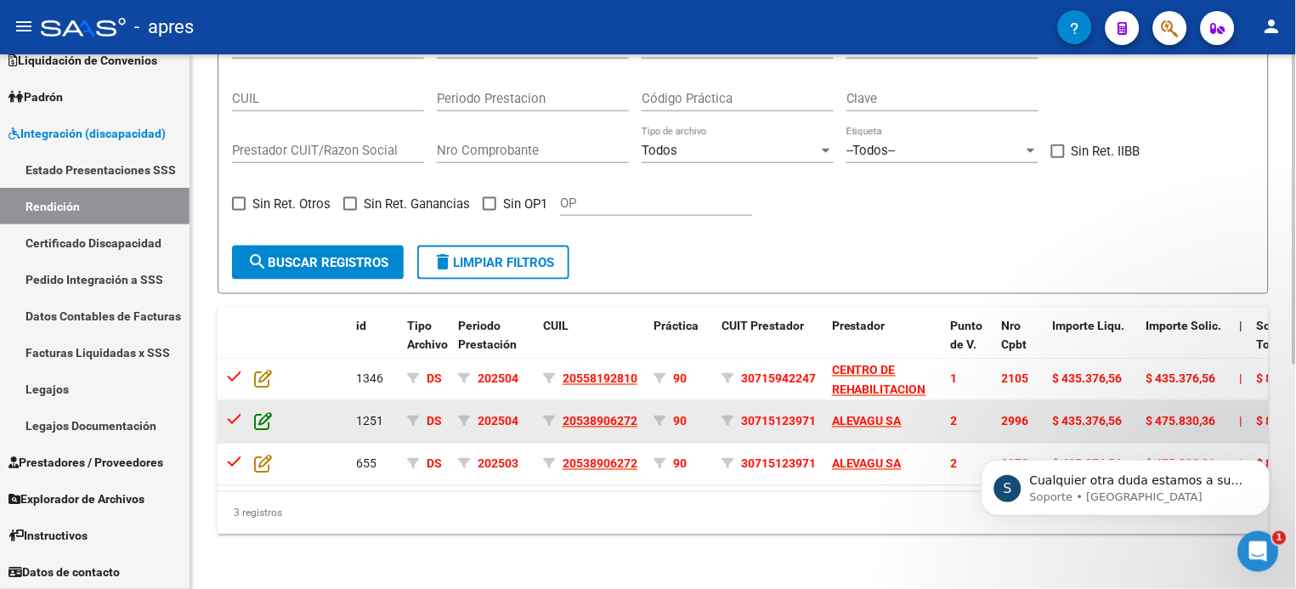
click at [262, 412] on icon at bounding box center [263, 421] width 18 height 19
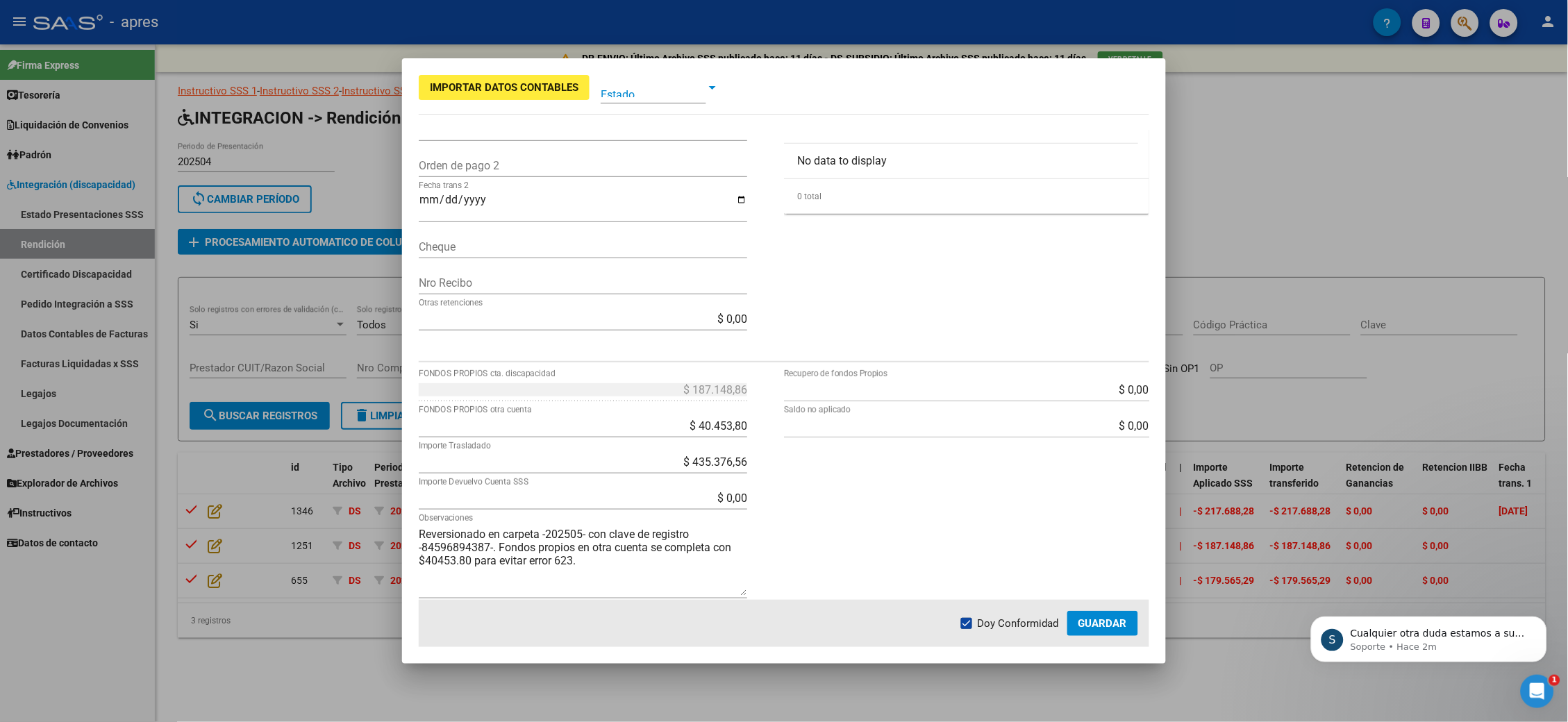
scroll to position [340, 0]
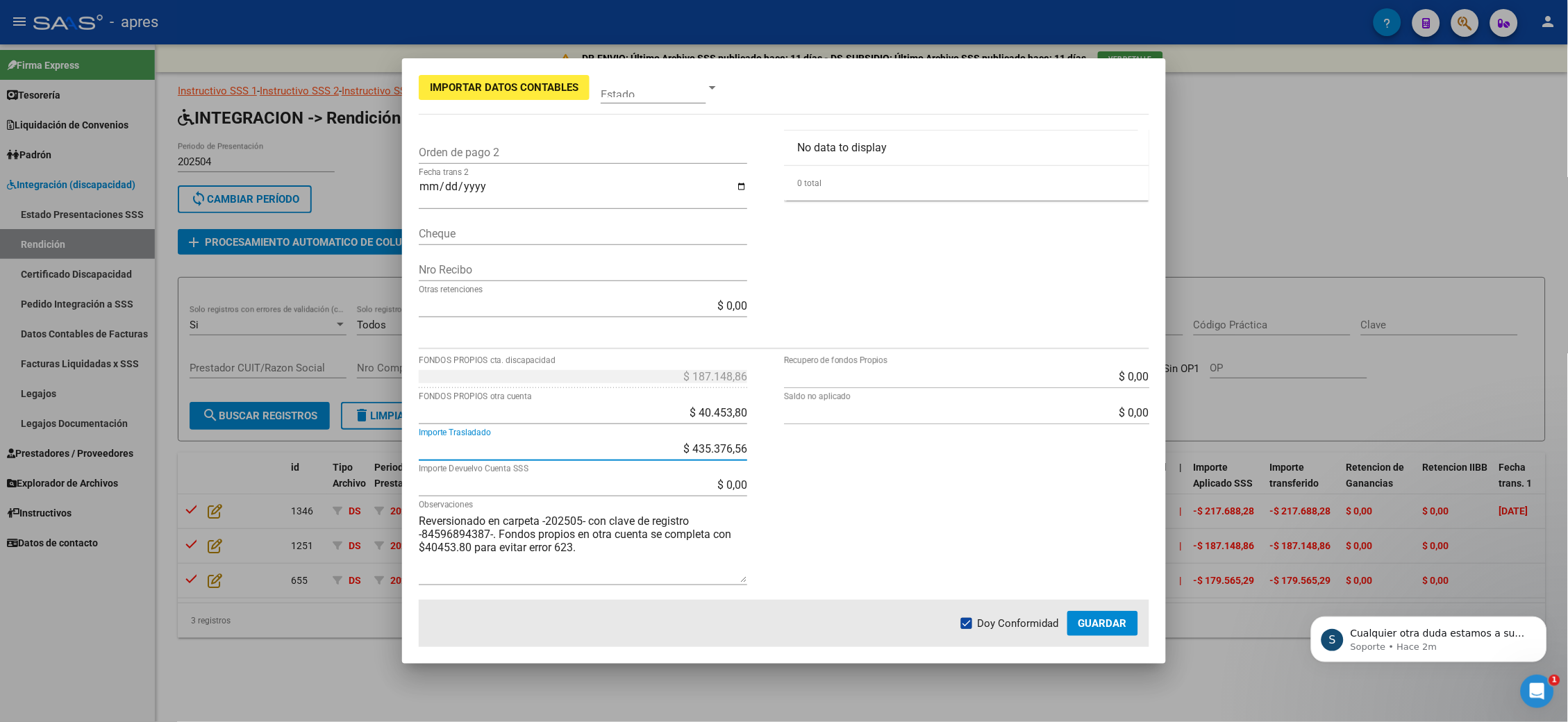
drag, startPoint x: 662, startPoint y: 442, endPoint x: 825, endPoint y: 443, distance: 163.0
click at [793, 360] on div "$ 187.148,86 FONDOS PROPIOS cta. discapacidad $ 40.453,80 FONDOS PROPIOS otra c…" at bounding box center [784, 483] width 730 height 234
type input "$ 0,00"
type input "$ 435.376,56"
type input "$ 622.525,42"
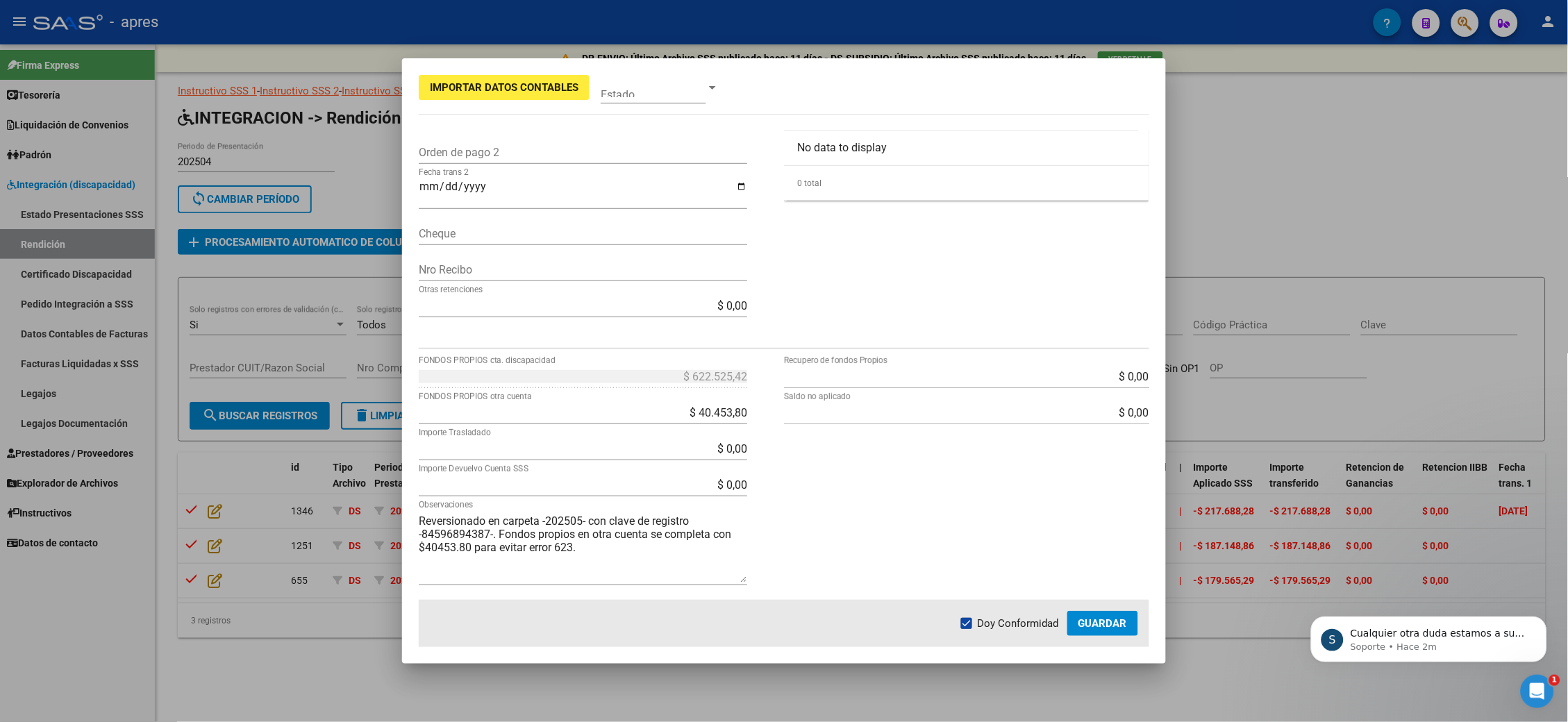
click at [707, 360] on div "$ 622.525,42 FONDOS PROPIOS cta. discapacidad" at bounding box center [583, 384] width 328 height 36
drag, startPoint x: 688, startPoint y: 414, endPoint x: 744, endPoint y: 421, distance: 56.4
click at [744, 360] on div "$ 622.525,42 FONDOS PROPIOS cta. discapacidad $ 40.453,80 FONDOS PROPIOS otra c…" at bounding box center [601, 483] width 365 height 234
type input "$ 399.201,49"
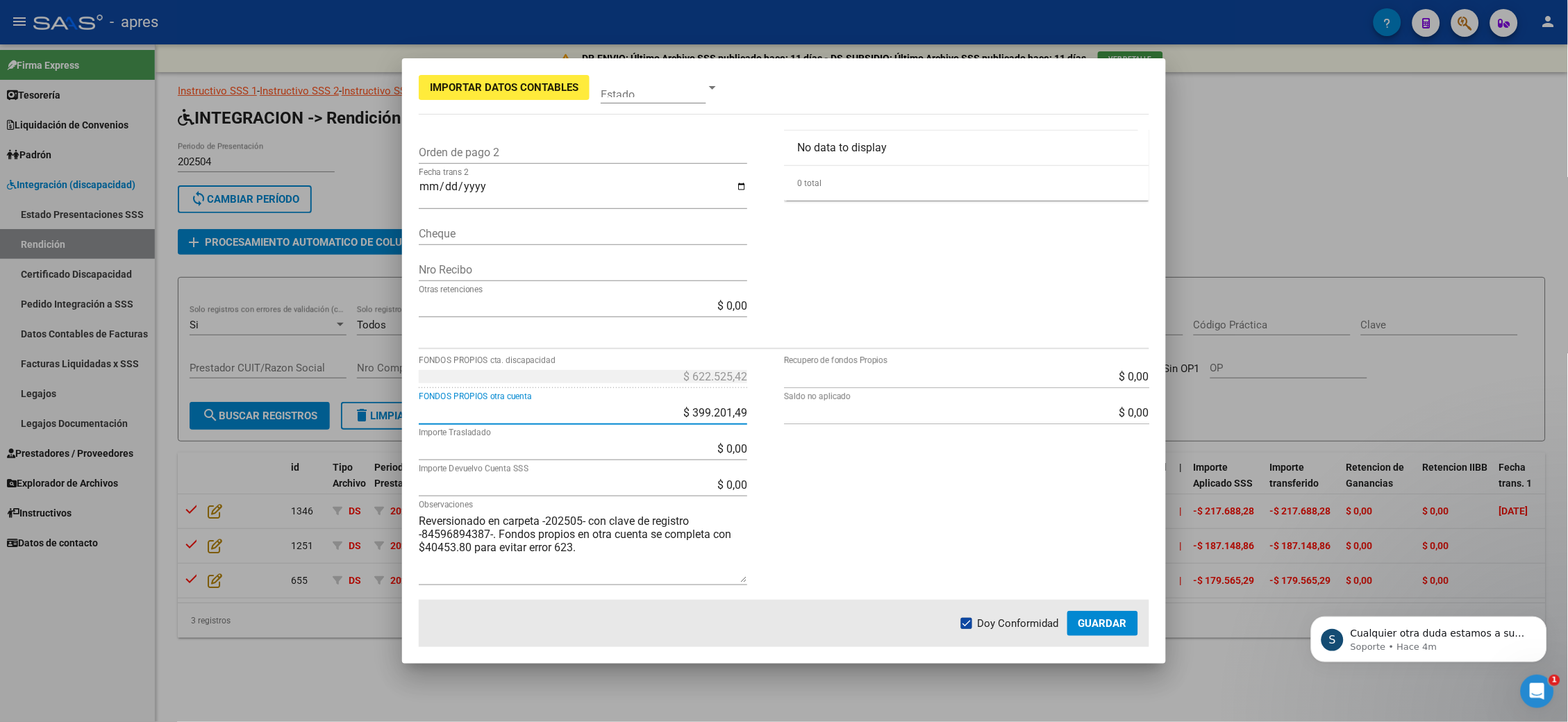
type input "$ 76.628,87"
type input "$ 263.777,73"
click at [793, 360] on div "$ 0,00 Recupero de fondos Propios $ 0,00 Saldo no aplicado" at bounding box center [966, 483] width 365 height 234
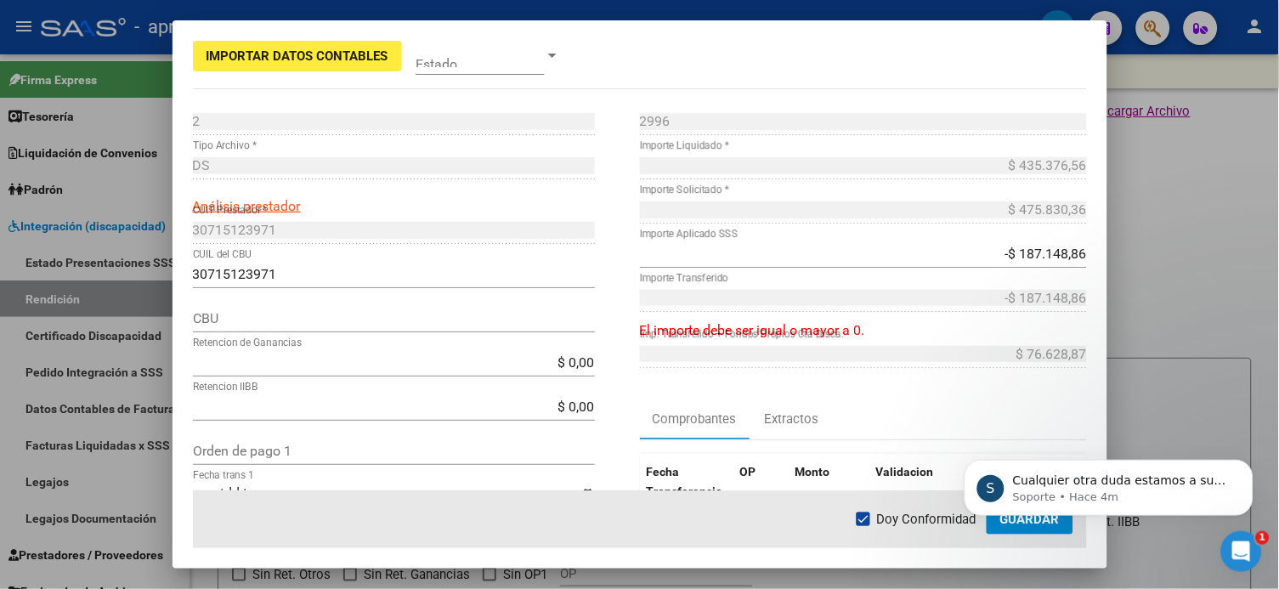
scroll to position [2, 0]
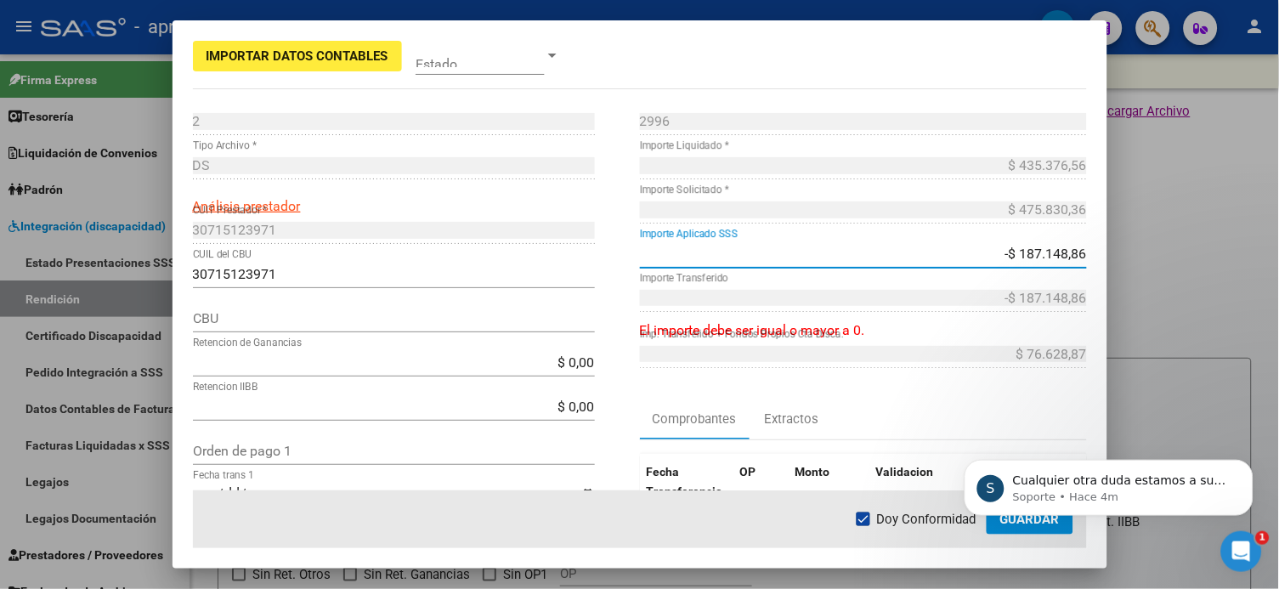
drag, startPoint x: 1010, startPoint y: 256, endPoint x: 1183, endPoint y: 256, distance: 172.5
click at [971, 256] on div "Importar Datos Contables Estado 2 Punto de Venta * DS Tipo Archivo * Análisis p…" at bounding box center [639, 294] width 1279 height 589
type input "$ 0,00"
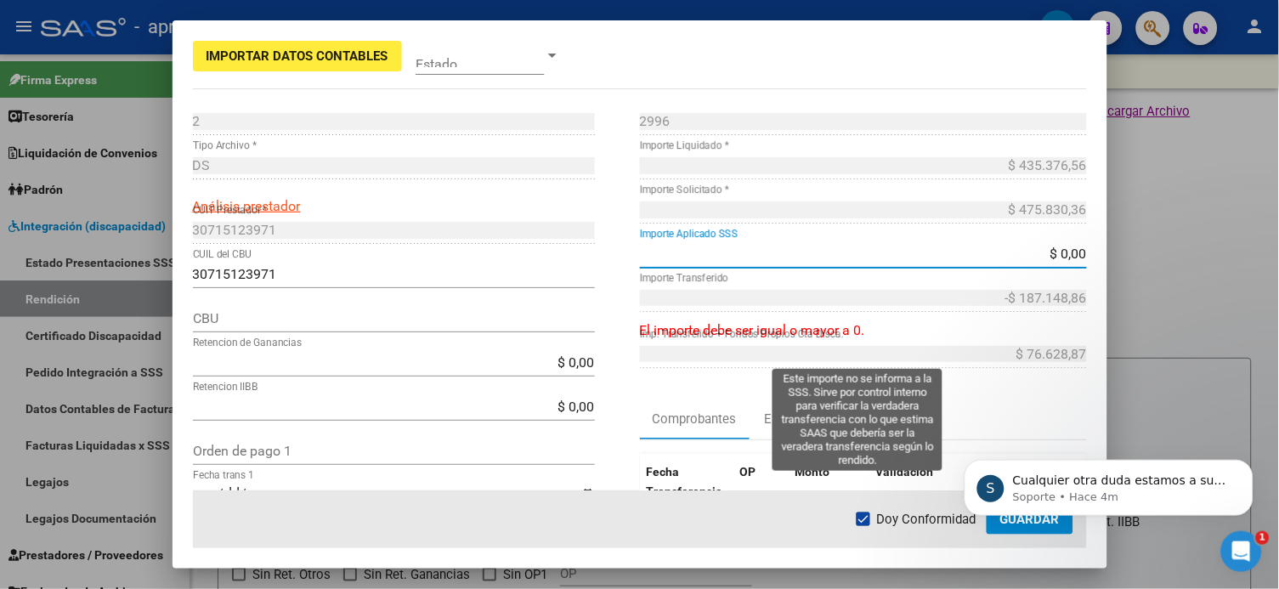
type input "$ 0,00"
type input "$ 76.628,87"
click at [959, 355] on div "$ 76.628,87 Imp. Transferido + Fondos Propios Cta Disca." at bounding box center [863, 354] width 447 height 27
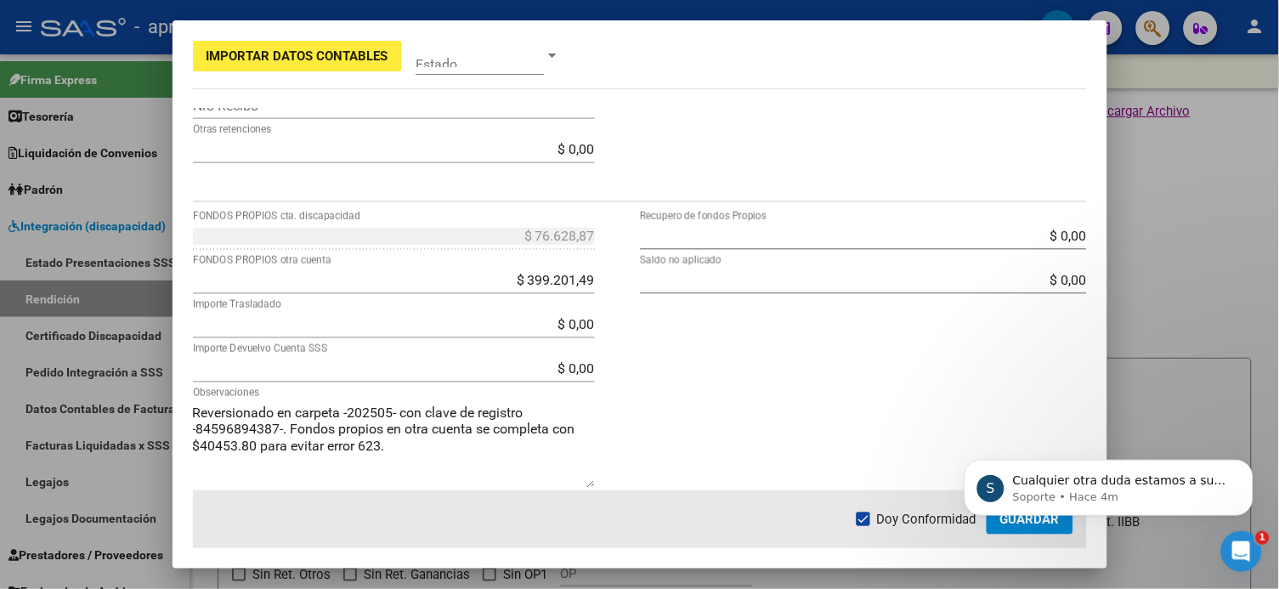
scroll to position [607, 0]
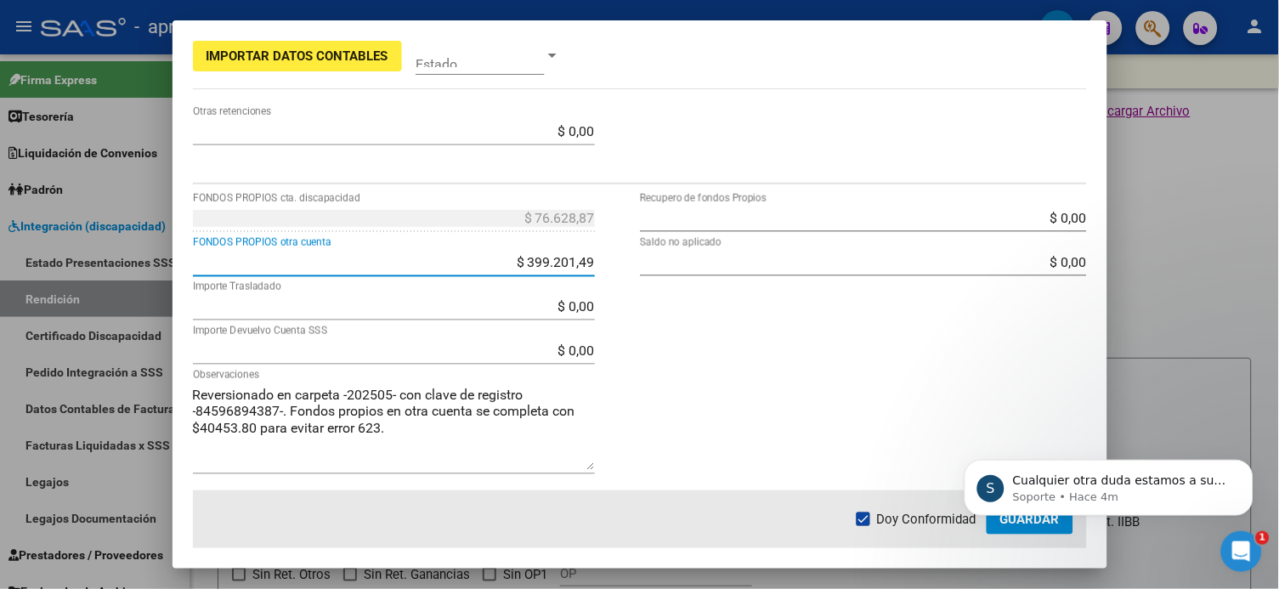
drag, startPoint x: 518, startPoint y: 262, endPoint x: 632, endPoint y: 264, distance: 114.8
click at [632, 264] on div "$ 76.628,87 FONDOS PROPIOS cta. discapacidad $ 399.201,49 FONDOS PROPIOS otra c…" at bounding box center [640, 348] width 894 height 286
type input "$ 0,00"
type input "$ 475.830,36"
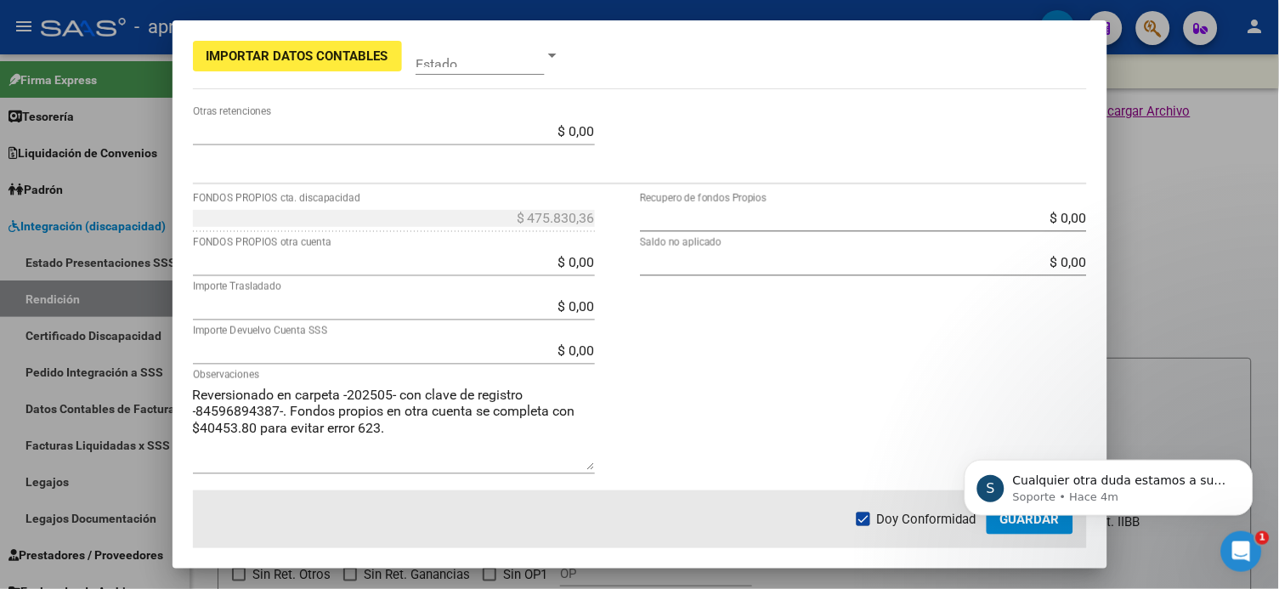
click at [725, 330] on div "$ 0,00 Recupero de fondos Propios $ 0,00 Saldo no aplicado" at bounding box center [863, 348] width 447 height 286
drag, startPoint x: 846, startPoint y: 343, endPoint x: 11, endPoint y: 37, distance: 888.9
click at [846, 343] on div "$ 0,00 Recupero de fondos Propios $ 0,00 Saldo no aplicado" at bounding box center [863, 348] width 447 height 286
drag, startPoint x: 999, startPoint y: 590, endPoint x: 998, endPoint y: 521, distance: 68.8
click at [971, 441] on body "S Cualquier otra duda estamos a su disposición. Soporte • Hace 5m" at bounding box center [1108, 482] width 326 height 105
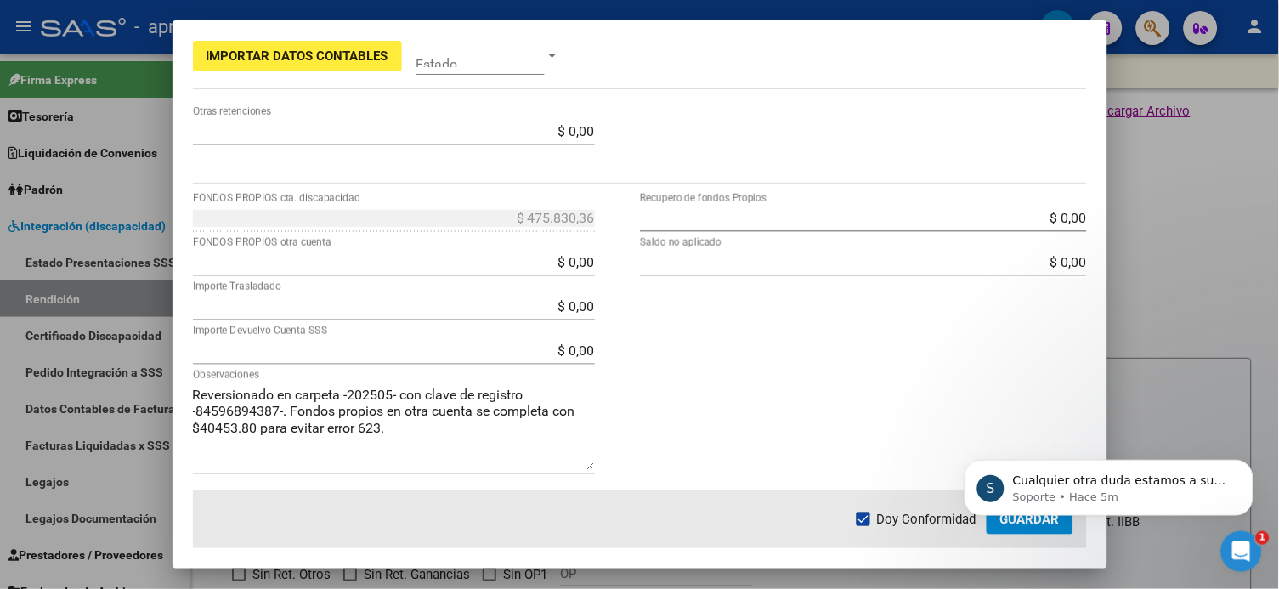
click at [971, 441] on icon "Abrir Intercom Messenger" at bounding box center [1241, 551] width 28 height 28
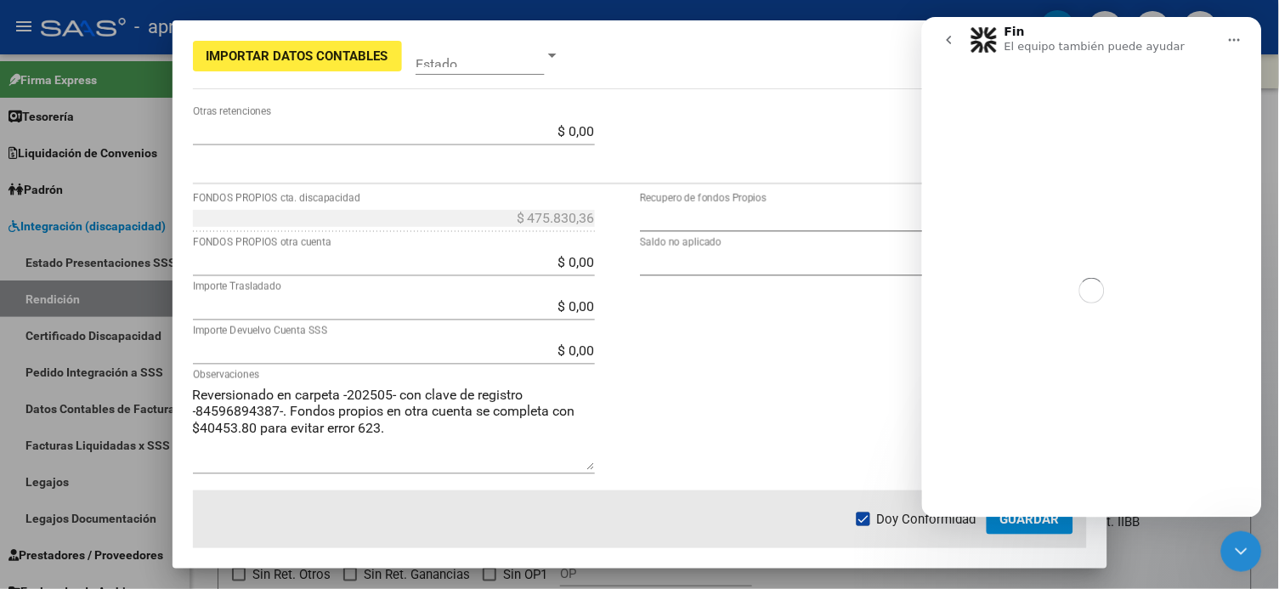
click at [971, 441] on icon "Cerrar Intercom Messenger" at bounding box center [1241, 551] width 20 height 20
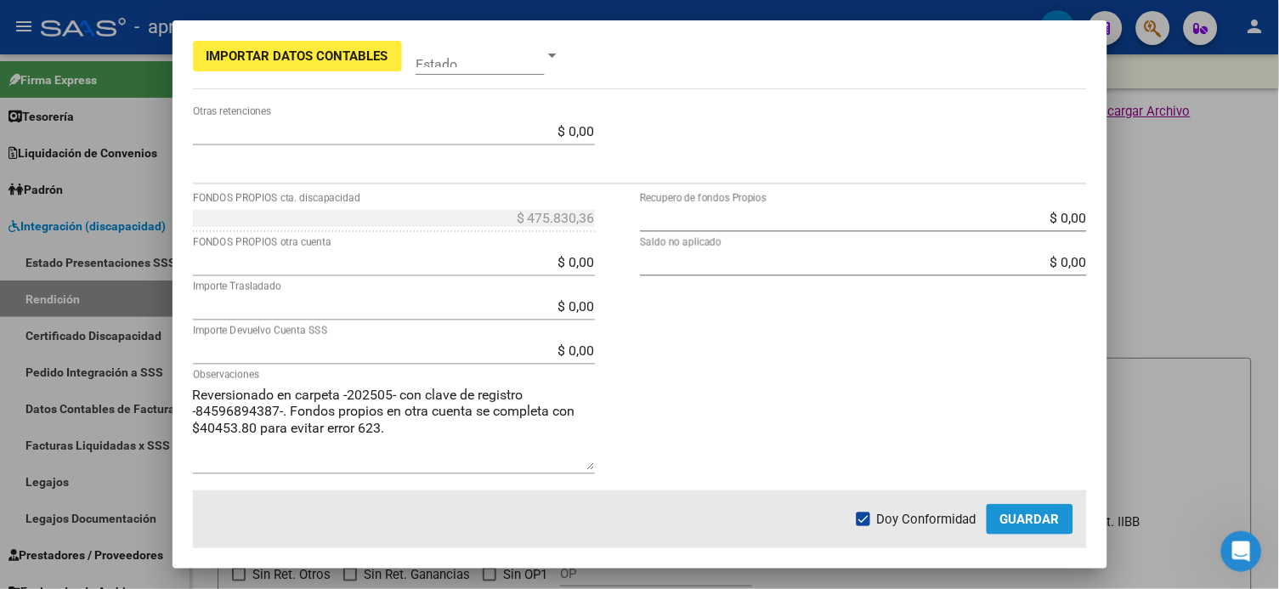
scroll to position [3, 0]
click at [971, 441] on span "Guardar" at bounding box center [1029, 519] width 59 height 15
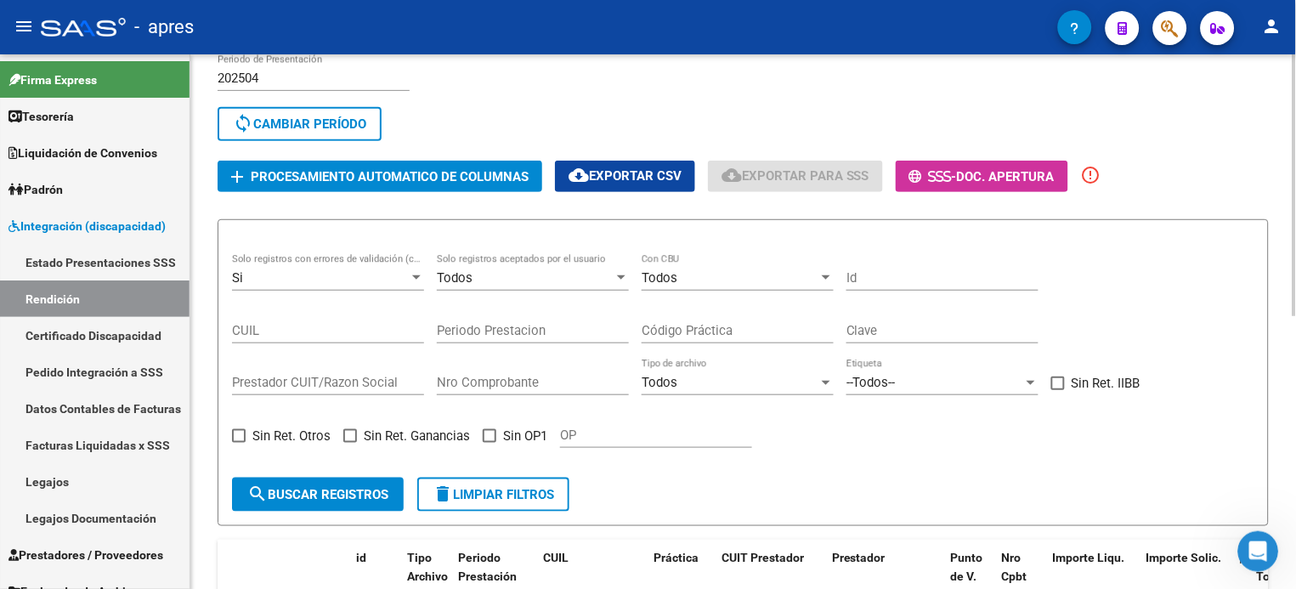
scroll to position [101, 0]
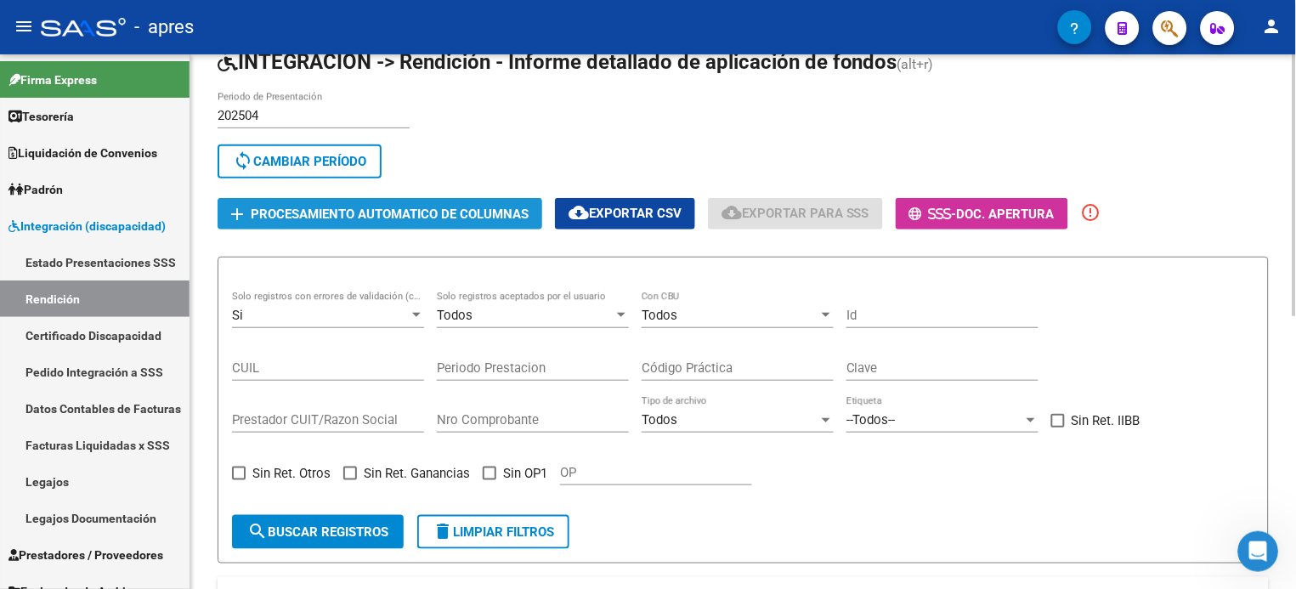
click at [380, 207] on span "Procesamiento automatico de columnas" at bounding box center [390, 214] width 278 height 15
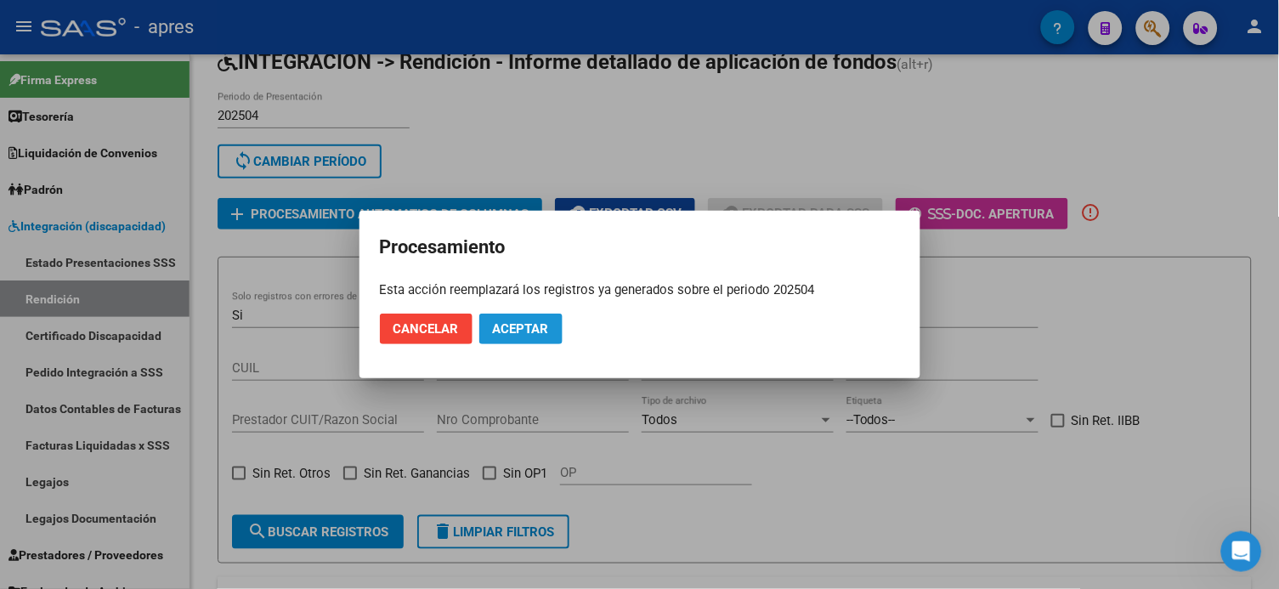
click at [507, 339] on button "Aceptar" at bounding box center [520, 329] width 83 height 31
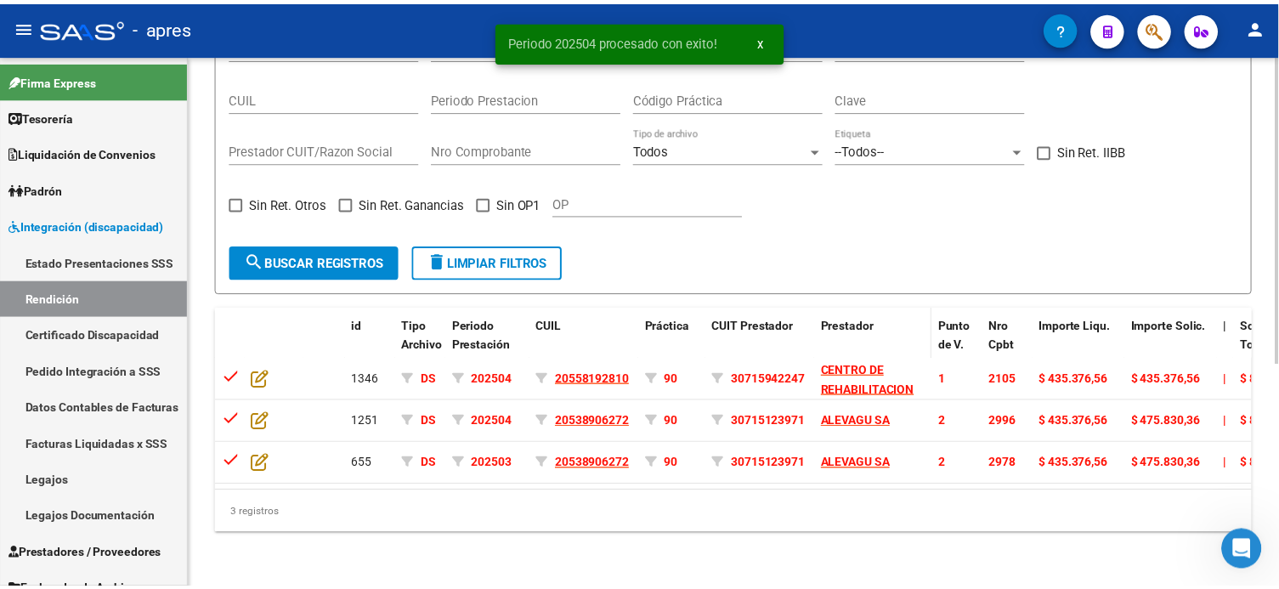
scroll to position [385, 0]
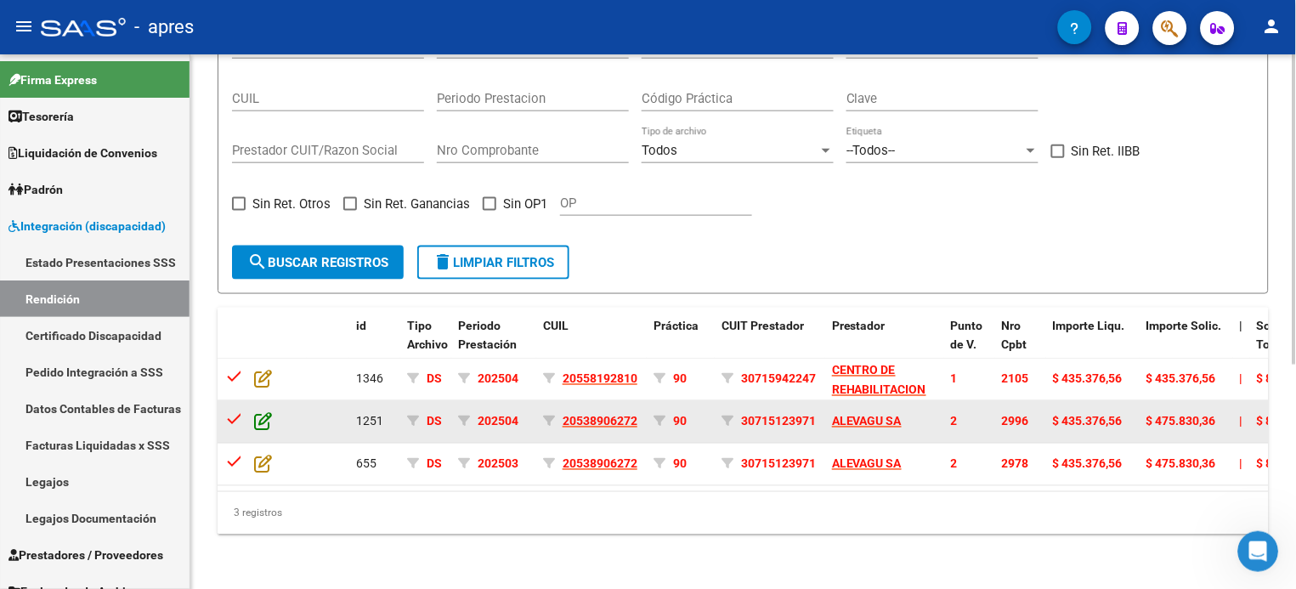
click at [262, 412] on icon at bounding box center [263, 421] width 18 height 19
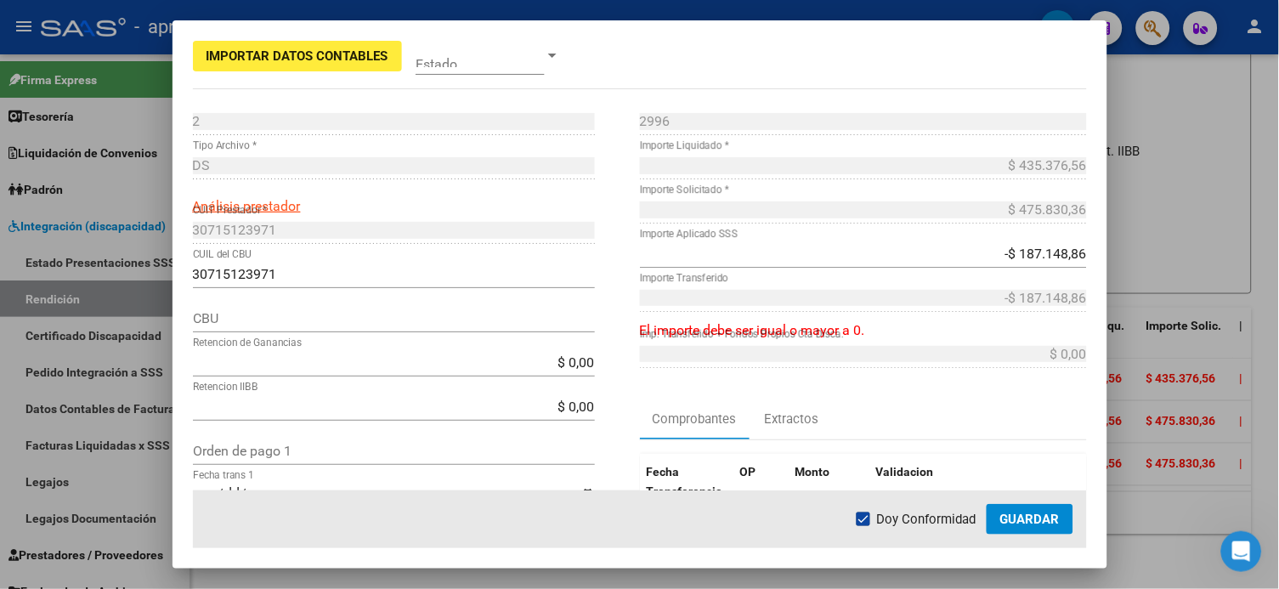
click at [971, 241] on div "-$ 187.148,86 Importe Aplicado SSS" at bounding box center [863, 254] width 447 height 27
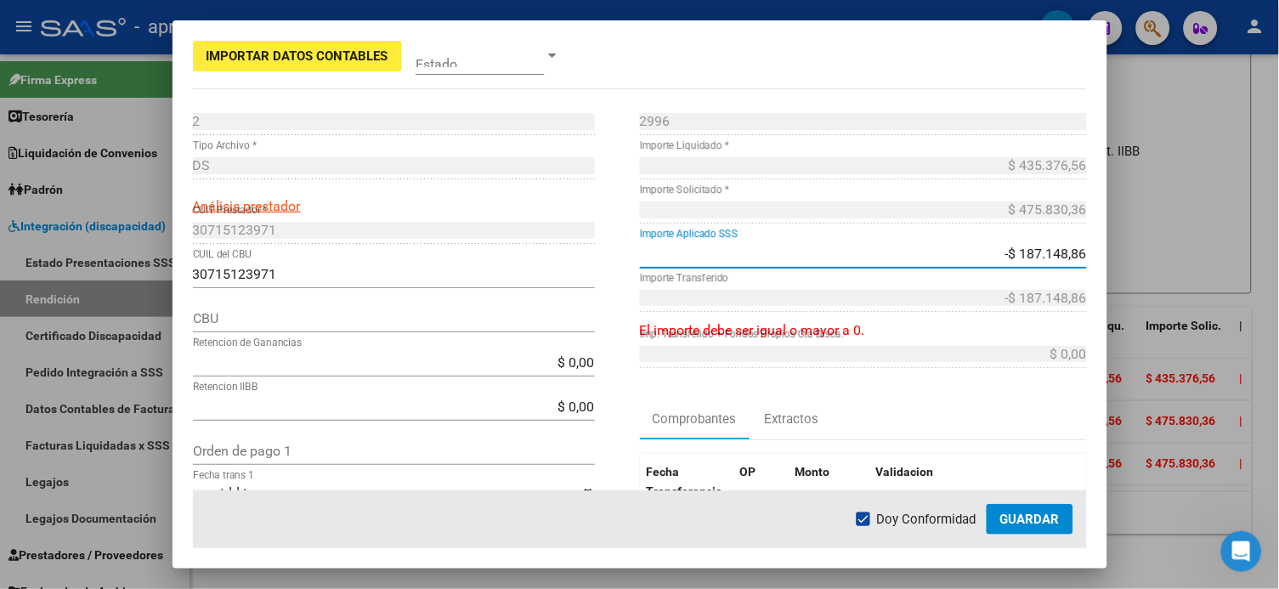
drag, startPoint x: 988, startPoint y: 253, endPoint x: 1095, endPoint y: 252, distance: 106.2
click at [971, 252] on mat-dialog-content "2 Punto de Venta * DS Tipo Archivo * Análisis prestador 30715123971 CUIT Presta…" at bounding box center [640, 299] width 935 height 382
type input "$ 0,00"
type input "-$ 0,00"
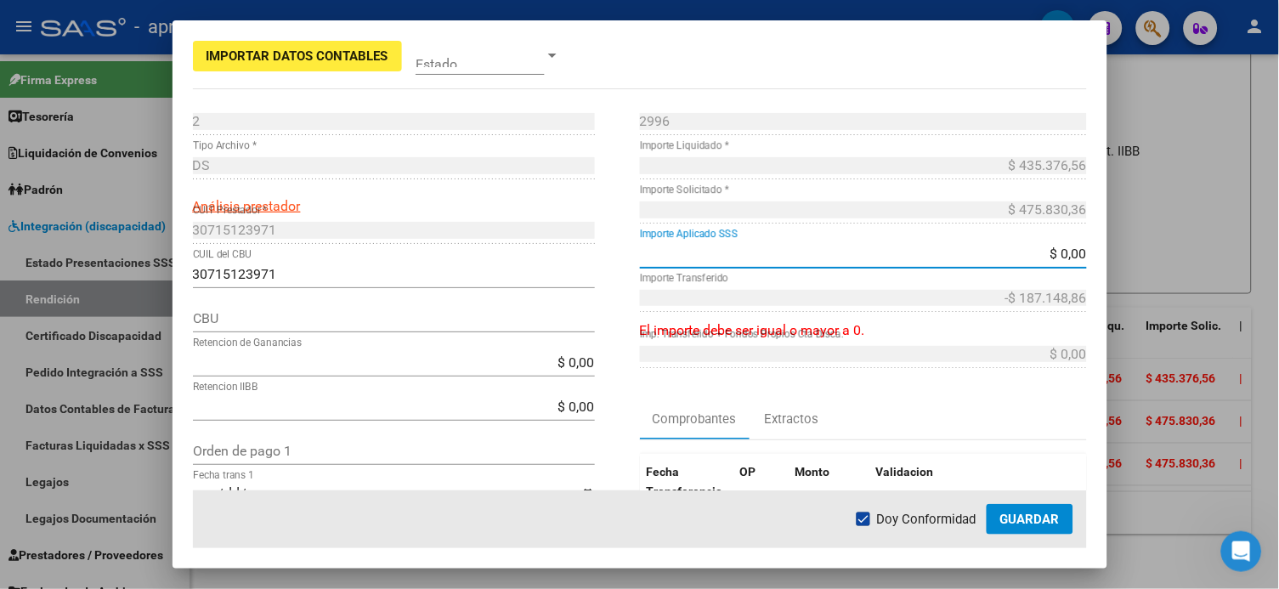
type input "-$ 0,00"
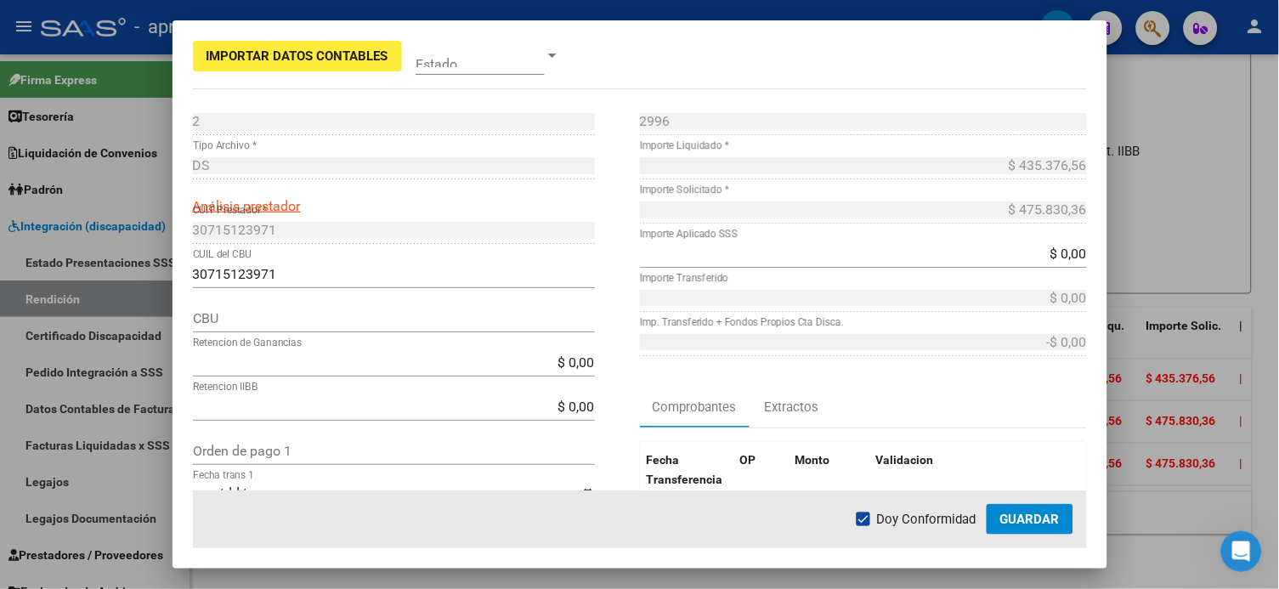
click at [879, 230] on div "$ 475.830,36 Importe Solicitado *" at bounding box center [863, 218] width 447 height 44
click at [877, 93] on mat-dialog-container "Importar Datos Contables Estado 2 Punto de Venta * DS Tipo Archivo * Análisis p…" at bounding box center [640, 294] width 935 height 549
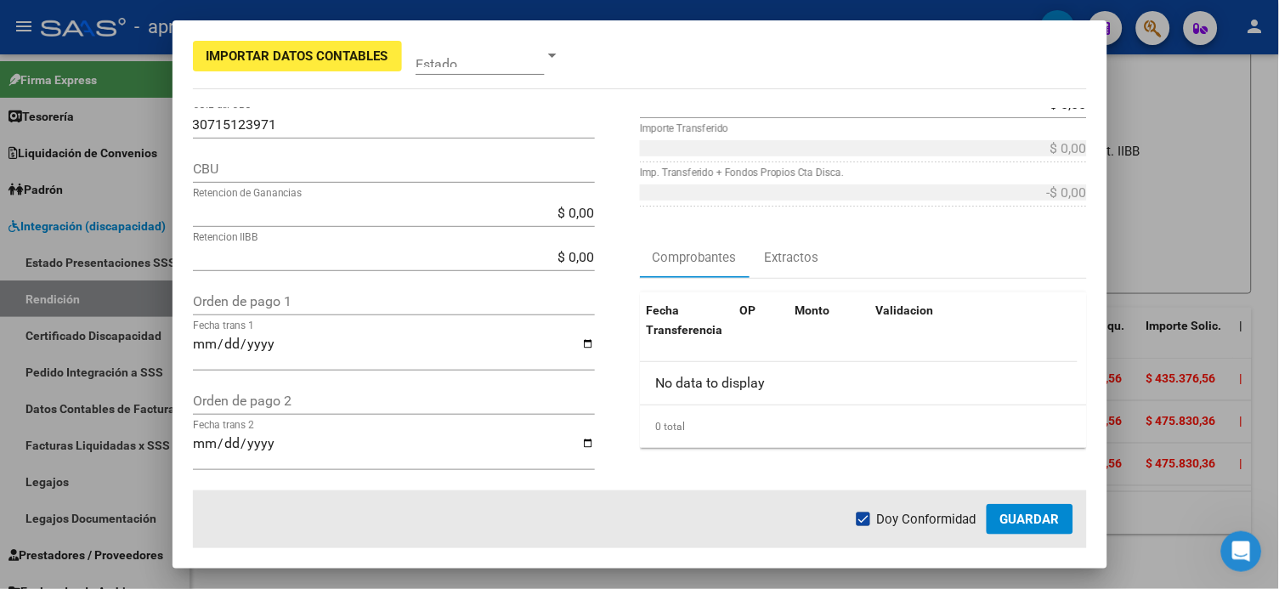
scroll to position [339, 0]
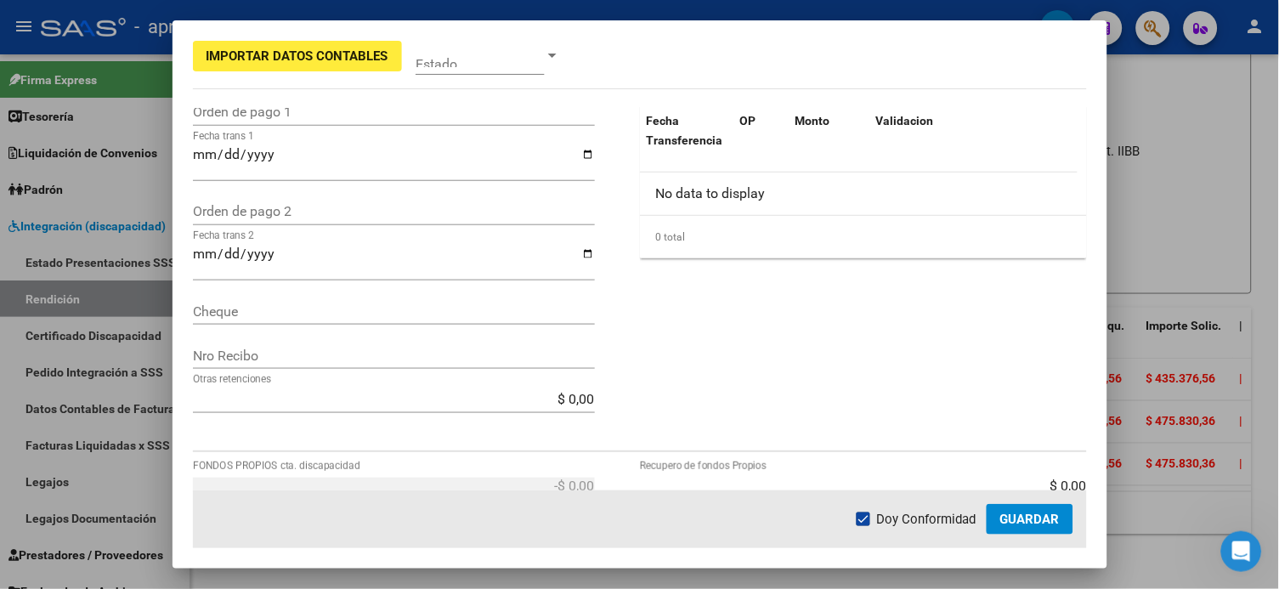
click at [971, 324] on div "2996 Nro Comprobante * $ 435.376,56 Importe Liquidado * $ 475.830,36 Importe So…" at bounding box center [863, 99] width 447 height 661
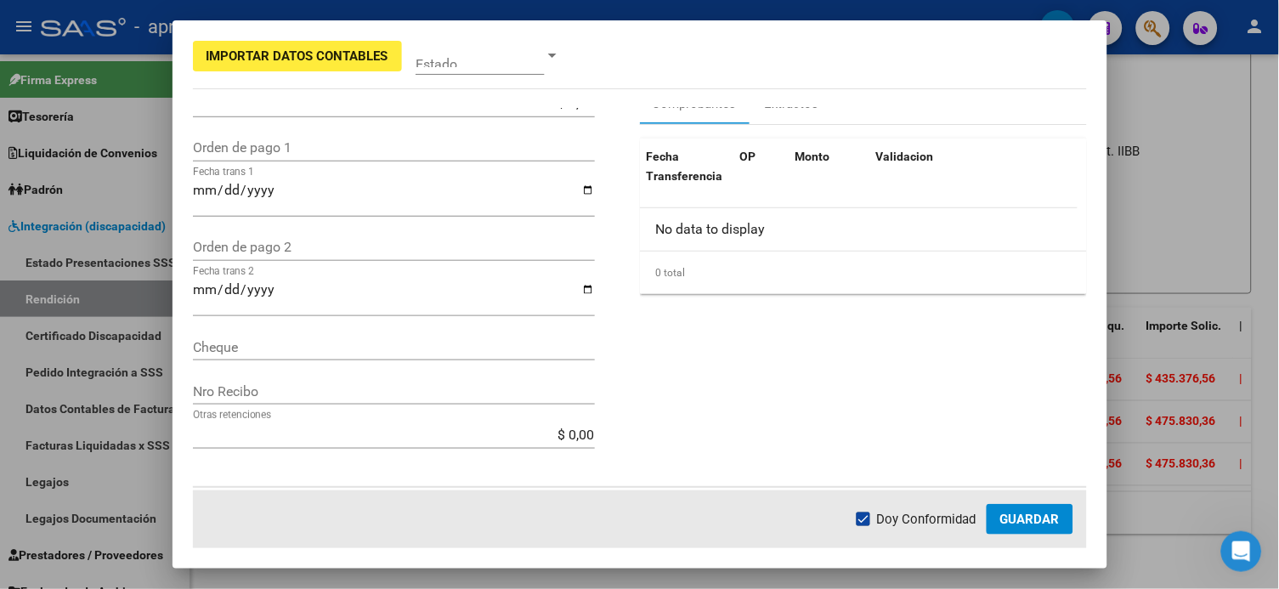
scroll to position [566, 0]
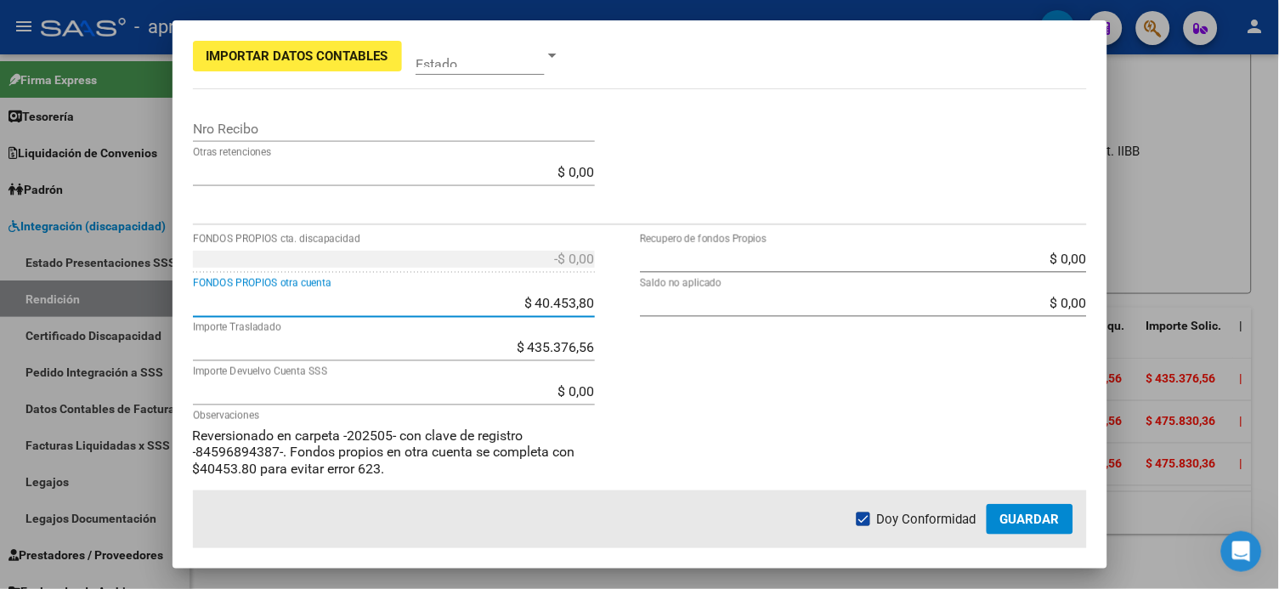
drag, startPoint x: 524, startPoint y: 297, endPoint x: 629, endPoint y: 308, distance: 106.1
click at [629, 308] on div "-$ 0,00 FONDOS PROPIOS cta. discapacidad $ 40.453,80 FONDOS PROPIOS otra cuenta…" at bounding box center [416, 389] width 447 height 286
type input "$ 399.201,49"
type input "-$ 358.747,69"
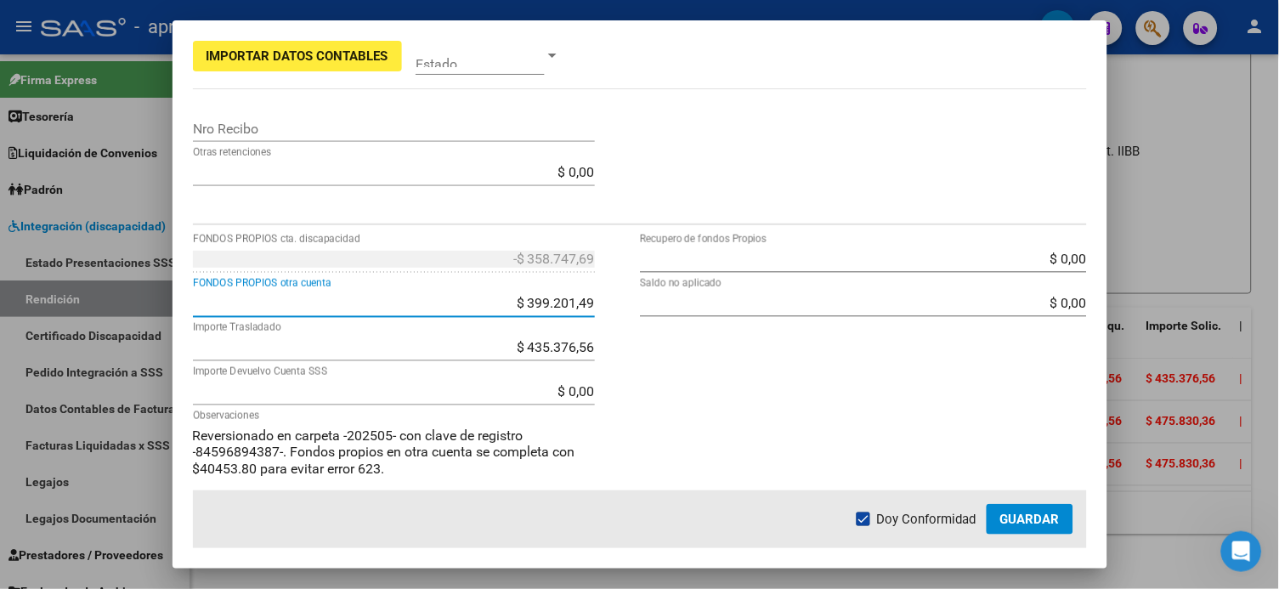
click at [674, 368] on div "$ 0,00 Recupero de fondos Propios $ 0,00 Saldo no aplicado" at bounding box center [863, 389] width 447 height 286
click at [540, 302] on input "$ 399.201,49" at bounding box center [394, 303] width 402 height 16
drag, startPoint x: 512, startPoint y: 302, endPoint x: 709, endPoint y: 330, distance: 198.3
click at [709, 330] on div "-$ 358.747,69 FONDOS PROPIOS cta. discapacidad $ 399.201,49 FONDOS PROPIOS otra…" at bounding box center [640, 389] width 894 height 286
type input "$ 79.628,87"
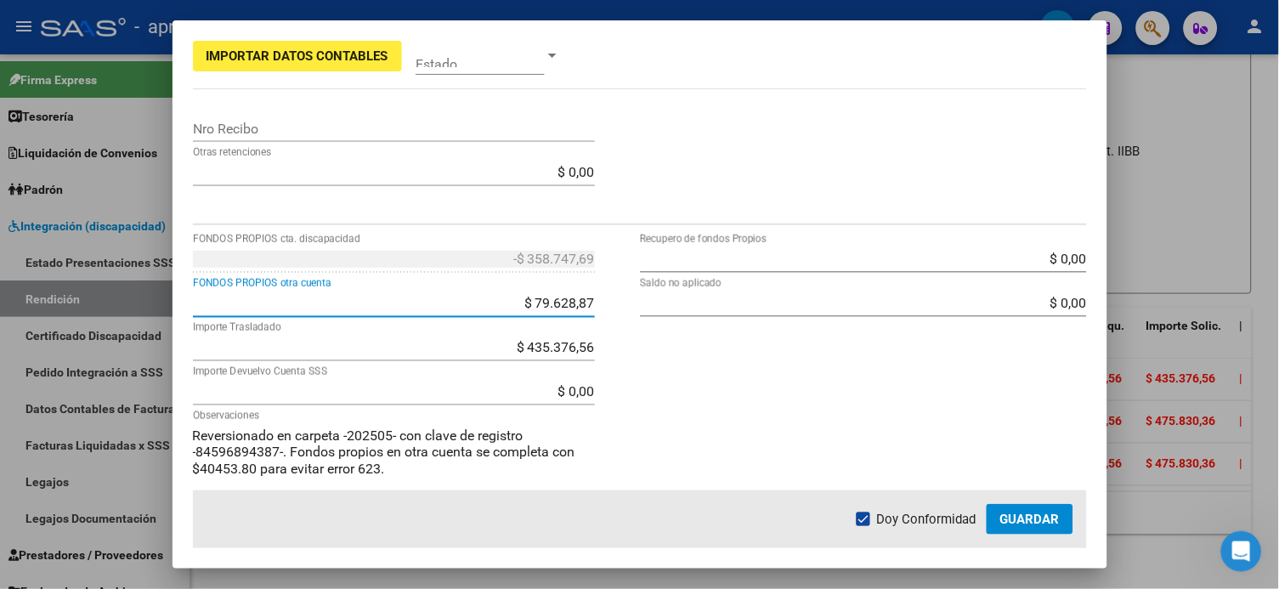
type input "-$ 39.175,07"
click at [733, 393] on div "$ 0,00 Recupero de fondos Propios $ 0,00 Saldo no aplicado" at bounding box center [863, 389] width 447 height 286
drag, startPoint x: 531, startPoint y: 297, endPoint x: 587, endPoint y: 338, distance: 69.4
click at [535, 300] on input "$ 79.628,87" at bounding box center [394, 303] width 402 height 16
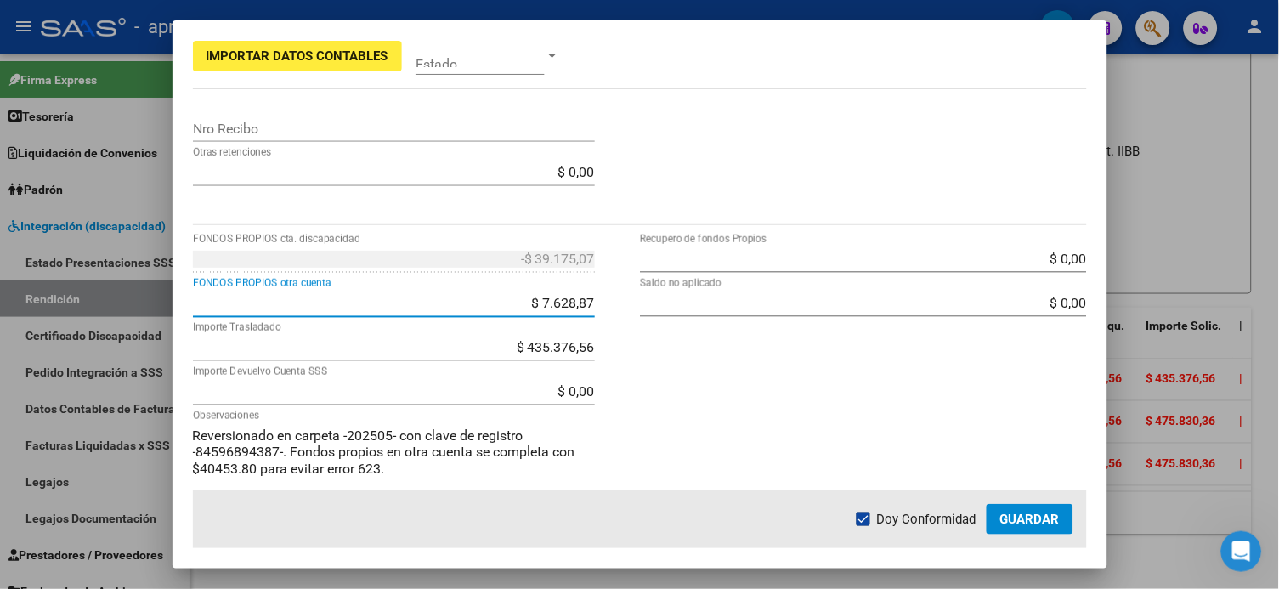
type input "$ 76.628,87"
type input "-$ 36.175,07"
click at [659, 372] on div "$ 0,00 Recupero de fondos Propios $ 0,00 Saldo no aplicado" at bounding box center [863, 389] width 447 height 286
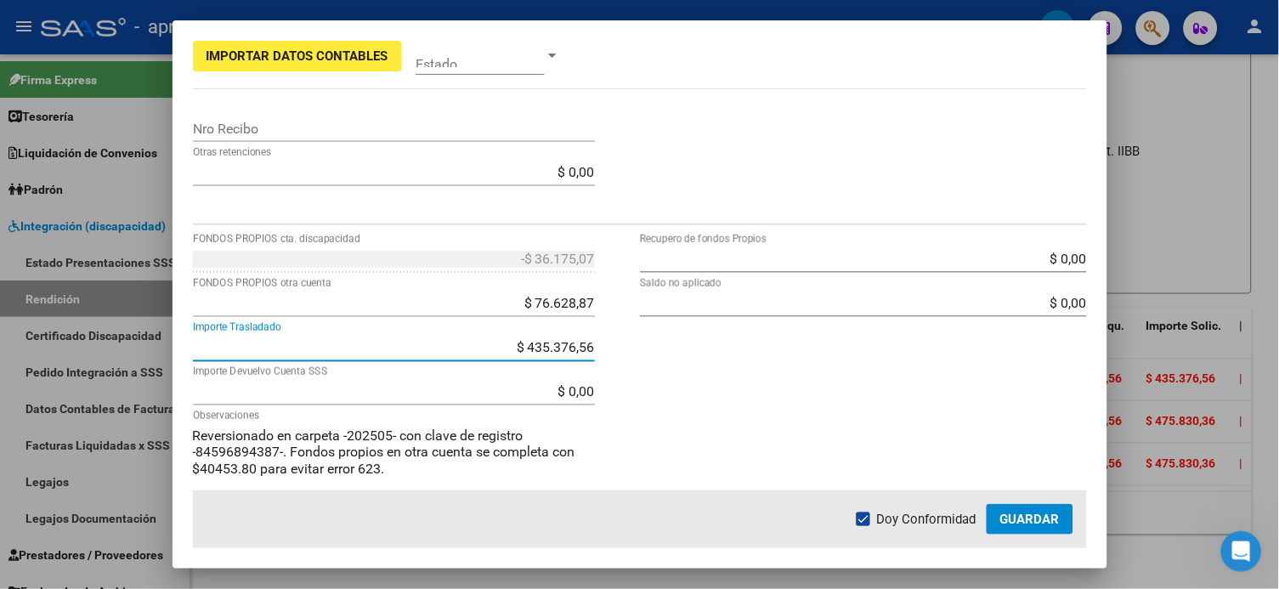
click at [552, 351] on input "$ 435.376,56" at bounding box center [394, 347] width 402 height 16
drag, startPoint x: 507, startPoint y: 351, endPoint x: 857, endPoint y: 376, distance: 350.2
click at [857, 376] on div "-$ 36.175,07 FONDOS PROPIOS cta. discapacidad $ 76.628,87 FONDOS PROPIOS otra c…" at bounding box center [640, 389] width 894 height 286
type input "$ 0,00"
type input "$ 399.201,49"
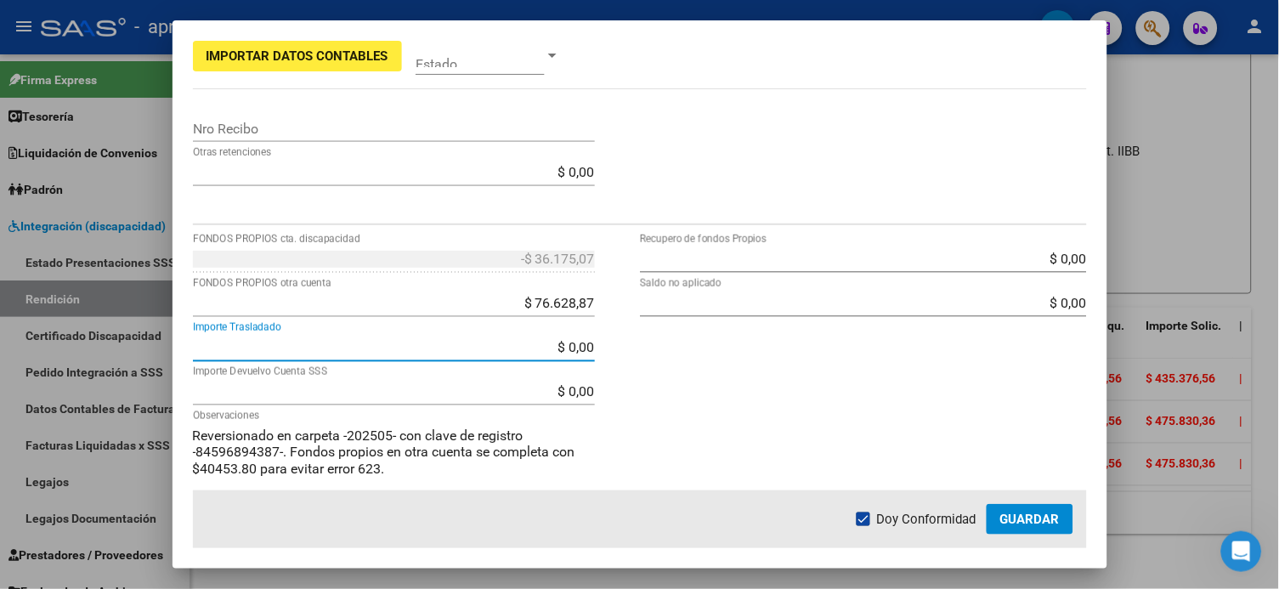
type input "$ 399.201,49"
drag, startPoint x: 857, startPoint y: 376, endPoint x: 495, endPoint y: 434, distance: 365.9
click at [817, 396] on div "$ 0,00 Recupero de fondos Propios $ 0,00 Saldo no aplicado" at bounding box center [863, 389] width 447 height 286
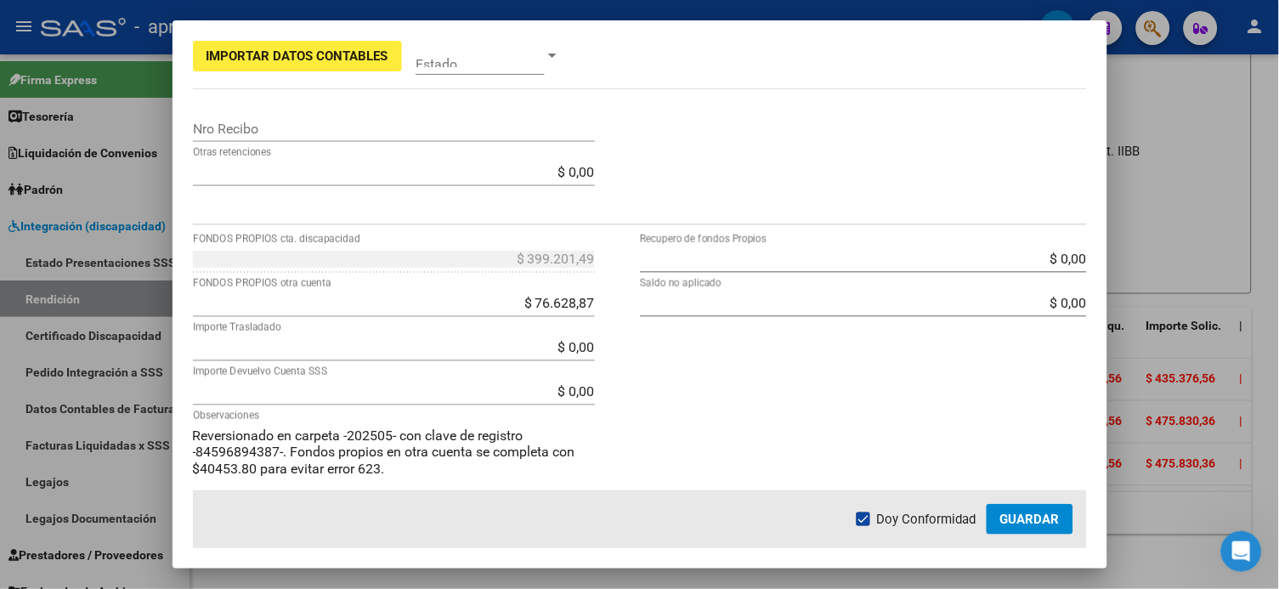
click at [562, 312] on div "$ 76.628,87 FONDOS PROPIOS otra cuenta" at bounding box center [394, 303] width 402 height 27
click at [767, 350] on div "$ 0,00 Recupero de fondos Propios $ 0,00 Saldo no aplicado" at bounding box center [863, 389] width 447 height 286
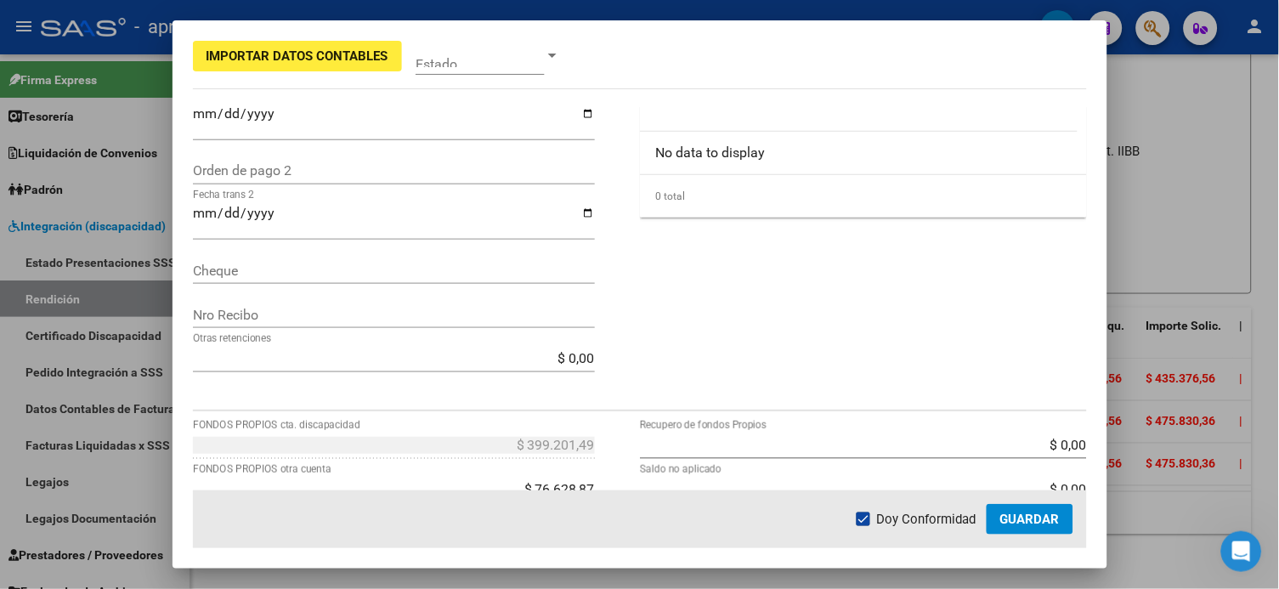
scroll to position [607, 0]
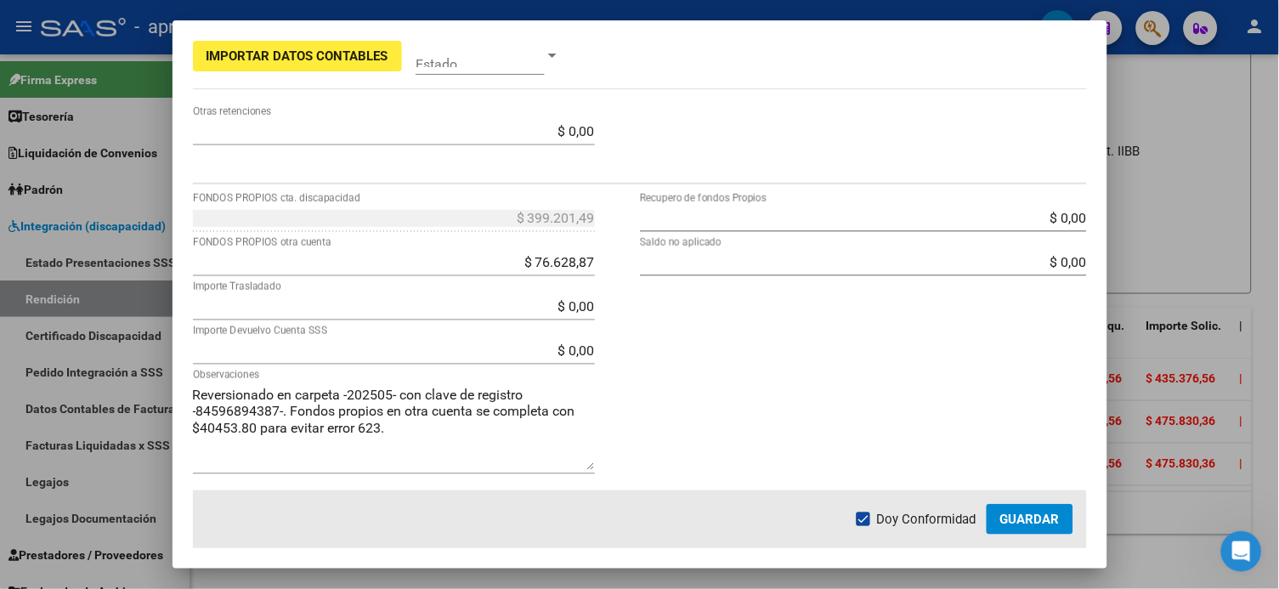
click at [523, 262] on input "$ 76.628,87" at bounding box center [394, 262] width 402 height 16
click at [554, 260] on input "$ 76.628,87" at bounding box center [394, 262] width 402 height 16
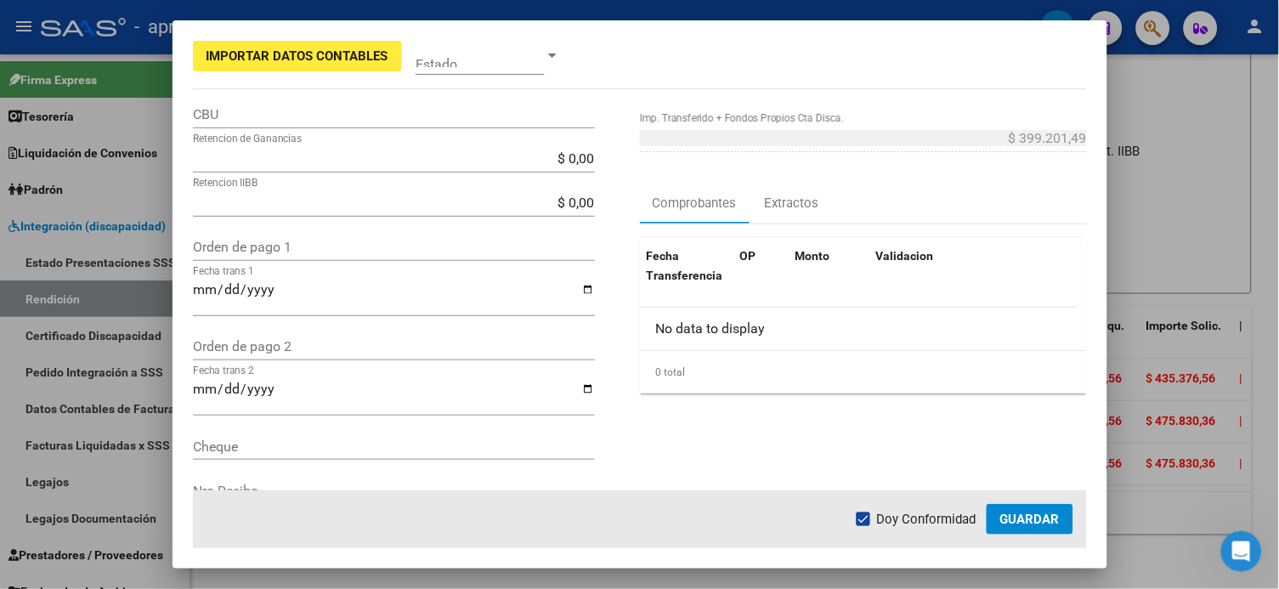
scroll to position [40, 0]
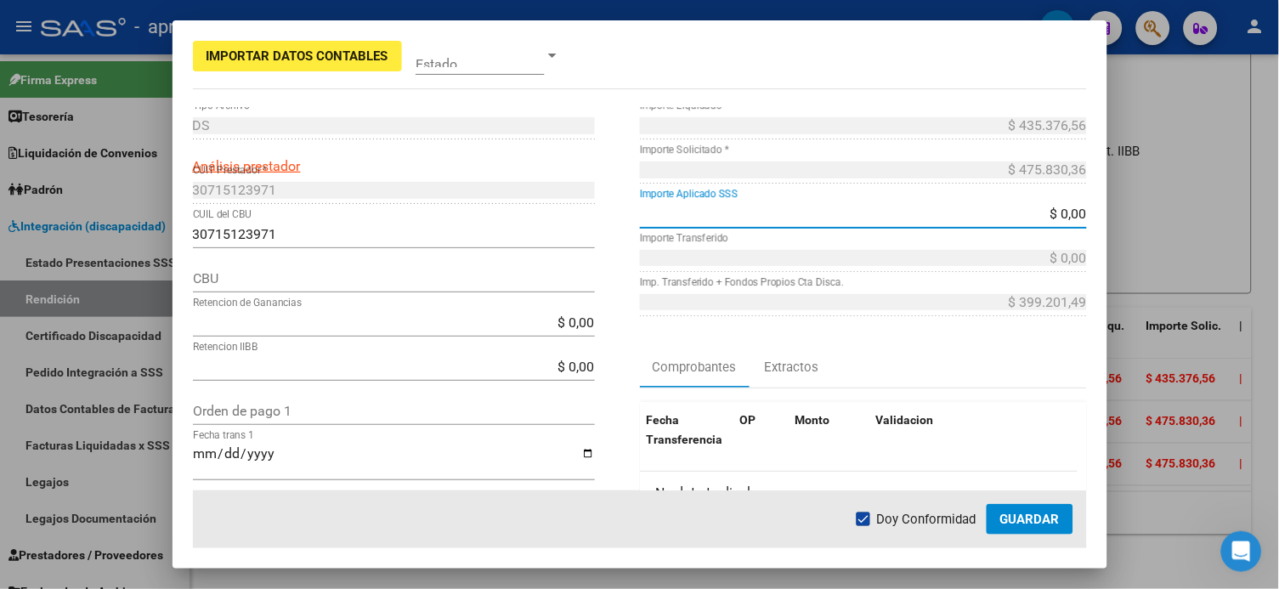
drag, startPoint x: 1033, startPoint y: 213, endPoint x: 1114, endPoint y: 223, distance: 81.3
click at [971, 223] on div "Importar Datos Contables Estado 2 Punto de Venta * DS Tipo Archivo * Análisis p…" at bounding box center [639, 294] width 1279 height 589
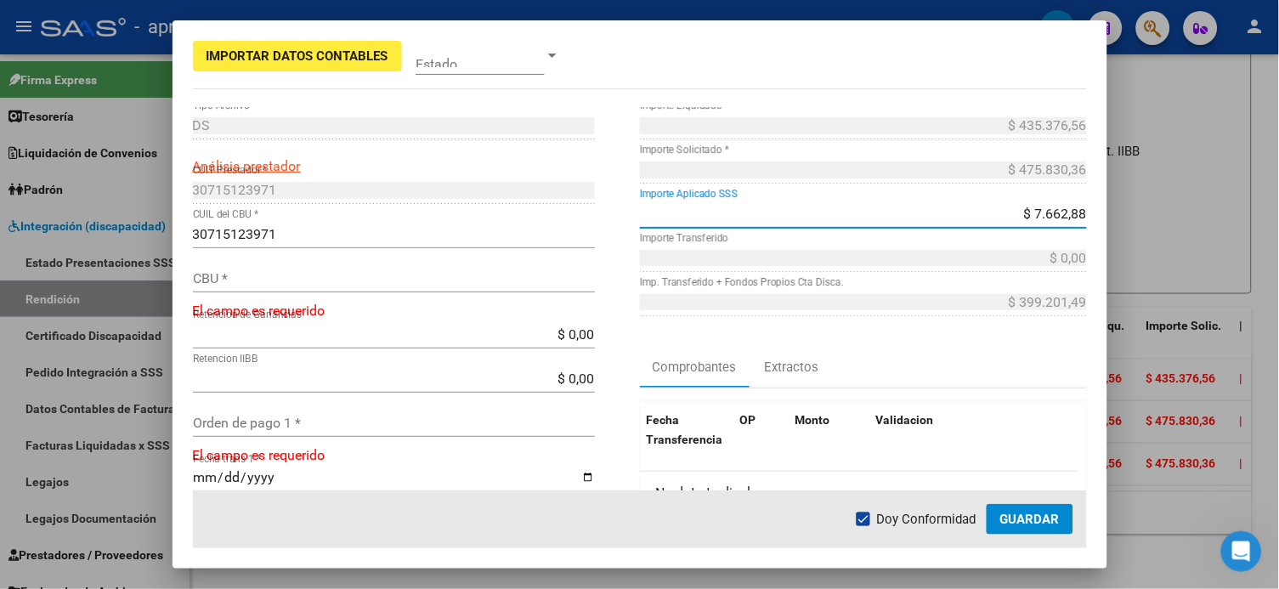
type input "$ 76.628,87"
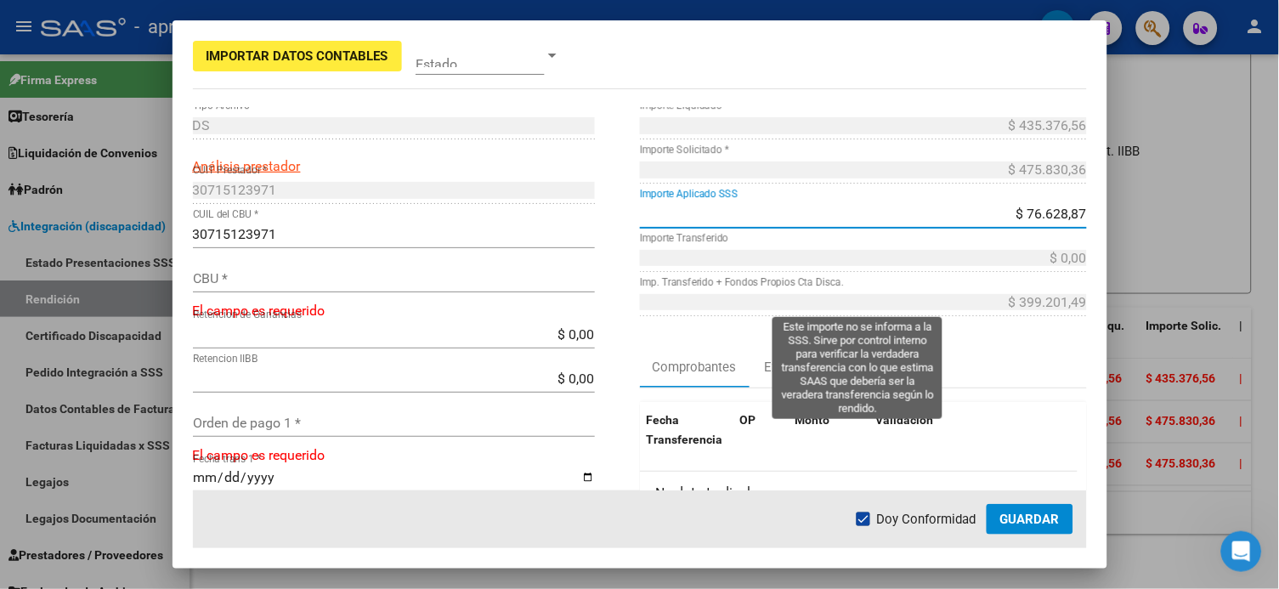
type input "$ 76.628,87"
type input "$ 322.572,62"
click at [971, 342] on div "2996 Nro Comprobante * $ 435.376,56 Importe Liquidado * $ 475.830,36 Importe So…" at bounding box center [863, 416] width 447 height 697
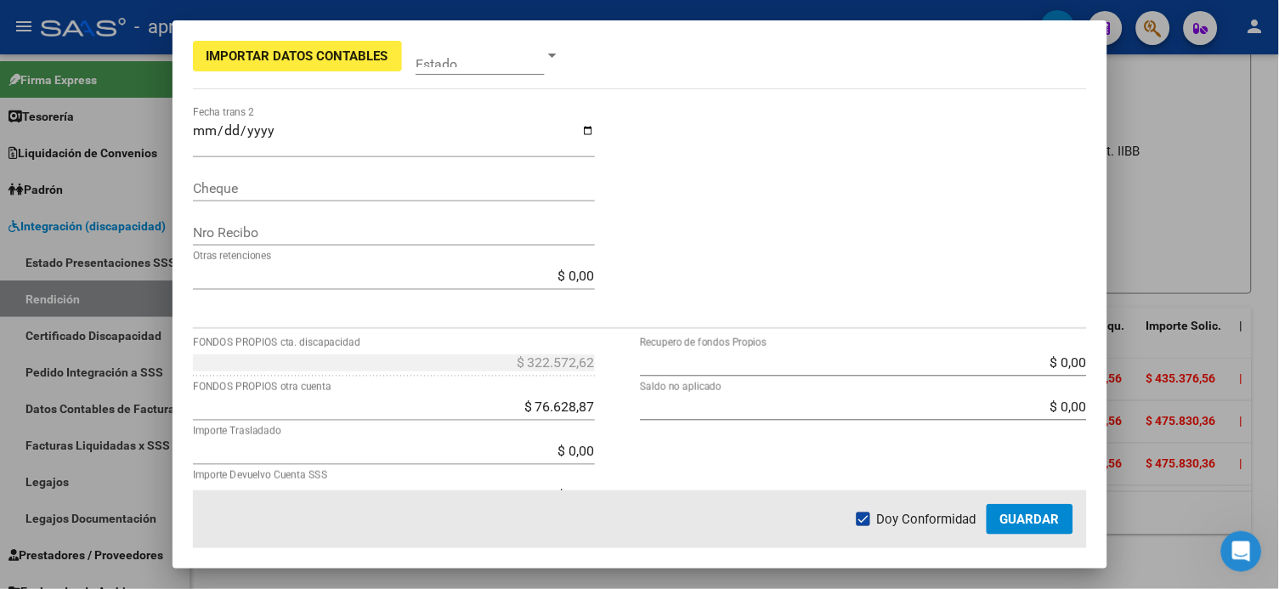
scroll to position [642, 0]
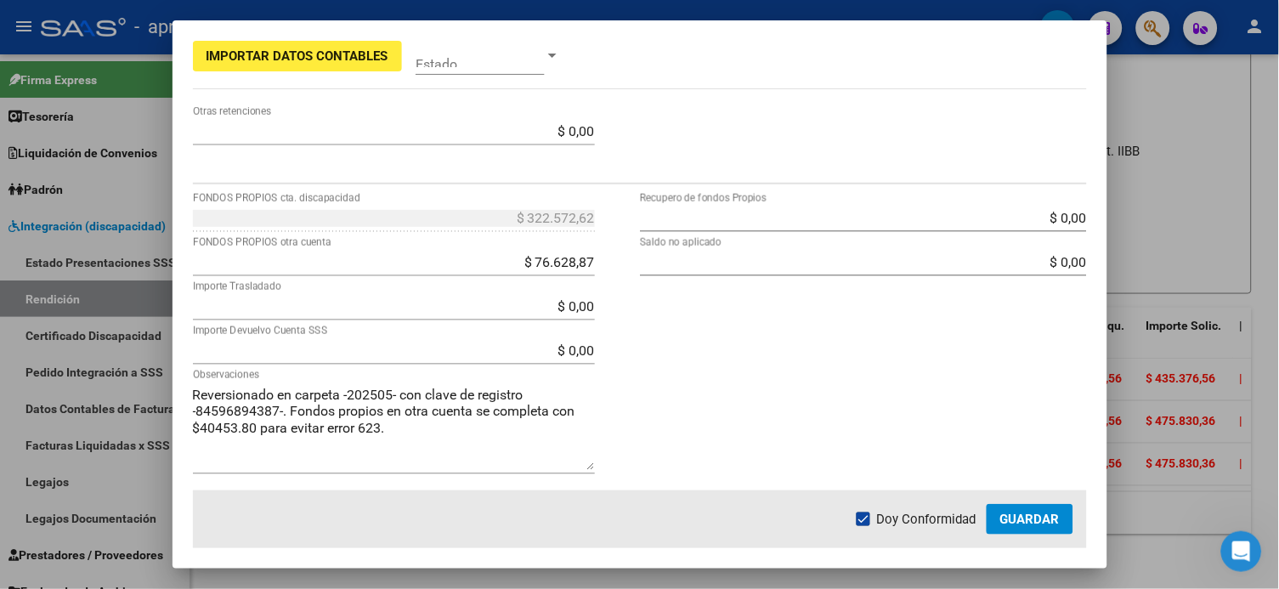
click at [950, 357] on div "$ 0,00 Recupero de fondos Propios $ 0,00 Saldo no aplicado" at bounding box center [863, 348] width 447 height 286
drag, startPoint x: 524, startPoint y: 255, endPoint x: 618, endPoint y: 251, distance: 94.4
click at [625, 252] on div "$ 322.572,62 FONDOS PROPIOS cta. discapacidad $ 76.628,87 FONDOS PROPIOS otra c…" at bounding box center [416, 348] width 447 height 286
type input "$ 0,00"
click at [846, 365] on div "$ 0,00 Recupero de fondos Propios $ 0,00 Saldo no aplicado" at bounding box center [863, 348] width 447 height 286
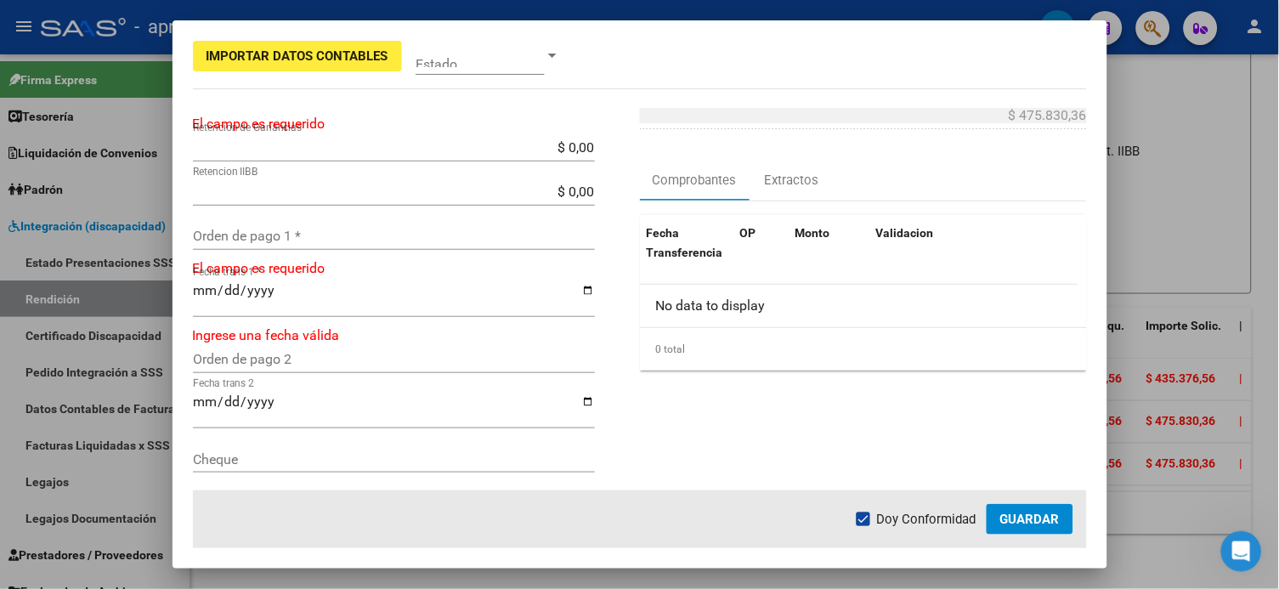
scroll to position [0, 0]
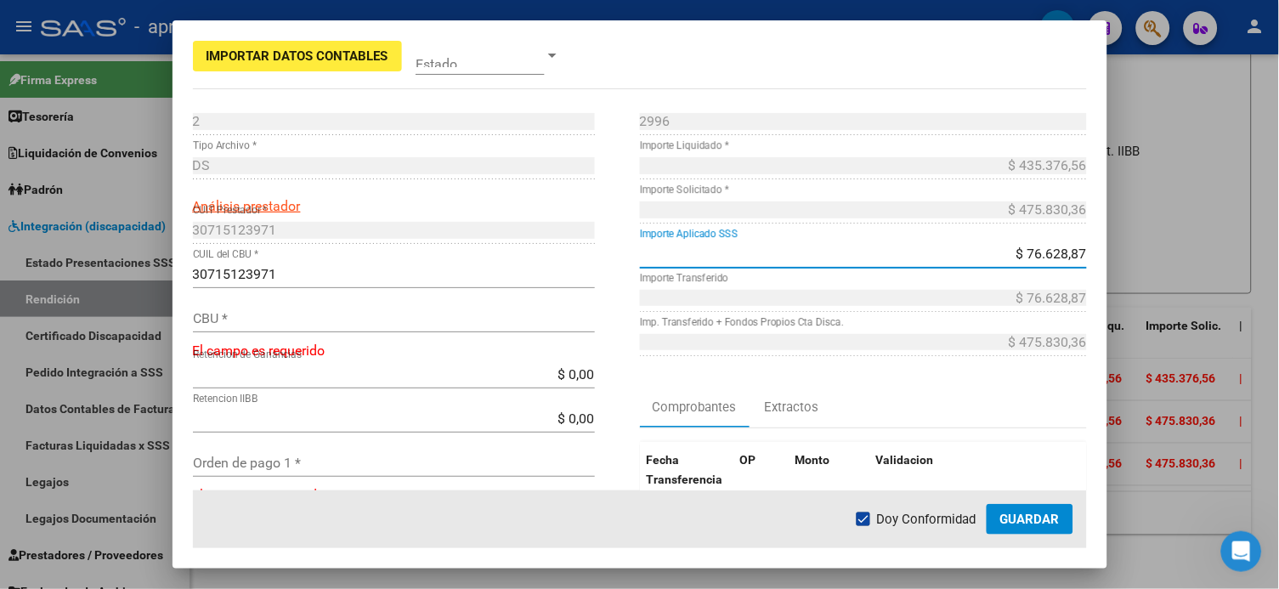
drag, startPoint x: 1001, startPoint y: 250, endPoint x: 1135, endPoint y: 255, distance: 133.5
click at [971, 256] on div "Importar Datos Contables Estado 2 Punto de Venta * DS Tipo Archivo * Análisis p…" at bounding box center [639, 294] width 1279 height 589
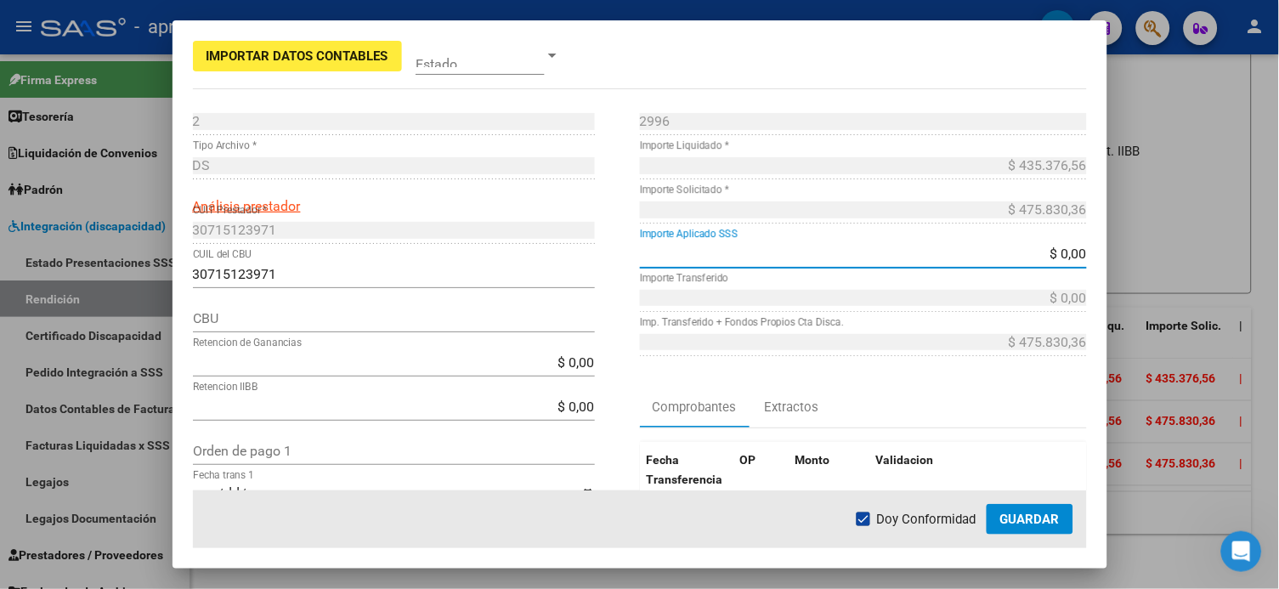
click at [971, 410] on div "Comprobantes Extractos" at bounding box center [863, 407] width 447 height 41
click at [971, 249] on input "$ 0,00" at bounding box center [863, 254] width 447 height 16
drag, startPoint x: 1031, startPoint y: 249, endPoint x: 1150, endPoint y: 256, distance: 119.2
click at [971, 256] on div "Importar Datos Contables Estado 2 Punto de Venta * DS Tipo Archivo * Análisis p…" at bounding box center [639, 294] width 1279 height 589
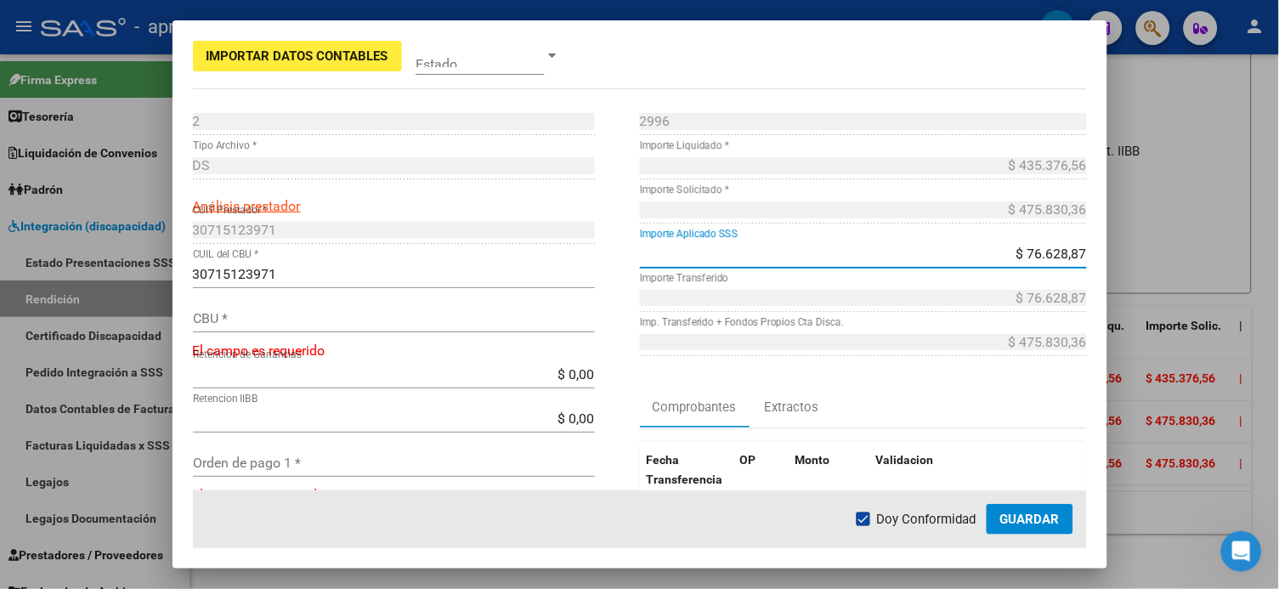
click at [971, 393] on div "Comprobantes Extractos" at bounding box center [863, 407] width 447 height 41
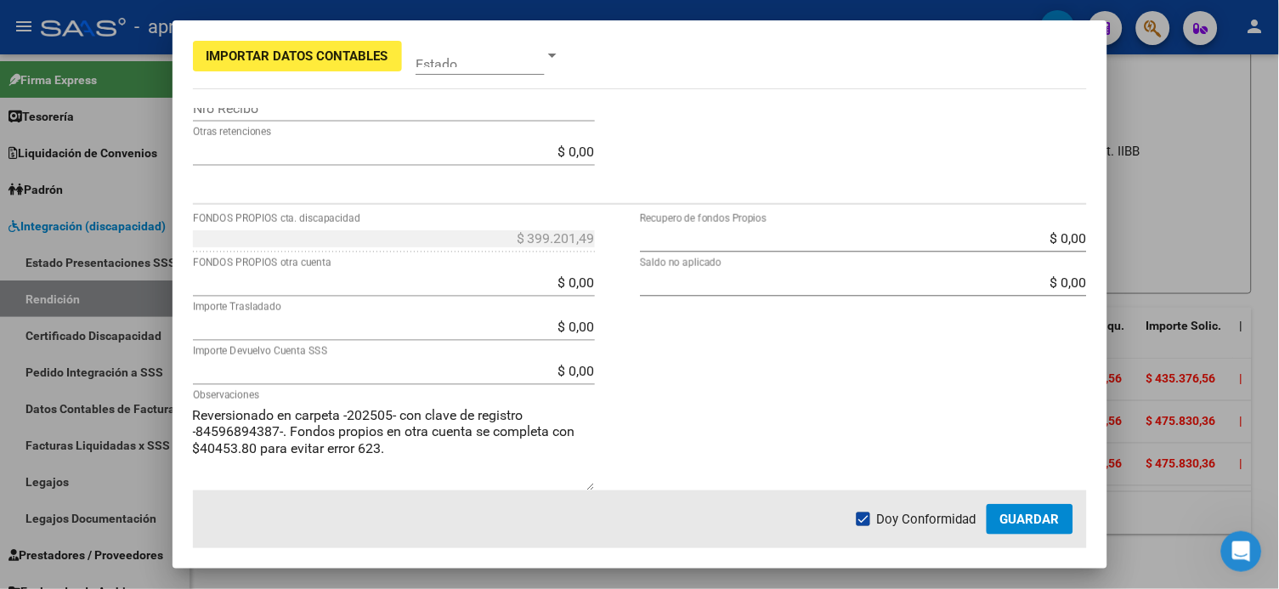
scroll to position [642, 0]
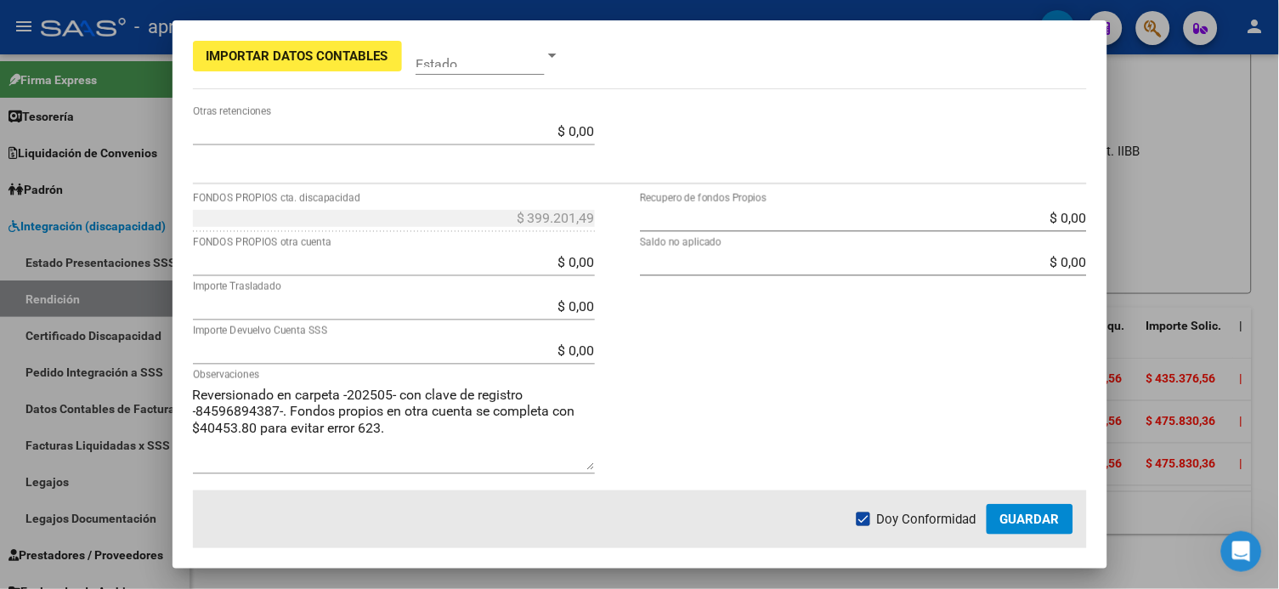
click at [971, 441] on span "Guardar" at bounding box center [1029, 519] width 59 height 15
click at [854, 369] on div "$ 0,00 Recupero de fondos Propios $ 0,00 Saldo no aplicado" at bounding box center [863, 348] width 447 height 286
click at [971, 441] on span "Guardar" at bounding box center [1029, 519] width 59 height 15
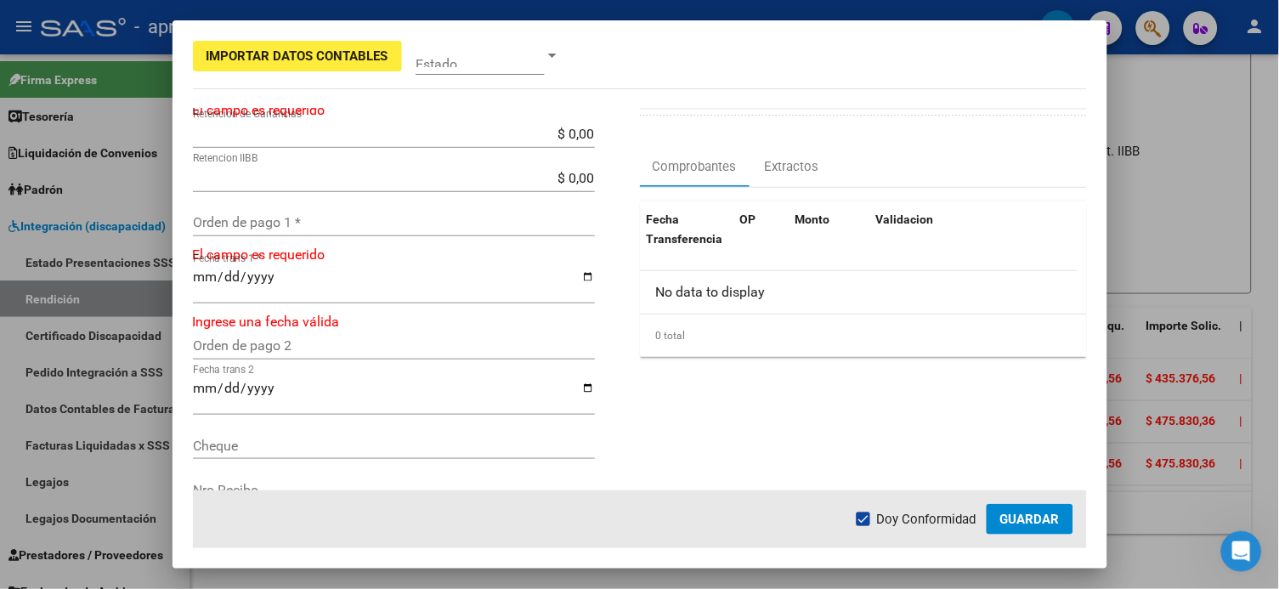
scroll to position [76, 0]
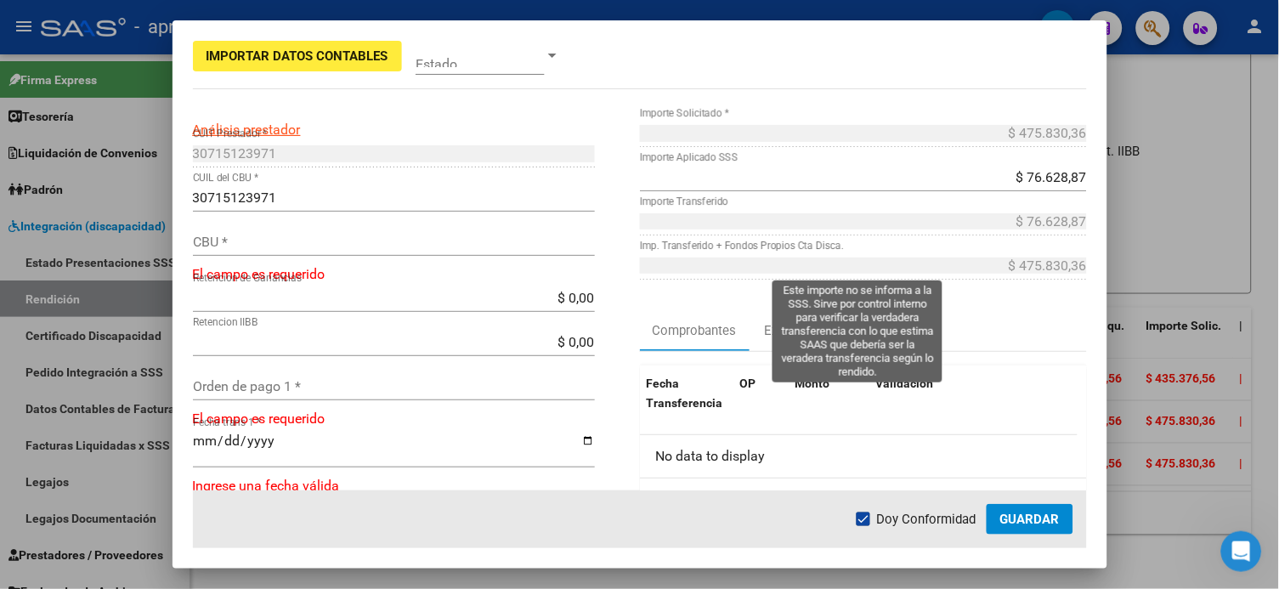
click at [971, 295] on div "$ 475.830,36 Imp. Transferido + Fondos Propios Cta Disca." at bounding box center [863, 274] width 447 height 44
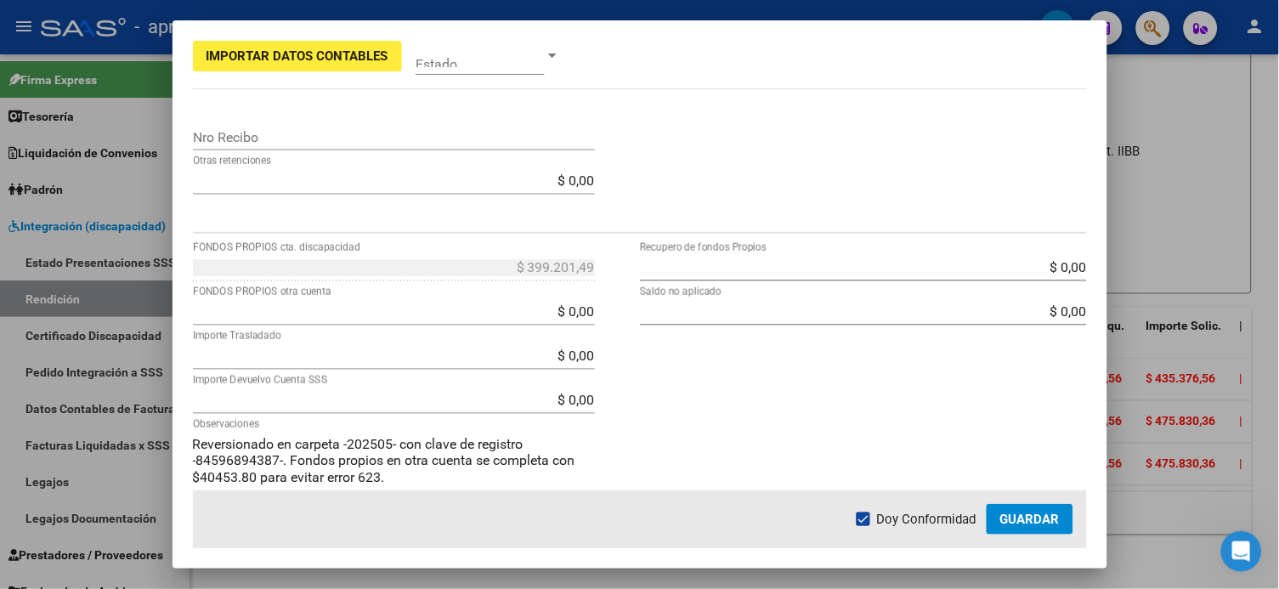
scroll to position [642, 0]
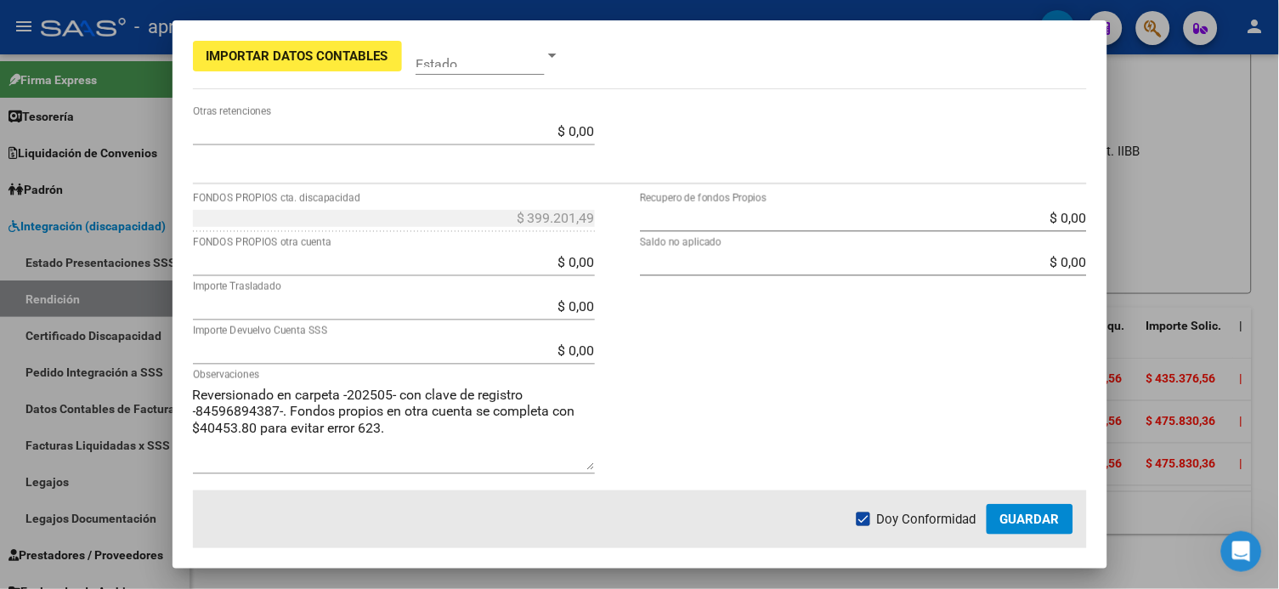
click at [713, 399] on div "$ 0,00 Recupero de fondos Propios $ 0,00 Saldo no aplicado" at bounding box center [863, 348] width 447 height 286
drag, startPoint x: 203, startPoint y: 427, endPoint x: 256, endPoint y: 427, distance: 52.7
click at [256, 427] on textarea "Reversionado en carpeta -202505- con clave de registro -84596894387-. Fondos pr…" at bounding box center [394, 427] width 402 height 85
click at [532, 263] on input "$ 0,00" at bounding box center [394, 262] width 402 height 16
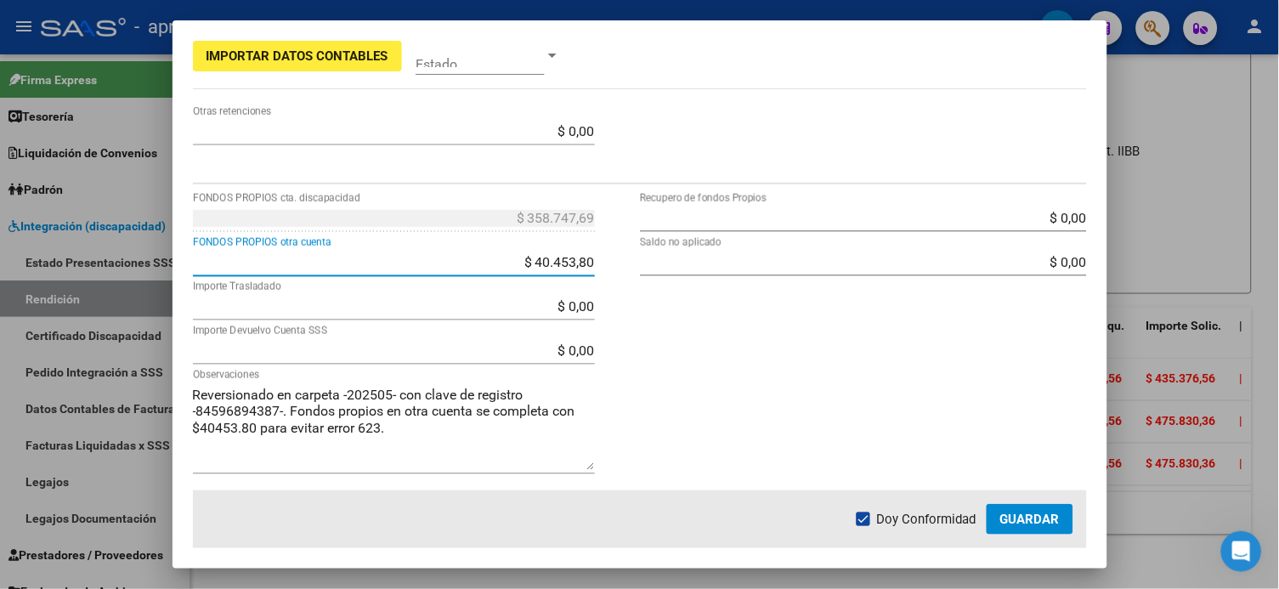
click at [662, 334] on div "$ 0,00 Recupero de fondos Propios $ 0,00 Saldo no aplicado" at bounding box center [863, 348] width 447 height 286
click at [863, 390] on div "$ 0,00 Recupero de fondos Propios $ 0,00 Saldo no aplicado" at bounding box center [863, 348] width 447 height 286
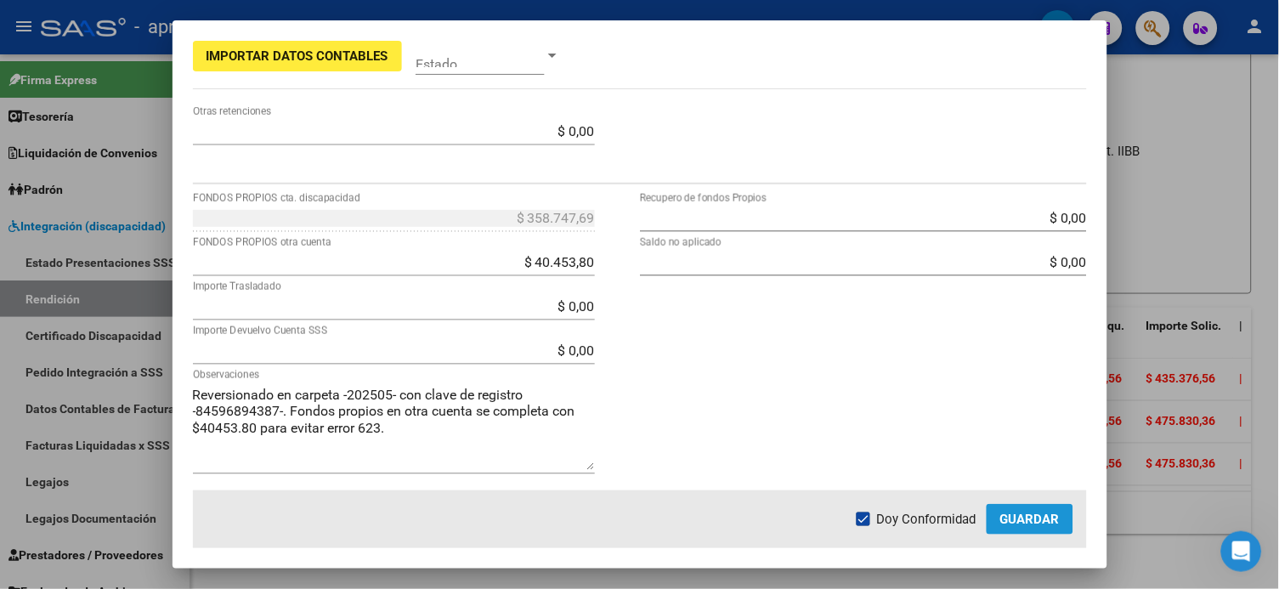
click at [971, 441] on button "Guardar" at bounding box center [1030, 519] width 87 height 31
click at [904, 441] on span "Doy Conformidad" at bounding box center [926, 519] width 99 height 20
click at [863, 441] on input "Doy Conformidad" at bounding box center [863, 526] width 1 height 1
click at [971, 441] on span "Guardar" at bounding box center [1029, 519] width 59 height 15
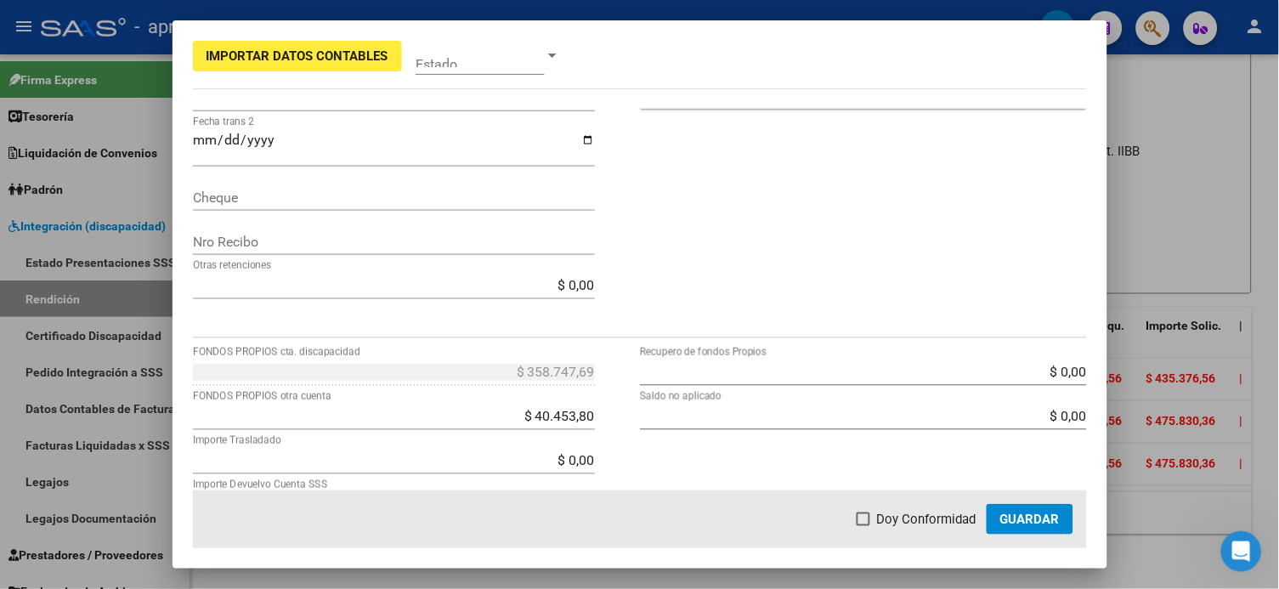
scroll to position [303, 0]
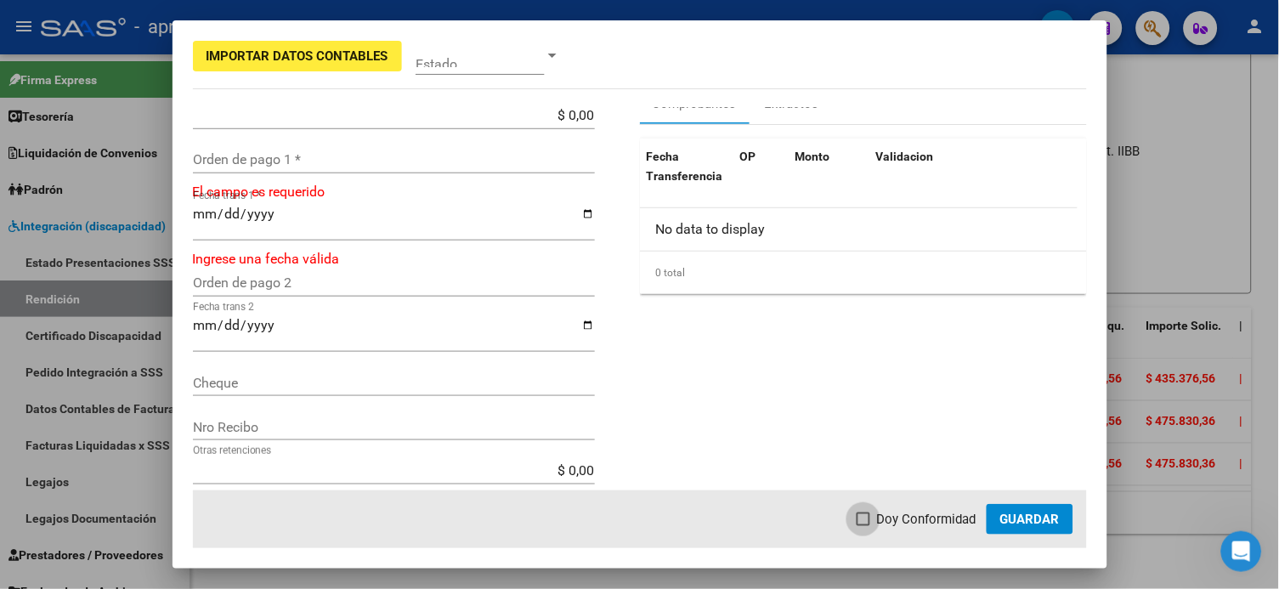
click at [914, 441] on span "Doy Conformidad" at bounding box center [926, 519] width 99 height 20
click at [863, 441] on input "Doy Conformidad" at bounding box center [863, 526] width 1 height 1
click at [971, 441] on span "Guardar" at bounding box center [1029, 519] width 59 height 15
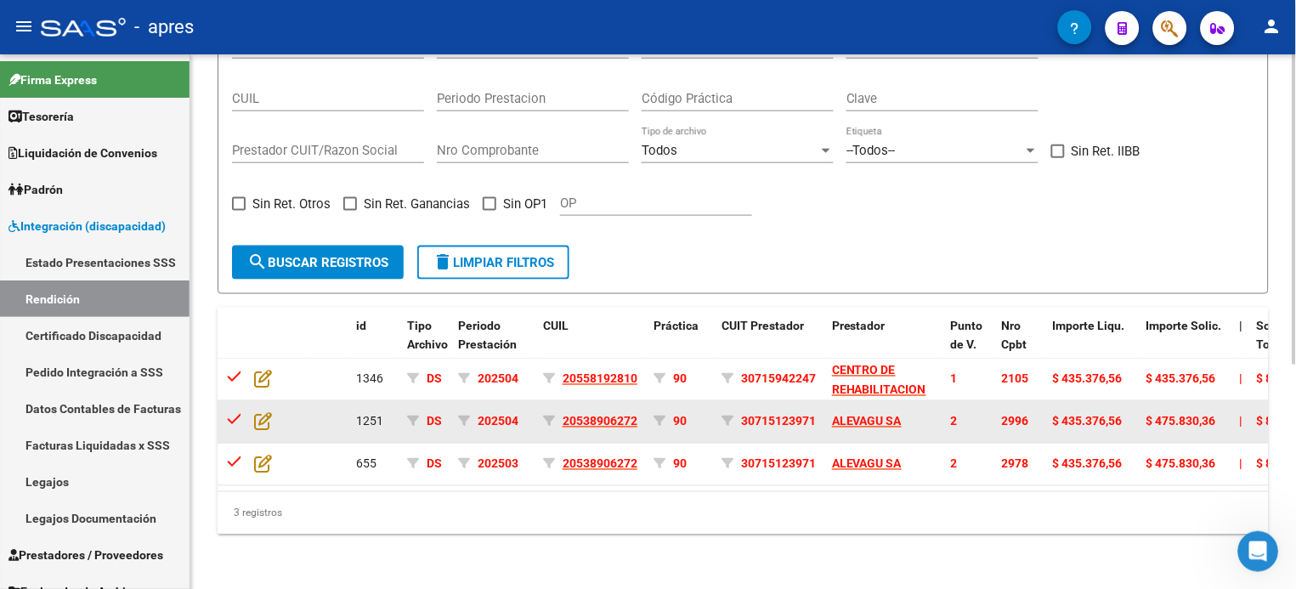
click at [263, 401] on datatable-body-cell at bounding box center [276, 422] width 59 height 42
click at [267, 412] on icon at bounding box center [263, 421] width 18 height 19
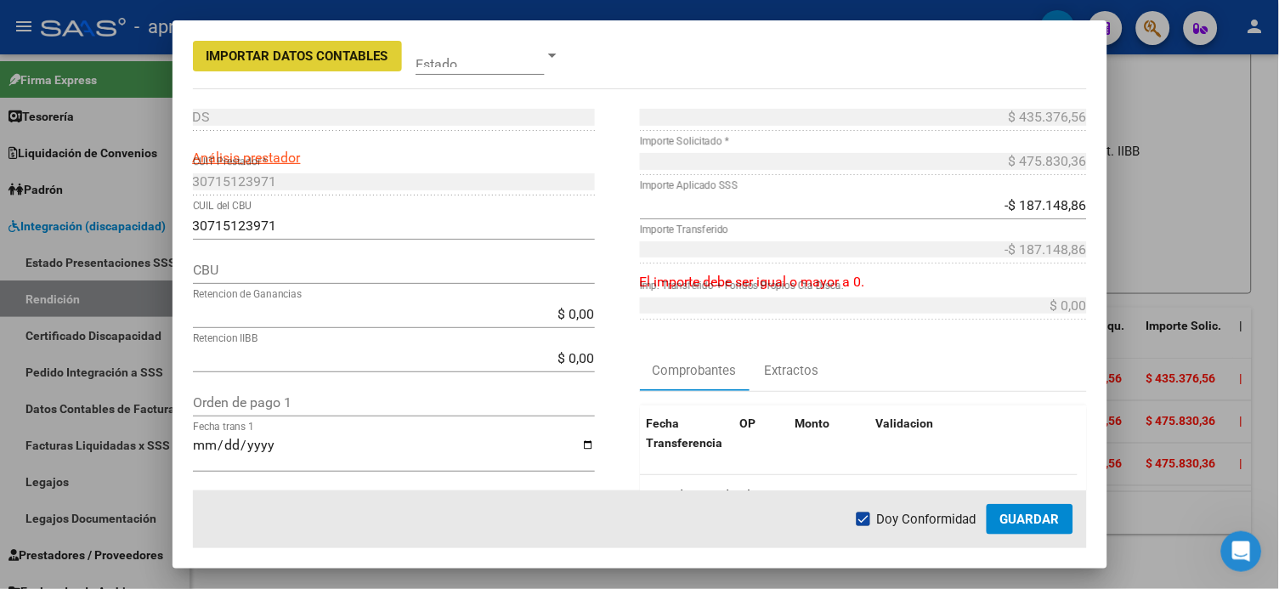
scroll to position [0, 0]
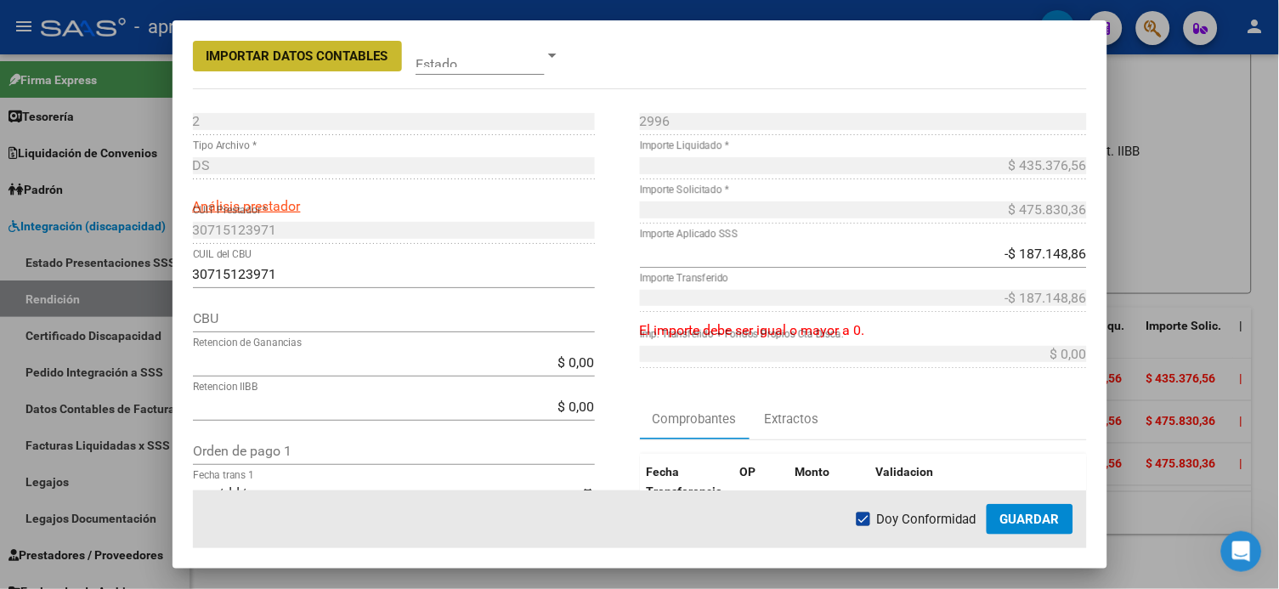
click at [286, 58] on span "Importar Datos Contables" at bounding box center [298, 55] width 182 height 15
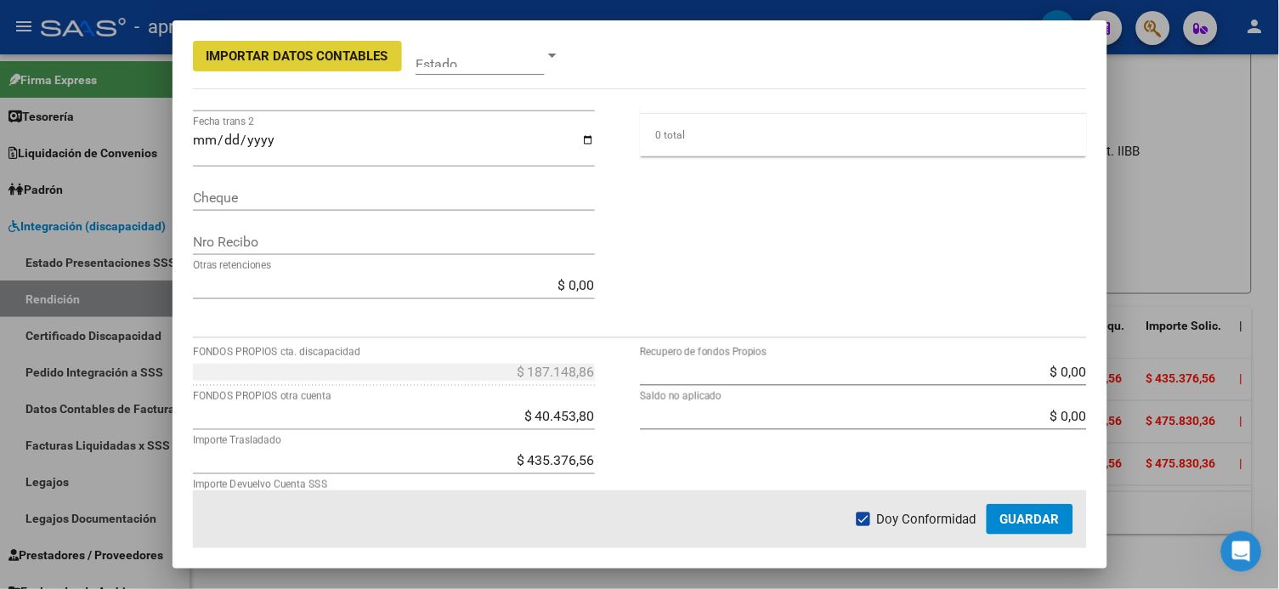
scroll to position [566, 0]
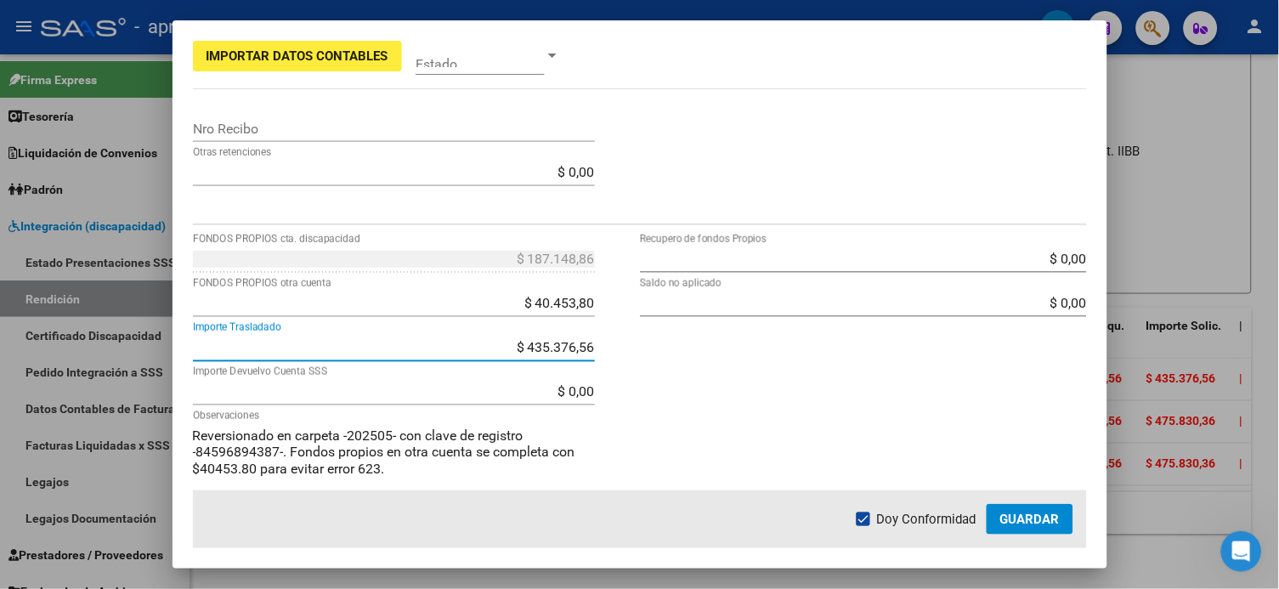
click at [522, 345] on input "$ 435.376,56" at bounding box center [394, 347] width 402 height 16
drag, startPoint x: 515, startPoint y: 345, endPoint x: 668, endPoint y: 345, distance: 153.0
click at [668, 345] on div "$ 187.148,86 FONDOS PROPIOS cta. discapacidad $ 40.453,80 FONDOS PROPIOS otra c…" at bounding box center [640, 389] width 894 height 286
click at [709, 402] on div "$ 0,00 Recupero de fondos Propios $ 0,00 Saldo no aplicado" at bounding box center [863, 389] width 447 height 286
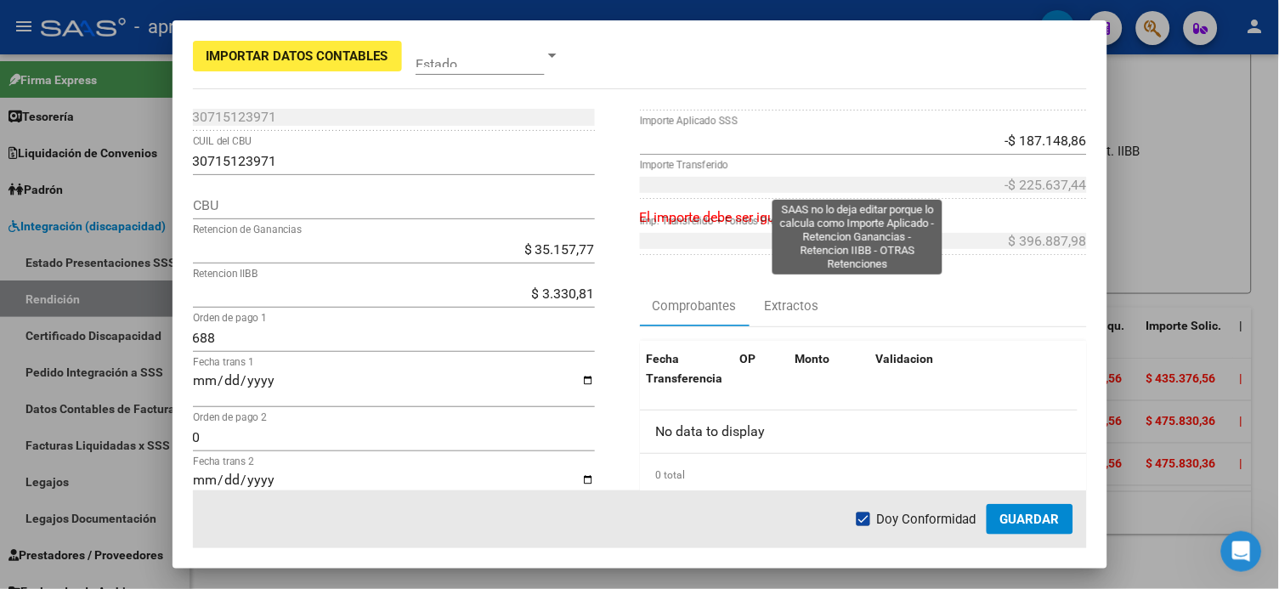
scroll to position [0, 0]
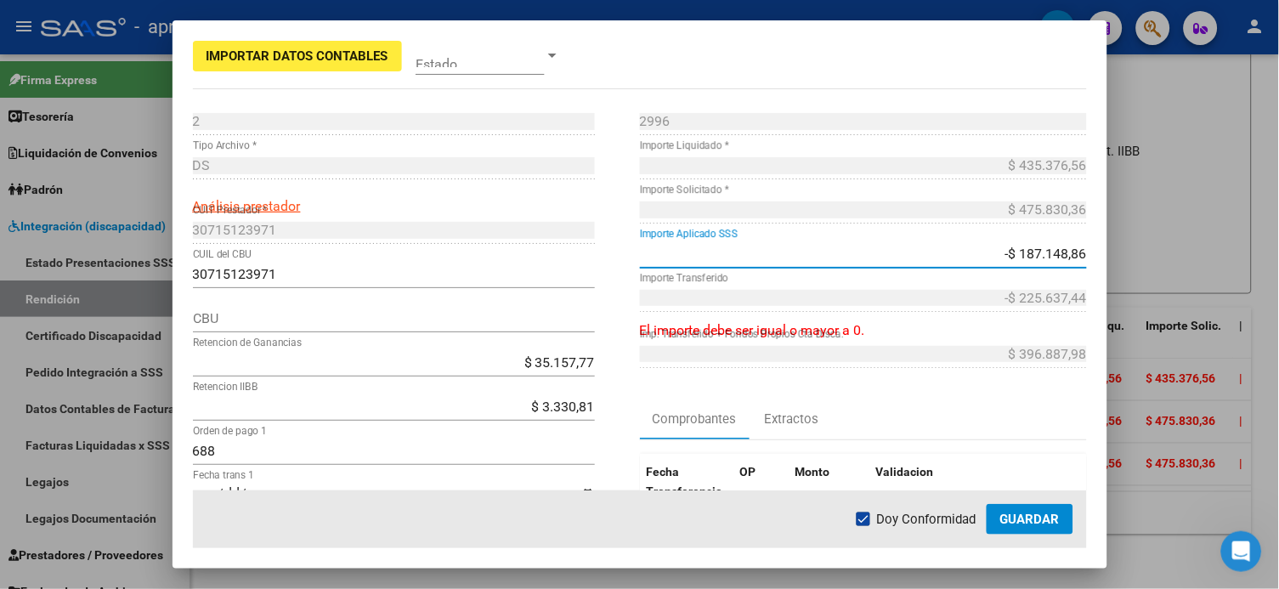
drag, startPoint x: 981, startPoint y: 250, endPoint x: 1178, endPoint y: 267, distance: 197.9
click at [971, 267] on div "Importar Datos Contables Estado 2 Punto de Venta * DS Tipo Archivo * Análisis p…" at bounding box center [639, 294] width 1279 height 589
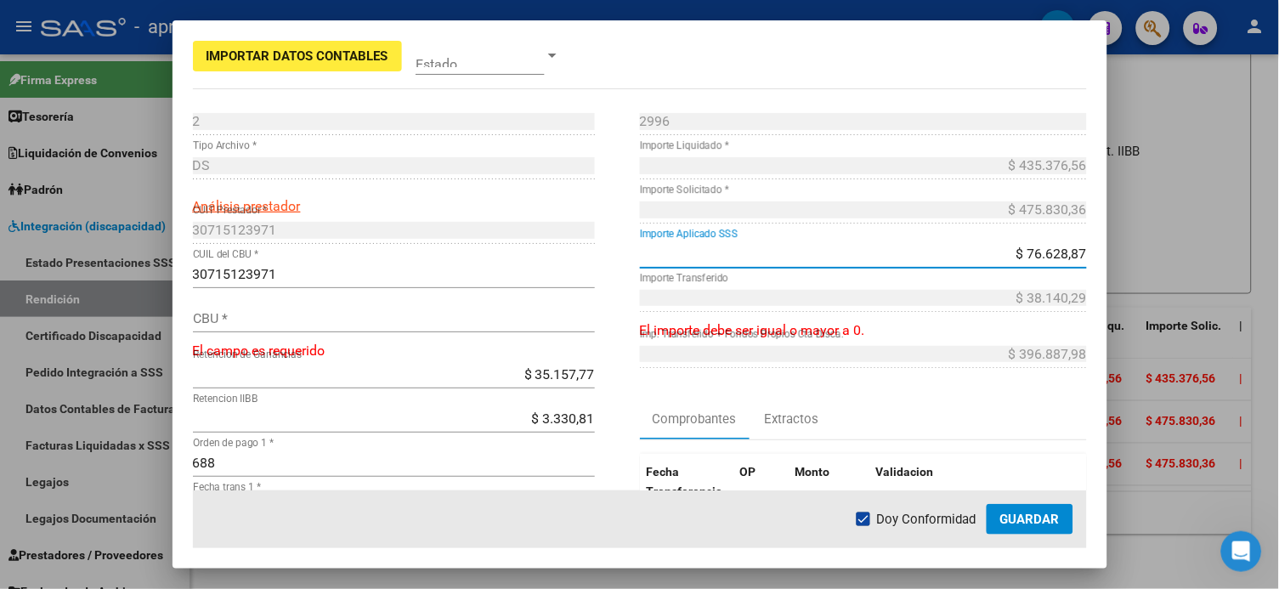
click at [898, 149] on div "2996 Nro Comprobante *" at bounding box center [863, 130] width 447 height 44
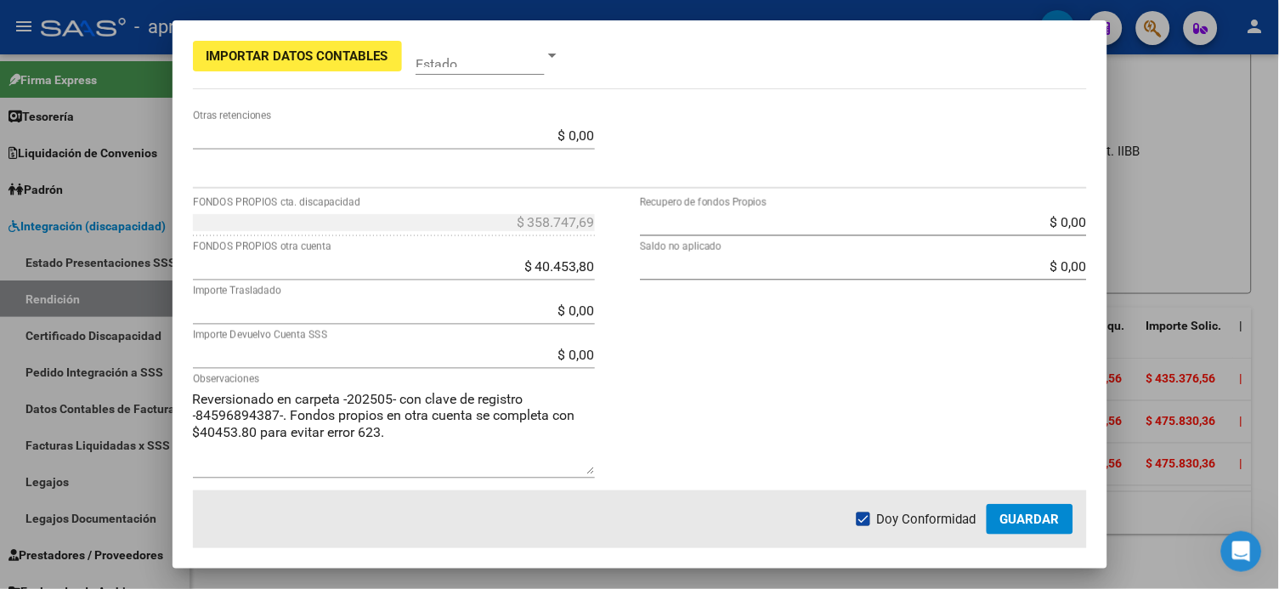
scroll to position [620, 0]
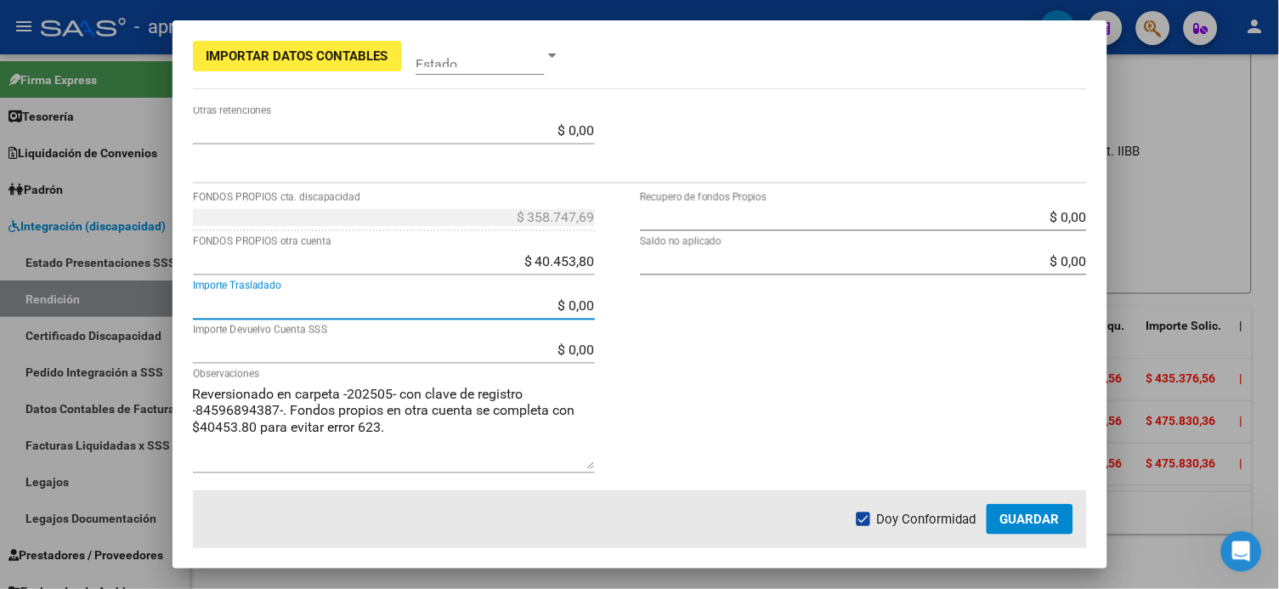
click at [558, 303] on input "$ 0,00" at bounding box center [394, 305] width 402 height 16
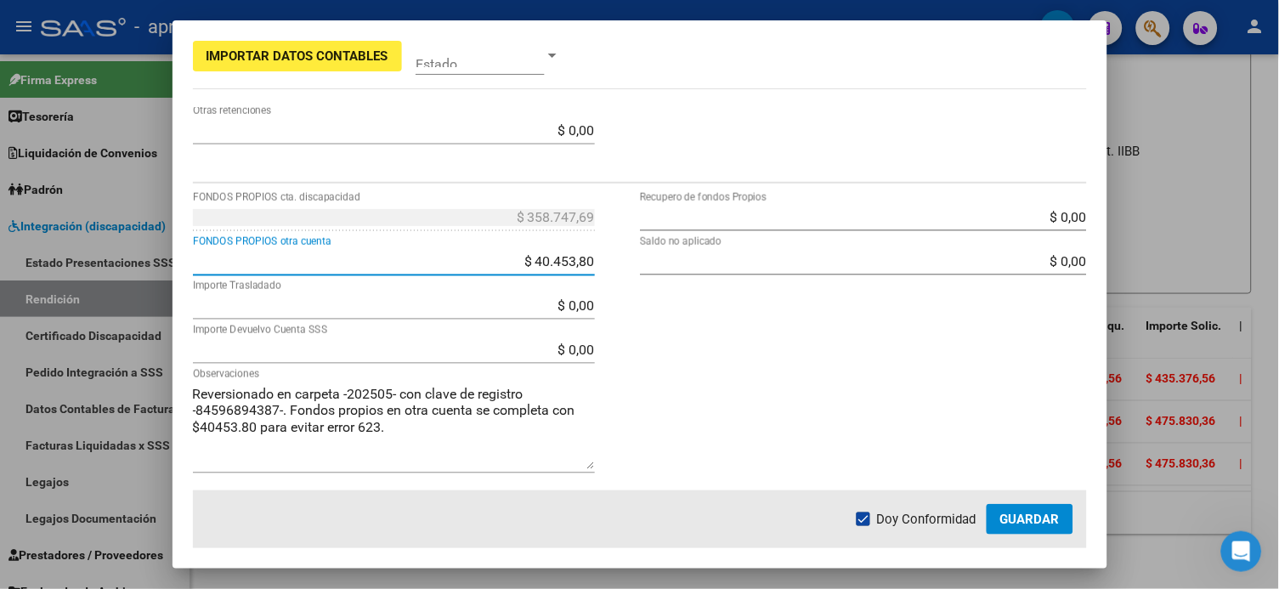
drag, startPoint x: 538, startPoint y: 263, endPoint x: 813, endPoint y: 296, distance: 277.3
click at [813, 296] on div "$ 358.747,69 FONDOS PROPIOS cta. discapacidad $ 40.453,80 FONDOS PROPIOS otra c…" at bounding box center [640, 347] width 894 height 286
click at [835, 301] on div "$ 0,00 Recupero de fondos Propios $ 0,00 Saldo no aplicado" at bounding box center [863, 347] width 447 height 286
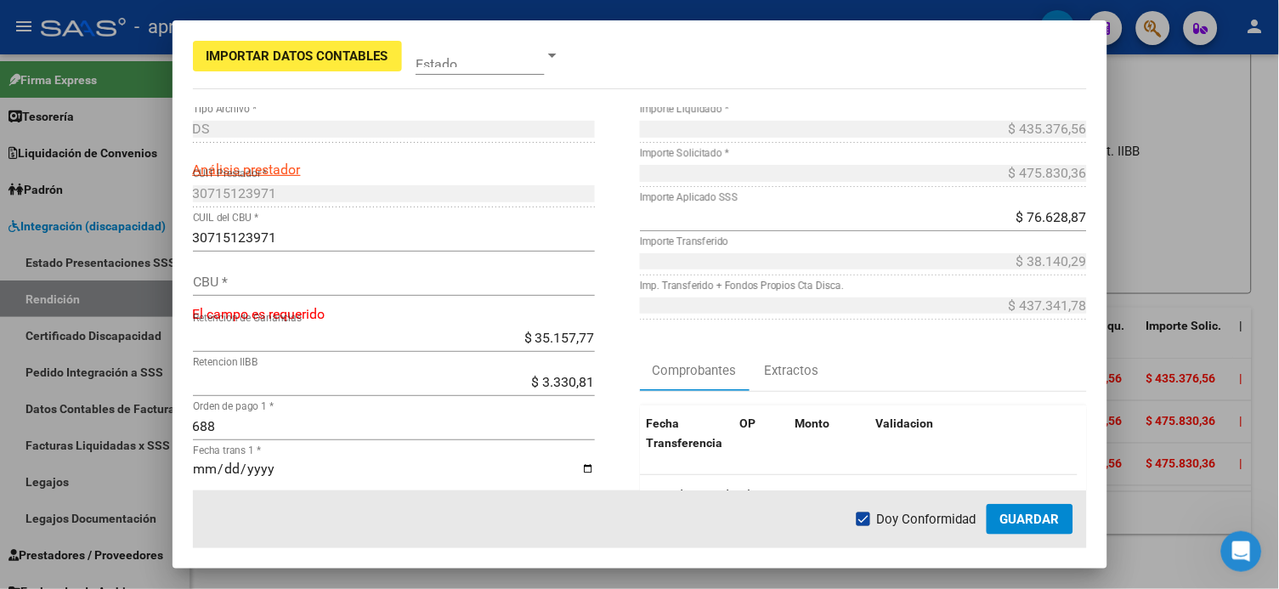
scroll to position [0, 0]
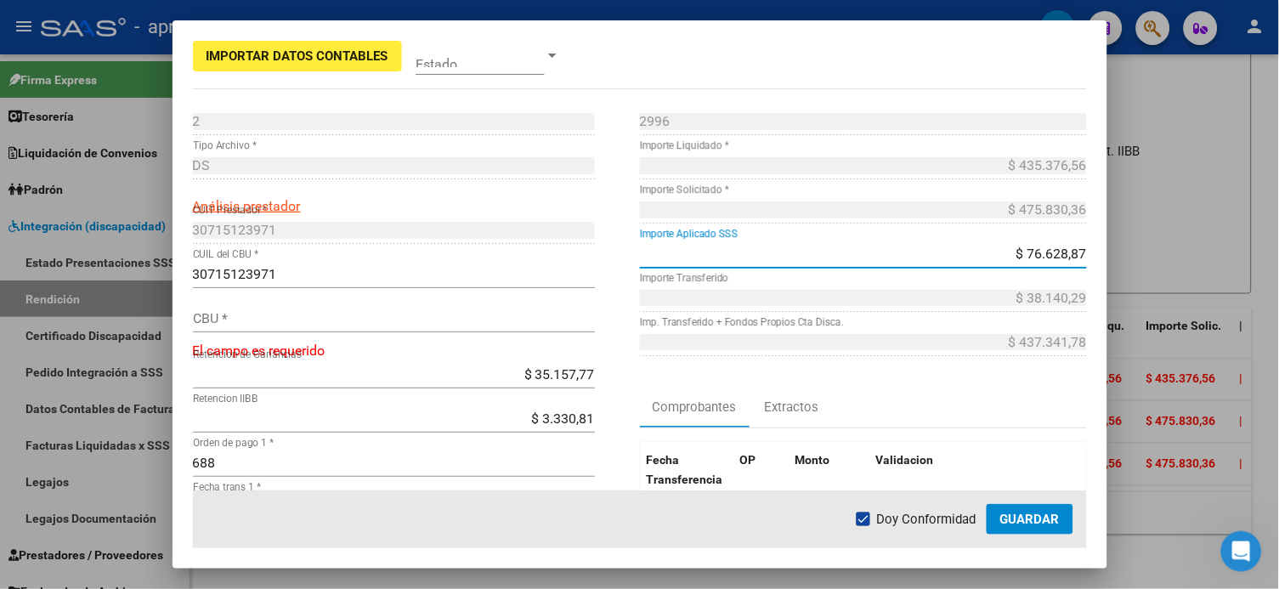
drag, startPoint x: 994, startPoint y: 257, endPoint x: 1126, endPoint y: 257, distance: 131.7
click at [971, 257] on div "Importar Datos Contables Estado 2 Punto de Venta * DS Tipo Archivo * Análisis p…" at bounding box center [639, 294] width 1279 height 589
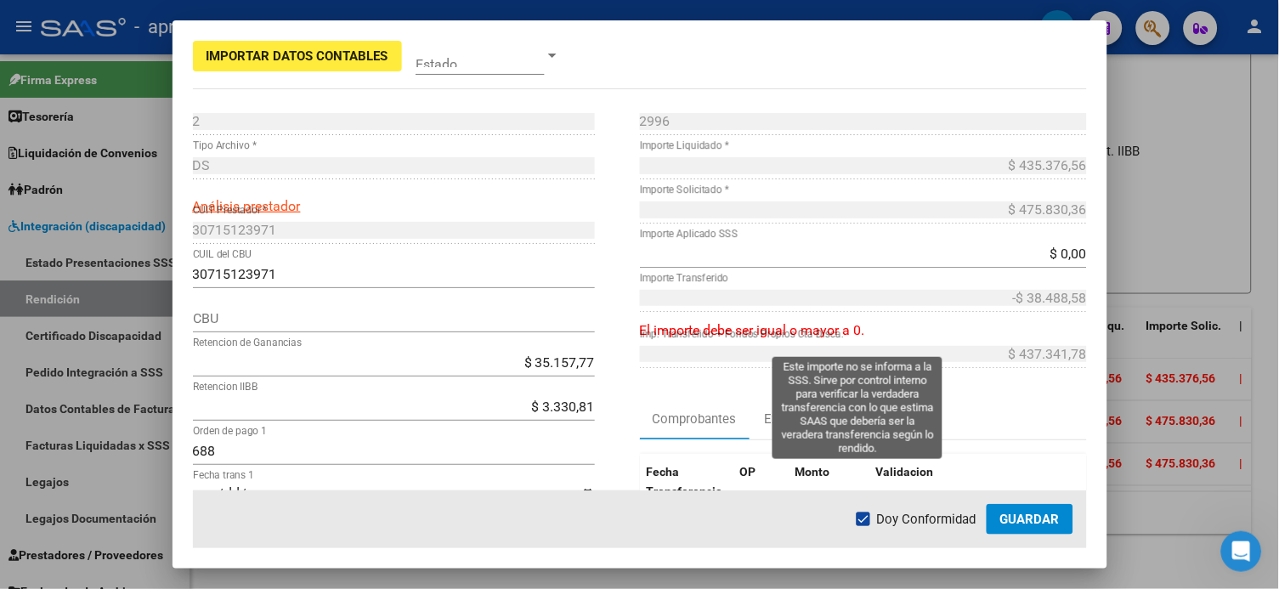
click at [971, 371] on div "$ 437.341,78 Imp. Transferido + Fondos Propios Cta Disca." at bounding box center [863, 363] width 447 height 44
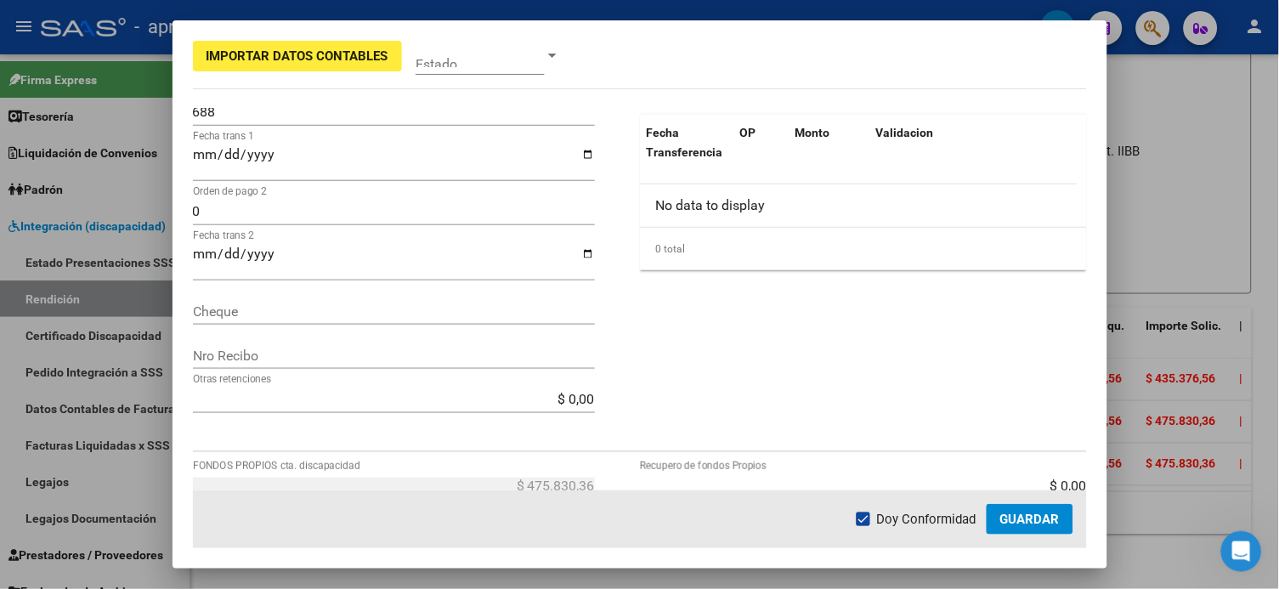
scroll to position [566, 0]
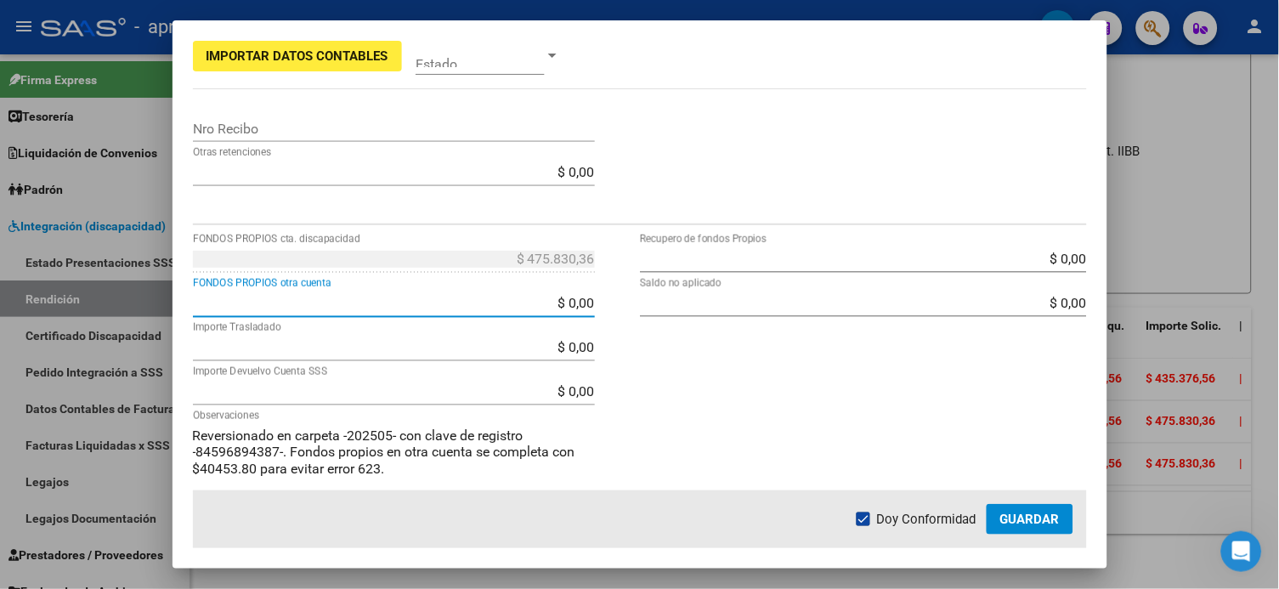
click at [551, 297] on input "$ 0,00" at bounding box center [394, 303] width 402 height 16
click at [792, 441] on div "$ 0,00 Recupero de fondos Propios $ 0,00 Saldo no aplicado" at bounding box center [863, 389] width 447 height 286
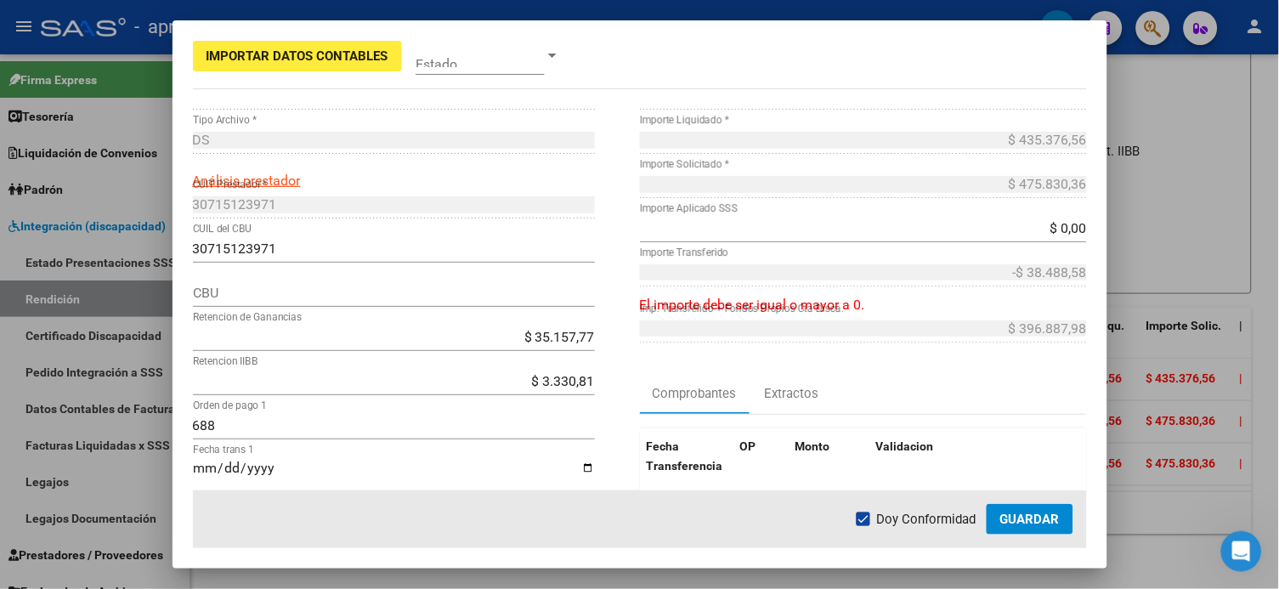
scroll to position [0, 0]
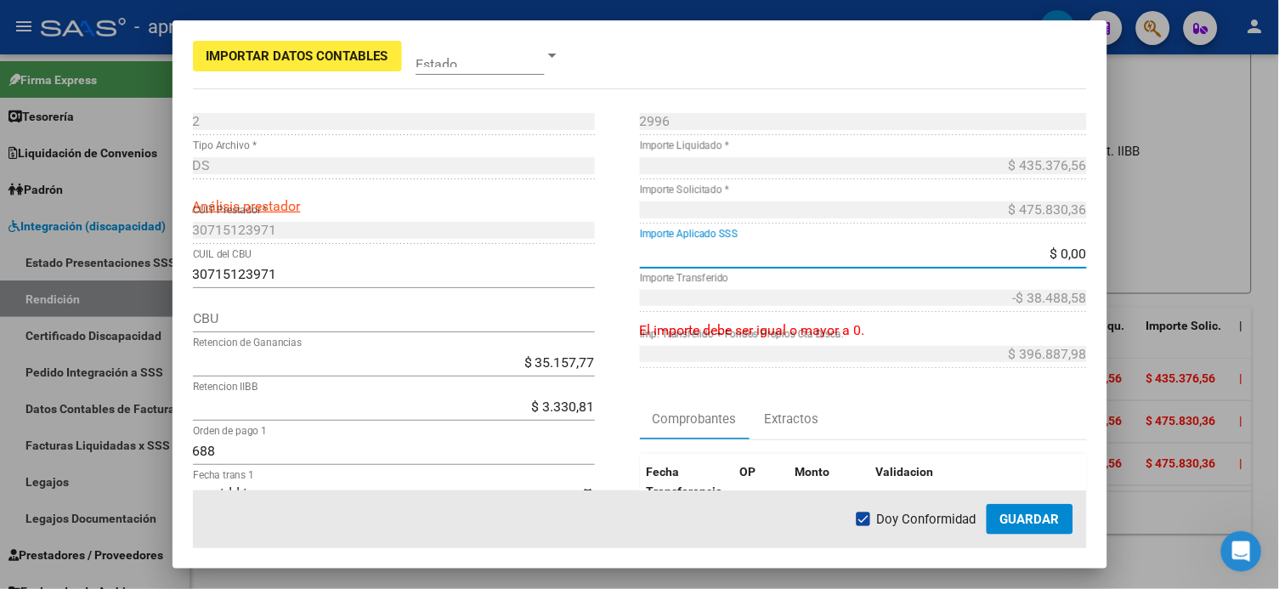
drag, startPoint x: 1039, startPoint y: 257, endPoint x: 1078, endPoint y: 260, distance: 39.2
click at [971, 260] on app-form-text-field "$ 0,00 Importe Aplicado SSS" at bounding box center [870, 254] width 461 height 16
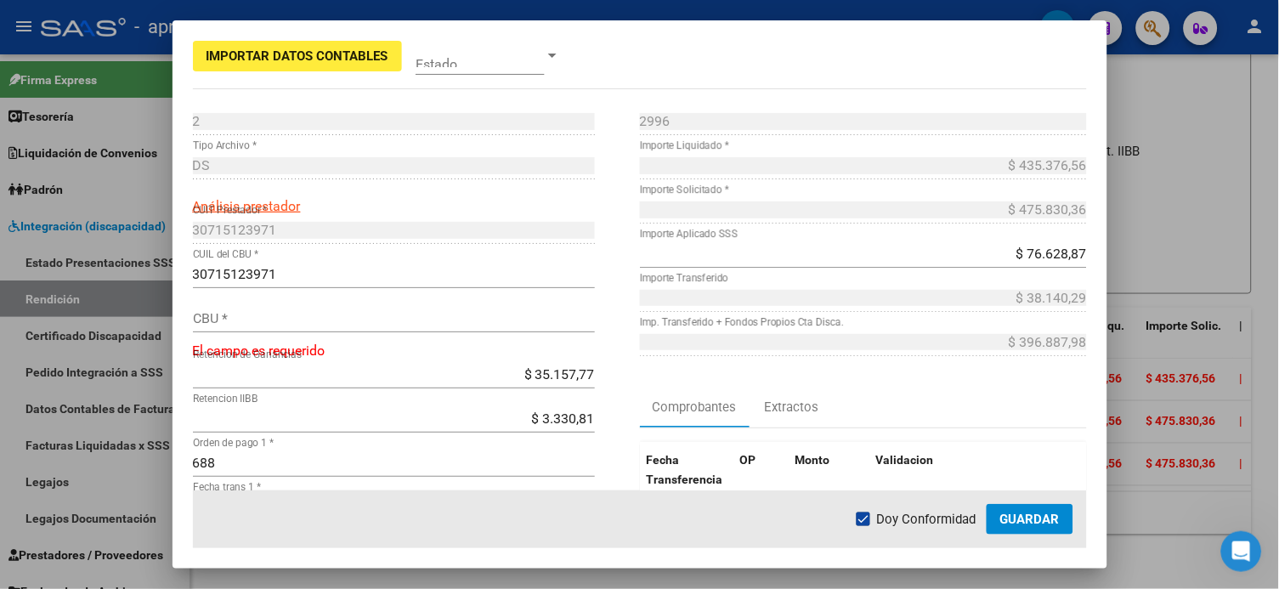
click at [971, 409] on div "Comprobantes Extractos" at bounding box center [863, 407] width 447 height 41
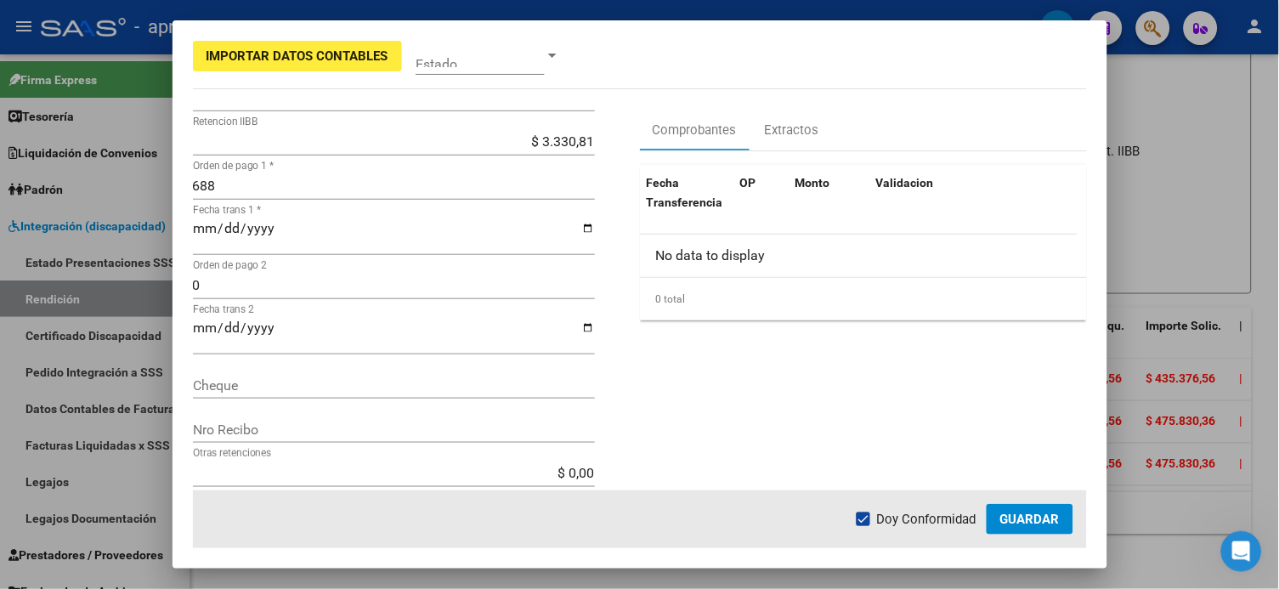
scroll to position [339, 0]
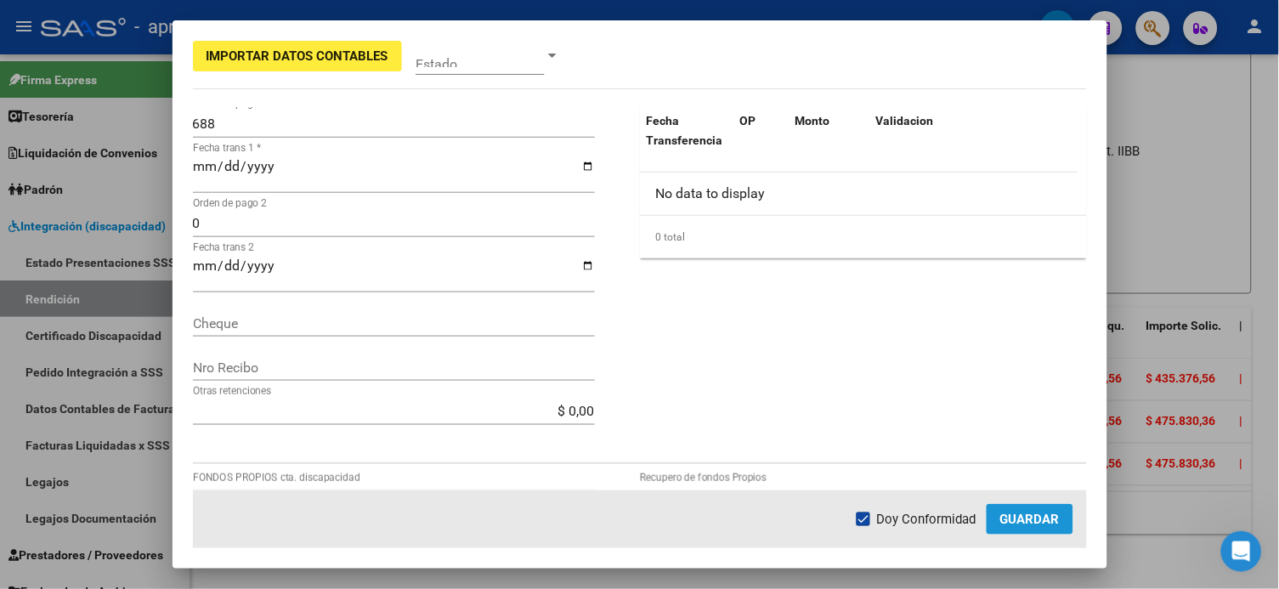
click at [971, 441] on button "Guardar" at bounding box center [1030, 519] width 87 height 31
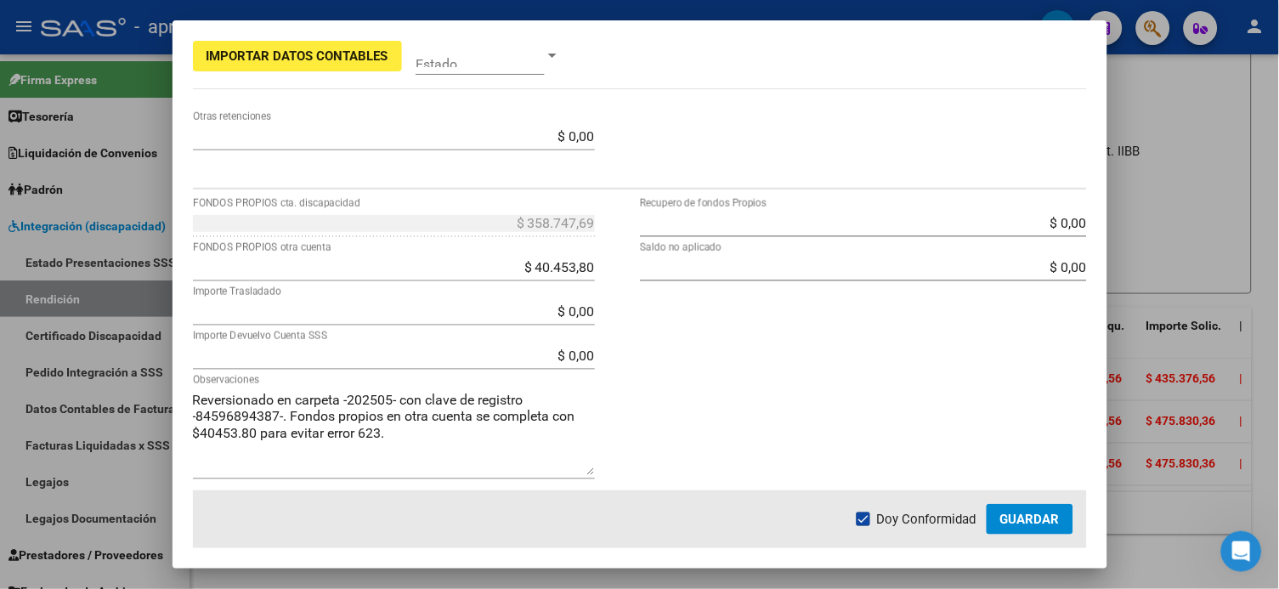
scroll to position [620, 0]
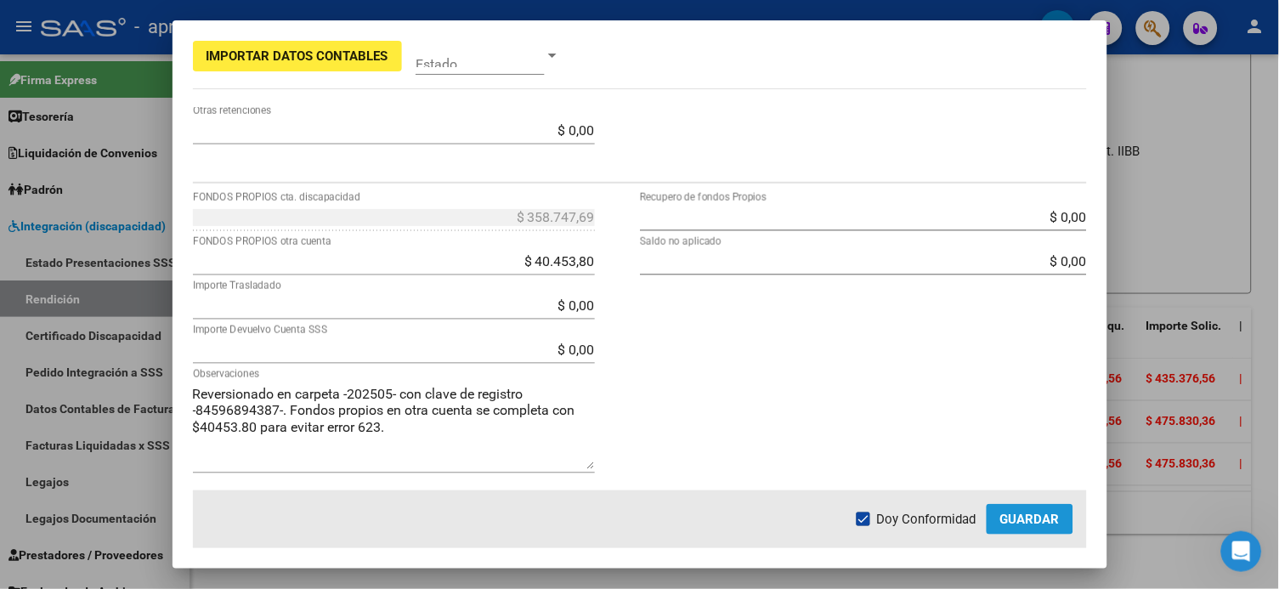
click at [971, 441] on button "Guardar" at bounding box center [1030, 519] width 87 height 31
click at [956, 381] on div "$ 0,00 Recupero de fondos Propios $ 0,00 Saldo no aplicado" at bounding box center [863, 347] width 447 height 286
click at [971, 441] on span "Guardar" at bounding box center [1029, 519] width 59 height 15
click at [909, 441] on span "Doy Conformidad" at bounding box center [926, 519] width 99 height 20
click at [863, 441] on input "Doy Conformidad" at bounding box center [863, 526] width 1 height 1
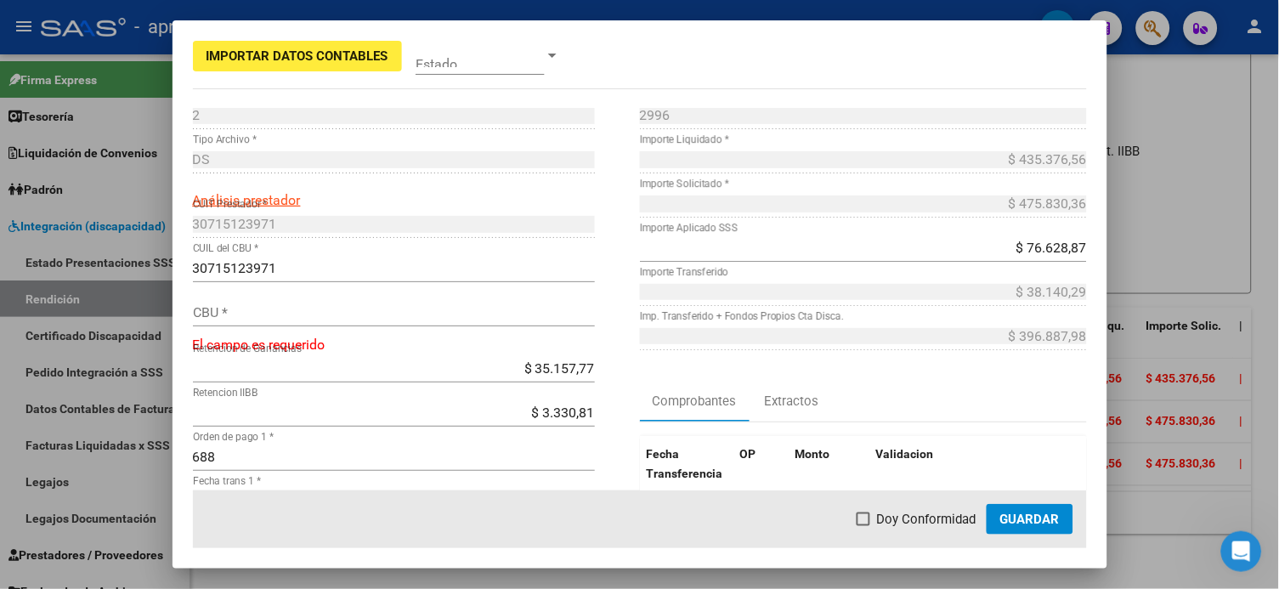
scroll to position [0, 0]
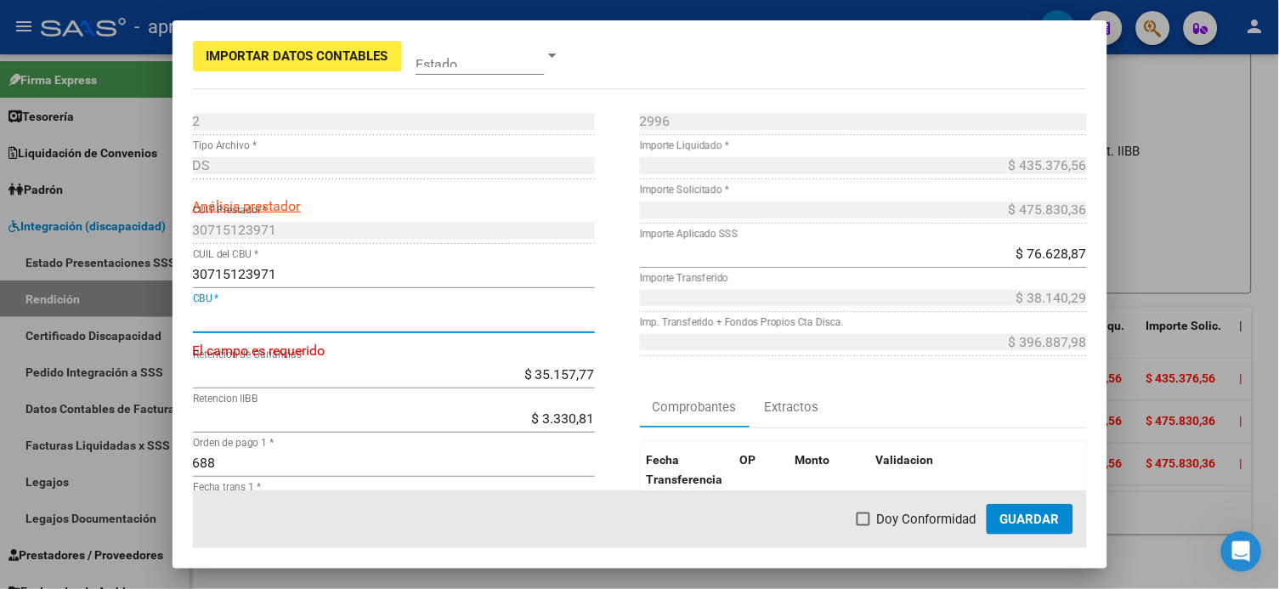
click at [238, 322] on input "CBU *" at bounding box center [394, 318] width 402 height 16
paste input "1910017955001700780346"
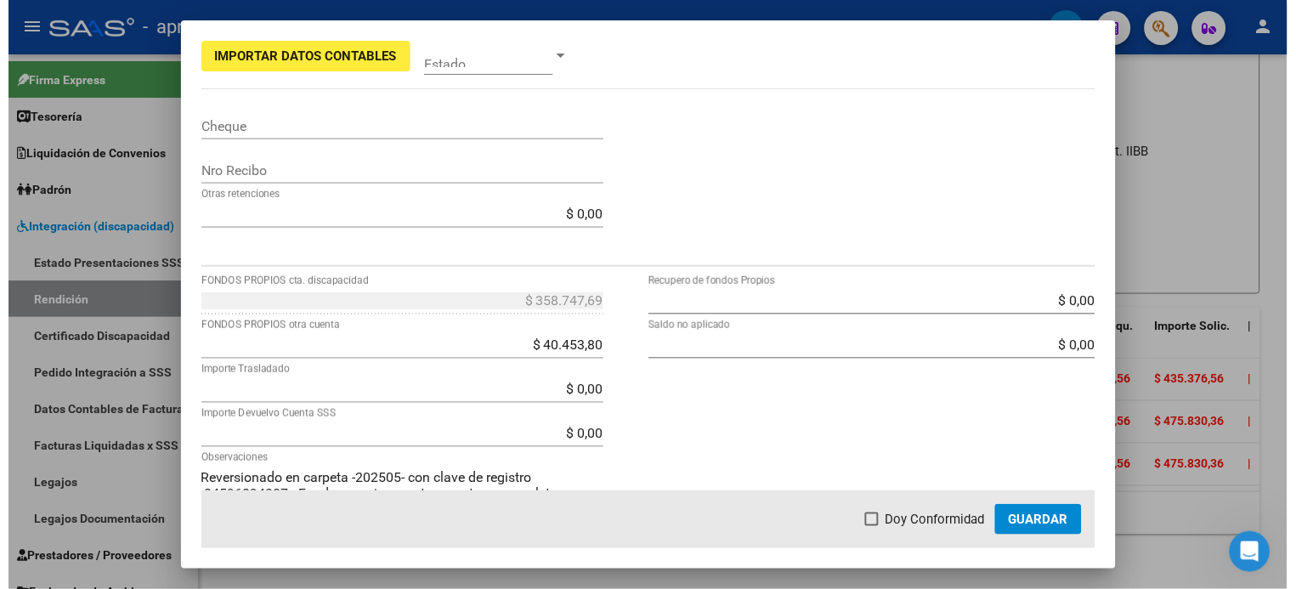
scroll to position [607, 0]
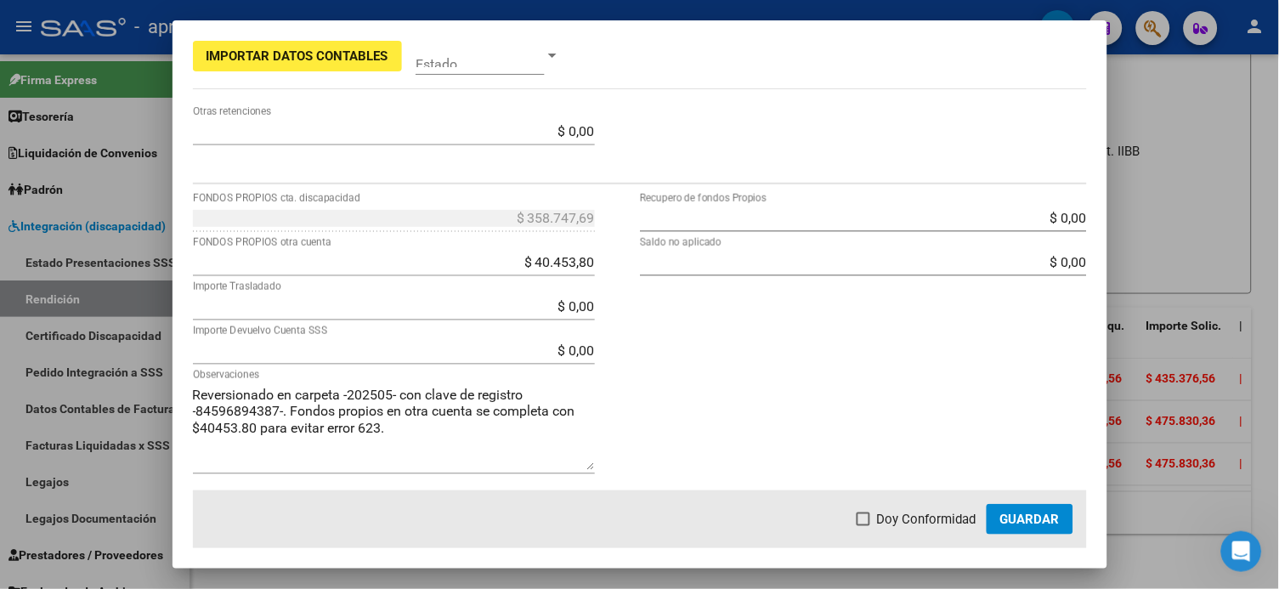
click at [971, 441] on span "Guardar" at bounding box center [1029, 519] width 59 height 15
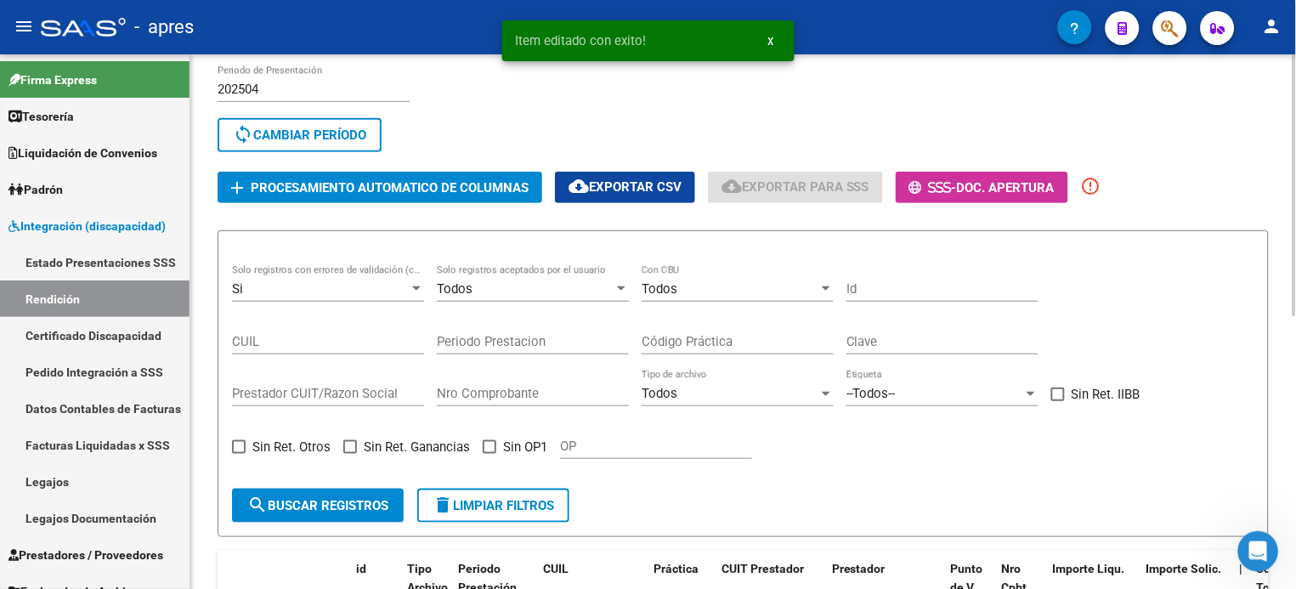
scroll to position [0, 0]
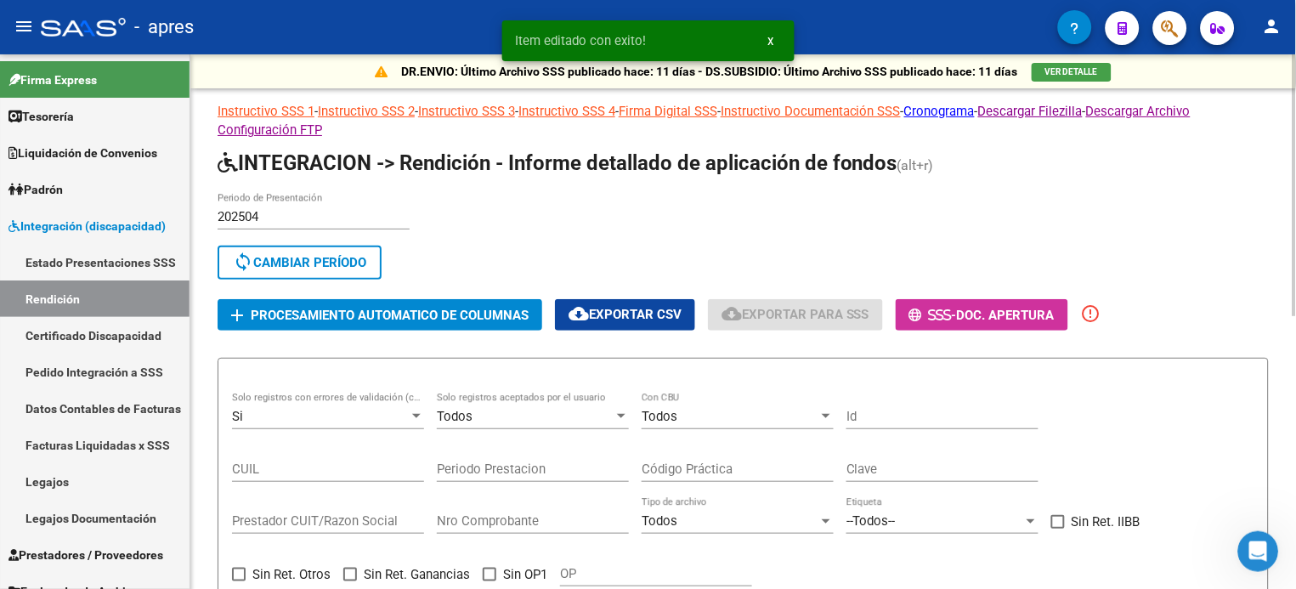
click at [465, 308] on span "Procesamiento automatico de columnas" at bounding box center [390, 315] width 278 height 15
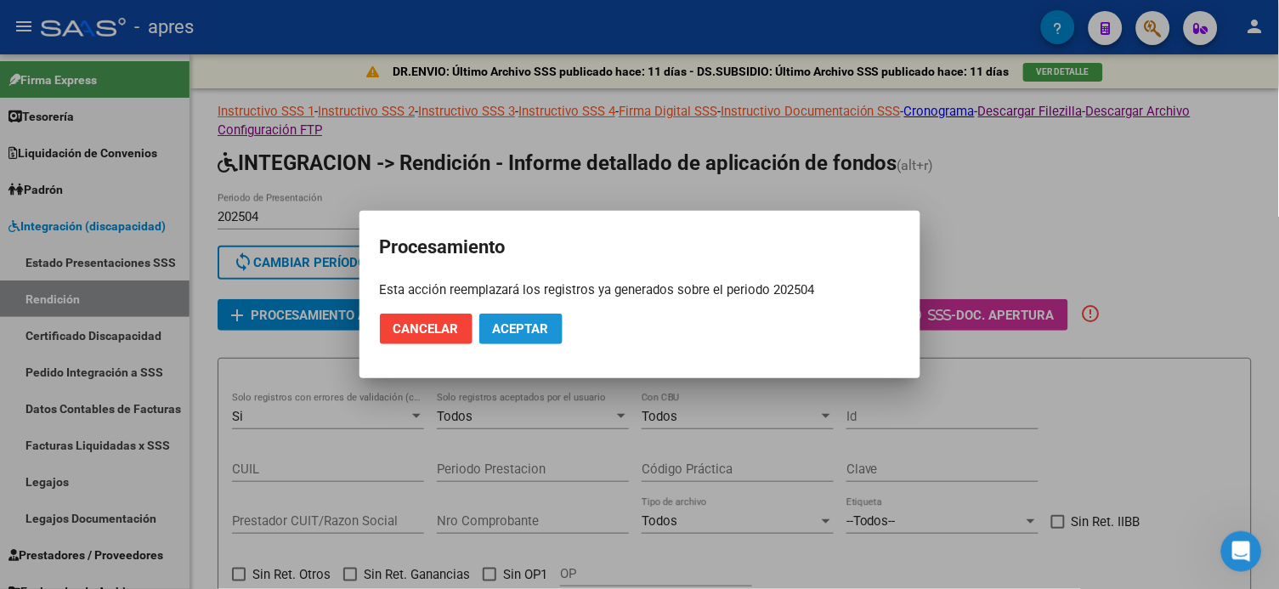
click at [538, 321] on span "Aceptar" at bounding box center [521, 328] width 56 height 15
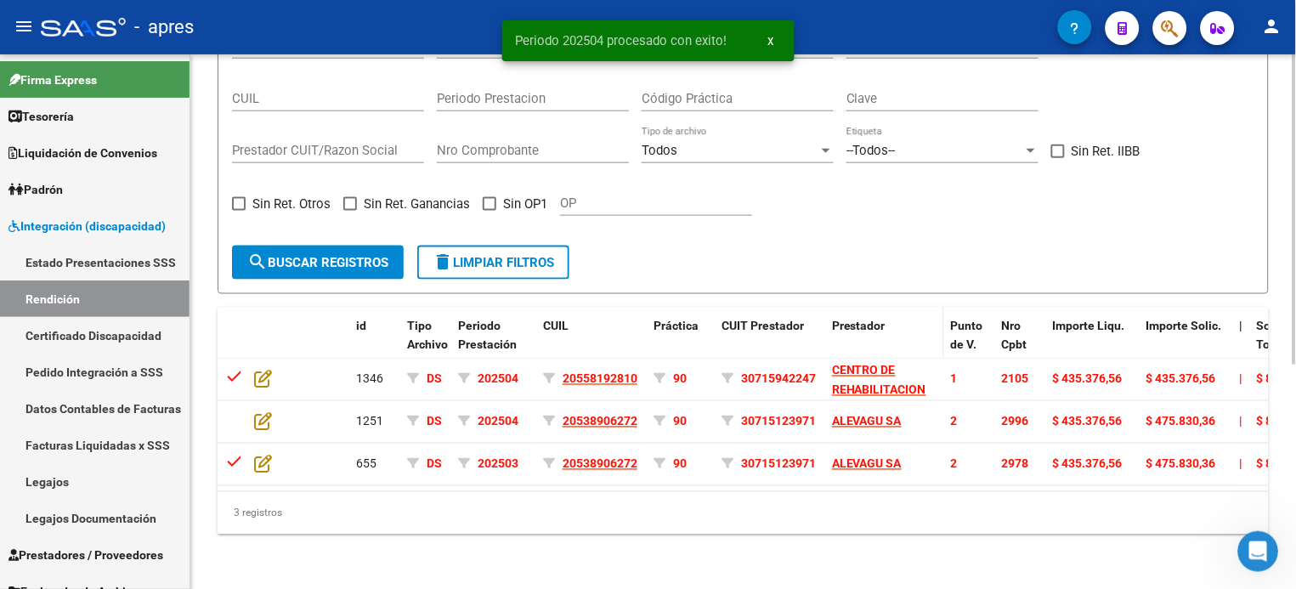
scroll to position [385, 0]
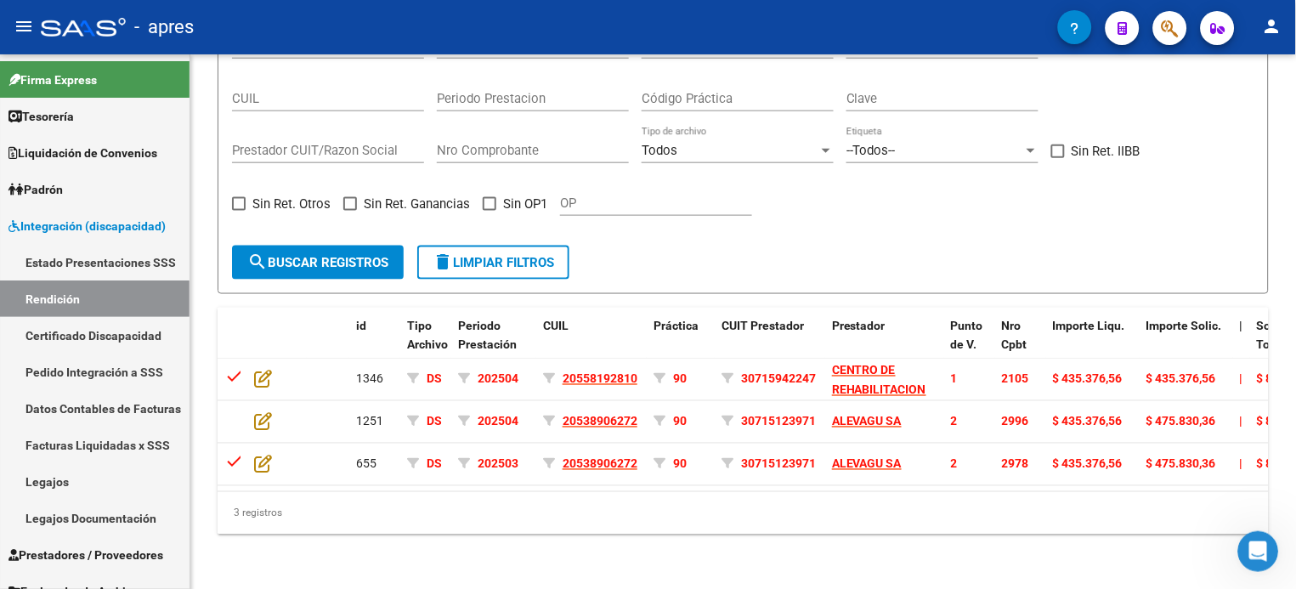
click at [971, 441] on div "Abrir Intercom Messenger" at bounding box center [1258, 551] width 56 height 56
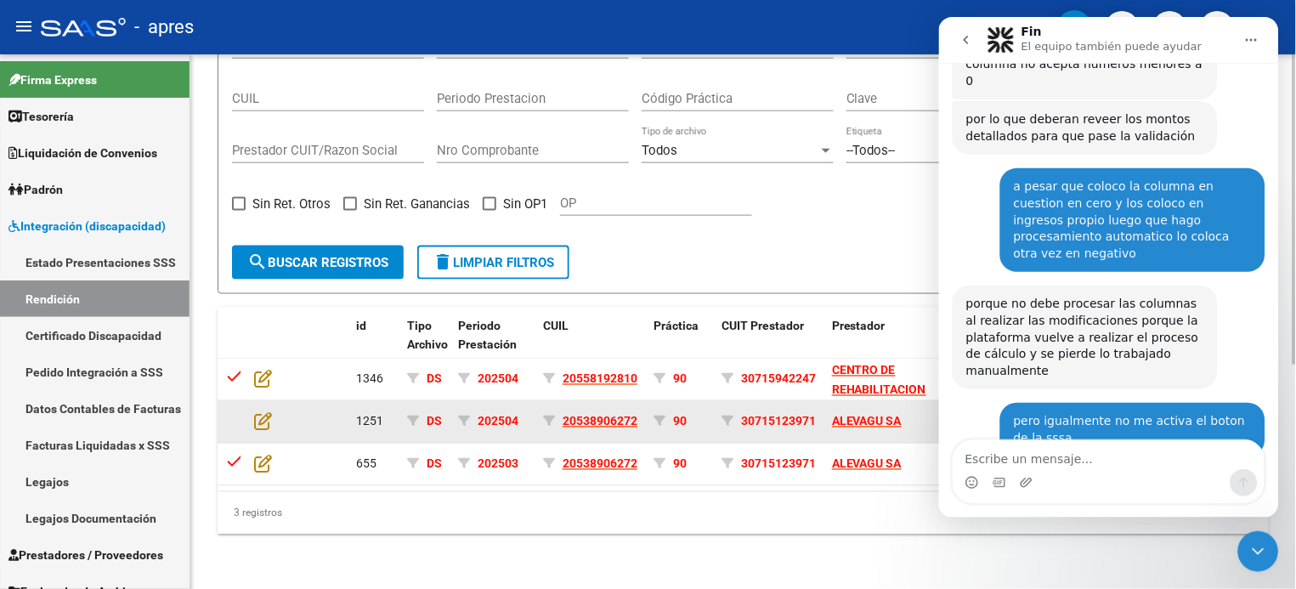
scroll to position [3708, 0]
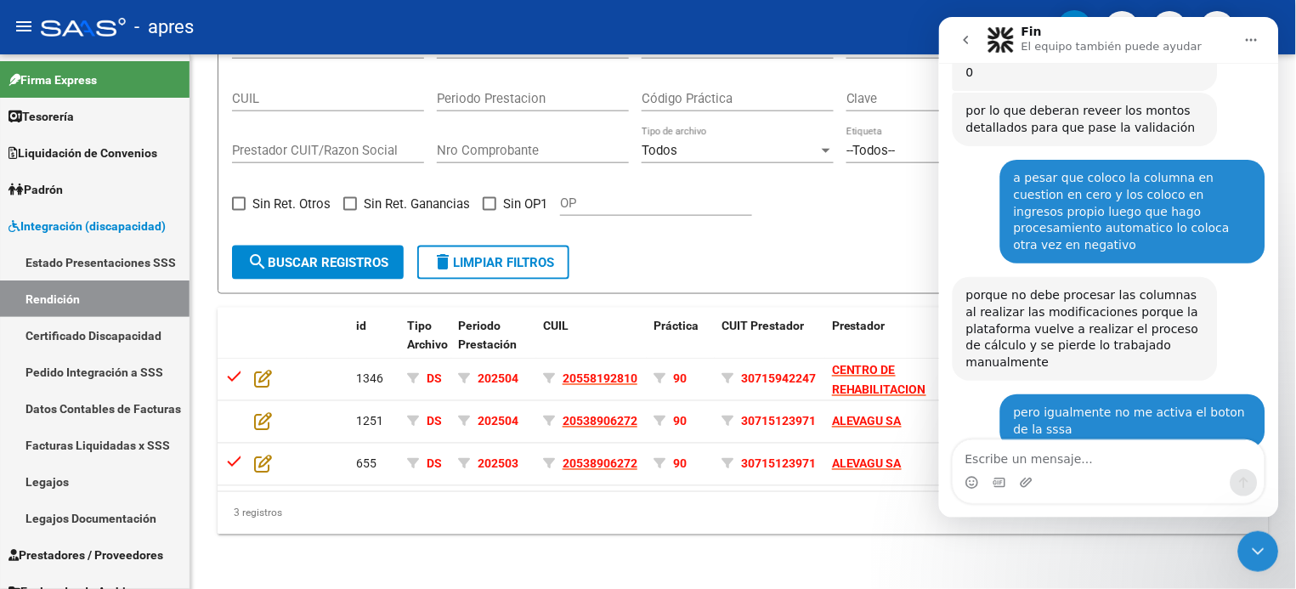
click at [971, 441] on textarea "Escribe un mensaje..." at bounding box center [1108, 453] width 311 height 29
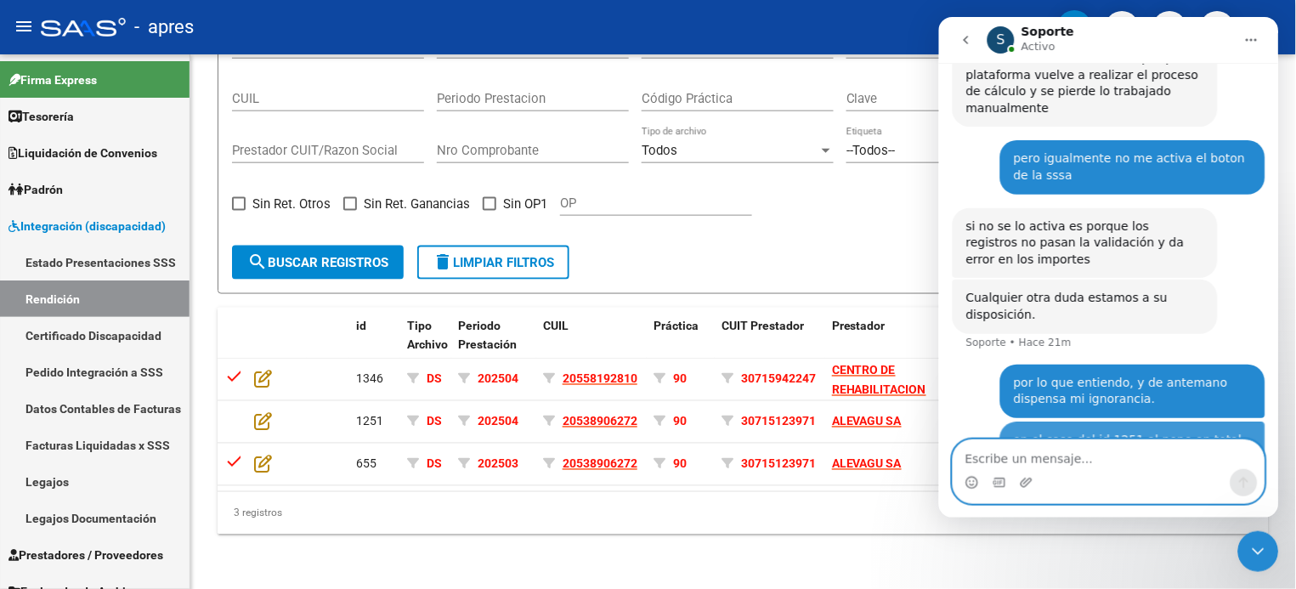
scroll to position [3963, 0]
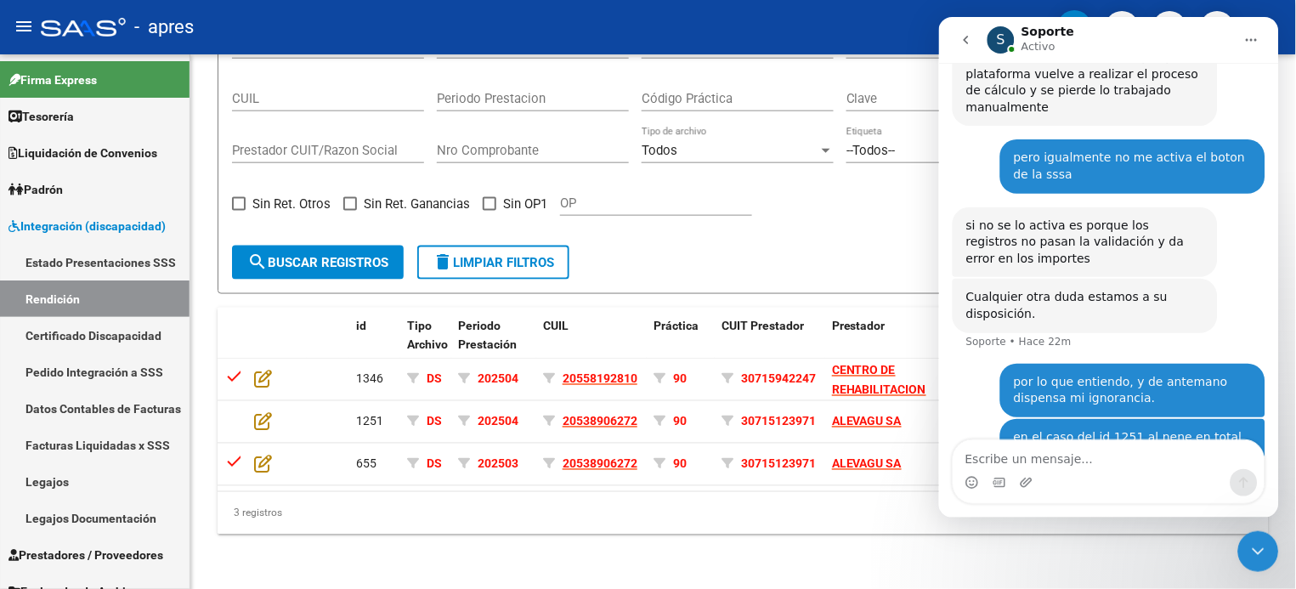
click at [971, 441] on icon "Cerrar Intercom Messenger" at bounding box center [1258, 551] width 20 height 20
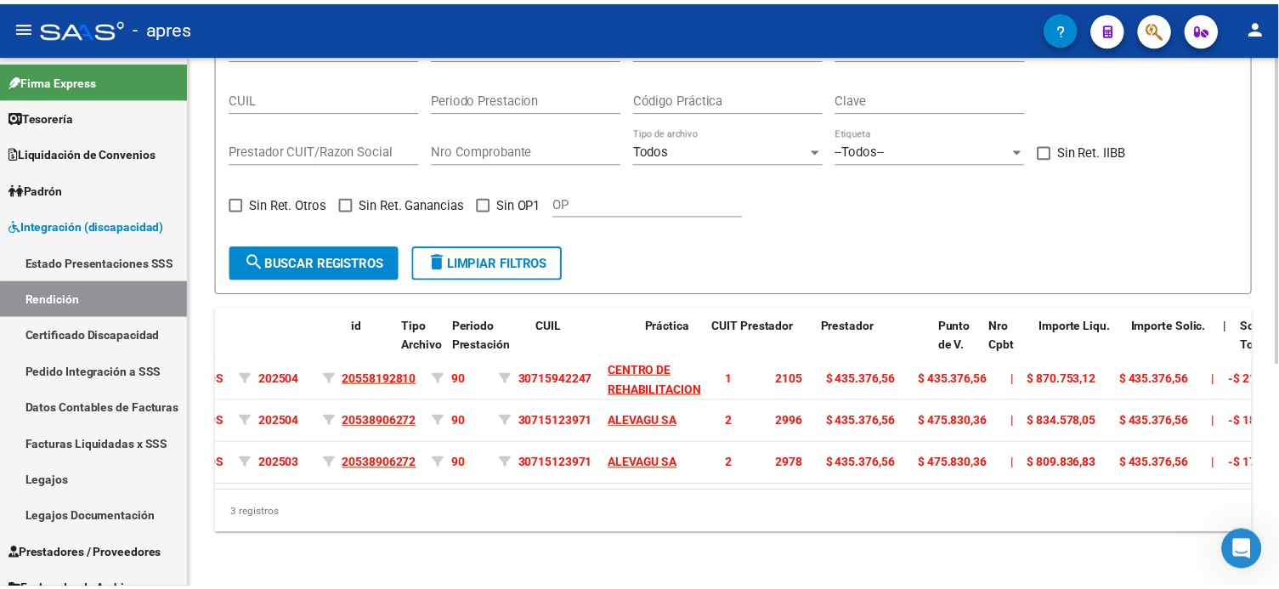
scroll to position [0, 0]
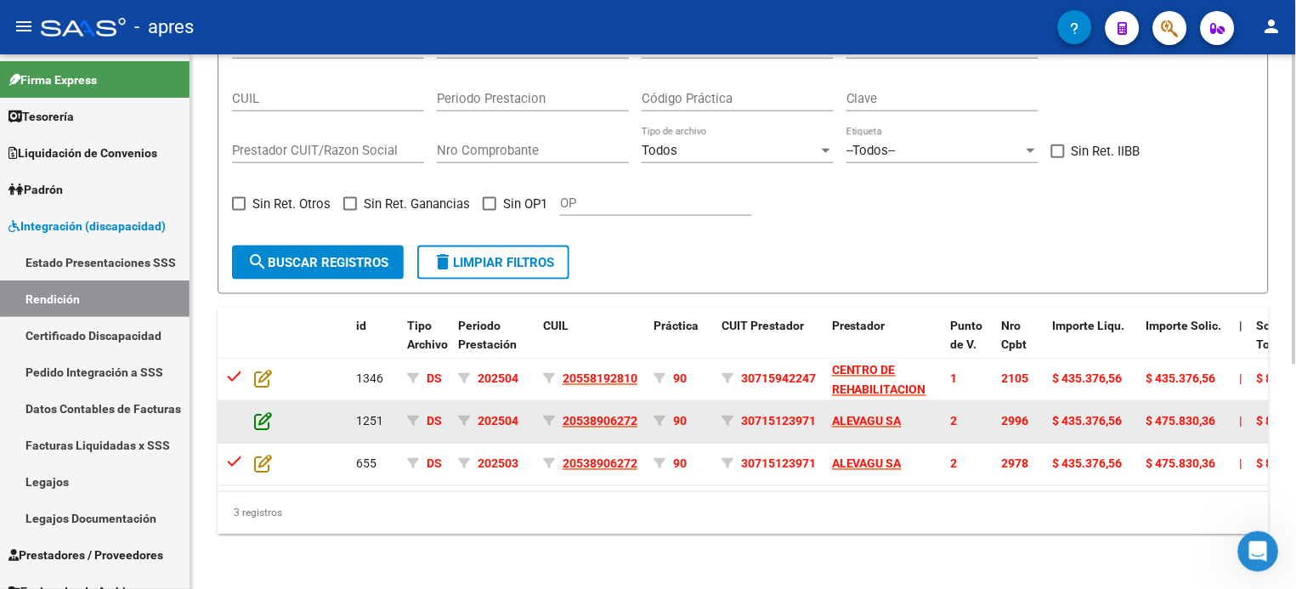
click at [257, 412] on icon at bounding box center [263, 421] width 18 height 19
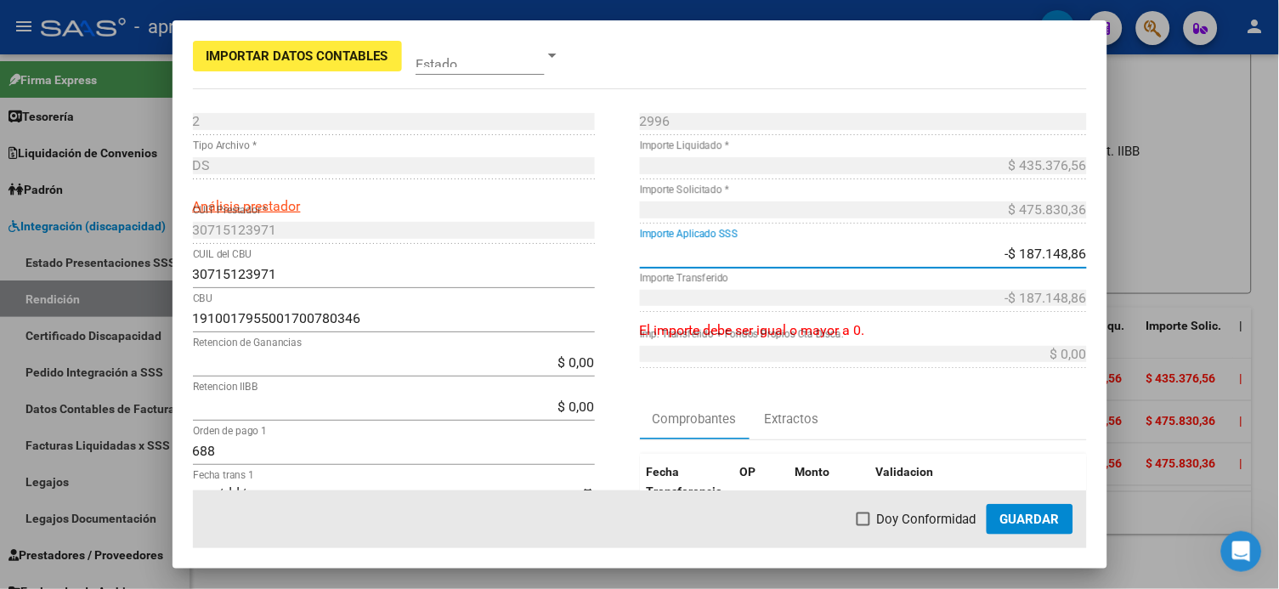
drag, startPoint x: 990, startPoint y: 254, endPoint x: 1042, endPoint y: 315, distance: 80.2
click at [1118, 251] on div "Importar Datos Contables Estado 2 Punto de Venta * DS Tipo Archivo * Análisis p…" at bounding box center [639, 294] width 1279 height 589
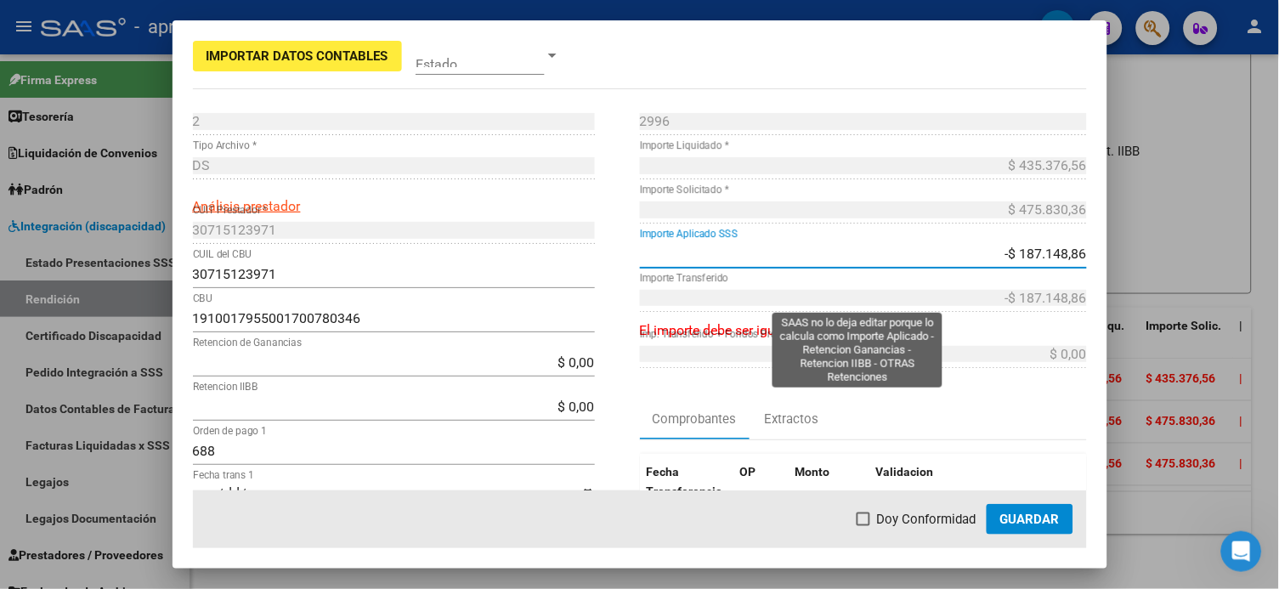
type input "$ 0,00"
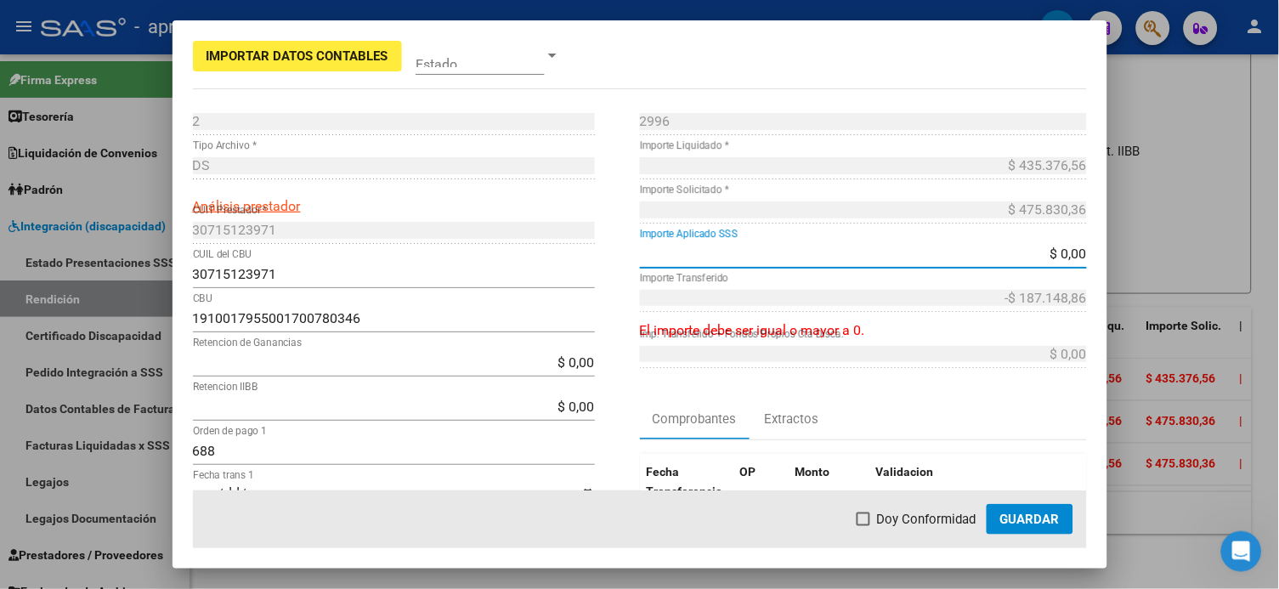
type input "$ 0,00"
type input "-$ 0,00"
click at [818, 241] on div "$ 0,00 Importe Aplicado SSS" at bounding box center [863, 254] width 447 height 27
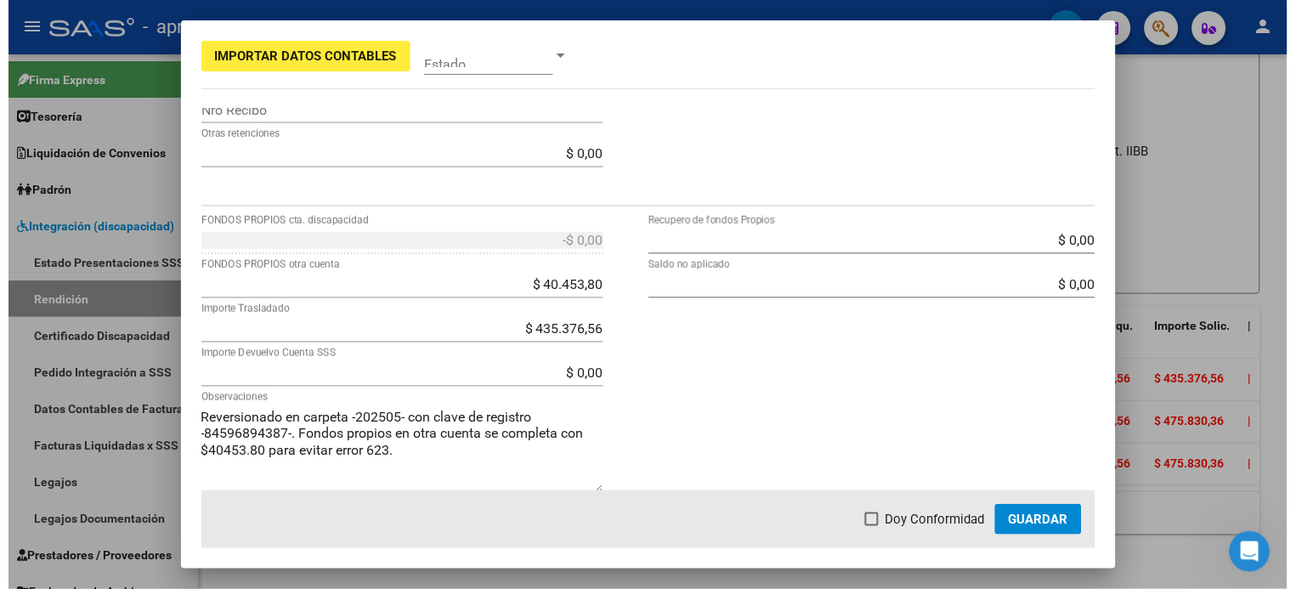
scroll to position [607, 0]
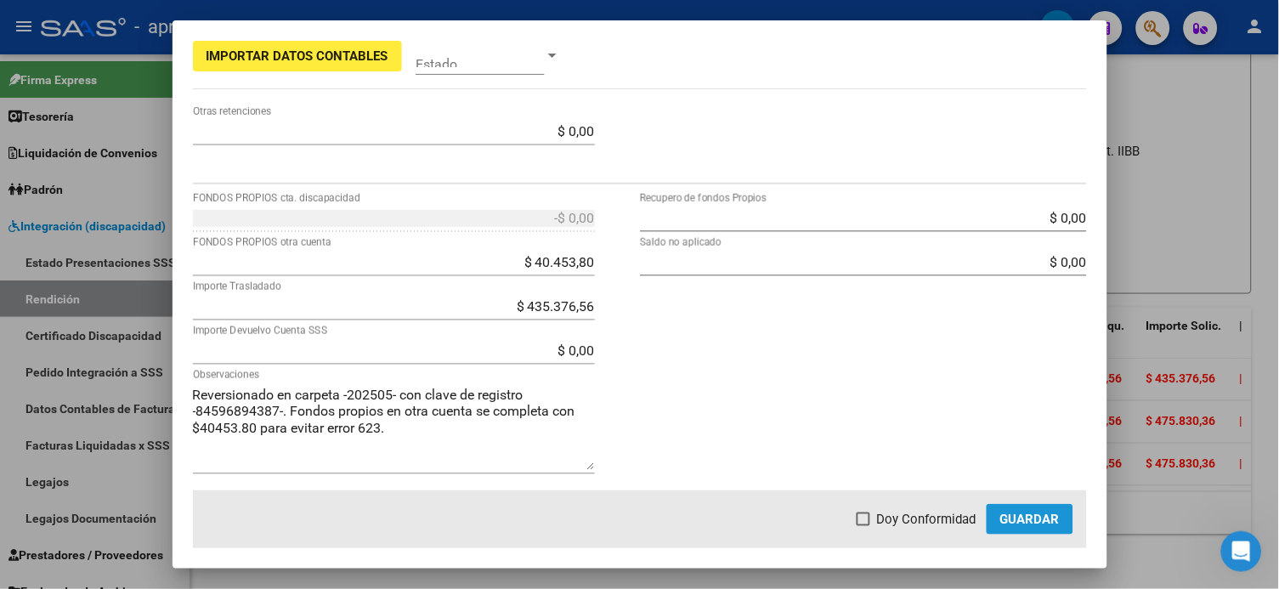
click at [1031, 514] on span "Guardar" at bounding box center [1029, 519] width 59 height 15
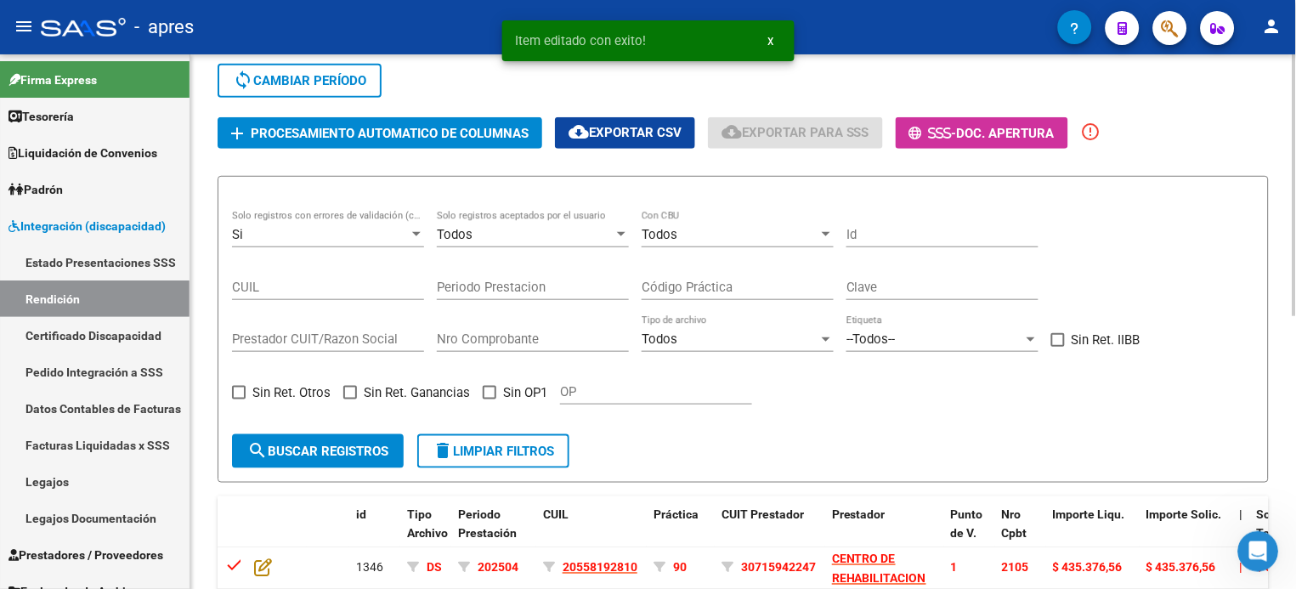
scroll to position [101, 0]
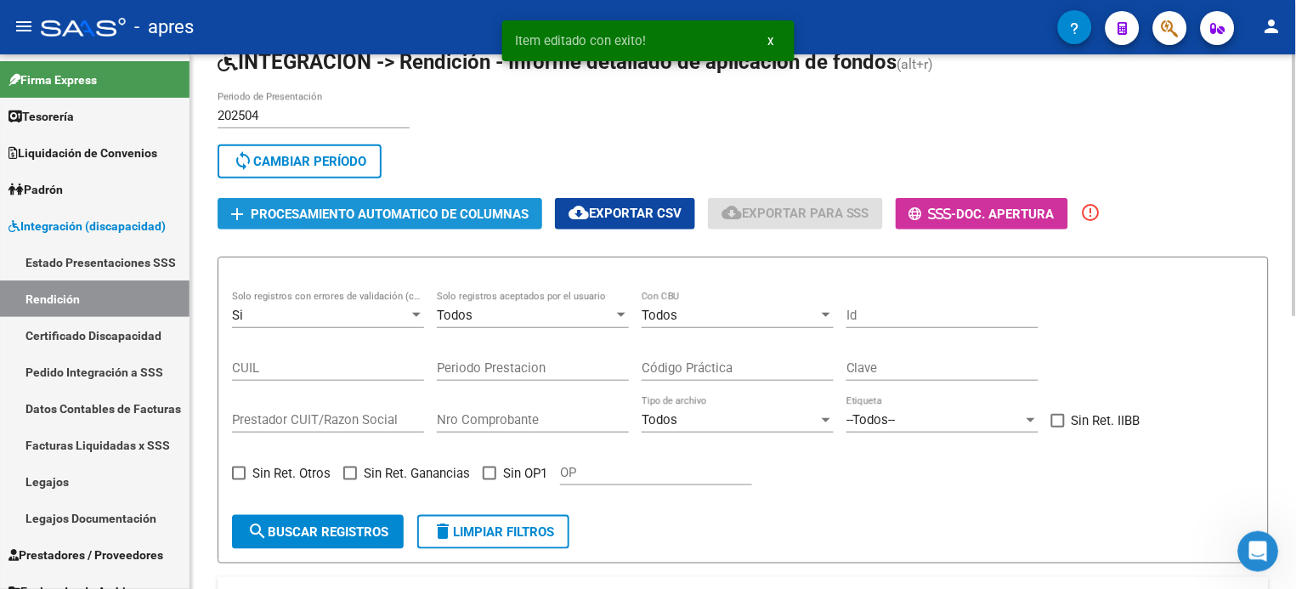
click at [315, 198] on button "add Procesamiento automatico de columnas" at bounding box center [380, 213] width 325 height 31
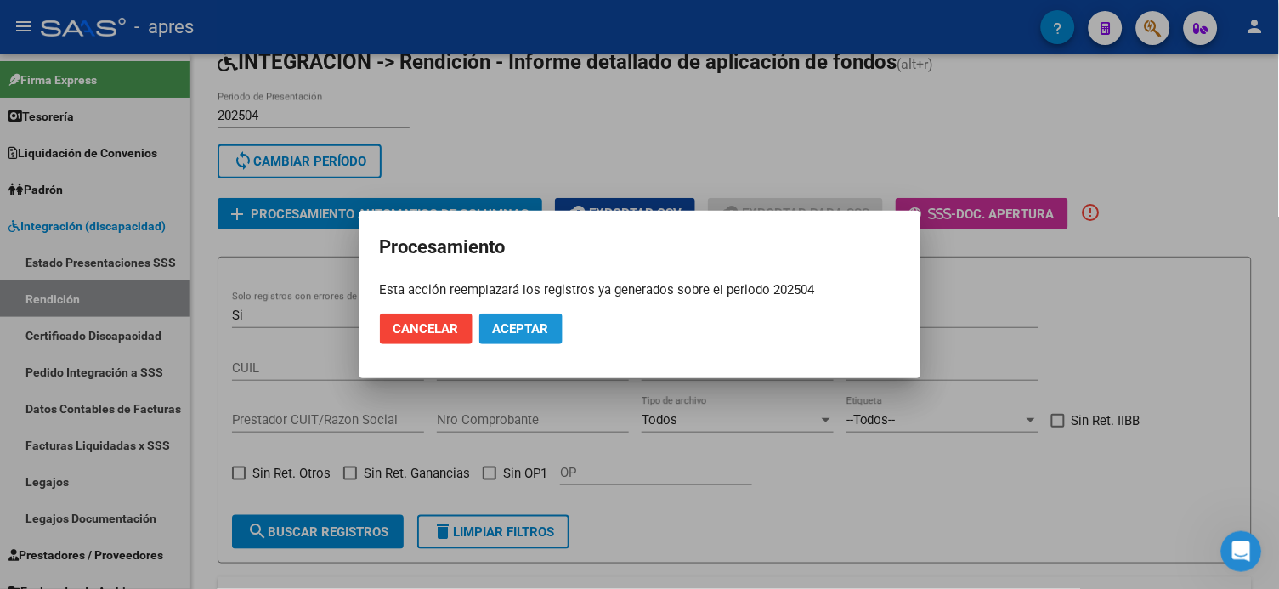
click at [516, 321] on span "Aceptar" at bounding box center [521, 328] width 56 height 15
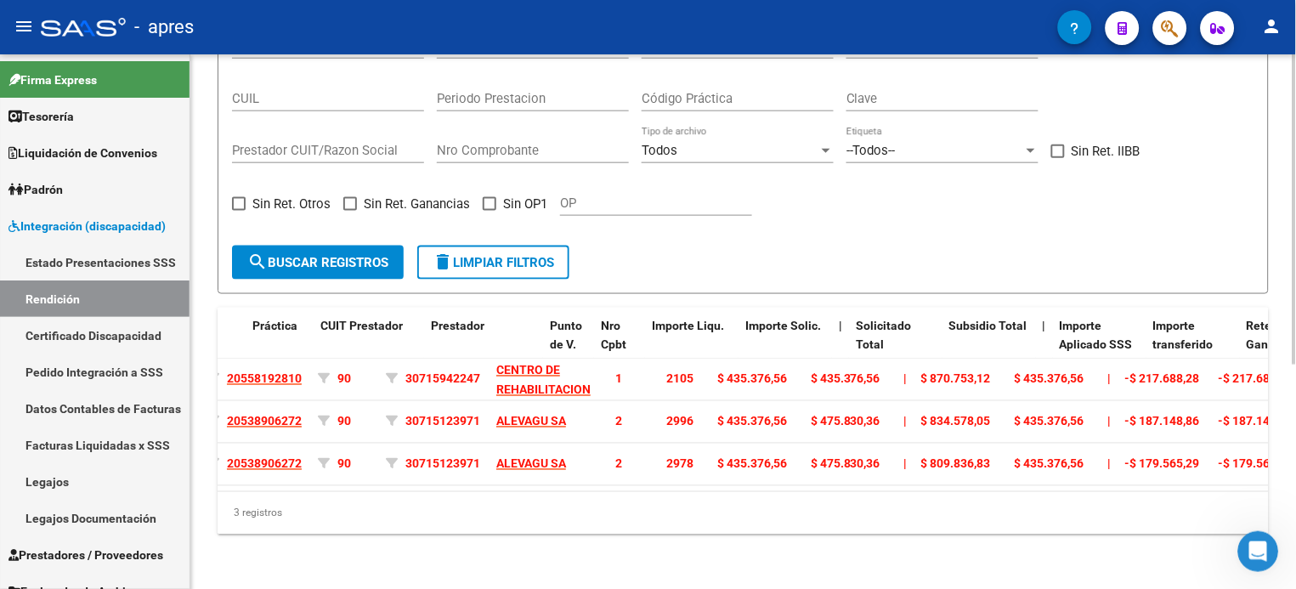
scroll to position [0, 405]
